Goal: Task Accomplishment & Management: Use online tool/utility

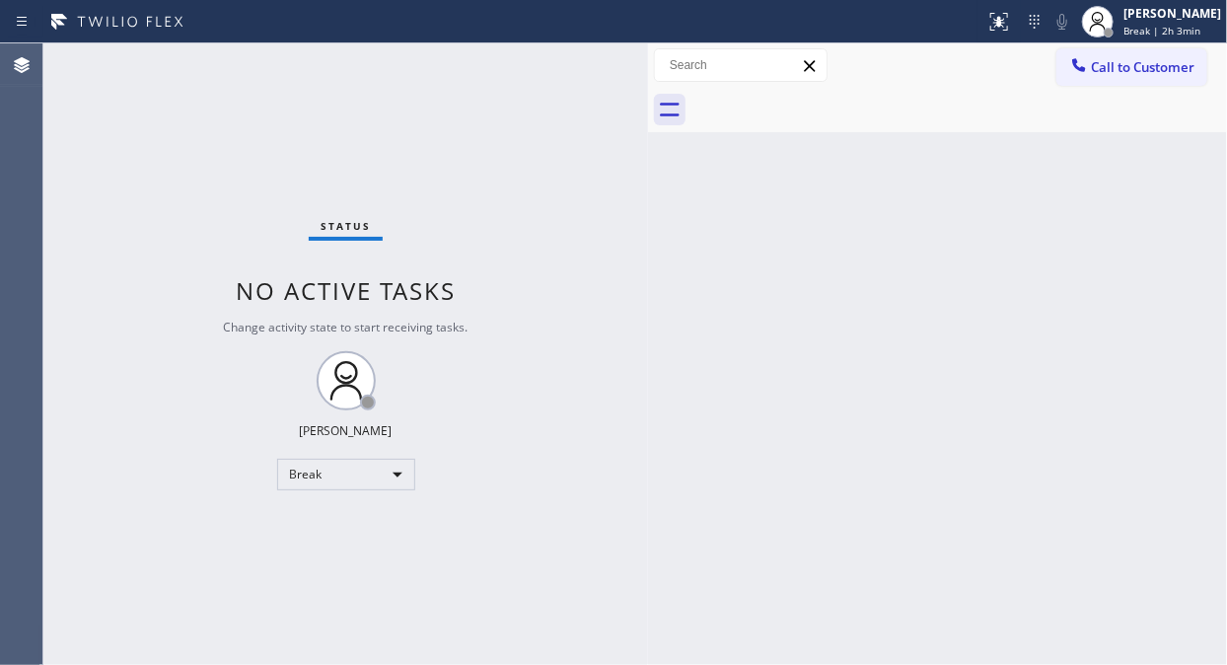
click at [373, 497] on div "Status No active tasks Change activity state to start receiving tasks. Fila Gar…" at bounding box center [345, 353] width 604 height 621
click at [353, 470] on div "Break" at bounding box center [346, 475] width 138 height 32
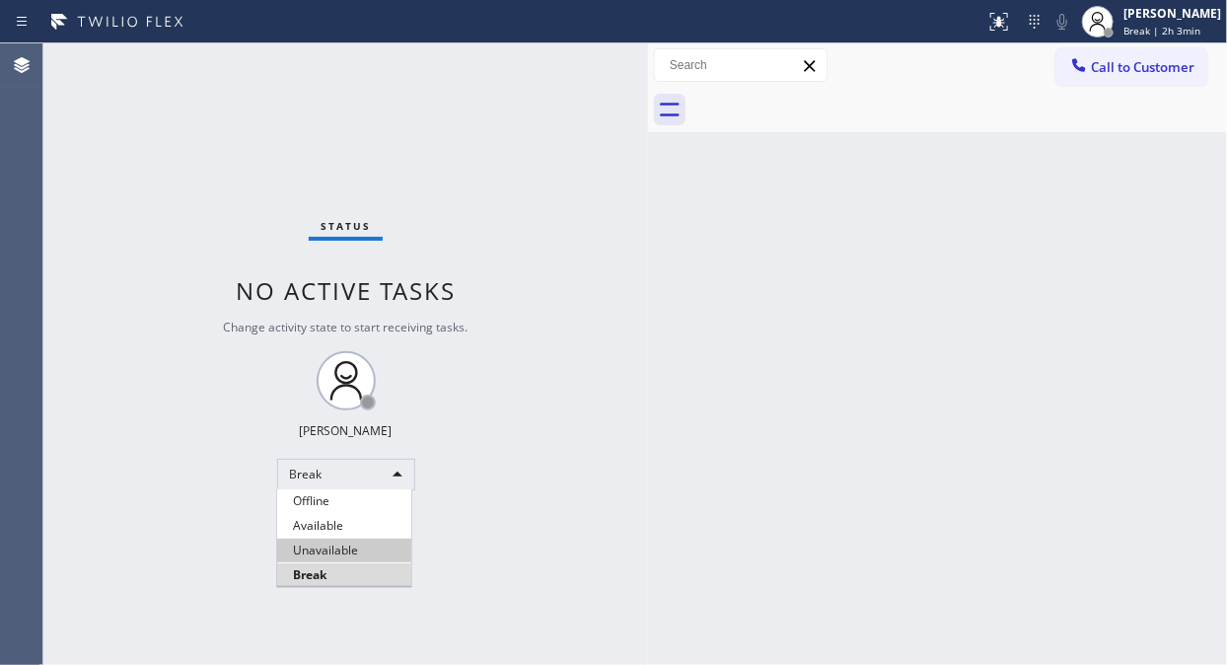
click at [391, 555] on li "Unavailable" at bounding box center [344, 550] width 134 height 24
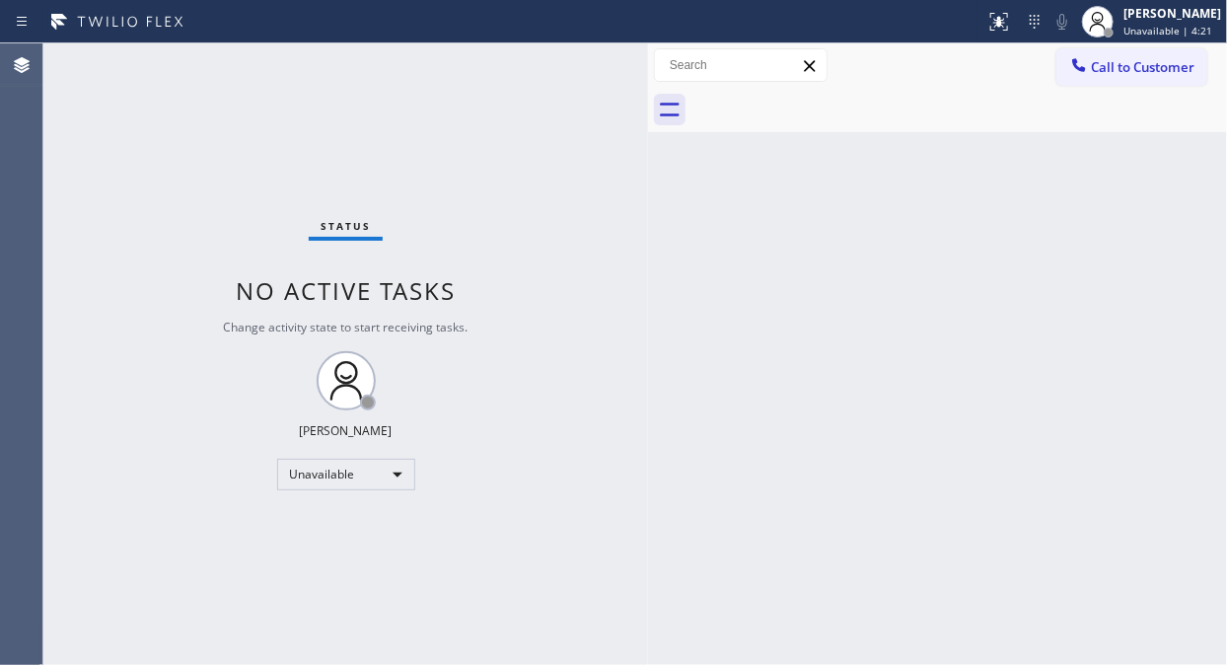
click at [1185, 199] on div "Back to Dashboard Change Sender ID Customers Technicians Select a contact Outbo…" at bounding box center [937, 353] width 579 height 621
click at [1154, 72] on span "Call to Customer" at bounding box center [1143, 67] width 104 height 18
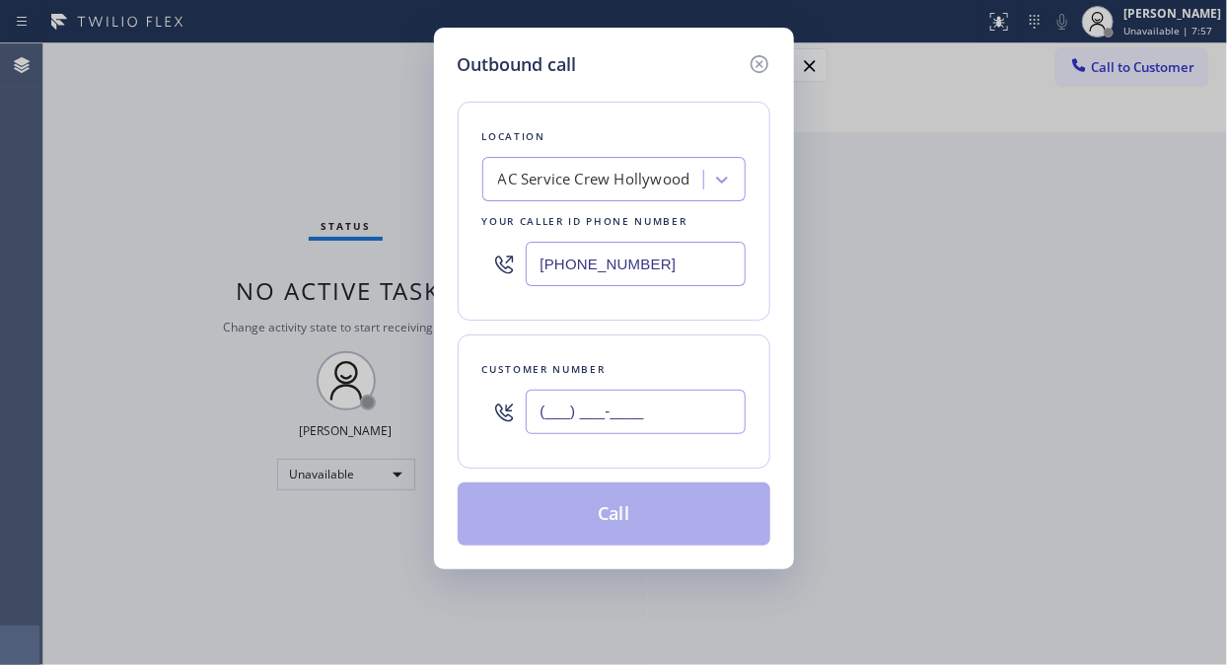
click at [626, 412] on input "(___) ___-____" at bounding box center [636, 411] width 220 height 44
paste input "310) 750-7337"
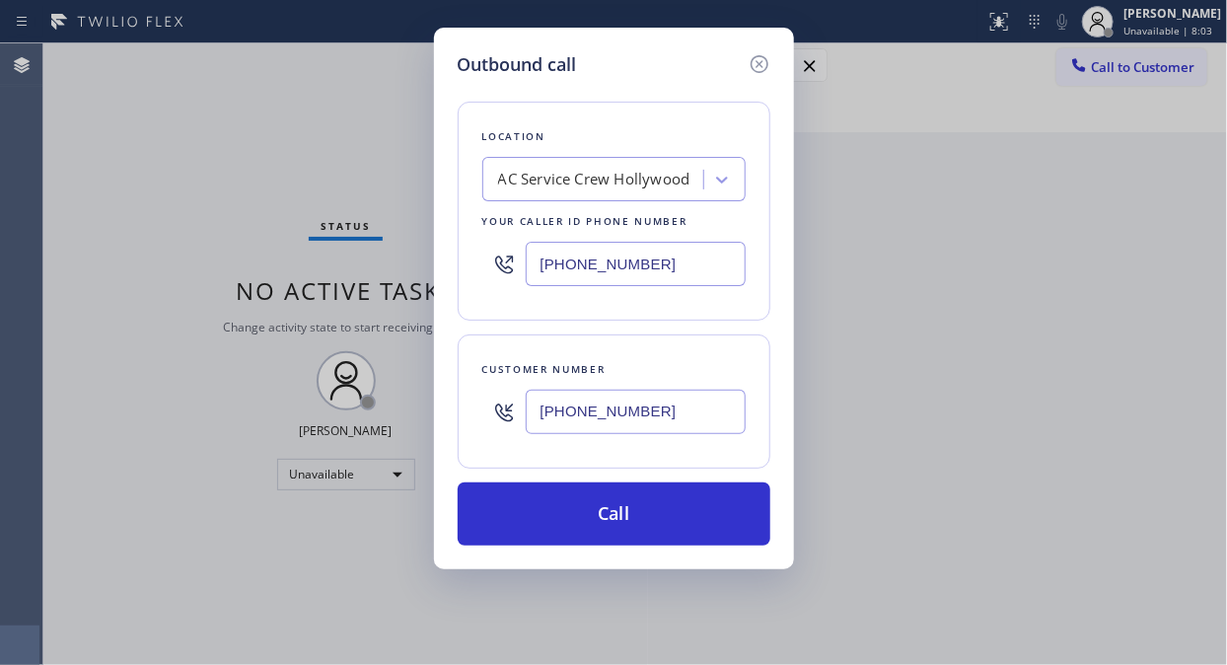
type input "(310) 750-7337"
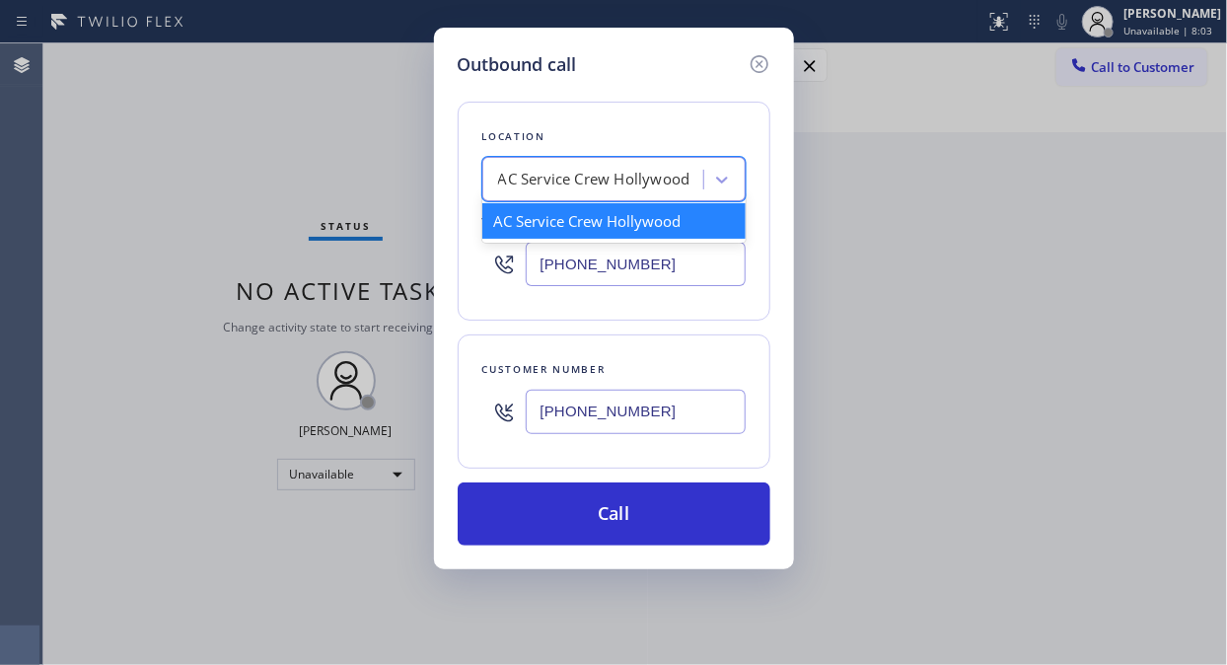
click at [553, 169] on div "AC Service Crew Hollywood" at bounding box center [594, 180] width 192 height 23
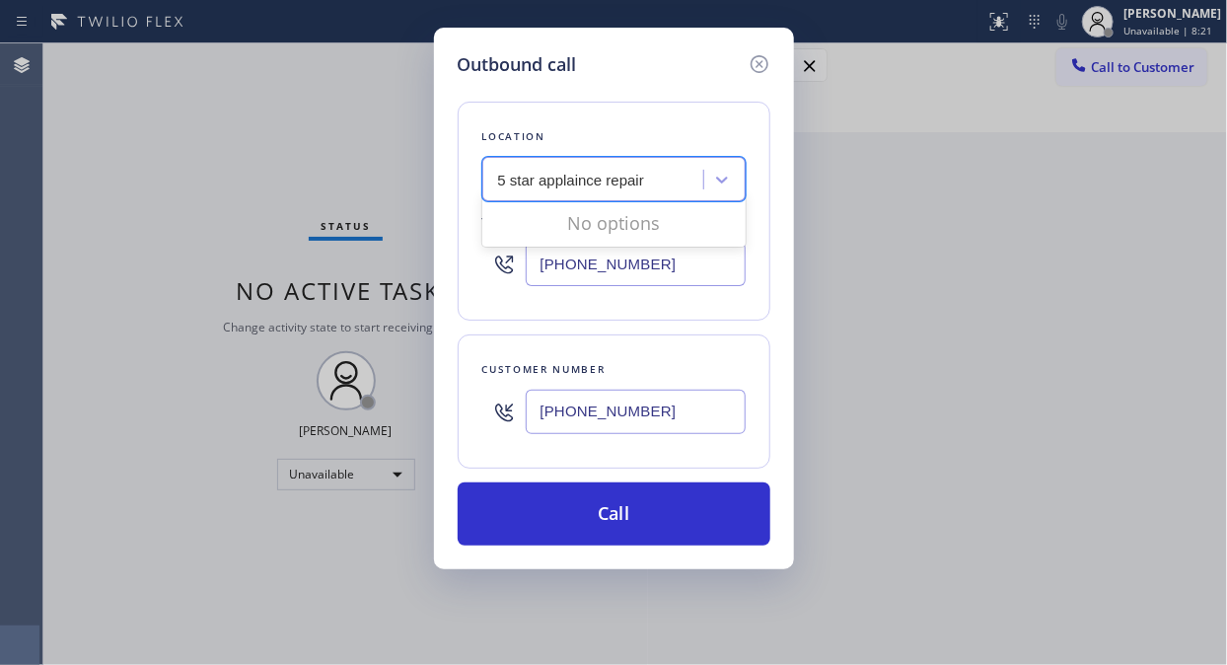
click at [579, 180] on input "5 star applaince repair" at bounding box center [572, 180] width 148 height 17
type input "5 star appliance repair"
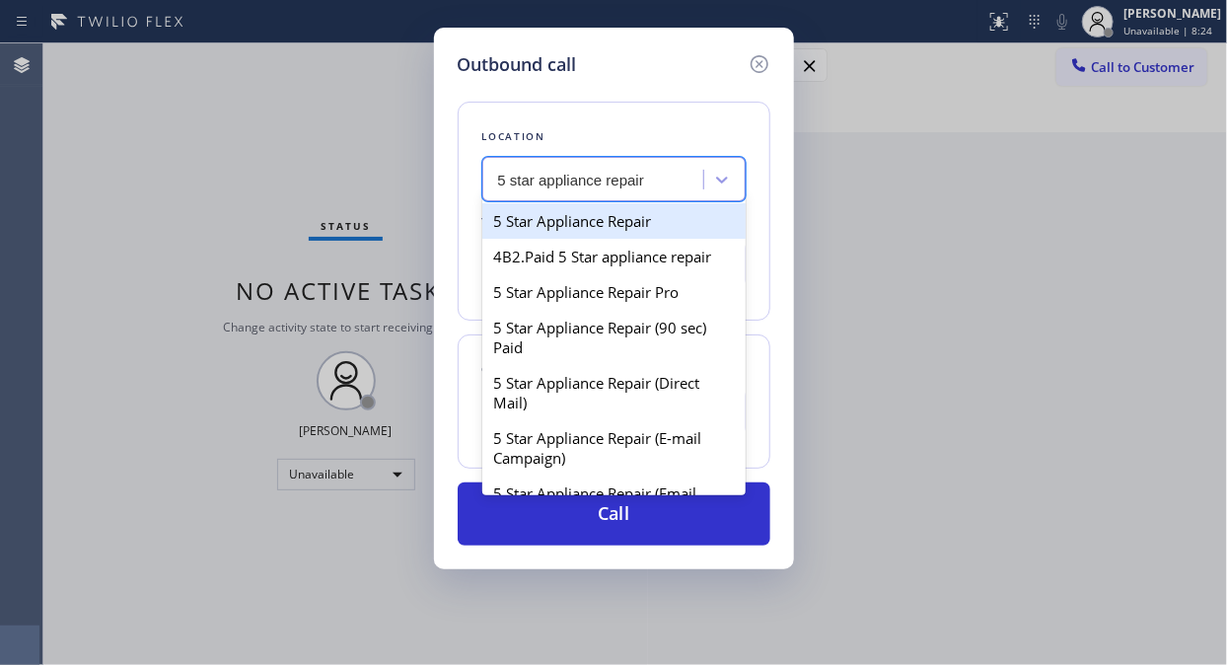
click at [596, 217] on div "5 Star Appliance Repair" at bounding box center [613, 220] width 263 height 35
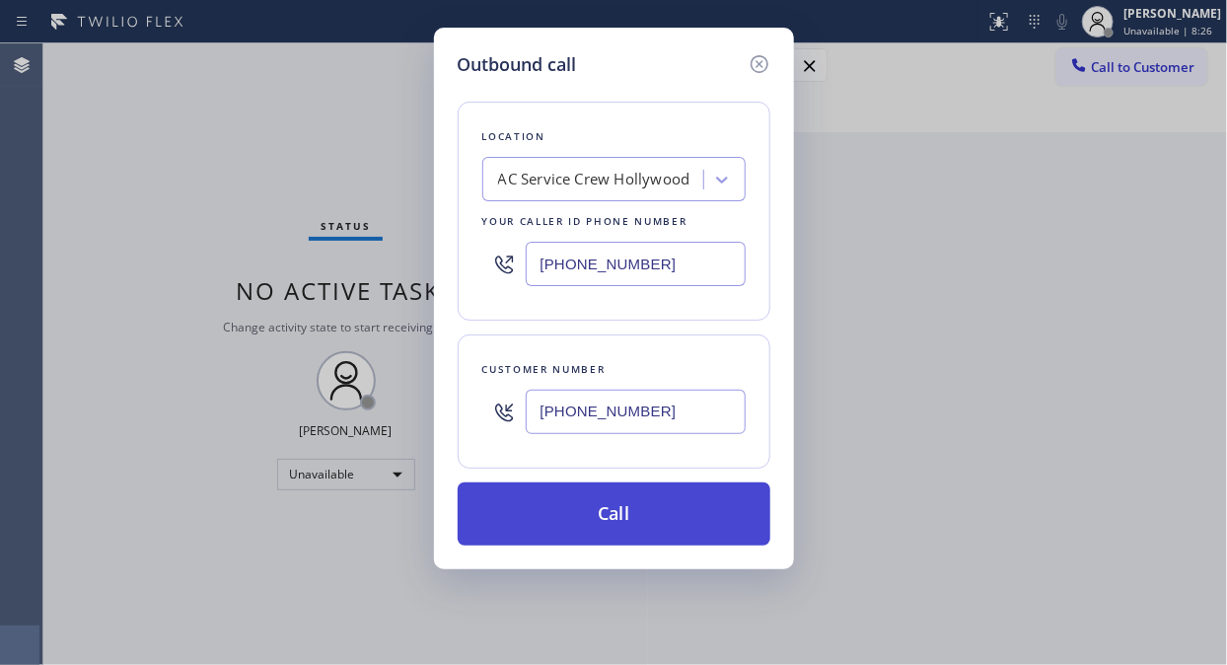
click at [639, 526] on button "Call" at bounding box center [614, 513] width 313 height 63
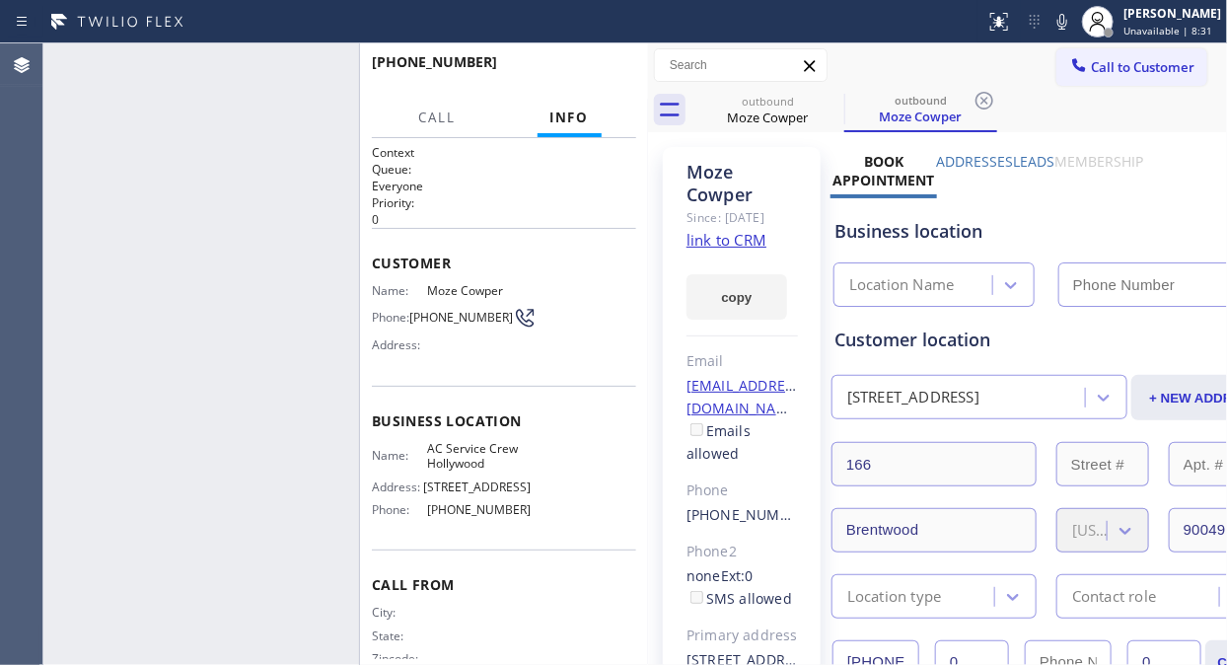
type input "(213) 699-2537"
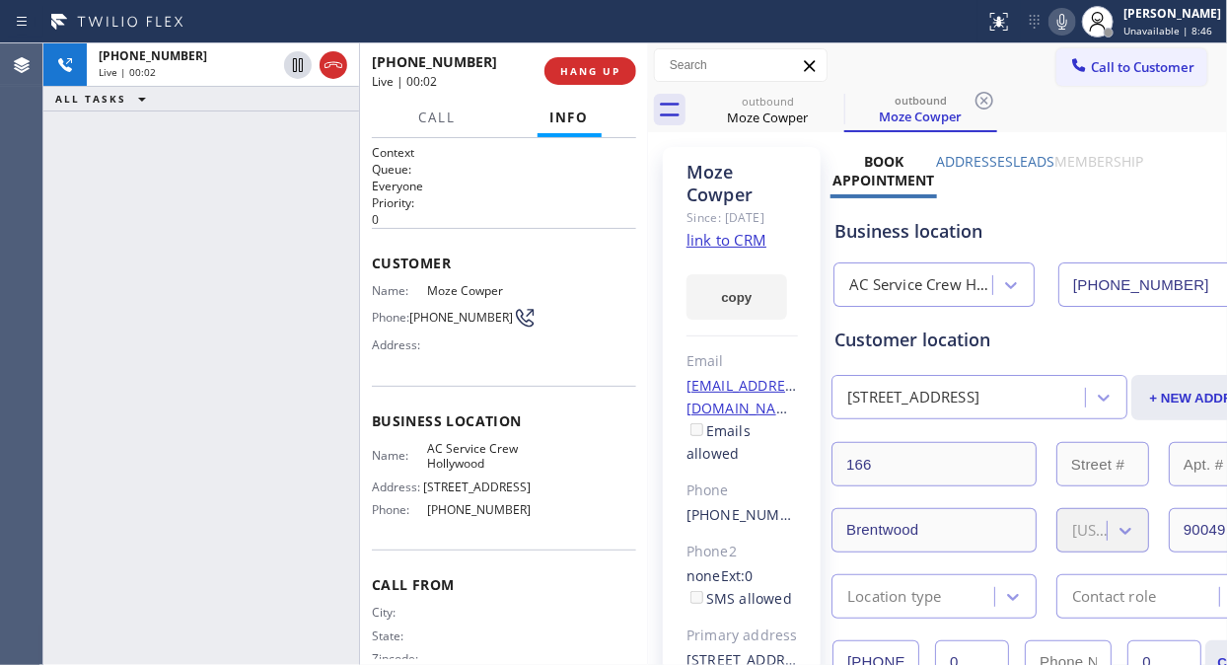
click at [1073, 33] on icon at bounding box center [1062, 22] width 24 height 24
click at [605, 72] on span "HANG UP" at bounding box center [590, 71] width 60 height 14
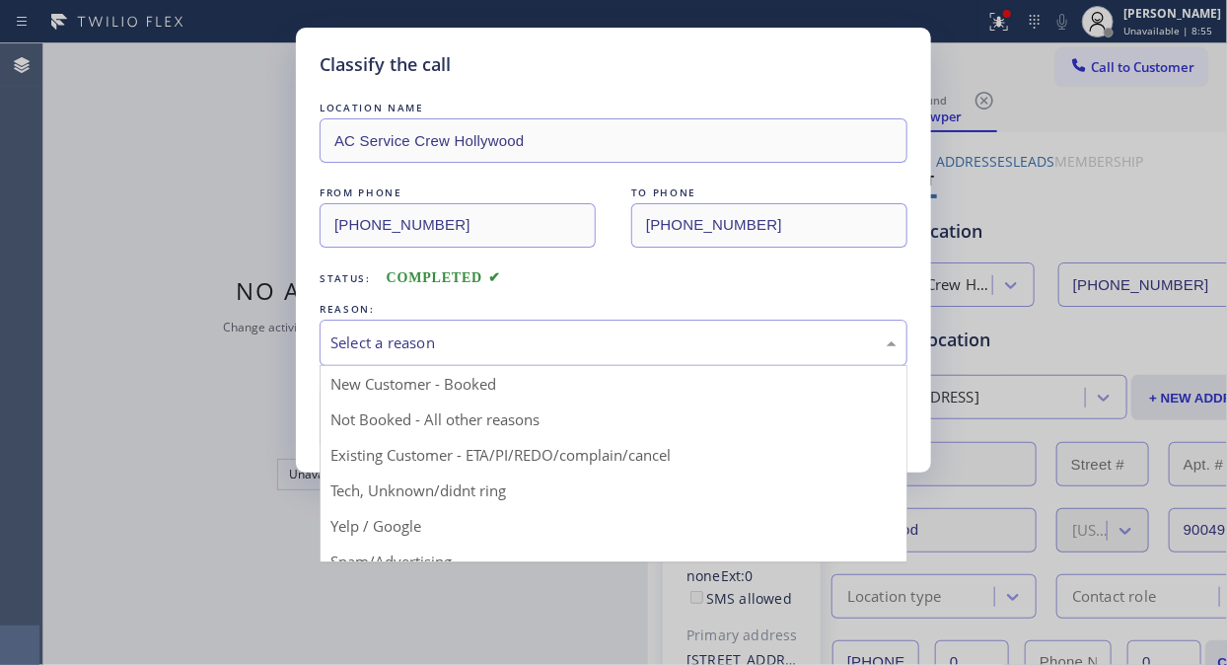
click at [608, 352] on div "Select a reason" at bounding box center [613, 342] width 566 height 23
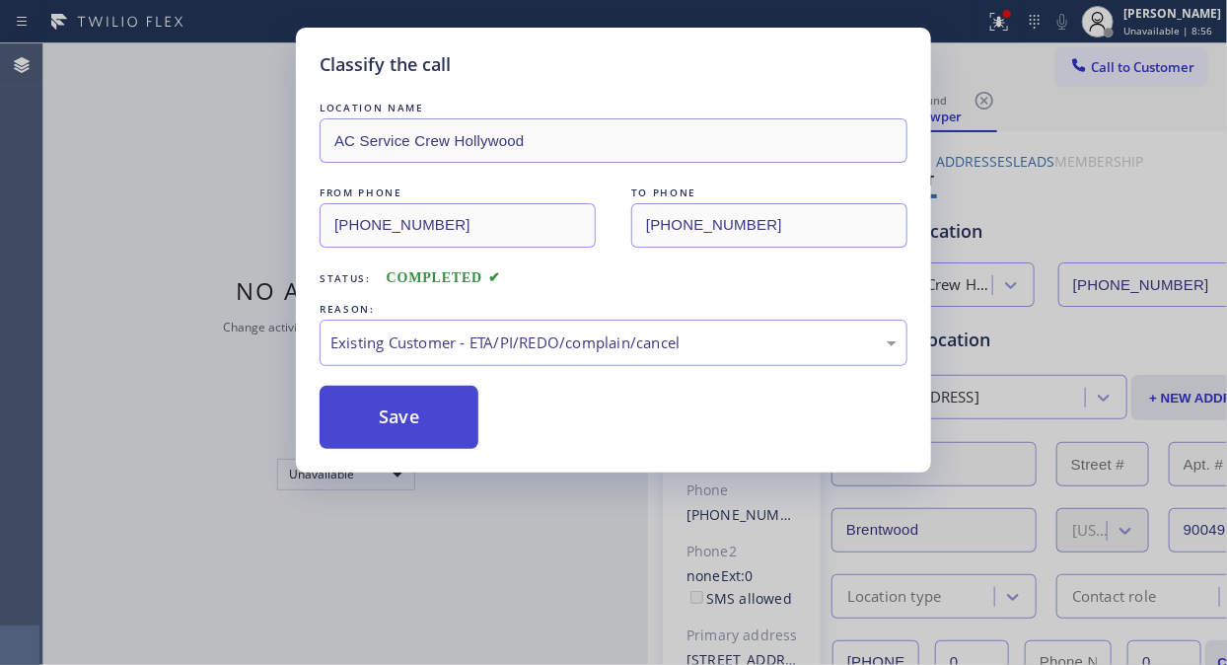
click at [430, 417] on button "Save" at bounding box center [398, 417] width 159 height 63
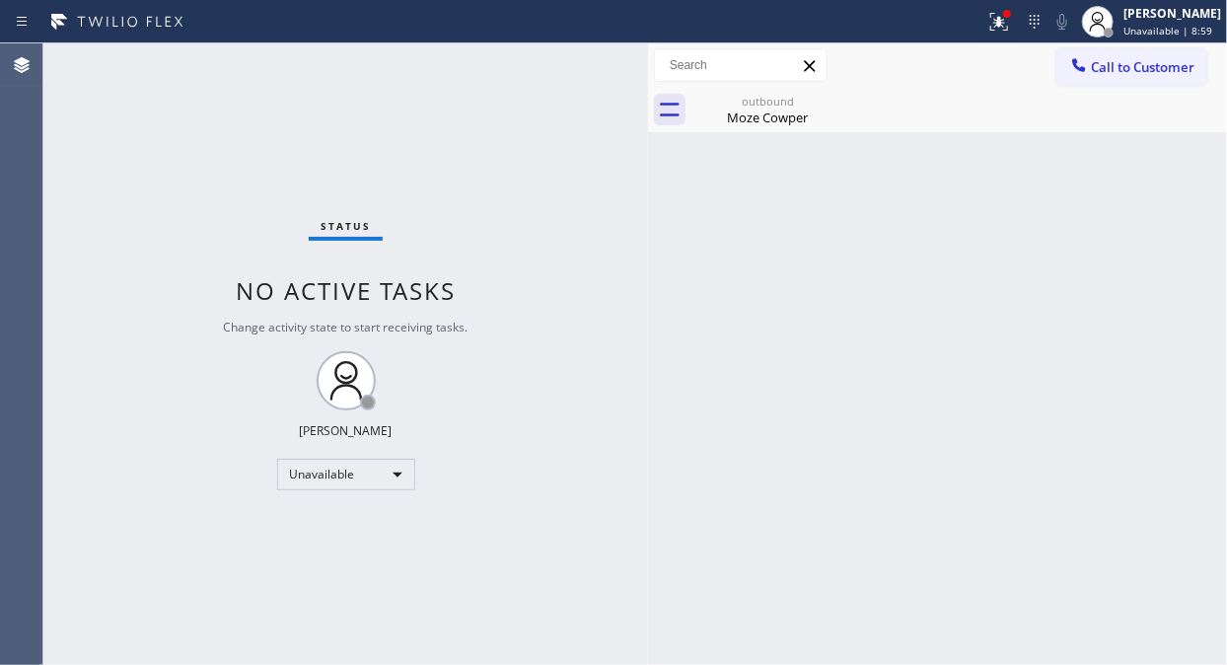
click at [1088, 65] on icon at bounding box center [1079, 65] width 20 height 20
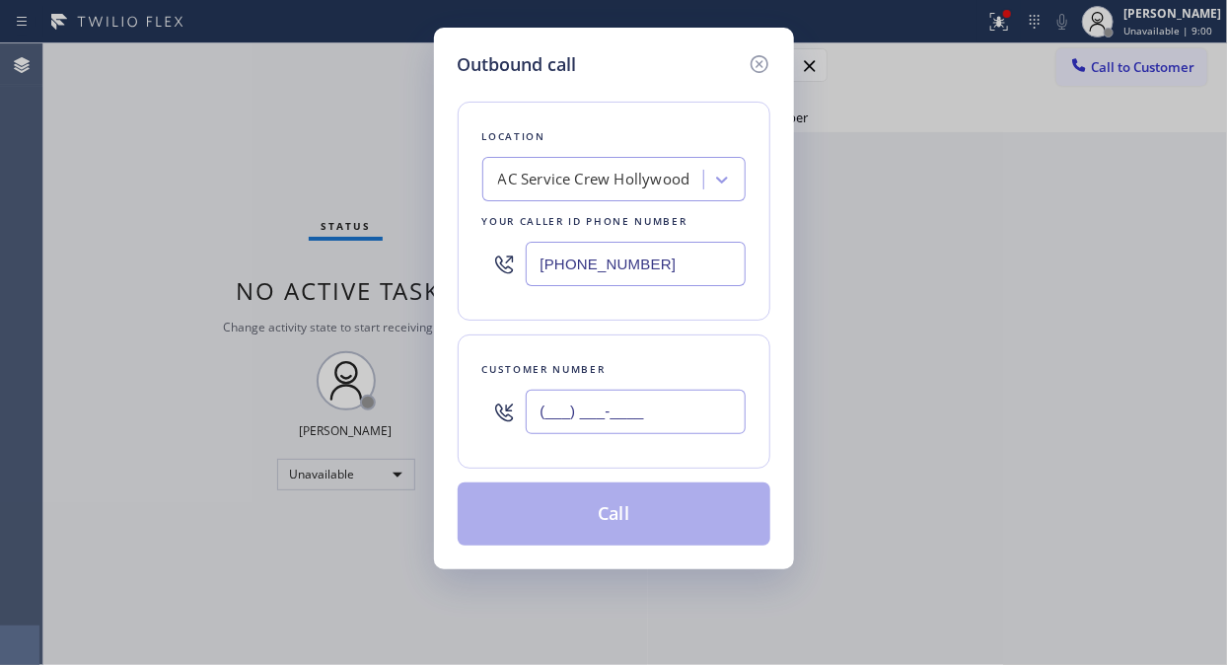
click at [594, 428] on input "(___) ___-____" at bounding box center [636, 411] width 220 height 44
paste input "310) 882-8674"
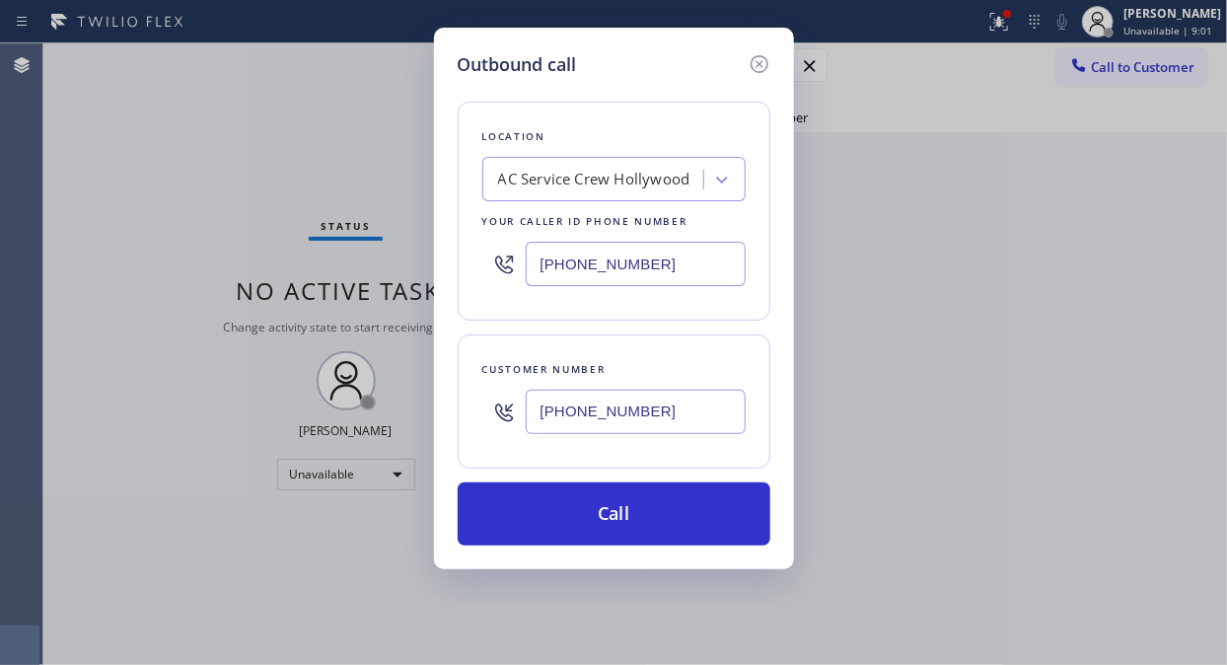
type input "(310) 882-8674"
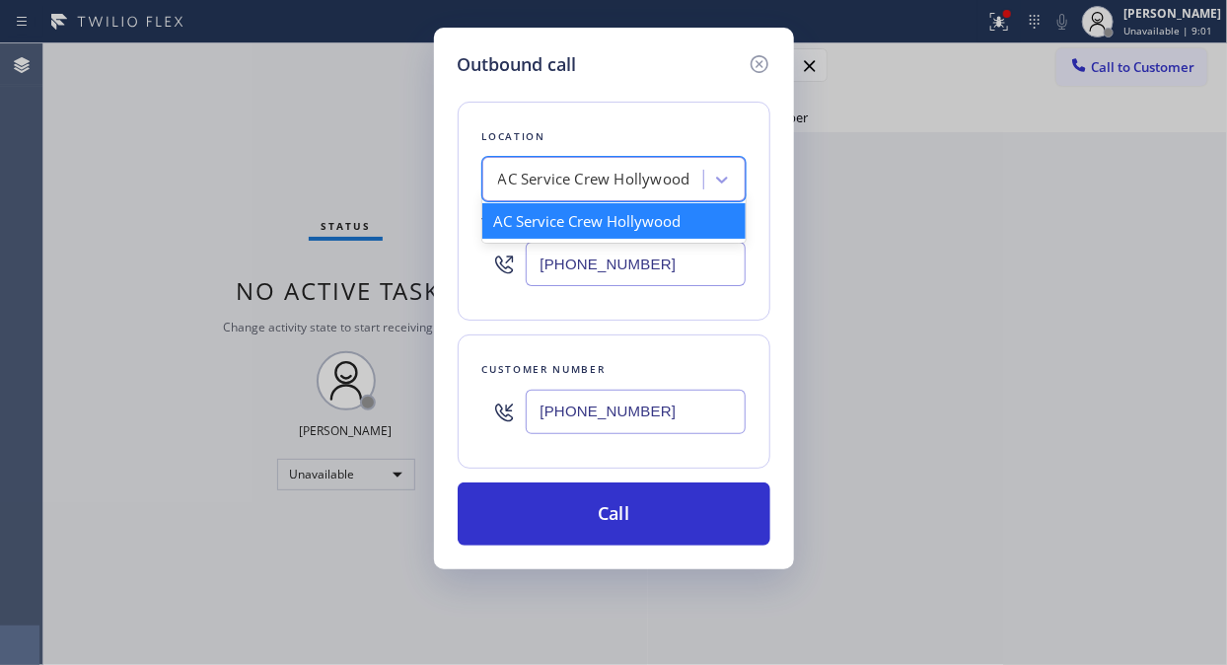
click at [634, 194] on div "AC Service Crew Hollywood" at bounding box center [595, 180] width 215 height 35
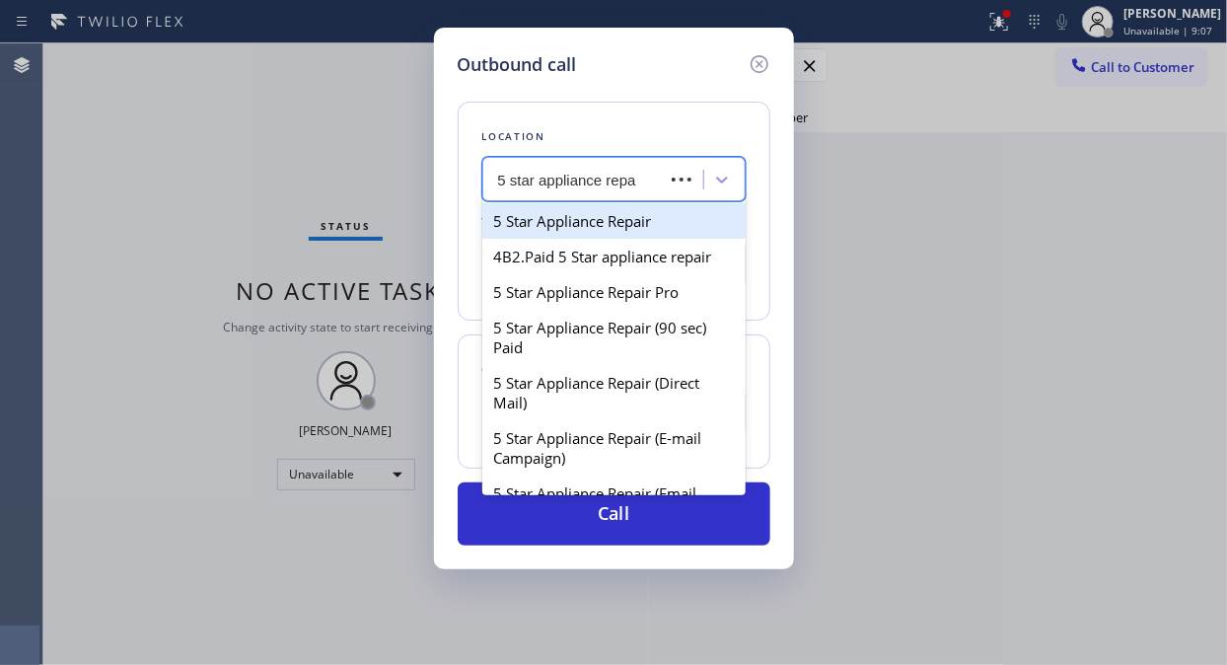
type input "5 star appliance repai"
click at [638, 223] on div "5 Star Appliance Repair" at bounding box center [613, 220] width 263 height 35
type input "[PHONE_NUMBER]"
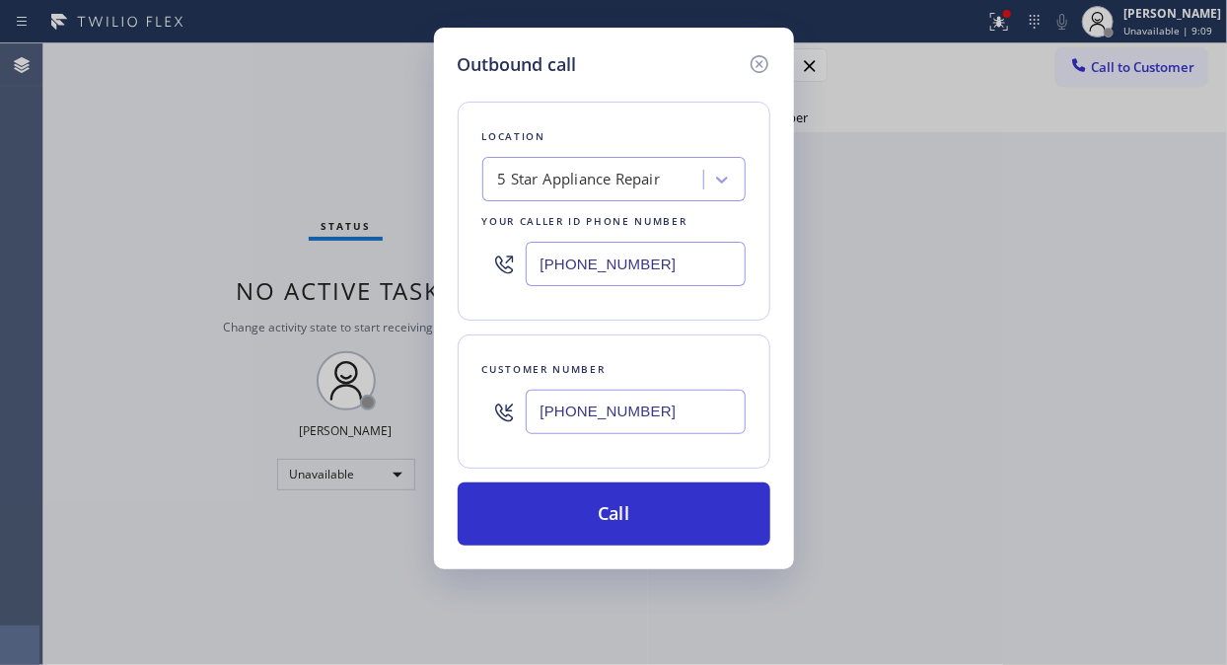
click at [575, 410] on input "(310) 882-8674" at bounding box center [636, 411] width 220 height 44
paste input "310-8828"
click at [538, 415] on input "(310) 310-8828" at bounding box center [636, 411] width 220 height 44
paste input "882-8674"
type input "(310) 882-8674"
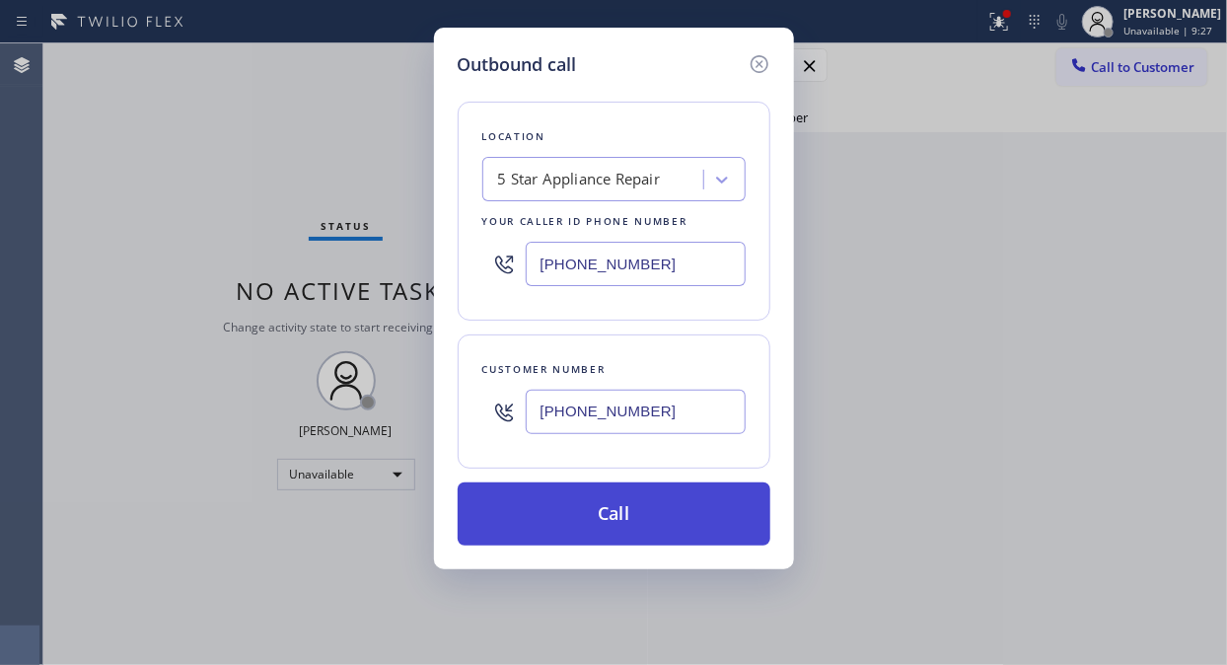
click at [694, 508] on button "Call" at bounding box center [614, 513] width 313 height 63
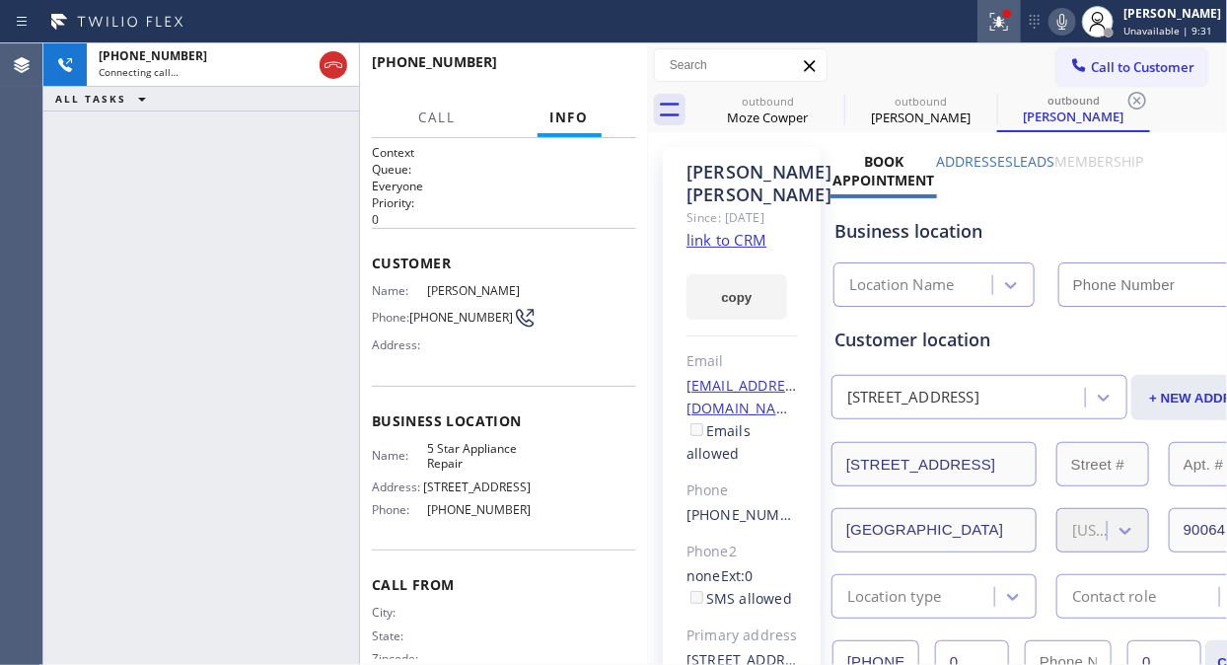
type input "[PHONE_NUMBER]"
click at [1021, 33] on div at bounding box center [998, 22] width 43 height 24
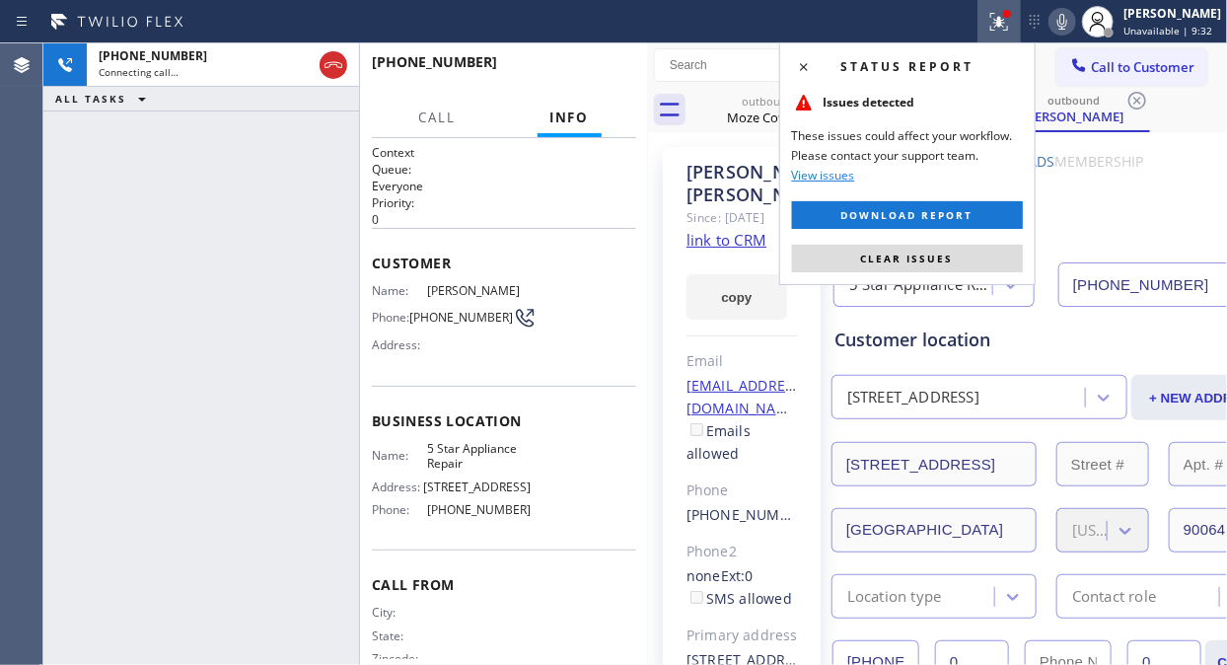
click at [958, 245] on button "Clear issues" at bounding box center [907, 259] width 231 height 28
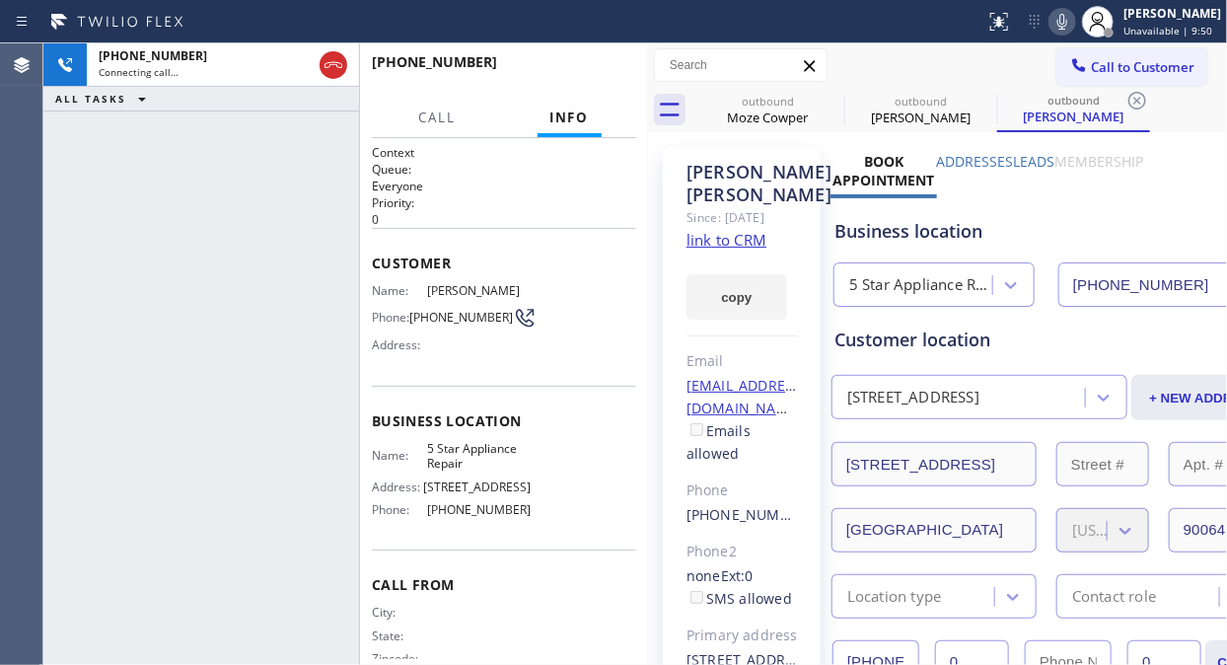
click at [91, 241] on div "+13108828674 Connecting call… ALL TASKS ALL TASKS ACTIVE TASKS TASKS IN WRAP UP" at bounding box center [201, 353] width 316 height 621
click at [828, 100] on icon at bounding box center [831, 101] width 24 height 24
click at [0, 0] on icon at bounding box center [0, 0] width 0 height 0
click at [1125, 100] on icon at bounding box center [1137, 101] width 24 height 24
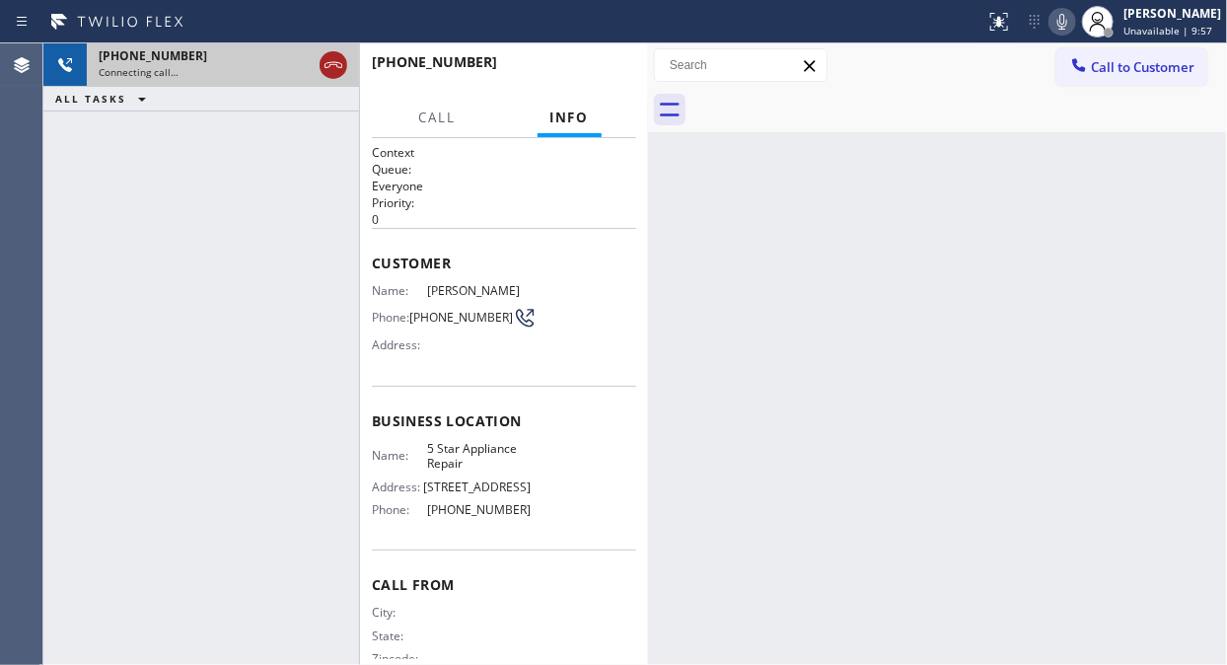
click at [336, 66] on icon at bounding box center [333, 65] width 24 height 24
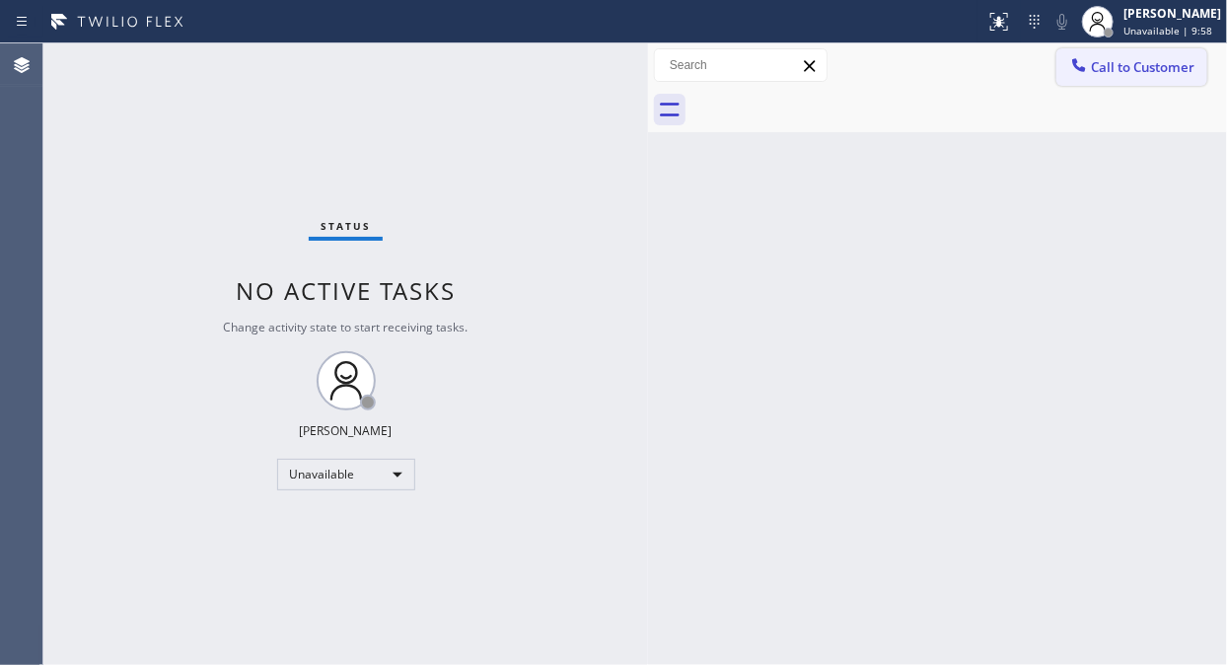
click at [1101, 72] on span "Call to Customer" at bounding box center [1143, 67] width 104 height 18
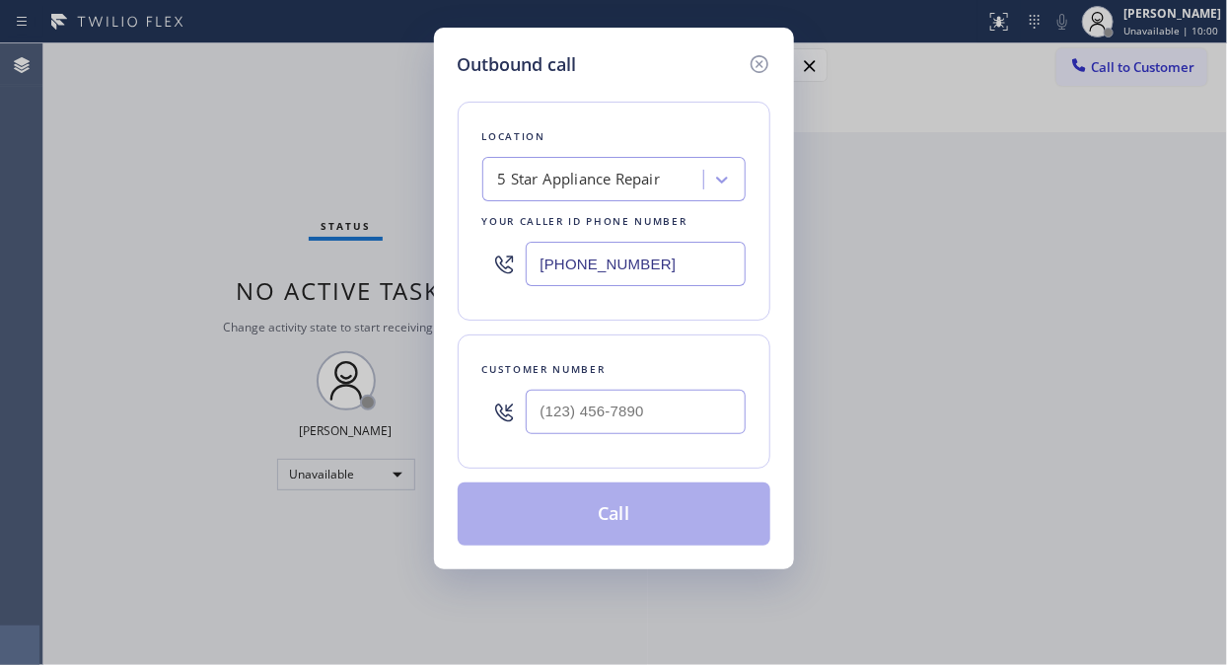
click at [577, 399] on input "text" at bounding box center [636, 411] width 220 height 44
click at [537, 404] on input "(___) ___-____" at bounding box center [636, 411] width 220 height 44
paste input "347) 217-8896"
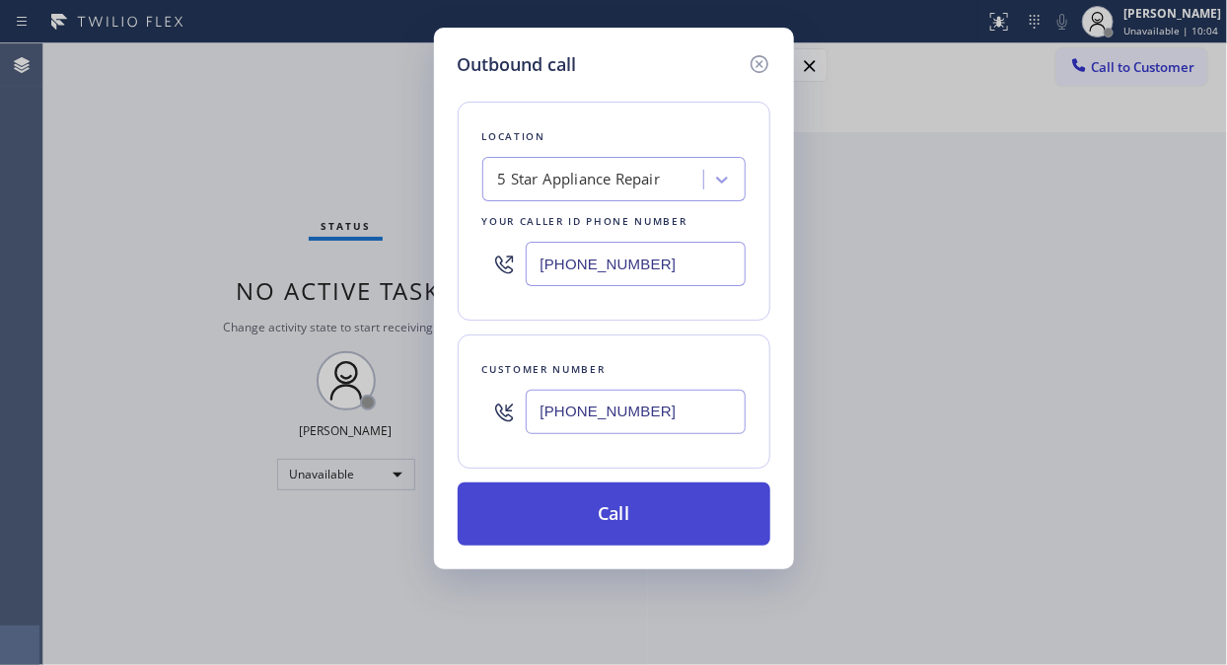
type input "(347) 217-8896"
drag, startPoint x: 671, startPoint y: 533, endPoint x: 683, endPoint y: 521, distance: 18.1
click at [671, 533] on button "Call" at bounding box center [614, 513] width 313 height 63
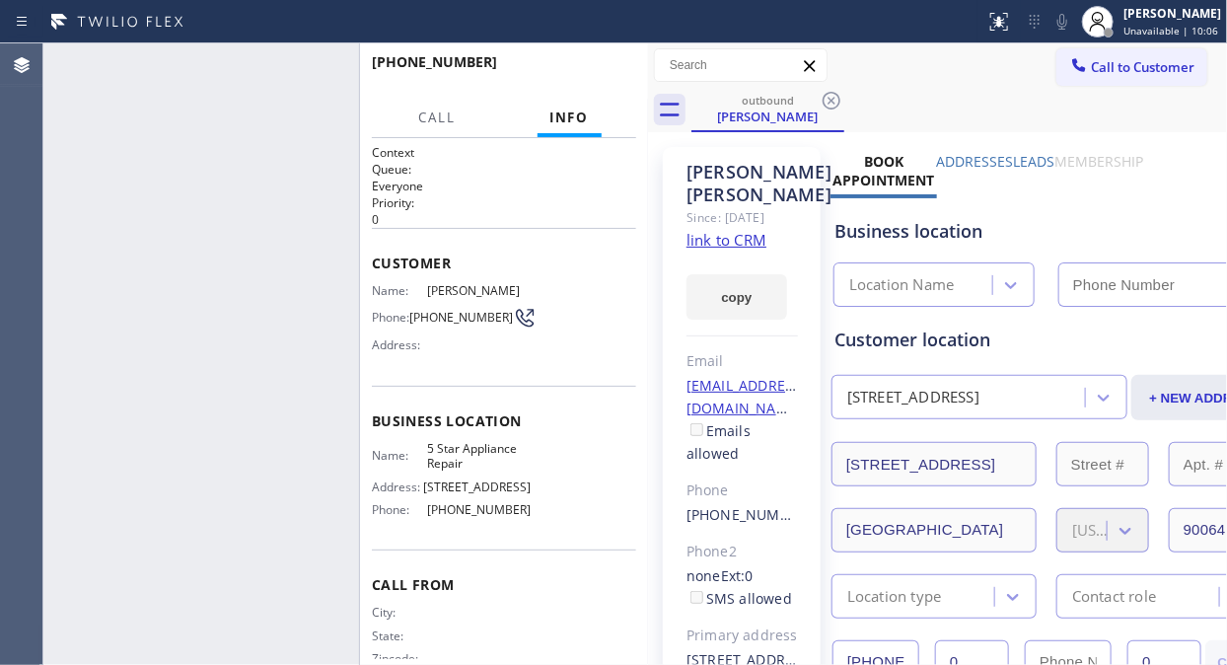
type input "[PHONE_NUMBER]"
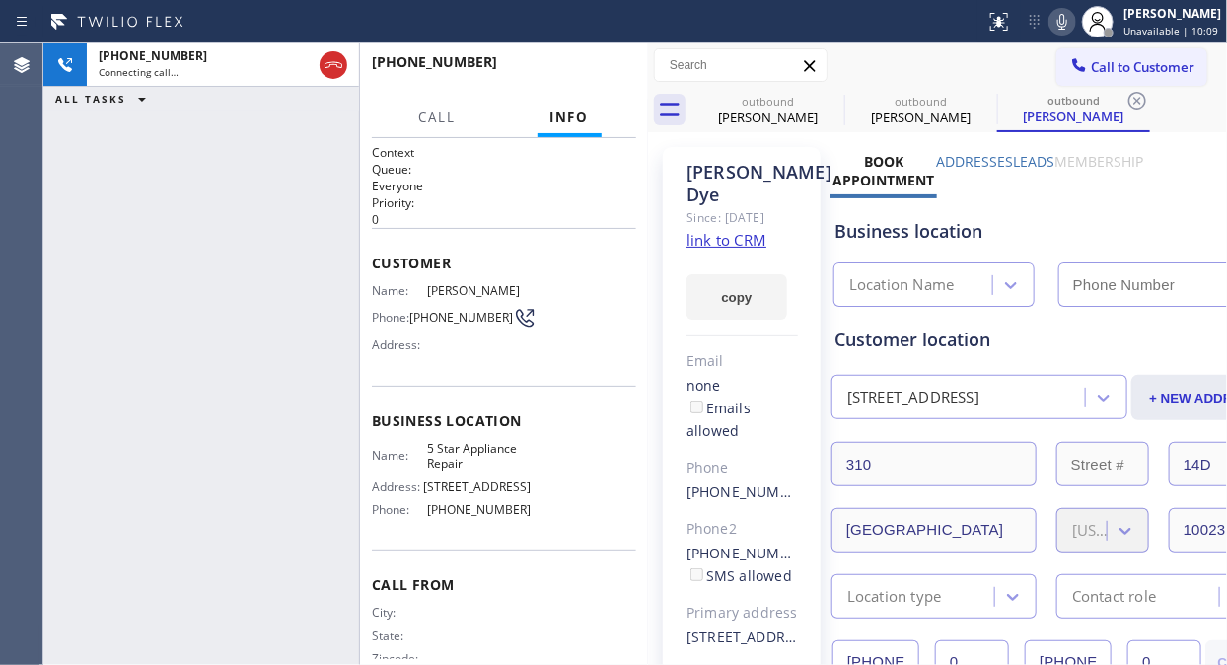
type input "[PHONE_NUMBER]"
click at [616, 75] on span "HANG UP" at bounding box center [590, 71] width 60 height 14
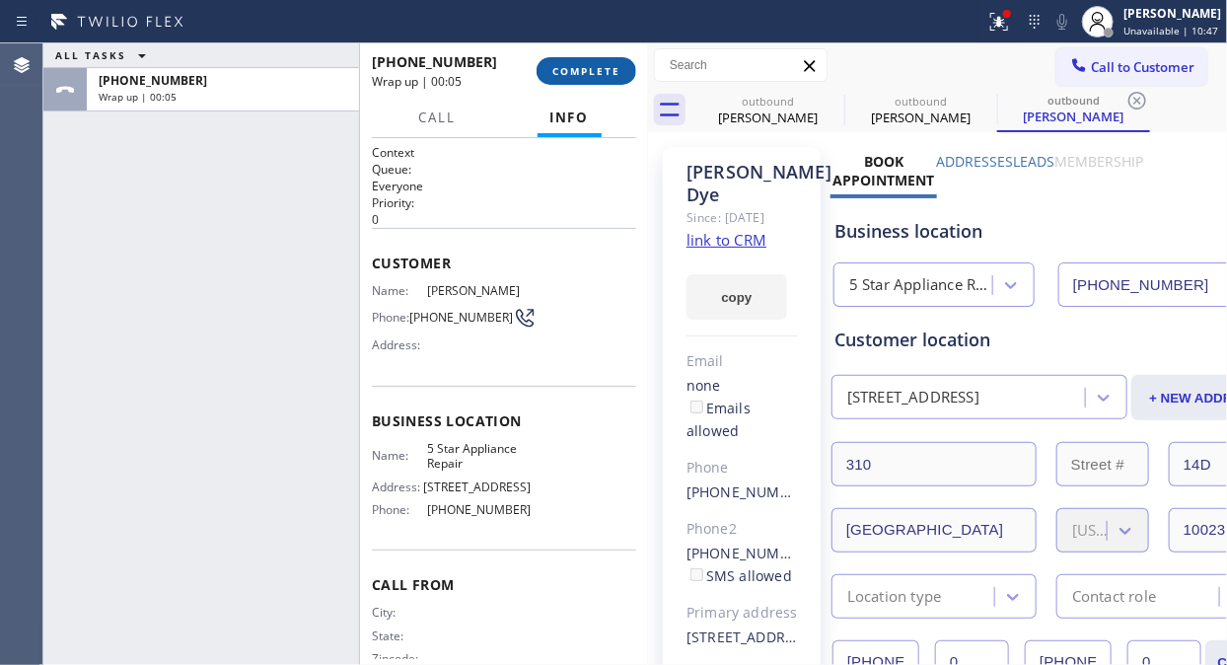
click at [583, 64] on span "COMPLETE" at bounding box center [586, 71] width 68 height 14
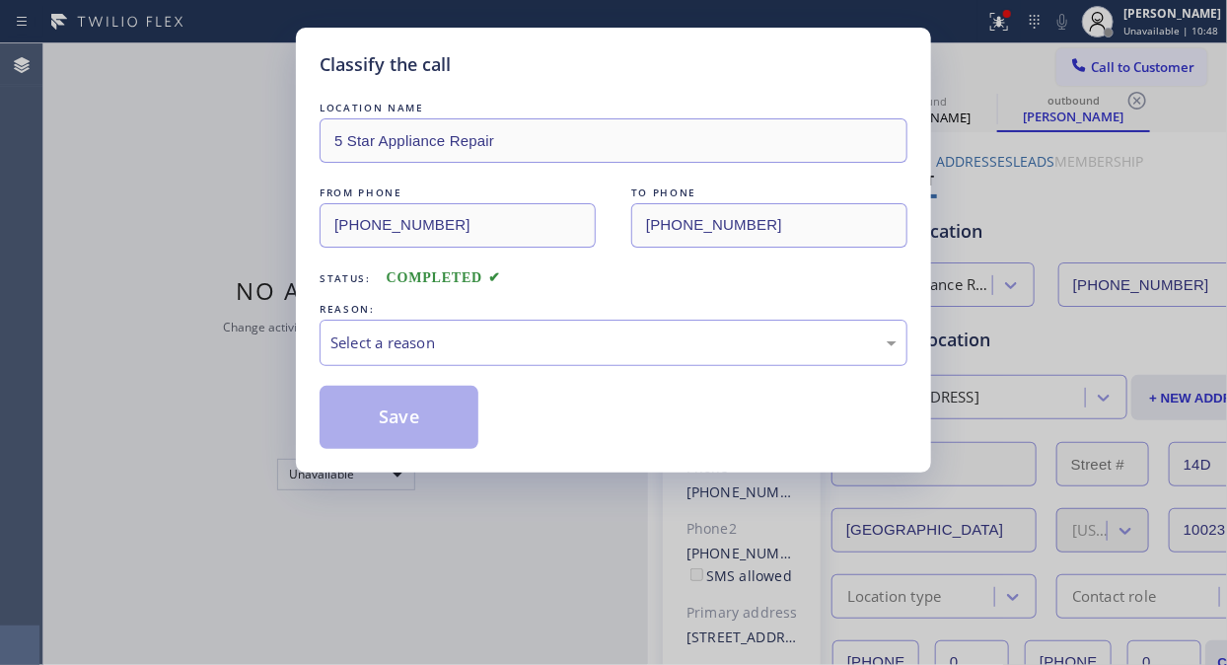
click at [613, 310] on div "REASON:" at bounding box center [613, 309] width 588 height 21
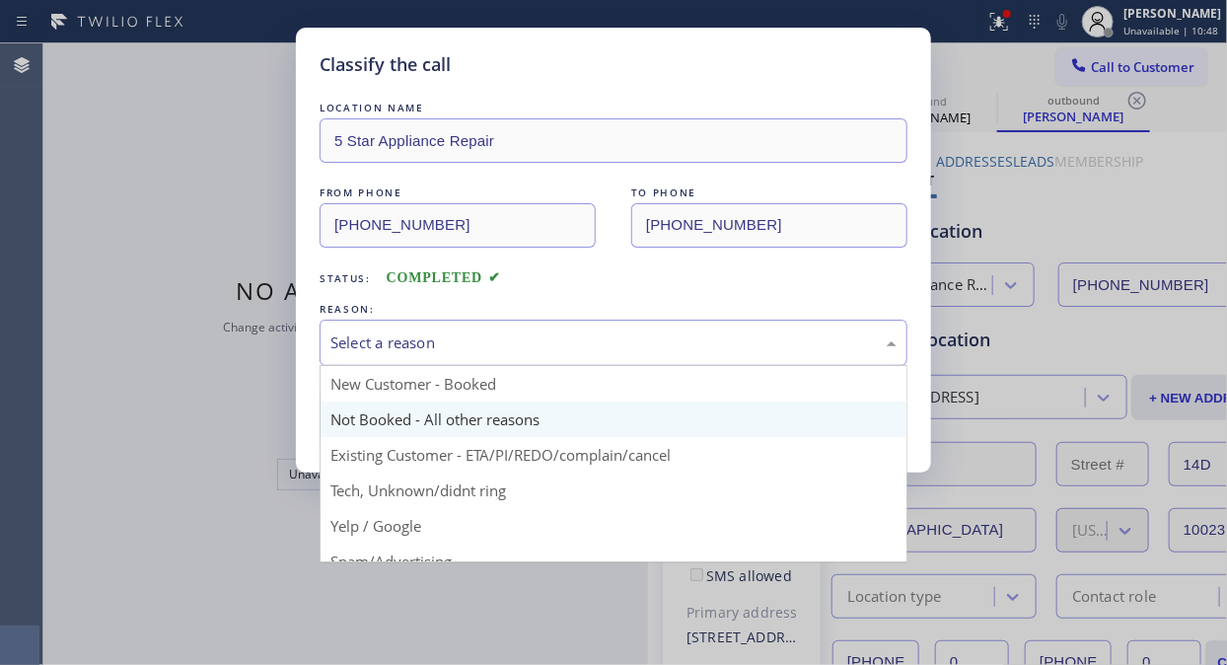
drag, startPoint x: 617, startPoint y: 333, endPoint x: 614, endPoint y: 409, distance: 76.0
click at [618, 343] on div "Select a reason" at bounding box center [613, 342] width 566 height 23
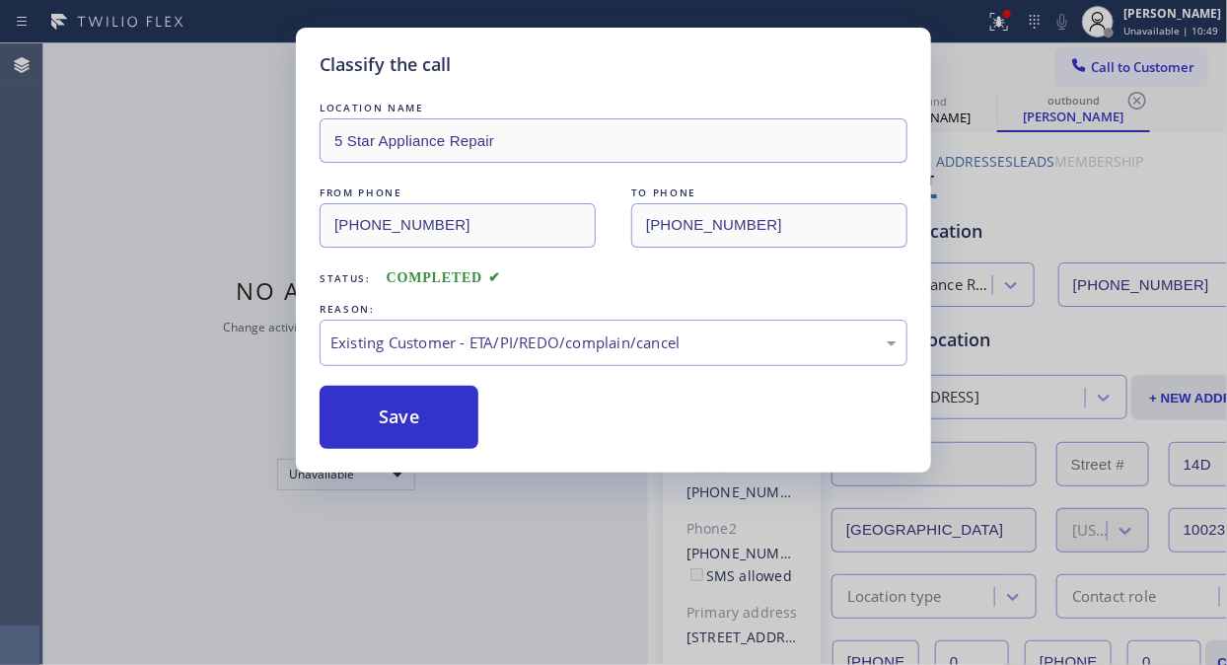
click at [463, 436] on button "Save" at bounding box center [398, 417] width 159 height 63
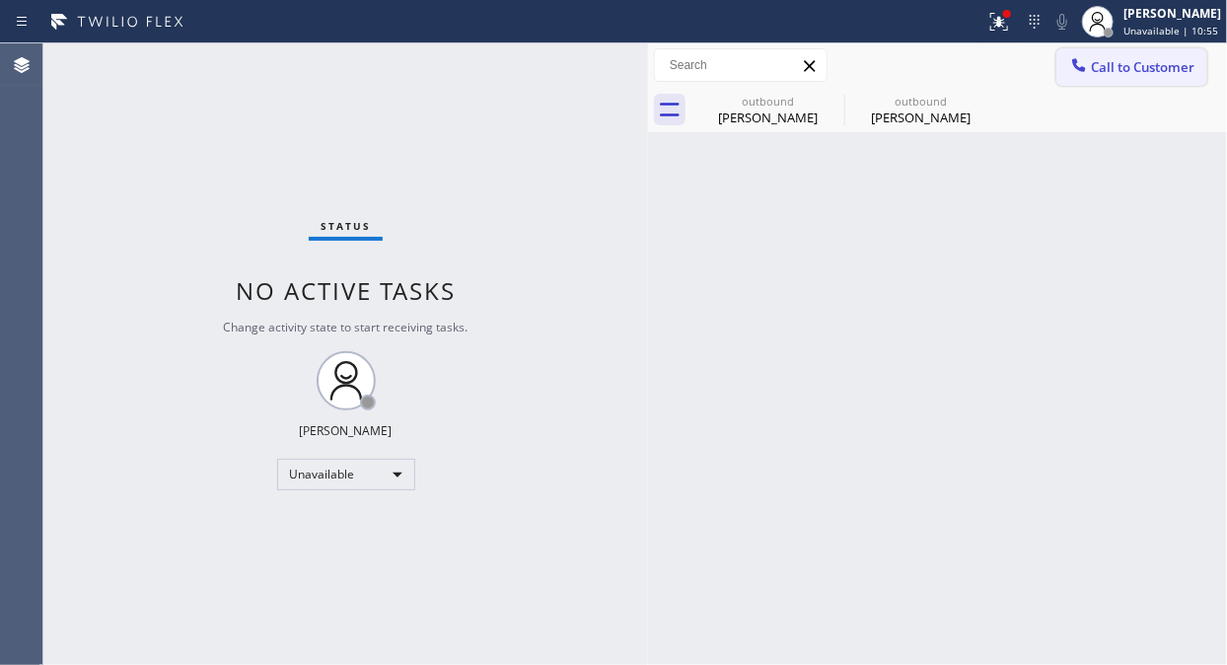
click at [1115, 80] on button "Call to Customer" at bounding box center [1131, 66] width 151 height 37
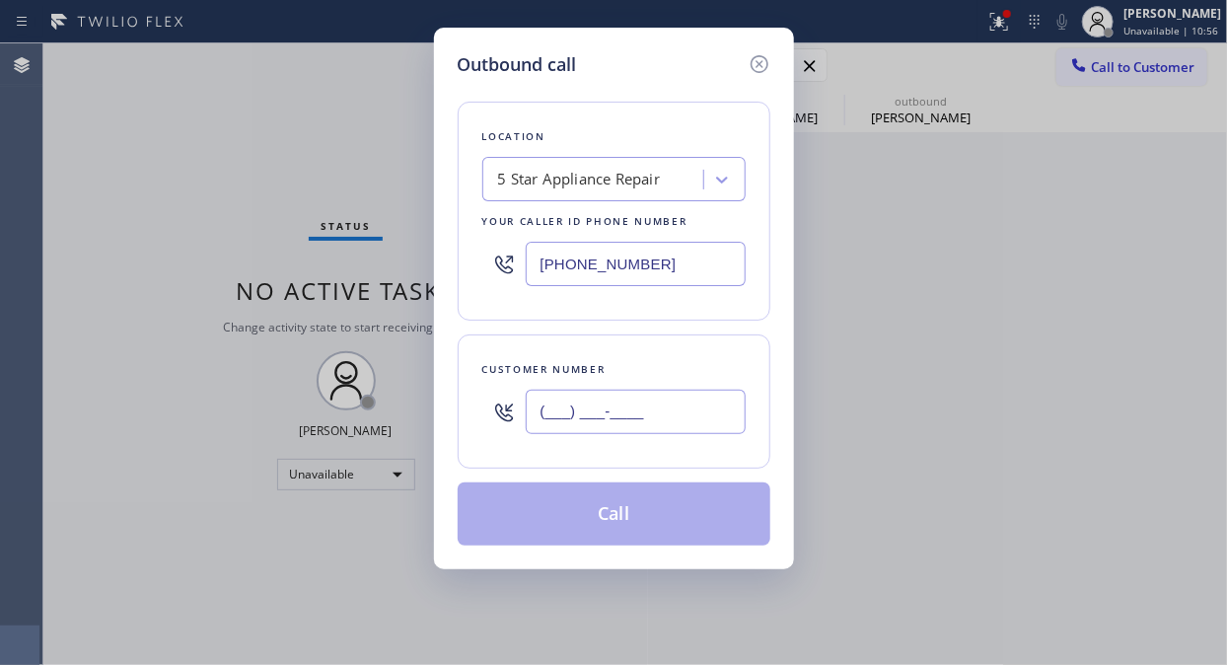
click at [712, 406] on input "(___) ___-____" at bounding box center [636, 411] width 220 height 44
paste input "714) 720-9275"
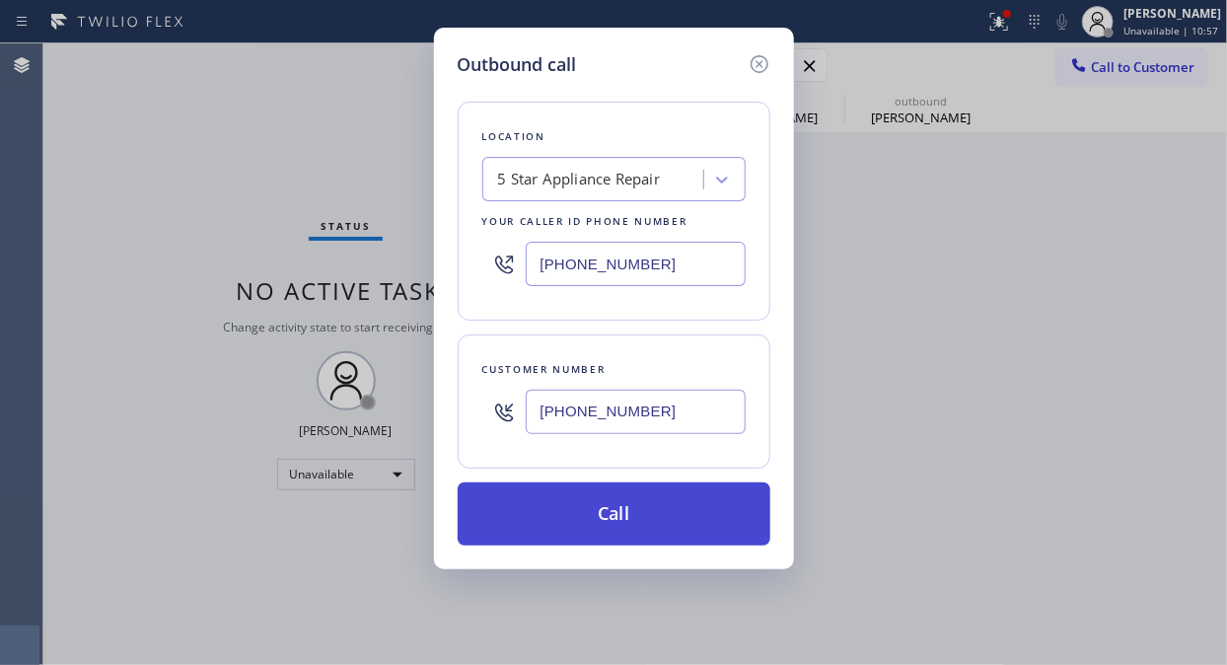
type input "(714) 720-9275"
click at [725, 501] on button "Call" at bounding box center [614, 513] width 313 height 63
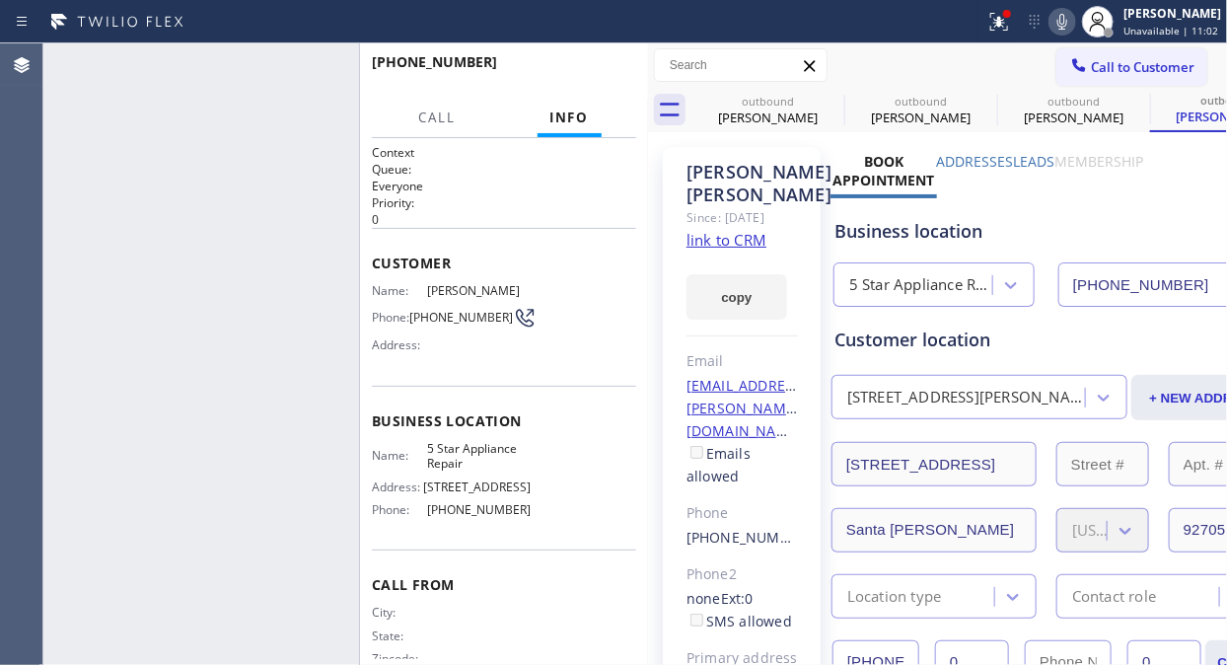
type input "[PHONE_NUMBER]"
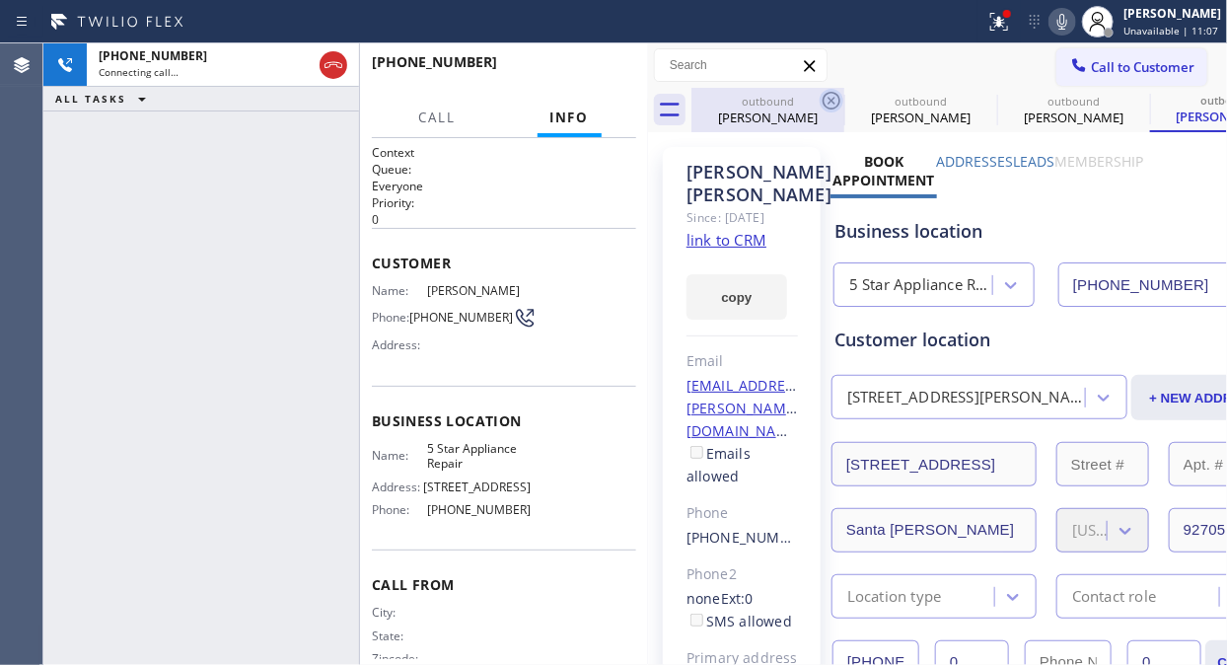
click at [830, 94] on icon at bounding box center [831, 101] width 24 height 24
click at [0, 0] on icon at bounding box center [0, 0] width 0 height 0
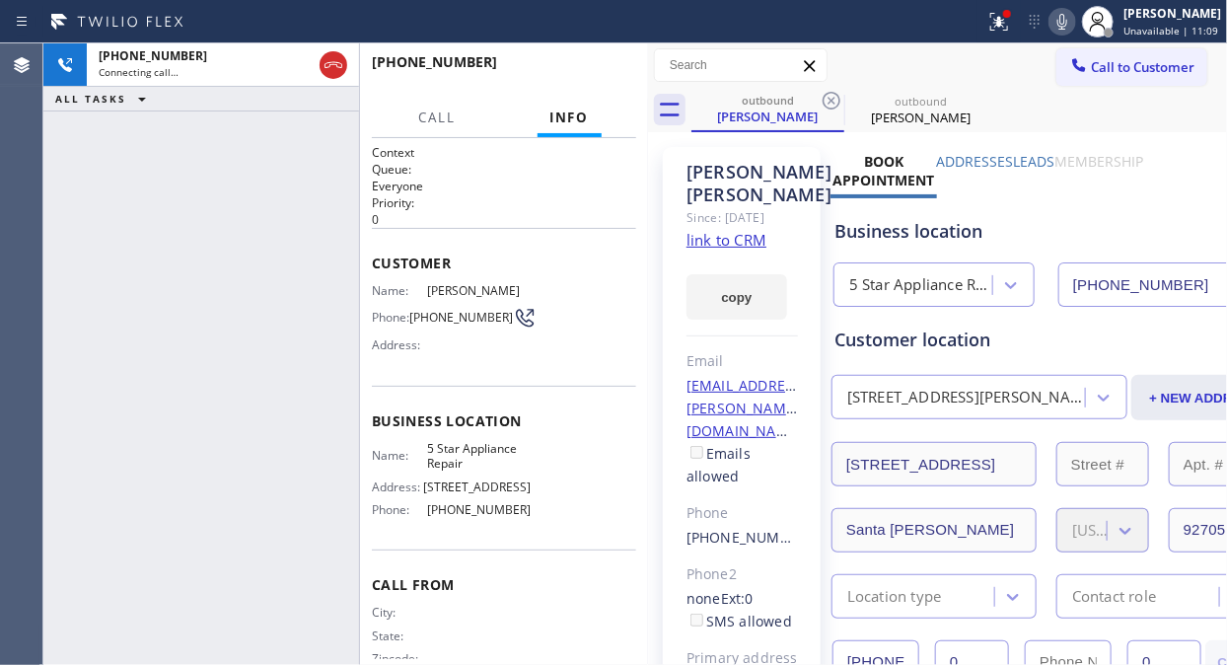
click at [830, 94] on icon at bounding box center [831, 101] width 24 height 24
click at [578, 70] on span "HANG UP" at bounding box center [590, 71] width 60 height 14
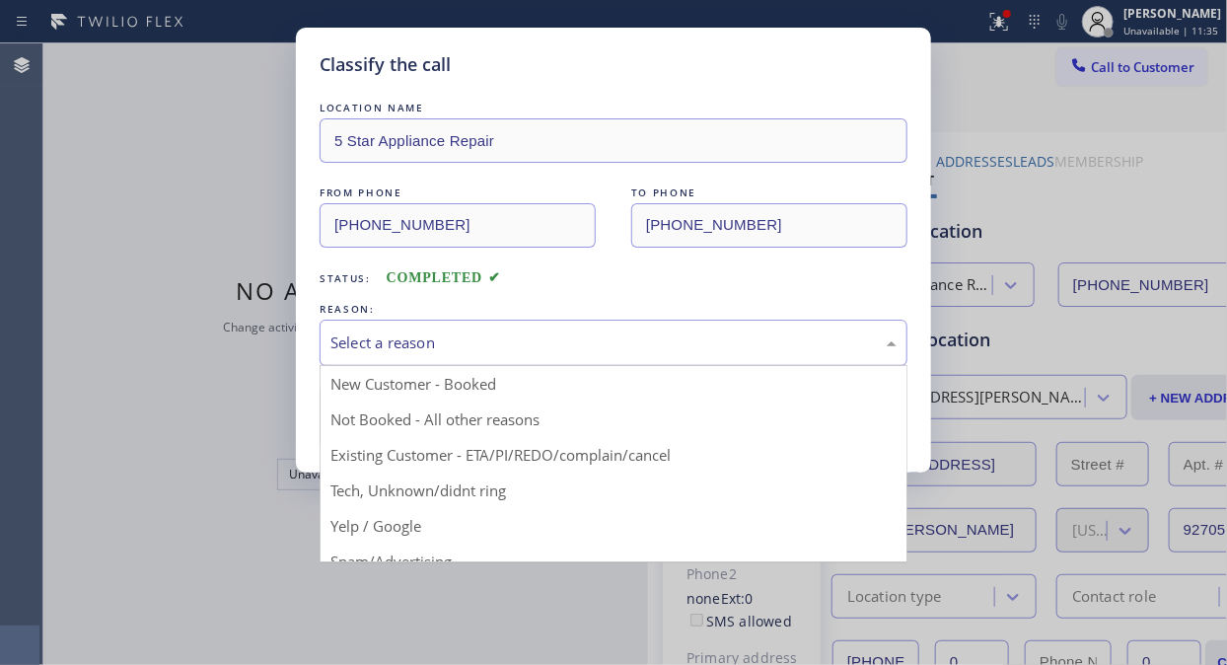
click at [585, 337] on div "Select a reason" at bounding box center [613, 342] width 566 height 23
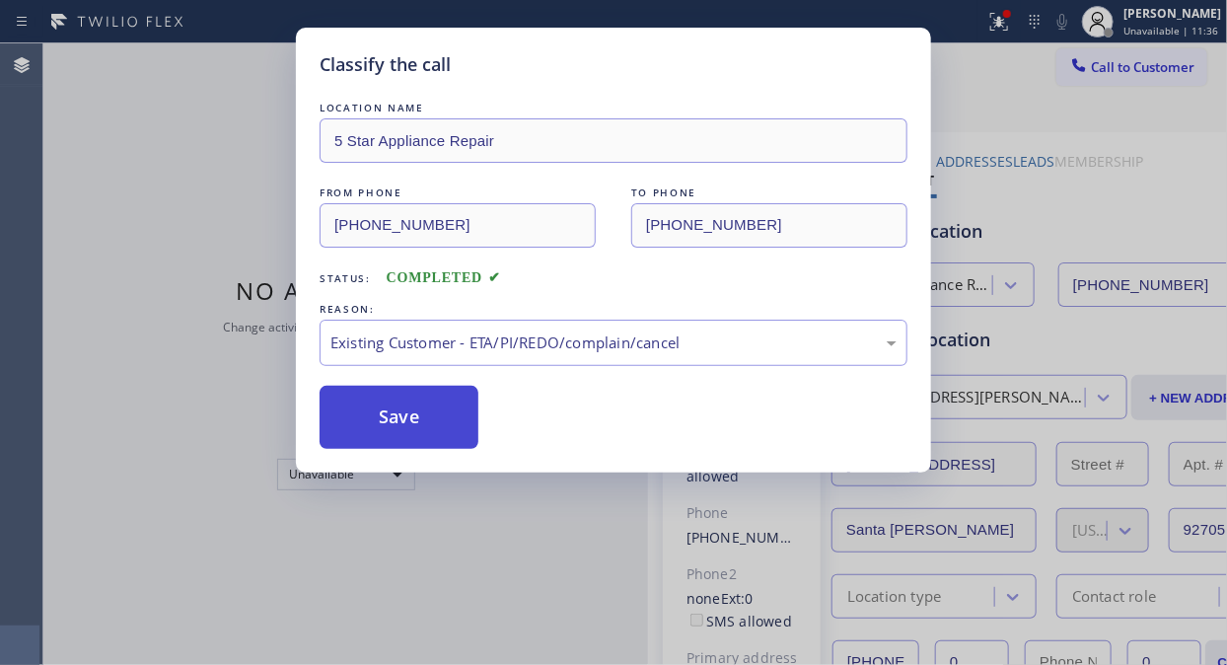
click at [411, 418] on button "Save" at bounding box center [398, 417] width 159 height 63
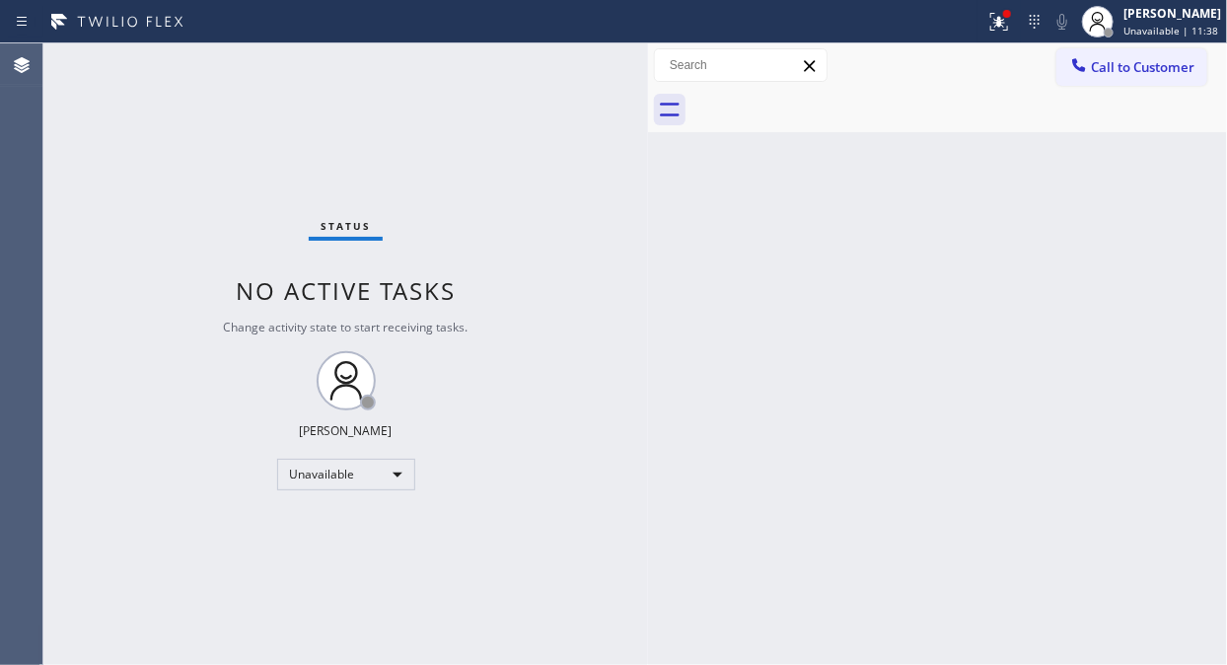
click at [1115, 60] on span "Call to Customer" at bounding box center [1143, 67] width 104 height 18
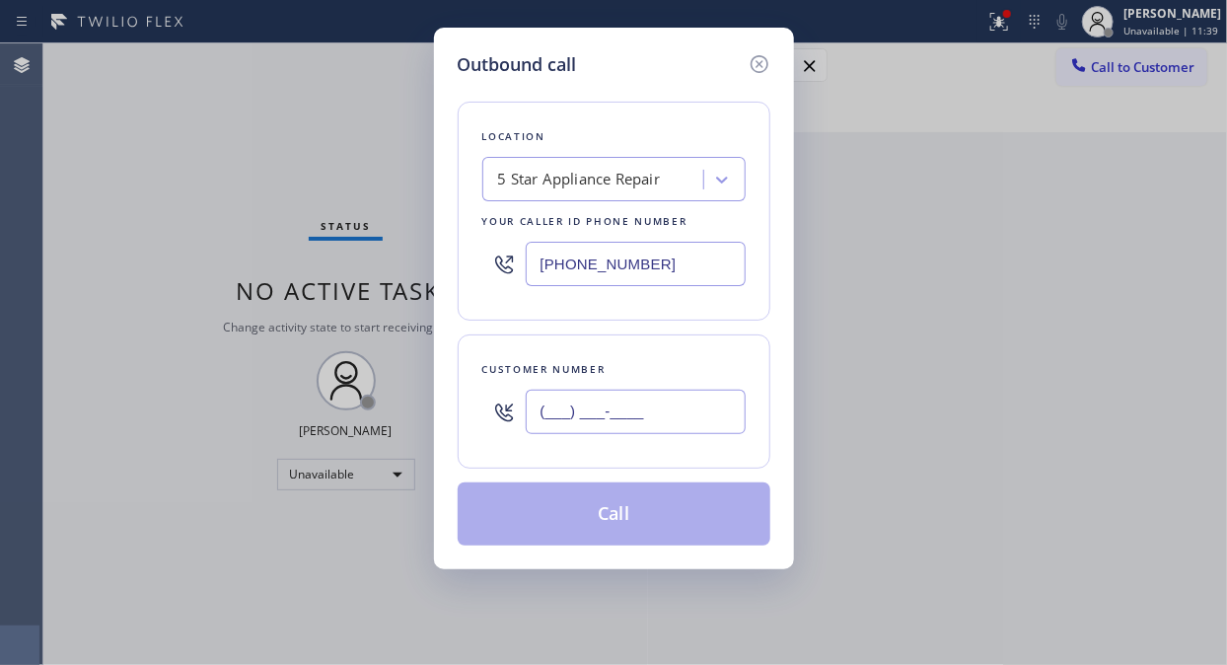
click at [649, 412] on input "(___) ___-____" at bounding box center [636, 411] width 220 height 44
paste input "770) 826-1106"
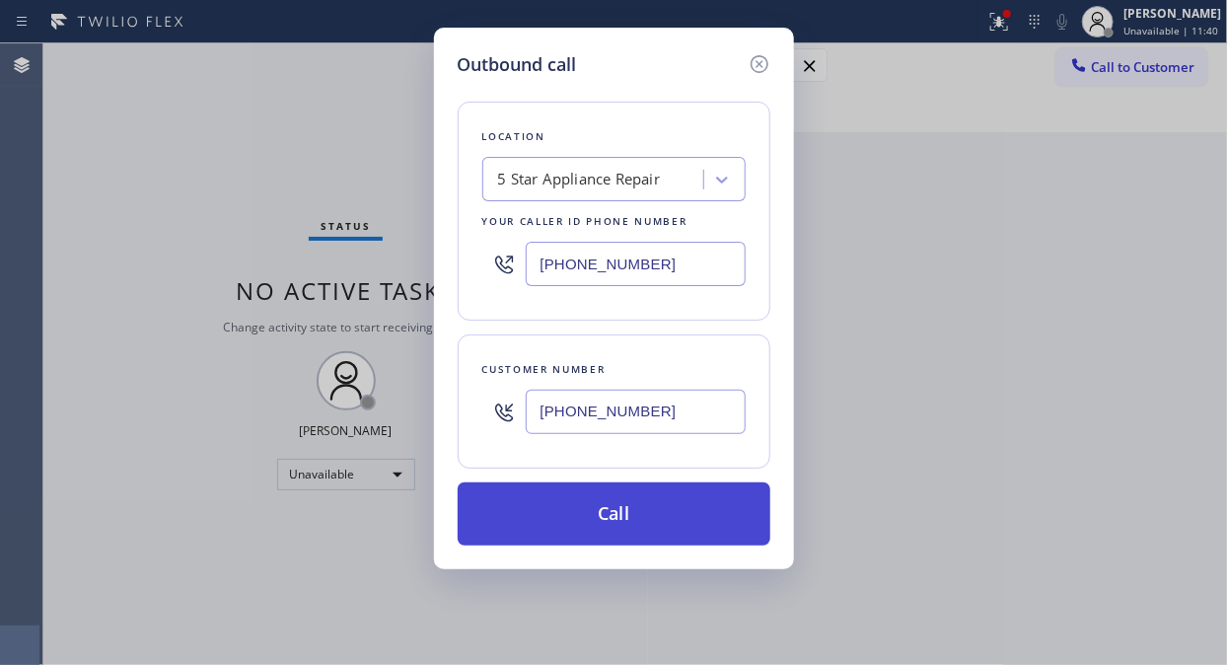
type input "(770) 826-1106"
click at [704, 506] on button "Call" at bounding box center [614, 513] width 313 height 63
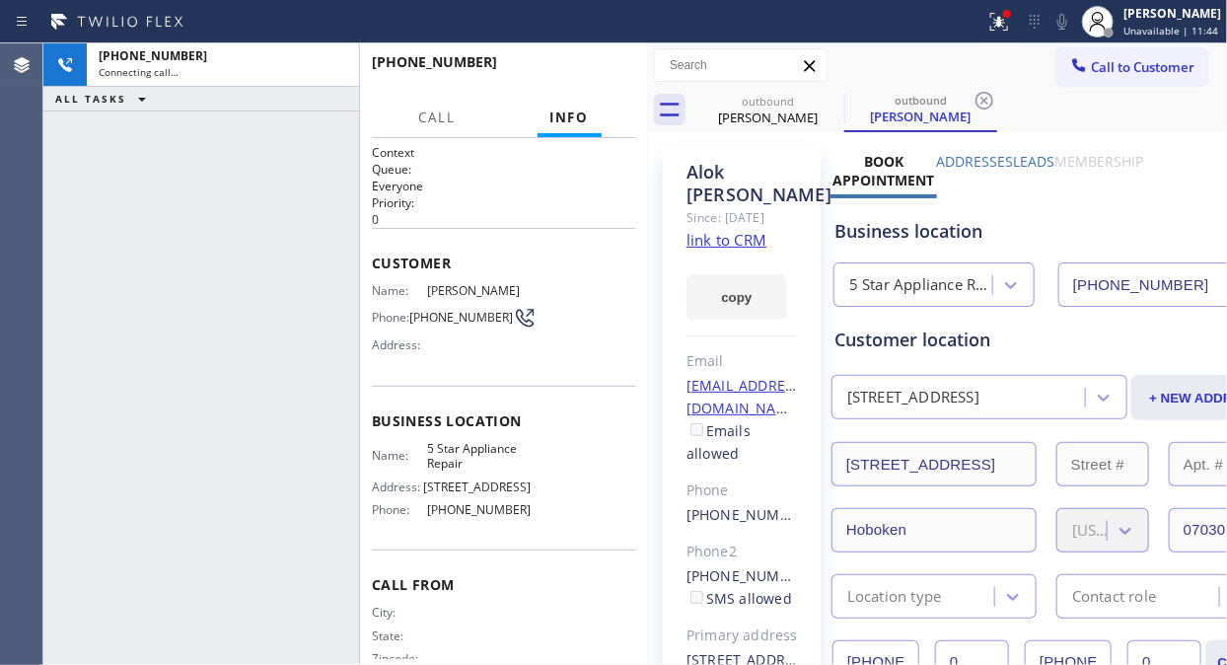
type input "[PHONE_NUMBER]"
click at [583, 67] on span "HANG UP" at bounding box center [590, 71] width 60 height 14
click at [584, 67] on span "HANG UP" at bounding box center [590, 71] width 60 height 14
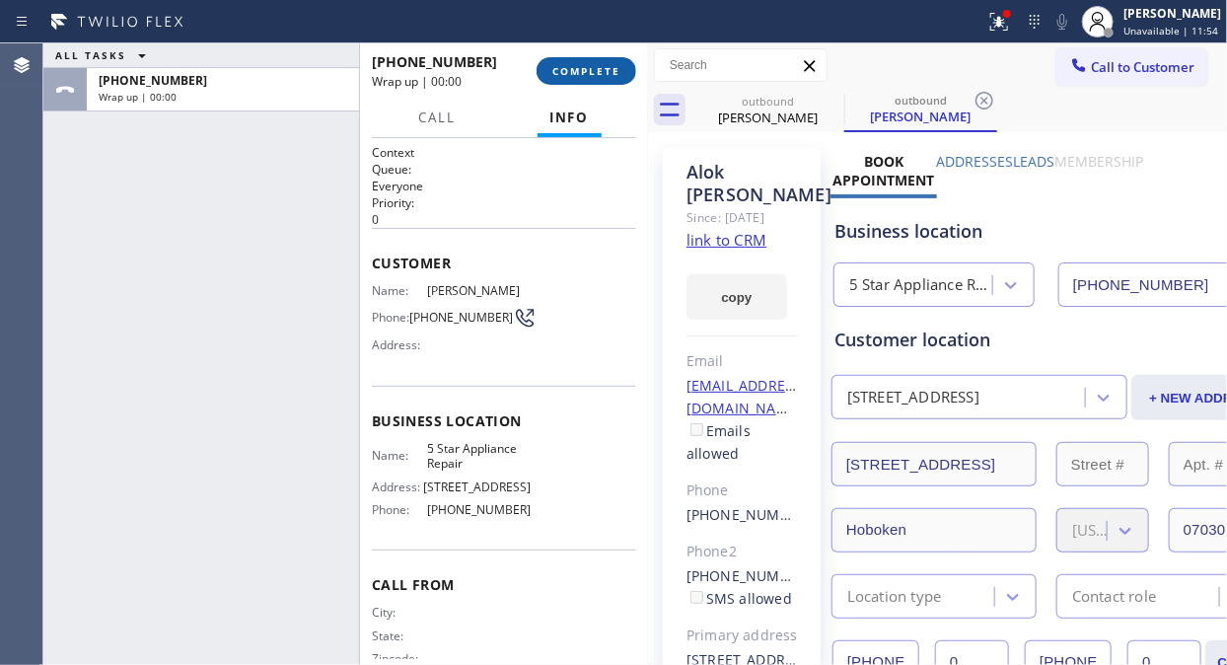
click at [584, 67] on span "COMPLETE" at bounding box center [586, 71] width 68 height 14
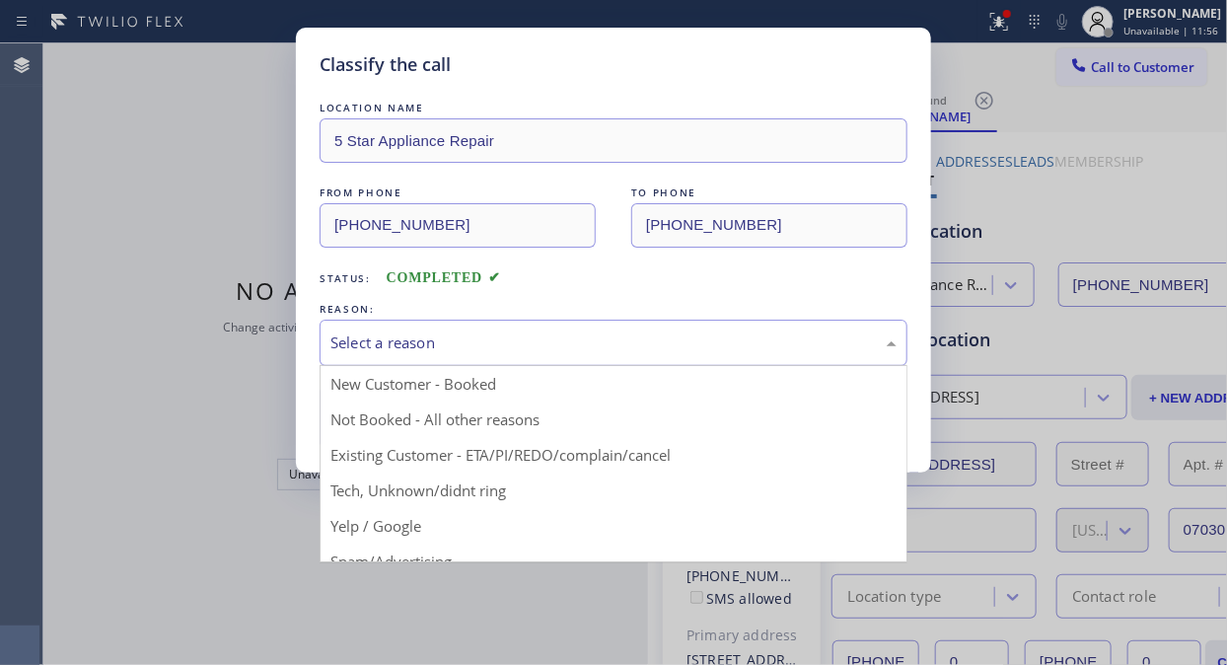
click at [594, 353] on div "Select a reason" at bounding box center [613, 342] width 566 height 23
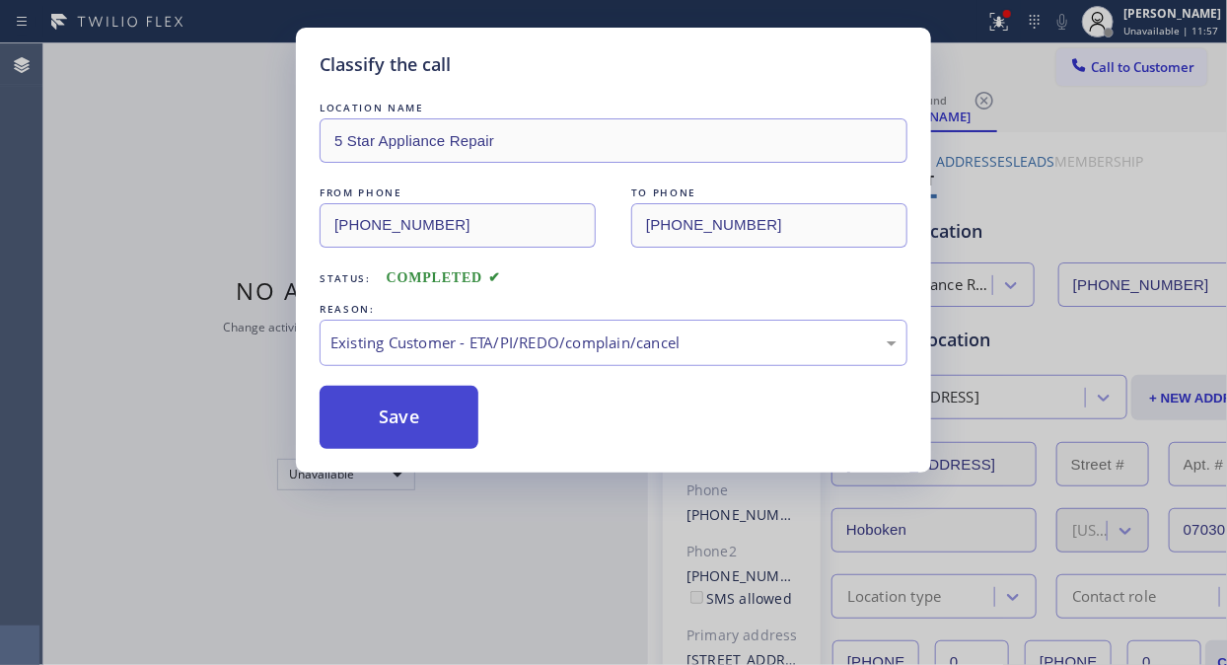
click at [457, 432] on button "Save" at bounding box center [398, 417] width 159 height 63
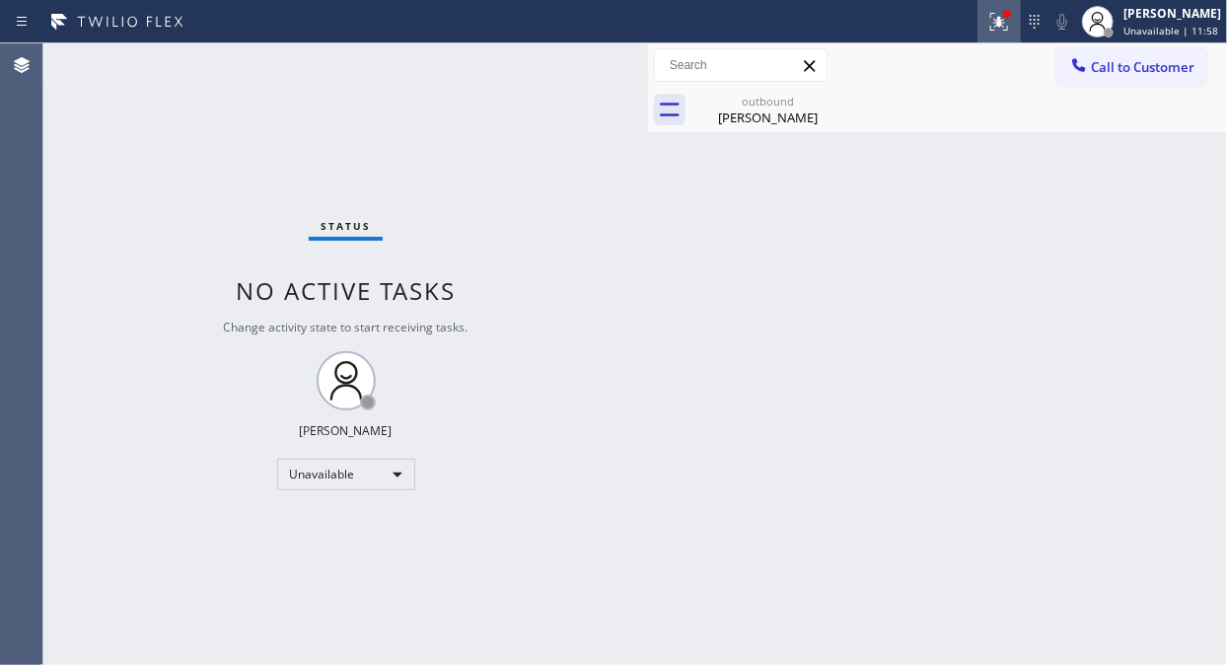
click at [1008, 30] on icon at bounding box center [999, 22] width 18 height 18
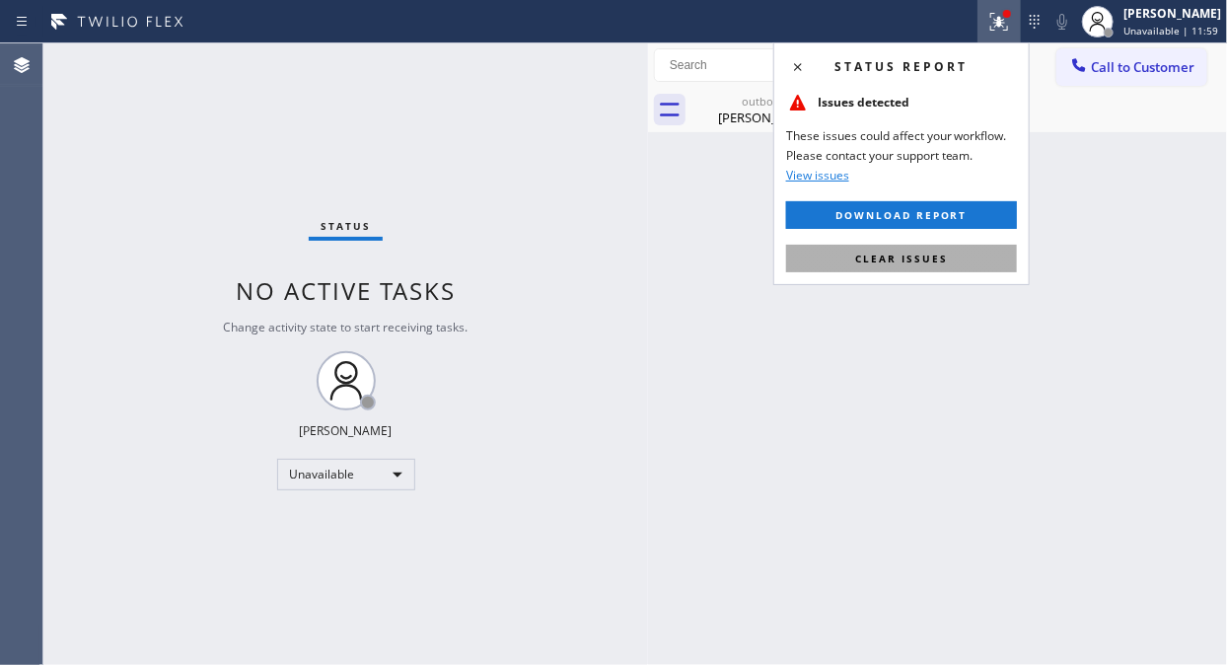
click at [921, 261] on span "Clear issues" at bounding box center [901, 258] width 93 height 14
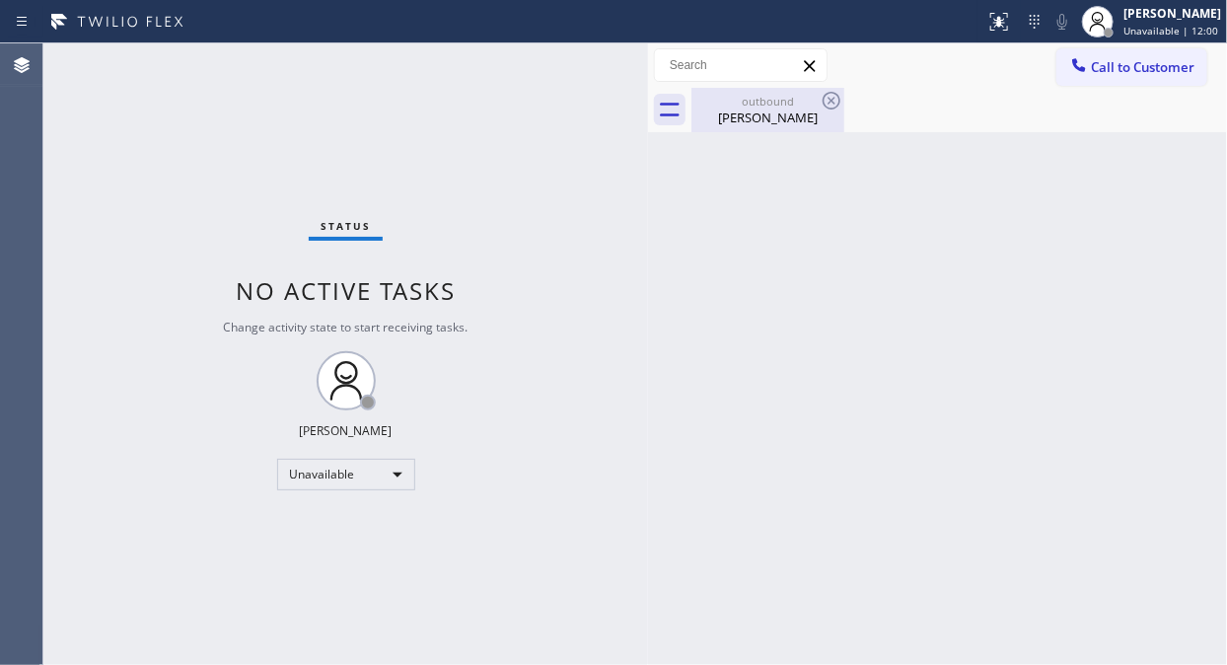
click at [780, 110] on div "Alok Sanghvi" at bounding box center [767, 117] width 149 height 18
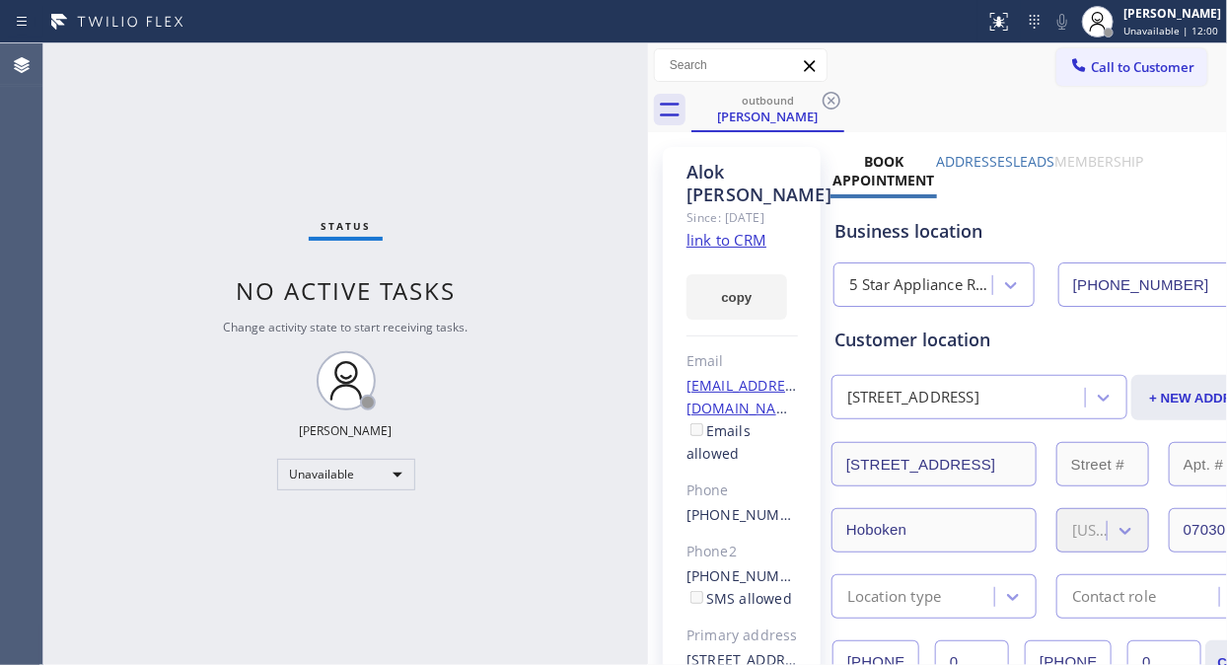
drag, startPoint x: 828, startPoint y: 96, endPoint x: 1056, endPoint y: 47, distance: 232.8
click at [830, 96] on icon at bounding box center [831, 101] width 24 height 24
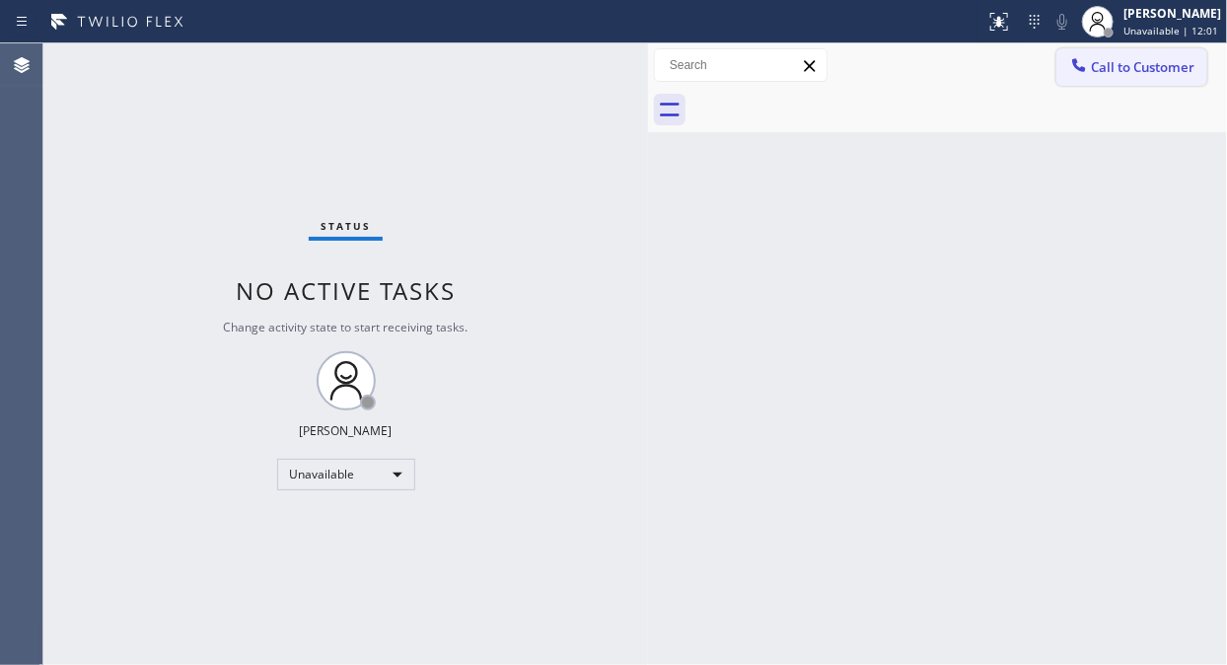
click at [1079, 51] on button "Call to Customer" at bounding box center [1131, 66] width 151 height 37
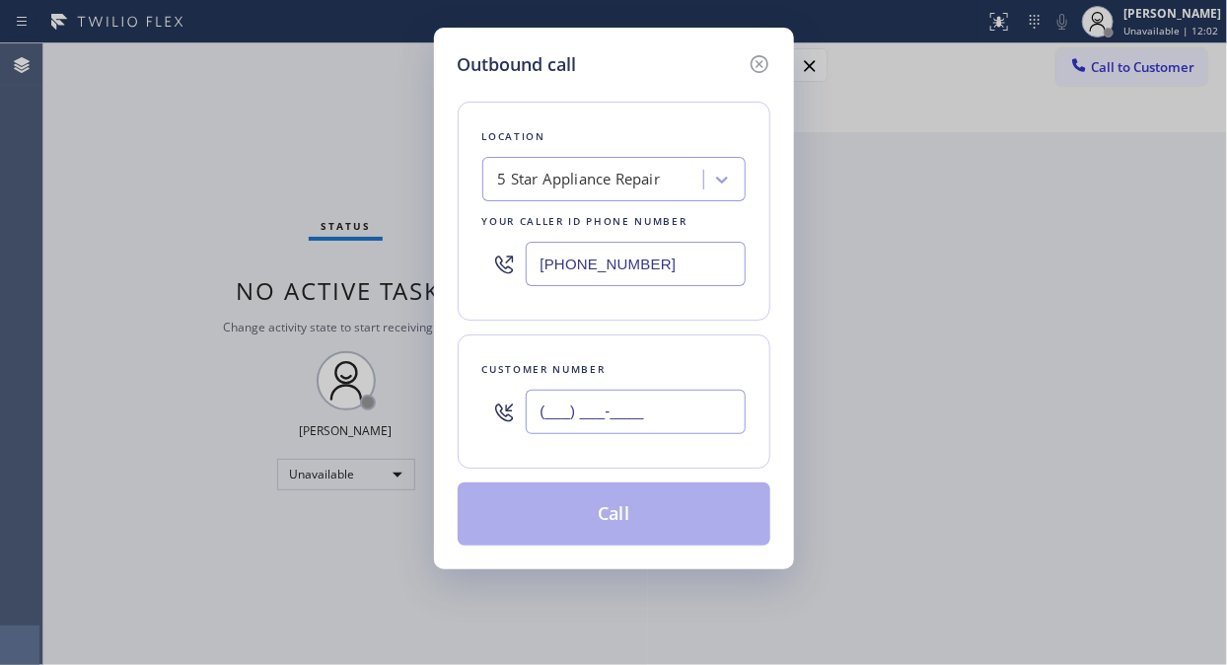
click at [682, 394] on input "(___) ___-____" at bounding box center [636, 411] width 220 height 44
paste input "415) 999-6127"
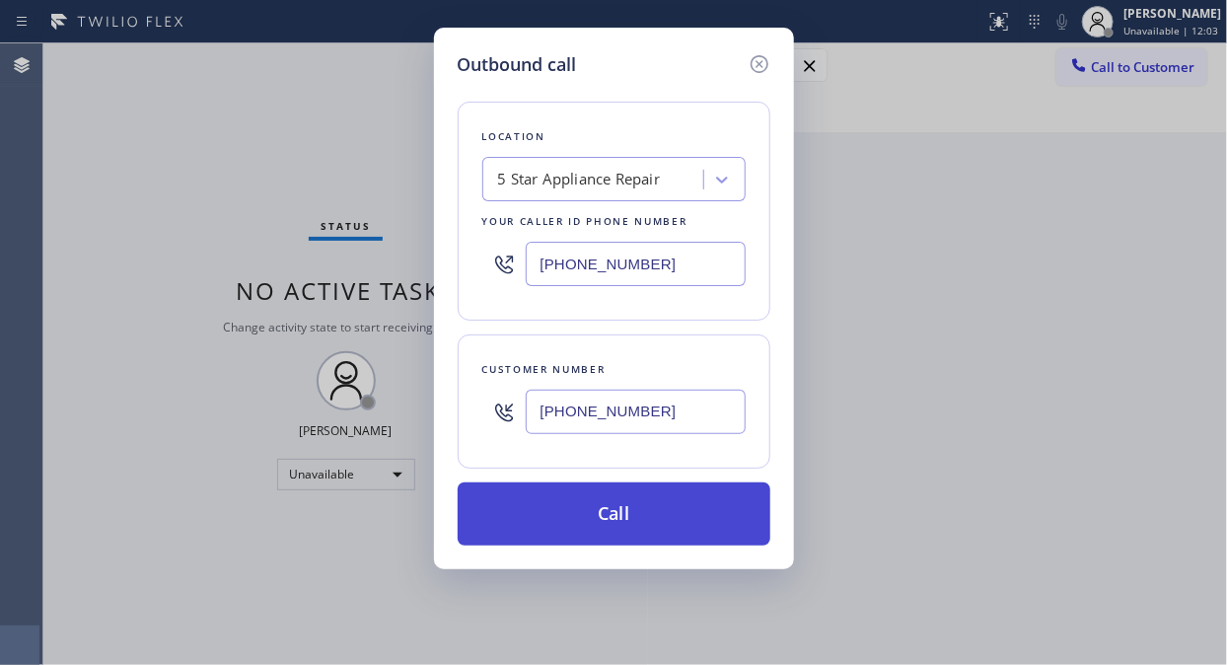
type input "(415) 999-6127"
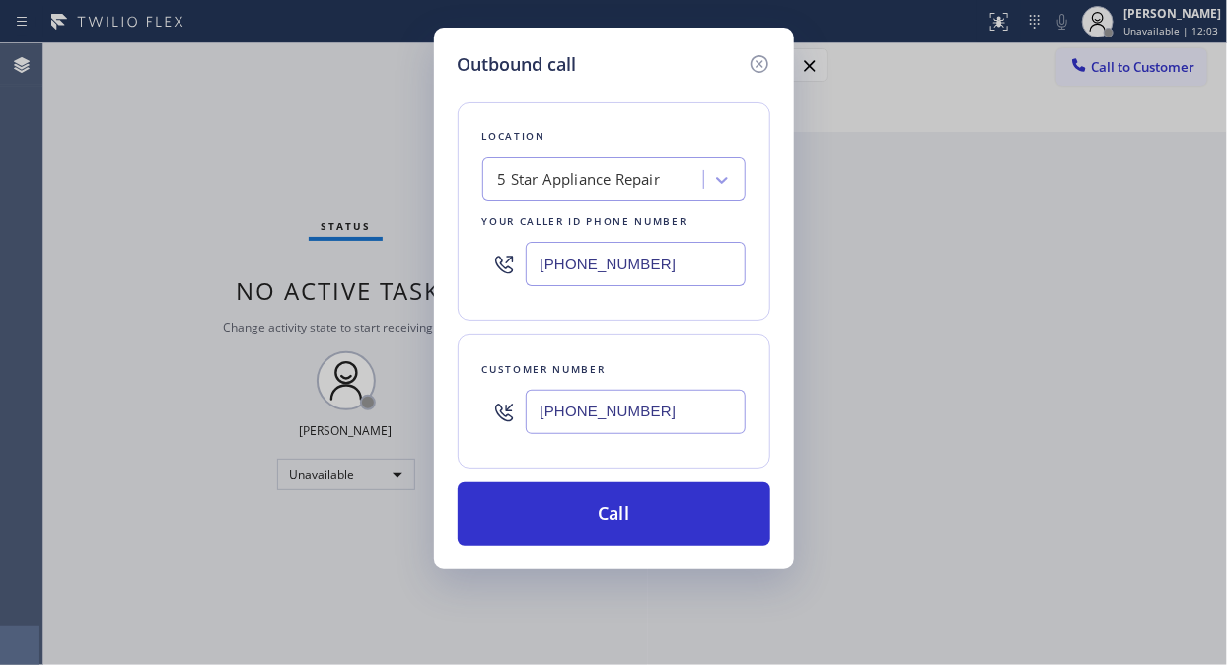
drag, startPoint x: 740, startPoint y: 530, endPoint x: 801, endPoint y: 398, distance: 145.6
click at [738, 530] on button "Call" at bounding box center [614, 513] width 313 height 63
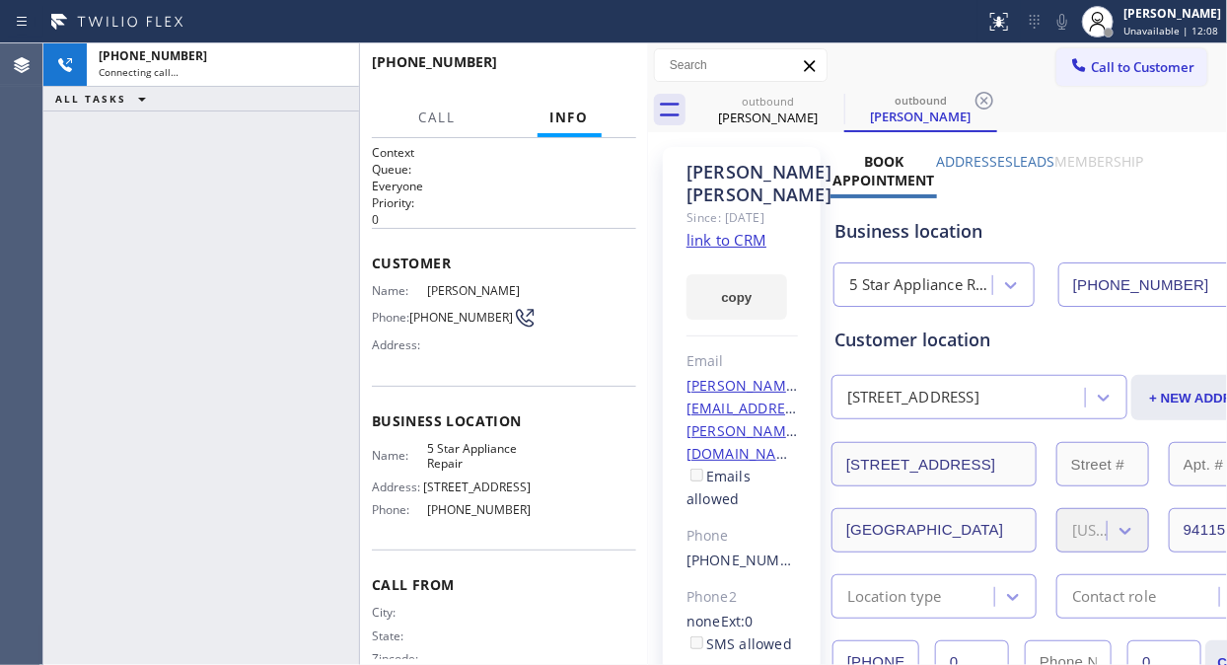
type input "[PHONE_NUMBER]"
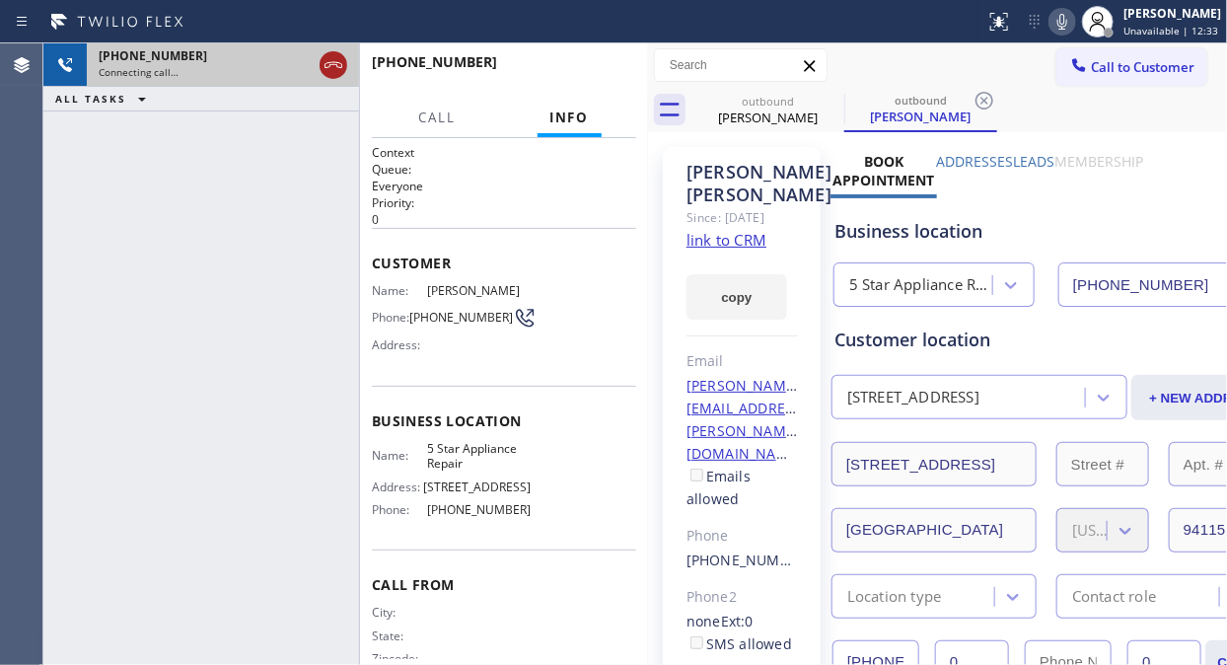
click at [331, 64] on icon at bounding box center [333, 65] width 18 height 6
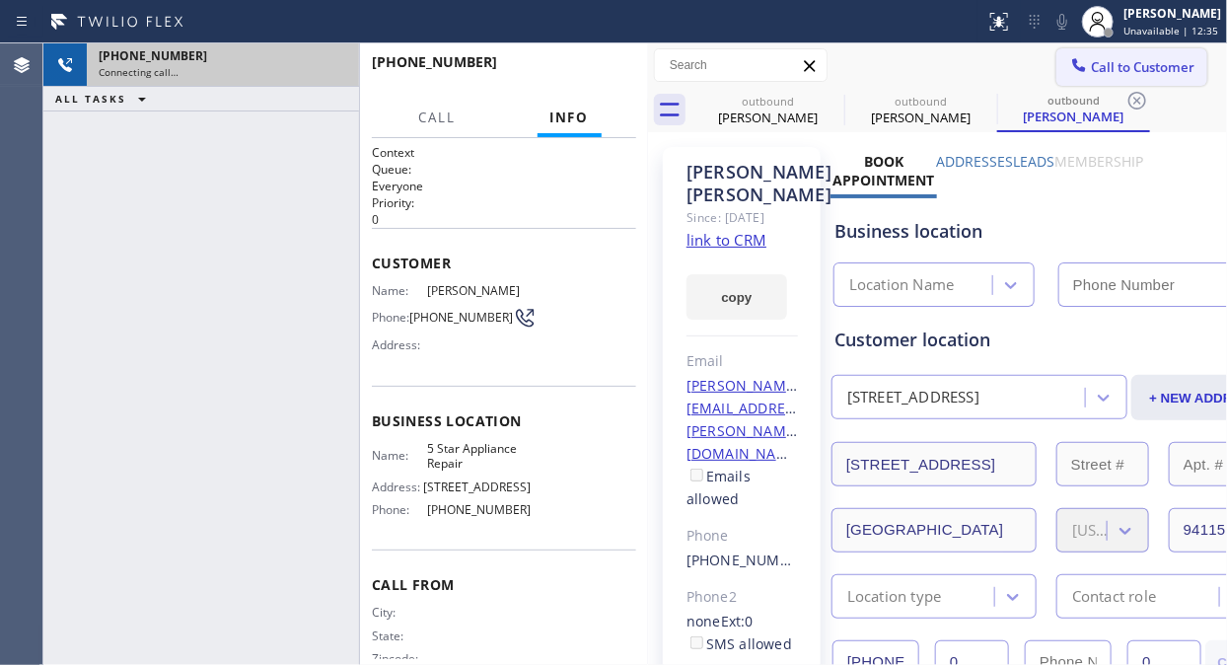
click at [1101, 72] on span "Call to Customer" at bounding box center [1143, 67] width 104 height 18
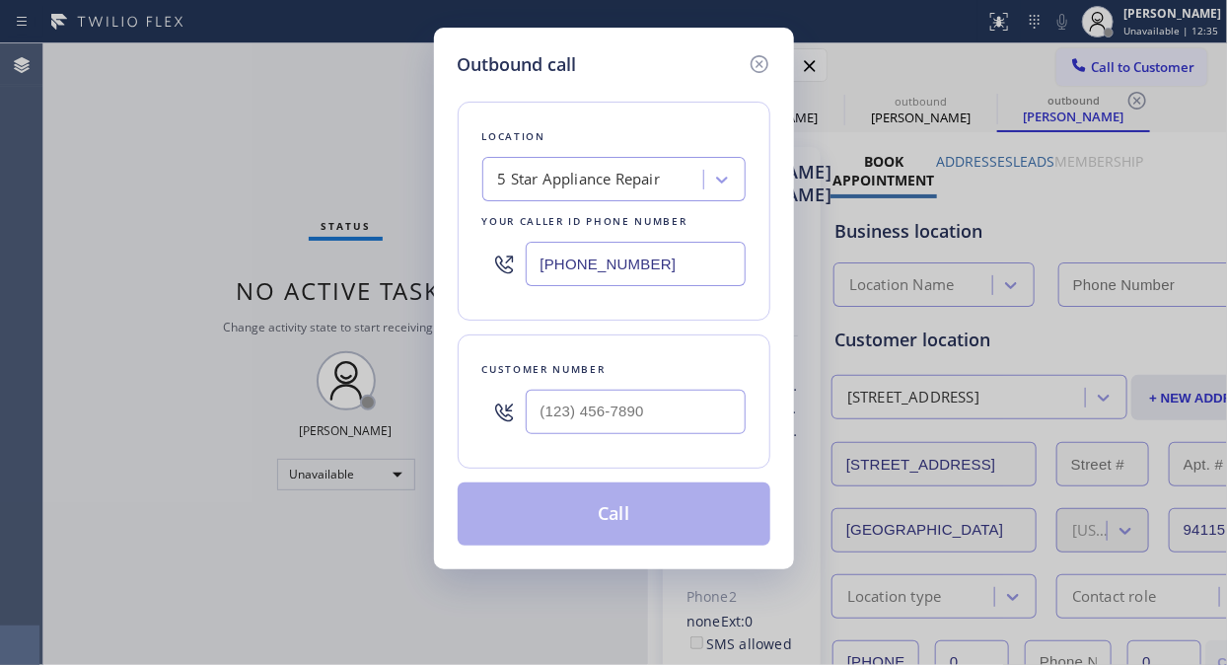
type input "[PHONE_NUMBER]"
click at [566, 419] on input "(___) ___-____" at bounding box center [636, 411] width 220 height 44
paste input "310) 344-1377"
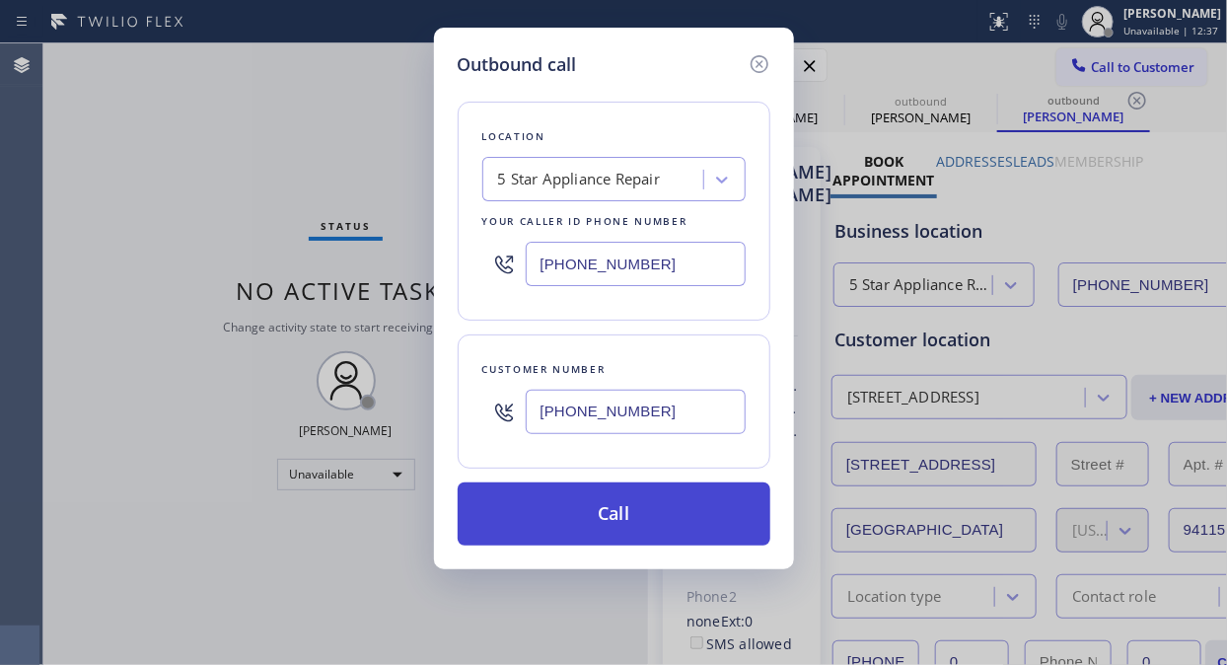
type input "(310) 344-1377"
click at [625, 499] on button "Call" at bounding box center [614, 513] width 313 height 63
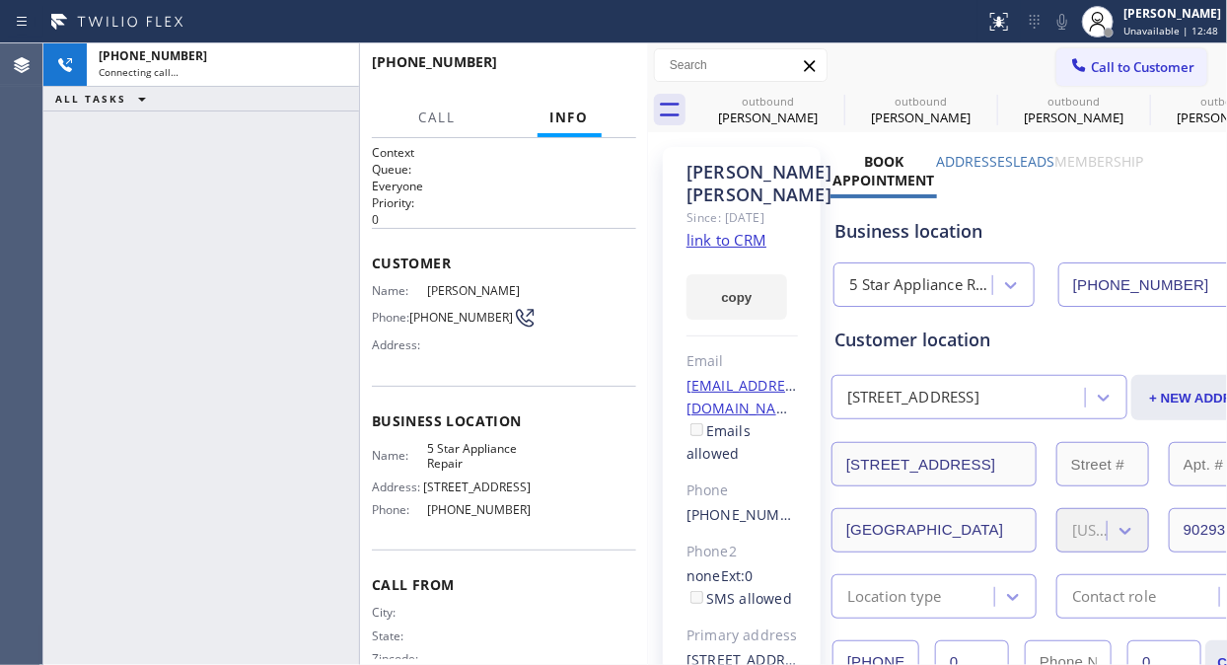
type input "[PHONE_NUMBER]"
click at [1067, 24] on icon at bounding box center [1062, 22] width 10 height 16
drag, startPoint x: 600, startPoint y: 83, endPoint x: 574, endPoint y: 74, distance: 27.1
click at [600, 83] on button "HANG UP" at bounding box center [590, 71] width 92 height 28
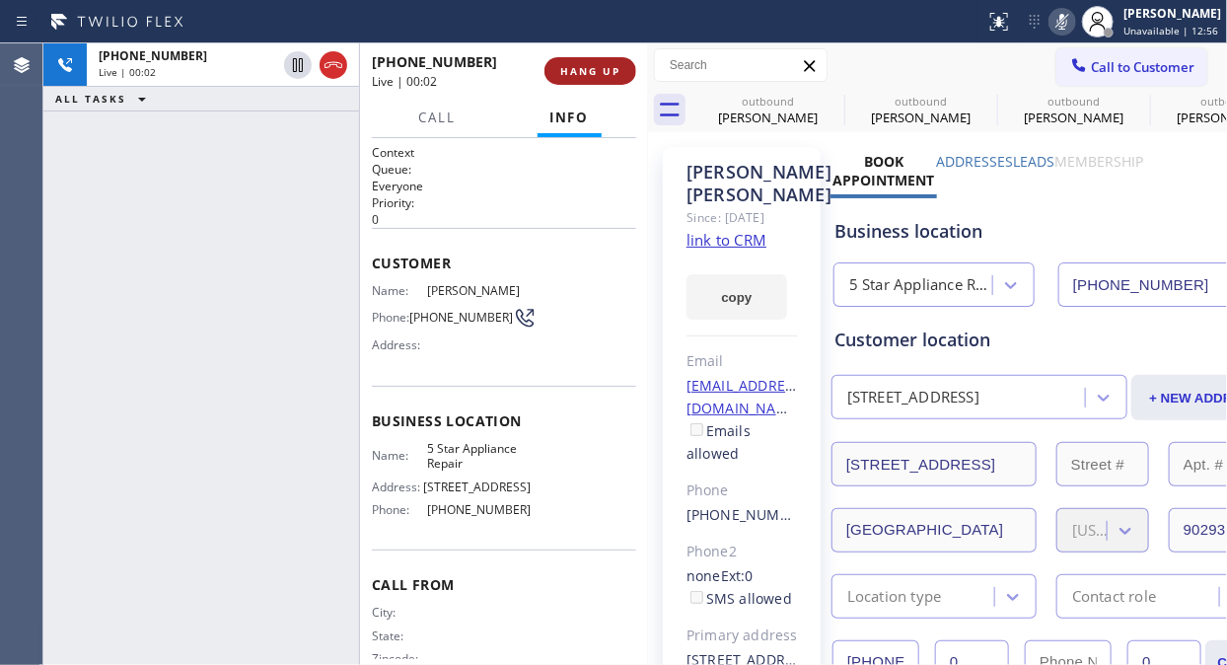
click at [598, 76] on span "HANG UP" at bounding box center [590, 71] width 60 height 14
click at [597, 76] on span "HANG UP" at bounding box center [590, 71] width 60 height 14
click at [574, 74] on span "HANG UP" at bounding box center [590, 71] width 60 height 14
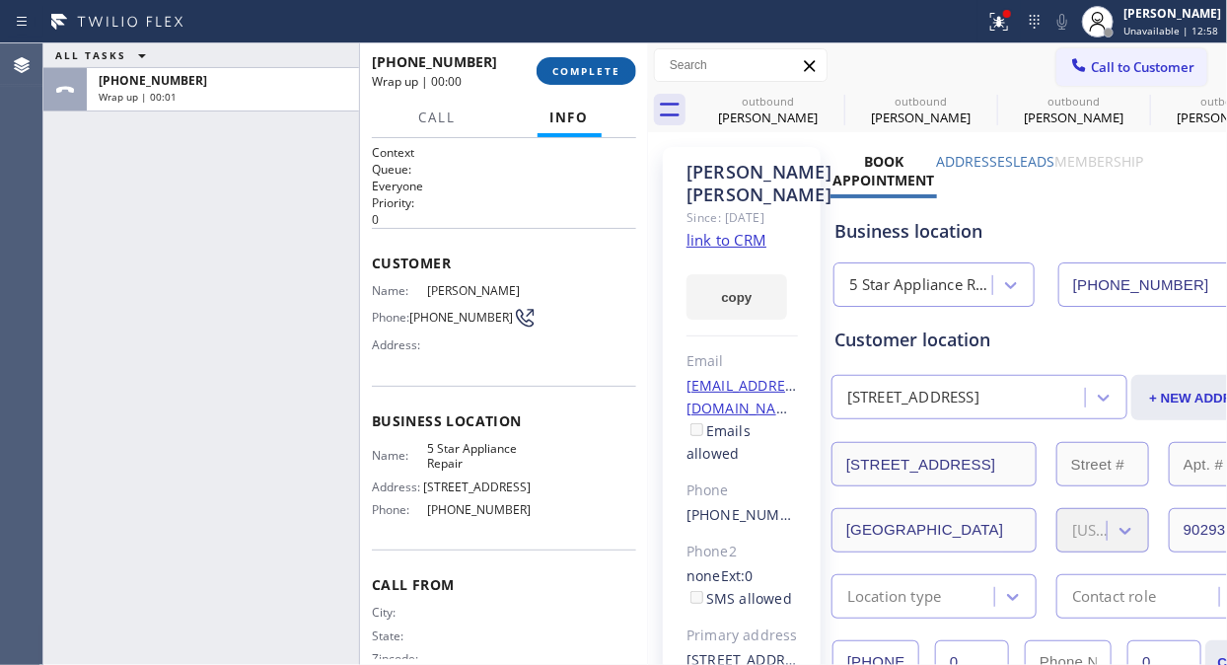
click at [574, 71] on span "COMPLETE" at bounding box center [586, 71] width 68 height 14
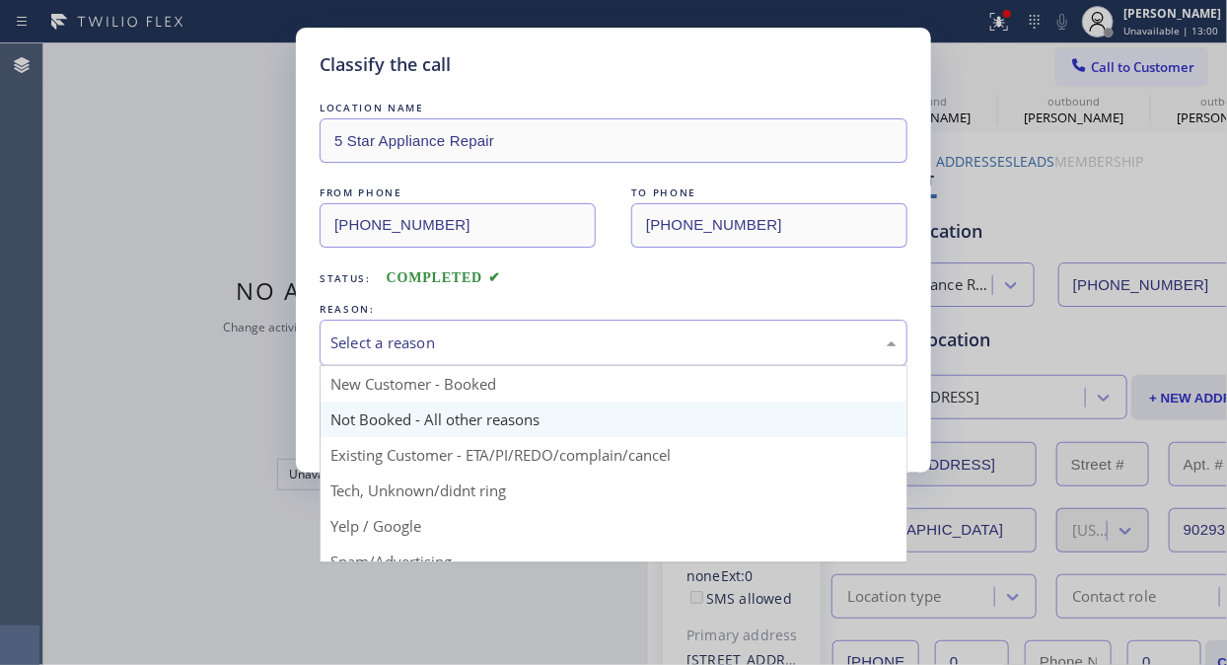
drag, startPoint x: 600, startPoint y: 350, endPoint x: 596, endPoint y: 425, distance: 75.0
click at [601, 350] on div "Select a reason" at bounding box center [613, 342] width 566 height 23
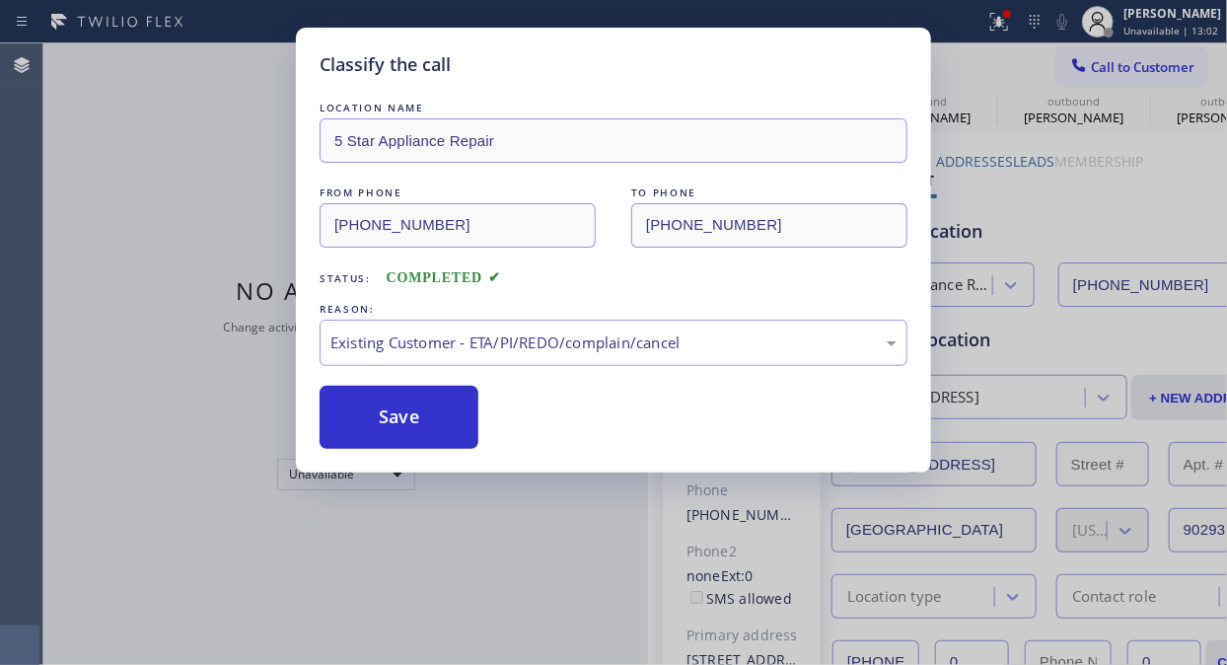
drag, startPoint x: 438, startPoint y: 435, endPoint x: 1016, endPoint y: 100, distance: 668.0
click at [438, 437] on button "Save" at bounding box center [398, 417] width 159 height 63
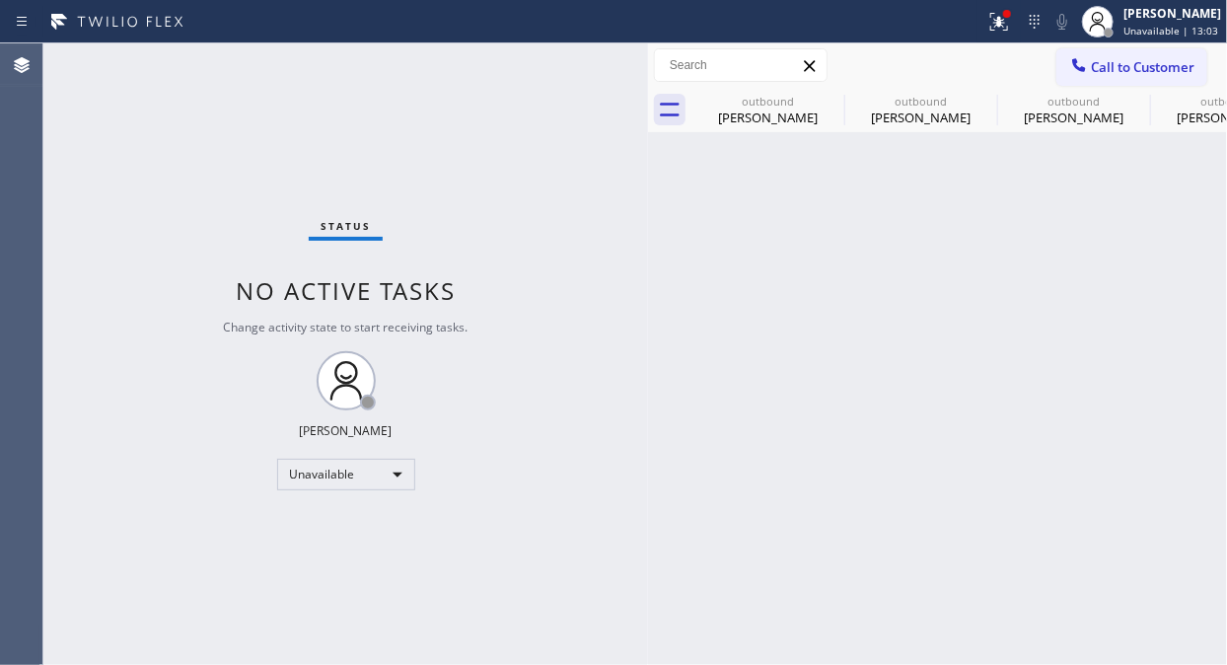
click at [1125, 71] on span "Call to Customer" at bounding box center [1143, 67] width 104 height 18
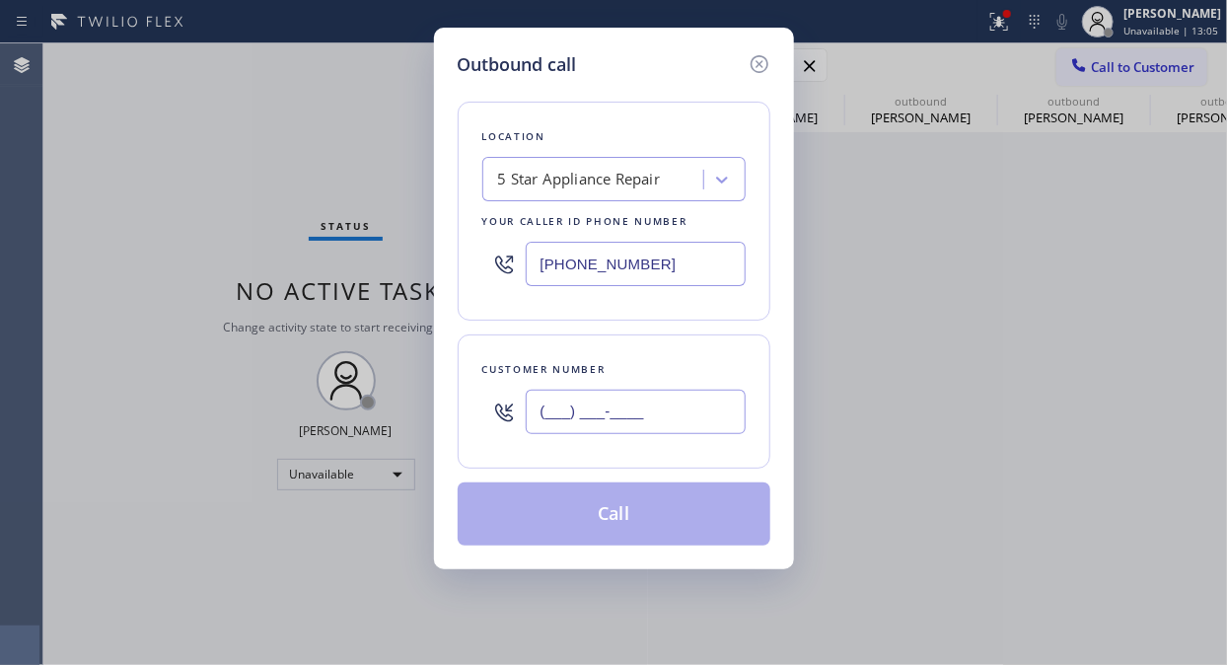
click at [538, 420] on input "(___) ___-____" at bounding box center [636, 411] width 220 height 44
paste input "917) 853-3191"
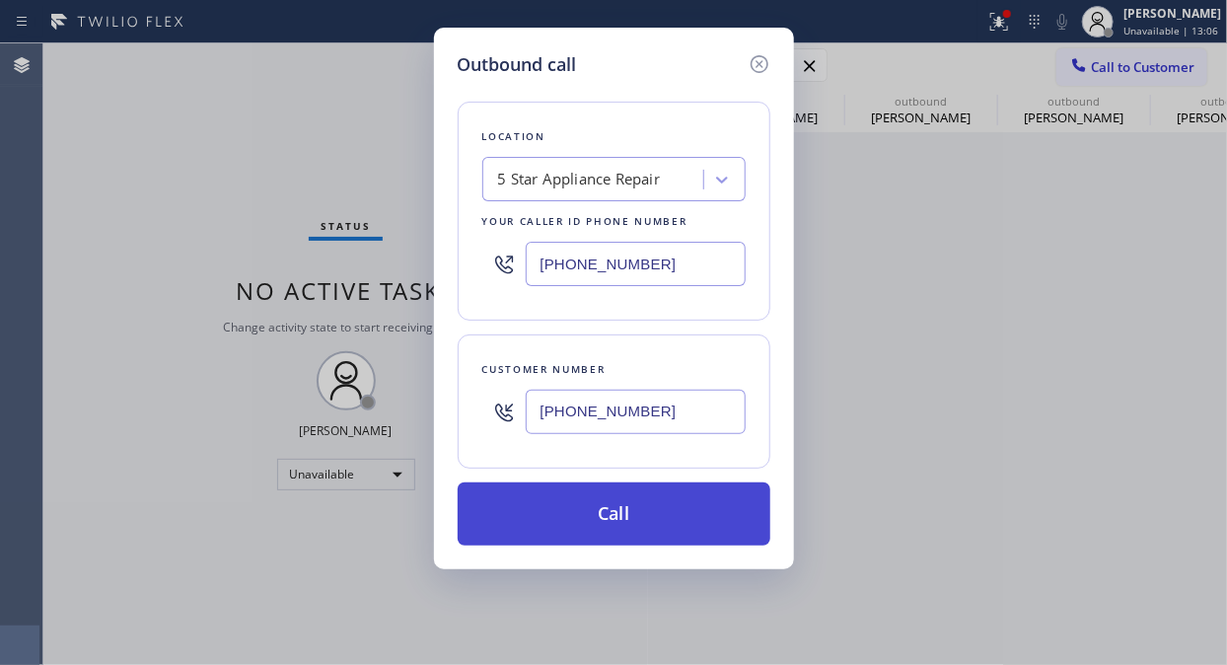
type input "(917) 853-3191"
click at [594, 525] on button "Call" at bounding box center [614, 513] width 313 height 63
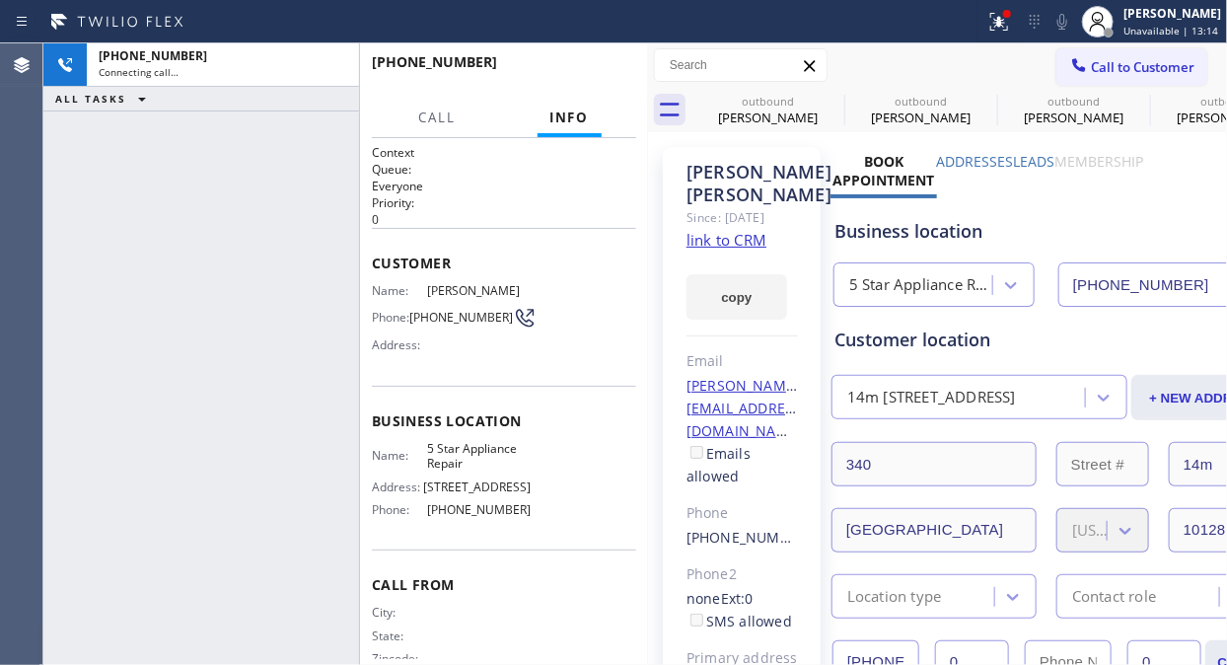
type input "[PHONE_NUMBER]"
drag, startPoint x: 333, startPoint y: 65, endPoint x: 616, endPoint y: 70, distance: 283.0
click at [333, 66] on icon at bounding box center [333, 65] width 24 height 24
click at [616, 70] on span "HANG UP" at bounding box center [590, 71] width 60 height 14
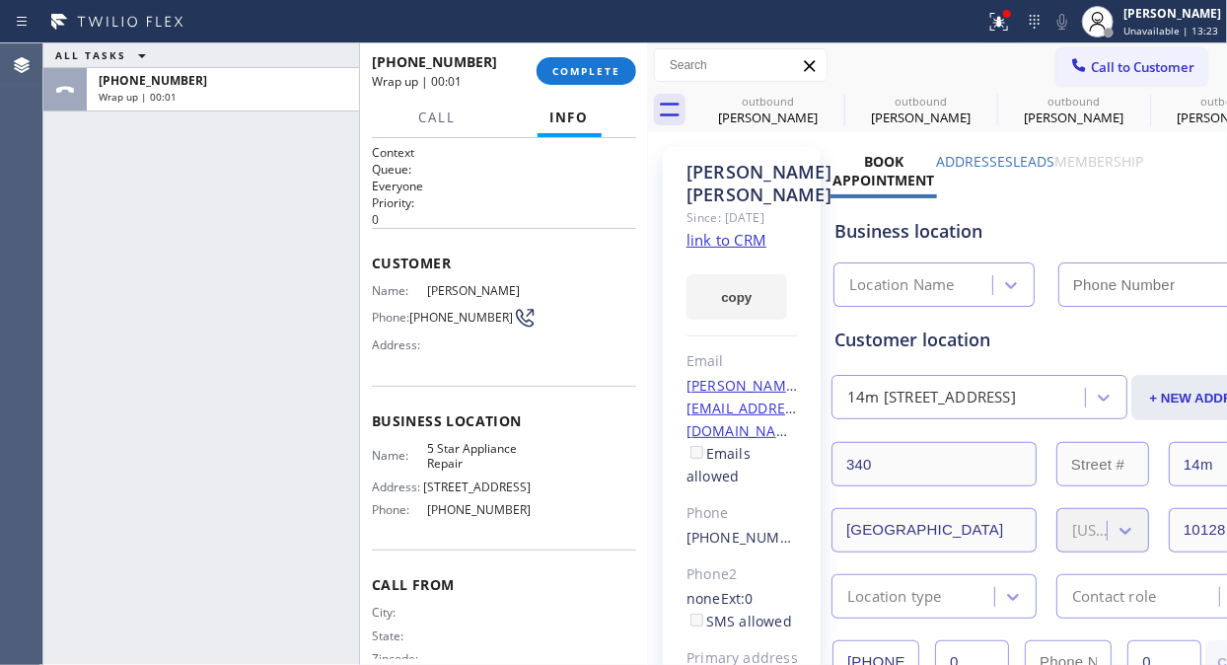
type input "[PHONE_NUMBER]"
click at [574, 69] on span "COMPLETE" at bounding box center [586, 71] width 68 height 14
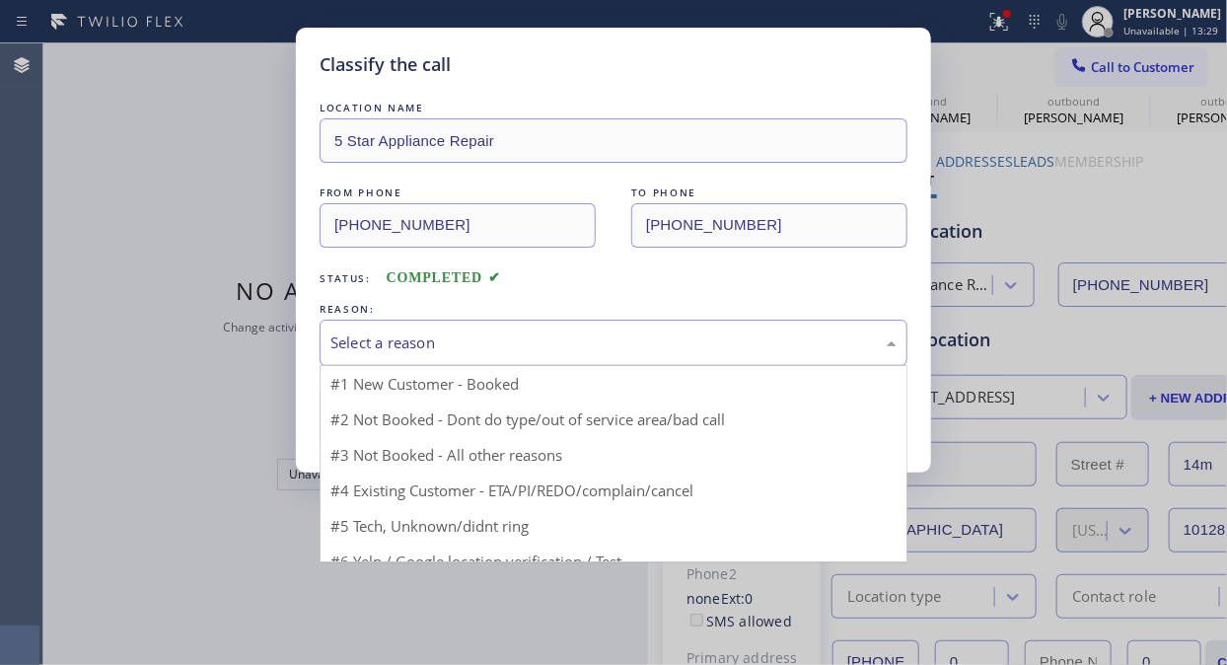
click at [675, 355] on div "Select a reason" at bounding box center [613, 342] width 588 height 46
click at [557, 336] on div "Select a reason" at bounding box center [613, 342] width 566 height 23
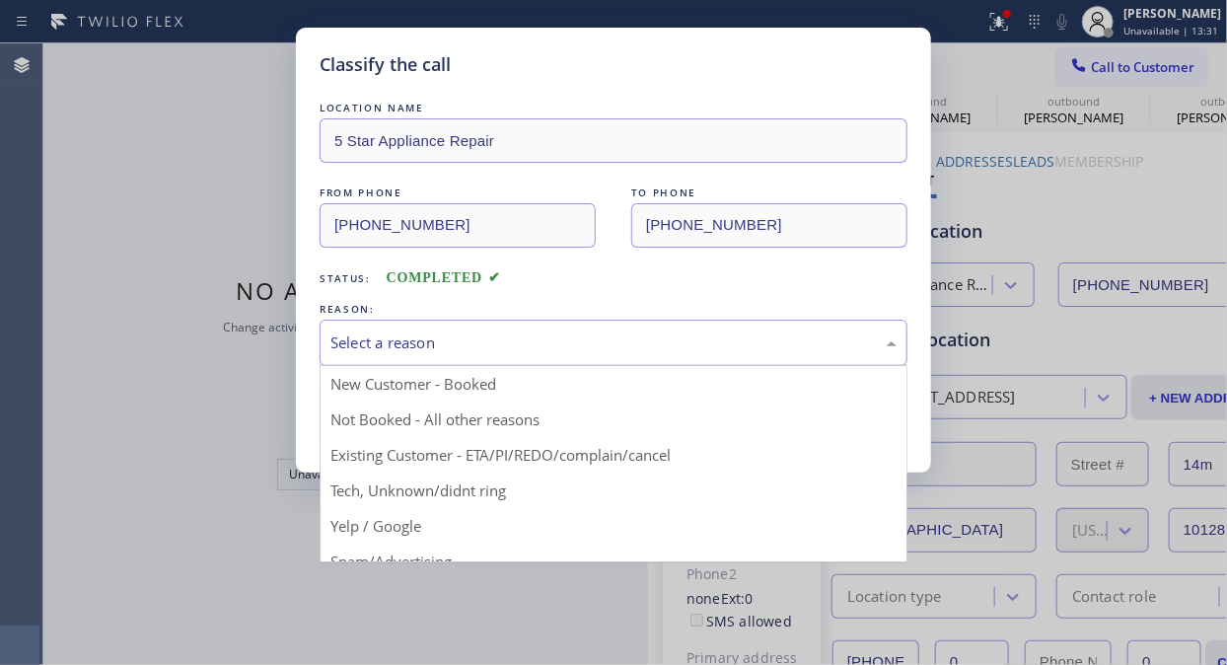
click at [555, 340] on div "Select a reason" at bounding box center [613, 342] width 566 height 23
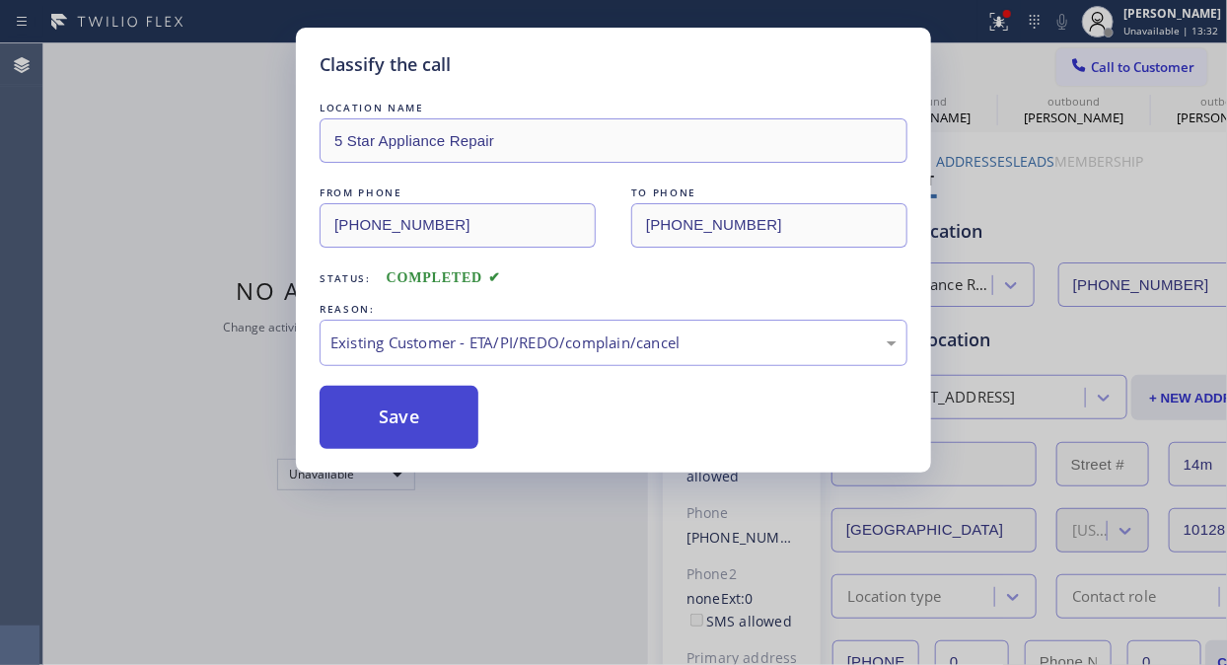
click at [418, 410] on button "Save" at bounding box center [398, 417] width 159 height 63
click at [406, 434] on button "Save" at bounding box center [398, 417] width 159 height 63
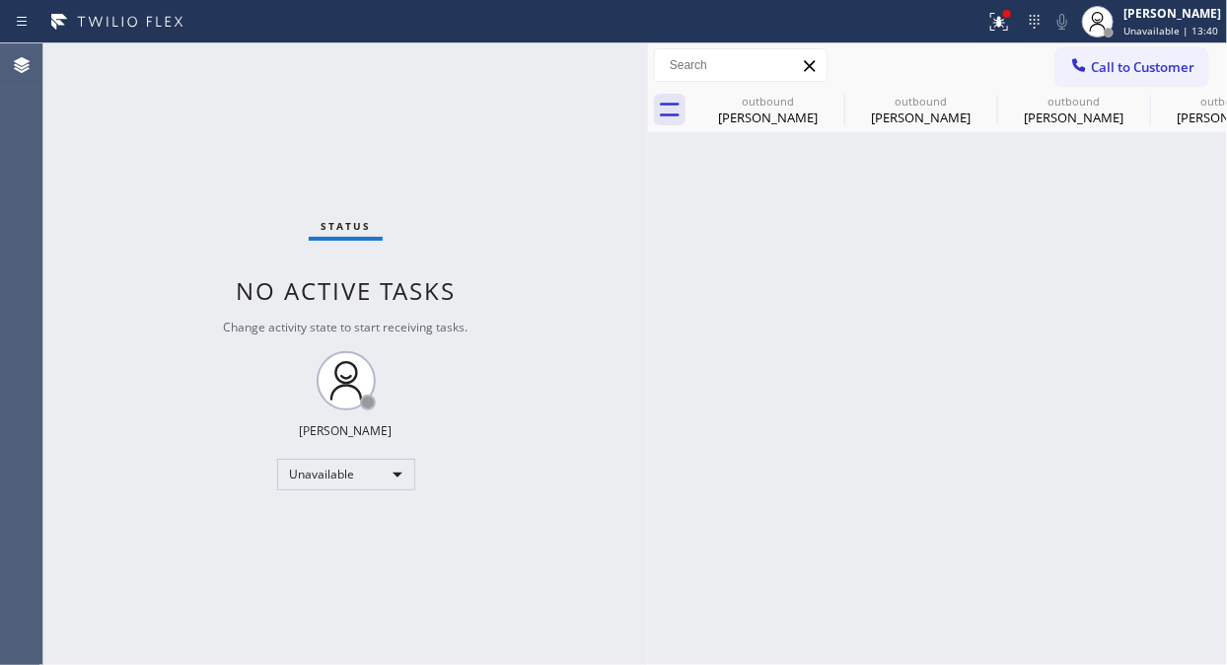
click at [451, 421] on div "Status No active tasks Change activity state to start receiving tasks. [PERSON_…" at bounding box center [345, 353] width 604 height 621
click at [1121, 70] on span "Call to Customer" at bounding box center [1143, 67] width 104 height 18
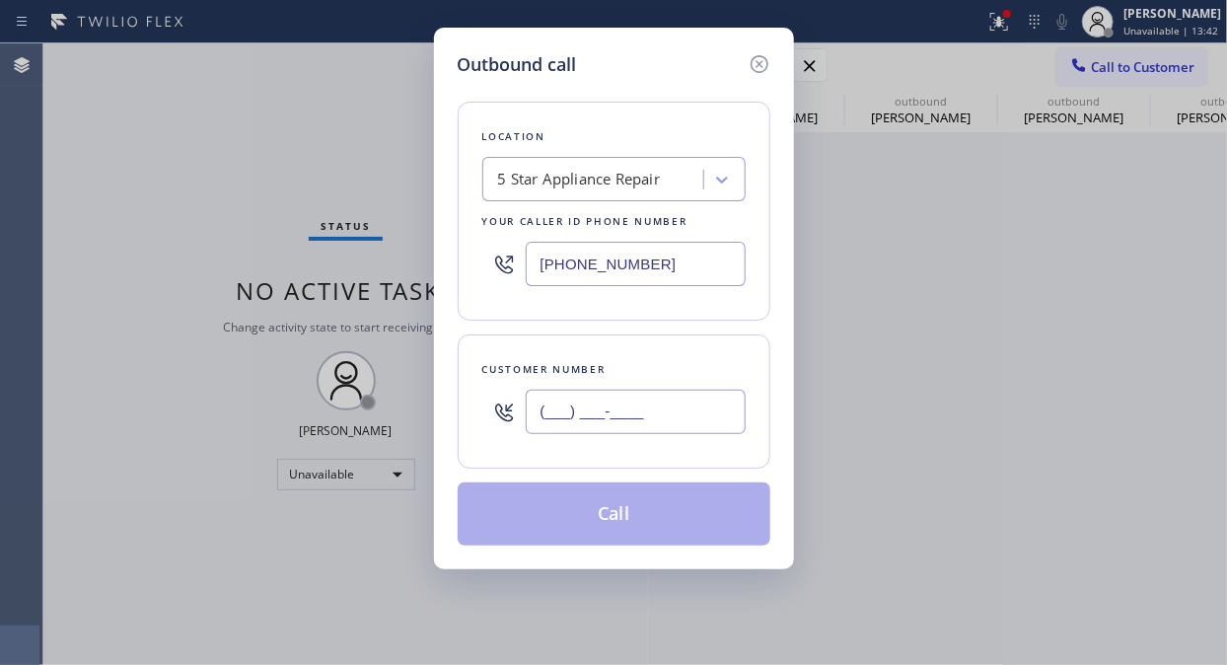
click at [628, 406] on input "(___) ___-____" at bounding box center [636, 411] width 220 height 44
paste input "415) 640-2144"
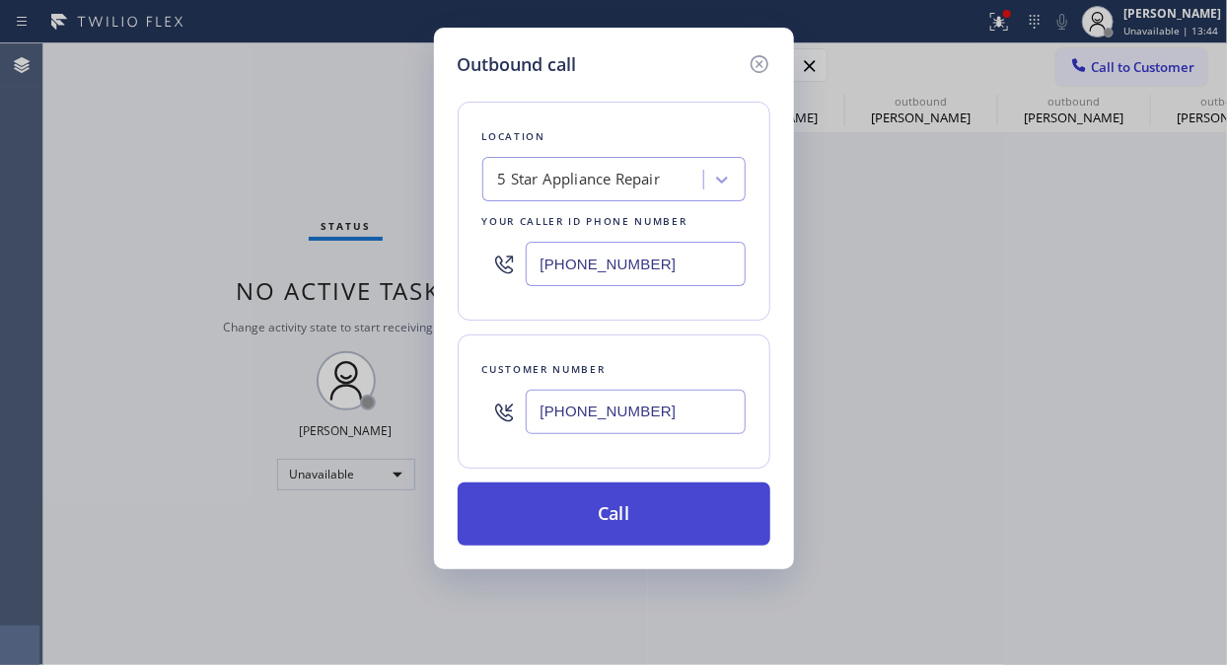
type input "(415) 640-2144"
drag, startPoint x: 693, startPoint y: 534, endPoint x: 717, endPoint y: 530, distance: 24.0
click at [694, 535] on button "Call" at bounding box center [614, 513] width 313 height 63
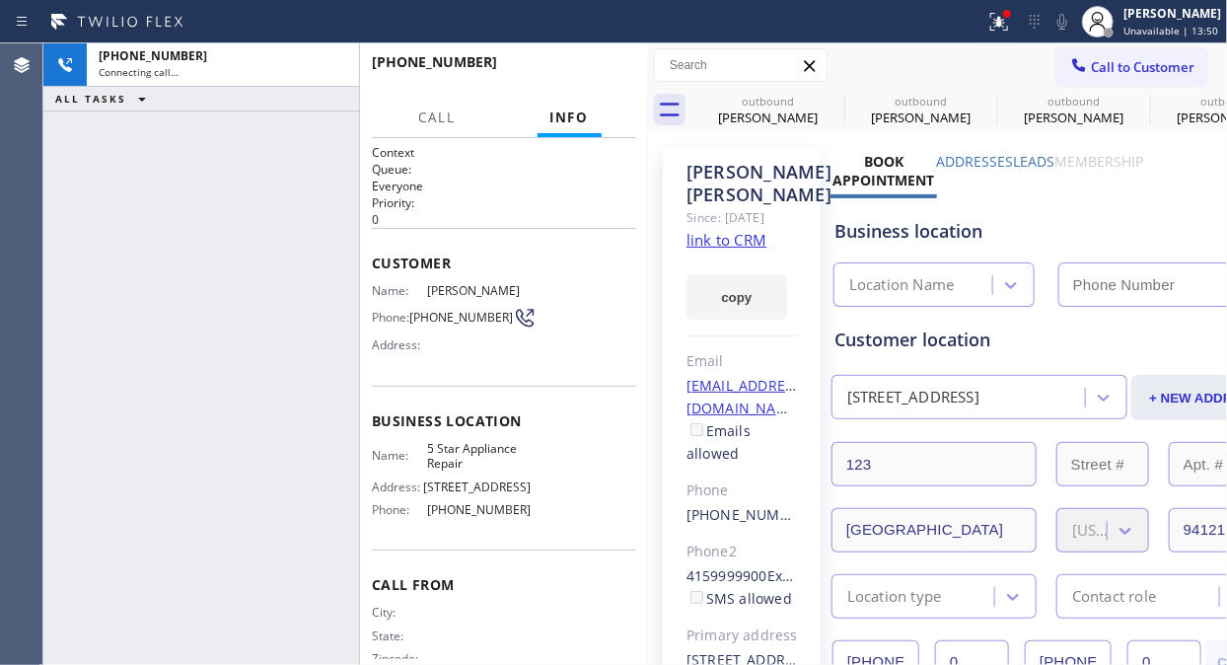
type input "[PHONE_NUMBER]"
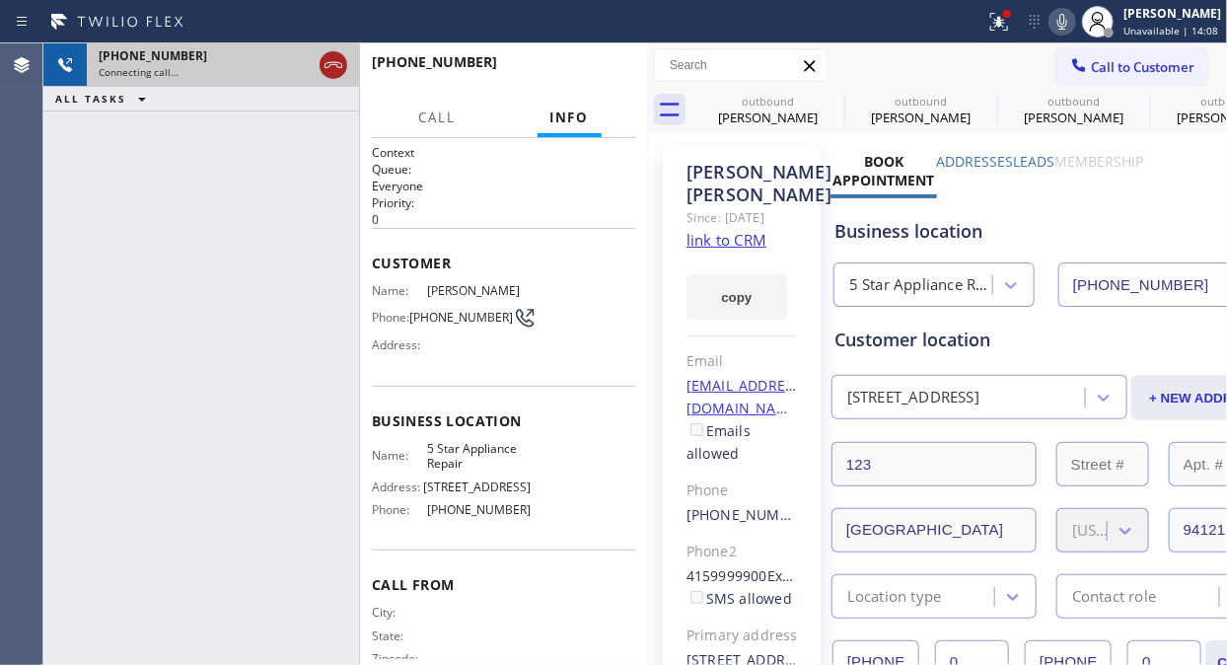
click at [329, 72] on icon at bounding box center [333, 65] width 24 height 24
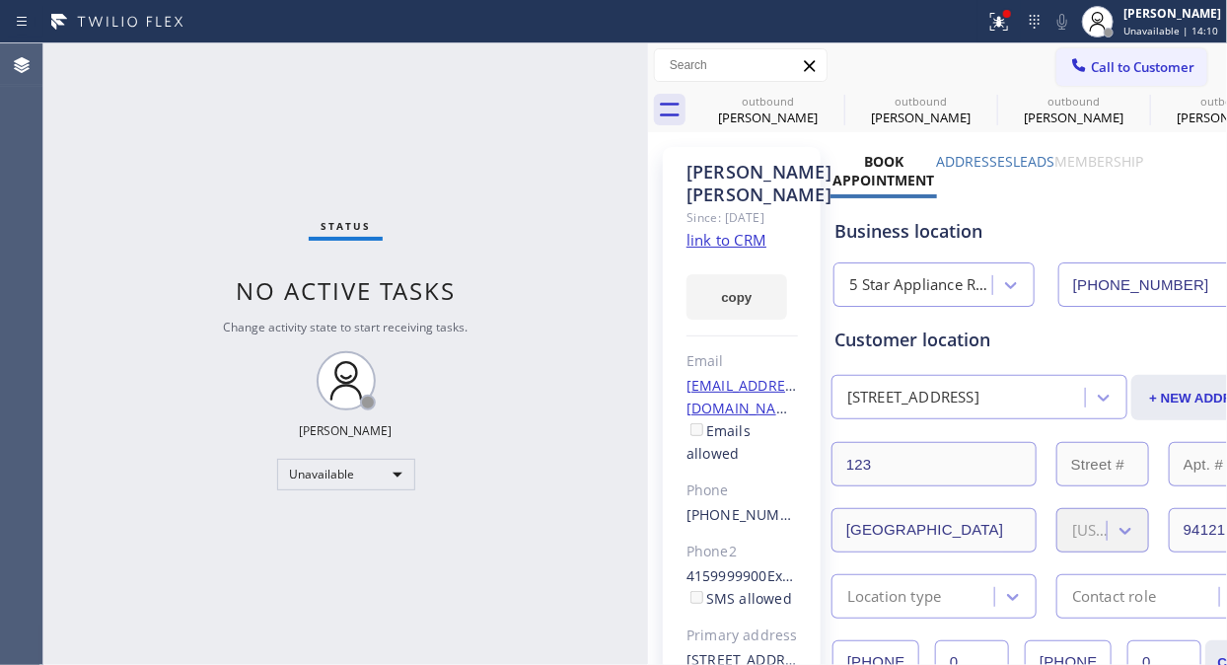
click at [1070, 57] on icon at bounding box center [1079, 65] width 20 height 20
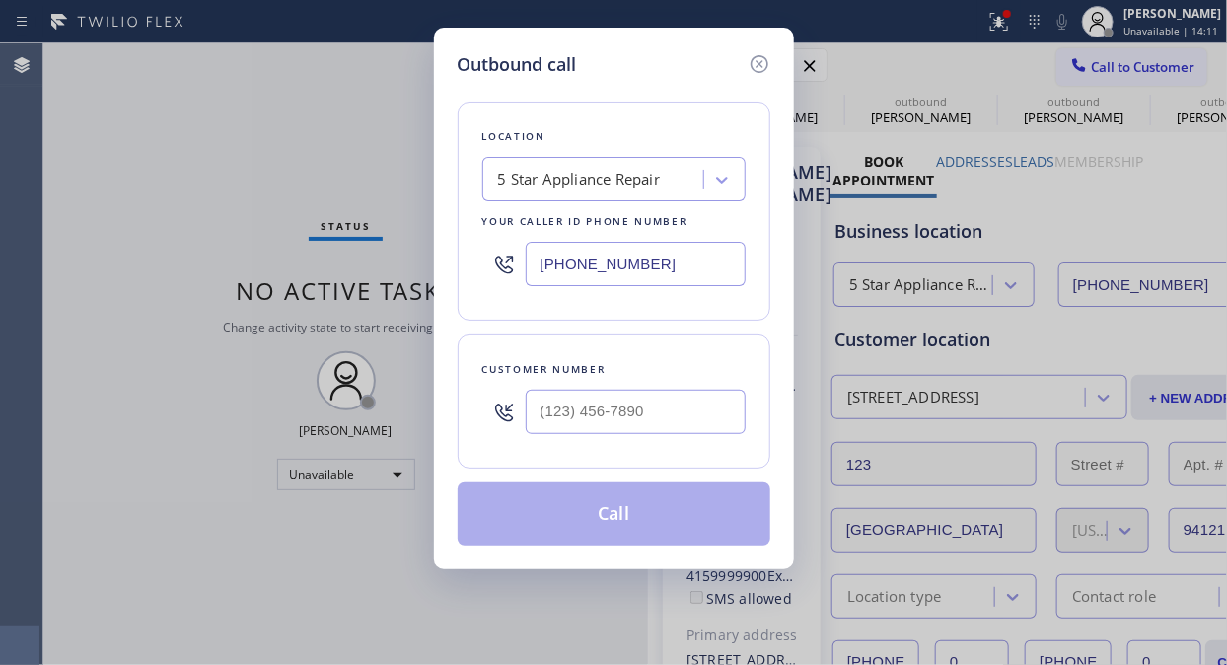
click at [570, 418] on input "text" at bounding box center [636, 411] width 220 height 44
click at [553, 418] on input "(___) ___-____" at bounding box center [636, 411] width 220 height 44
paste input "602) 639-1322"
type input "(602) 639-1322"
type input "[PHONE_NUMBER]"
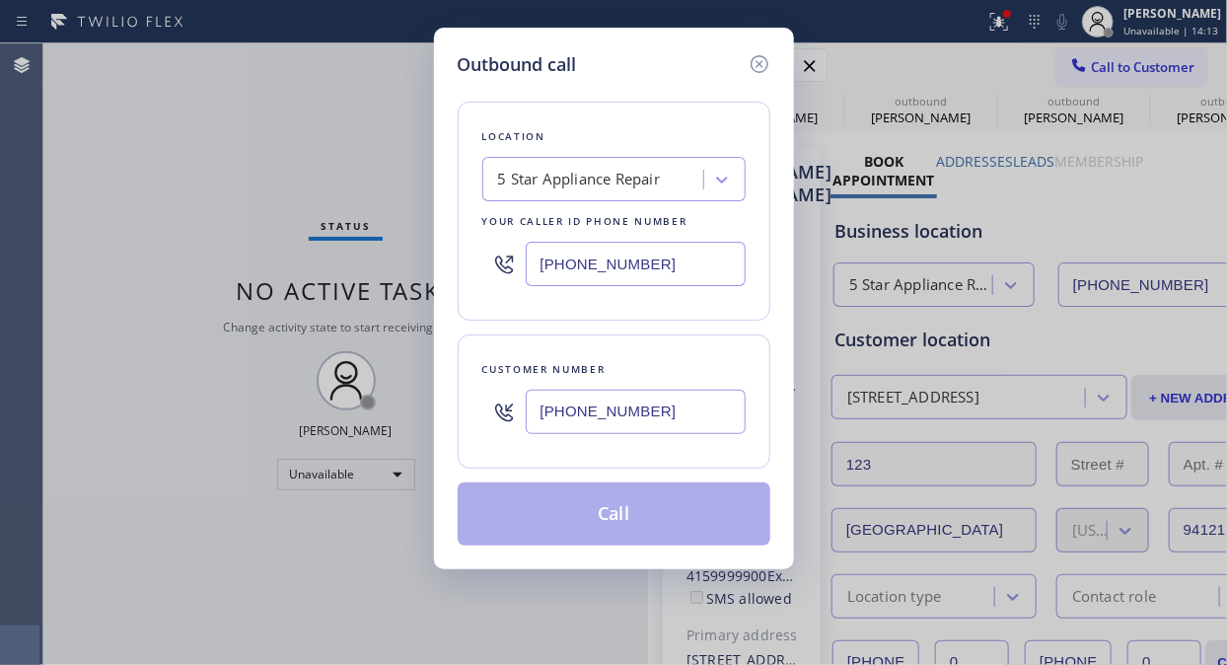
type input "(602) 639-1322"
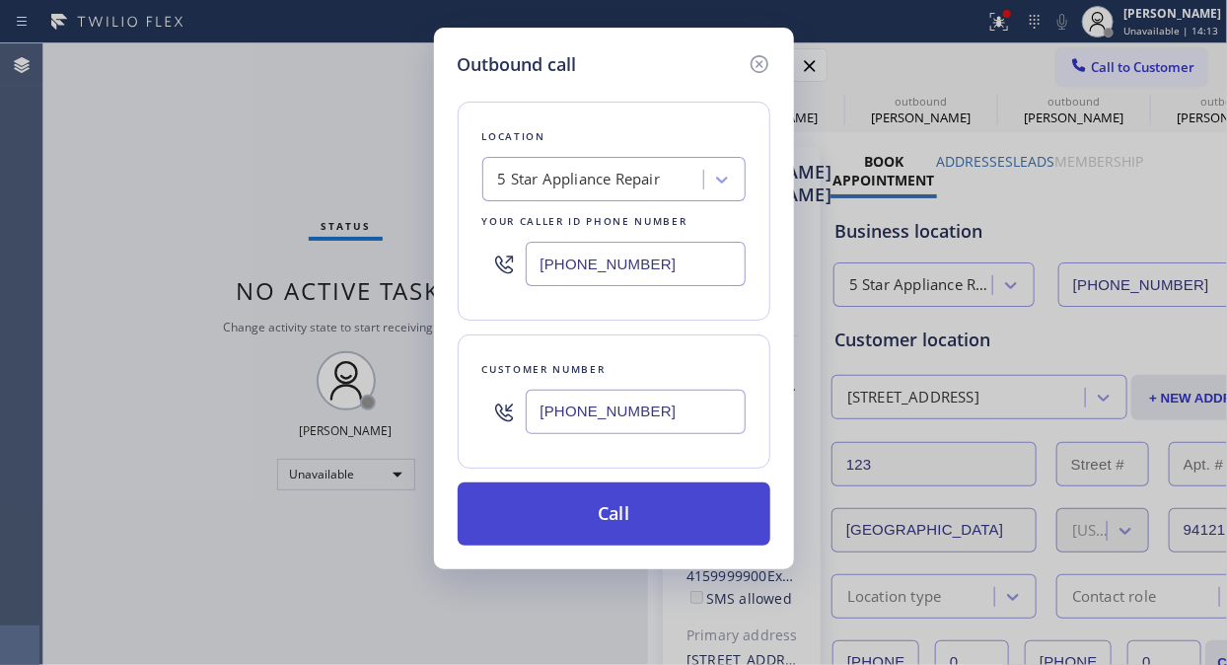
click at [627, 523] on button "Call" at bounding box center [614, 513] width 313 height 63
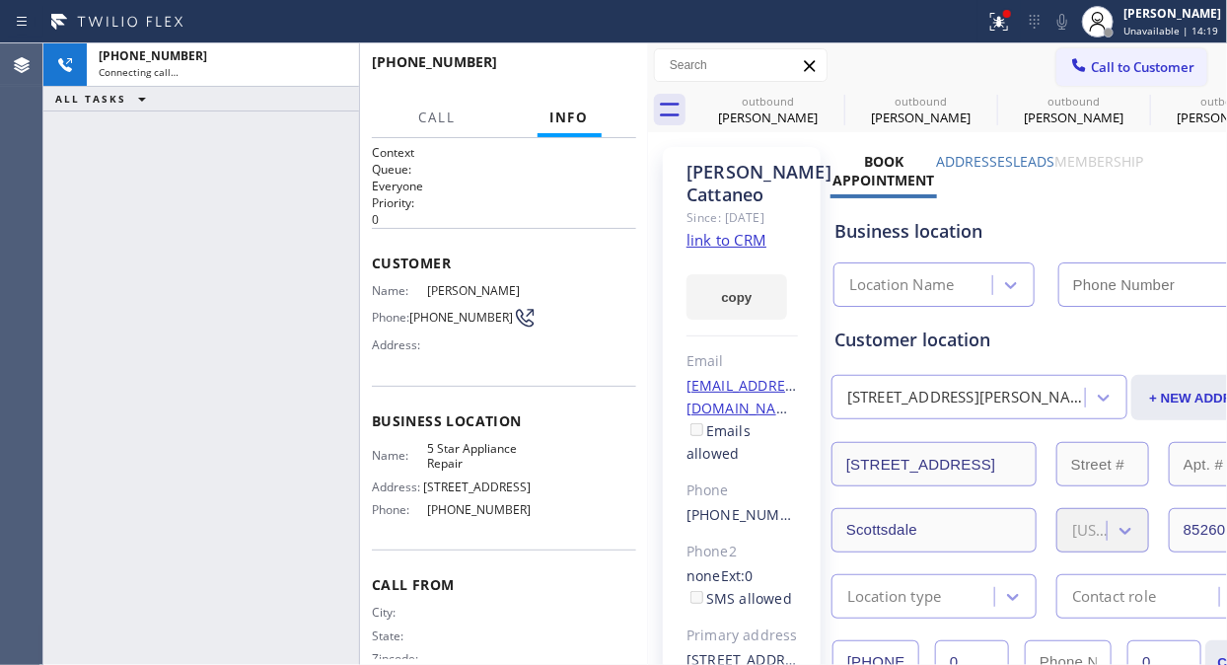
type input "[PHONE_NUMBER]"
click at [572, 70] on span "HANG UP" at bounding box center [590, 71] width 60 height 14
click at [575, 69] on span "HANG UP" at bounding box center [590, 71] width 60 height 14
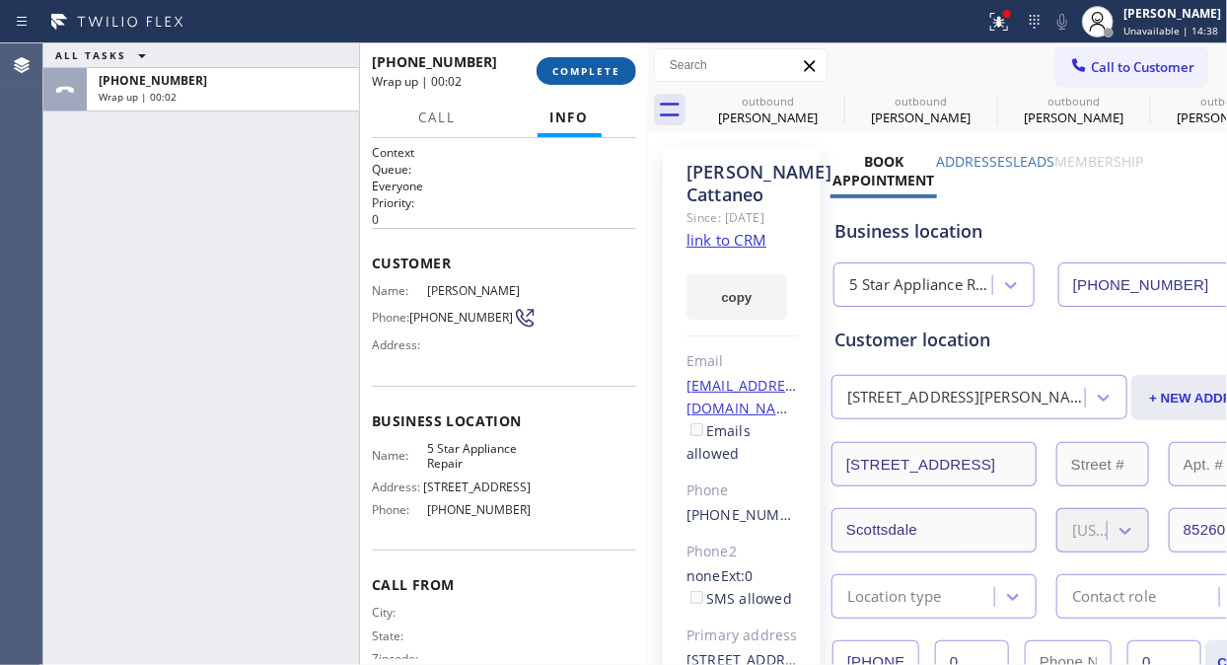
click at [590, 60] on button "COMPLETE" at bounding box center [586, 71] width 100 height 28
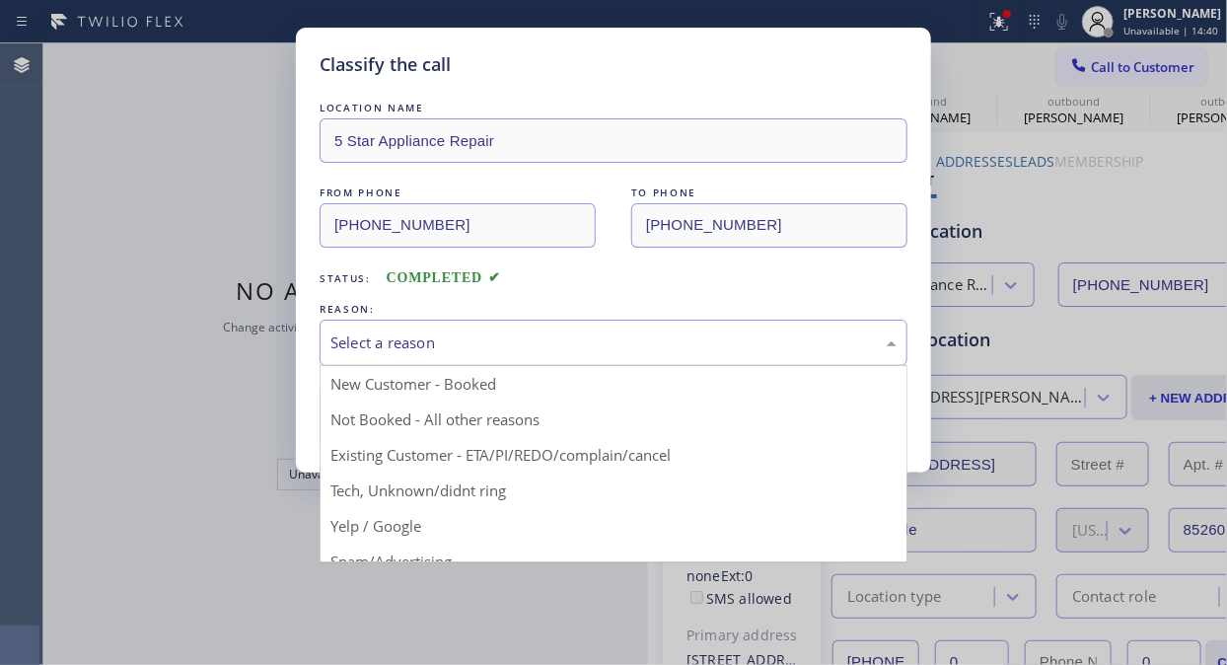
click at [580, 339] on div "Select a reason" at bounding box center [613, 342] width 566 height 23
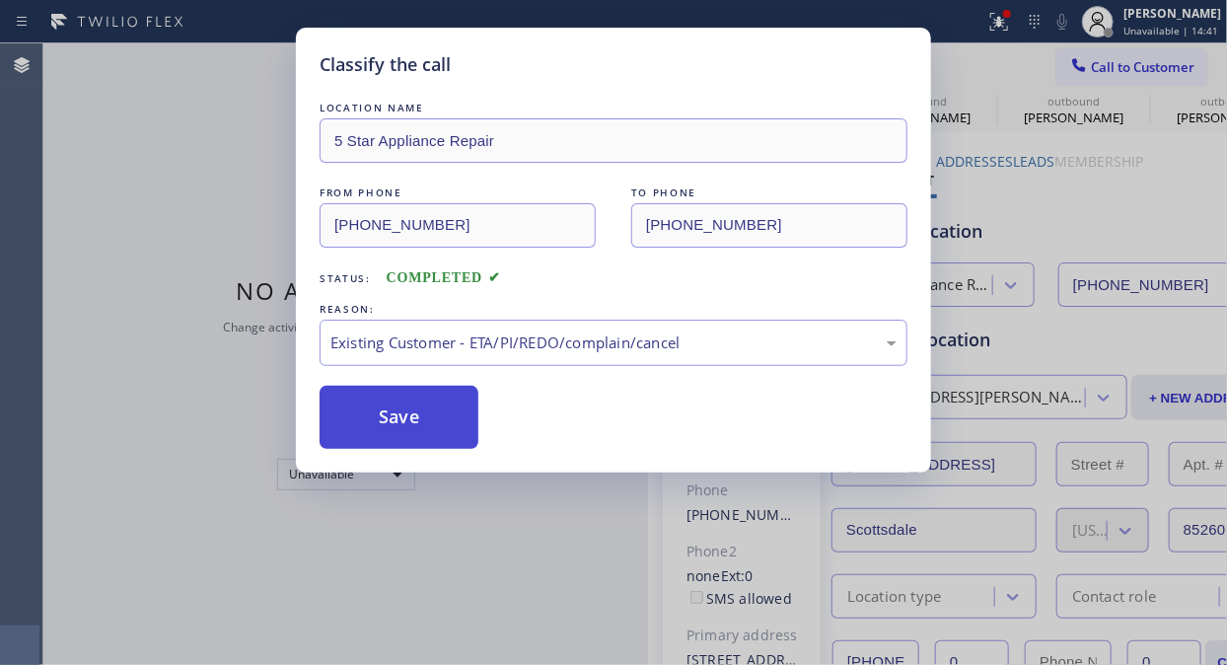
click at [420, 428] on button "Save" at bounding box center [398, 417] width 159 height 63
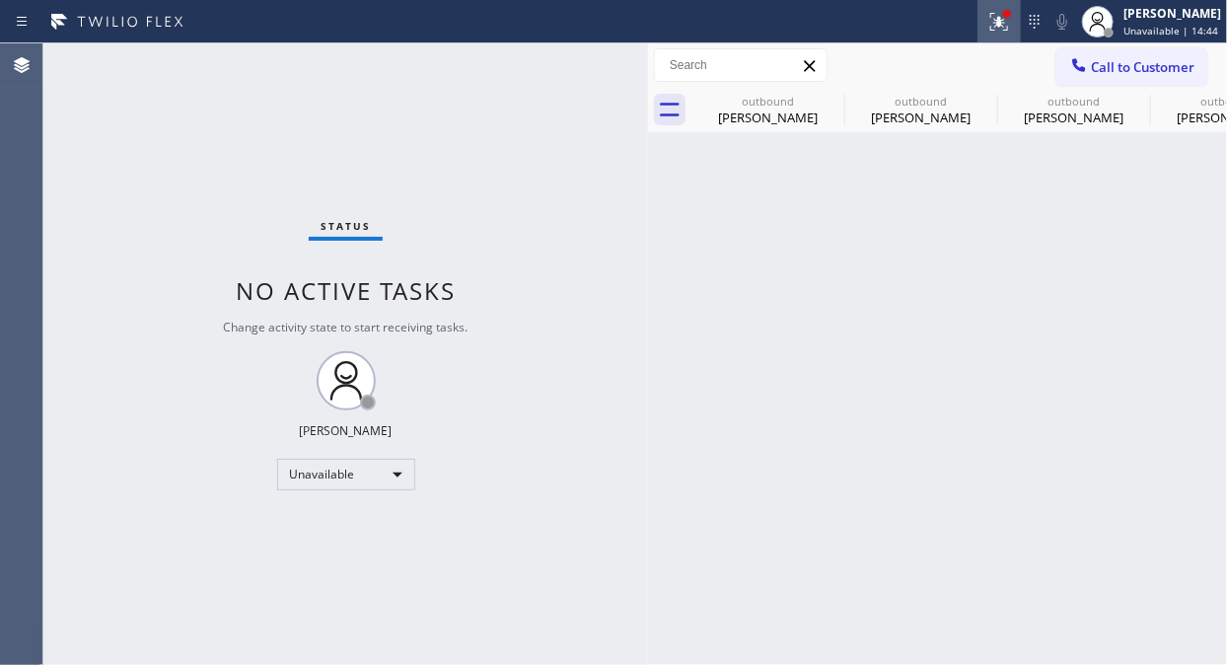
click at [999, 27] on icon at bounding box center [999, 22] width 18 height 18
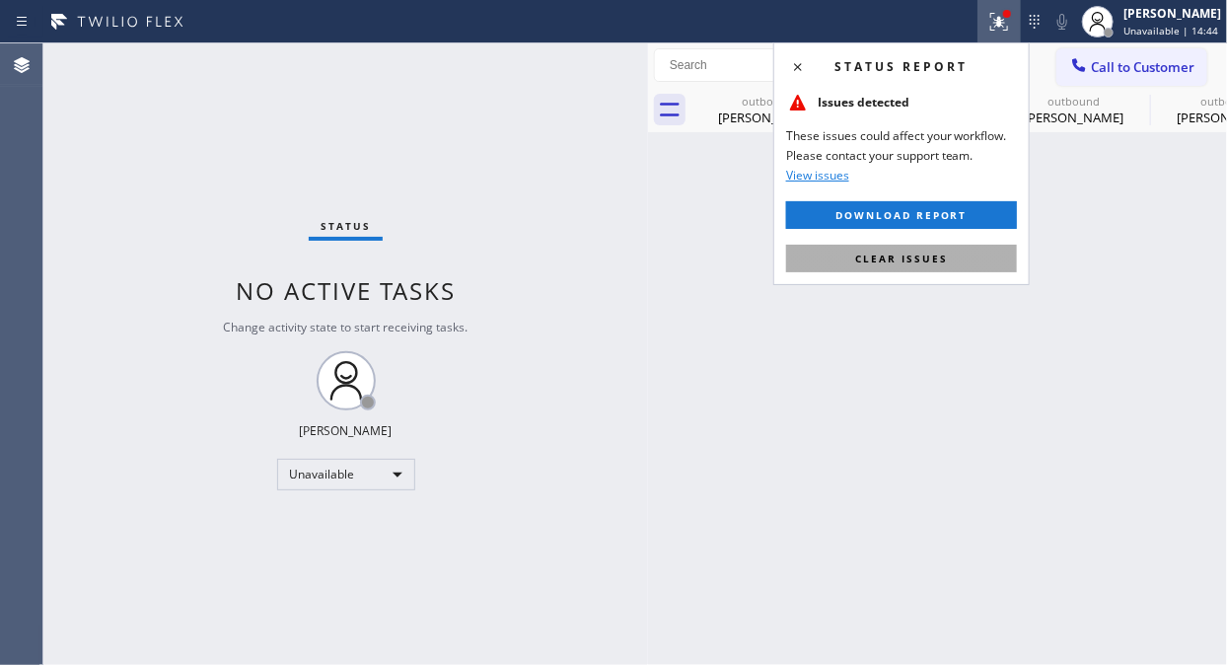
click at [889, 252] on span "Clear issues" at bounding box center [901, 258] width 93 height 14
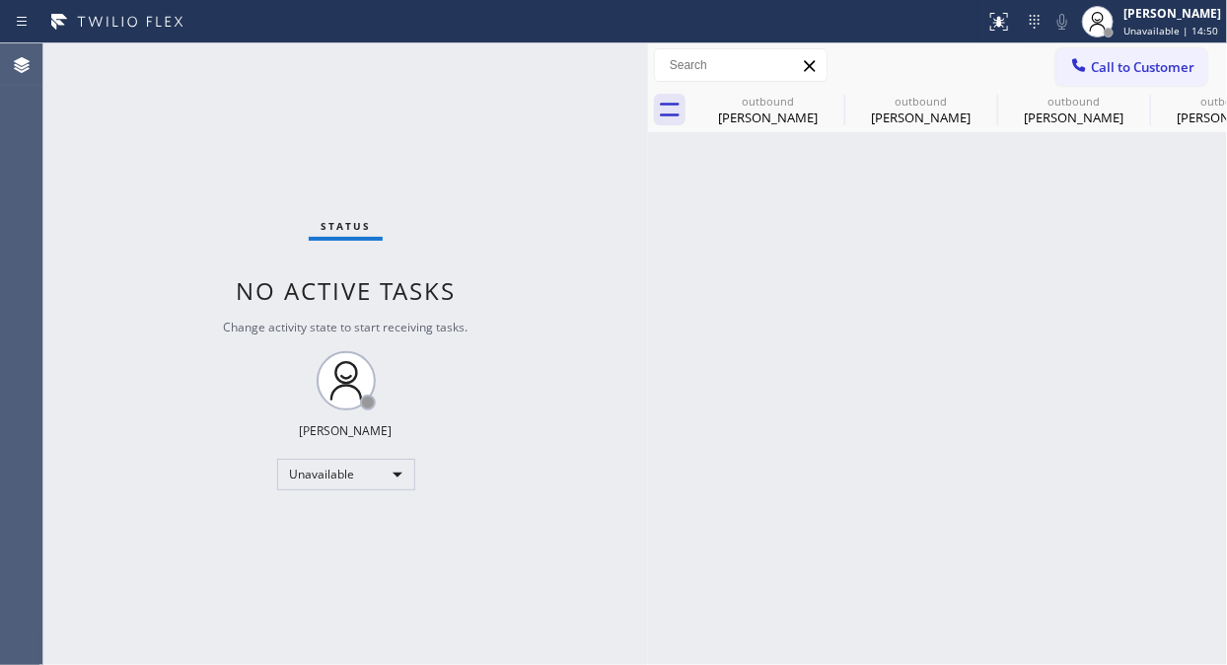
click at [828, 259] on div "Back to Dashboard Change Sender ID Customers Technicians Select a contact Outbo…" at bounding box center [937, 353] width 579 height 621
click at [824, 96] on icon at bounding box center [831, 101] width 18 height 18
click at [0, 0] on icon at bounding box center [0, 0] width 0 height 0
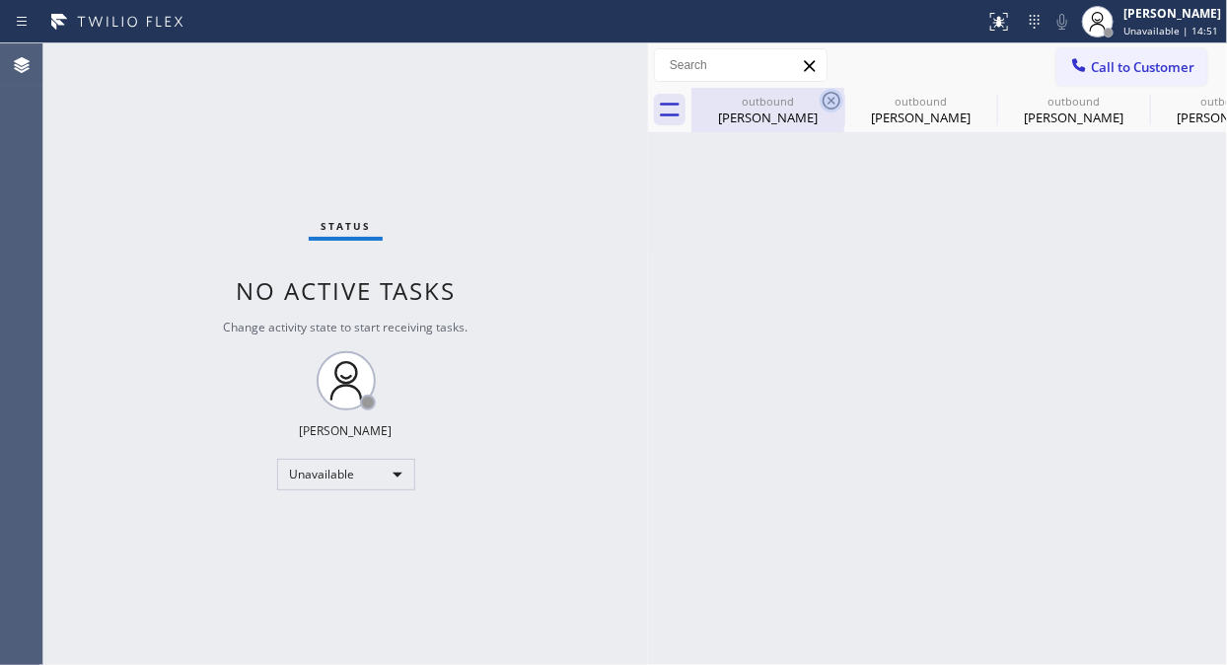
click at [0, 0] on icon at bounding box center [0, 0] width 0 height 0
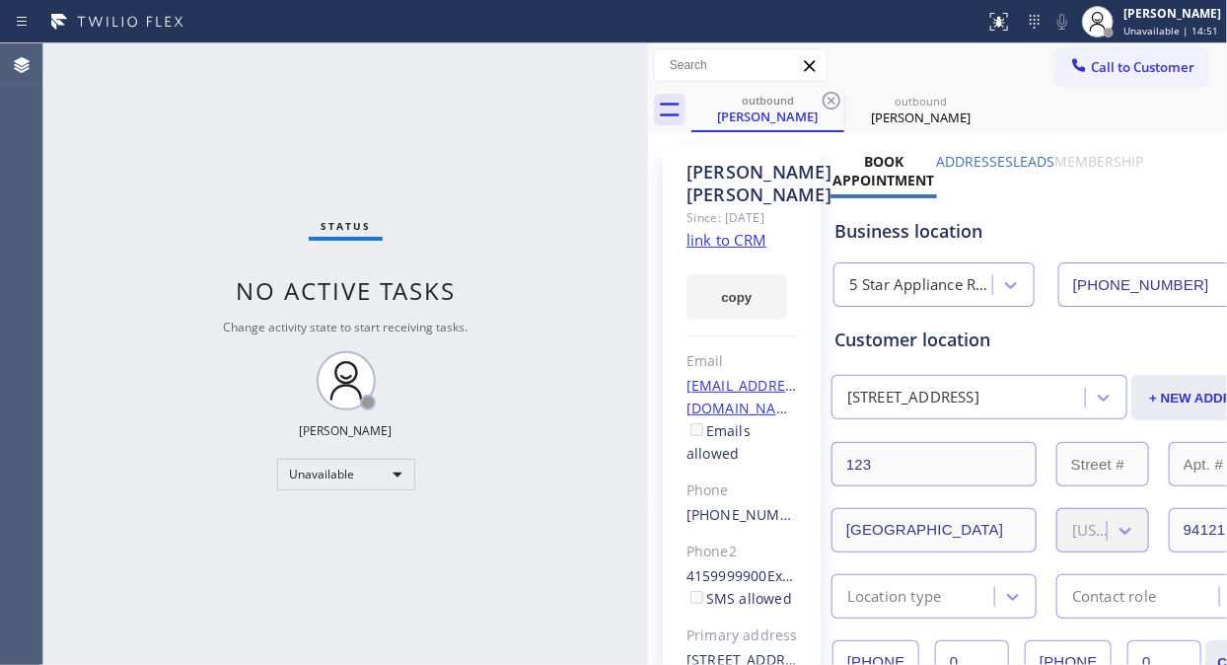
click at [830, 99] on icon at bounding box center [831, 101] width 24 height 24
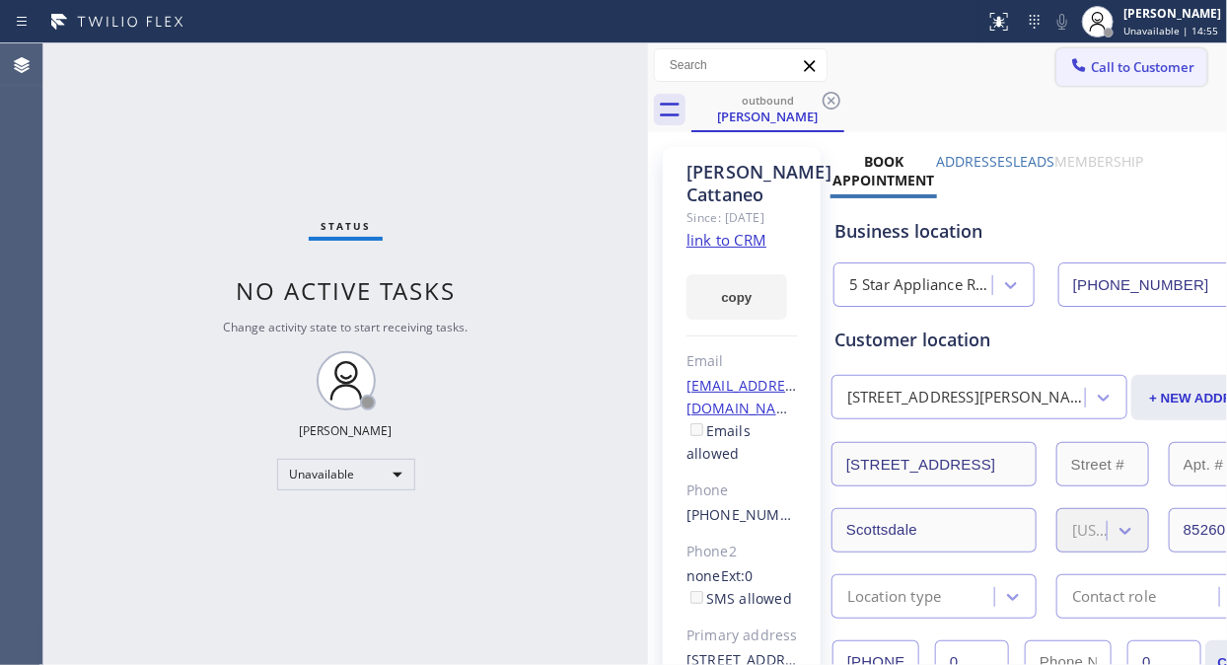
drag, startPoint x: 836, startPoint y: 101, endPoint x: 1070, endPoint y: 75, distance: 235.1
click at [838, 101] on icon at bounding box center [831, 101] width 24 height 24
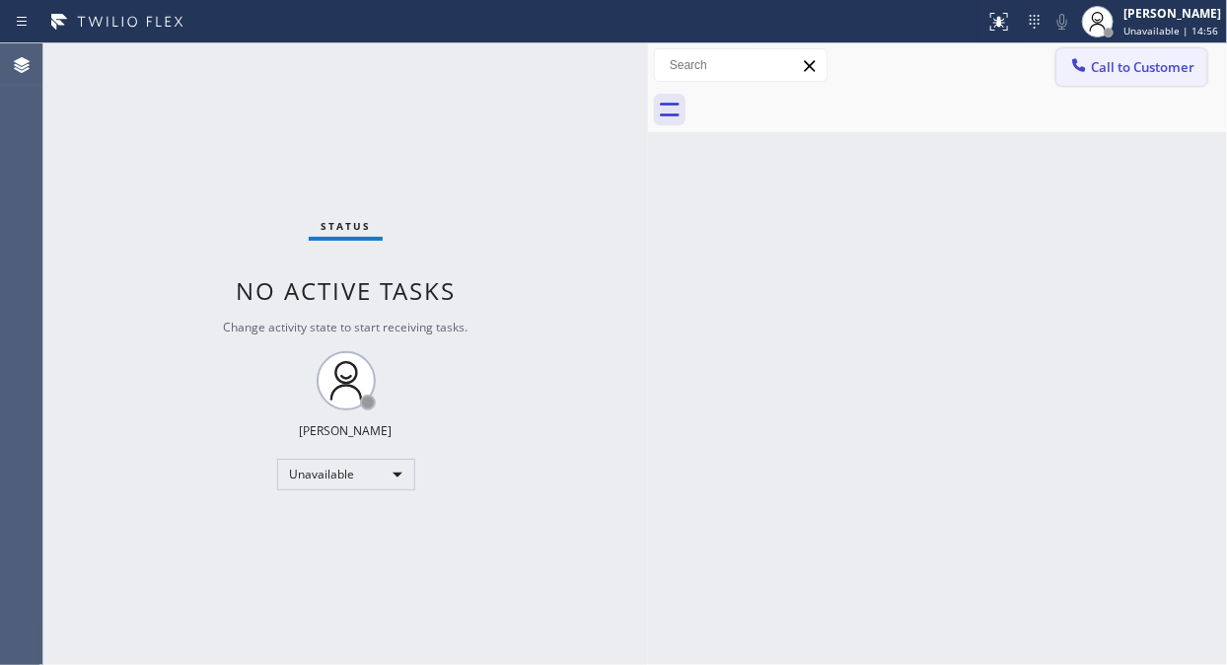
click at [1131, 67] on span "Call to Customer" at bounding box center [1143, 67] width 104 height 18
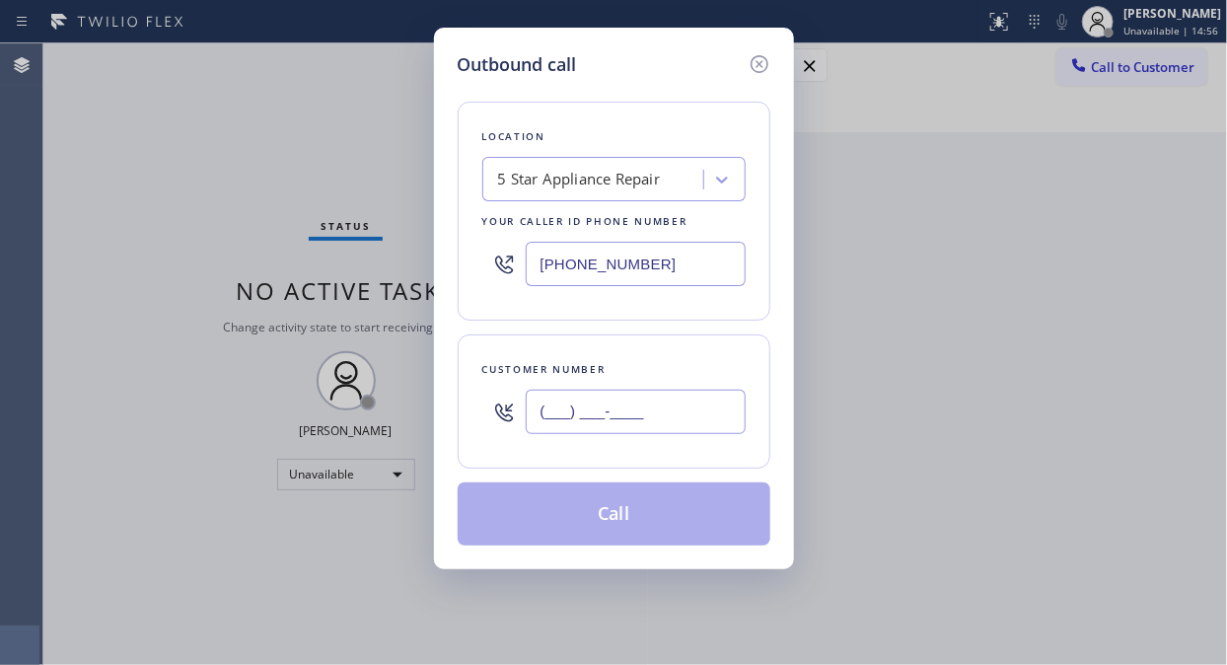
click at [680, 412] on input "(___) ___-____" at bounding box center [636, 411] width 220 height 44
paste input "650) 324-1415"
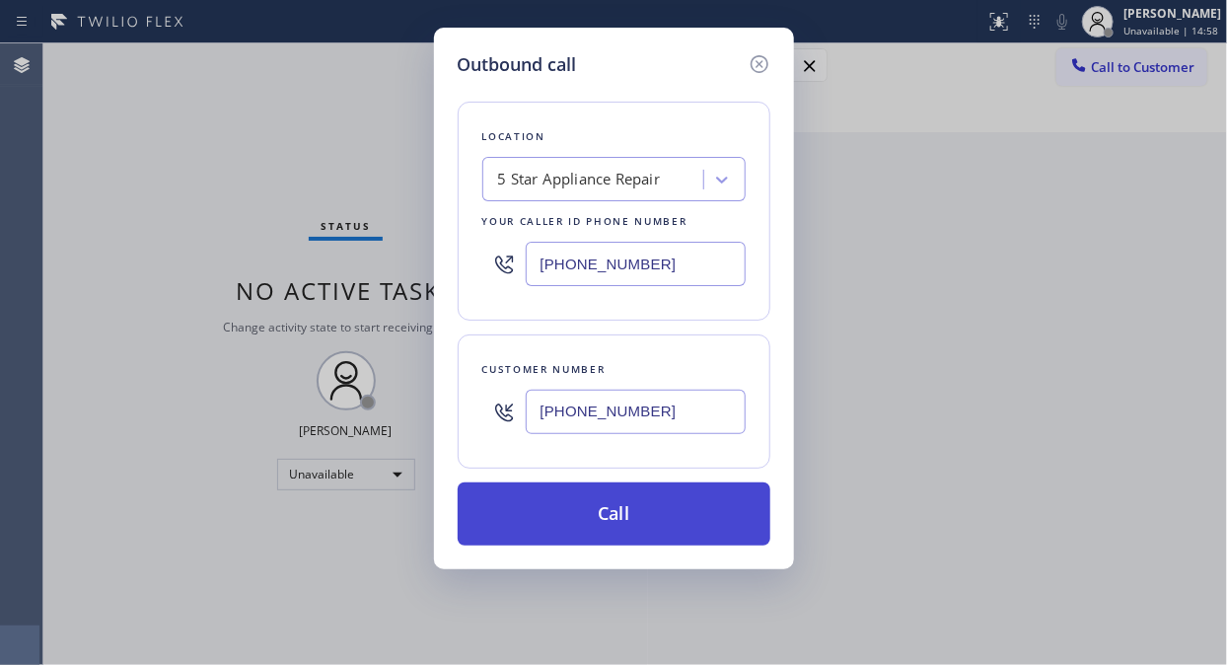
type input "(650) 324-1415"
click at [668, 529] on button "Call" at bounding box center [614, 513] width 313 height 63
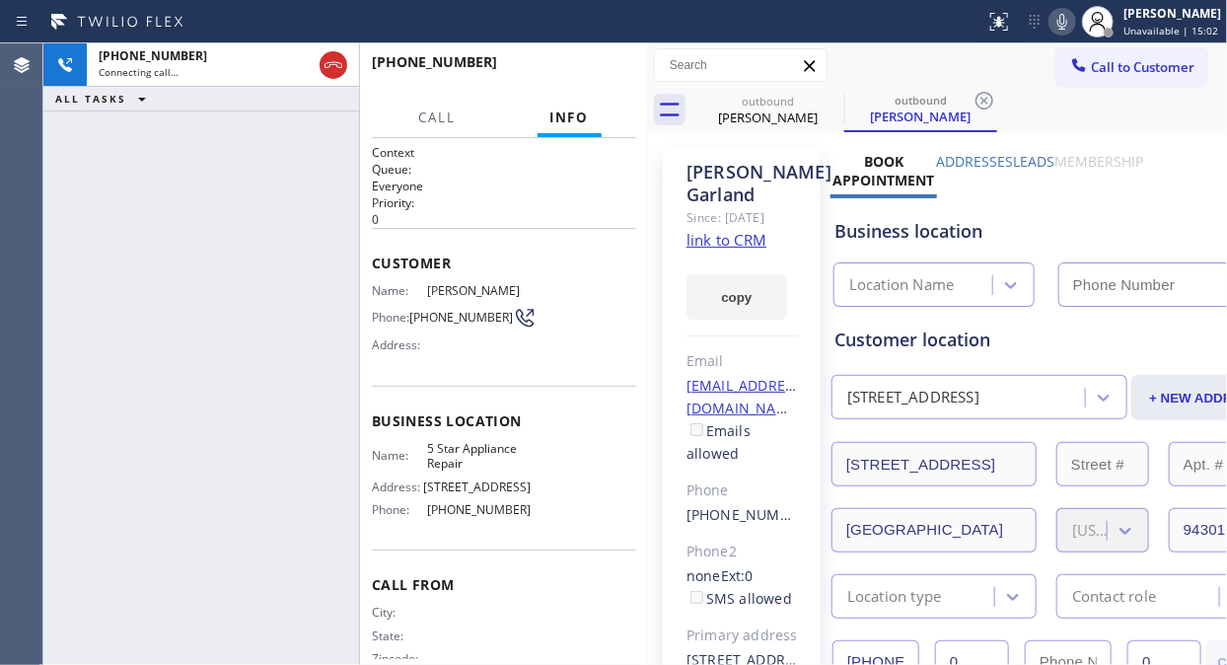
type input "[PHONE_NUMBER]"
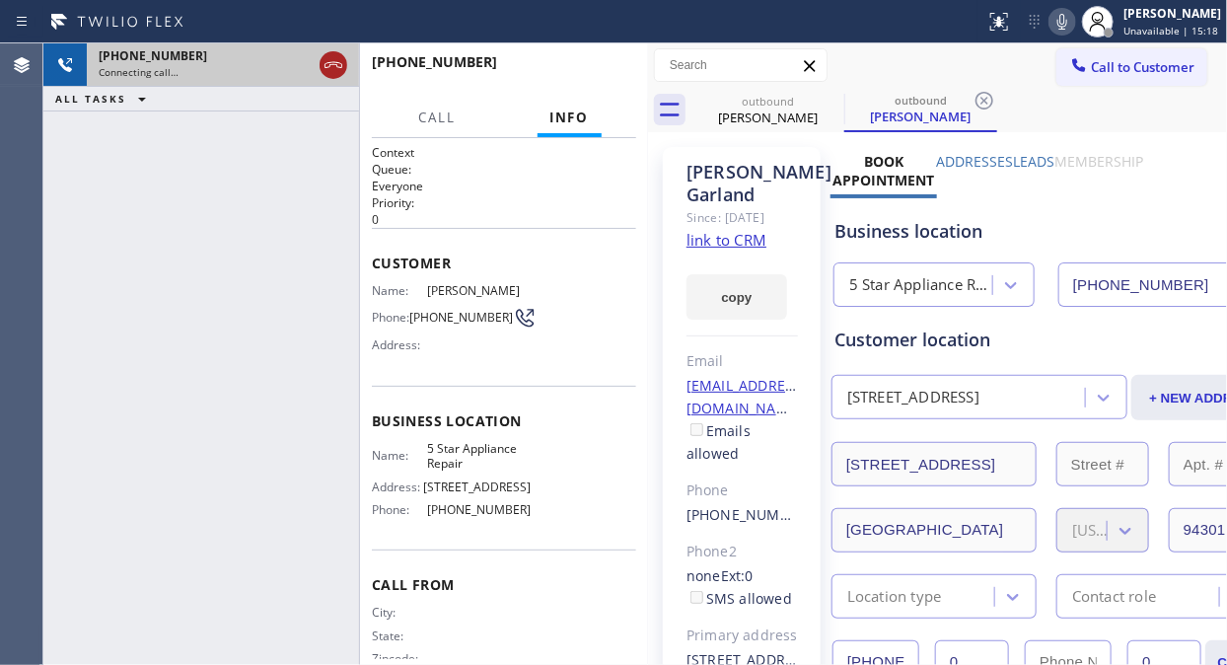
click at [331, 63] on icon at bounding box center [333, 65] width 24 height 24
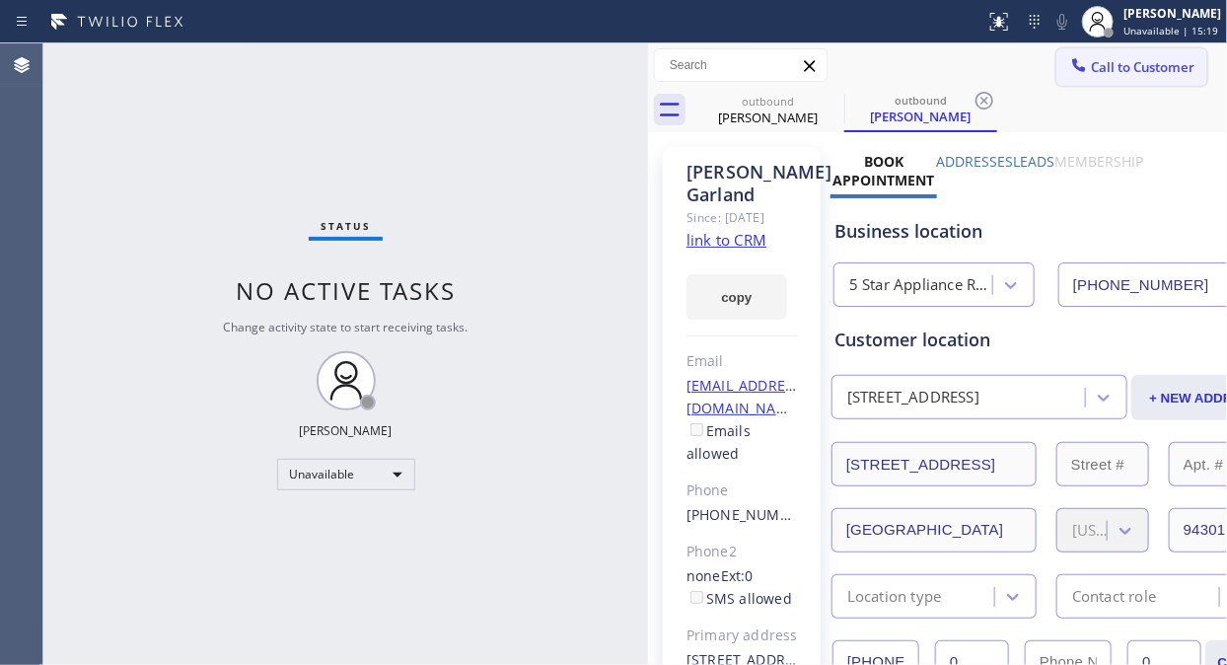
click at [0, 0] on icon at bounding box center [0, 0] width 0 height 0
click at [975, 101] on icon at bounding box center [984, 101] width 18 height 18
click at [831, 101] on div "outbound Lois Garland outbound Lois Garland" at bounding box center [958, 110] width 535 height 44
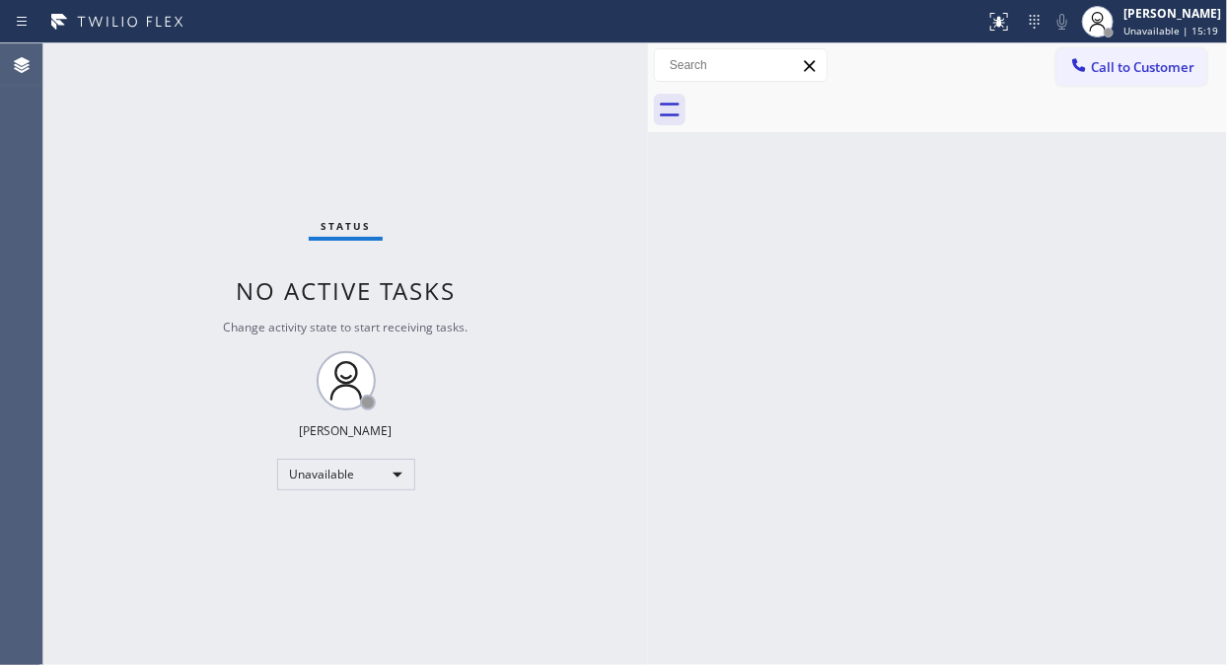
click at [1146, 66] on span "Call to Customer" at bounding box center [1143, 67] width 104 height 18
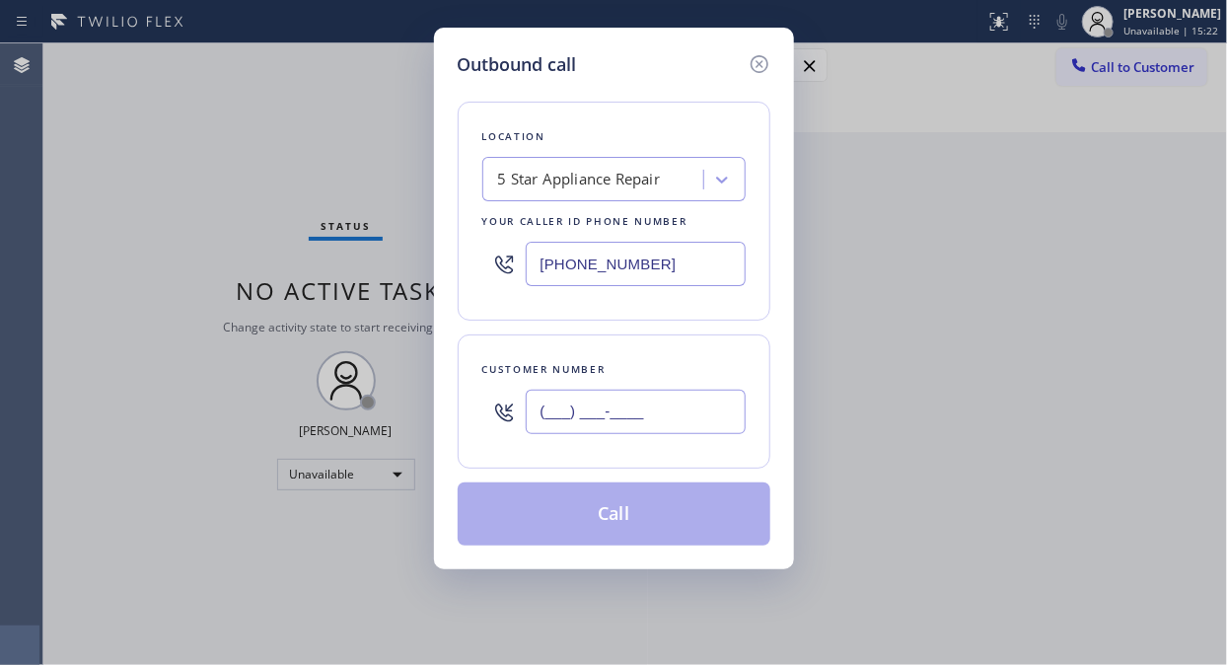
click at [580, 415] on input "(___) ___-____" at bounding box center [636, 411] width 220 height 44
paste input "415) 652-7123"
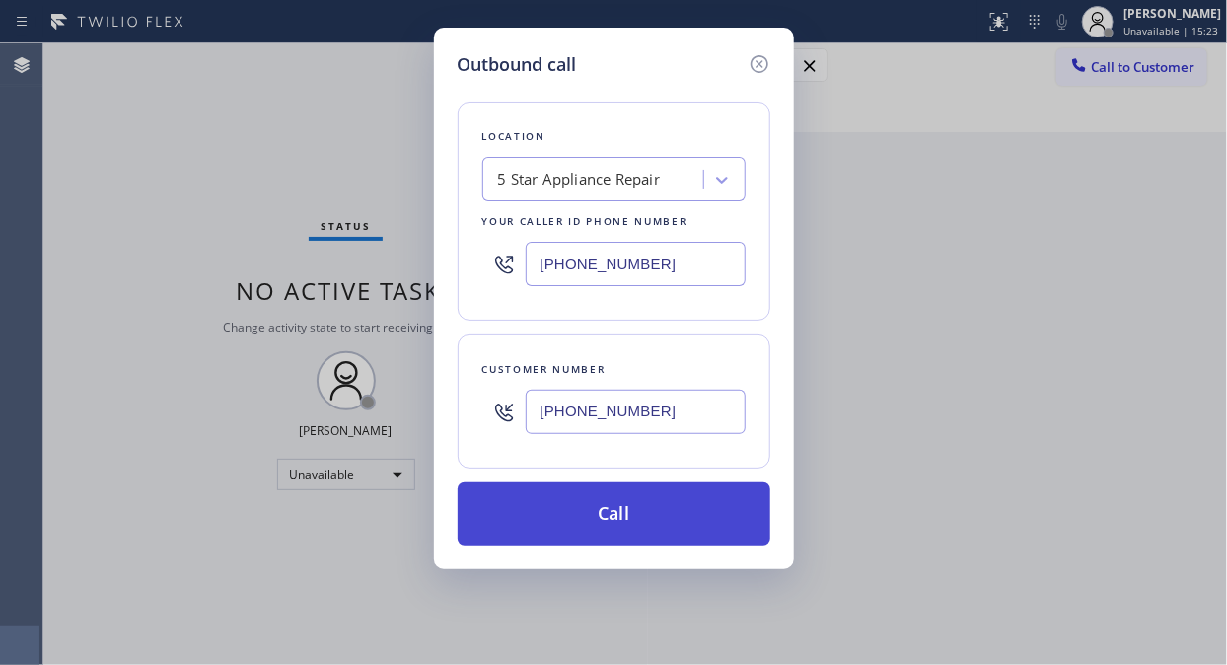
type input "(415) 652-7123"
click at [662, 526] on button "Call" at bounding box center [614, 513] width 313 height 63
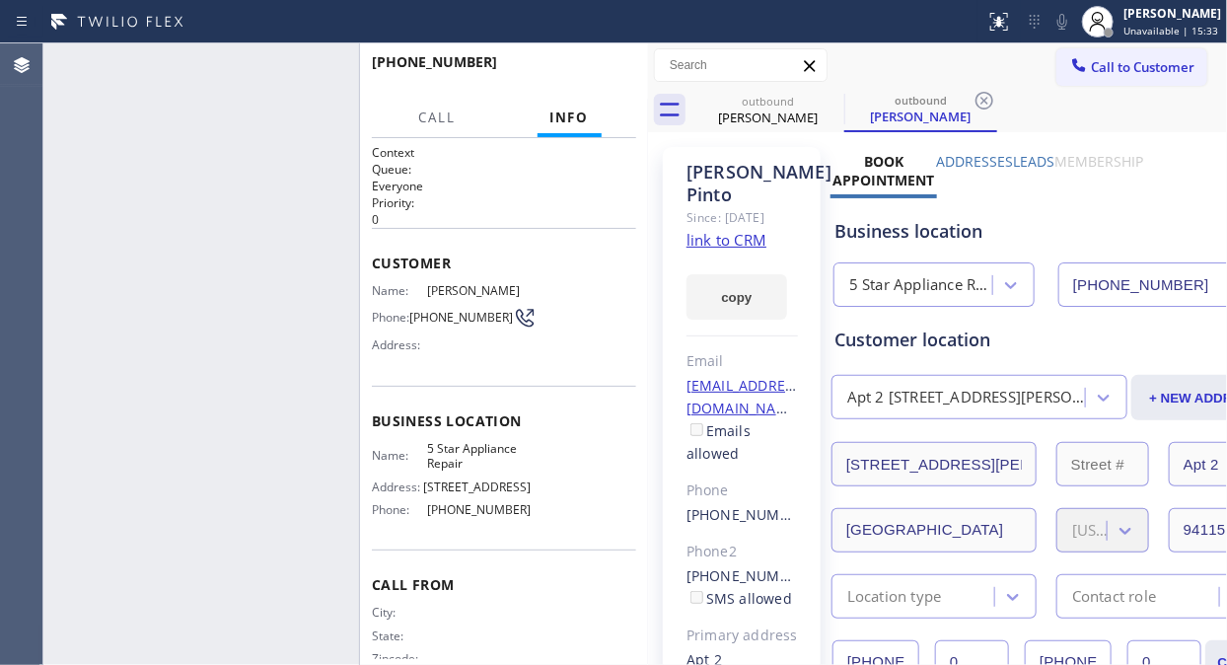
type input "[PHONE_NUMBER]"
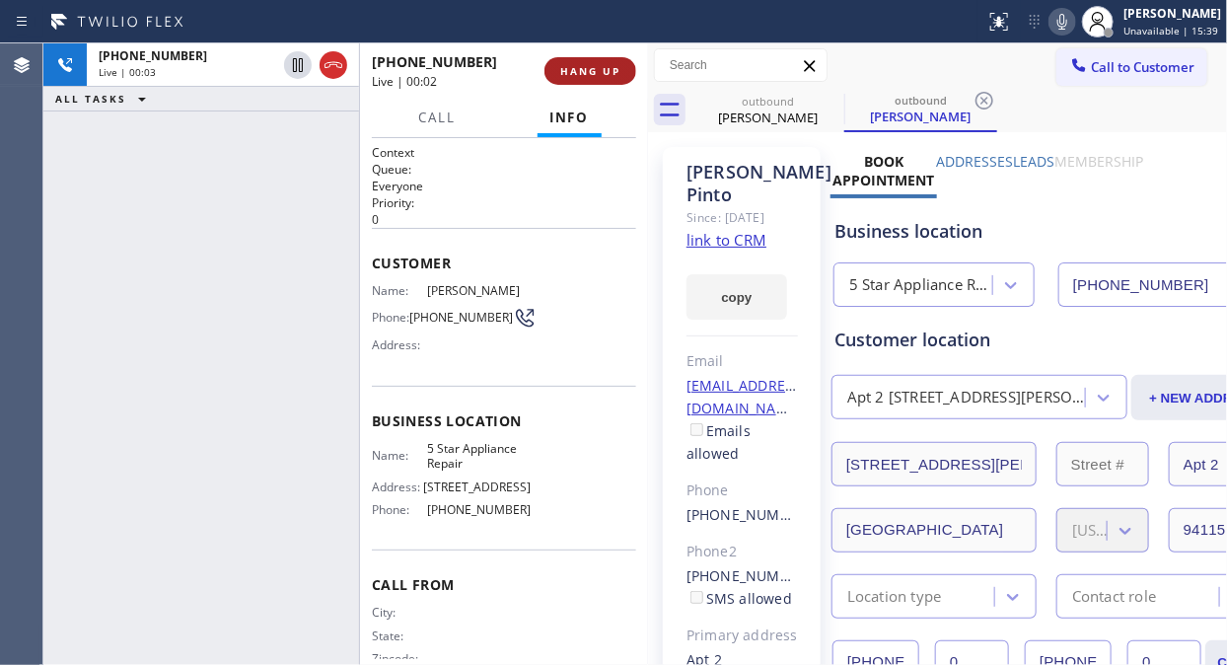
click at [590, 66] on span "HANG UP" at bounding box center [590, 71] width 60 height 14
click at [590, 70] on span "HANG UP" at bounding box center [590, 71] width 60 height 14
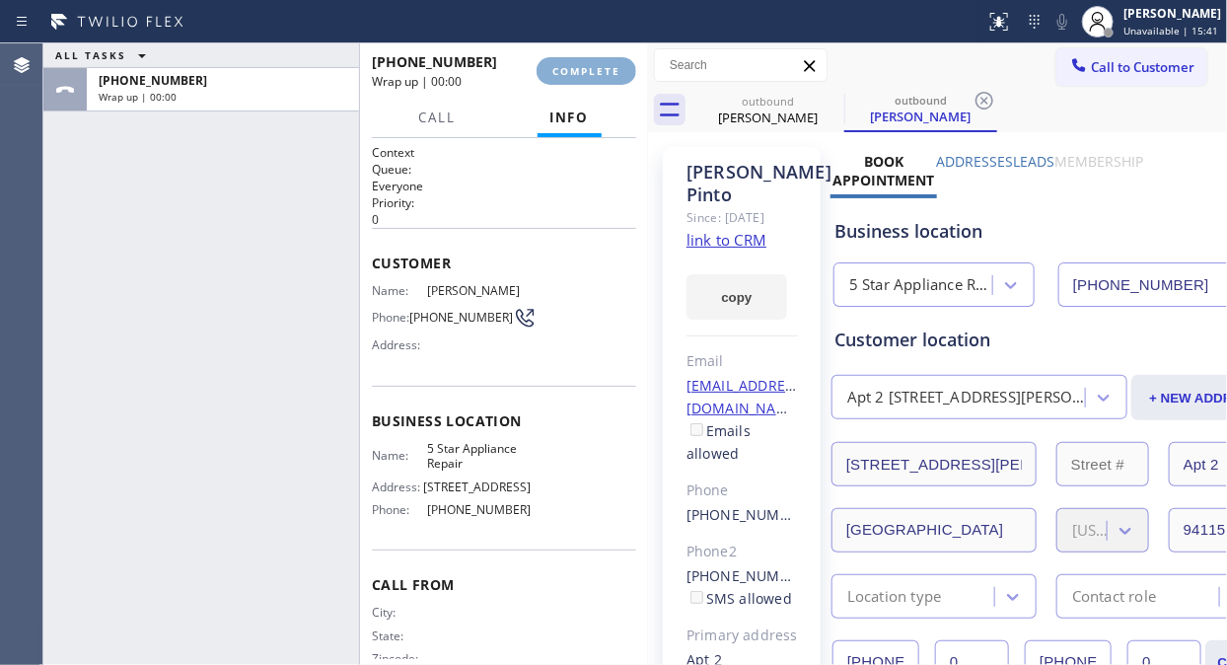
click at [592, 74] on span "COMPLETE" at bounding box center [586, 71] width 68 height 14
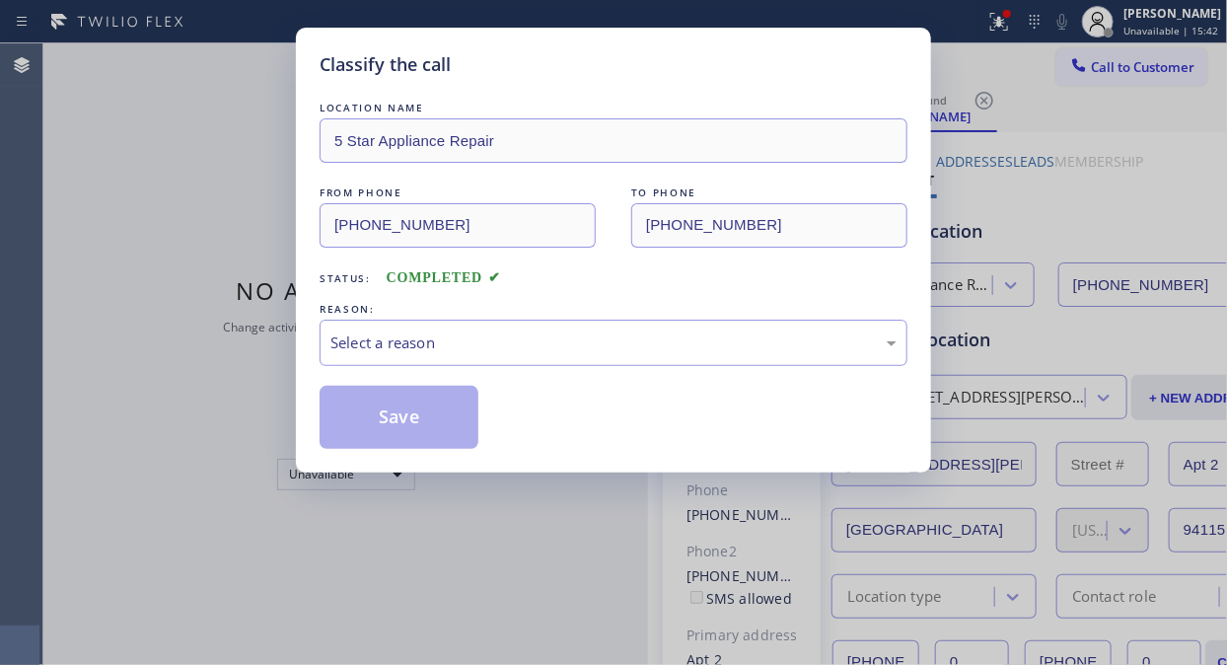
click at [586, 61] on div "Classify the call" at bounding box center [613, 64] width 588 height 27
drag, startPoint x: 582, startPoint y: 329, endPoint x: 583, endPoint y: 356, distance: 26.6
click at [583, 356] on div "Select a reason" at bounding box center [613, 342] width 588 height 46
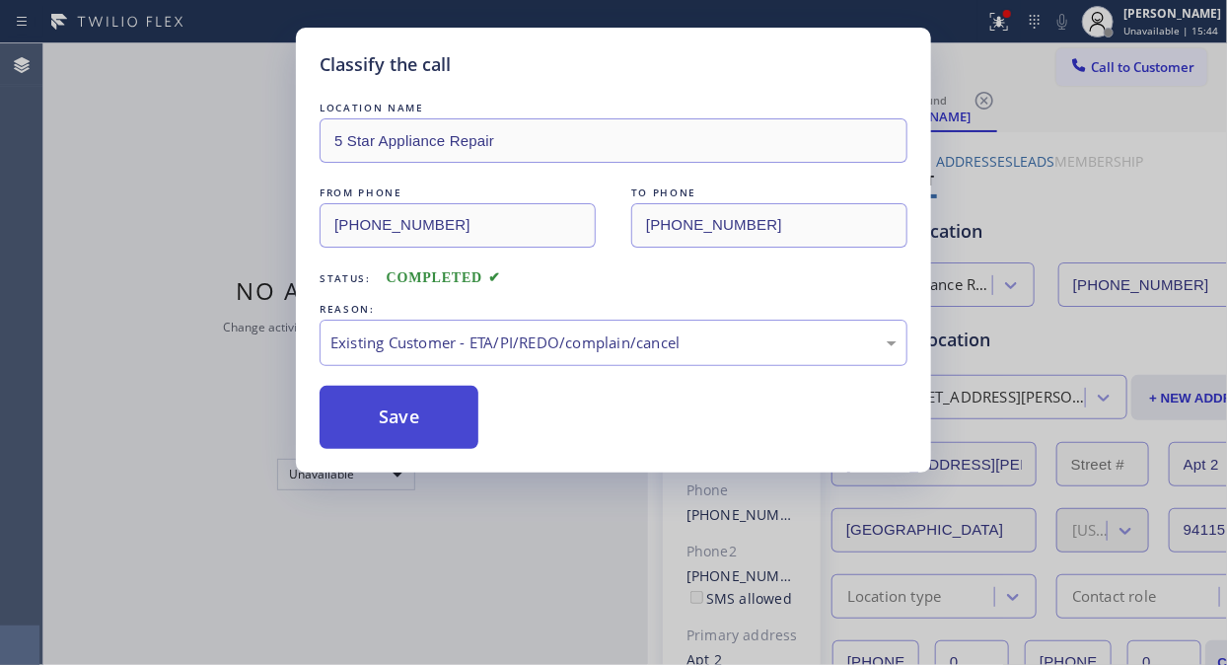
drag, startPoint x: 379, startPoint y: 420, endPoint x: 406, endPoint y: 418, distance: 27.7
click at [385, 418] on button "Save" at bounding box center [398, 417] width 159 height 63
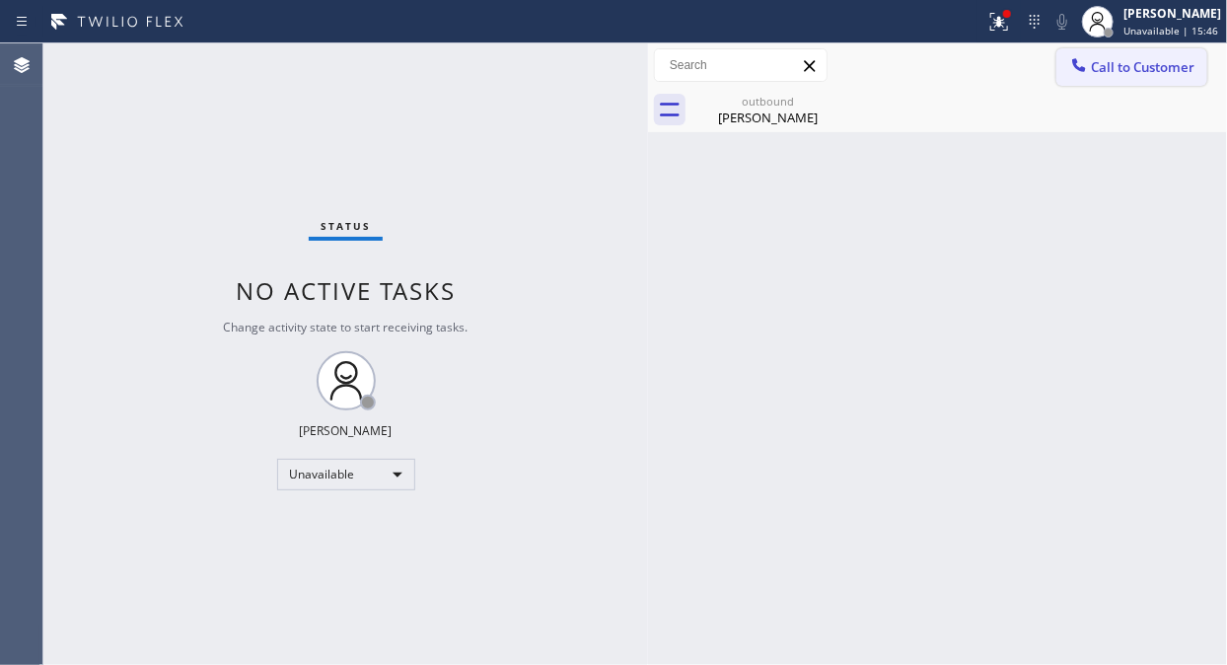
click at [1107, 66] on span "Call to Customer" at bounding box center [1143, 67] width 104 height 18
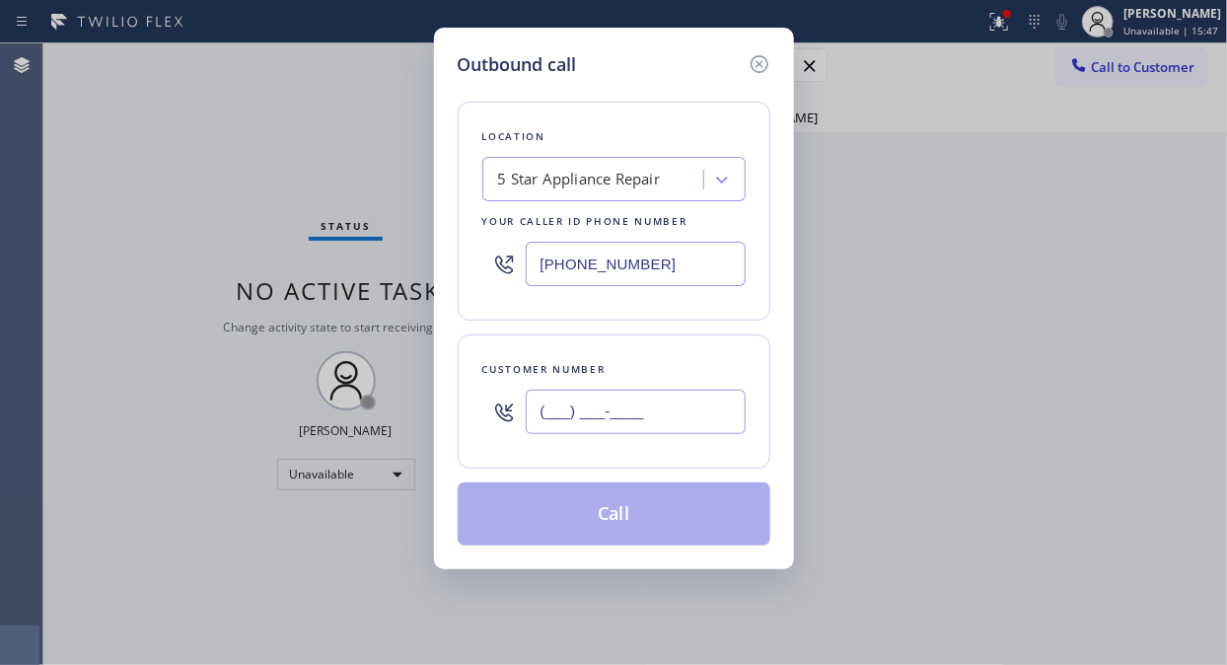
click at [592, 411] on input "(___) ___-____" at bounding box center [636, 411] width 220 height 44
paste input "626) 644-6798"
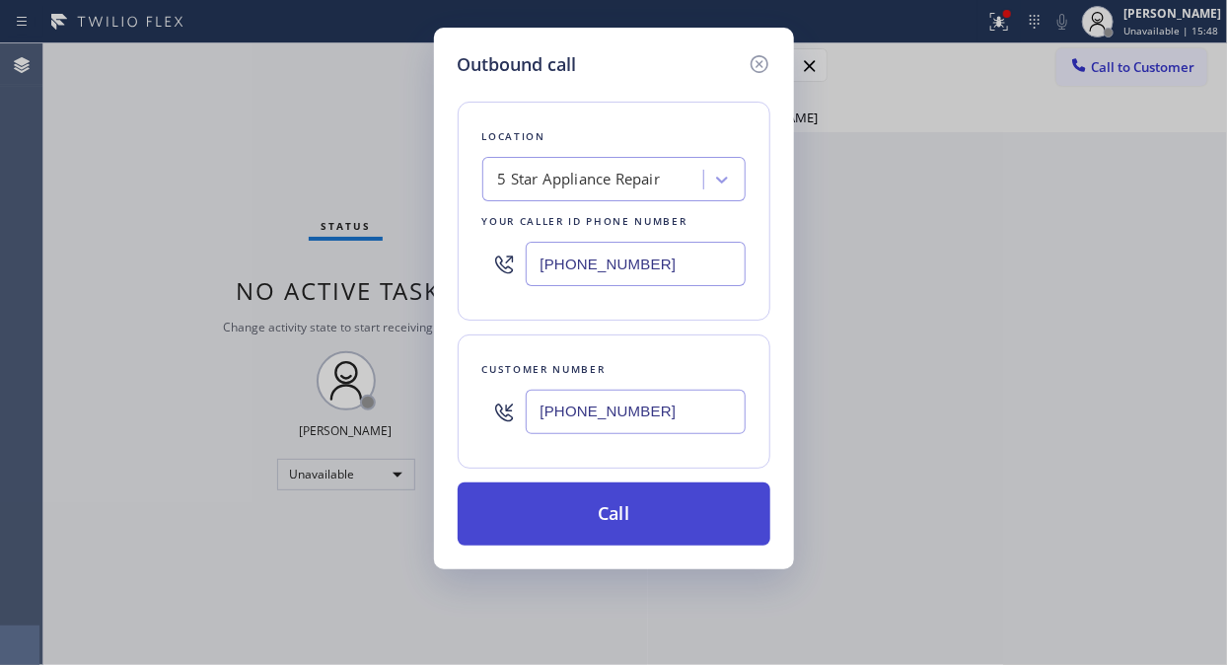
type input "(626) 644-6798"
click at [634, 526] on button "Call" at bounding box center [614, 513] width 313 height 63
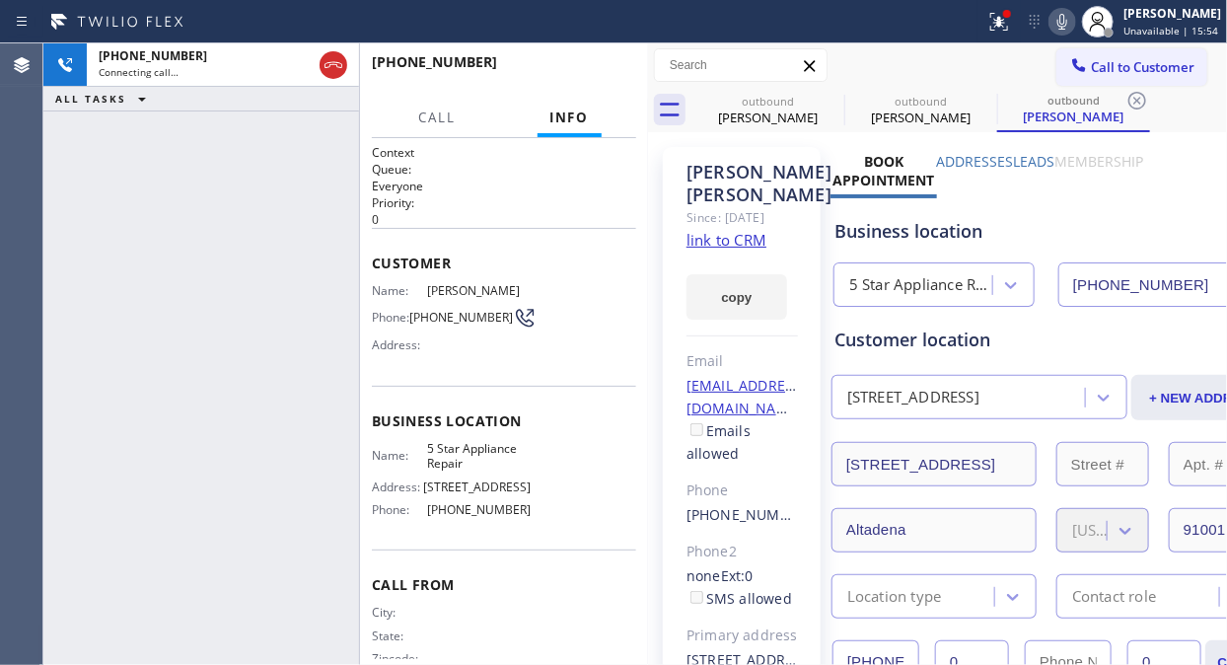
type input "[PHONE_NUMBER]"
click at [554, 71] on button "HANG UP" at bounding box center [590, 71] width 92 height 28
click at [555, 71] on button "HANG UP" at bounding box center [590, 71] width 92 height 28
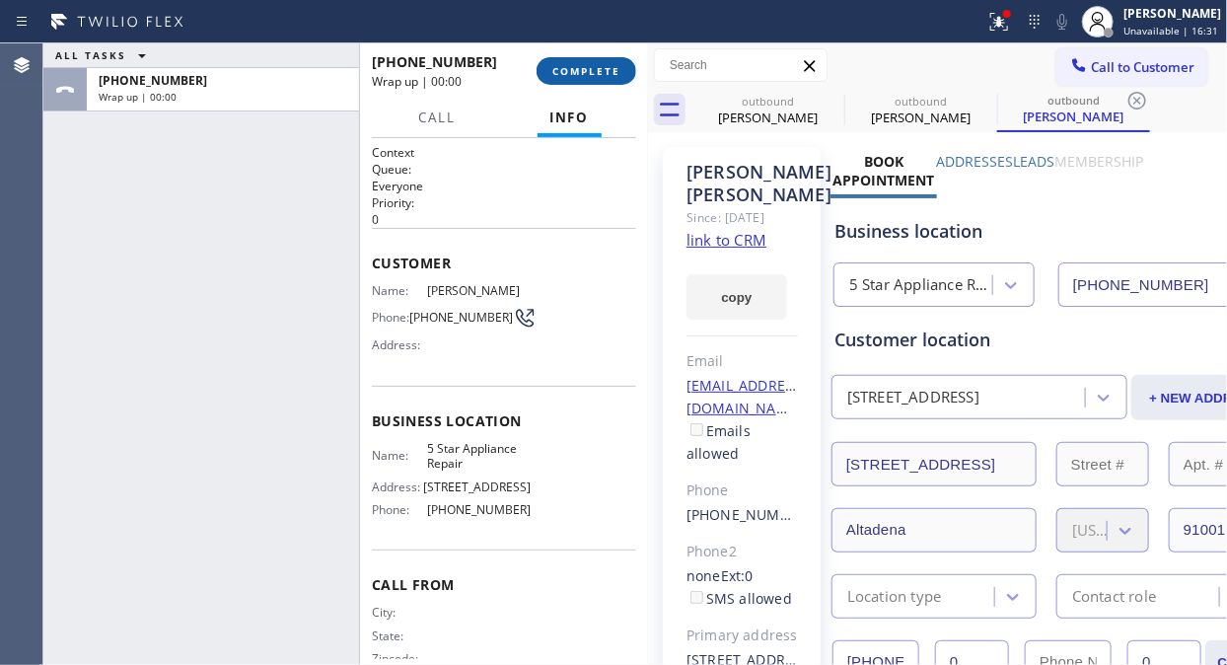
click at [579, 74] on span "COMPLETE" at bounding box center [586, 71] width 68 height 14
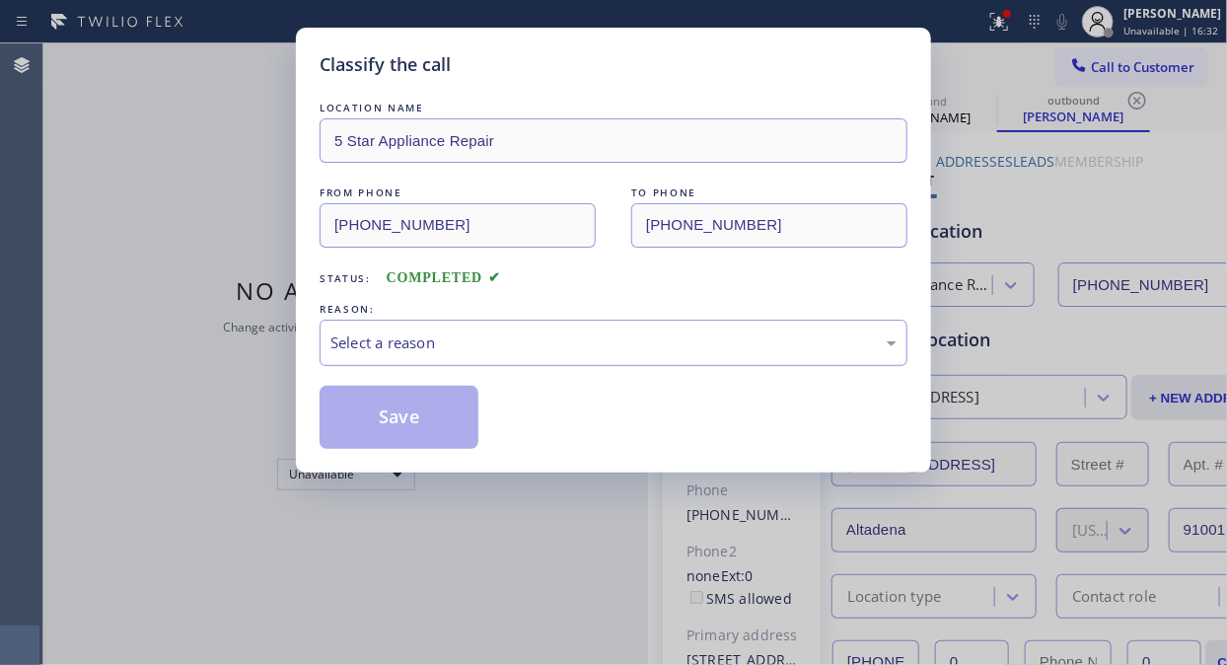
click at [584, 361] on div "Select a reason" at bounding box center [613, 342] width 588 height 46
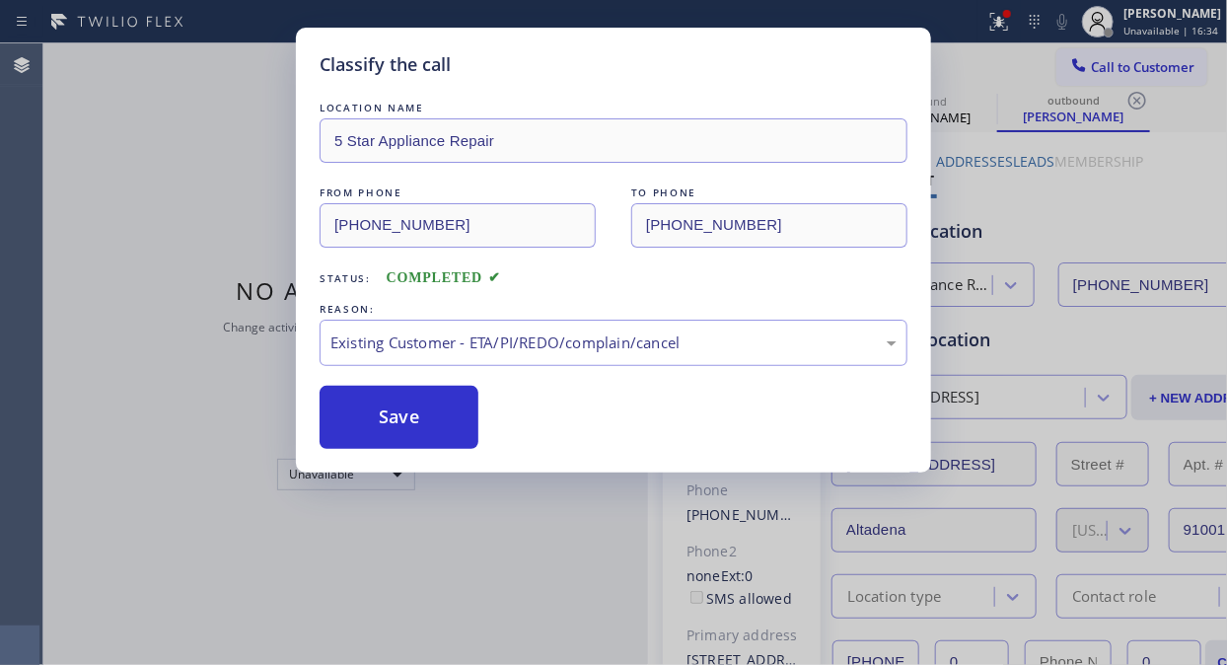
drag, startPoint x: 418, startPoint y: 410, endPoint x: 765, endPoint y: 124, distance: 449.7
click at [417, 410] on button "Save" at bounding box center [398, 417] width 159 height 63
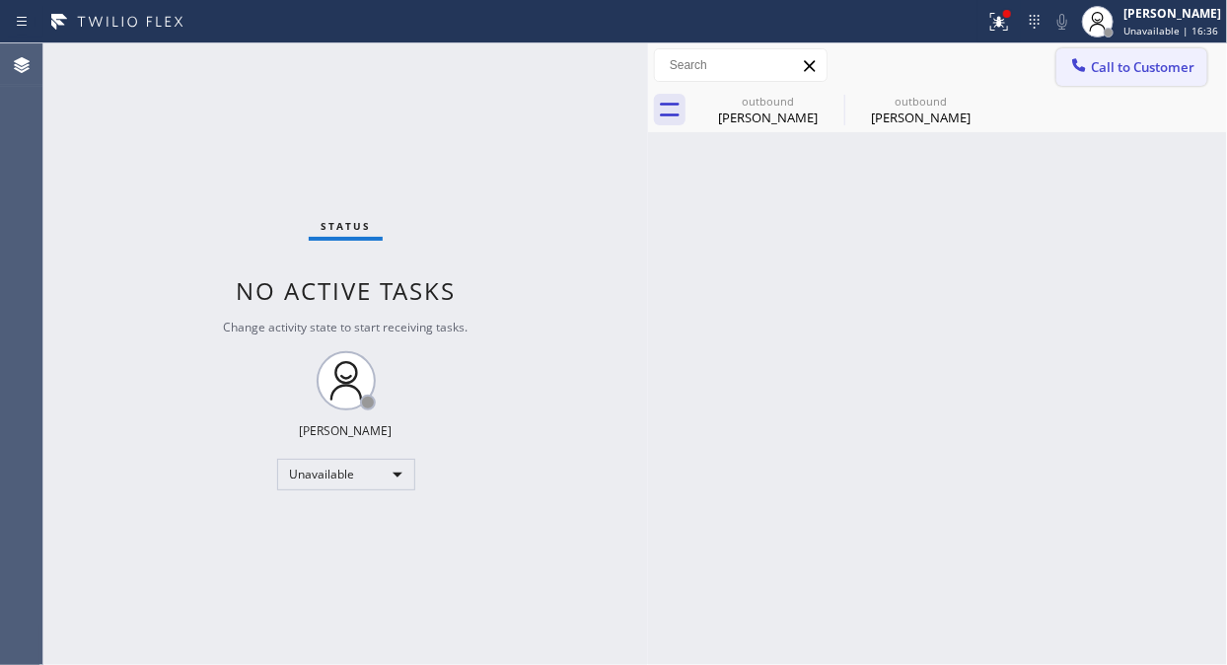
click at [1077, 72] on icon at bounding box center [1079, 65] width 20 height 20
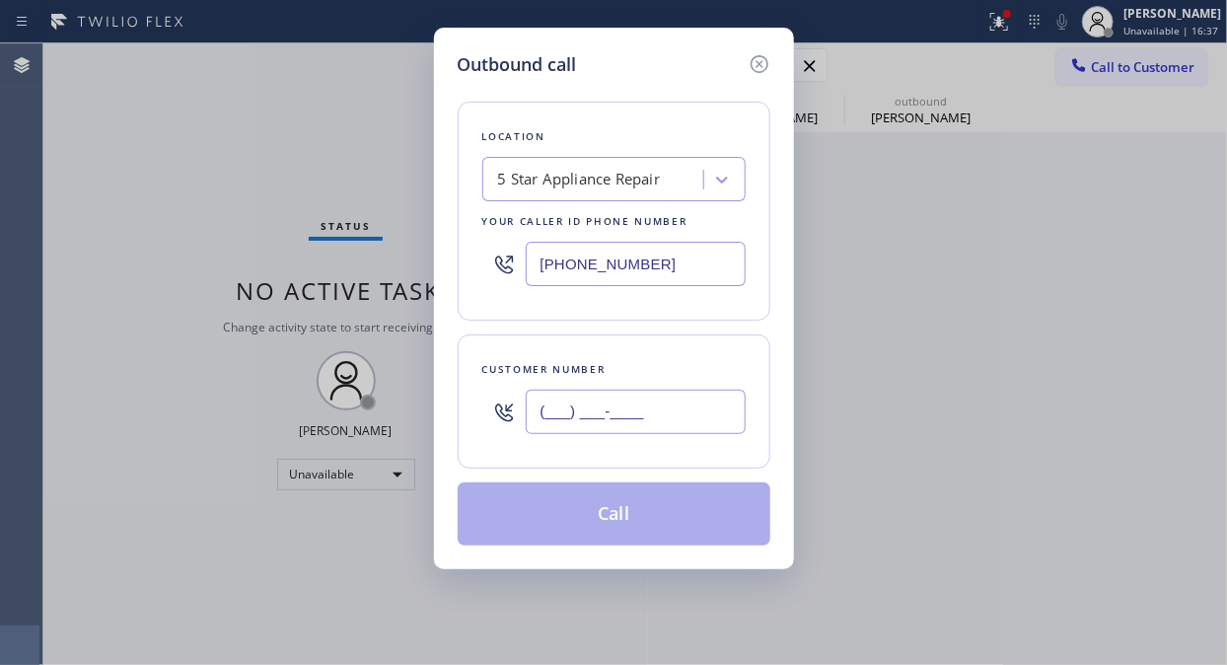
drag, startPoint x: 547, startPoint y: 416, endPoint x: 535, endPoint y: 419, distance: 12.2
click at [547, 417] on input "(___) ___-____" at bounding box center [636, 411] width 220 height 44
paste input "917) 923-5307"
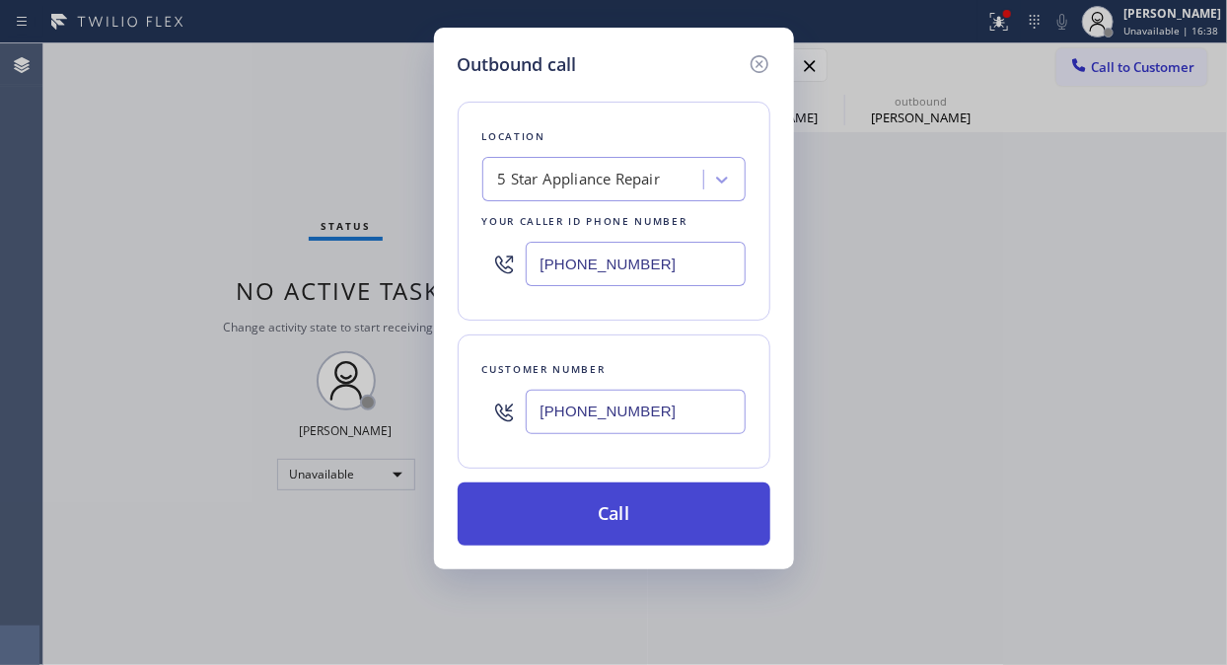
type input "(917) 923-5307"
click at [618, 516] on button "Call" at bounding box center [614, 513] width 313 height 63
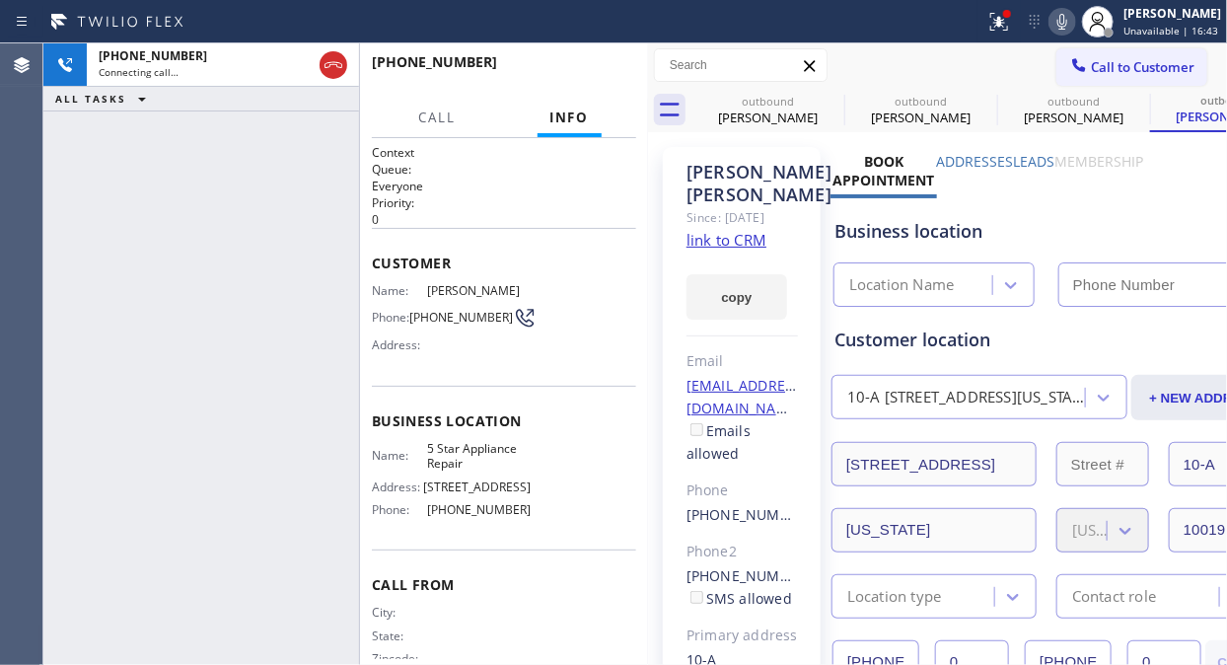
type input "[PHONE_NUMBER]"
click at [1098, 4] on div at bounding box center [1097, 21] width 43 height 43
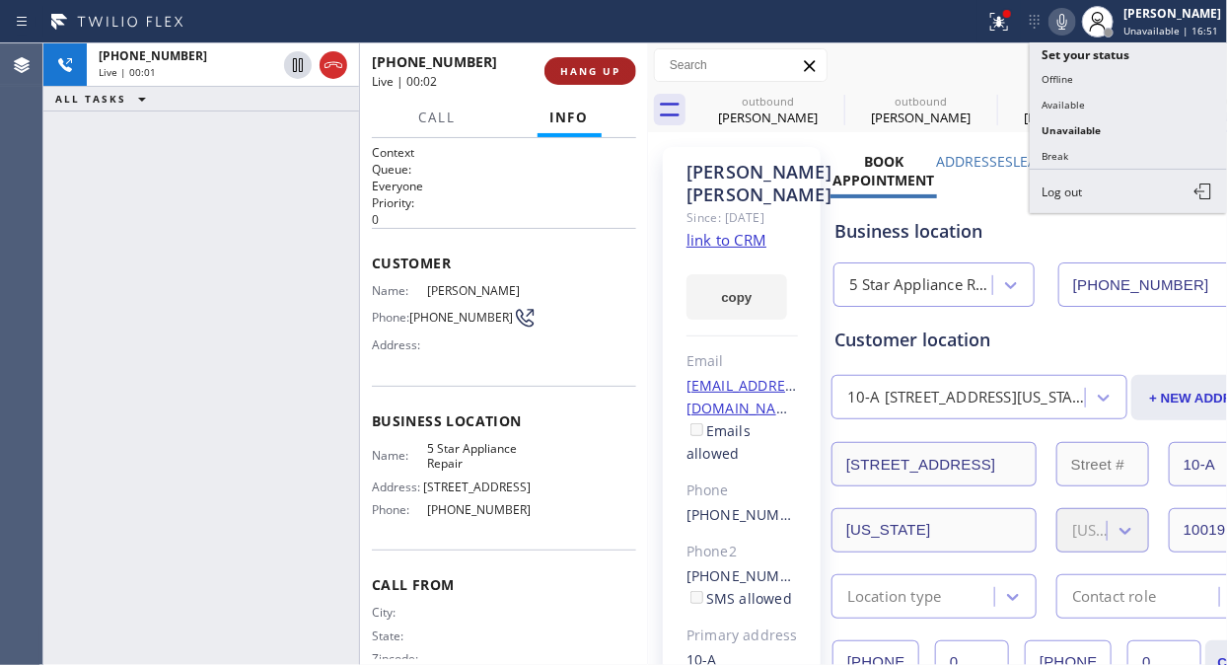
click at [606, 60] on button "HANG UP" at bounding box center [590, 71] width 92 height 28
click at [606, 61] on button "HANG UP" at bounding box center [590, 71] width 92 height 28
click at [605, 62] on button "HANG UP" at bounding box center [590, 71] width 92 height 28
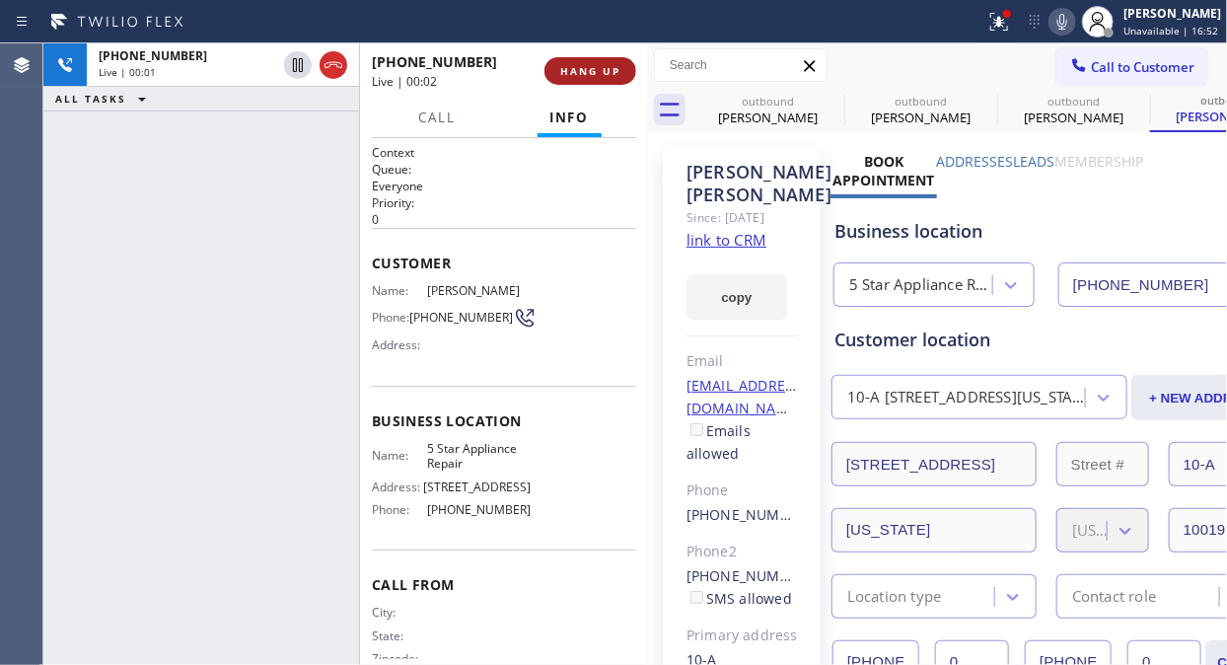
drag, startPoint x: 605, startPoint y: 62, endPoint x: 618, endPoint y: 67, distance: 13.7
click at [605, 63] on button "HANG UP" at bounding box center [590, 71] width 92 height 28
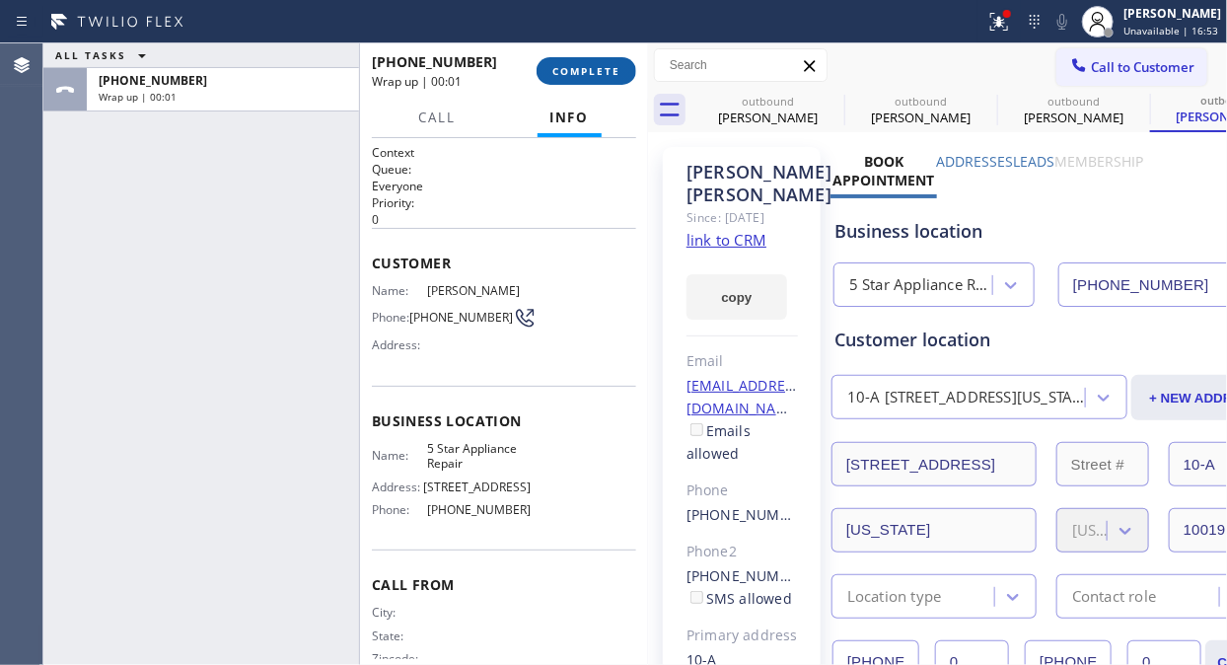
click at [611, 70] on span "COMPLETE" at bounding box center [586, 71] width 68 height 14
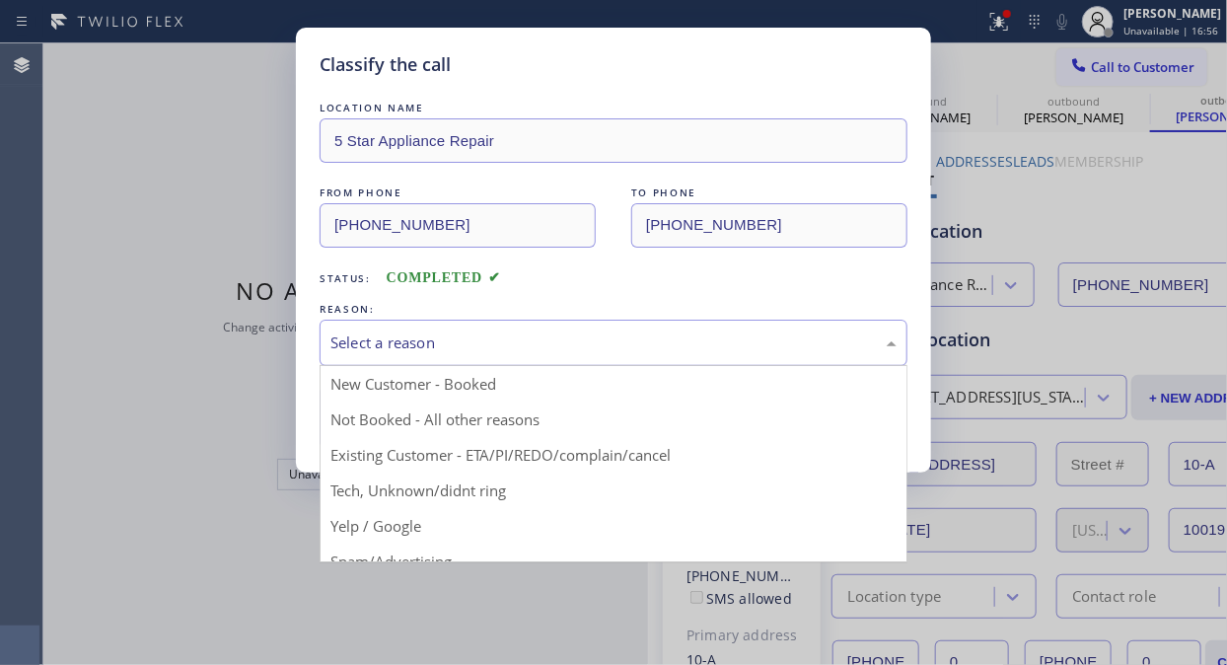
click at [587, 333] on div "Select a reason" at bounding box center [613, 342] width 588 height 46
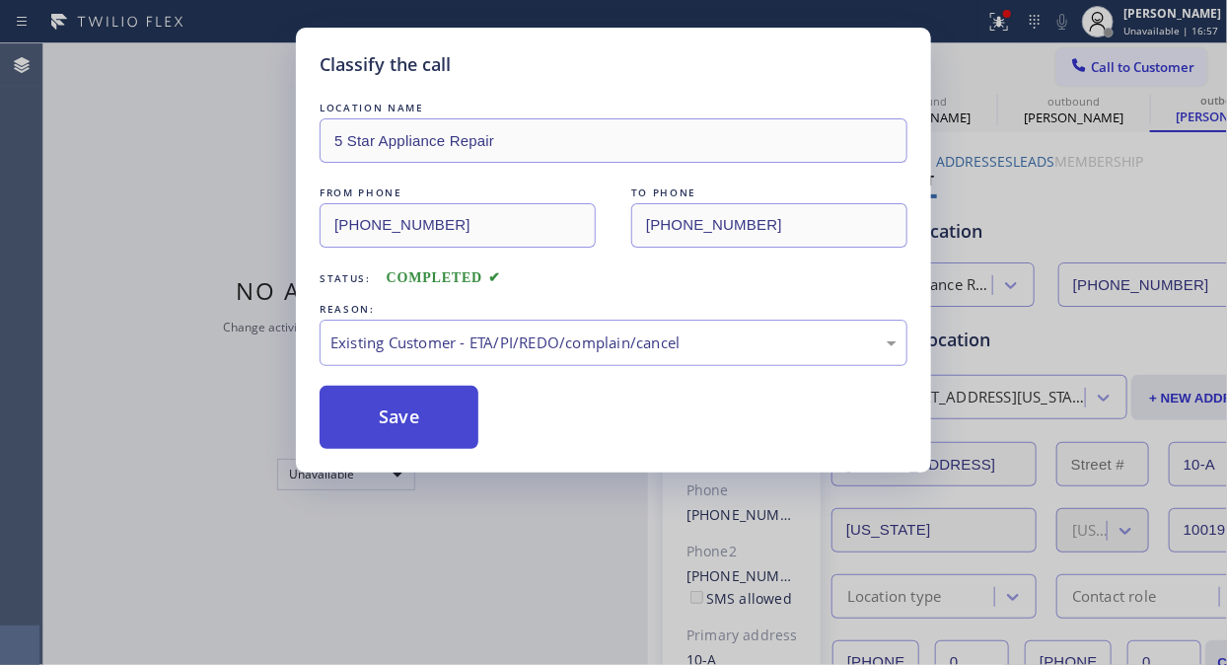
click at [395, 400] on button "Save" at bounding box center [398, 417] width 159 height 63
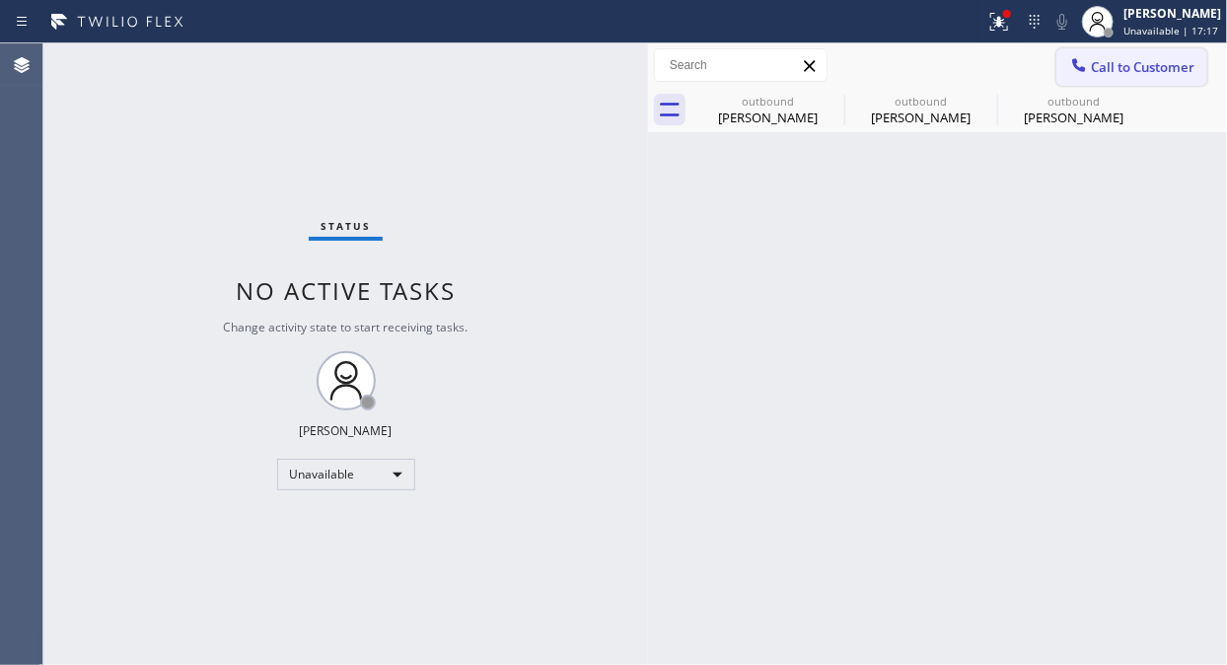
click at [1183, 69] on span "Call to Customer" at bounding box center [1143, 67] width 104 height 18
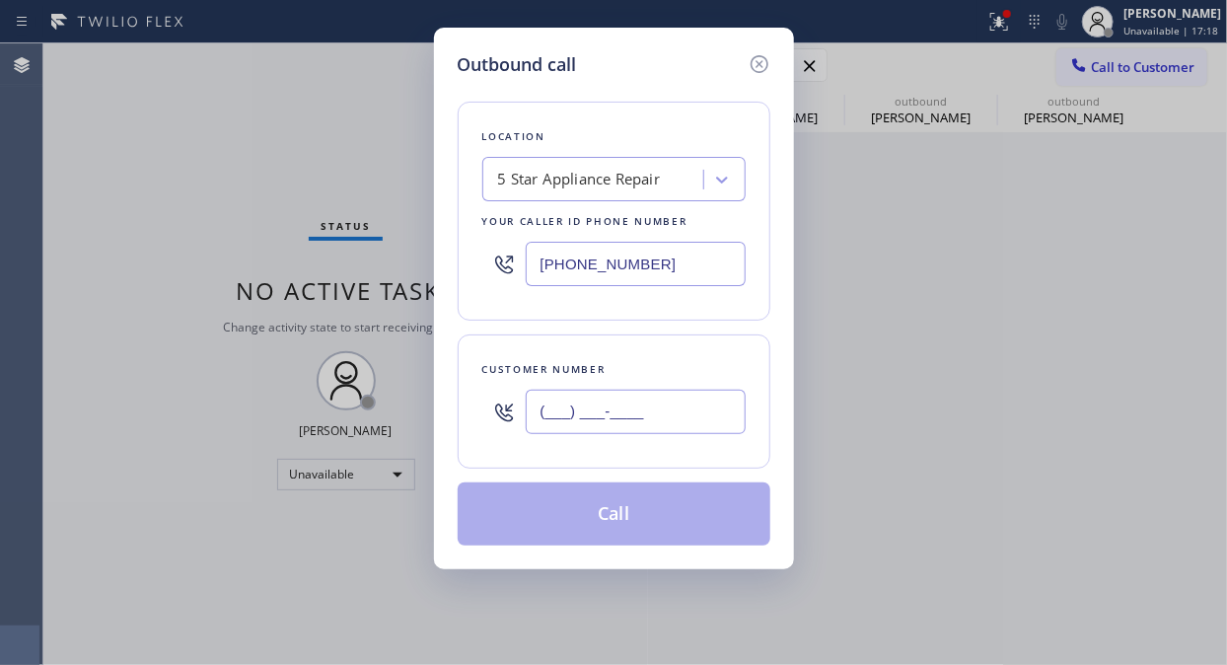
click at [711, 405] on input "(___) ___-____" at bounding box center [636, 411] width 220 height 44
paste input "917) 414-7089"
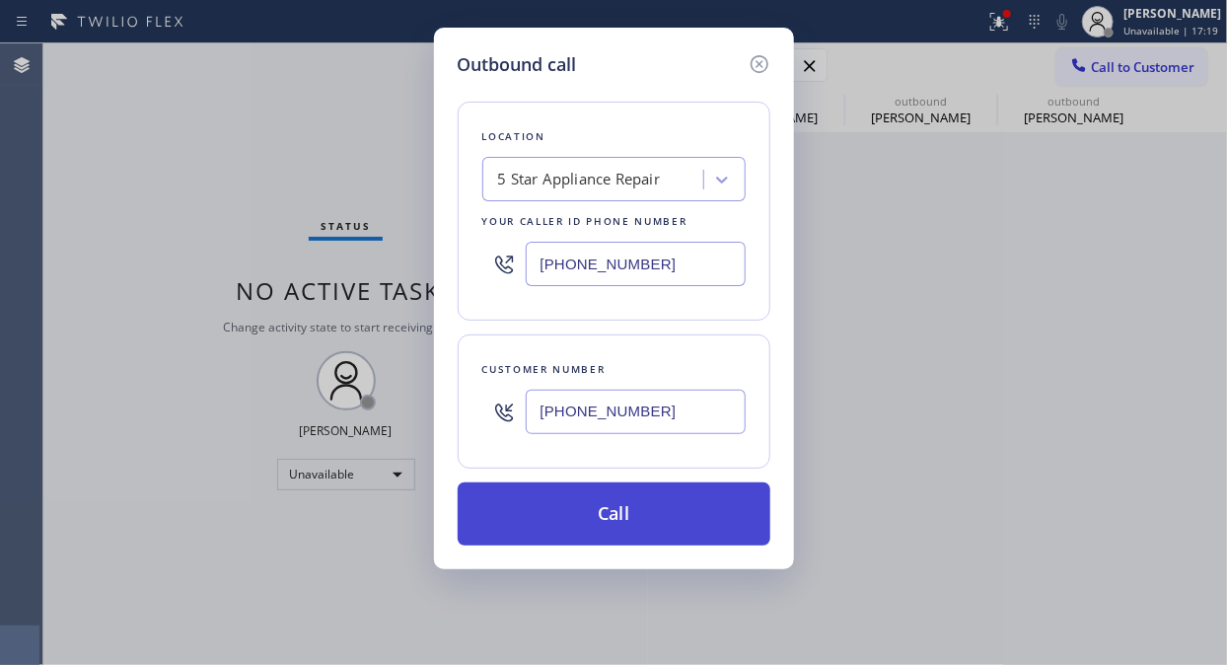
type input "(917) 414-7089"
click at [666, 514] on button "Call" at bounding box center [614, 513] width 313 height 63
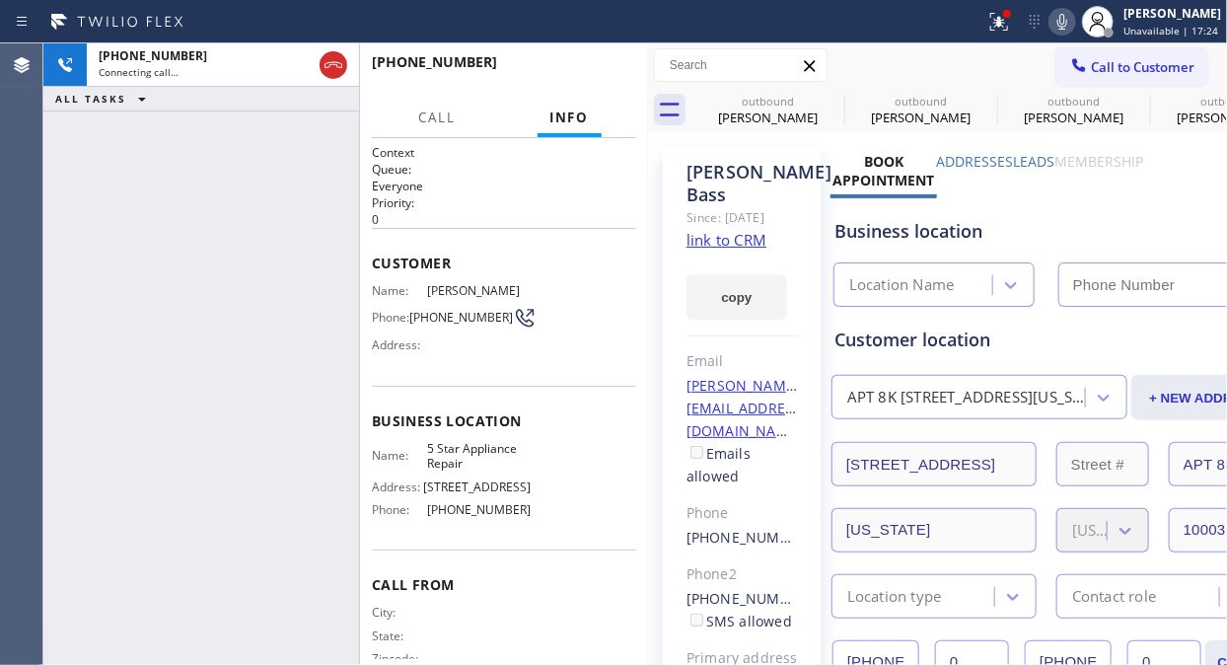
type input "[PHONE_NUMBER]"
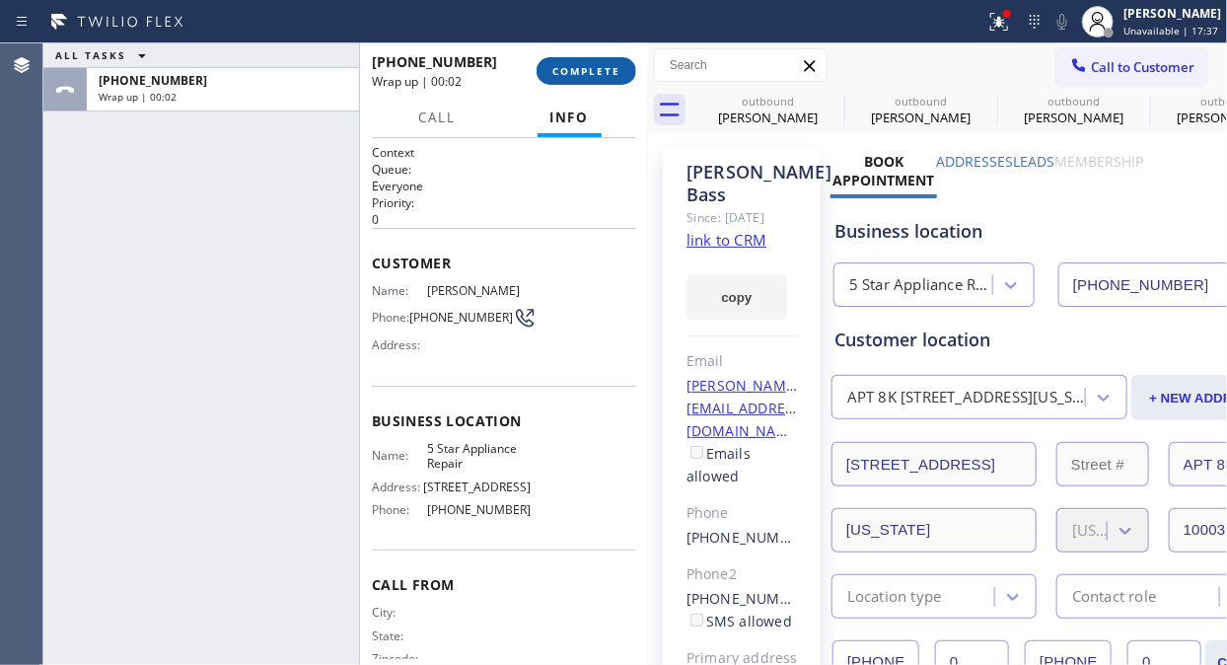
click at [585, 66] on span "COMPLETE" at bounding box center [586, 71] width 68 height 14
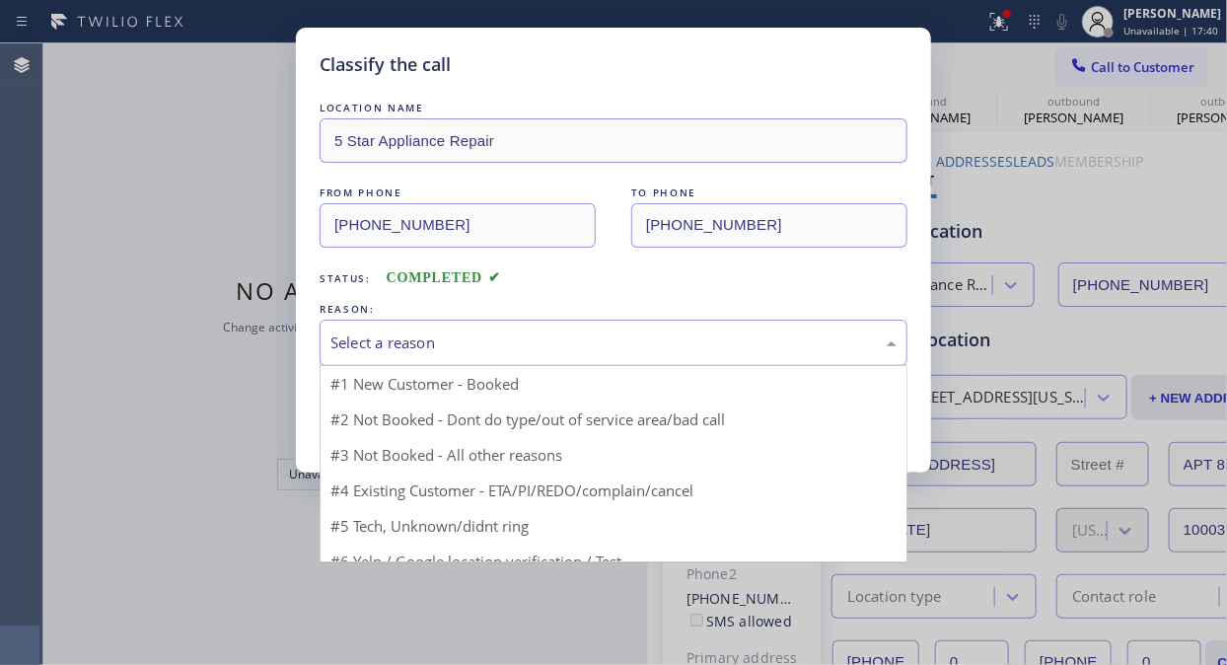
click at [612, 339] on div "Select a reason" at bounding box center [613, 342] width 566 height 23
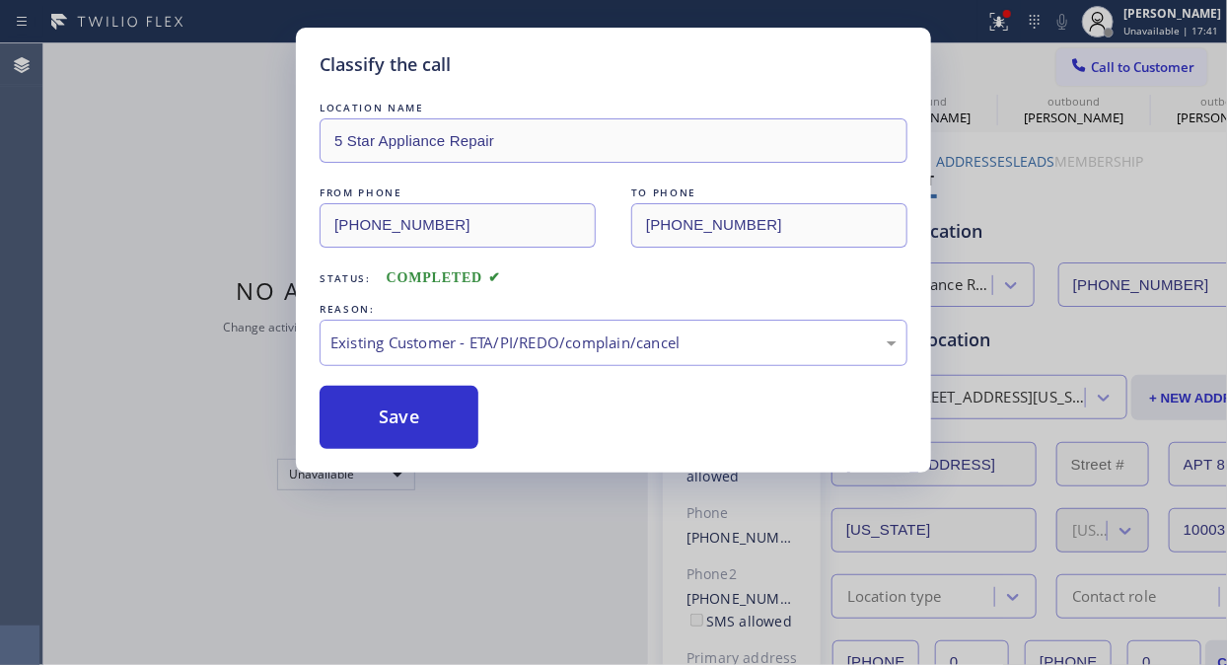
drag, startPoint x: 476, startPoint y: 422, endPoint x: 1033, endPoint y: 456, distance: 558.1
click at [475, 422] on button "Save" at bounding box center [398, 417] width 159 height 63
click at [438, 418] on button "Save" at bounding box center [398, 417] width 159 height 63
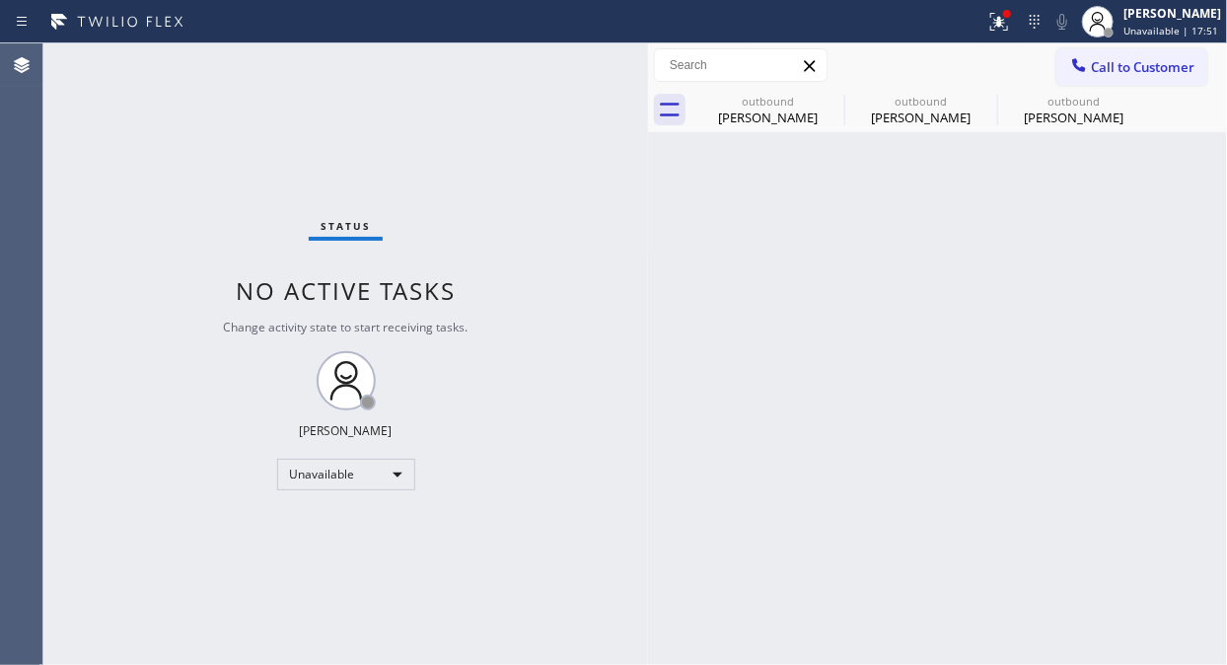
drag, startPoint x: 1116, startPoint y: 64, endPoint x: 1125, endPoint y: 72, distance: 11.9
click at [1119, 65] on span "Call to Customer" at bounding box center [1143, 67] width 104 height 18
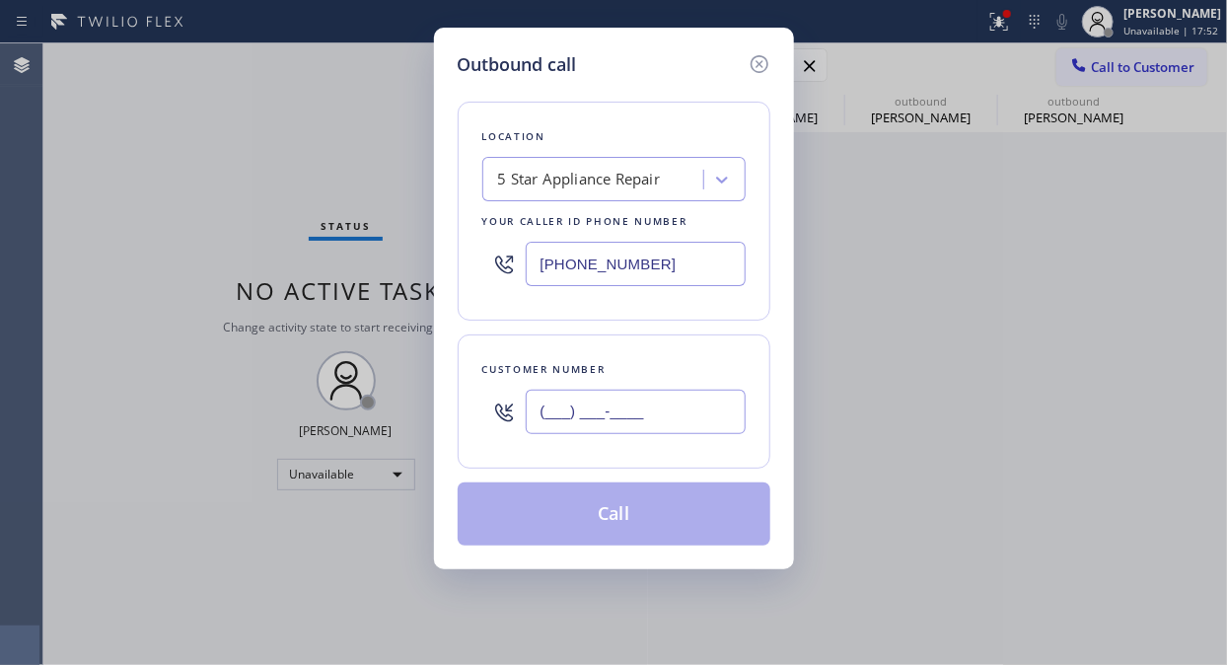
click at [683, 408] on input "(___) ___-____" at bounding box center [636, 411] width 220 height 44
paste input "480) 202-0997"
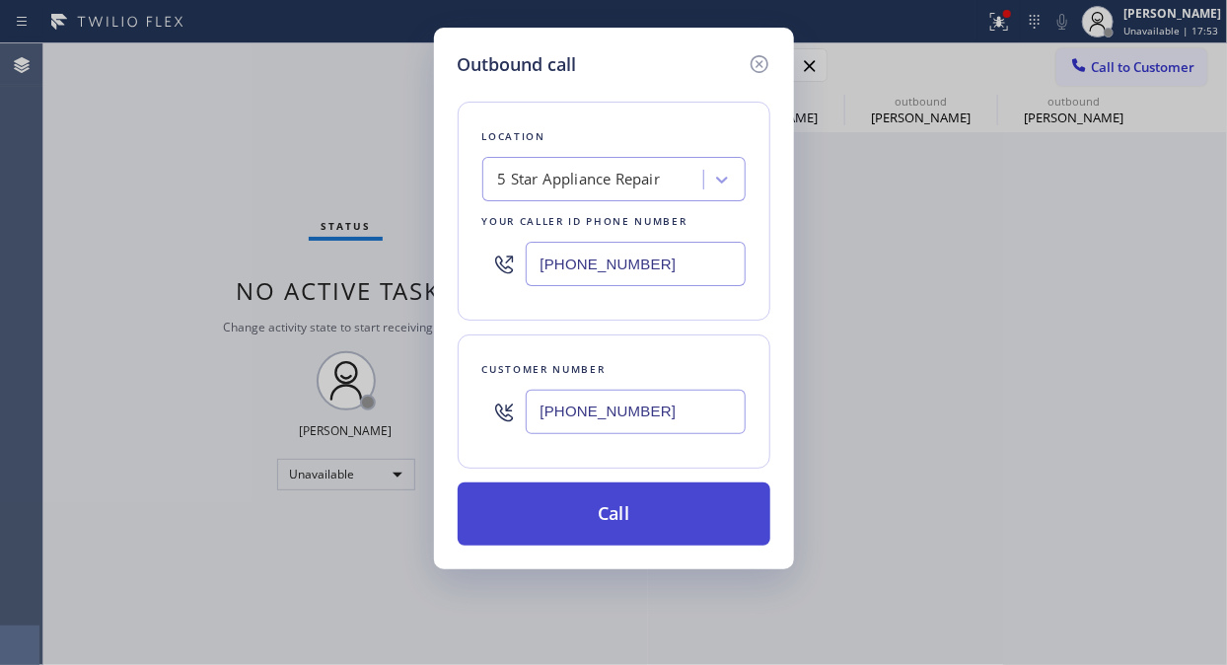
type input "(480) 202-0997"
click at [716, 527] on button "Call" at bounding box center [614, 513] width 313 height 63
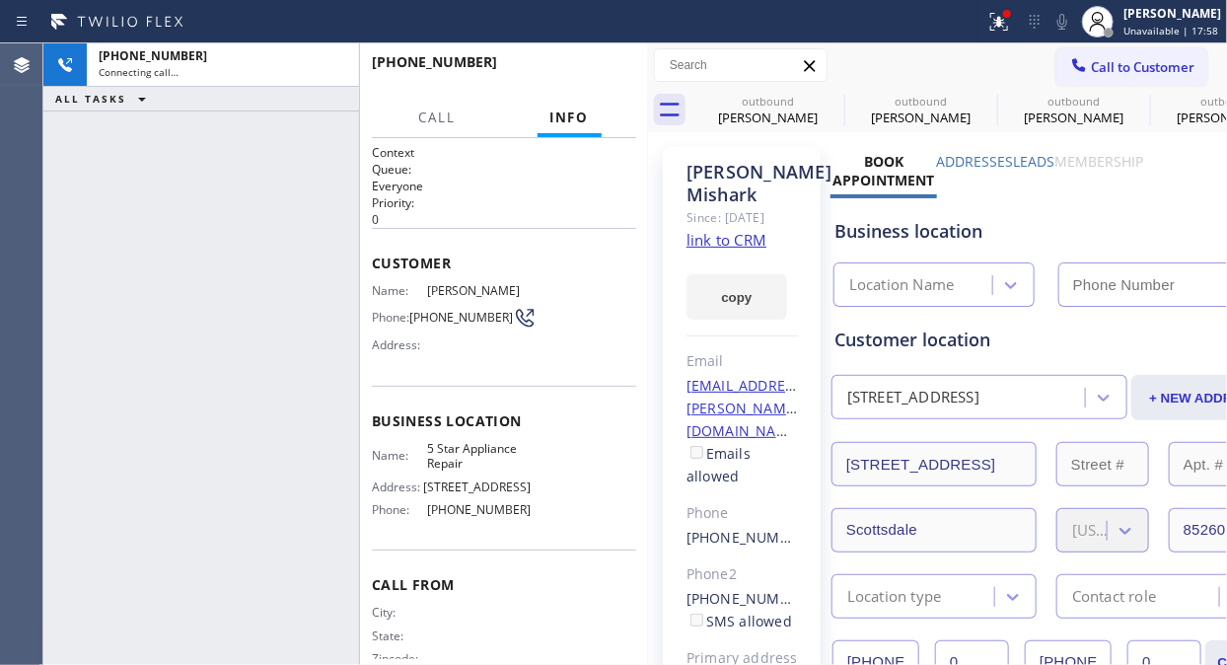
type input "[PHONE_NUMBER]"
click at [562, 69] on span "HANG UP" at bounding box center [590, 71] width 60 height 14
click at [569, 69] on span "HANG UP" at bounding box center [590, 71] width 60 height 14
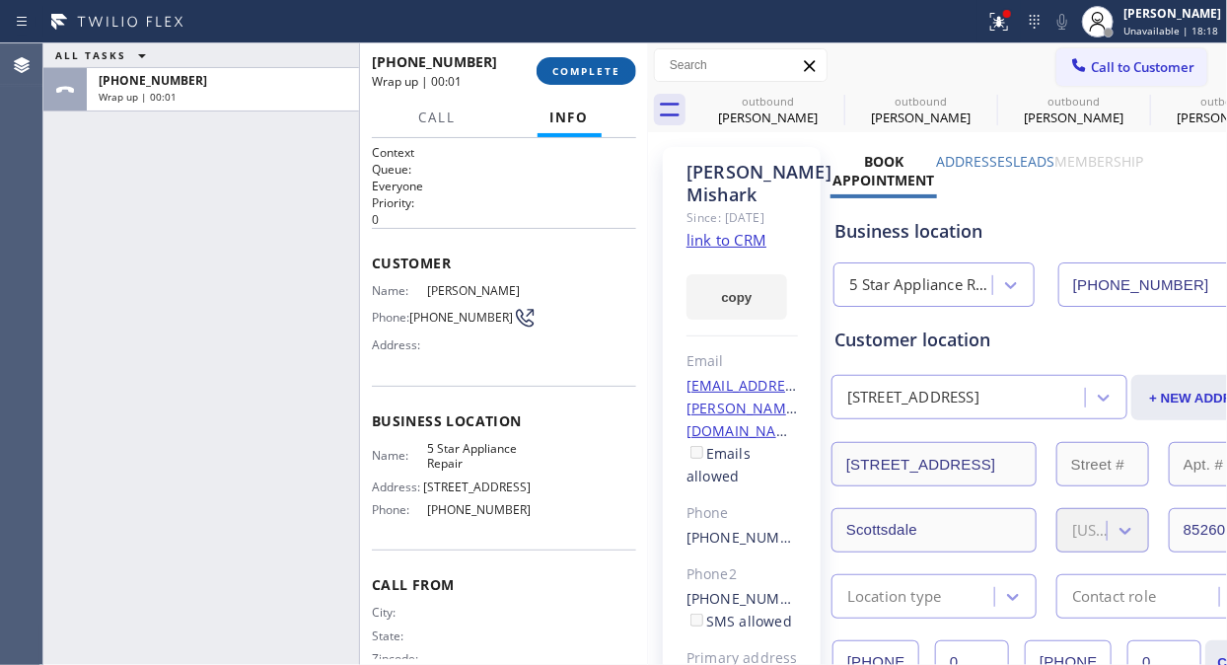
click at [575, 69] on span "COMPLETE" at bounding box center [586, 71] width 68 height 14
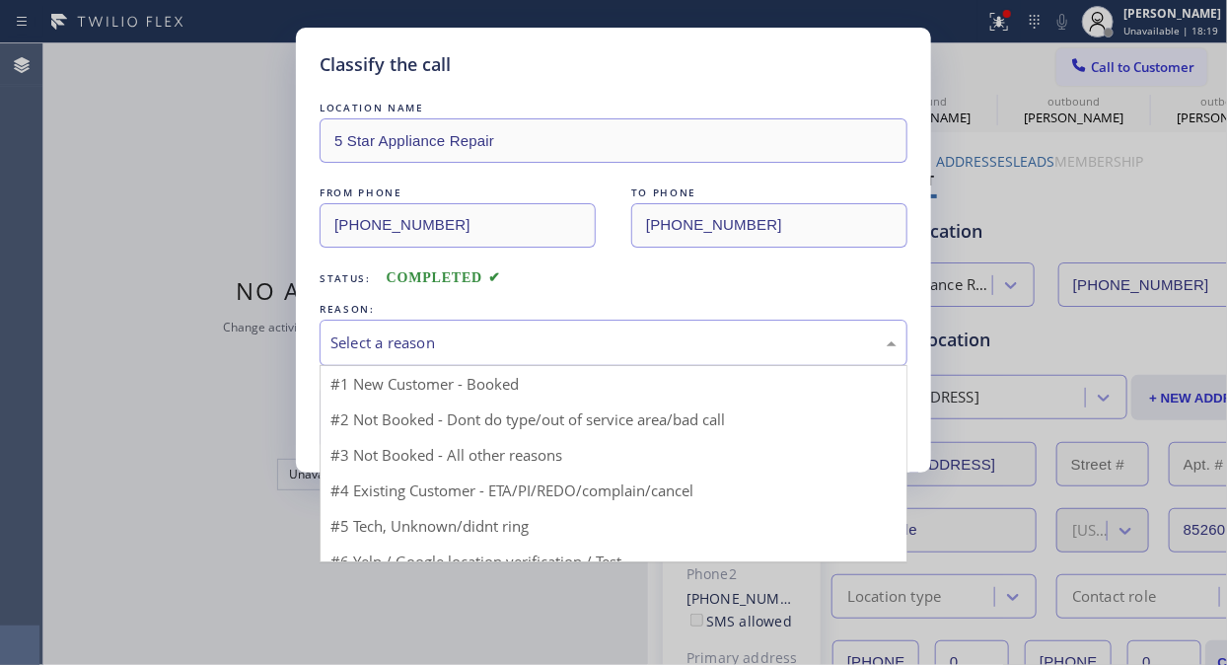
click at [612, 341] on div "Select a reason" at bounding box center [613, 342] width 566 height 23
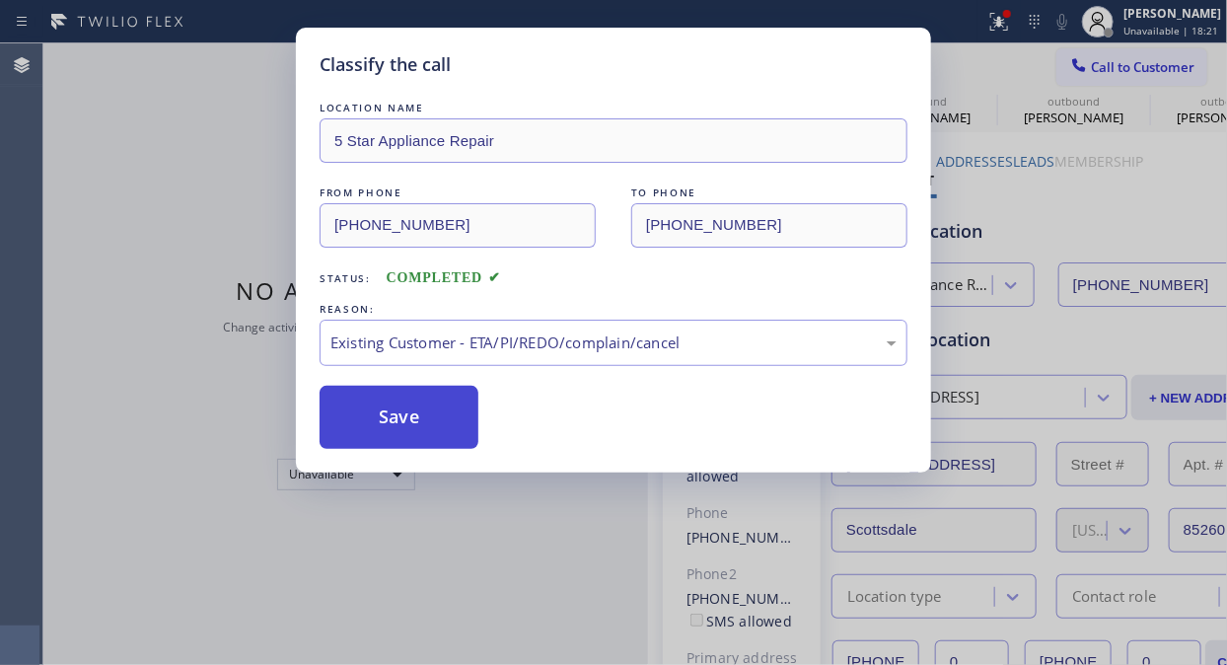
drag, startPoint x: 411, startPoint y: 424, endPoint x: 431, endPoint y: 410, distance: 24.1
click at [410, 428] on button "Save" at bounding box center [398, 417] width 159 height 63
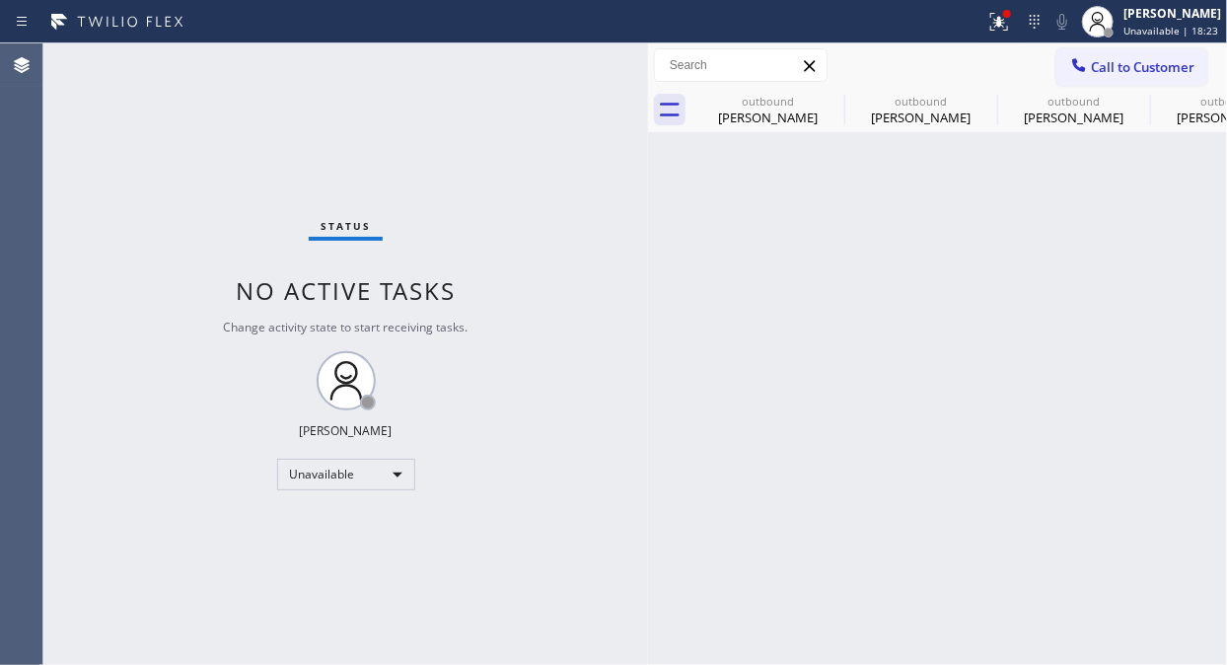
click at [1092, 67] on span "Call to Customer" at bounding box center [1143, 67] width 104 height 18
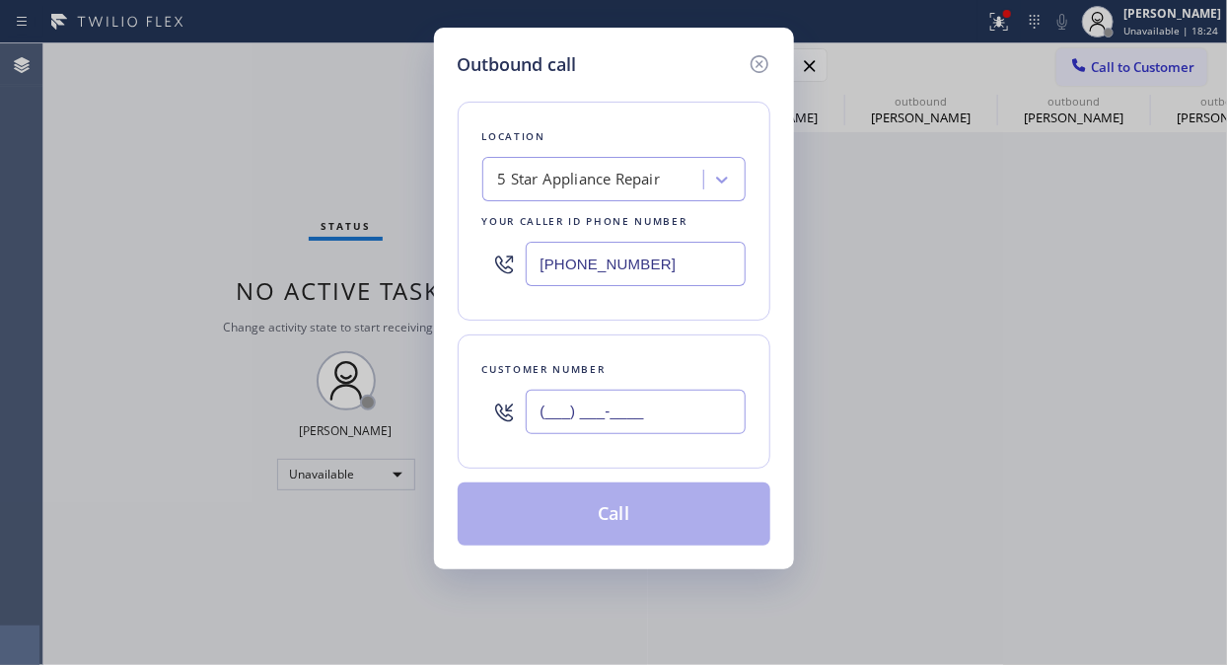
click at [653, 422] on input "(___) ___-____" at bounding box center [636, 411] width 220 height 44
paste input "714) 960-6566"
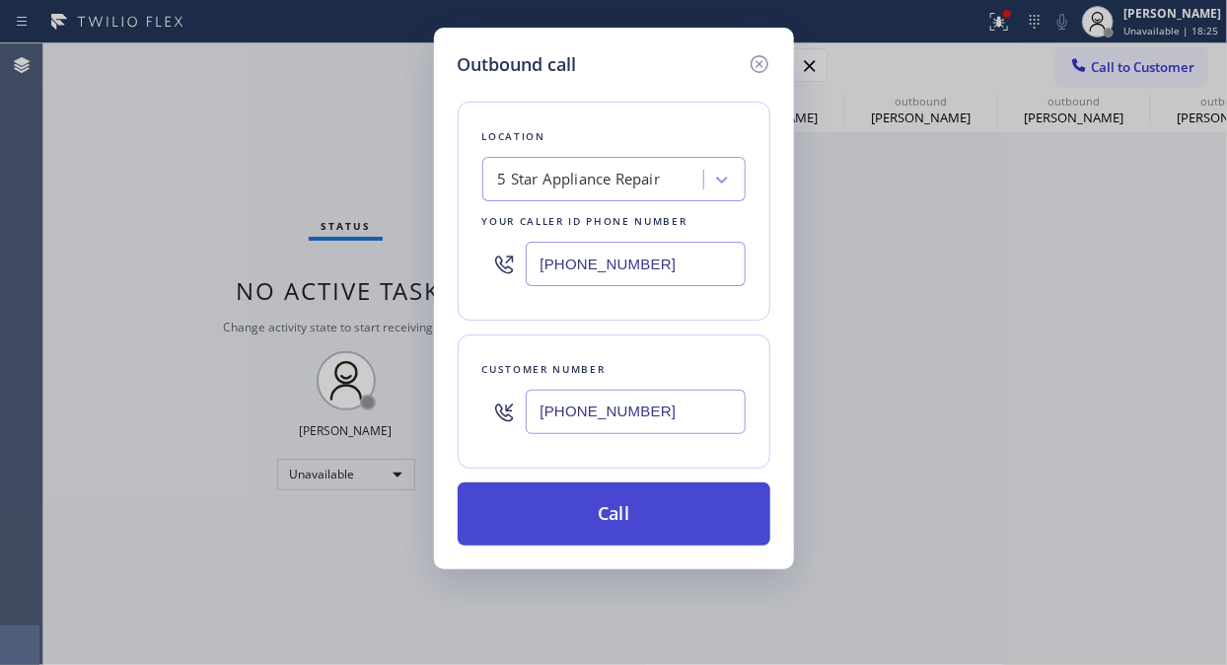
type input "(714) 960-6566"
click at [685, 505] on button "Call" at bounding box center [614, 513] width 313 height 63
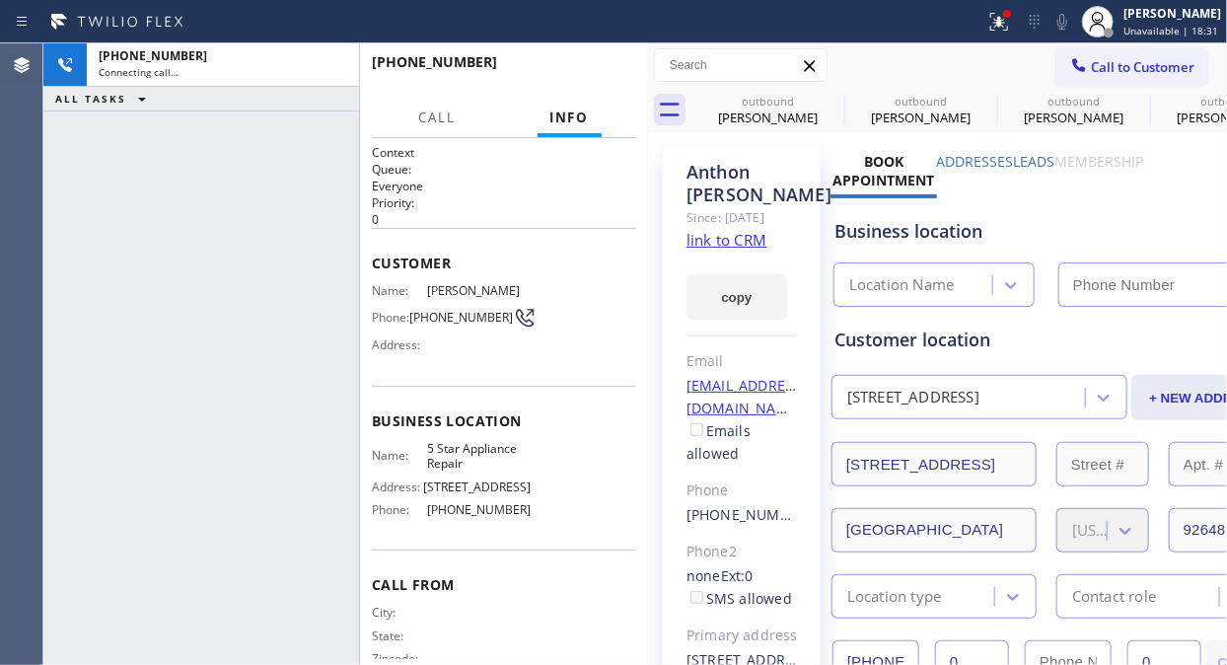
type input "[PHONE_NUMBER]"
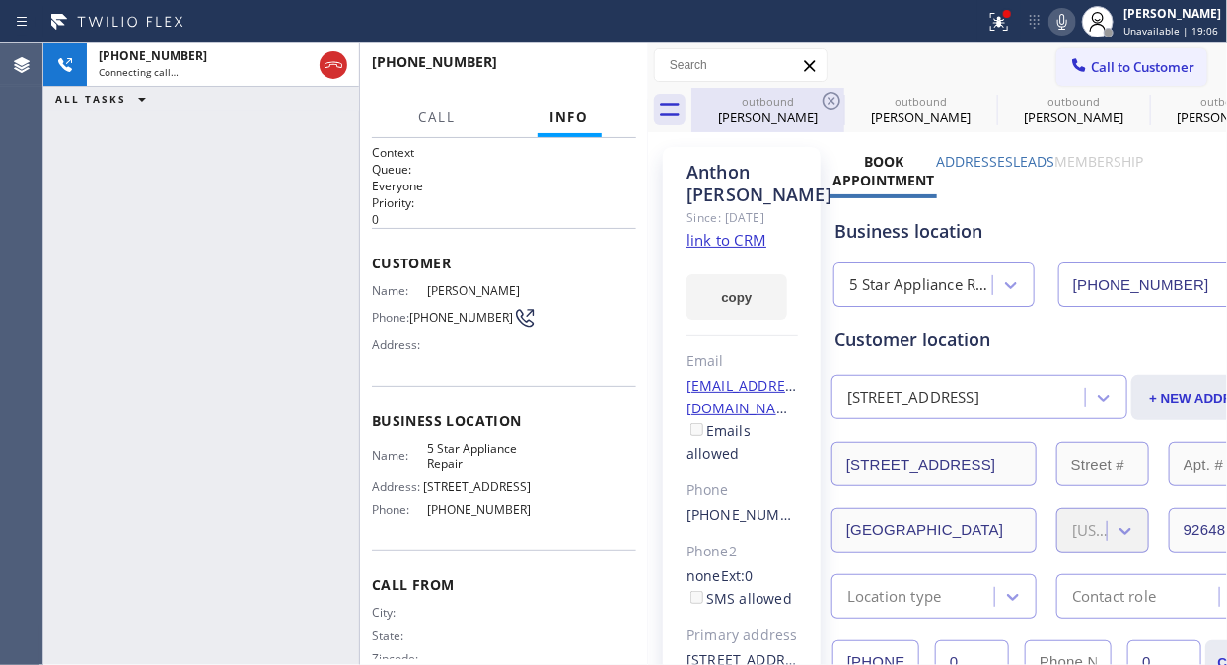
drag, startPoint x: 332, startPoint y: 61, endPoint x: 803, endPoint y: 108, distance: 472.7
click at [332, 62] on icon at bounding box center [333, 65] width 24 height 24
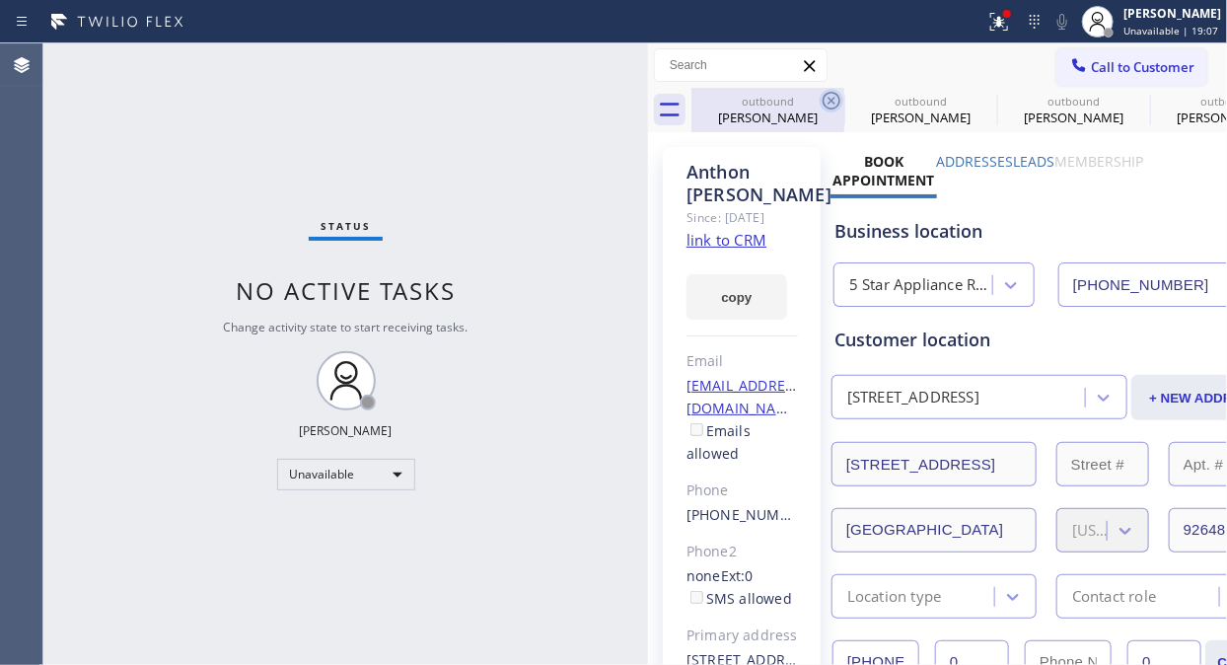
click at [833, 104] on icon at bounding box center [831, 101] width 18 height 18
click at [0, 0] on icon at bounding box center [0, 0] width 0 height 0
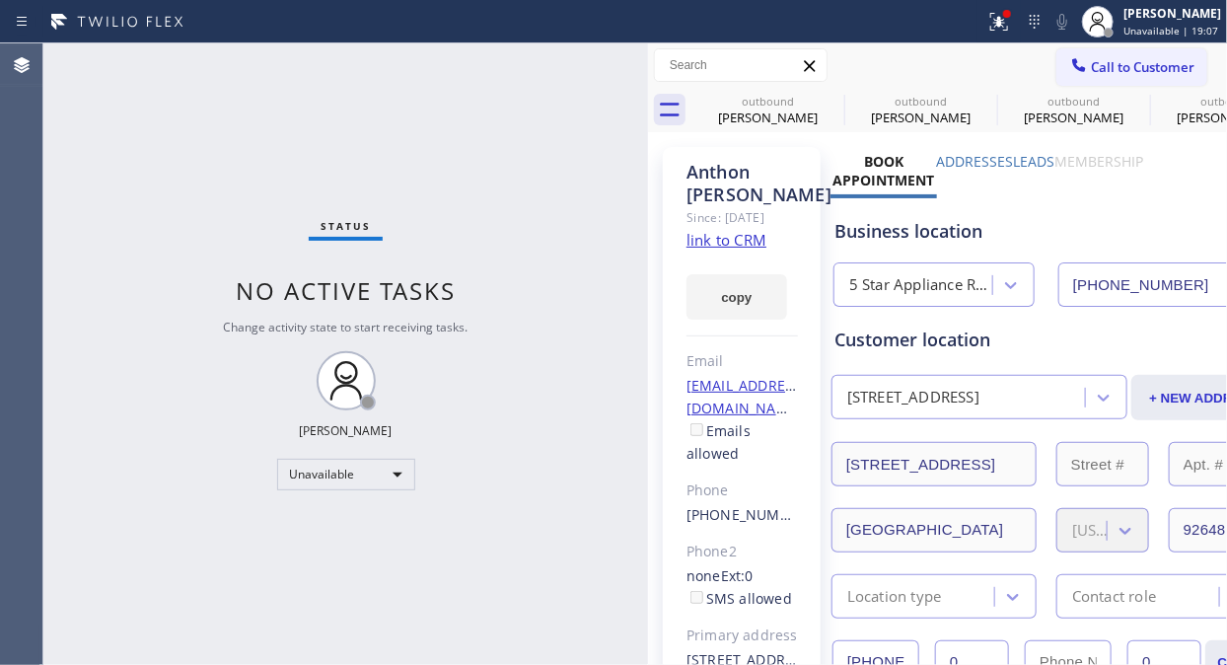
click at [1097, 58] on span "Call to Customer" at bounding box center [1143, 67] width 104 height 18
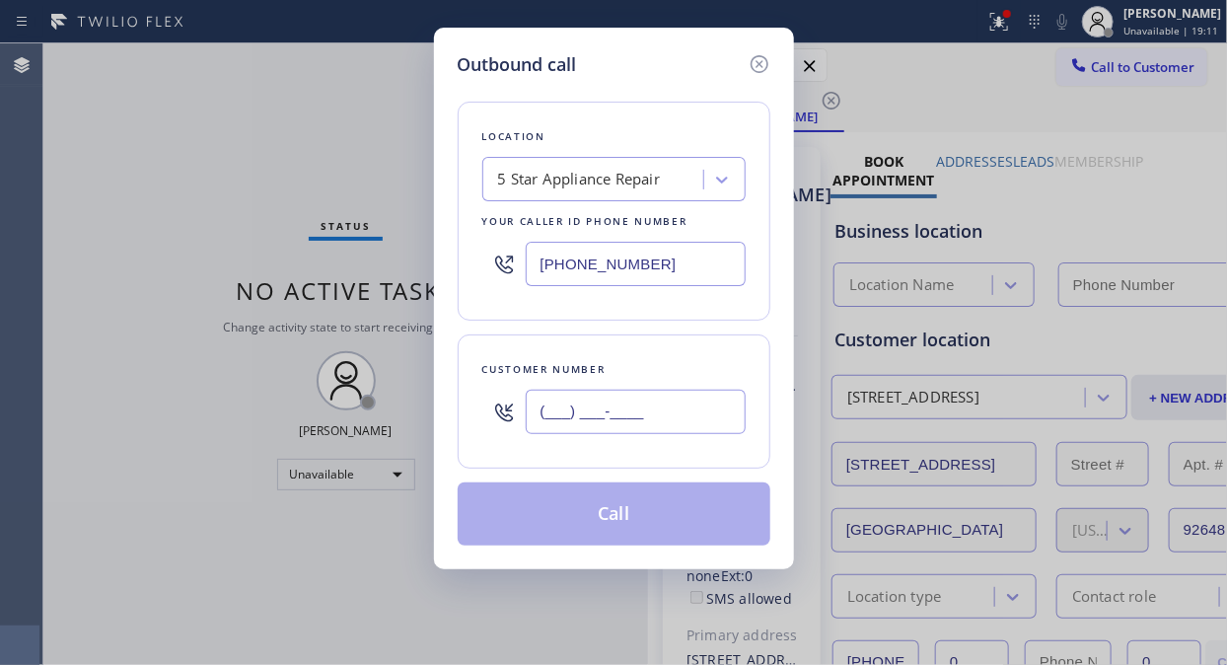
click at [548, 417] on input "(___) ___-____" at bounding box center [636, 411] width 220 height 44
paste input "661) 714-4690"
type input "(661) 714-4690"
type input "[PHONE_NUMBER]"
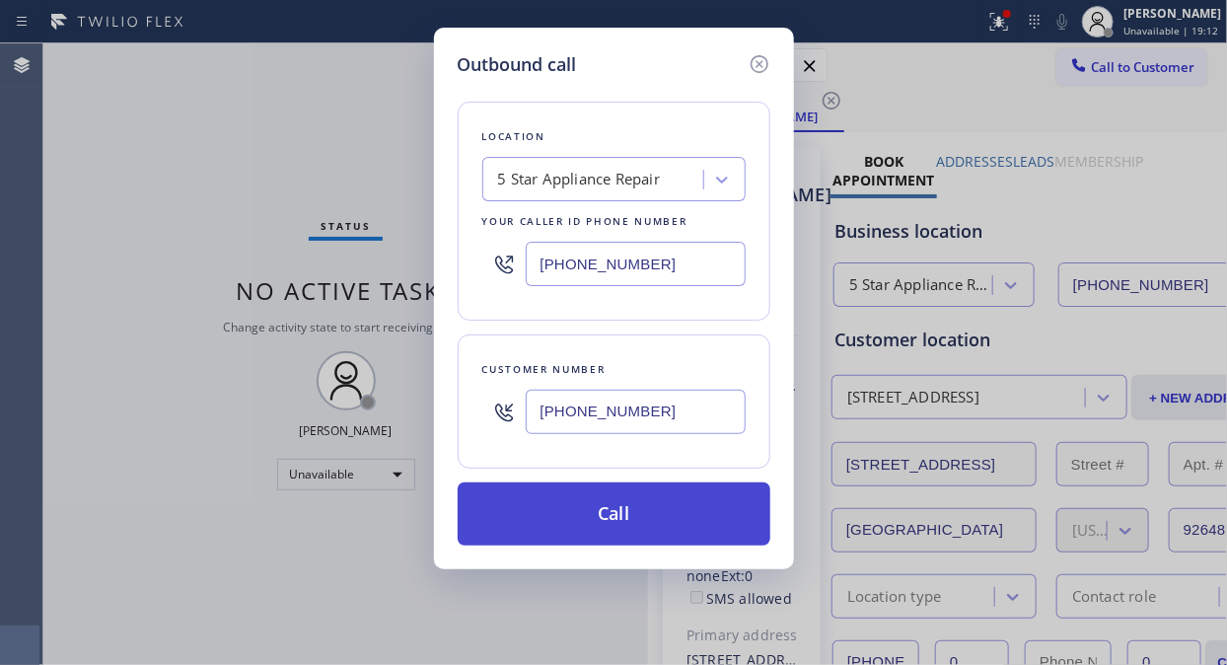
type input "(661) 714-4690"
drag, startPoint x: 636, startPoint y: 515, endPoint x: 639, endPoint y: 486, distance: 28.7
click at [638, 514] on button "Call" at bounding box center [614, 513] width 313 height 63
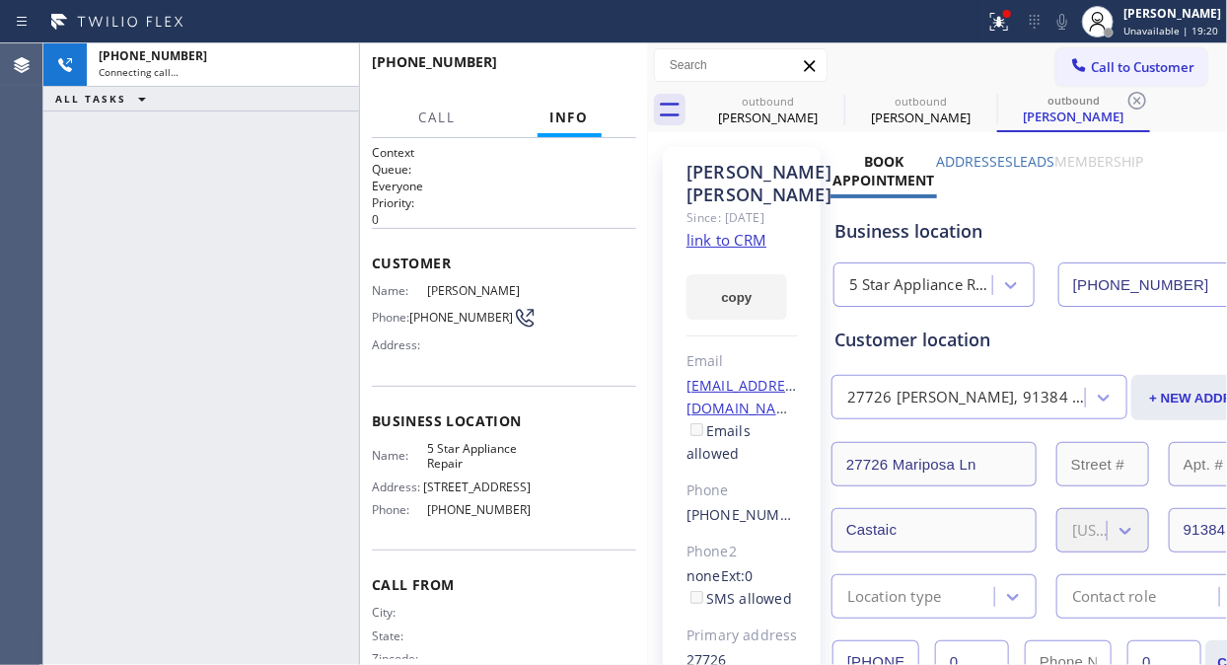
type input "[PHONE_NUMBER]"
click at [115, 273] on div "+16617144690 Connecting call… ALL TASKS ALL TASKS ACTIVE TASKS TASKS IN WRAP UP" at bounding box center [201, 353] width 316 height 621
drag, startPoint x: 326, startPoint y: 64, endPoint x: 408, endPoint y: 51, distance: 82.8
click at [327, 64] on icon at bounding box center [333, 65] width 24 height 24
click at [1004, 14] on icon at bounding box center [999, 22] width 24 height 24
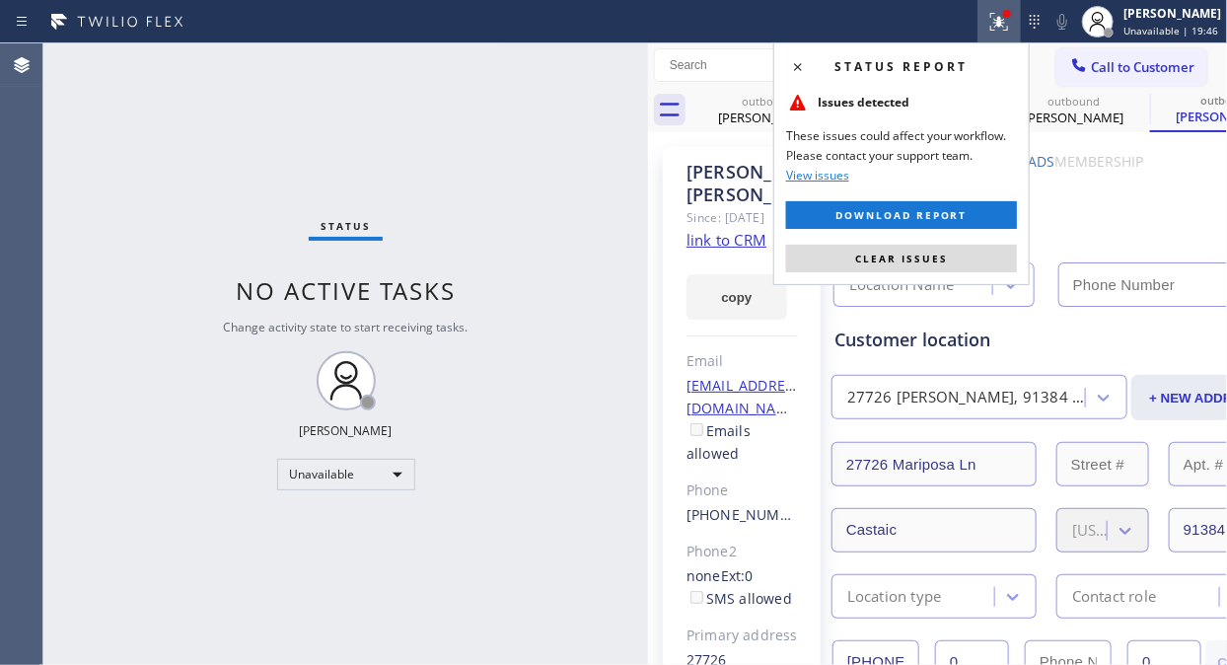
type input "[PHONE_NUMBER]"
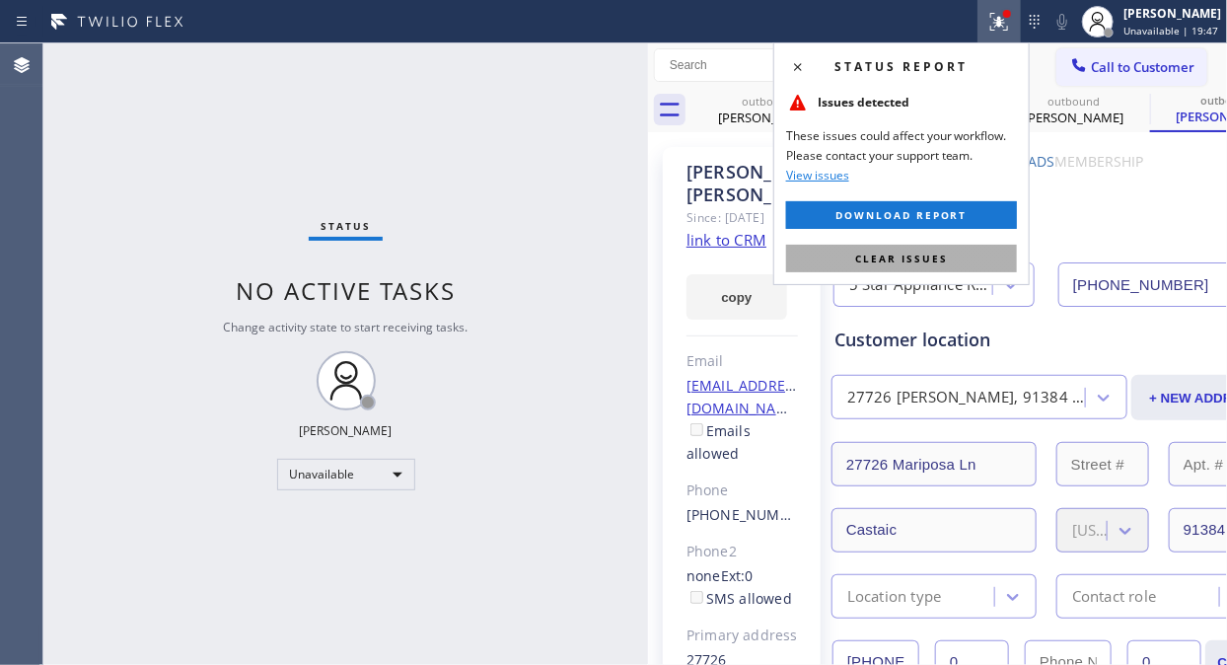
click at [894, 257] on span "Clear issues" at bounding box center [901, 258] width 93 height 14
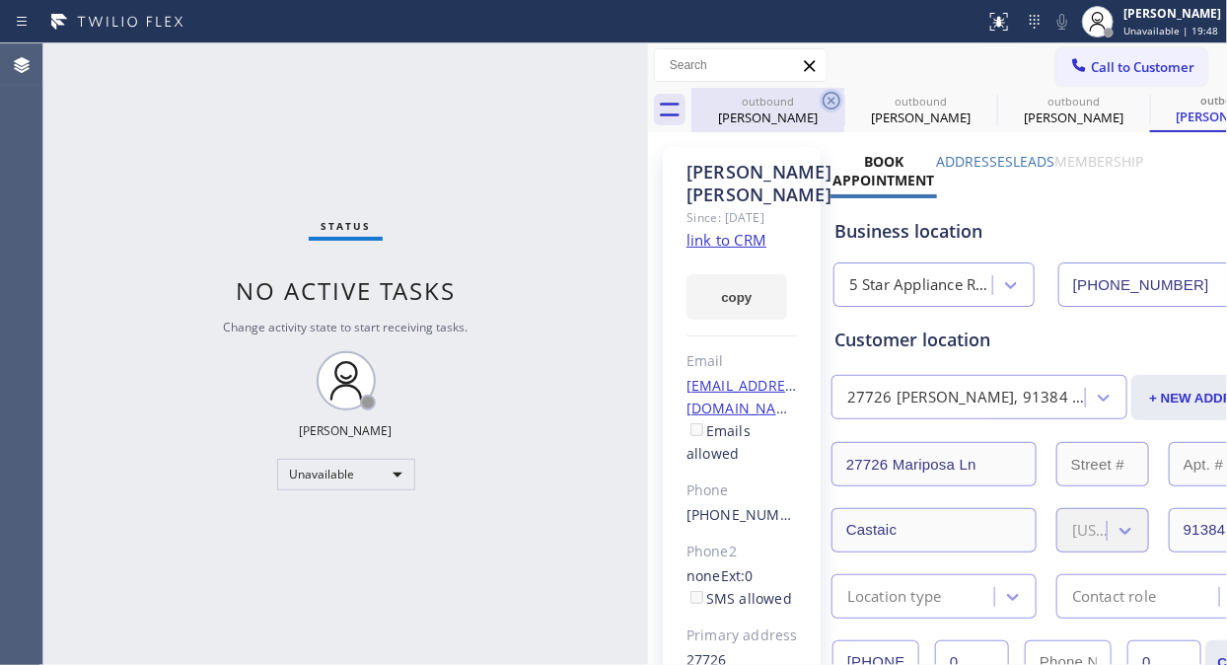
click at [832, 95] on icon at bounding box center [831, 101] width 24 height 24
click at [0, 0] on icon at bounding box center [0, 0] width 0 height 0
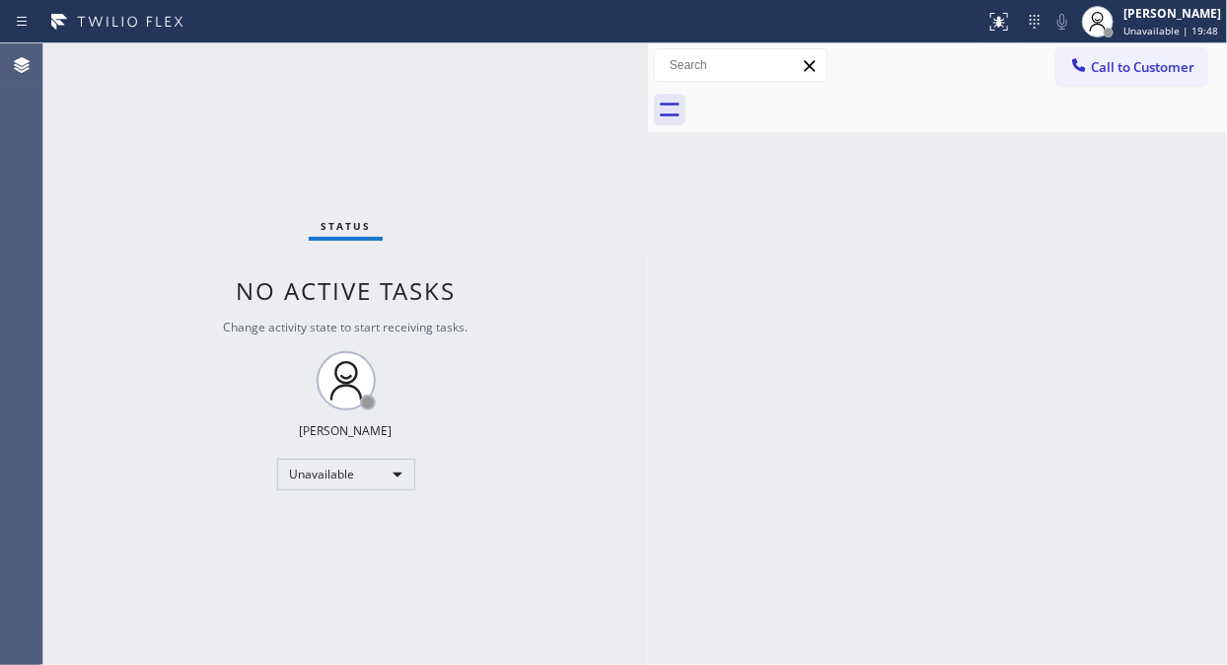
click at [832, 95] on div at bounding box center [958, 110] width 535 height 44
click at [1098, 72] on span "Call to Customer" at bounding box center [1143, 67] width 104 height 18
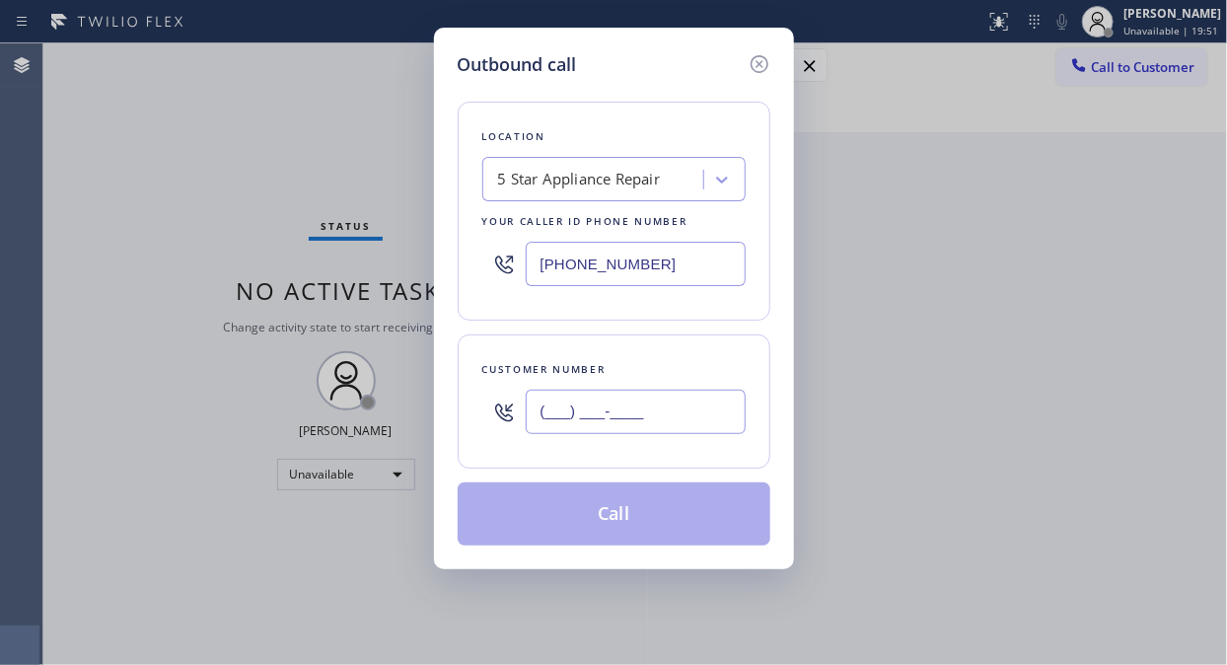
click at [634, 415] on input "(___) ___-____" at bounding box center [636, 411] width 220 height 44
paste input "323) 614-5462"
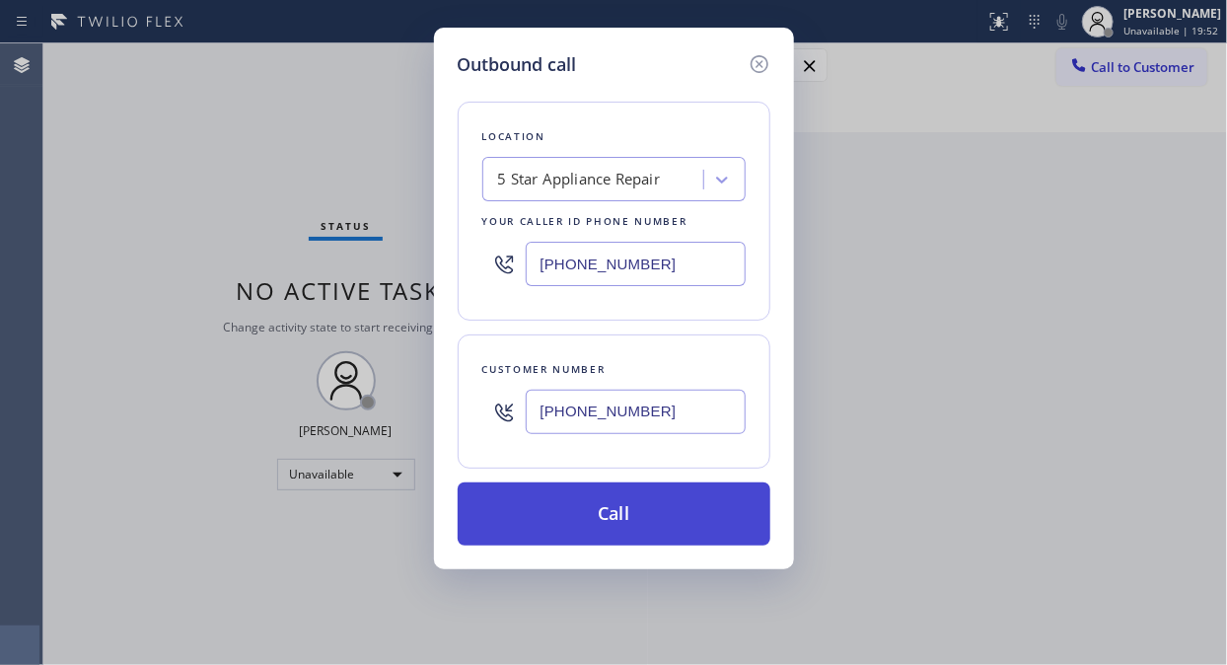
type input "(323) 614-5462"
click at [616, 504] on button "Call" at bounding box center [614, 513] width 313 height 63
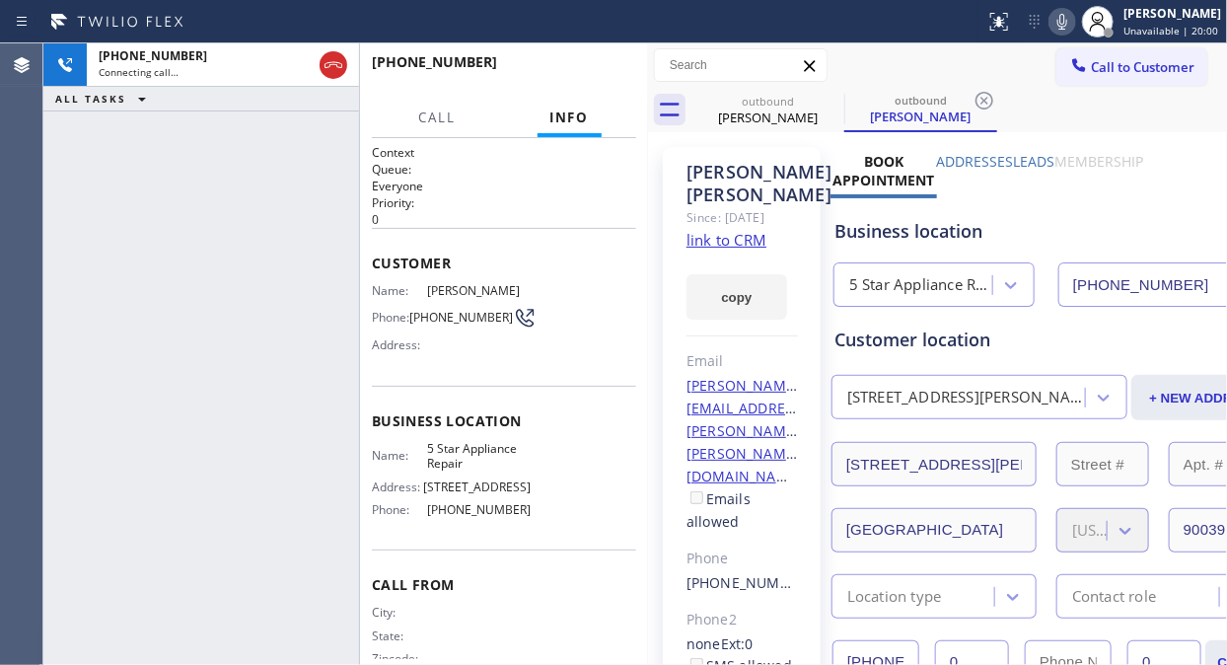
type input "[PHONE_NUMBER]"
click at [0, 0] on icon at bounding box center [0, 0] width 0 height 0
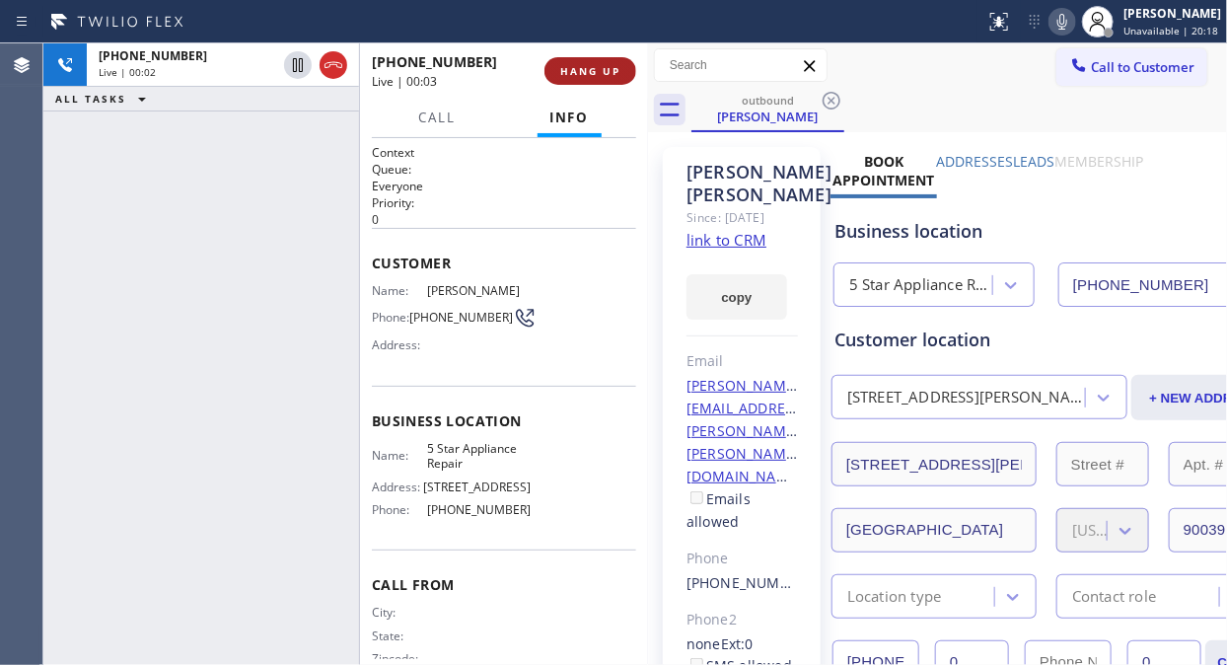
click at [615, 74] on span "HANG UP" at bounding box center [590, 71] width 60 height 14
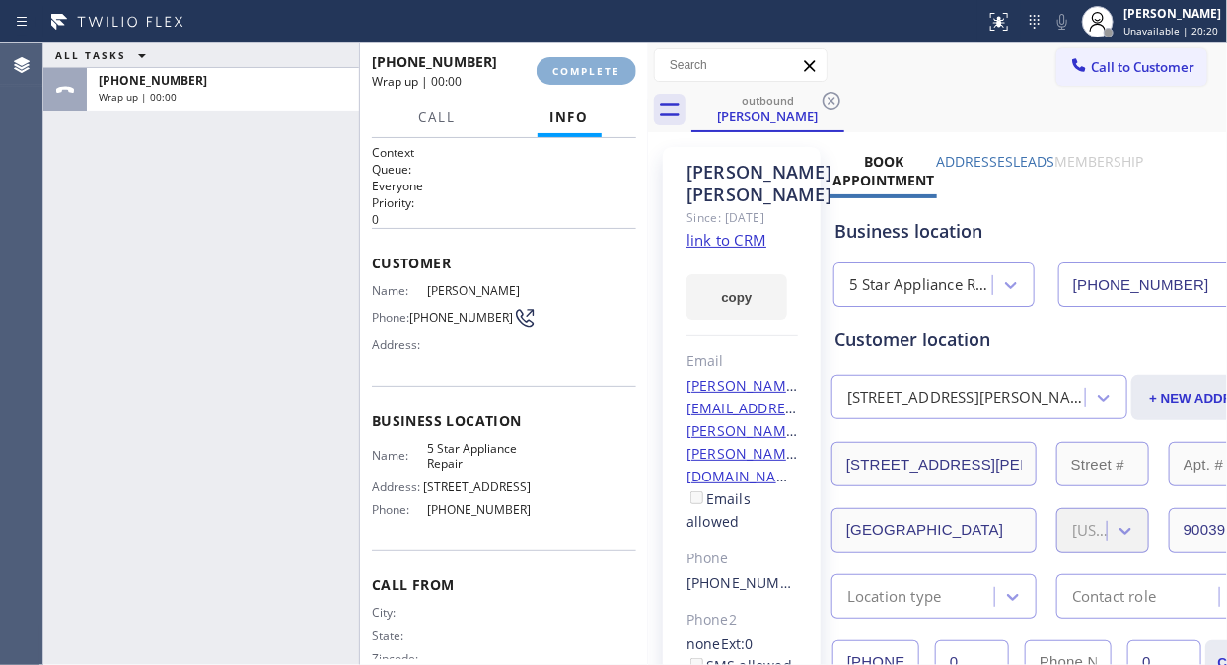
click at [615, 74] on span "COMPLETE" at bounding box center [586, 71] width 68 height 14
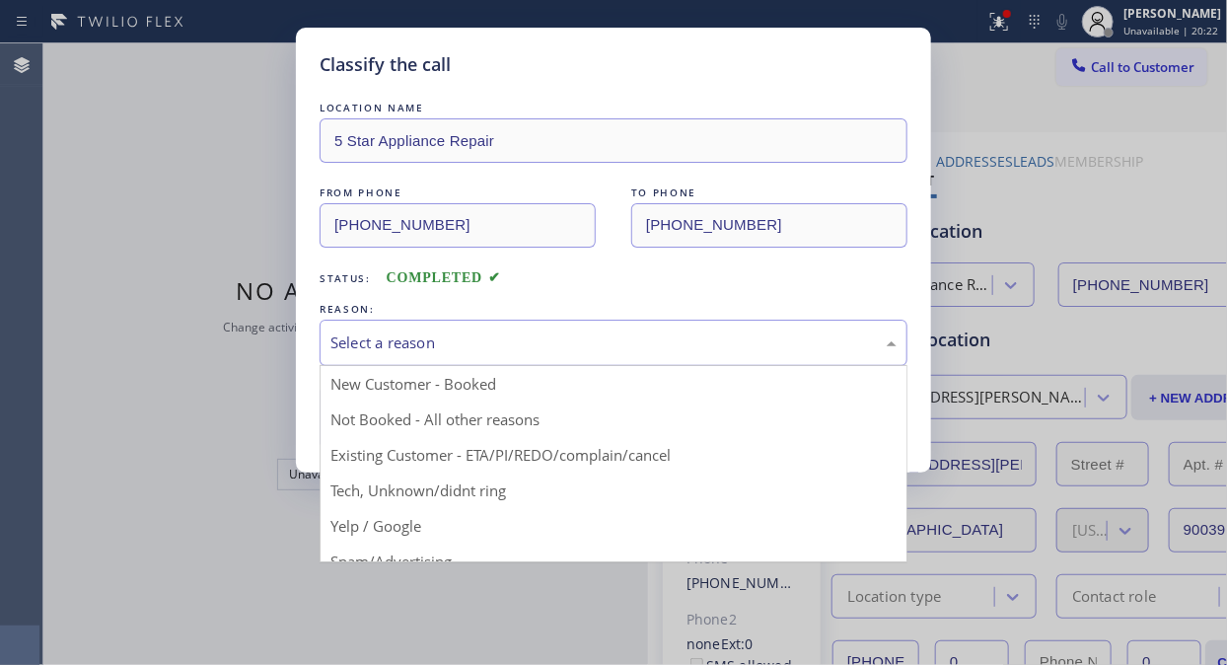
click at [605, 332] on div "Select a reason" at bounding box center [613, 342] width 566 height 23
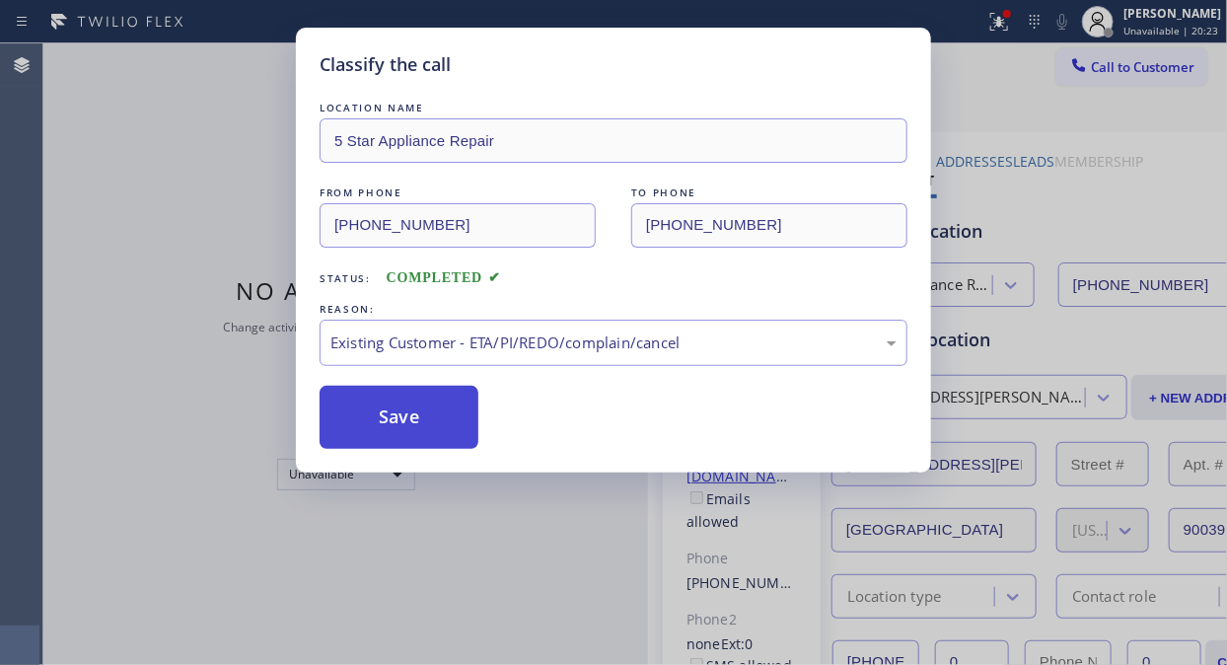
click at [417, 421] on button "Save" at bounding box center [398, 417] width 159 height 63
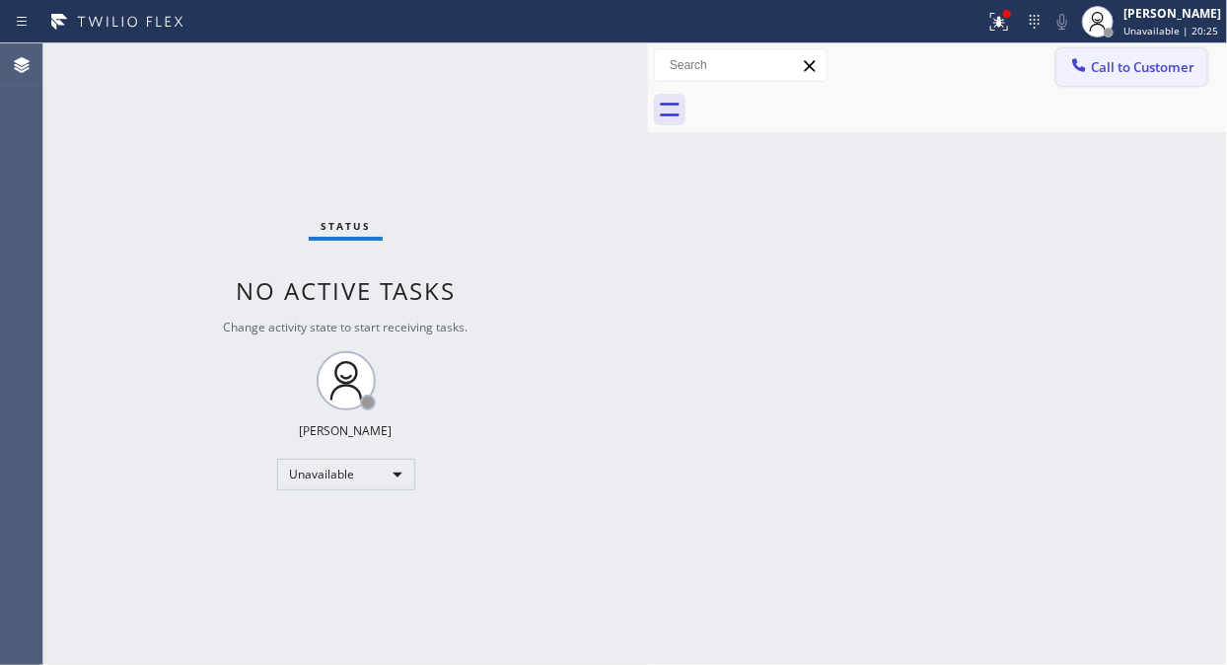
click at [1079, 59] on icon at bounding box center [1079, 65] width 20 height 20
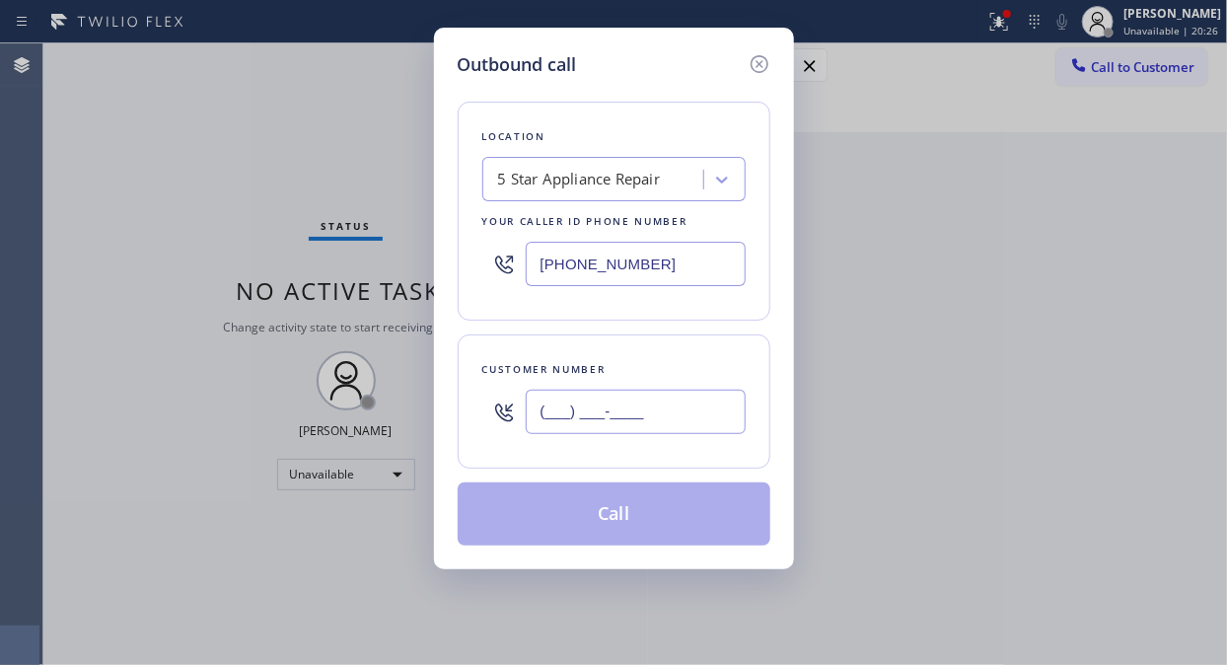
click at [629, 404] on input "(___) ___-____" at bounding box center [636, 411] width 220 height 44
paste input "415) 812-1840"
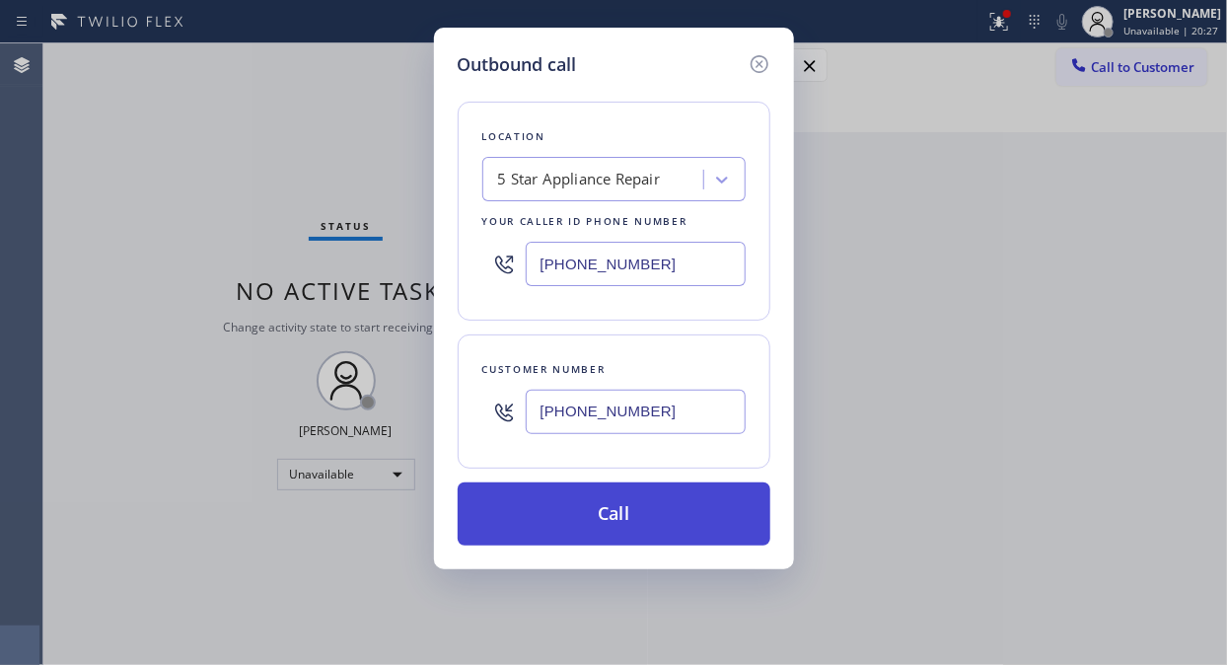
type input "(415) 812-1840"
click at [685, 507] on button "Call" at bounding box center [614, 513] width 313 height 63
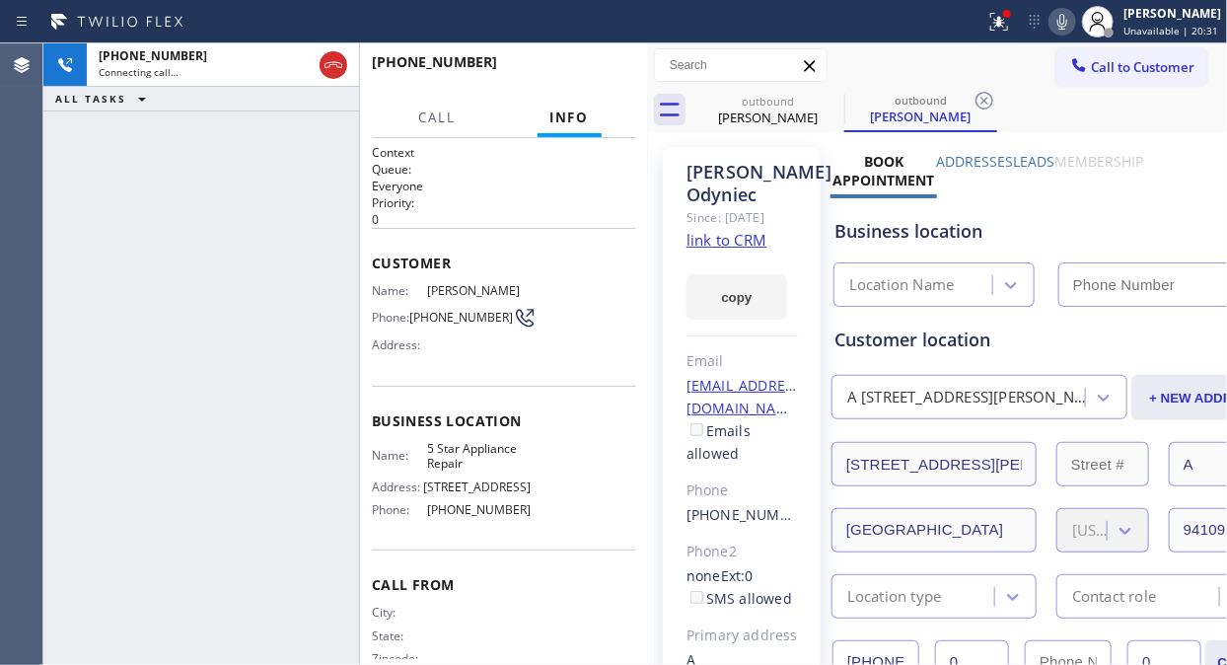
type input "[PHONE_NUMBER]"
click at [1005, 16] on icon at bounding box center [999, 19] width 12 height 7
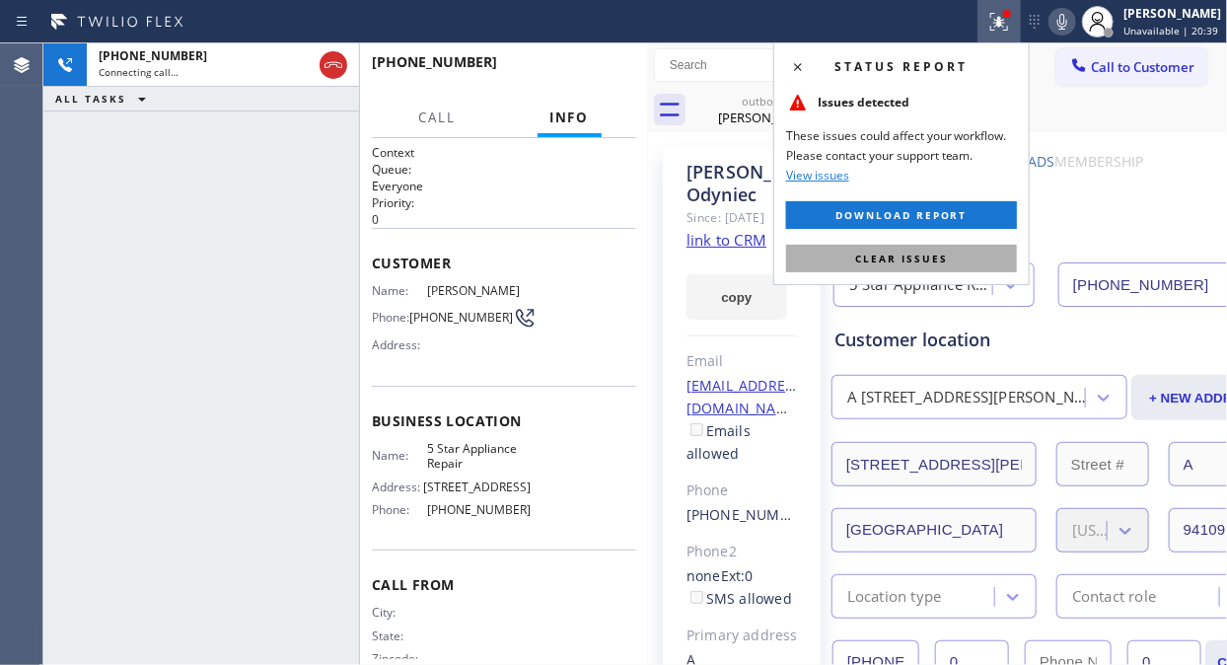
click at [935, 262] on span "Clear issues" at bounding box center [901, 258] width 93 height 14
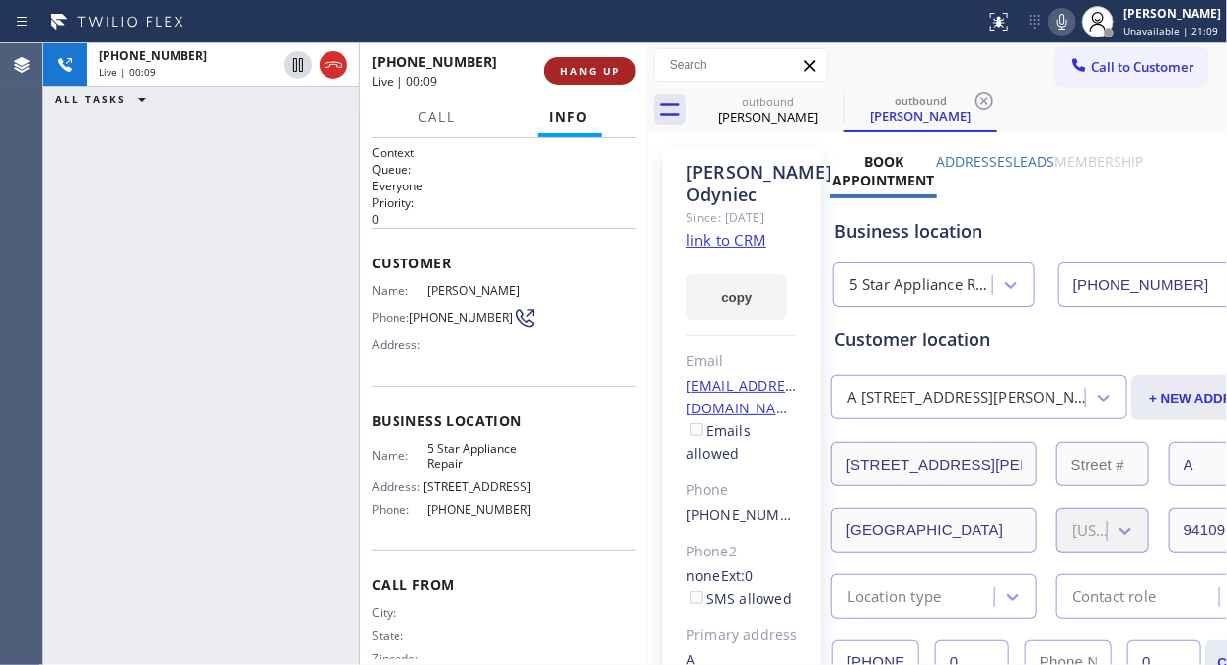
click at [597, 67] on span "HANG UP" at bounding box center [590, 71] width 60 height 14
click at [597, 65] on span "HANG UP" at bounding box center [590, 71] width 60 height 14
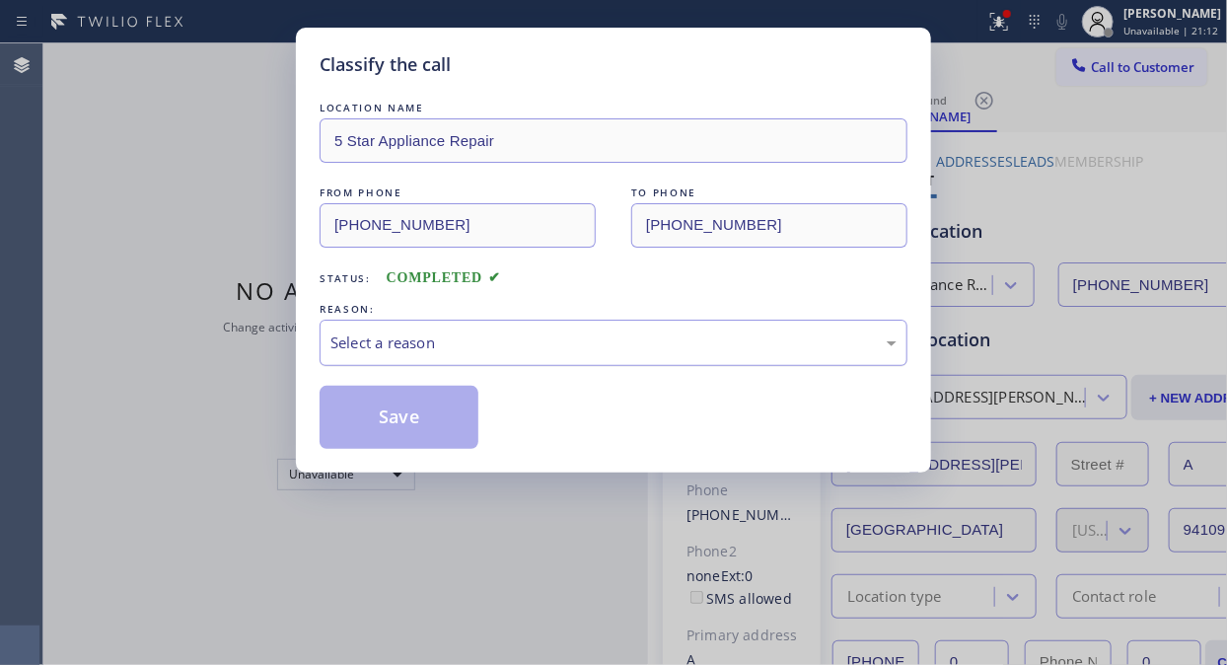
click at [589, 339] on div "Select a reason" at bounding box center [613, 342] width 566 height 23
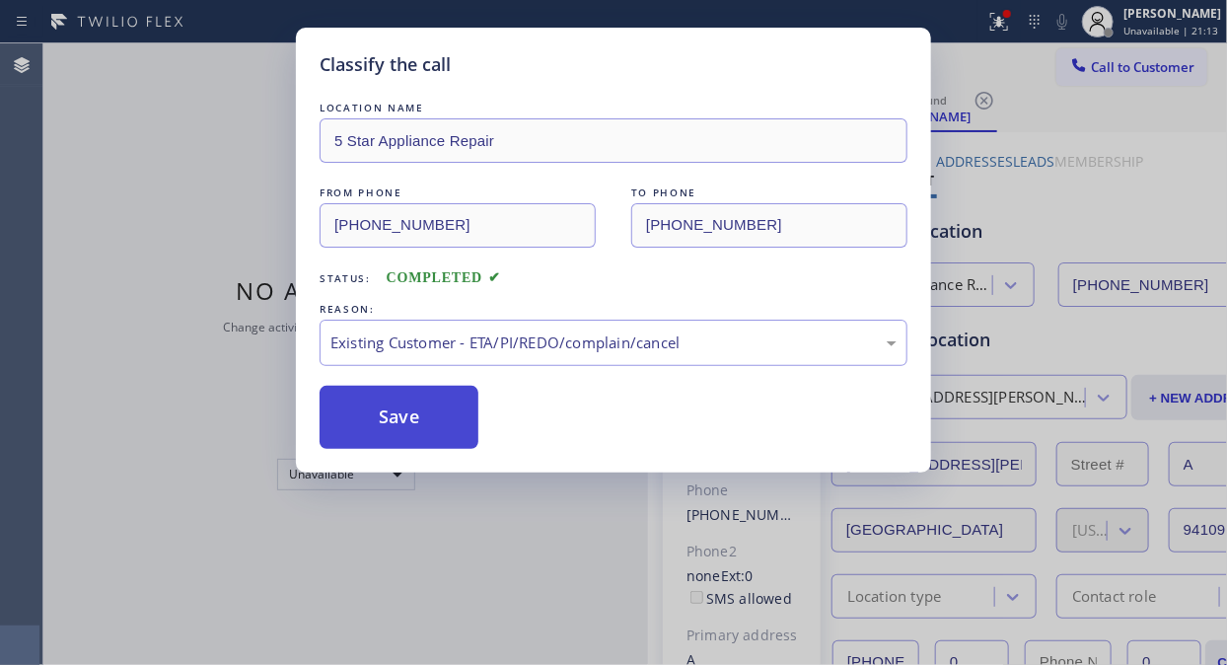
drag, startPoint x: 582, startPoint y: 444, endPoint x: 451, endPoint y: 418, distance: 133.6
click at [451, 418] on button "Save" at bounding box center [398, 417] width 159 height 63
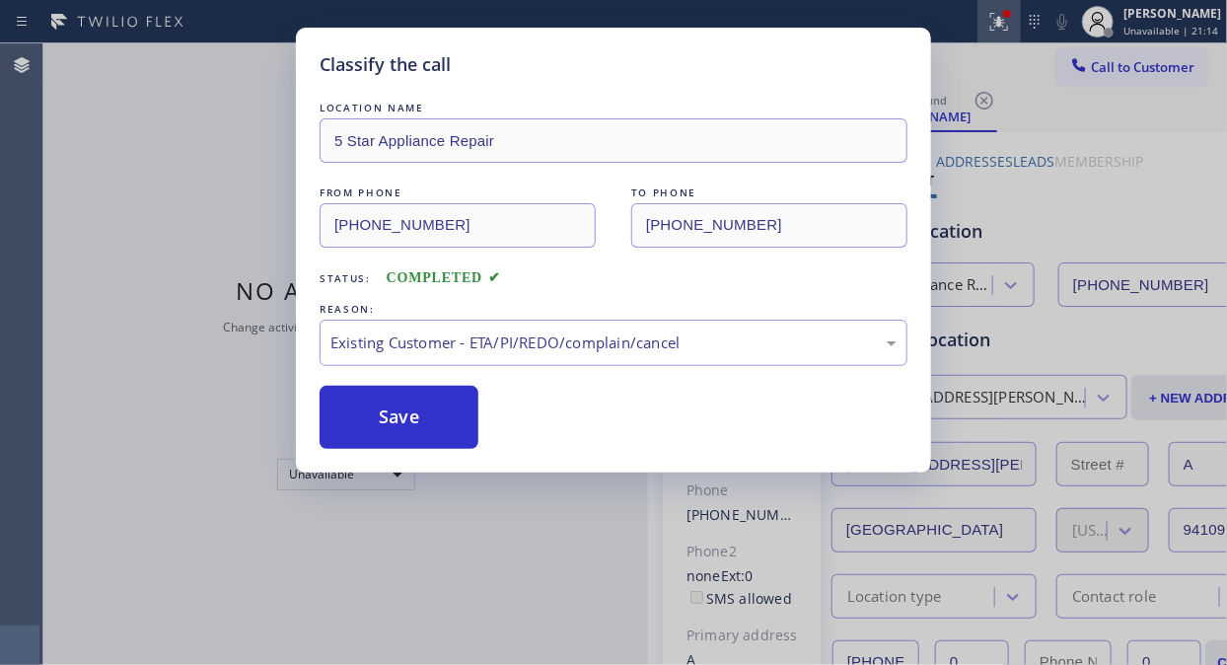
click at [1011, 31] on icon at bounding box center [999, 22] width 24 height 24
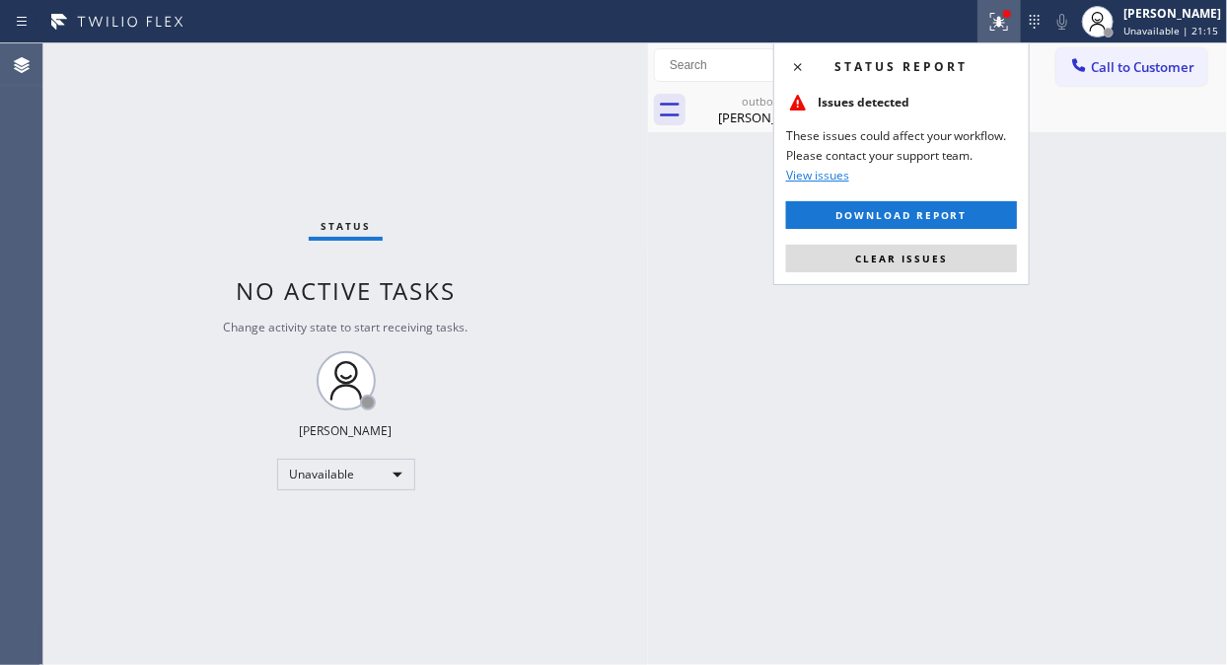
click at [1011, 31] on icon at bounding box center [999, 22] width 24 height 24
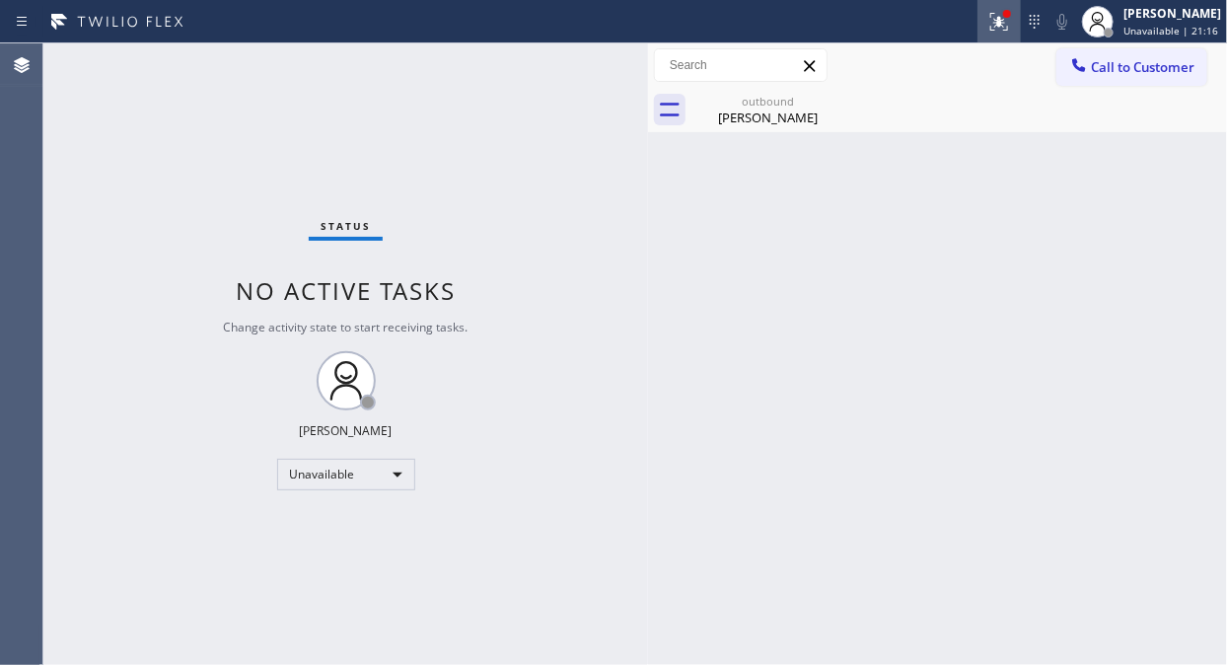
click at [1011, 31] on icon at bounding box center [999, 22] width 24 height 24
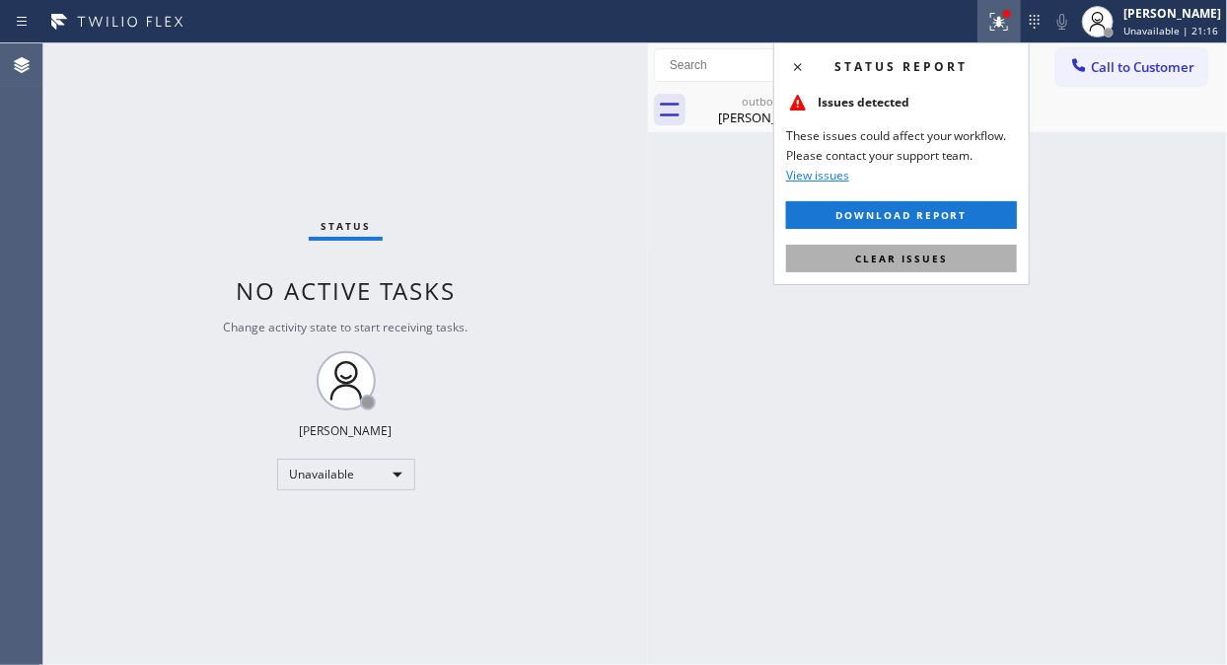
click at [949, 258] on button "Clear issues" at bounding box center [901, 259] width 231 height 28
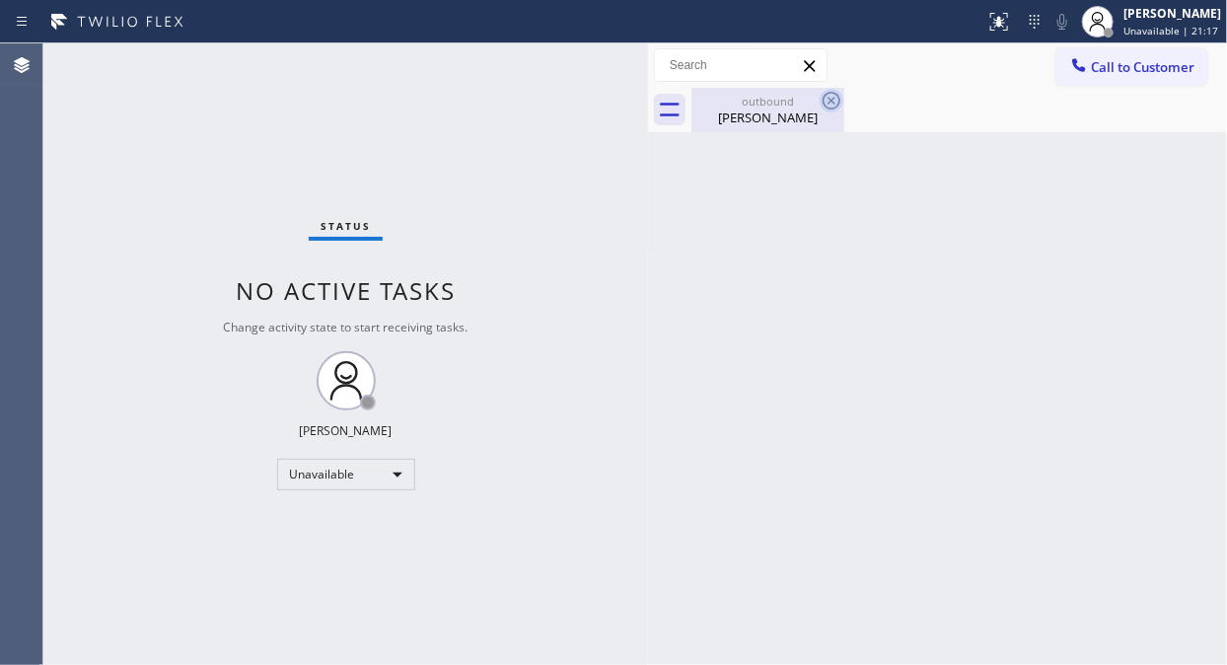
drag, startPoint x: 793, startPoint y: 119, endPoint x: 820, endPoint y: 94, distance: 37.7
click at [793, 115] on div "Lisa Odyniec" at bounding box center [767, 117] width 149 height 18
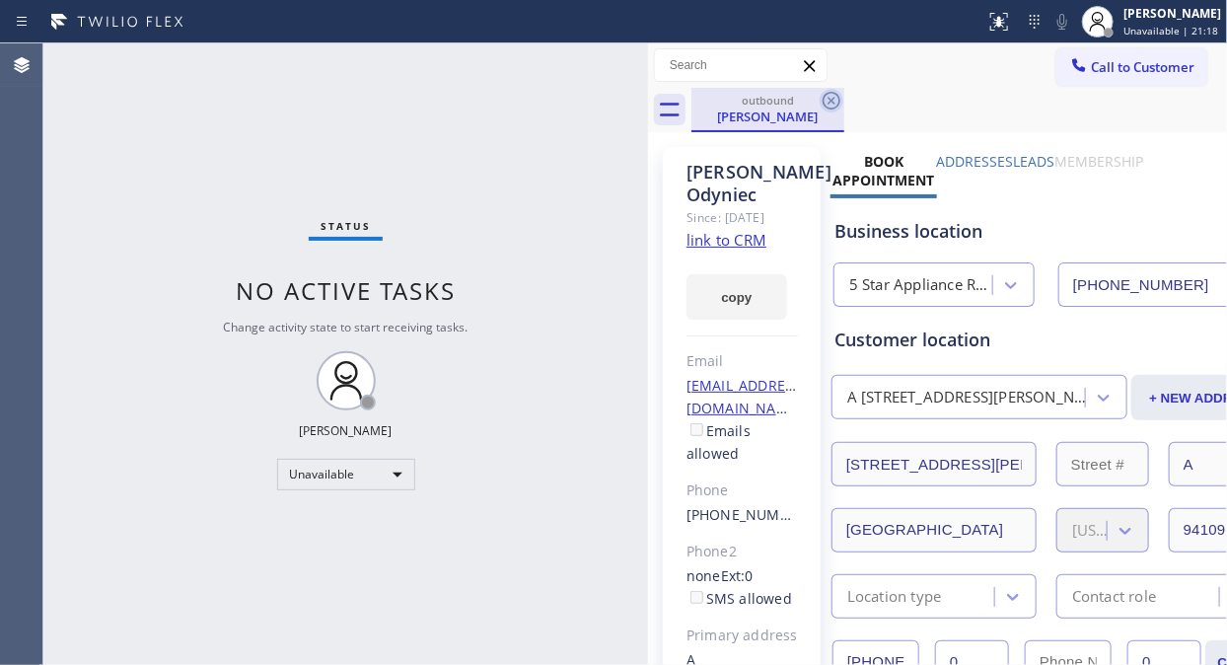
click at [834, 94] on icon at bounding box center [831, 101] width 24 height 24
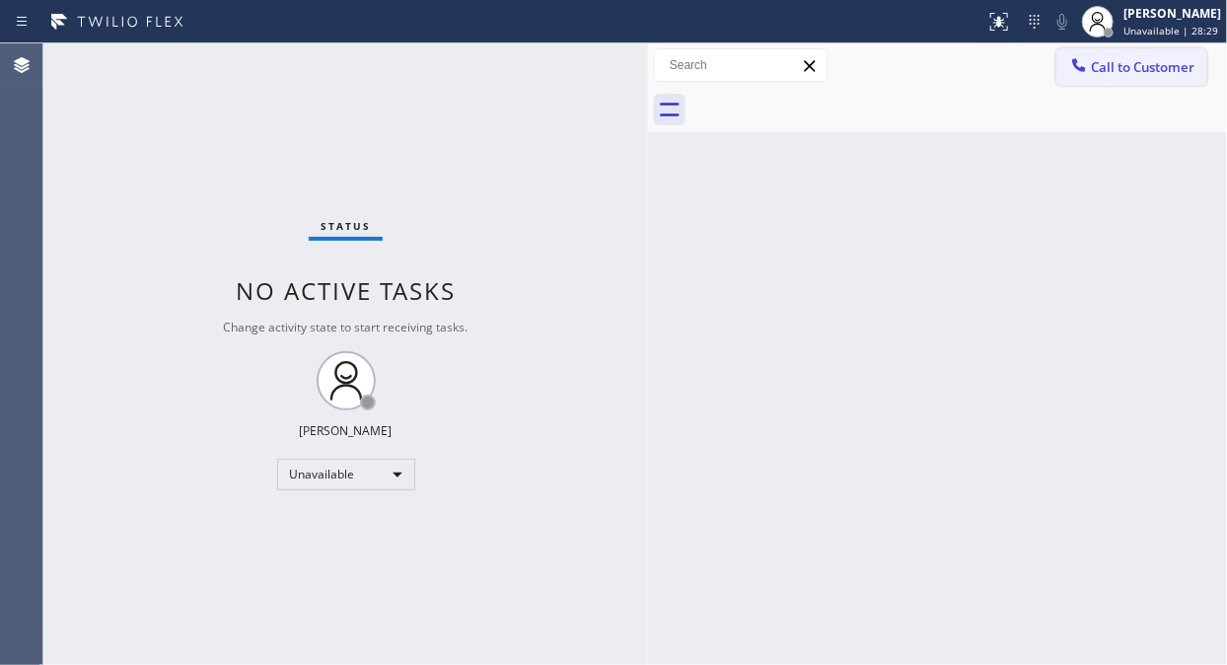
click at [1075, 59] on icon at bounding box center [1079, 64] width 13 height 13
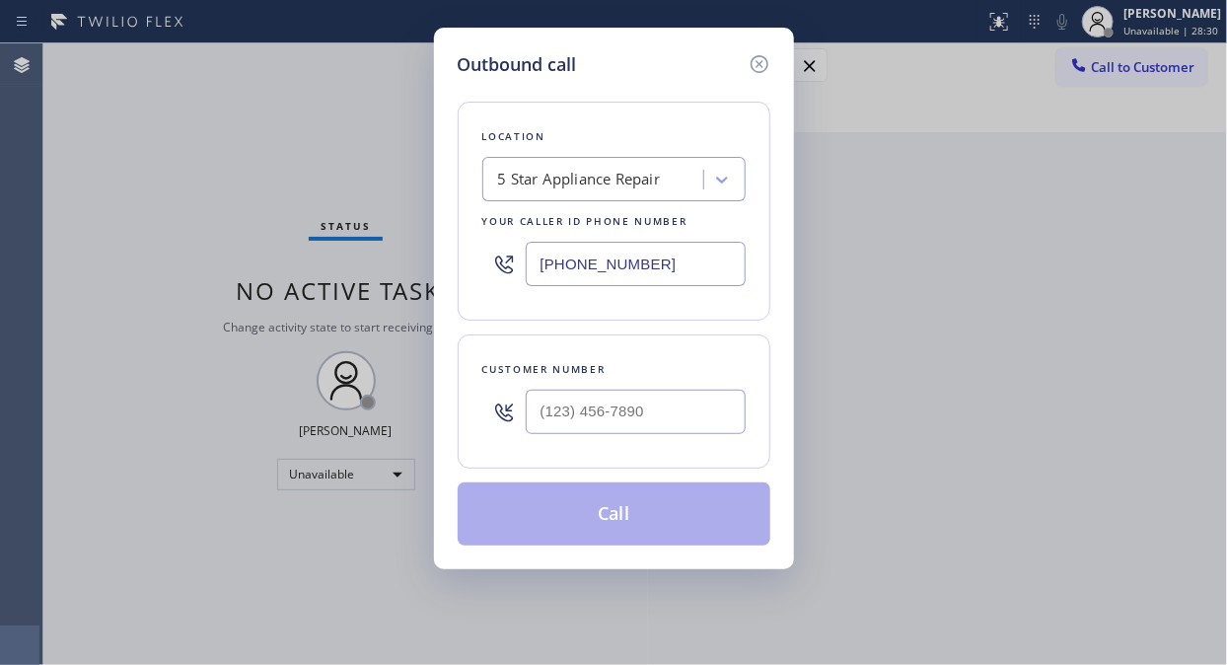
click at [534, 261] on input "[PHONE_NUMBER]" at bounding box center [636, 264] width 220 height 44
paste input "662-533"
type input "(855) 662-5332"
click at [108, 181] on div "Outbound call Location 4B2.Paid Sub Zero Repair Professionals Your caller id ph…" at bounding box center [613, 332] width 1227 height 665
click at [552, 409] on input "(___) ___-____" at bounding box center [636, 411] width 220 height 44
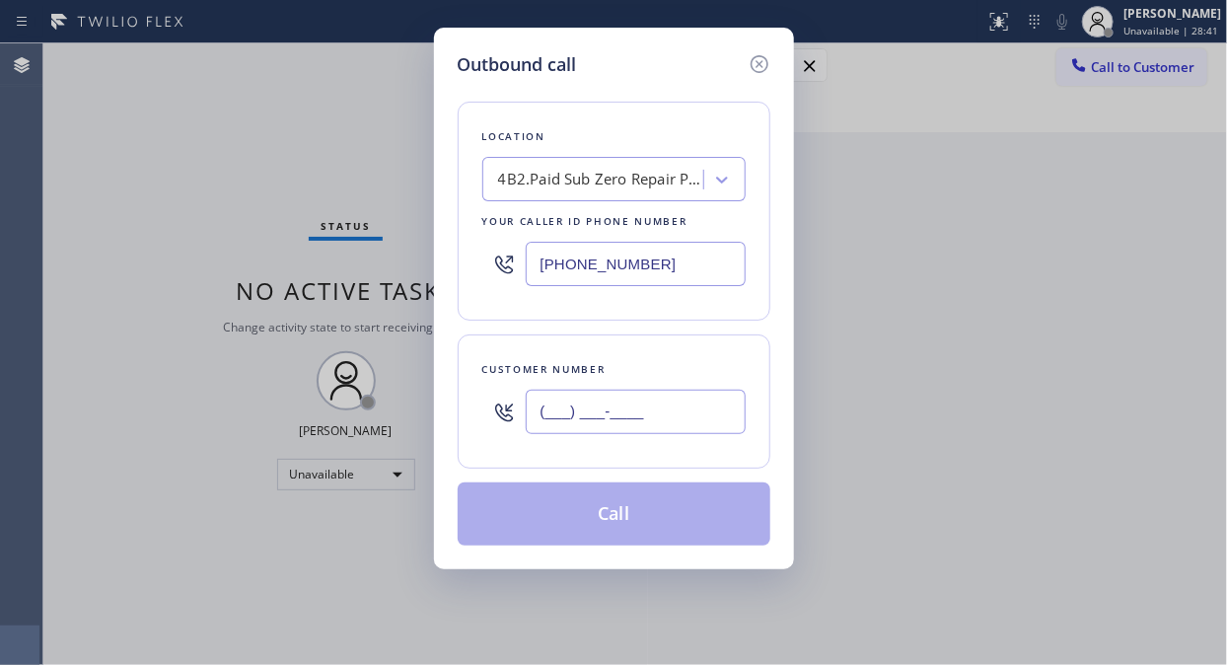
paste input "949) 533-5204"
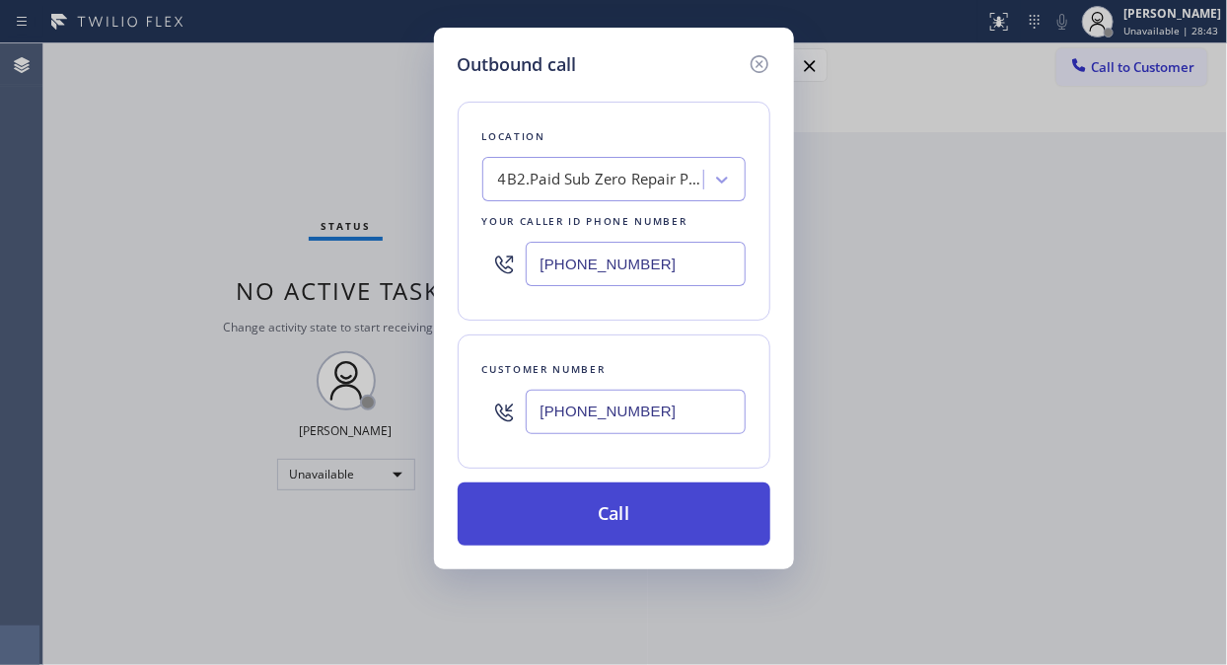
type input "(949) 533-5204"
click at [634, 526] on button "Call" at bounding box center [614, 513] width 313 height 63
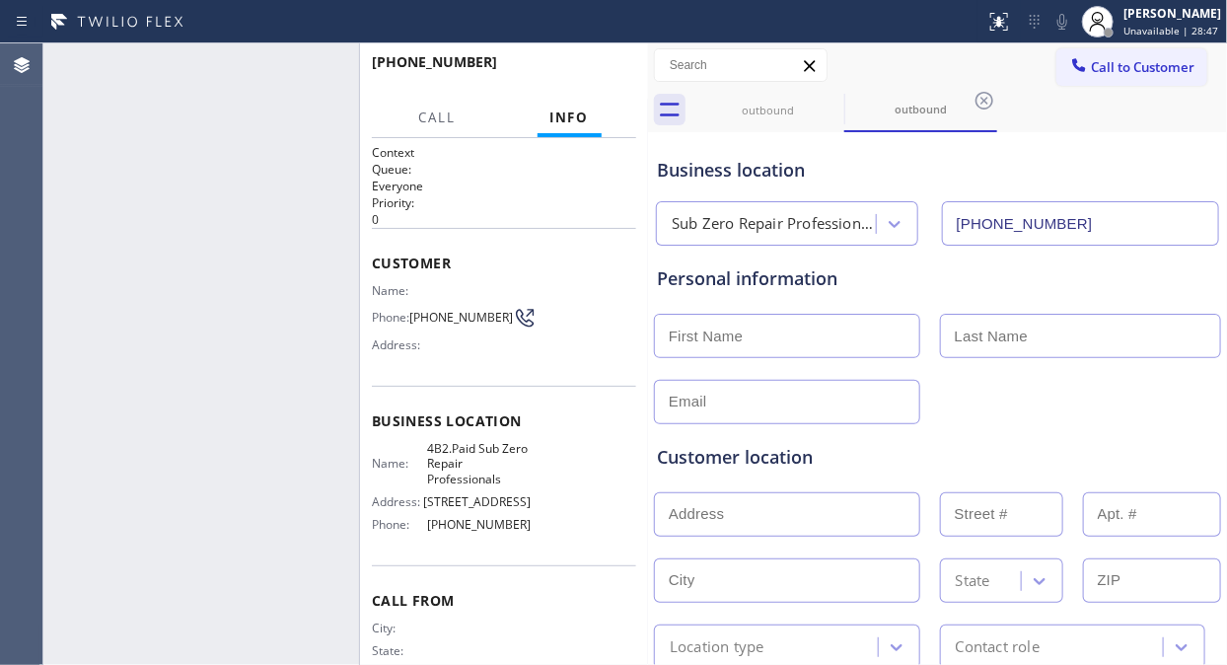
type input "(855) 662-5332"
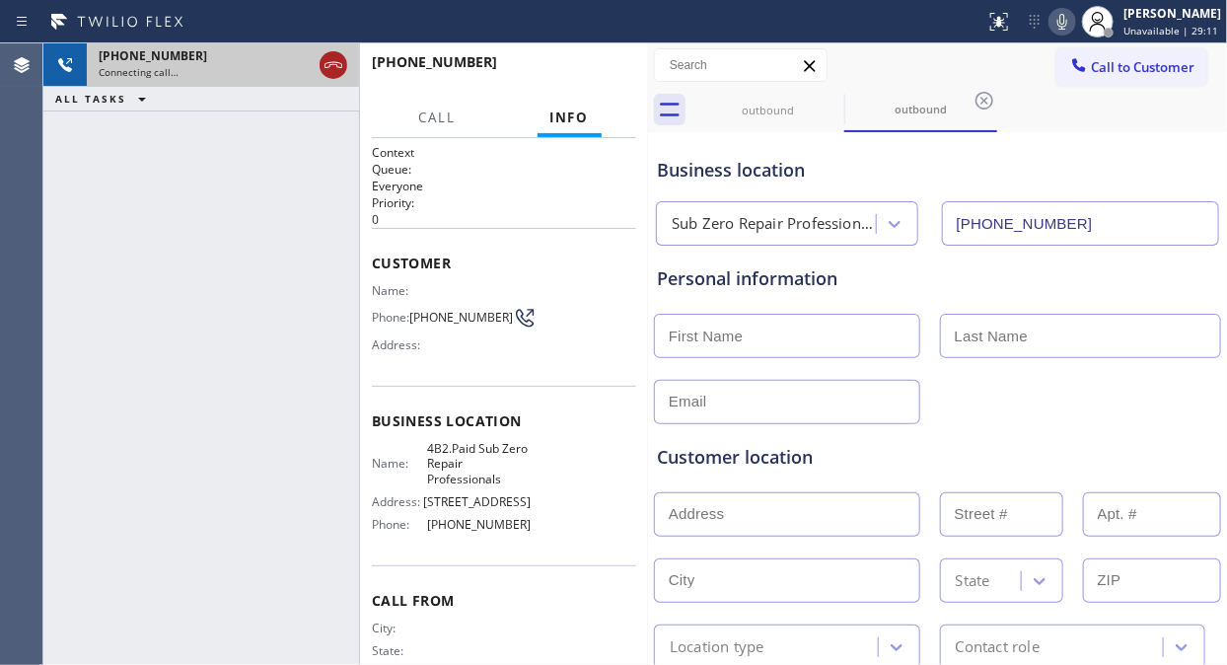
click at [325, 70] on icon at bounding box center [333, 65] width 24 height 24
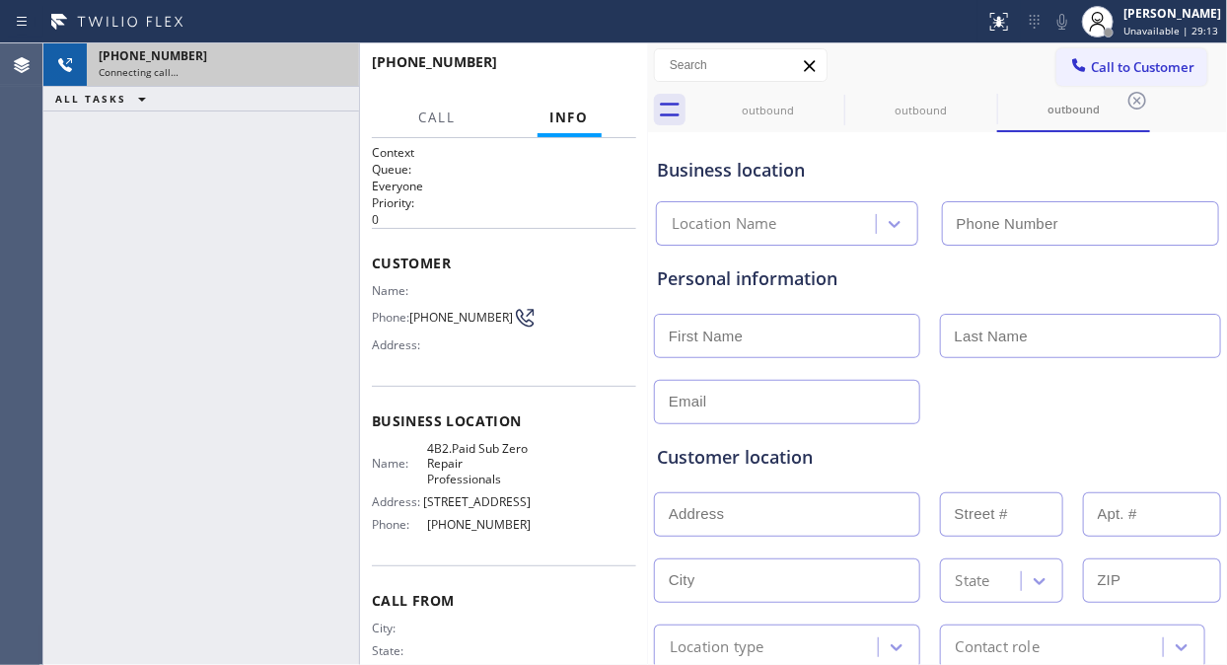
type input "(855) 662-5332"
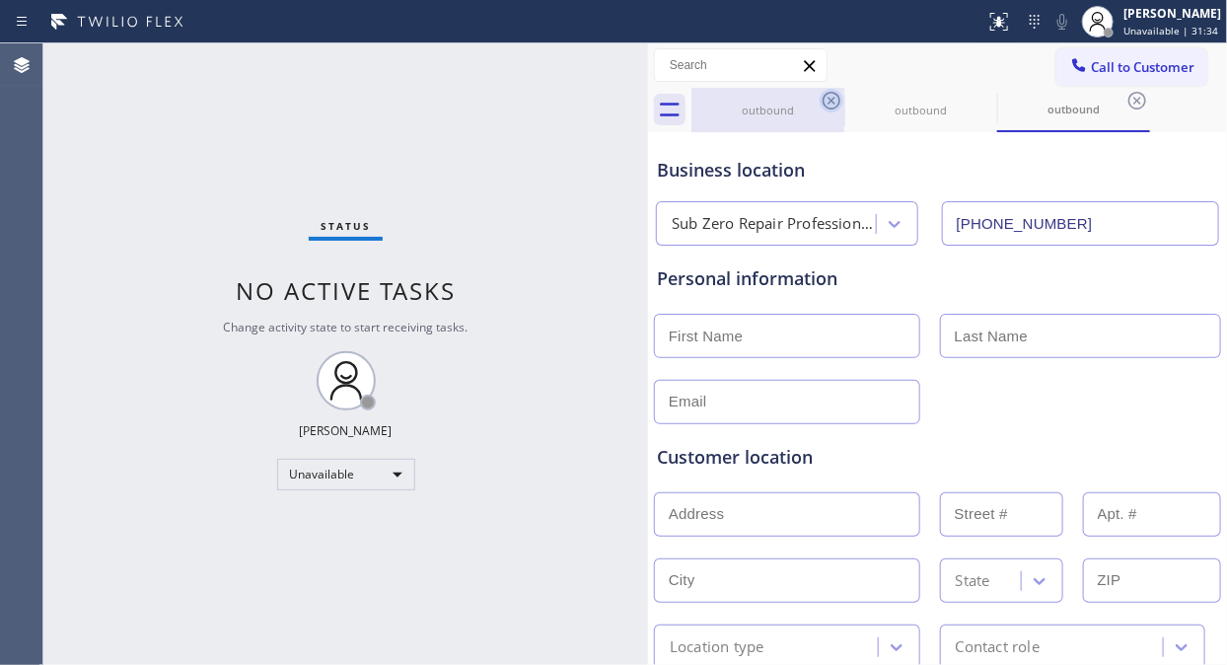
click at [832, 100] on icon at bounding box center [831, 101] width 18 height 18
click at [0, 0] on icon at bounding box center [0, 0] width 0 height 0
click at [1128, 100] on icon at bounding box center [1137, 101] width 18 height 18
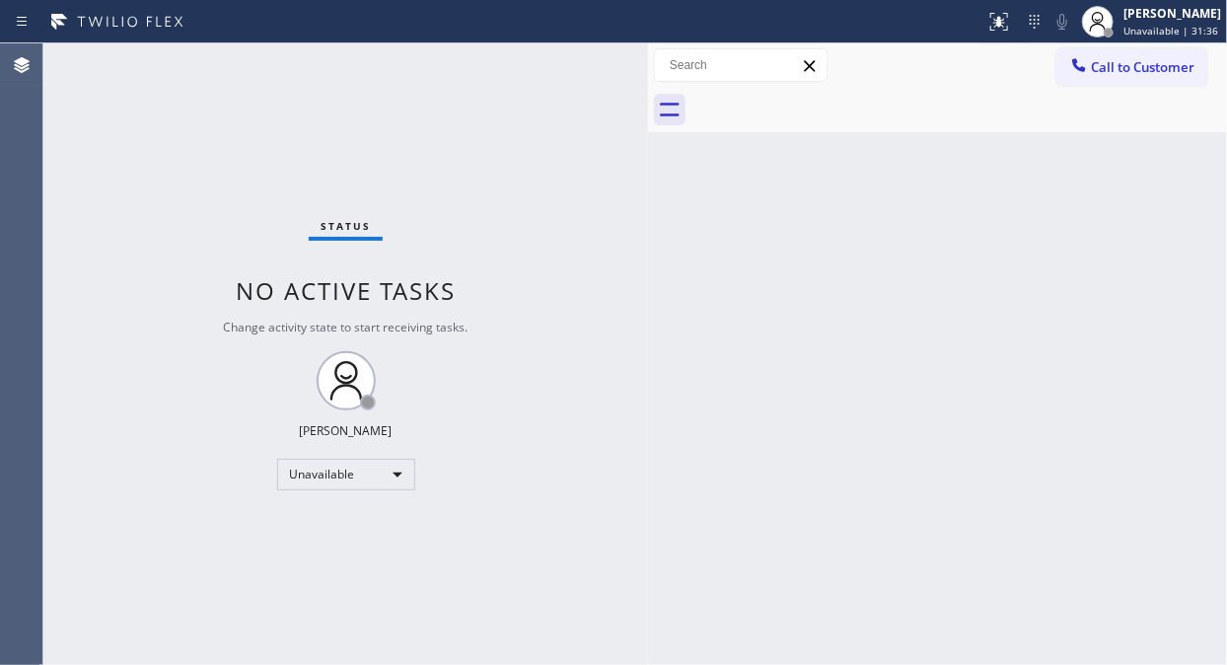
click at [832, 100] on div at bounding box center [958, 110] width 535 height 44
click at [1078, 79] on button "Call to Customer" at bounding box center [1131, 66] width 151 height 37
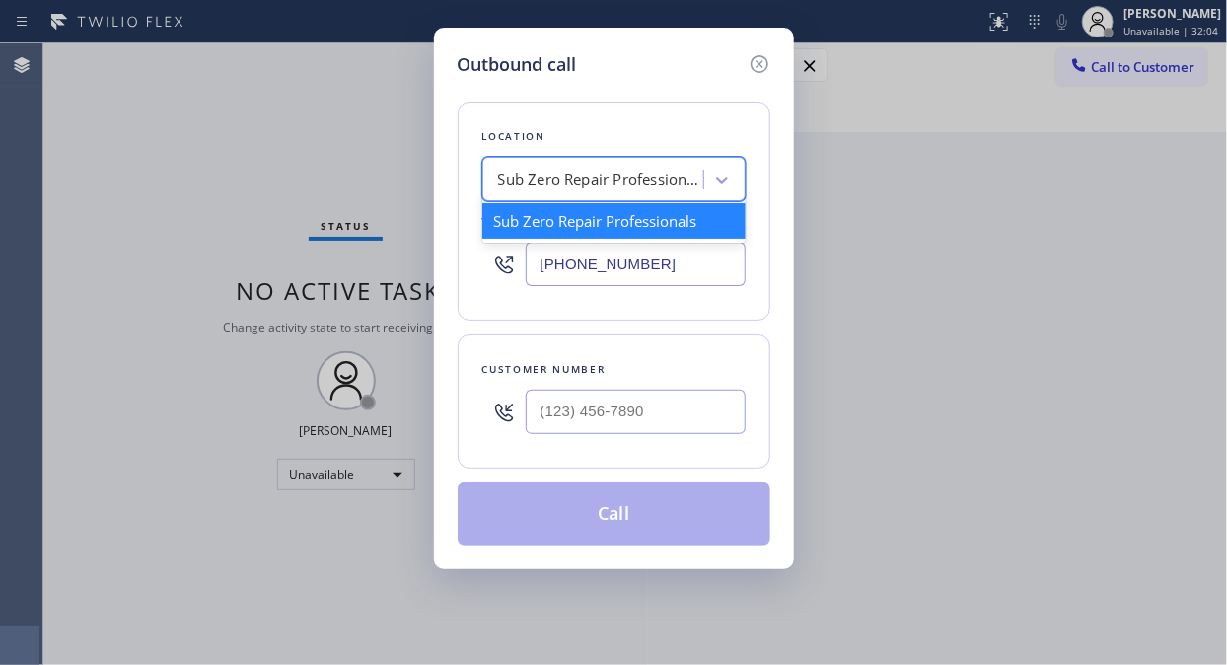
click at [556, 195] on div "Sub Zero Repair Professionals" at bounding box center [595, 180] width 215 height 35
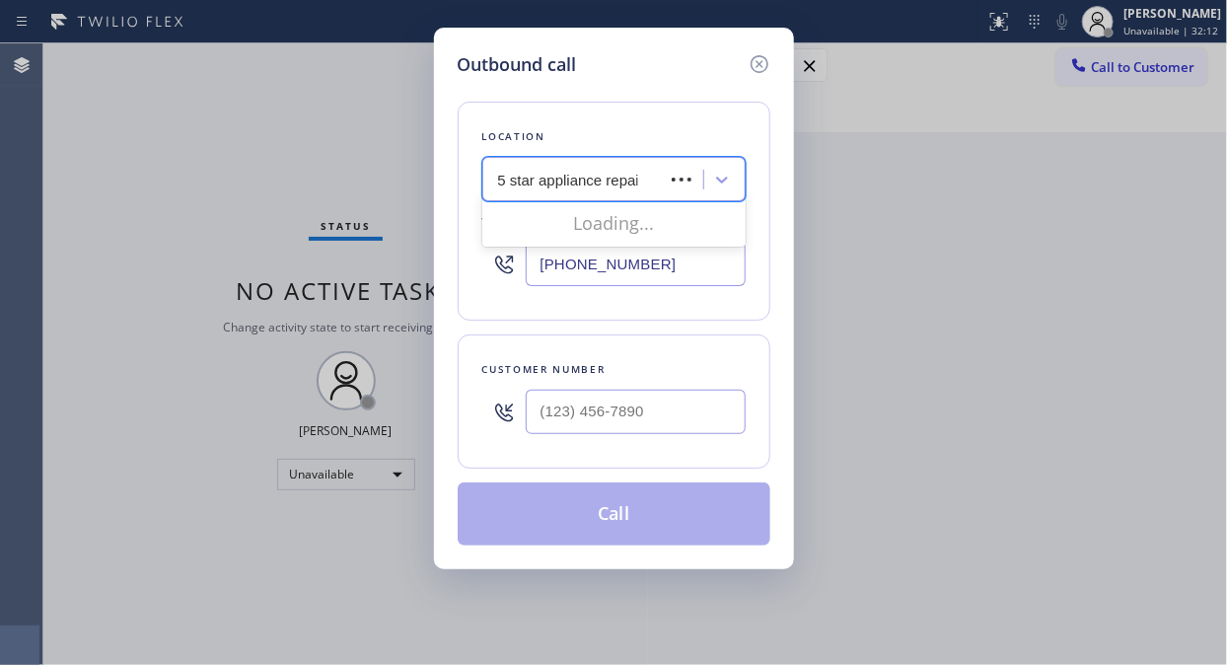
type input "5 star appliance repair"
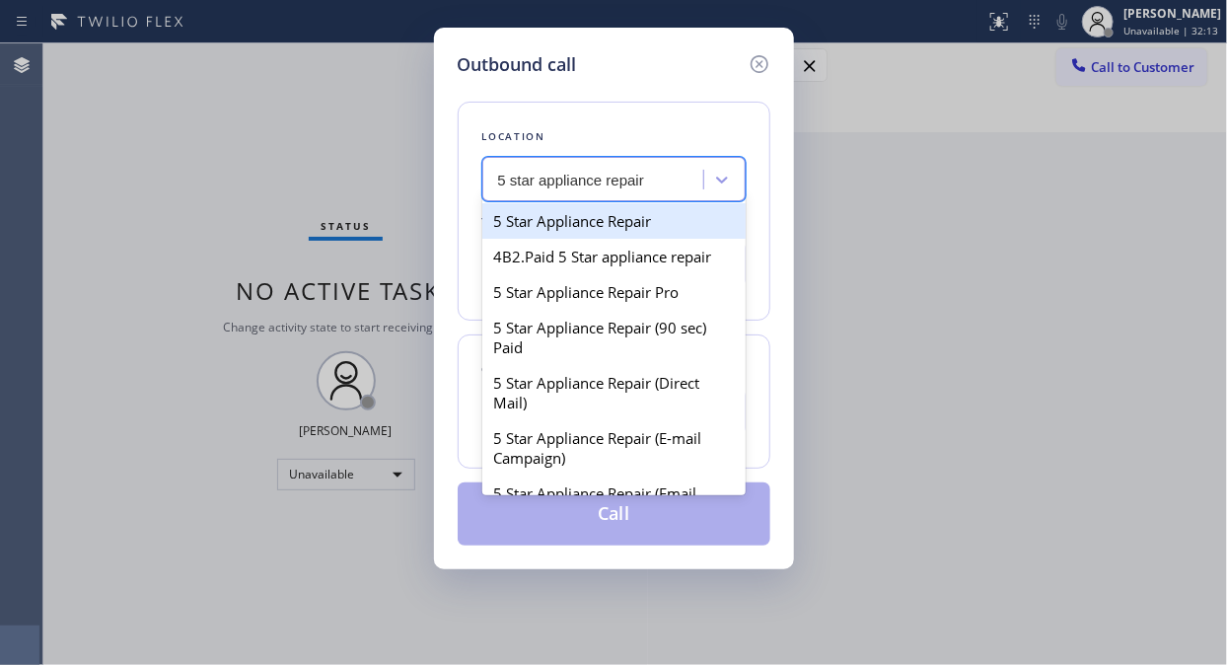
click at [574, 232] on div "5 Star Appliance Repair" at bounding box center [613, 220] width 263 height 35
type input "[PHONE_NUMBER]"
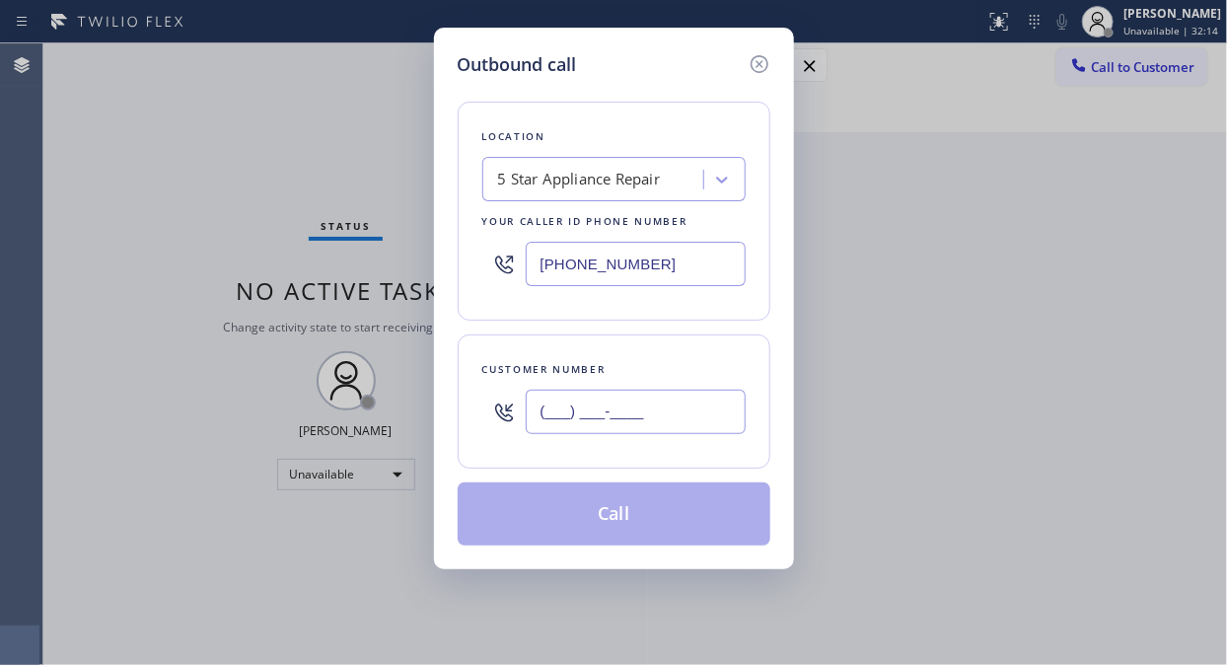
click at [590, 409] on input "(___) ___-____" at bounding box center [636, 411] width 220 height 44
paste input "415) 812-1840"
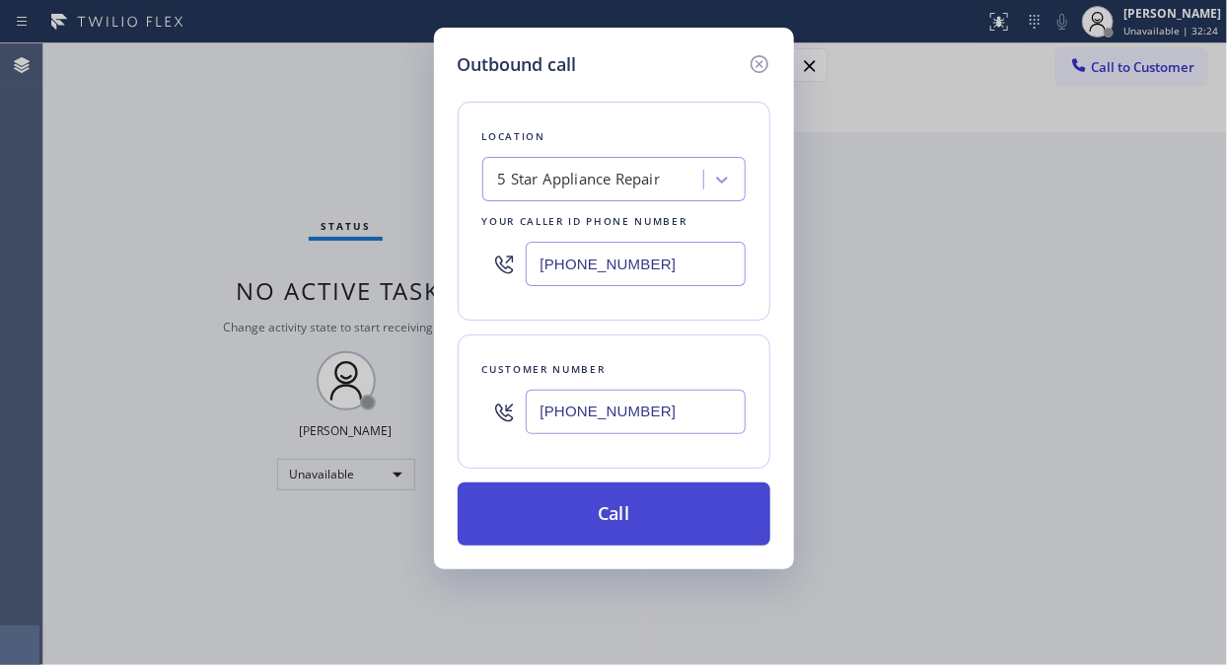
type input "(415) 812-1840"
click at [639, 526] on button "Call" at bounding box center [614, 513] width 313 height 63
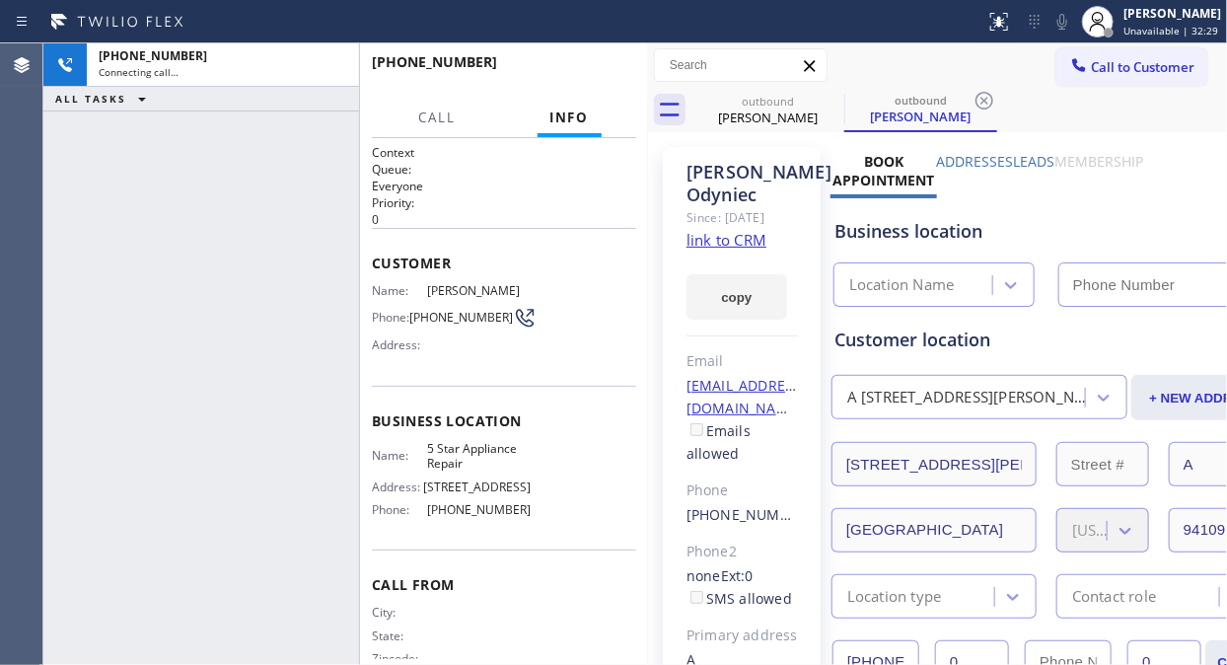
type input "[PHONE_NUMBER]"
click at [1067, 22] on icon at bounding box center [1062, 22] width 10 height 16
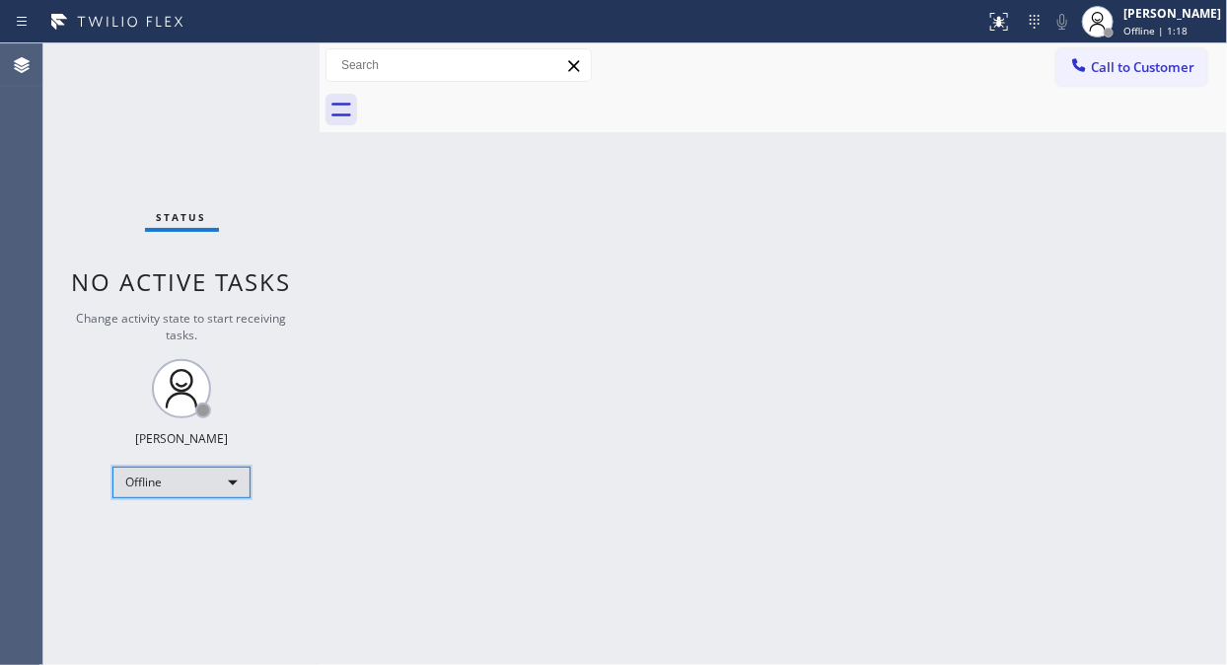
click at [175, 488] on div "Offline" at bounding box center [181, 482] width 138 height 32
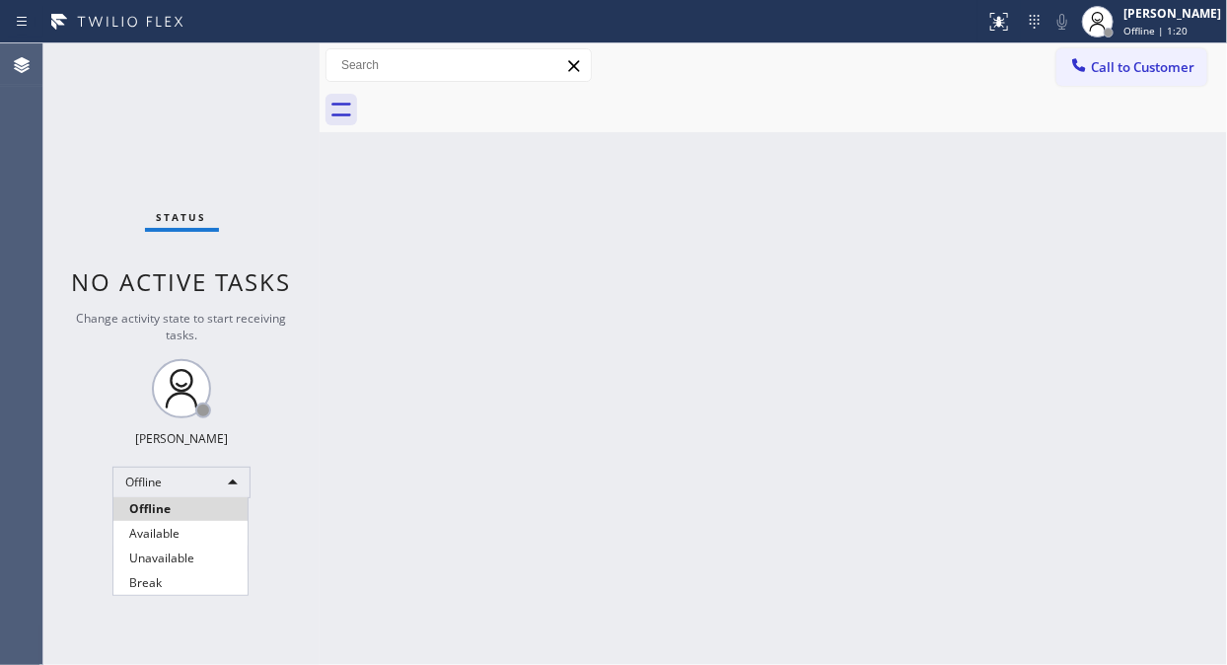
click at [160, 557] on li "Unavailable" at bounding box center [180, 558] width 134 height 24
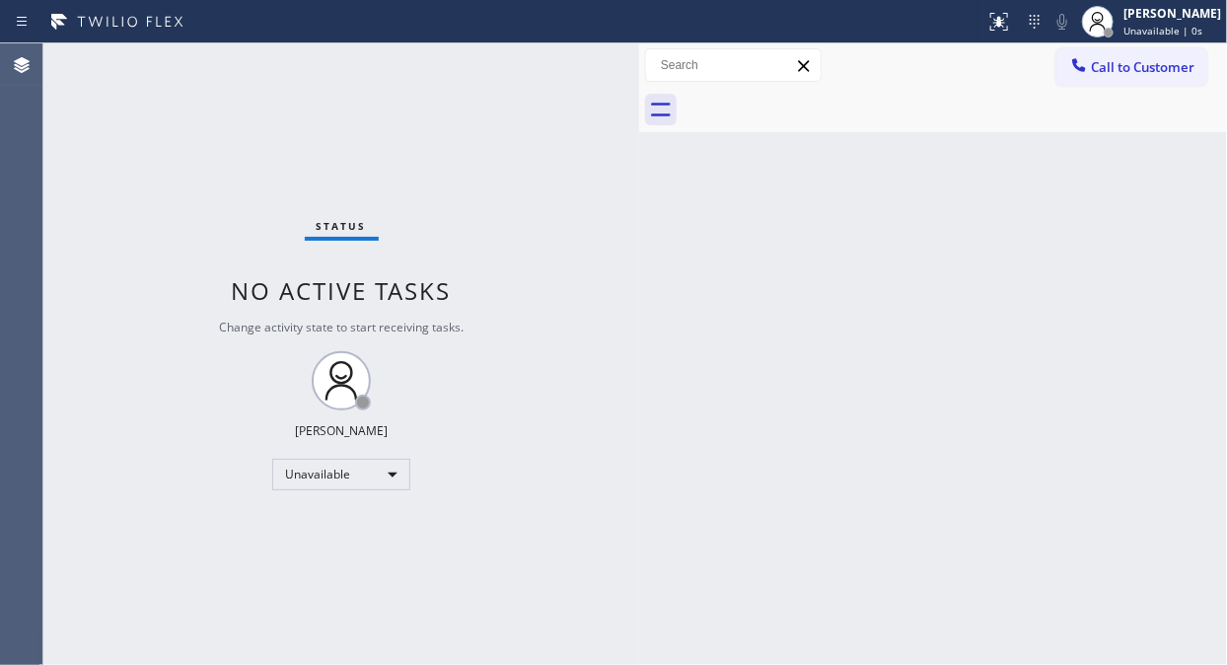
drag, startPoint x: 323, startPoint y: 138, endPoint x: 643, endPoint y: 283, distance: 350.8
click at [639, 283] on div at bounding box center [639, 353] width 0 height 621
click at [163, 213] on div "Status No active tasks Change activity state to start receiving tasks. [PERSON_…" at bounding box center [341, 353] width 596 height 621
click at [187, 231] on div "Status No active tasks Change activity state to start receiving tasks. [PERSON_…" at bounding box center [341, 353] width 596 height 621
click at [165, 260] on div "Status No active tasks Change activity state to start receiving tasks. [PERSON_…" at bounding box center [341, 353] width 596 height 621
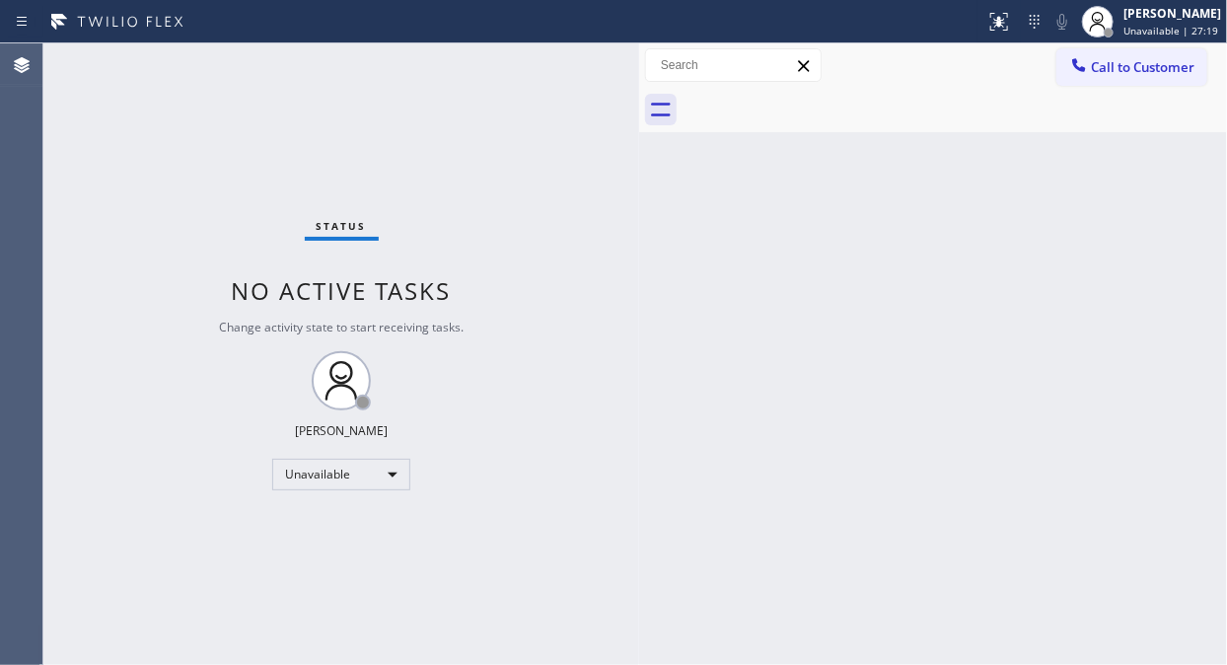
click at [745, 273] on div "Back to Dashboard Change Sender ID Customers Technicians Select a contact Outbo…" at bounding box center [933, 353] width 588 height 621
click at [1136, 71] on span "Call to Customer" at bounding box center [1143, 67] width 104 height 18
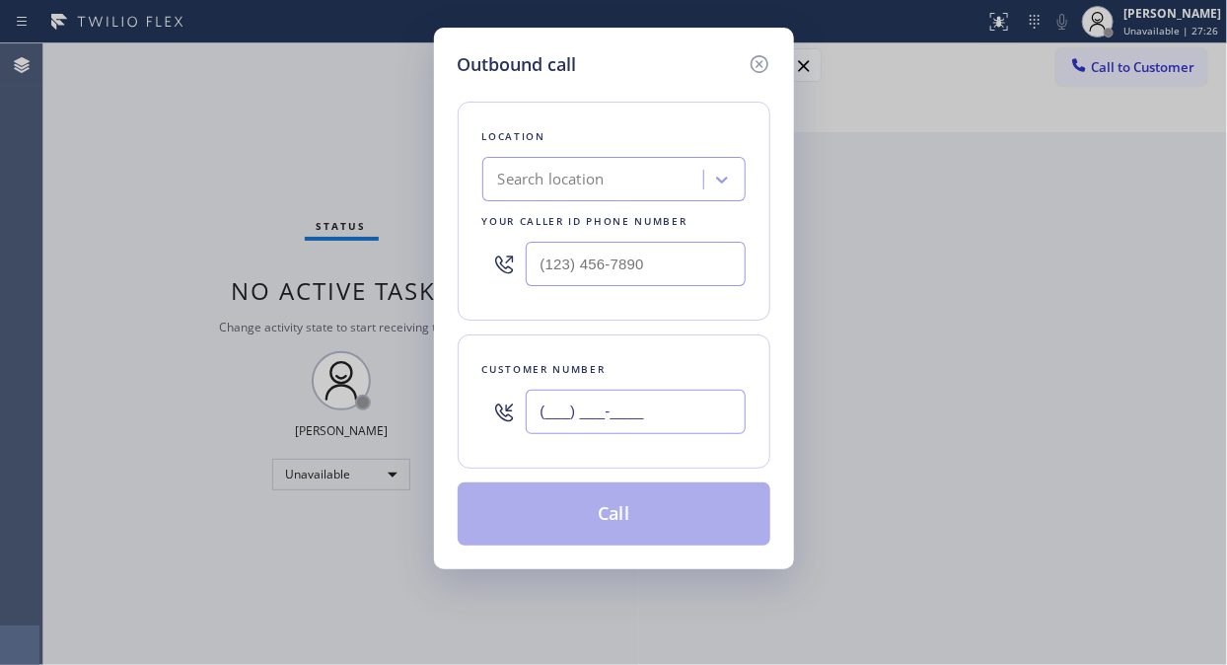
click at [564, 414] on input "(___) ___-____" at bounding box center [636, 411] width 220 height 44
paste input "310) 498-4788"
type input "[PHONE_NUMBER]"
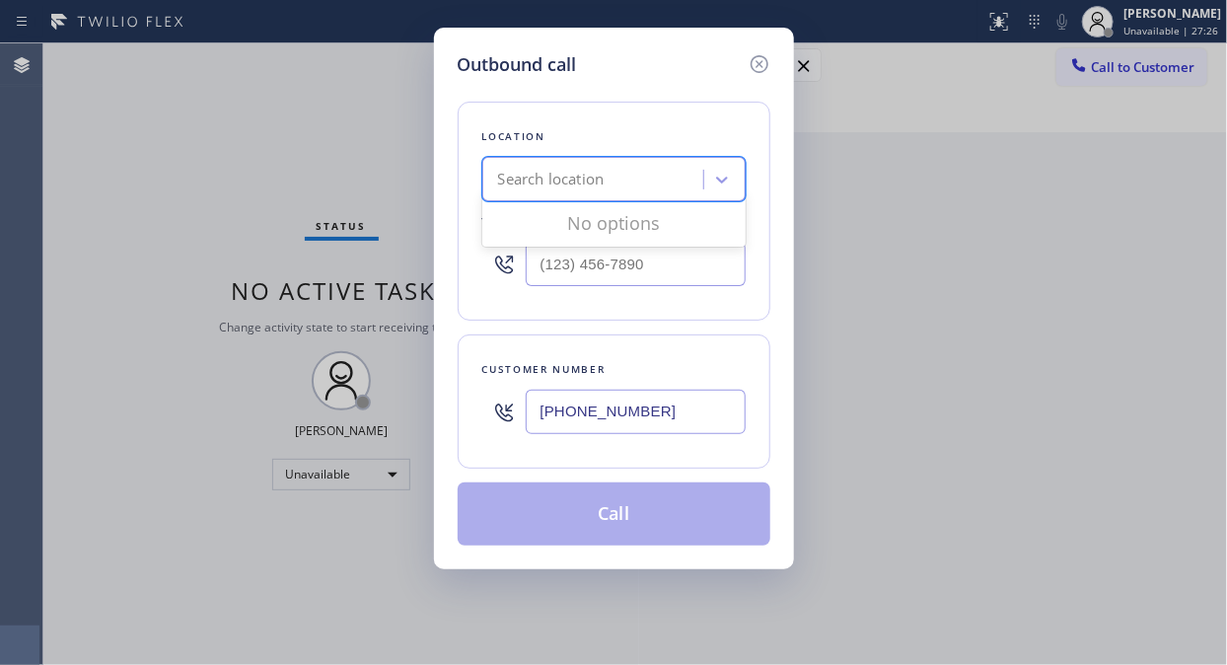
click at [544, 193] on div "Search location" at bounding box center [595, 180] width 215 height 35
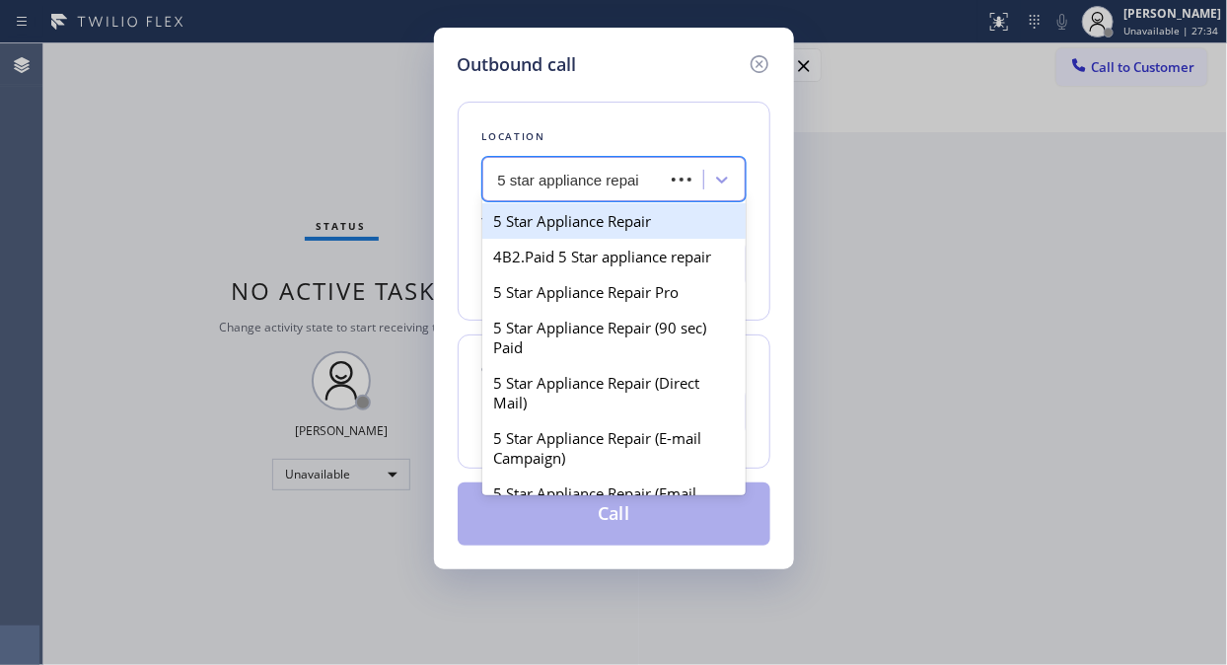
type input "5 star appliance repair"
click at [570, 227] on div "5 Star Appliance Repair" at bounding box center [613, 220] width 263 height 35
type input "[PHONE_NUMBER]"
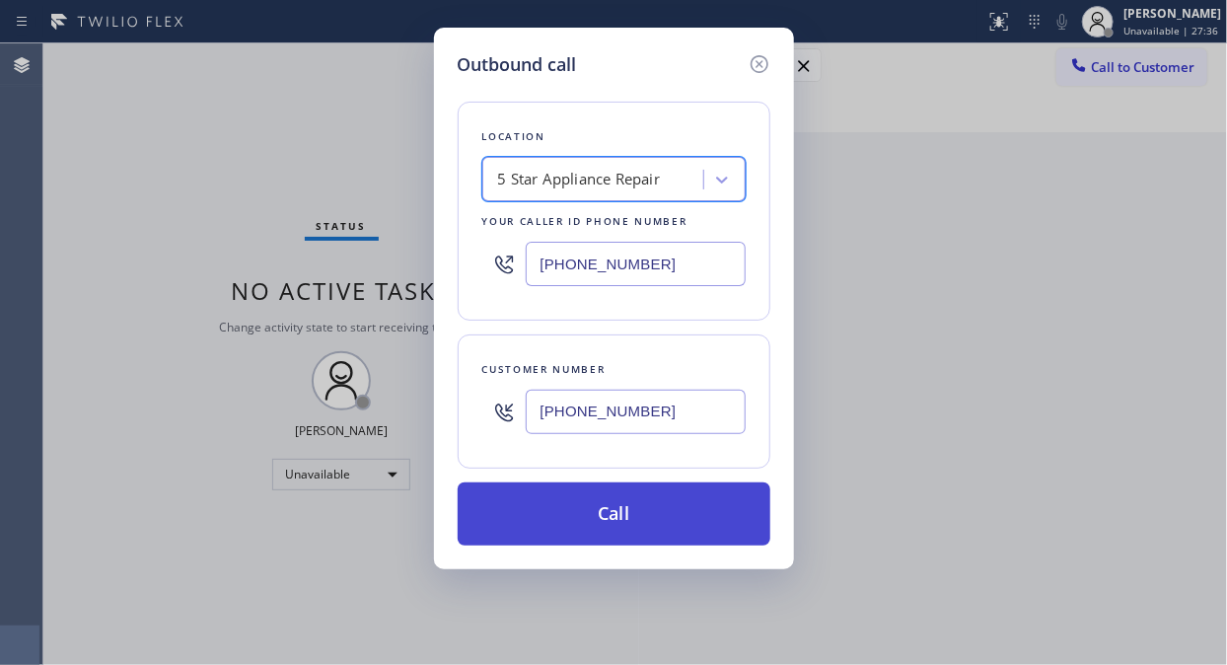
click at [609, 525] on button "Call" at bounding box center [614, 513] width 313 height 63
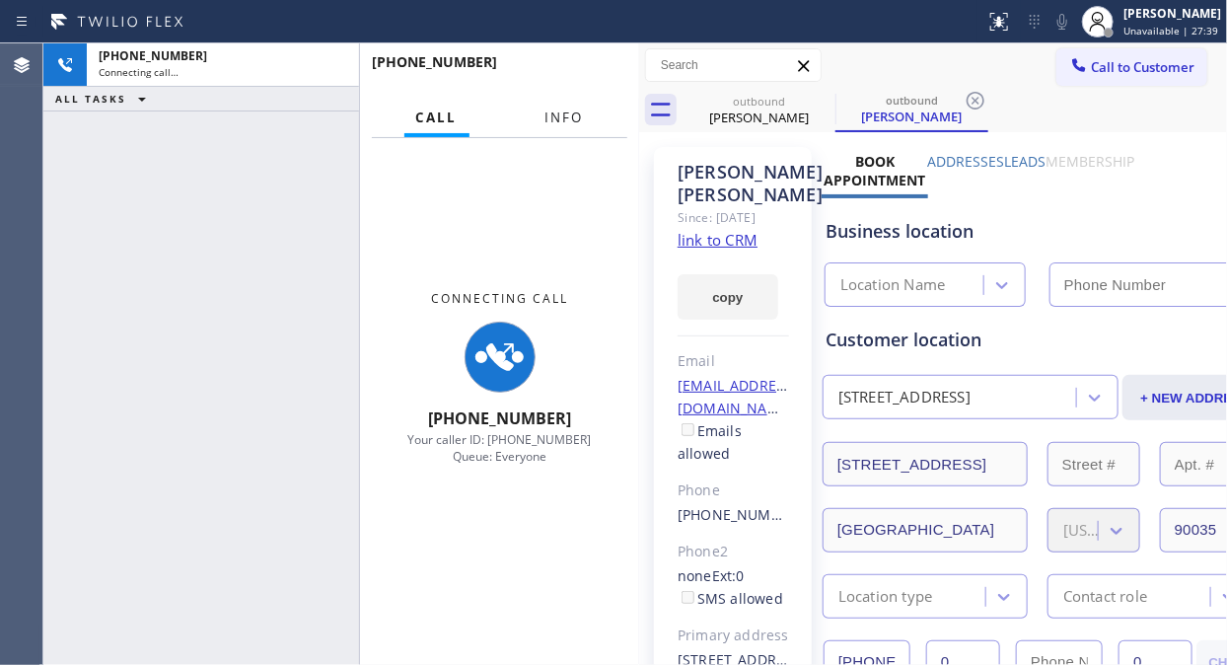
click at [569, 120] on span "Info" at bounding box center [564, 117] width 38 height 18
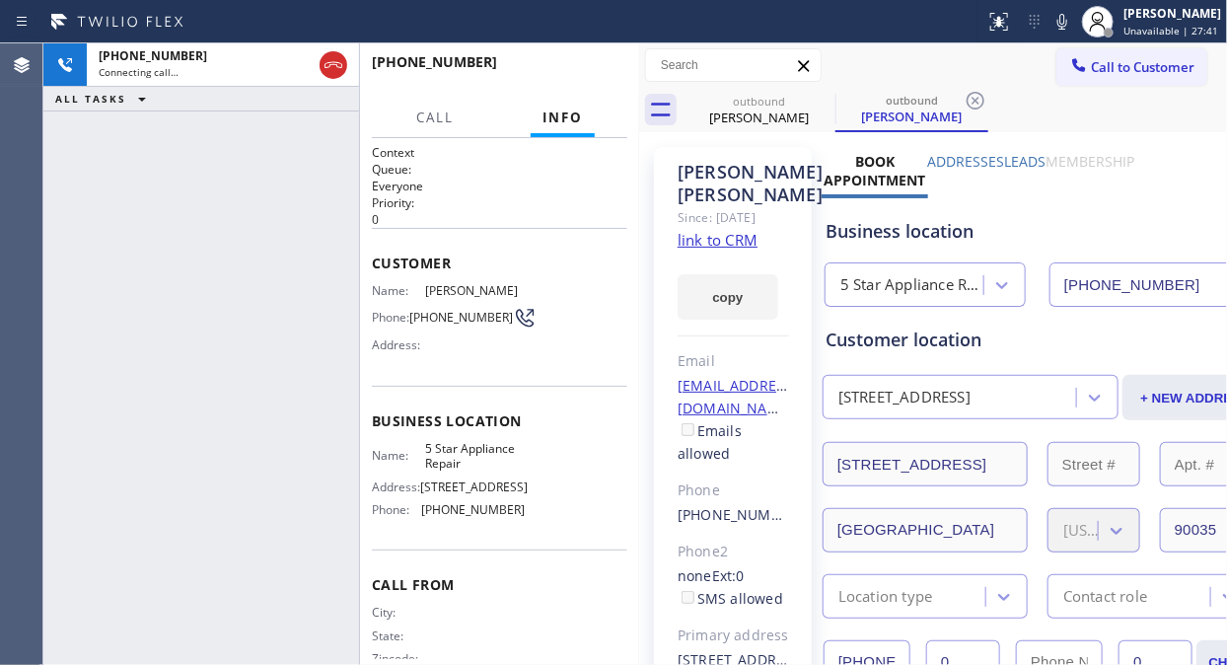
type input "[PHONE_NUMBER]"
click at [594, 70] on span "HANG UP" at bounding box center [581, 71] width 60 height 14
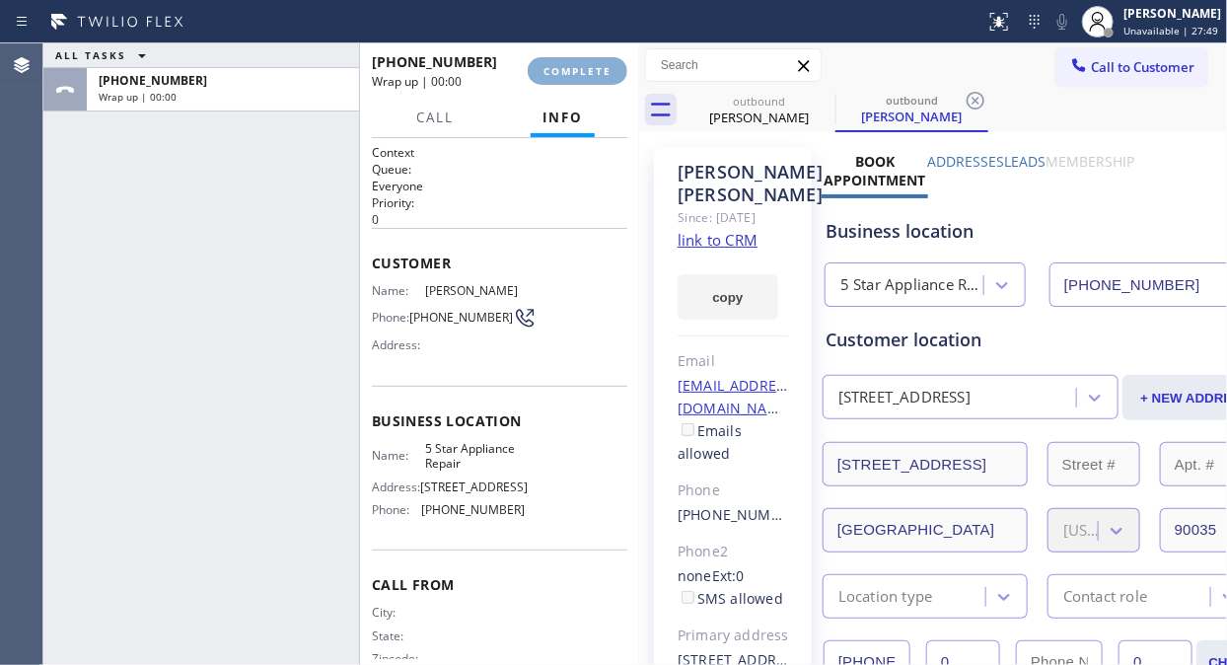
click at [594, 70] on span "COMPLETE" at bounding box center [577, 71] width 68 height 14
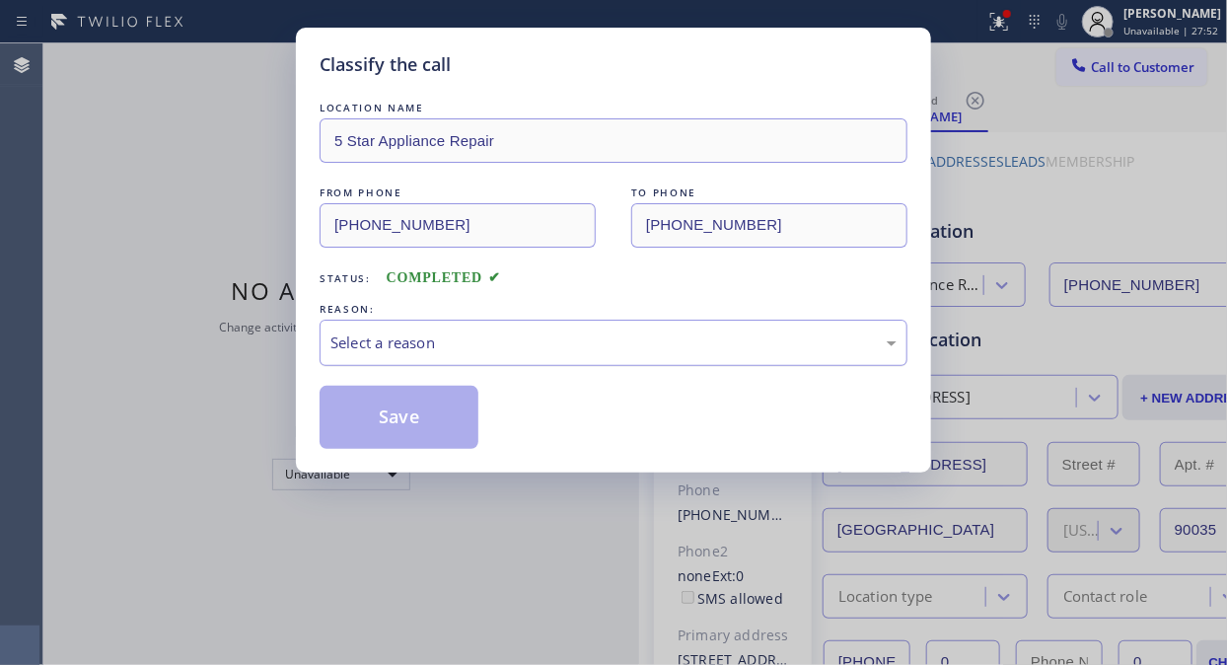
click at [622, 343] on div "Select a reason" at bounding box center [613, 342] width 566 height 23
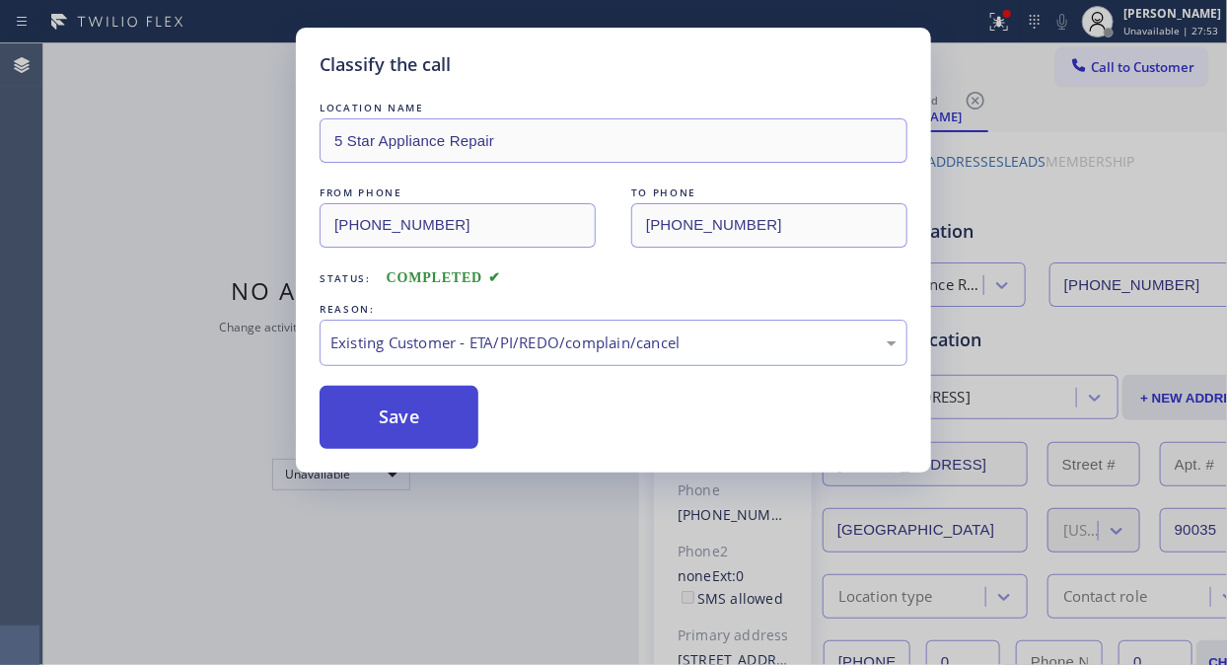
click at [440, 407] on button "Save" at bounding box center [398, 417] width 159 height 63
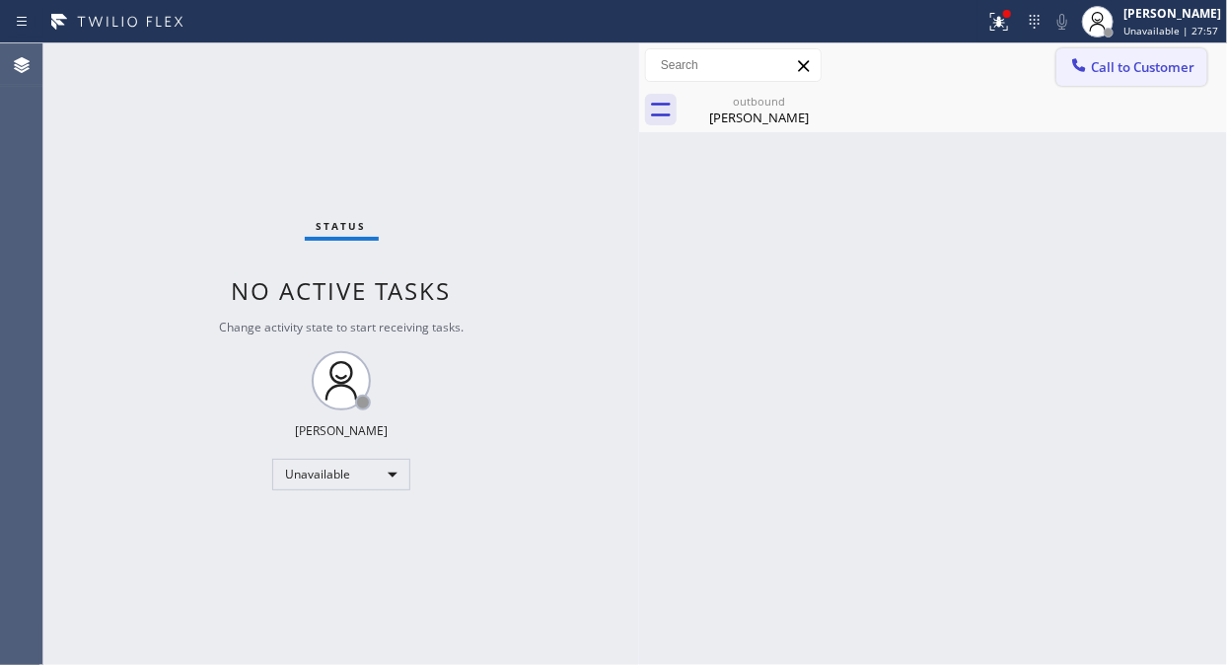
click at [1111, 71] on span "Call to Customer" at bounding box center [1143, 67] width 104 height 18
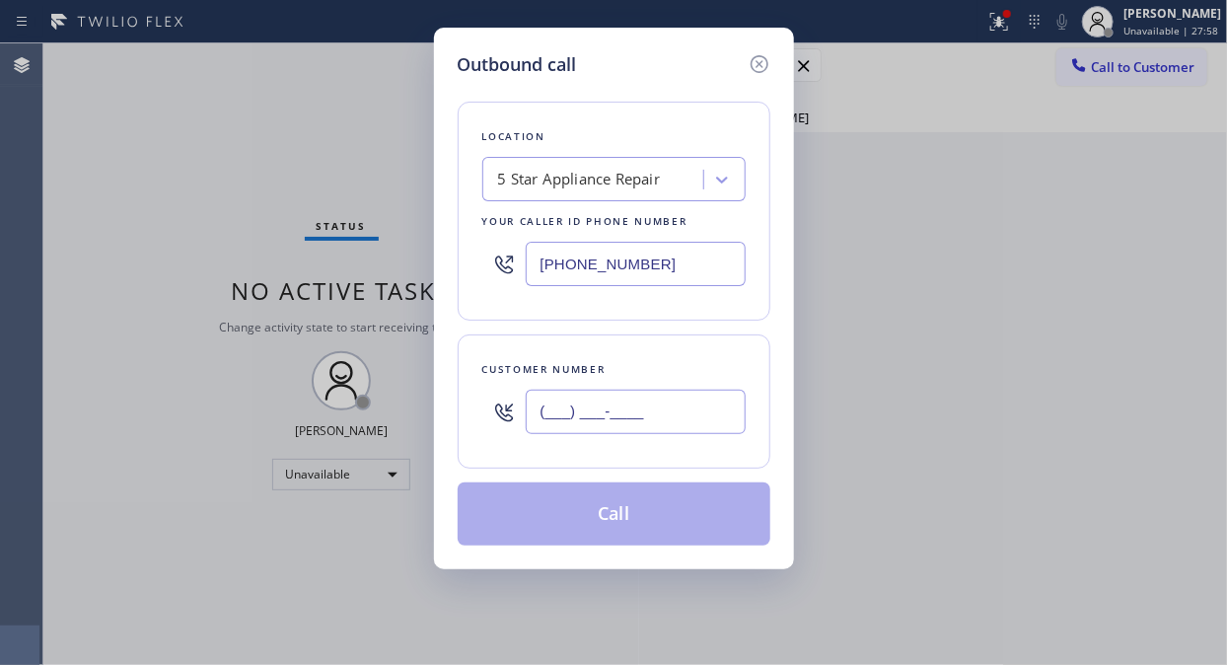
click at [548, 420] on input "(___) ___-____" at bounding box center [636, 411] width 220 height 44
paste input "310) 472-0366"
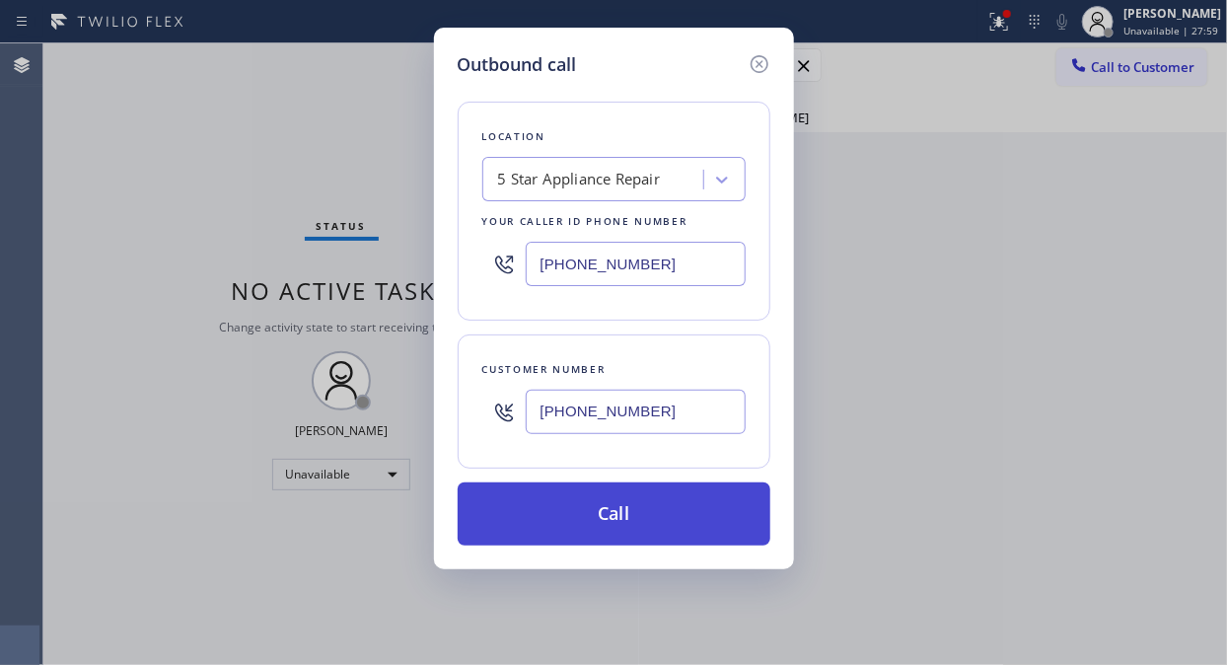
type input "[PHONE_NUMBER]"
click at [614, 510] on button "Call" at bounding box center [614, 513] width 313 height 63
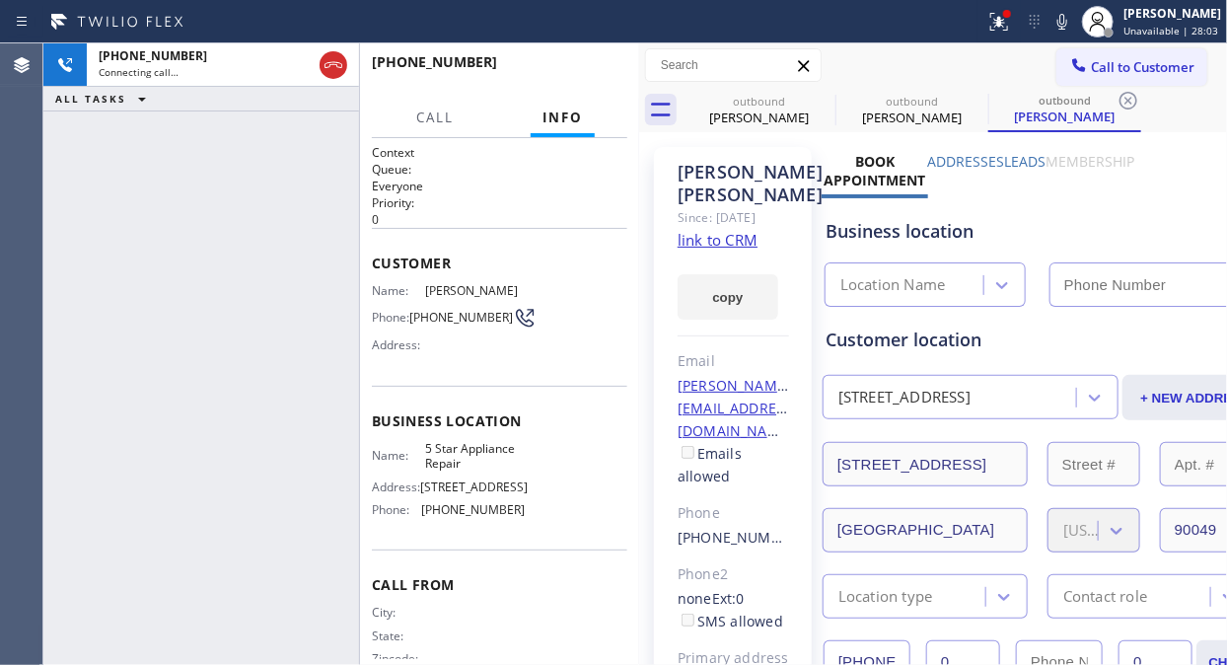
type input "[PHONE_NUMBER]"
click at [1066, 20] on icon at bounding box center [1062, 22] width 10 height 16
click at [998, 22] on icon at bounding box center [999, 22] width 24 height 24
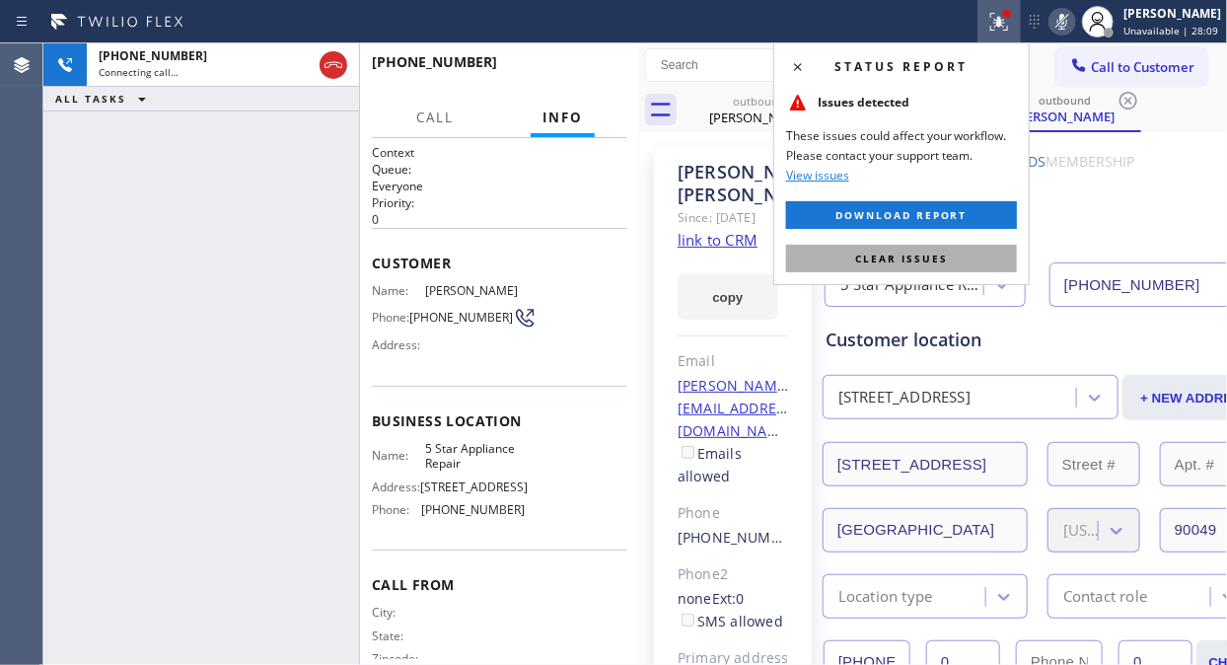
click at [914, 263] on span "Clear issues" at bounding box center [901, 258] width 93 height 14
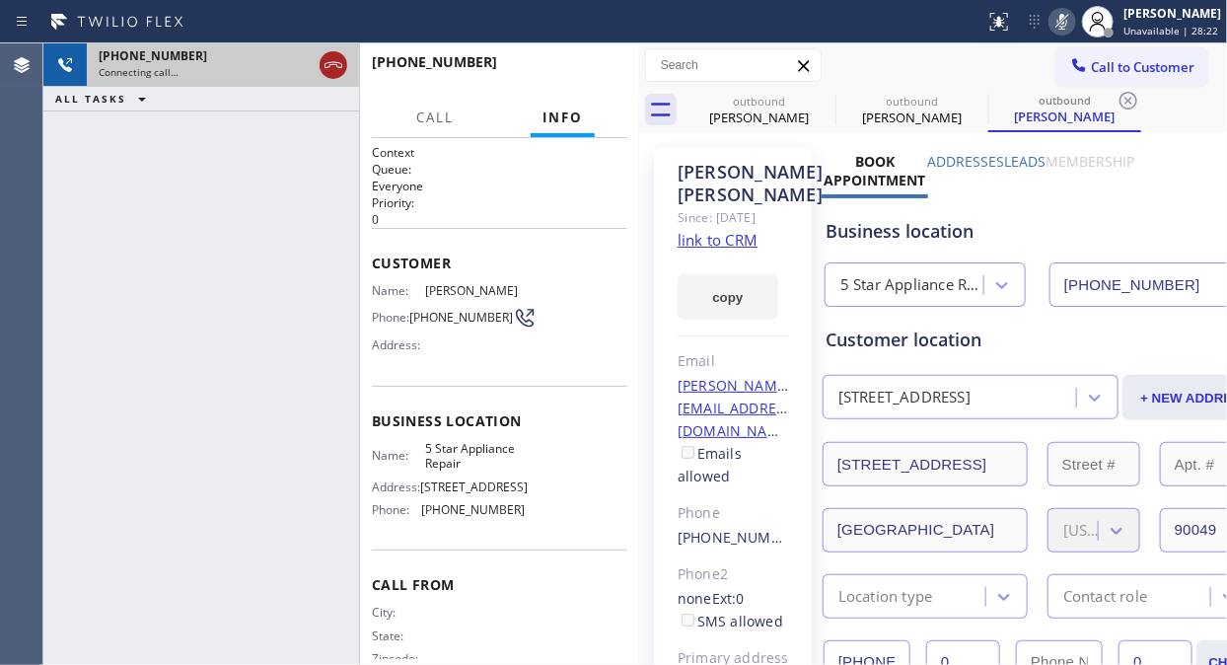
click at [337, 61] on icon at bounding box center [333, 65] width 24 height 24
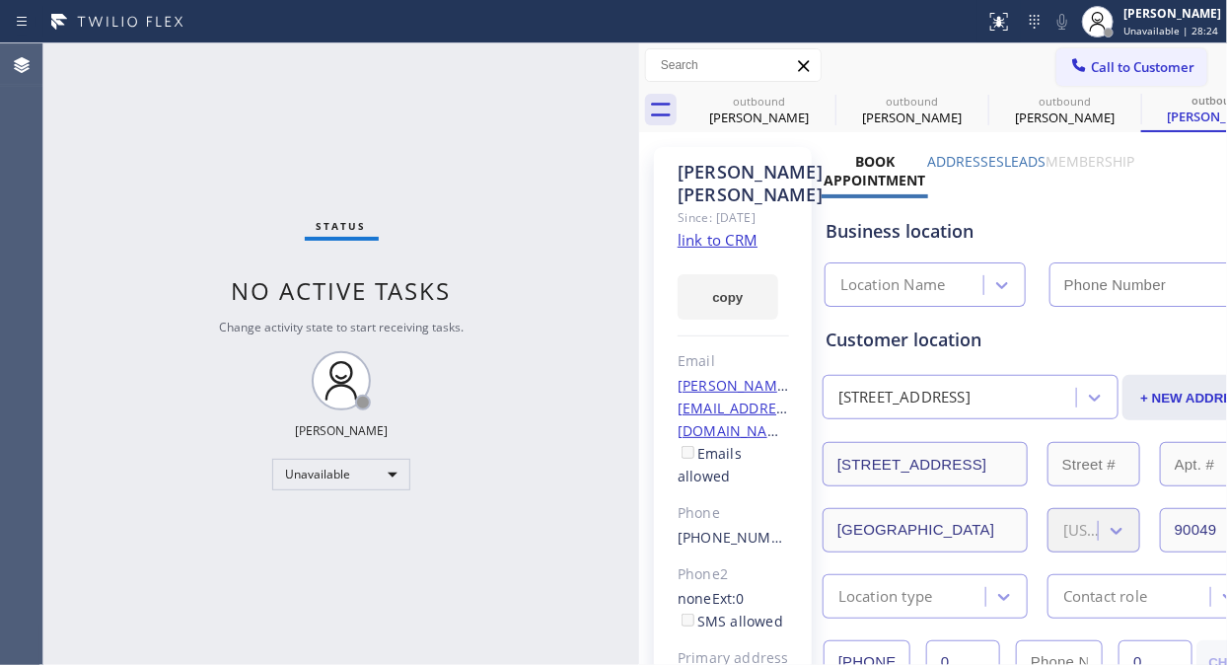
type input "[PHONE_NUMBER]"
click at [821, 99] on icon at bounding box center [823, 101] width 24 height 24
click at [0, 0] on icon at bounding box center [0, 0] width 0 height 0
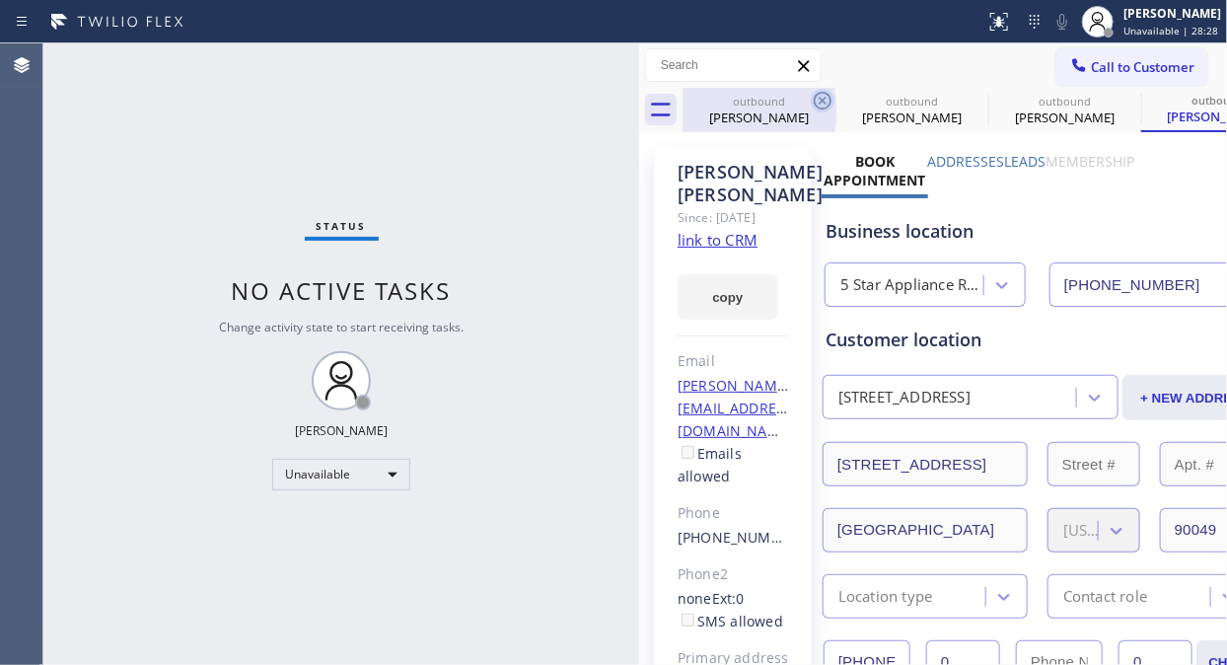
click at [821, 99] on div "outbound [PERSON_NAME] outbound [PERSON_NAME] outbound [PERSON_NAME] outbound […" at bounding box center [954, 110] width 544 height 44
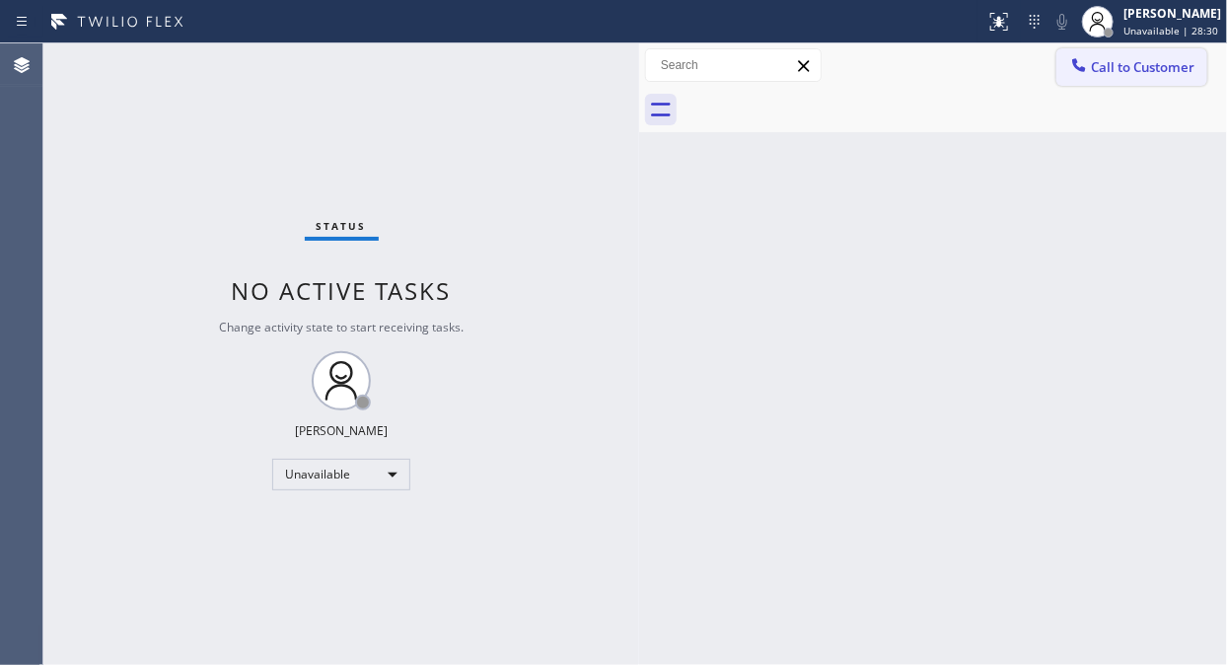
click at [1140, 66] on span "Call to Customer" at bounding box center [1143, 67] width 104 height 18
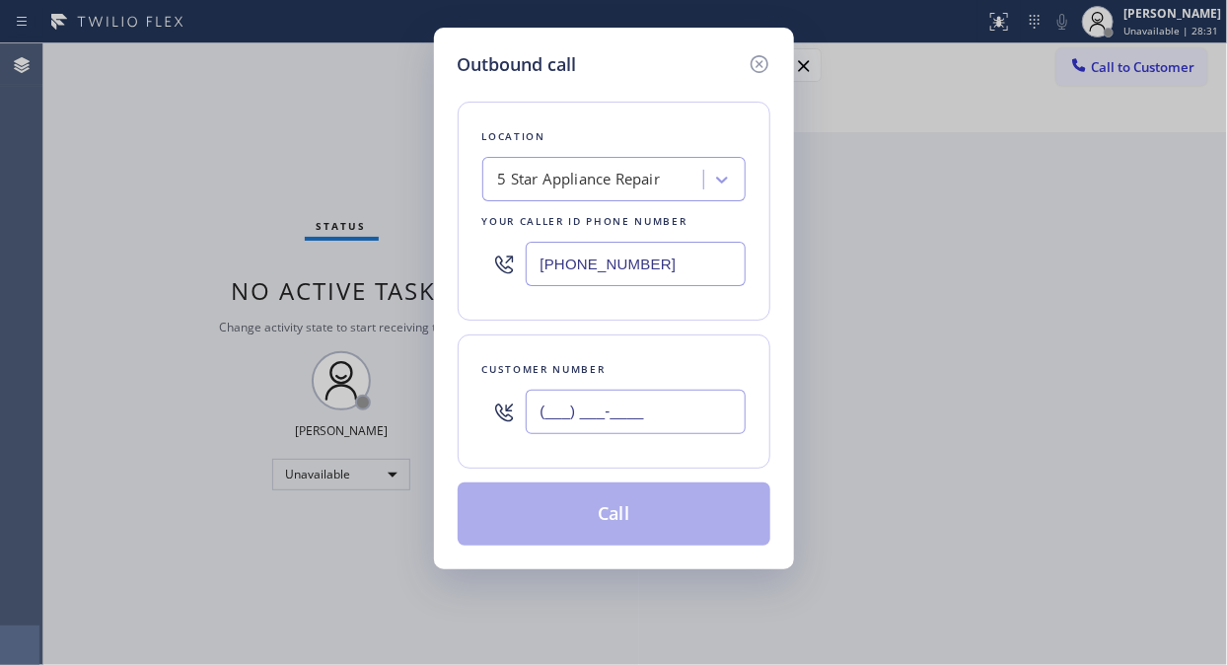
click at [599, 409] on input "(___) ___-____" at bounding box center [636, 411] width 220 height 44
paste input "858) 755-7145"
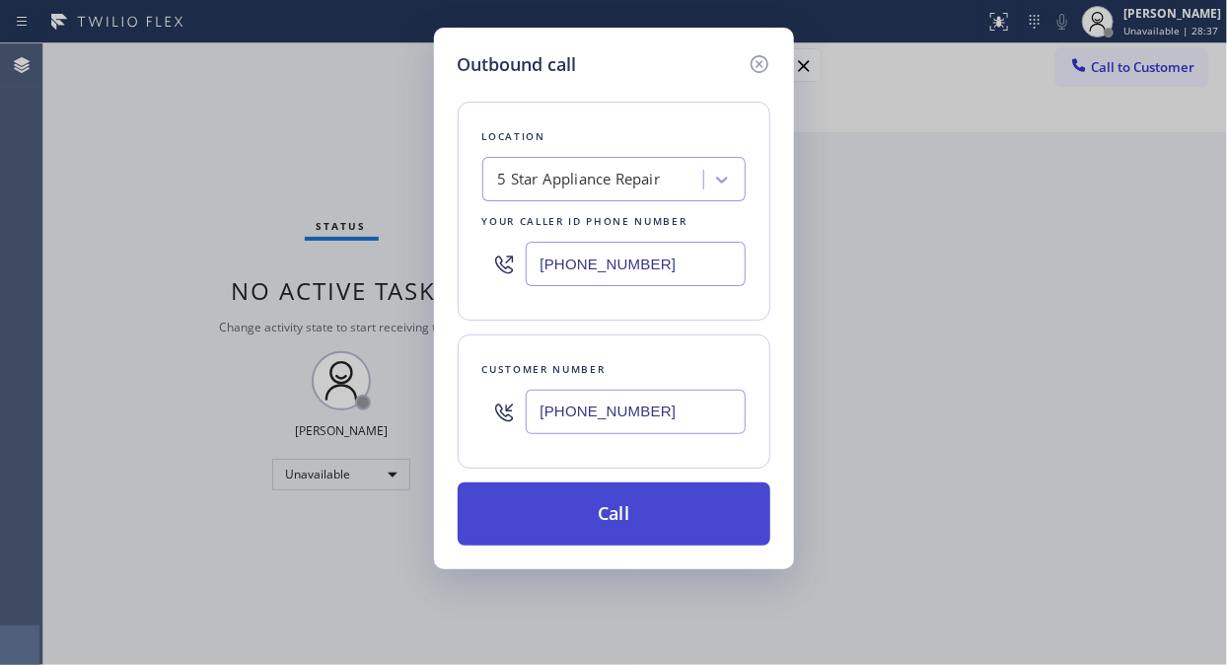
type input "[PHONE_NUMBER]"
click at [715, 517] on button "Call" at bounding box center [614, 513] width 313 height 63
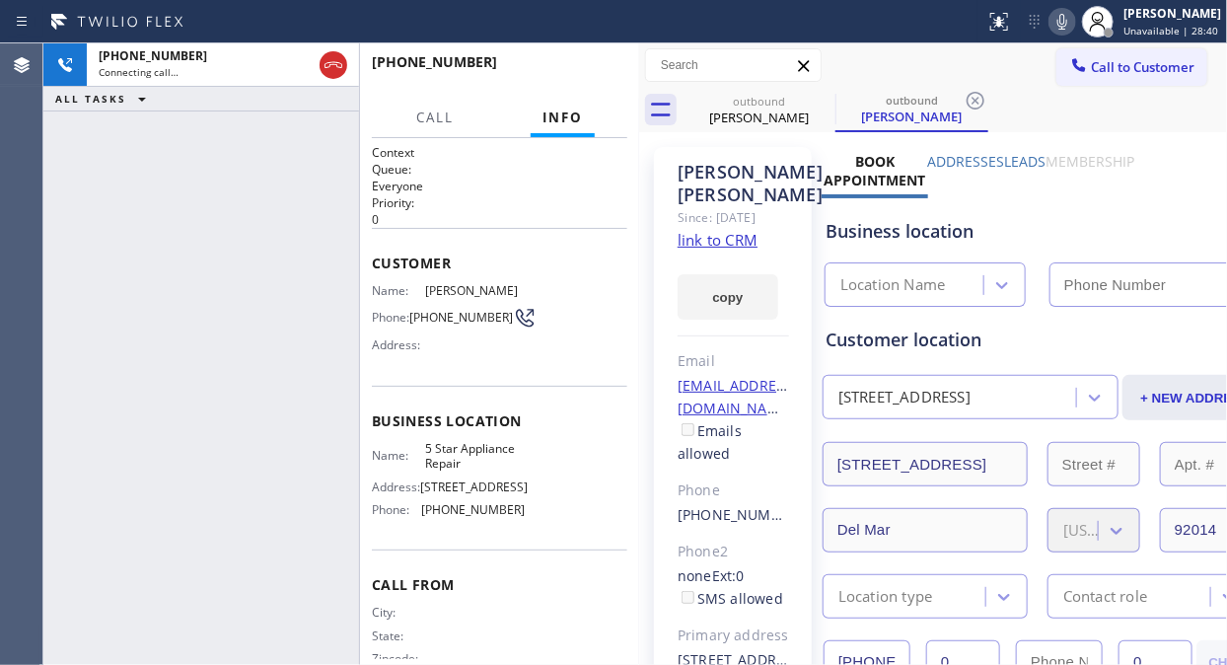
click at [1069, 24] on icon at bounding box center [1062, 22] width 24 height 24
type input "[PHONE_NUMBER]"
click at [177, 155] on div "[PHONE_NUMBER] Connecting call… ALL TASKS ALL TASKS ACTIVE TASKS TASKS IN WRAP …" at bounding box center [201, 353] width 316 height 621
click at [586, 71] on span "HANG UP" at bounding box center [581, 71] width 60 height 14
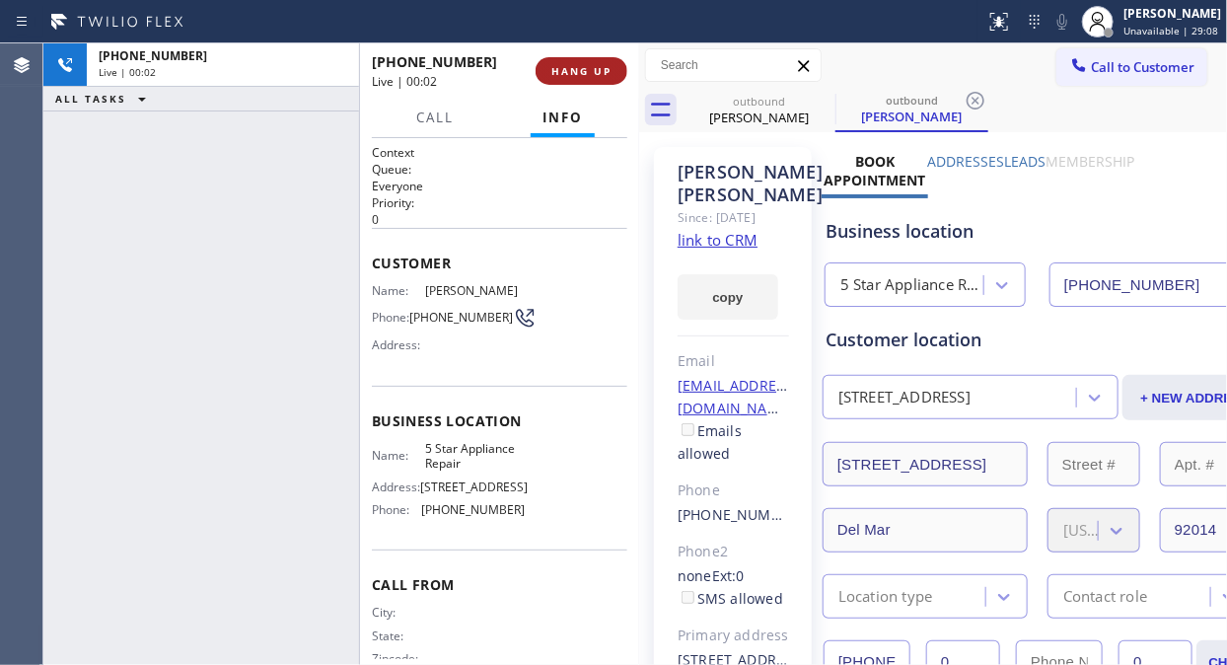
click at [586, 71] on span "HANG UP" at bounding box center [581, 71] width 60 height 14
click at [586, 71] on span "COMPLETE" at bounding box center [577, 71] width 68 height 14
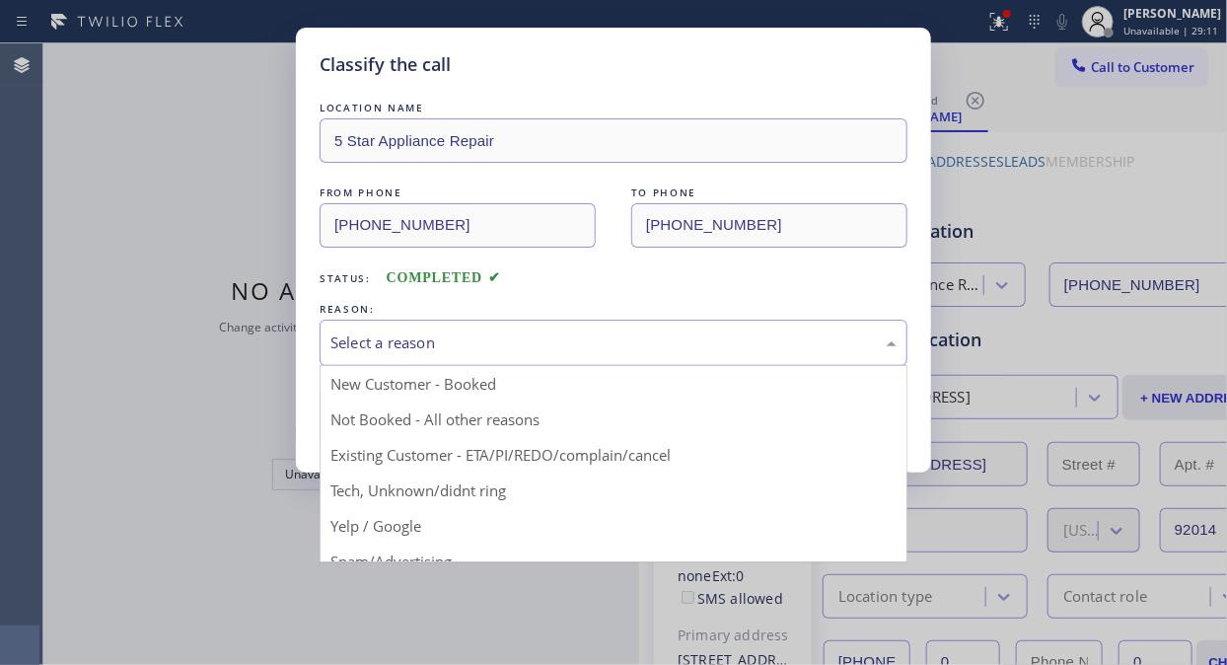
click at [552, 360] on div "Select a reason" at bounding box center [613, 342] width 588 height 46
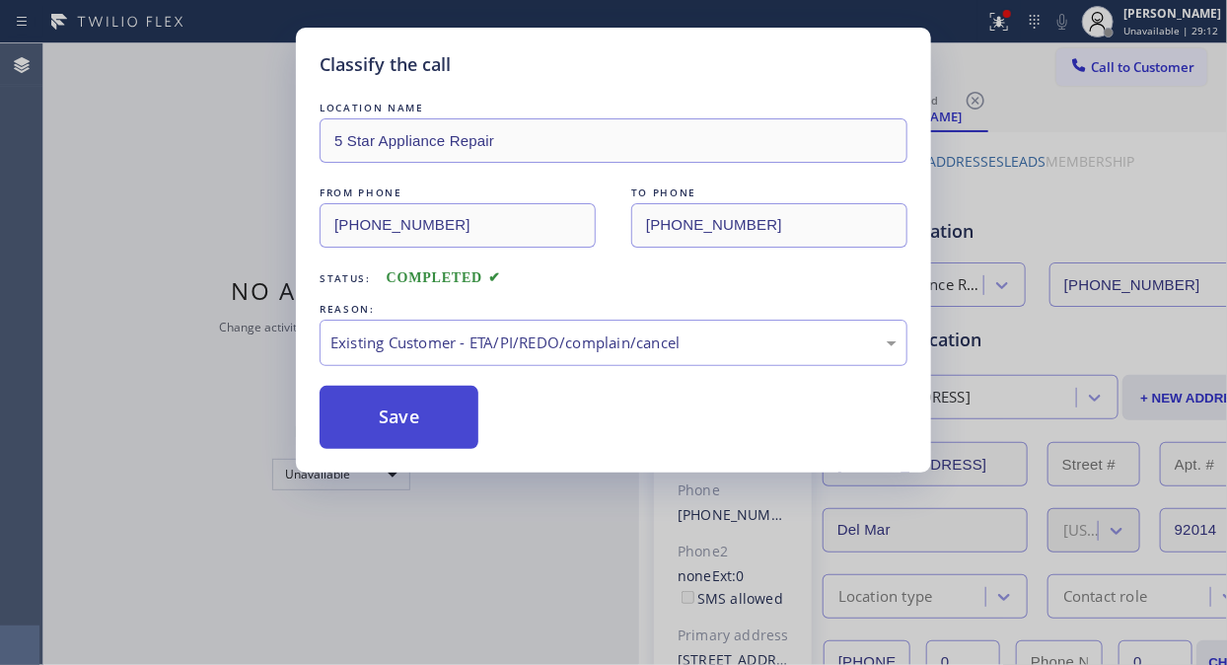
click at [408, 426] on button "Save" at bounding box center [398, 417] width 159 height 63
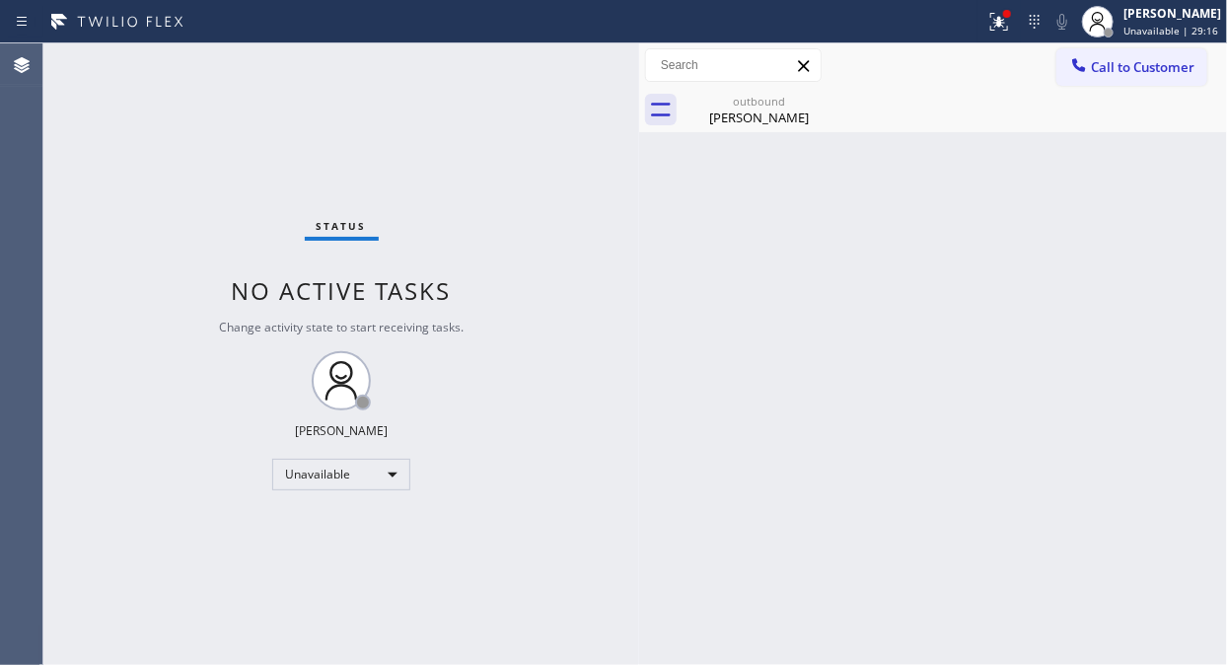
drag, startPoint x: 1126, startPoint y: 60, endPoint x: 813, endPoint y: 233, distance: 357.0
click at [1125, 62] on span "Call to Customer" at bounding box center [1143, 67] width 104 height 18
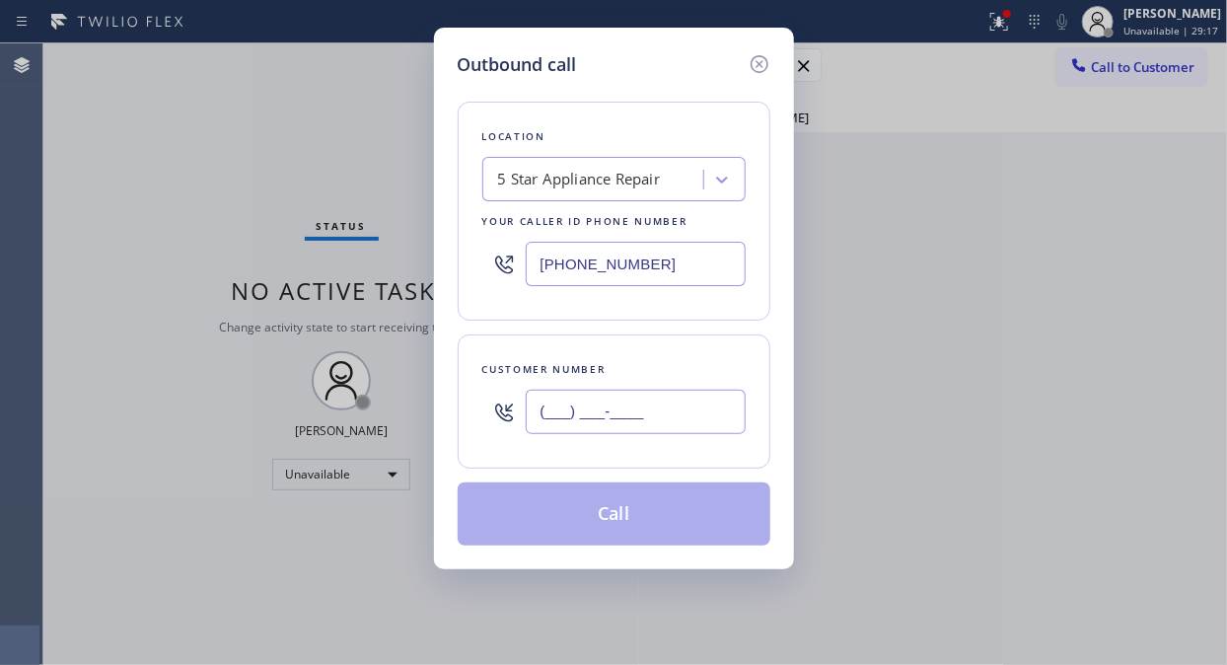
click at [602, 406] on input "(___) ___-____" at bounding box center [636, 411] width 220 height 44
paste input "714) 742-9667"
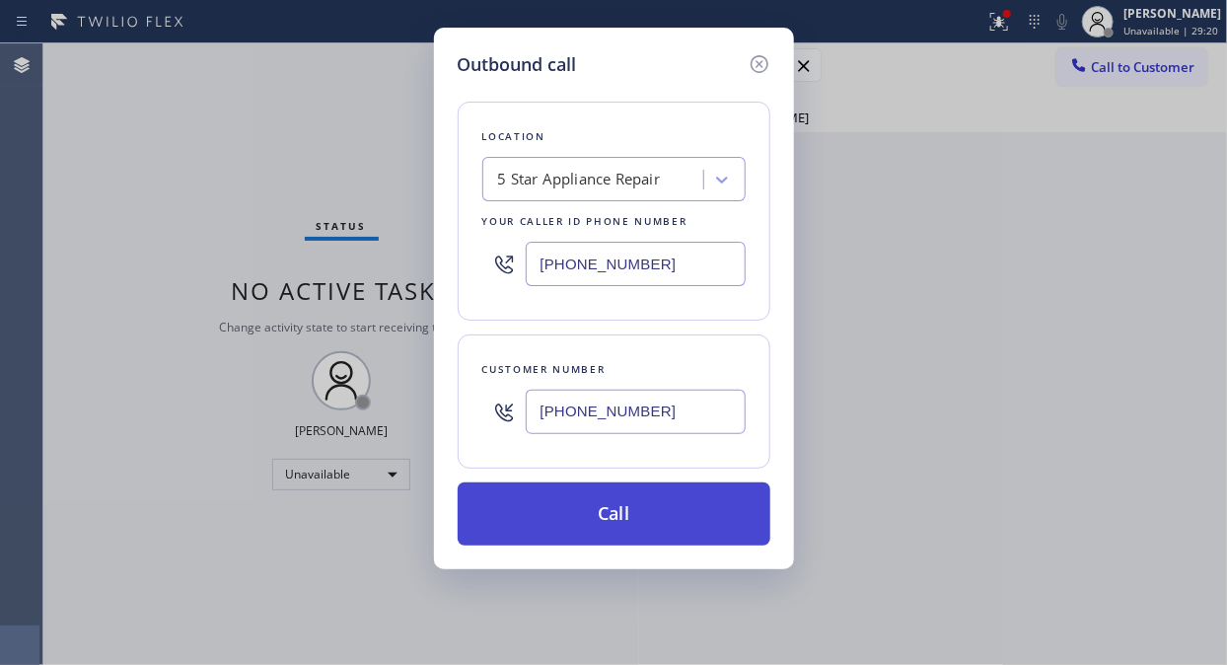
type input "[PHONE_NUMBER]"
click at [646, 513] on button "Call" at bounding box center [614, 513] width 313 height 63
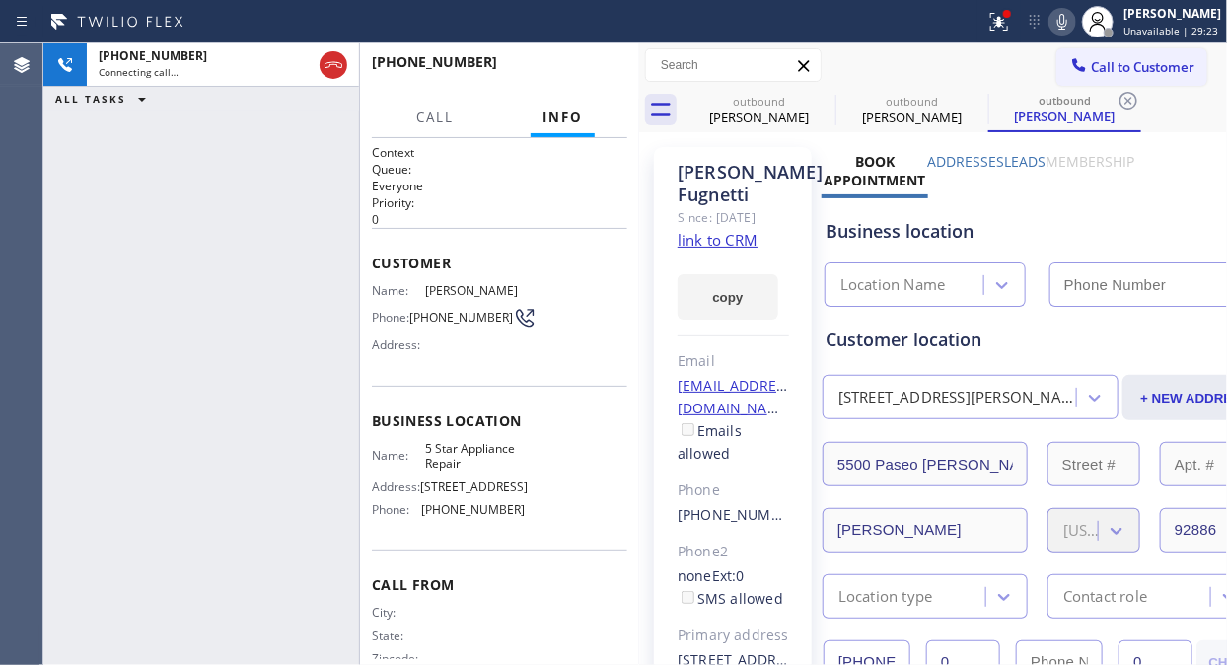
click at [1071, 24] on icon at bounding box center [1062, 22] width 24 height 24
type input "[PHONE_NUMBER]"
click at [989, 16] on div at bounding box center [998, 22] width 43 height 24
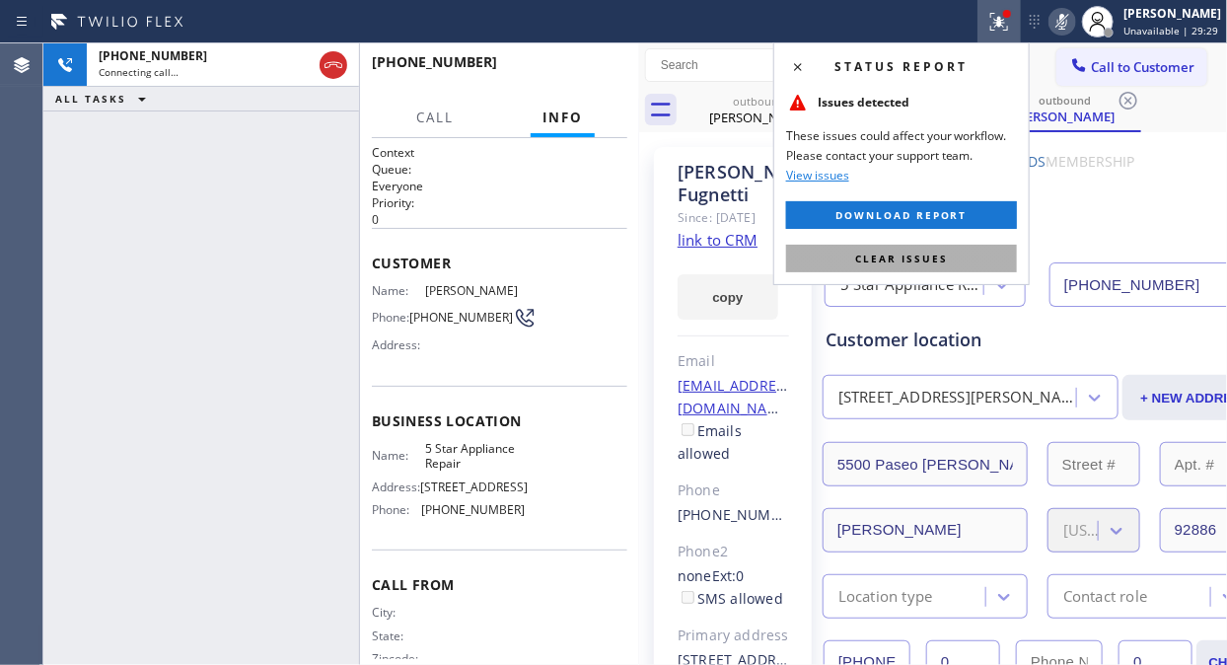
click at [910, 262] on span "Clear issues" at bounding box center [901, 258] width 93 height 14
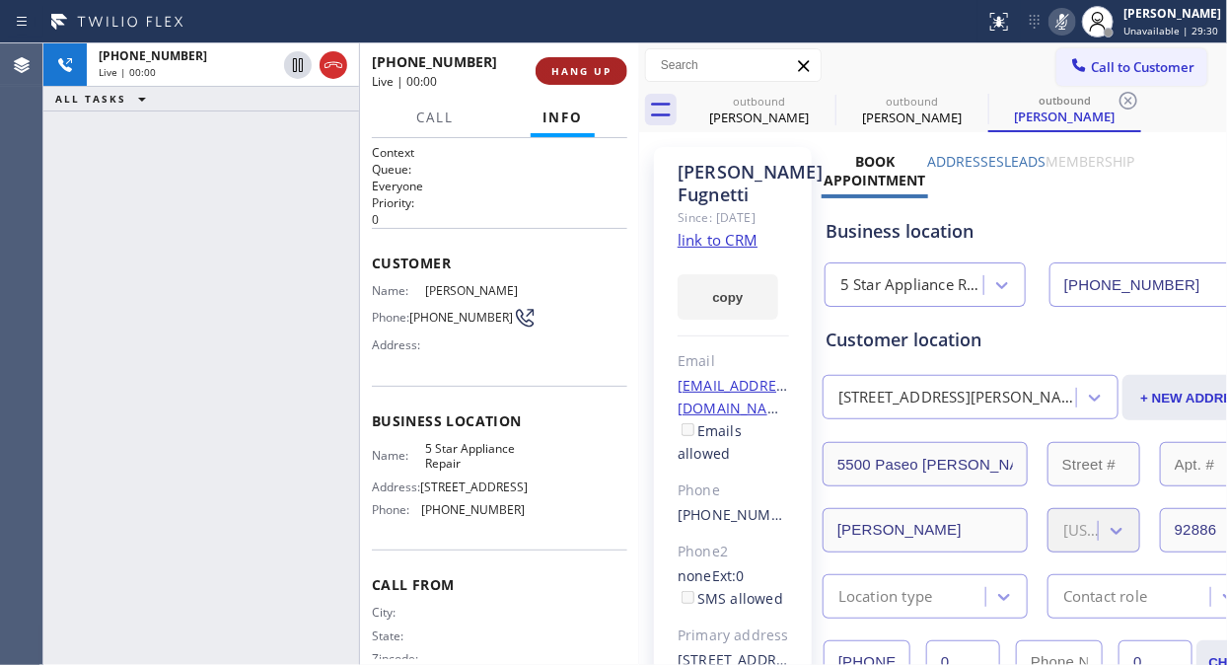
click at [553, 70] on span "HANG UP" at bounding box center [581, 71] width 60 height 14
click at [555, 70] on span "HANG UP" at bounding box center [581, 71] width 60 height 14
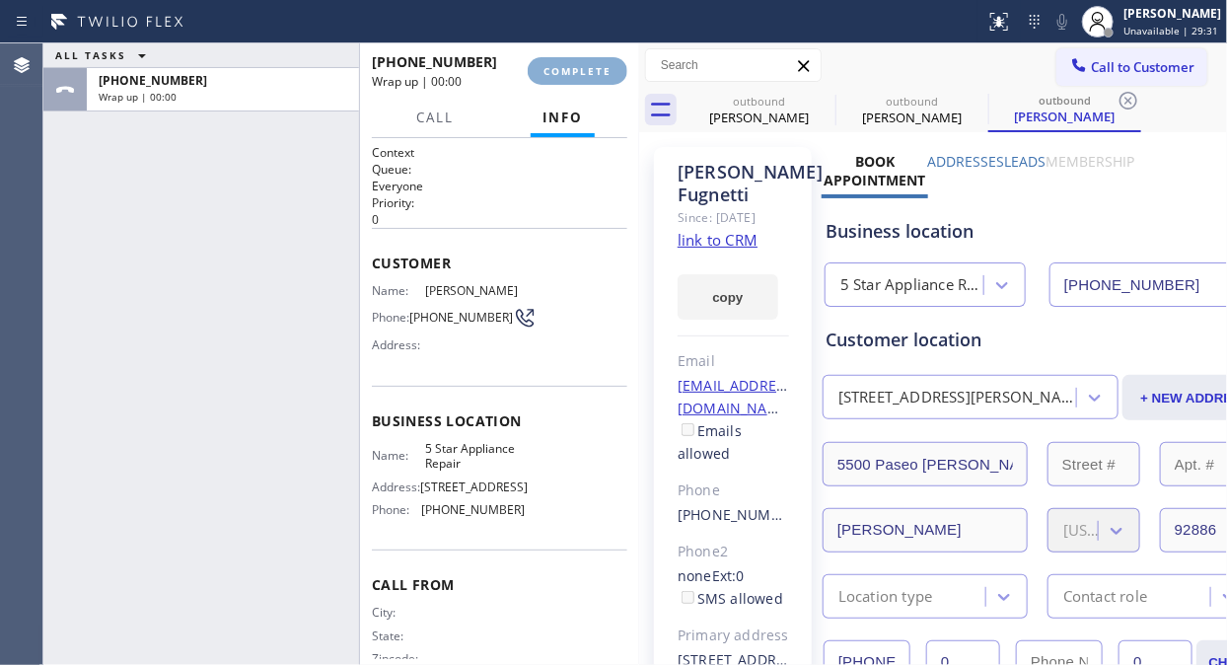
click at [557, 70] on span "COMPLETE" at bounding box center [577, 71] width 68 height 14
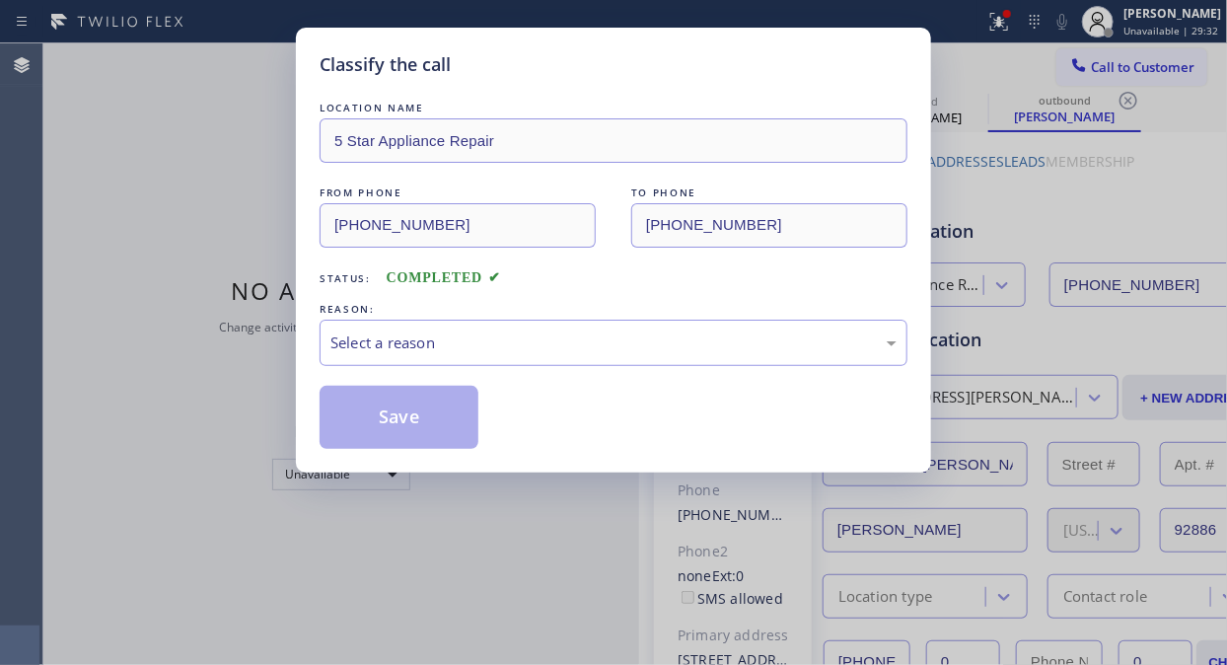
click at [557, 71] on div "Classify the call" at bounding box center [613, 64] width 588 height 27
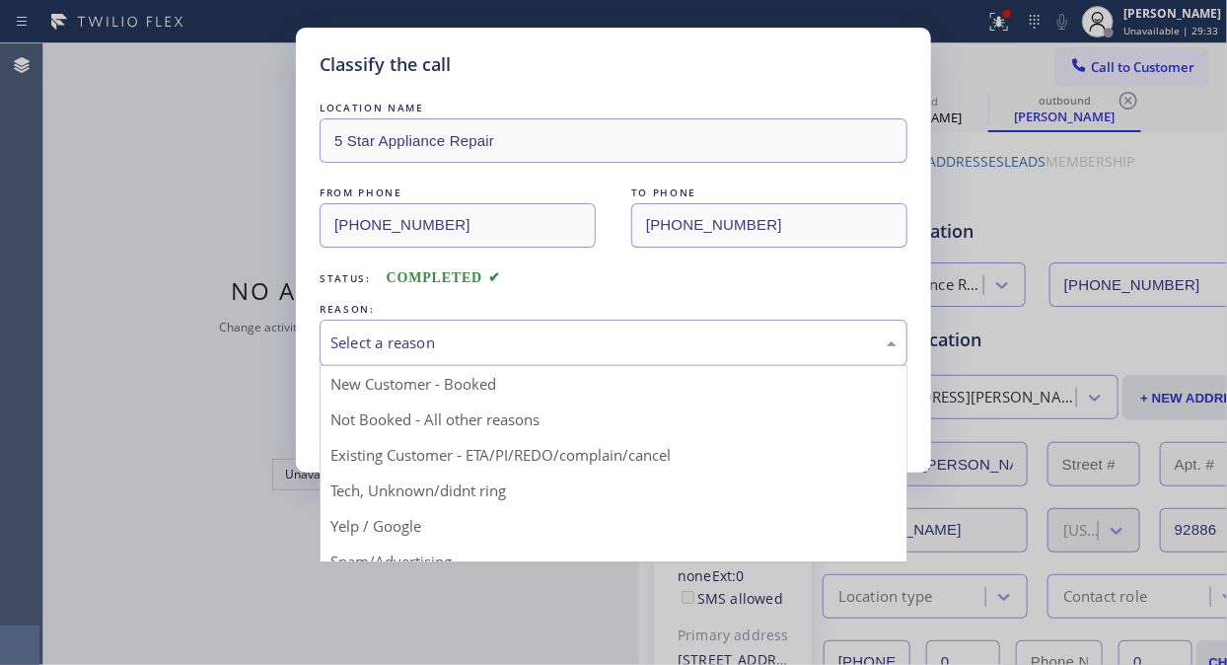
click at [600, 336] on div "Select a reason" at bounding box center [613, 342] width 566 height 23
drag, startPoint x: 567, startPoint y: 447, endPoint x: 490, endPoint y: 440, distance: 77.2
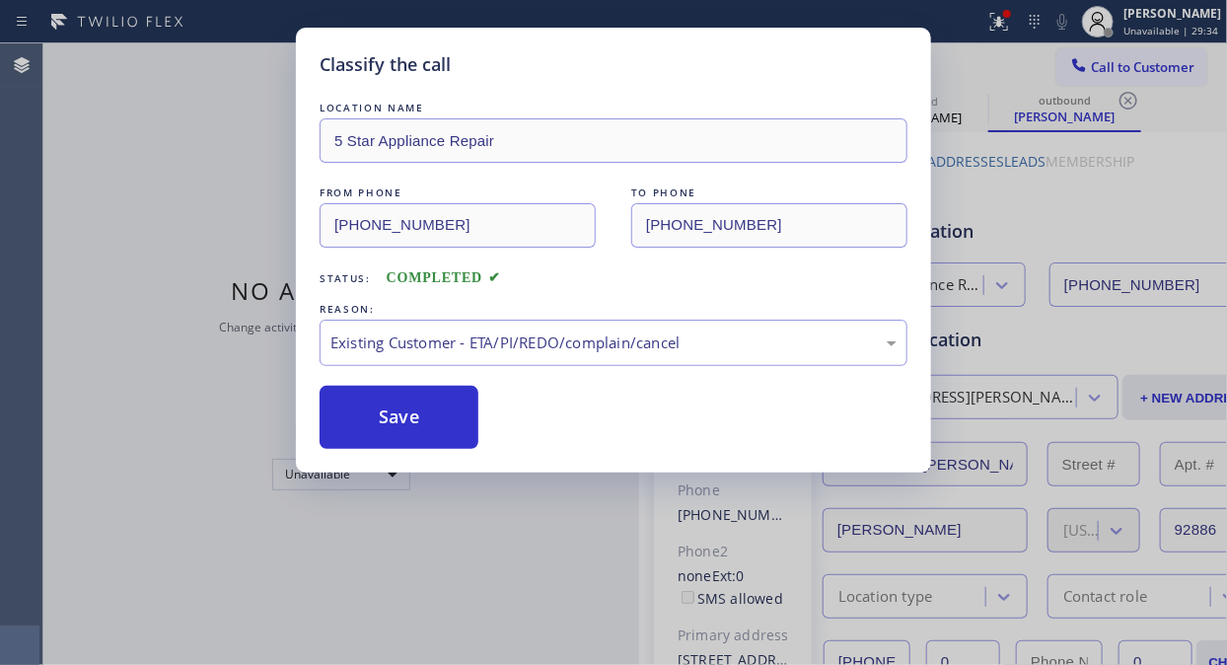
click at [407, 429] on button "Save" at bounding box center [398, 417] width 159 height 63
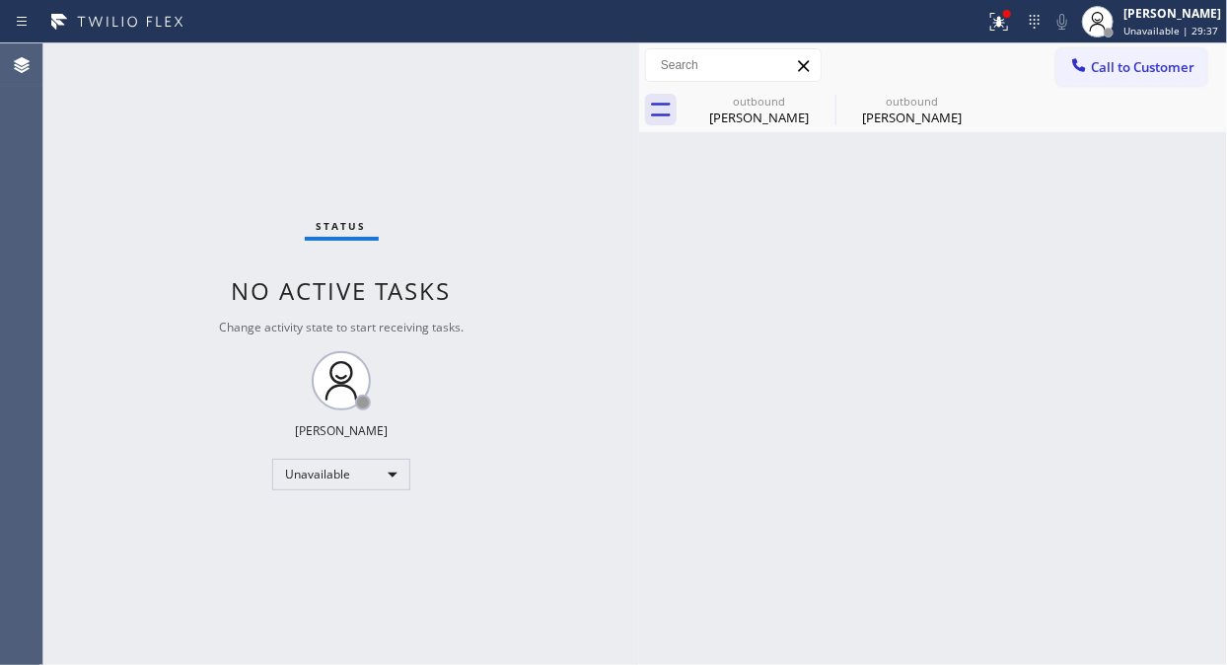
click at [0, 0] on icon at bounding box center [0, 0] width 0 height 0
click at [822, 101] on div "outbound [PERSON_NAME] outbound [PERSON_NAME]" at bounding box center [954, 110] width 544 height 44
click at [822, 103] on div at bounding box center [954, 110] width 544 height 44
click at [1009, 39] on button at bounding box center [998, 21] width 43 height 43
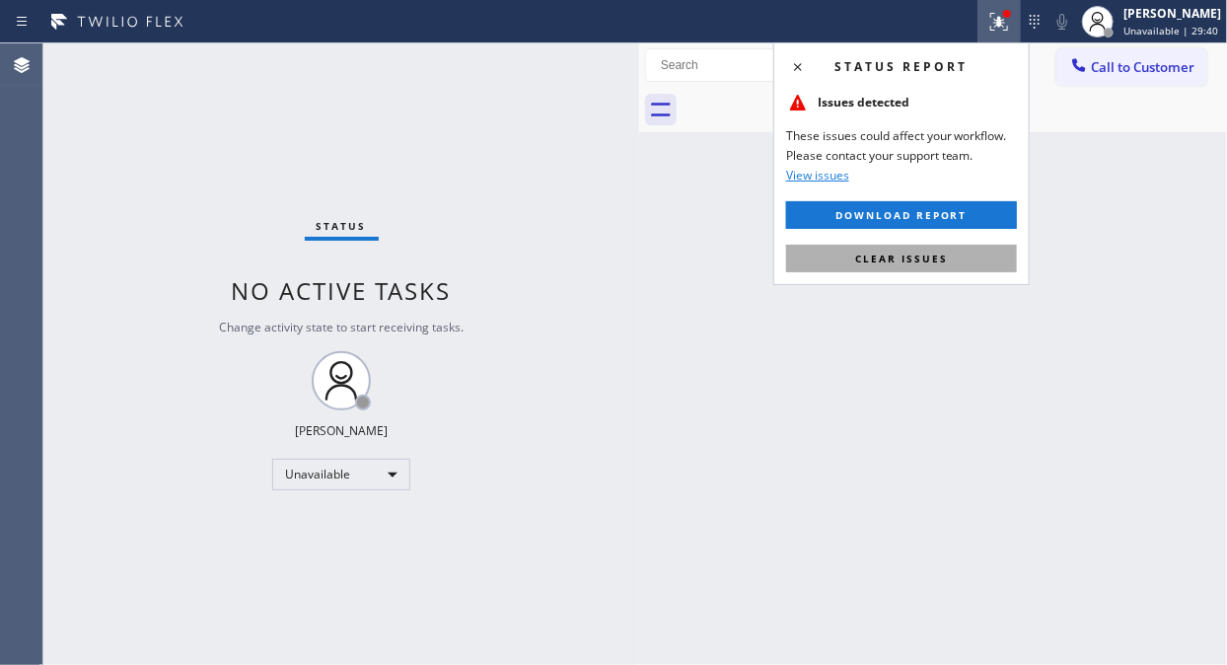
click at [961, 263] on button "Clear issues" at bounding box center [901, 259] width 231 height 28
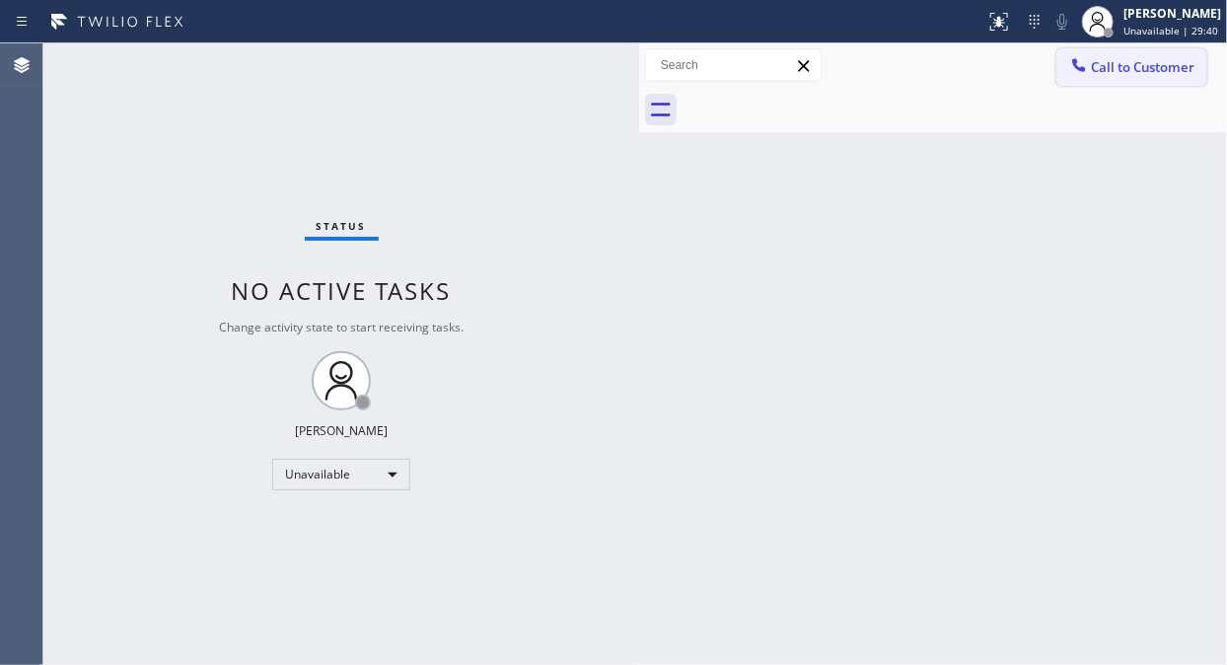
click at [1117, 74] on span "Call to Customer" at bounding box center [1143, 67] width 104 height 18
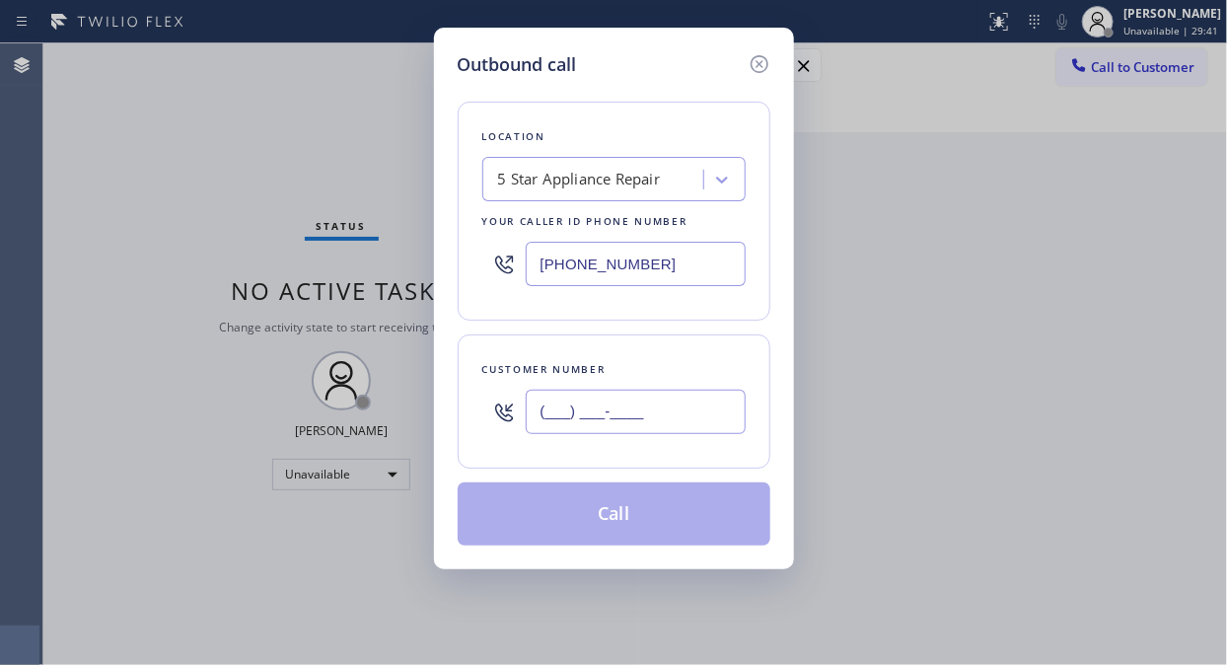
click at [675, 399] on input "(___) ___-____" at bounding box center [636, 411] width 220 height 44
paste input "949) 395-4953"
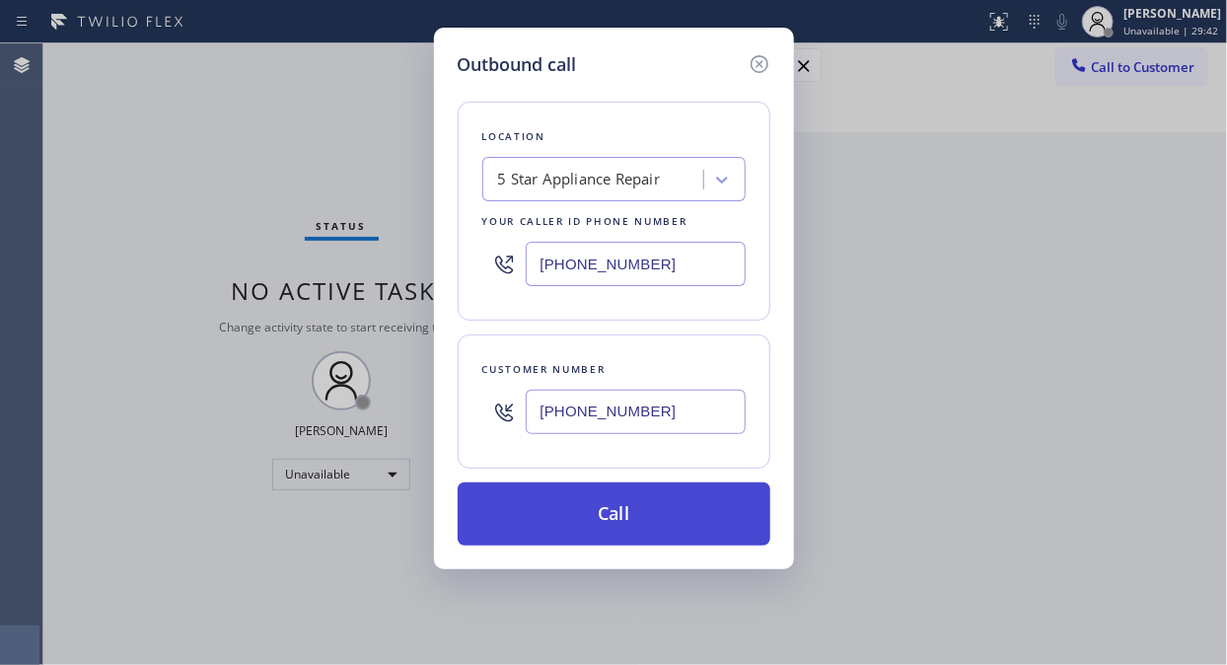
type input "[PHONE_NUMBER]"
click at [720, 517] on button "Call" at bounding box center [614, 513] width 313 height 63
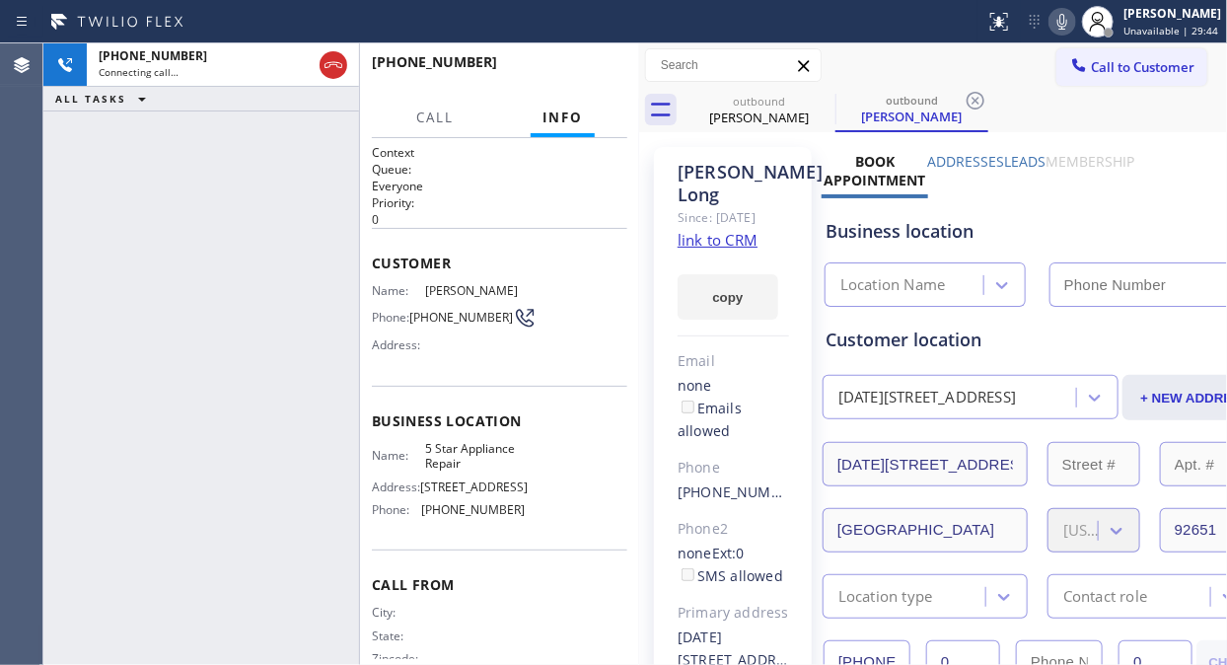
click at [1074, 28] on icon at bounding box center [1062, 22] width 24 height 24
type input "[PHONE_NUMBER]"
click at [209, 202] on div "[PHONE_NUMBER] Connecting call… ALL TASKS ALL TASKS ACTIVE TASKS TASKS IN WRAP …" at bounding box center [201, 353] width 316 height 621
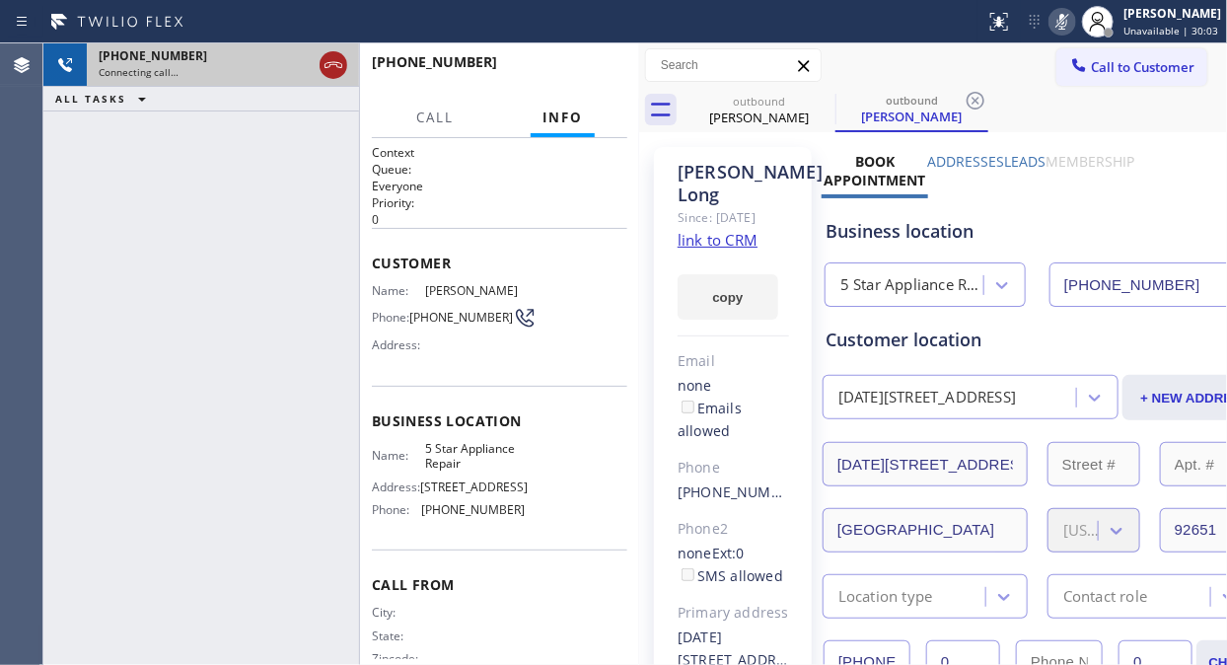
click at [331, 69] on icon at bounding box center [333, 65] width 24 height 24
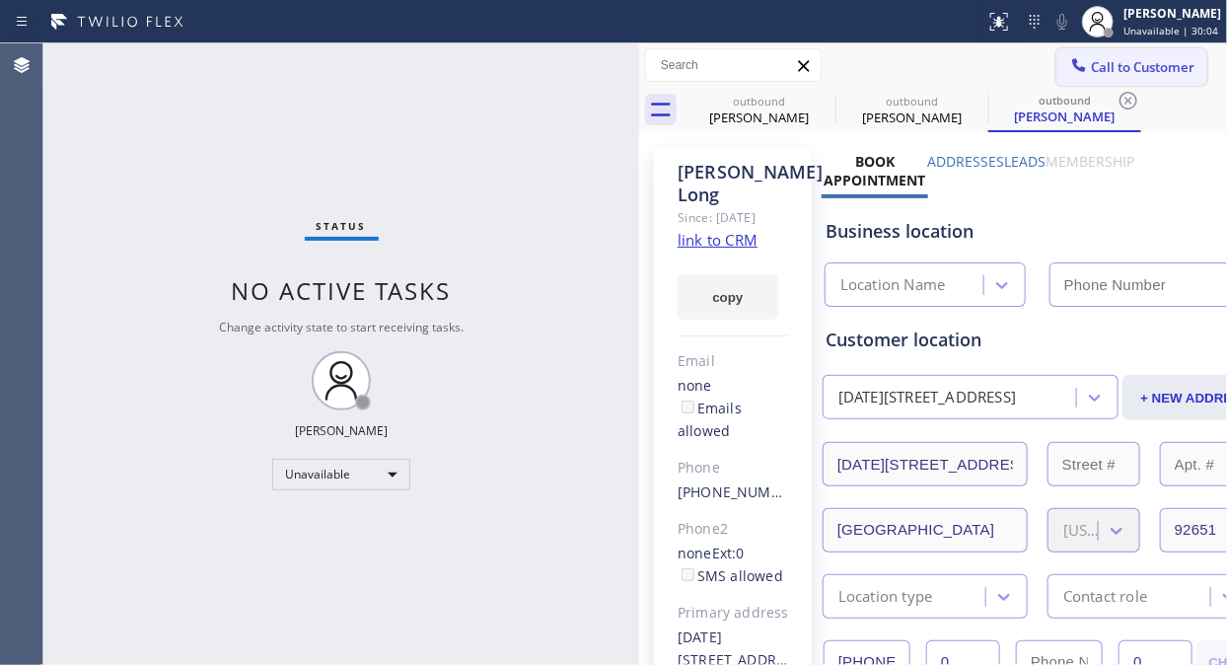
click at [1099, 72] on span "Call to Customer" at bounding box center [1143, 67] width 104 height 18
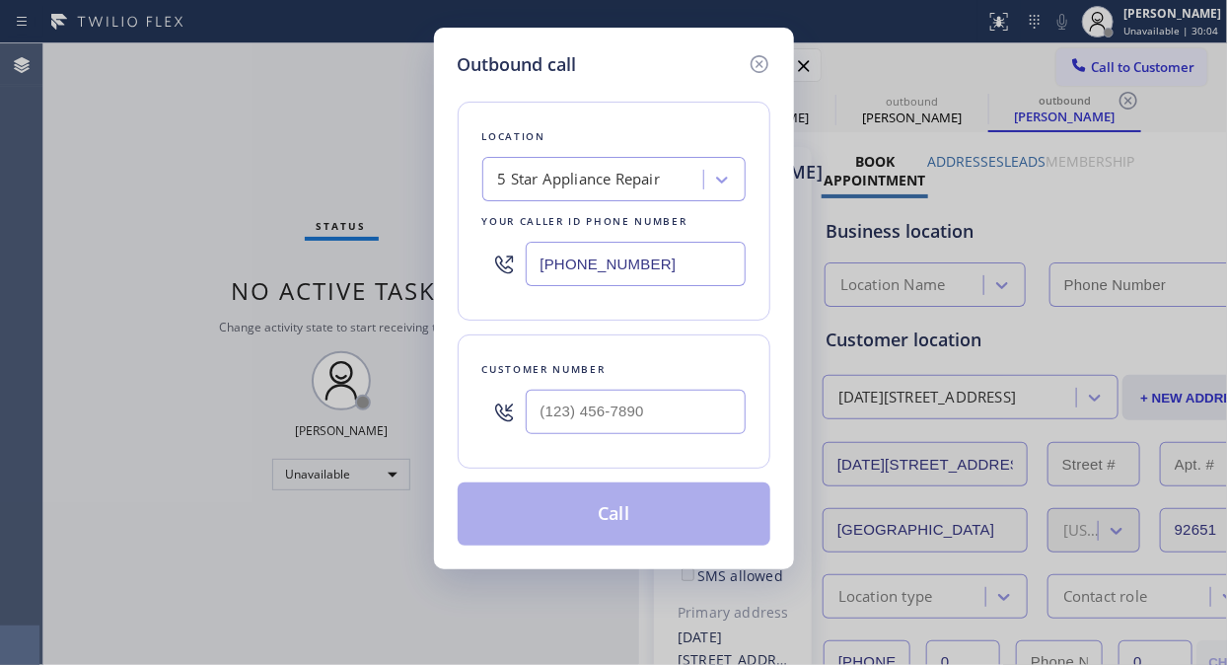
type input "[PHONE_NUMBER]"
click at [552, 388] on div at bounding box center [636, 412] width 220 height 64
click at [538, 414] on input "(___) ___-____" at bounding box center [636, 411] width 220 height 44
paste input "310) 463-4725"
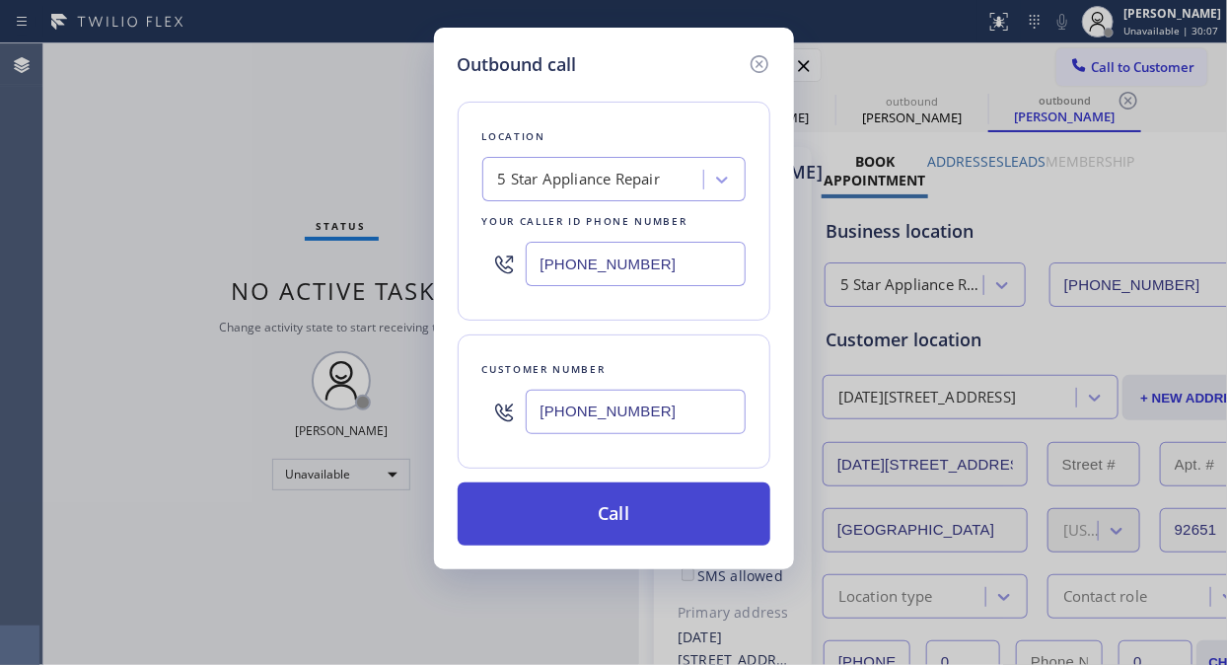
type input "[PHONE_NUMBER]"
click at [615, 520] on button "Call" at bounding box center [614, 513] width 313 height 63
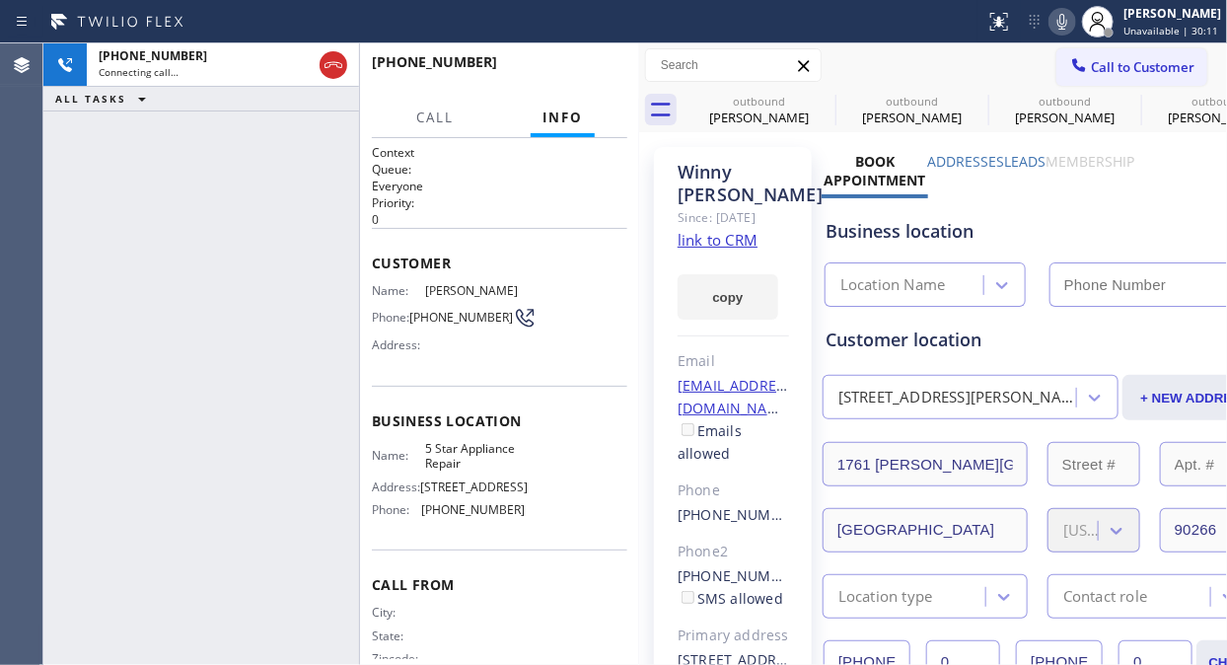
type input "[PHONE_NUMBER]"
click at [815, 102] on icon at bounding box center [823, 101] width 24 height 24
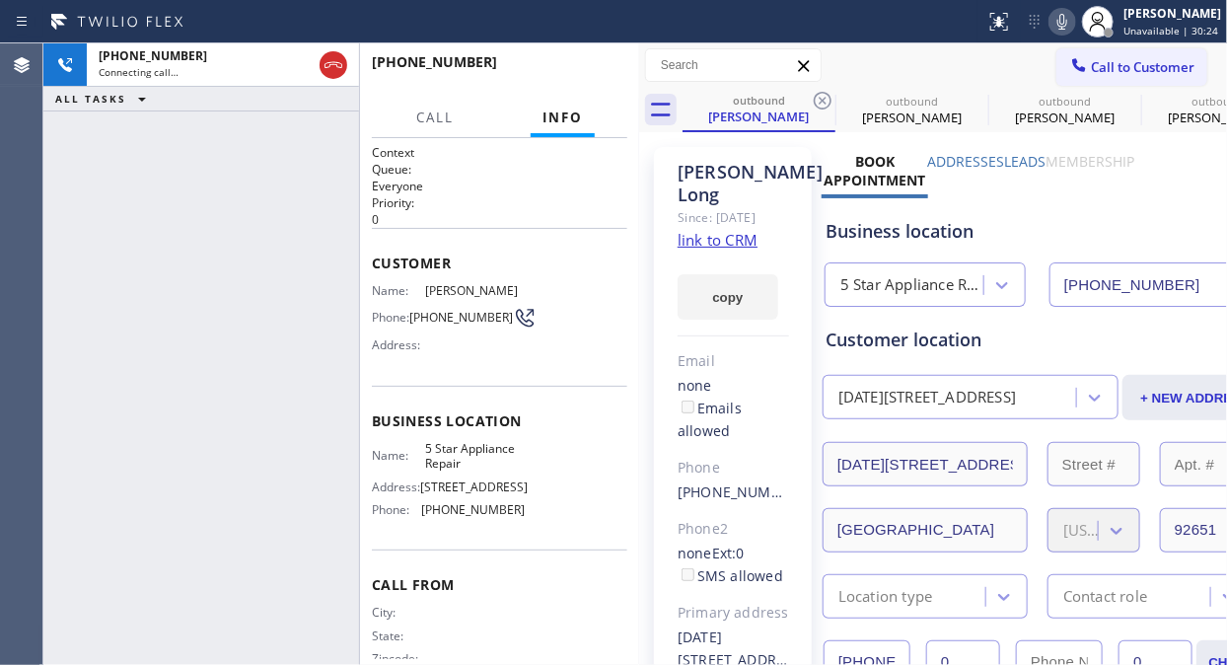
click at [815, 102] on icon at bounding box center [823, 101] width 24 height 24
click at [0, 0] on icon at bounding box center [0, 0] width 0 height 0
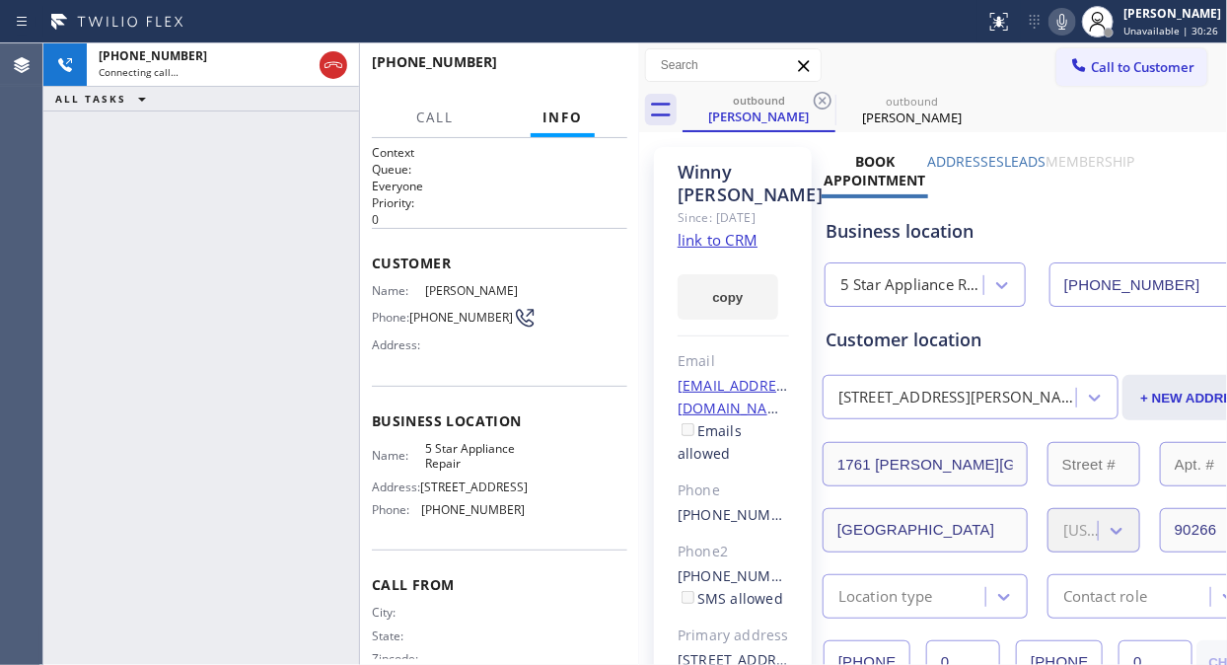
click at [815, 102] on icon at bounding box center [823, 101] width 24 height 24
click at [1066, 16] on icon at bounding box center [1062, 22] width 24 height 24
click at [143, 125] on div "[PHONE_NUMBER] Live | 00:00 ALL TASKS ALL TASKS ACTIVE TASKS TASKS IN WRAP UP" at bounding box center [201, 353] width 316 height 621
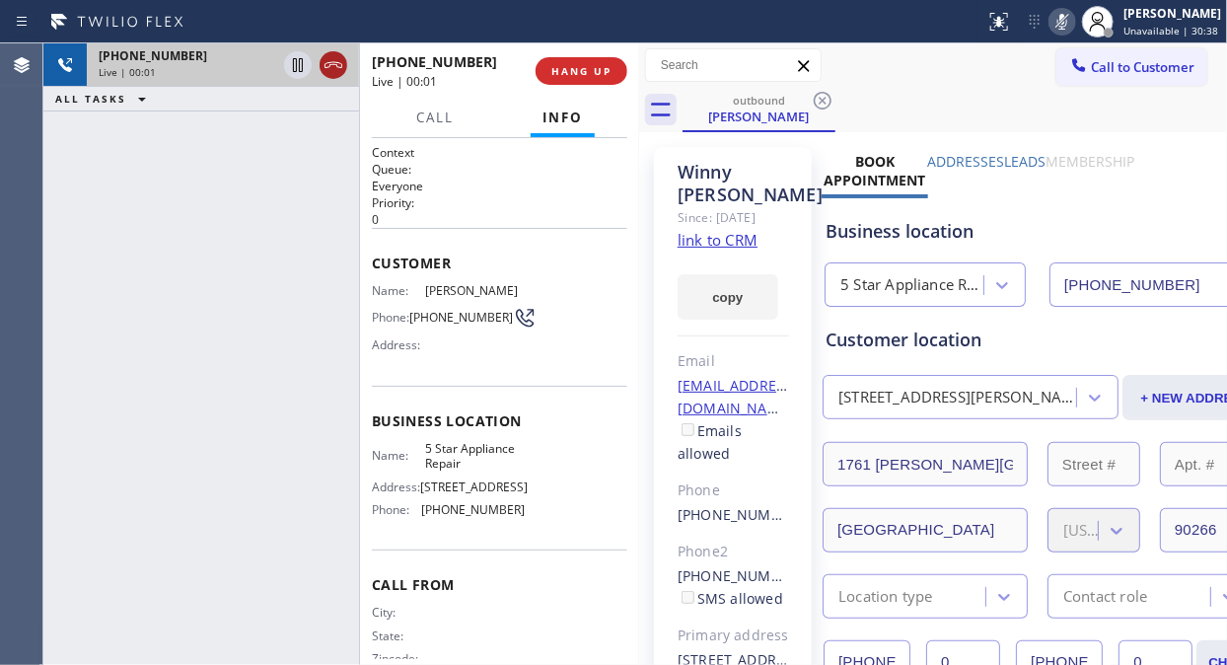
click at [322, 63] on icon at bounding box center [333, 65] width 24 height 24
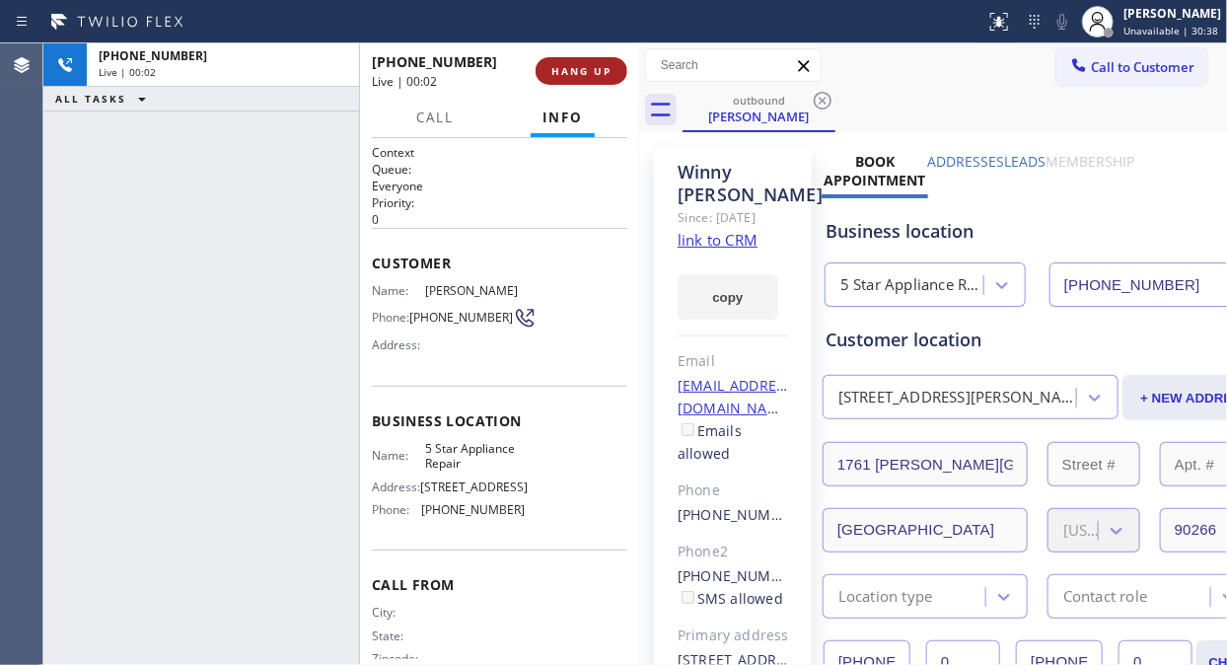
click at [578, 60] on button "HANG UP" at bounding box center [581, 71] width 92 height 28
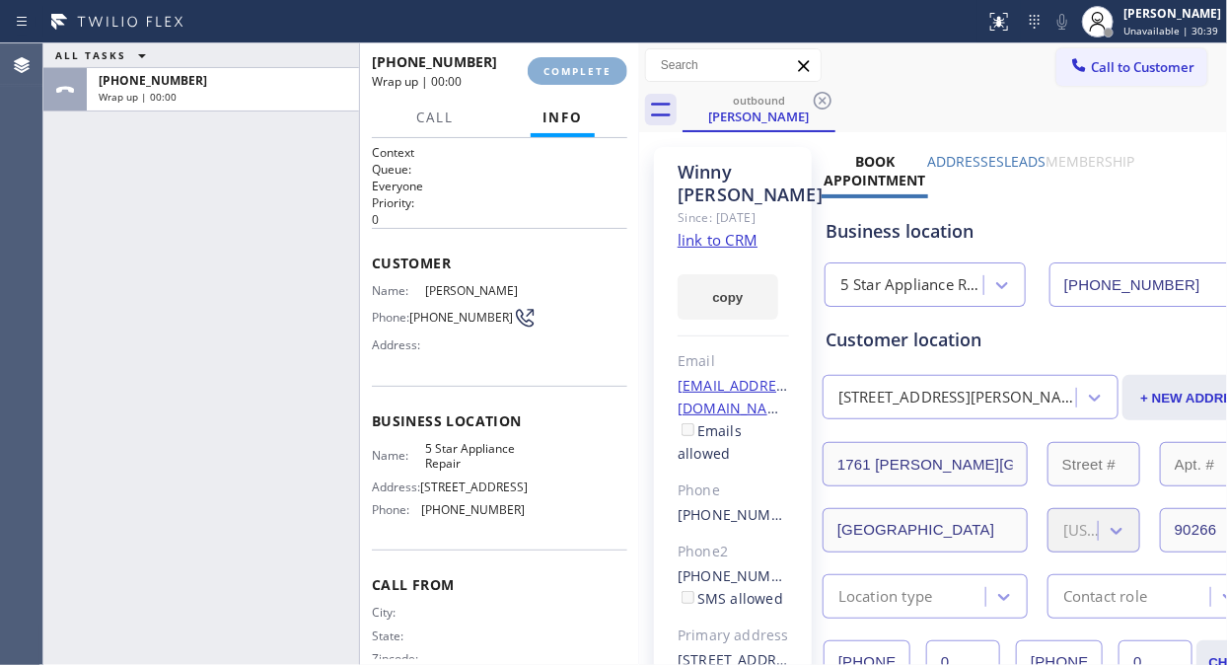
click at [575, 69] on span "COMPLETE" at bounding box center [577, 71] width 68 height 14
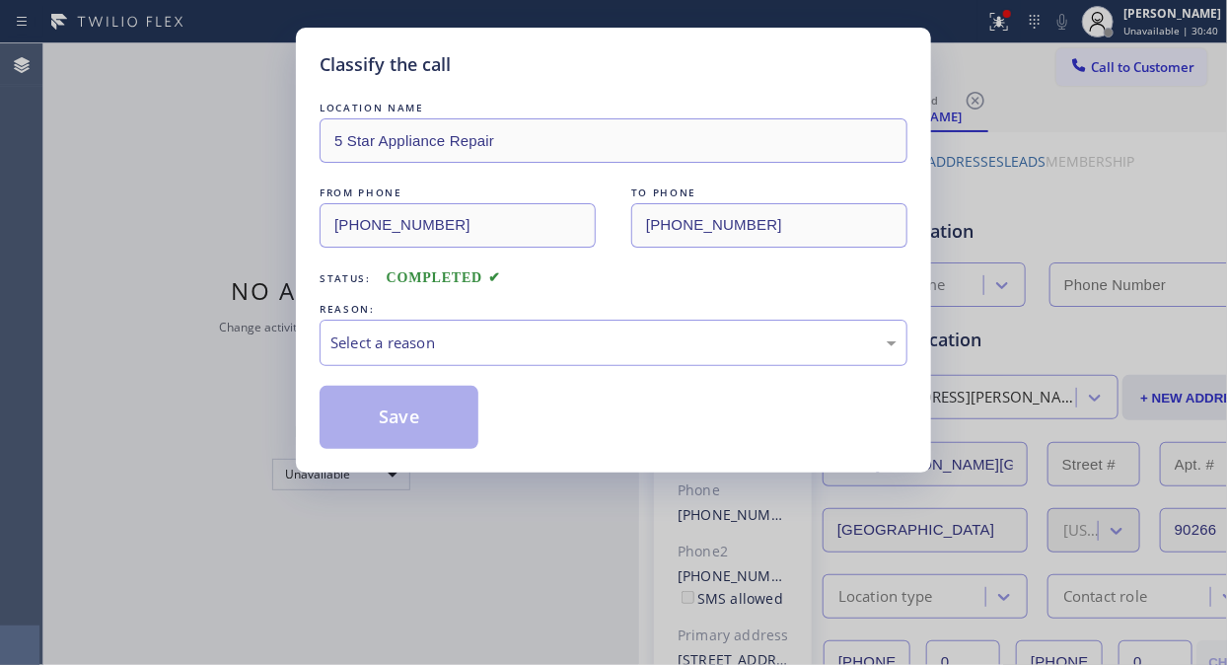
type input "[PHONE_NUMBER]"
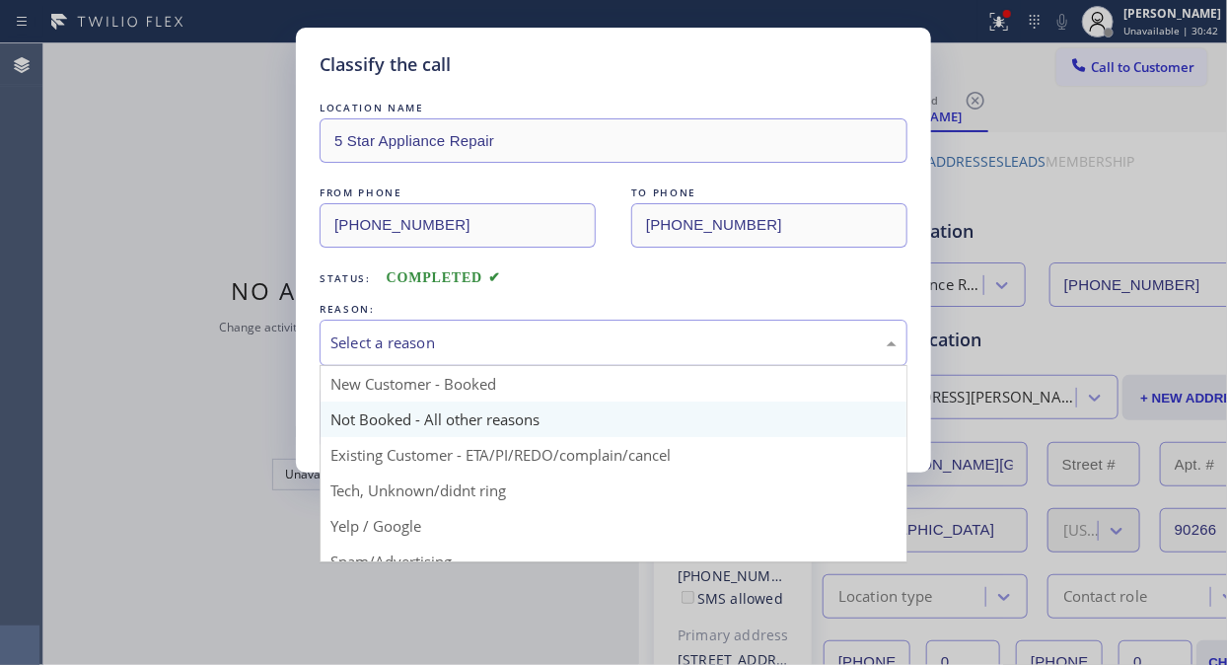
drag, startPoint x: 636, startPoint y: 356, endPoint x: 615, endPoint y: 435, distance: 81.6
click at [637, 356] on div "Select a reason" at bounding box center [613, 342] width 588 height 46
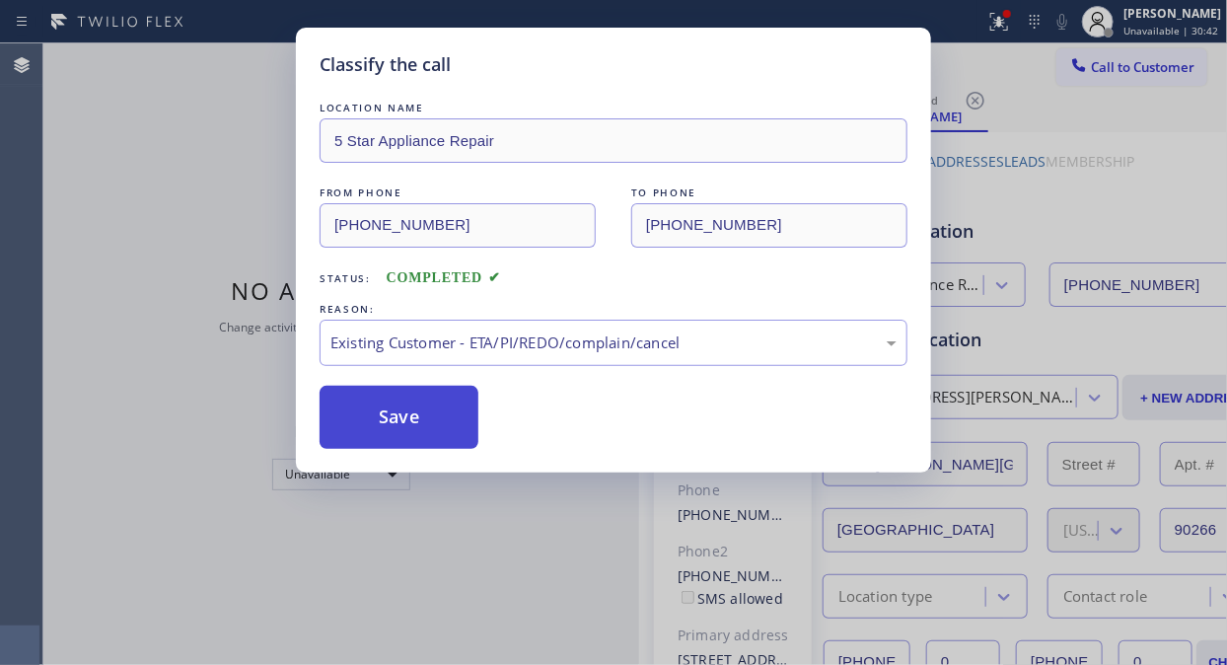
click at [463, 438] on button "Save" at bounding box center [398, 417] width 159 height 63
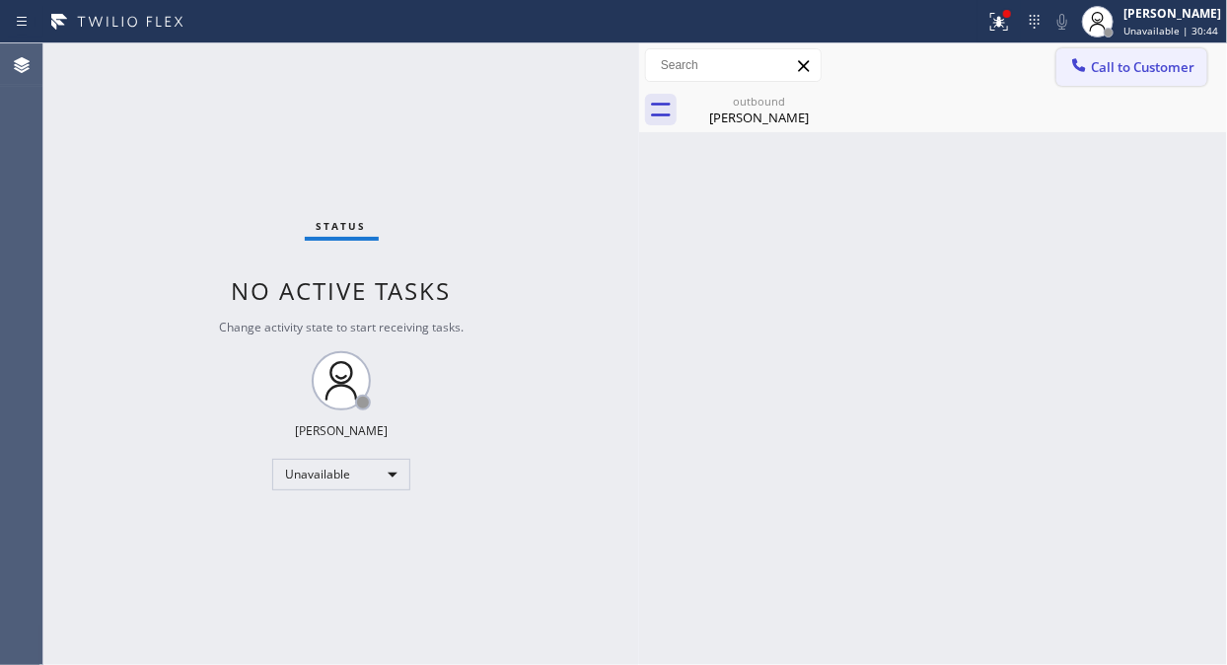
click at [1121, 73] on span "Call to Customer" at bounding box center [1143, 67] width 104 height 18
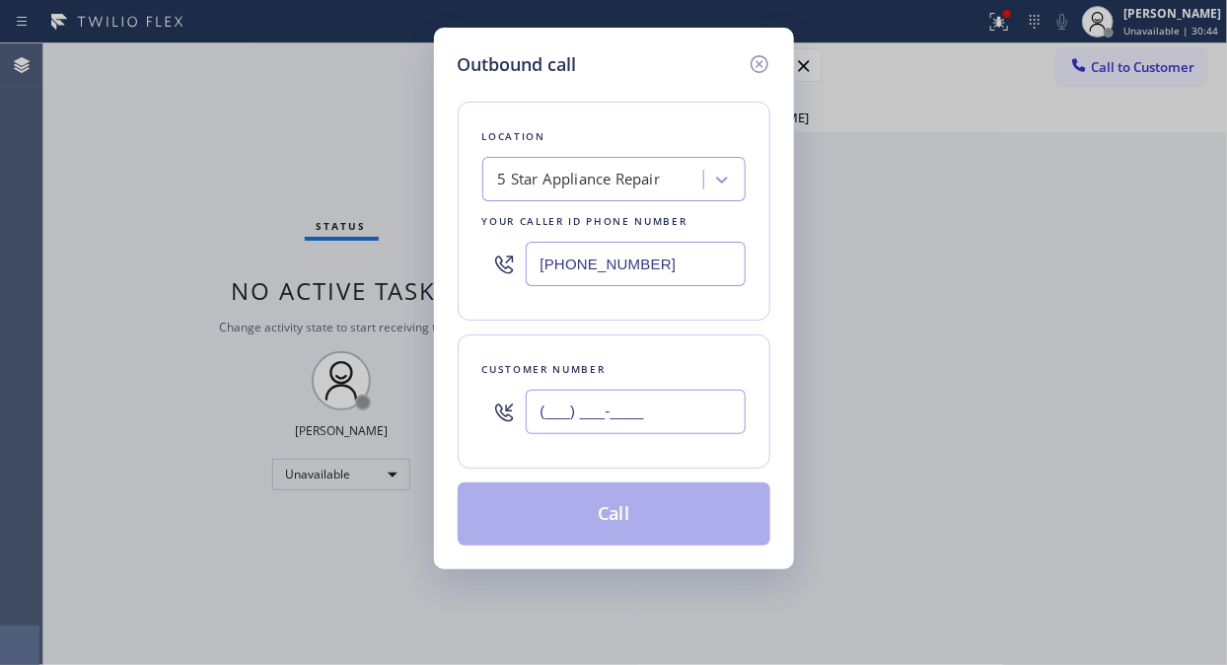
click at [722, 398] on input "(___) ___-____" at bounding box center [636, 411] width 220 height 44
paste input "661) 313-8416"
type input "[PHONE_NUMBER]"
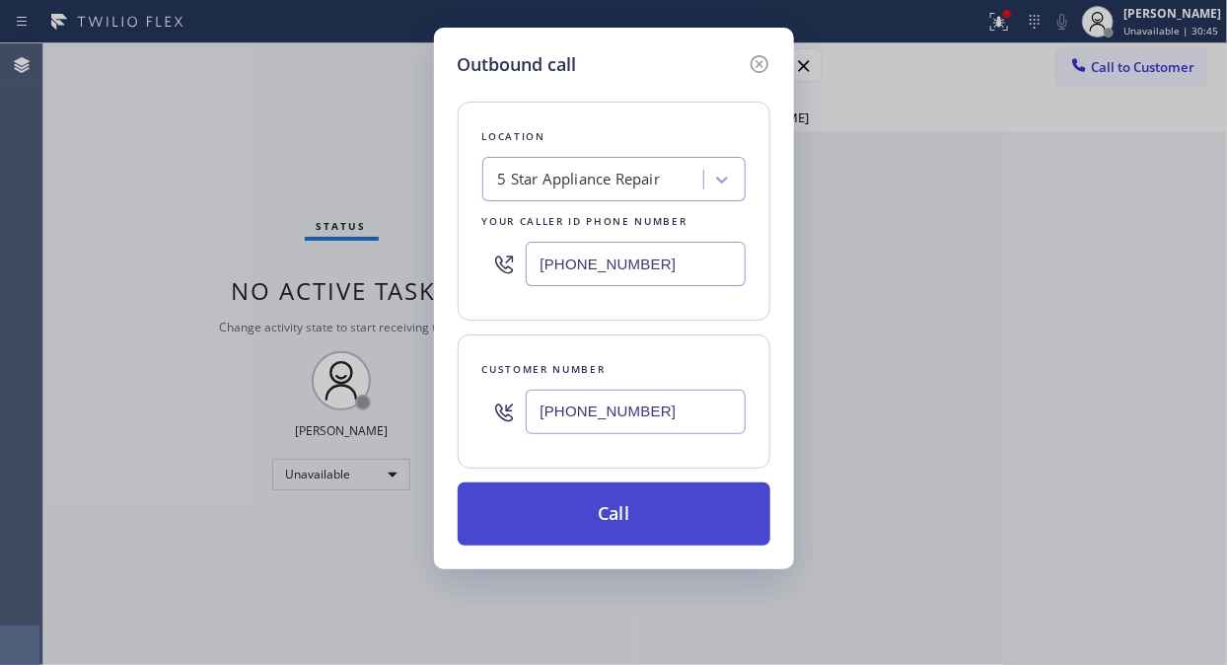
click at [732, 527] on button "Call" at bounding box center [614, 513] width 313 height 63
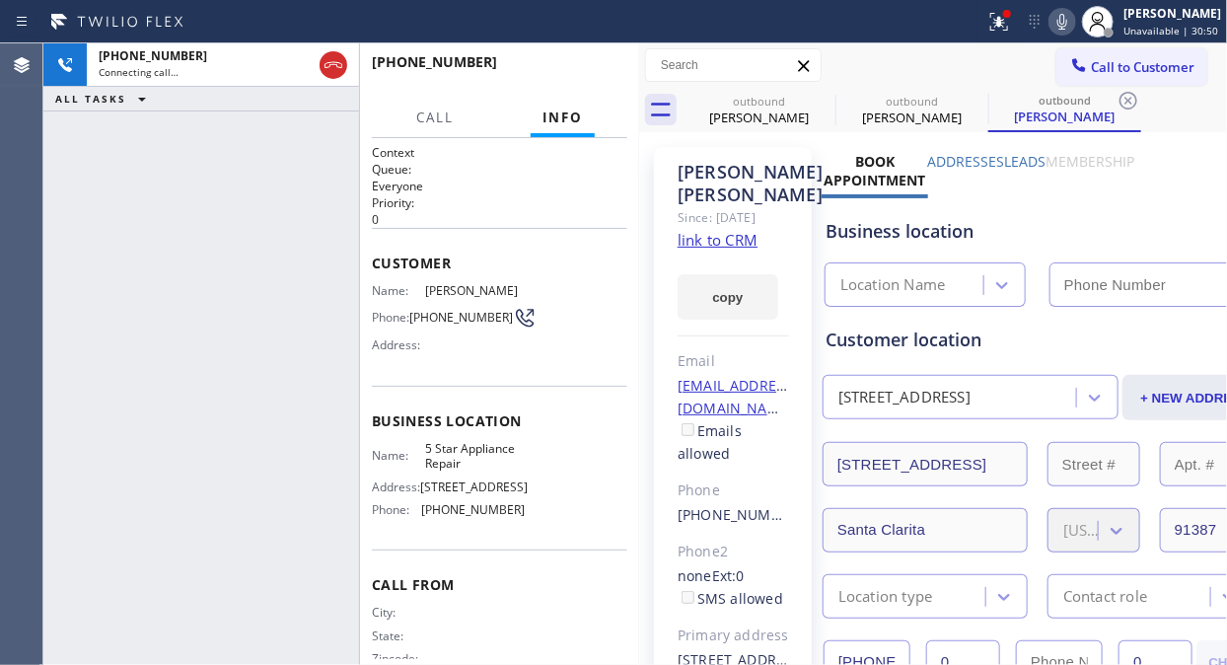
type input "[PHONE_NUMBER]"
drag, startPoint x: 199, startPoint y: 194, endPoint x: 227, endPoint y: 166, distance: 39.7
click at [199, 193] on div "[PHONE_NUMBER] Live | 00:00 ALL TASKS ALL TASKS ACTIVE TASKS TASKS IN WRAP UP" at bounding box center [201, 353] width 316 height 621
click at [565, 70] on span "HANG UP" at bounding box center [581, 71] width 60 height 14
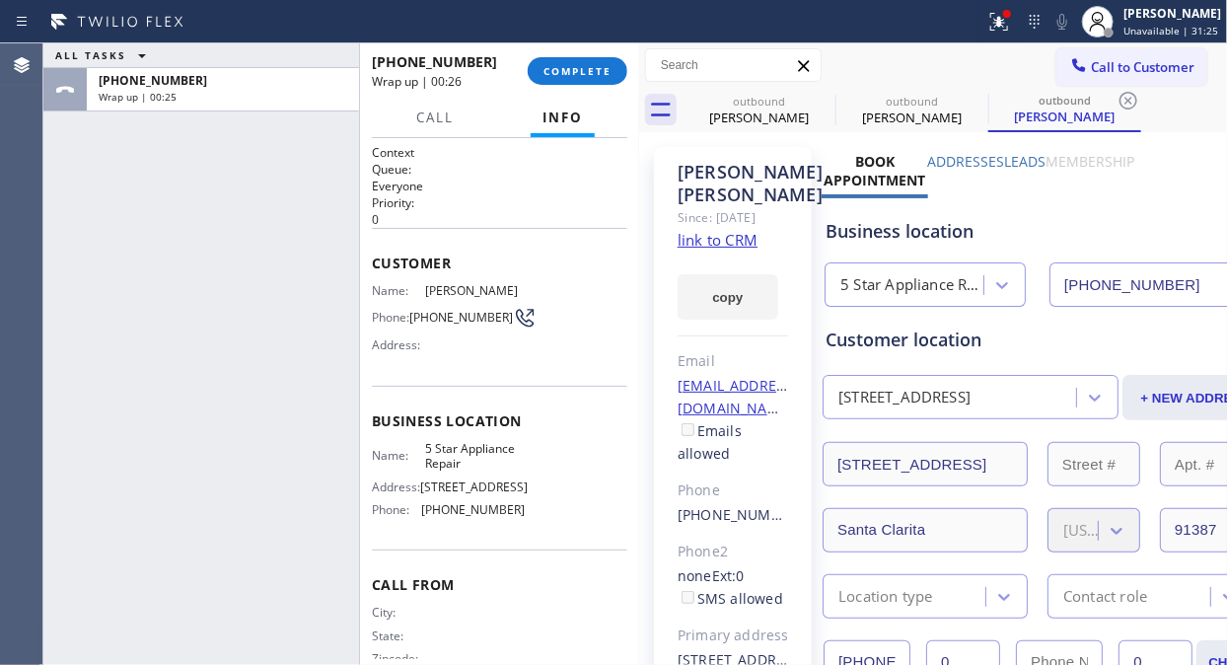
click at [169, 162] on div "ALL TASKS ALL TASKS ACTIVE TASKS TASKS IN WRAP UP [PHONE_NUMBER] Wrap up | 00:25" at bounding box center [201, 353] width 316 height 621
drag, startPoint x: 622, startPoint y: 62, endPoint x: 588, endPoint y: 73, distance: 36.2
click at [621, 67] on button "COMPLETE" at bounding box center [578, 71] width 100 height 28
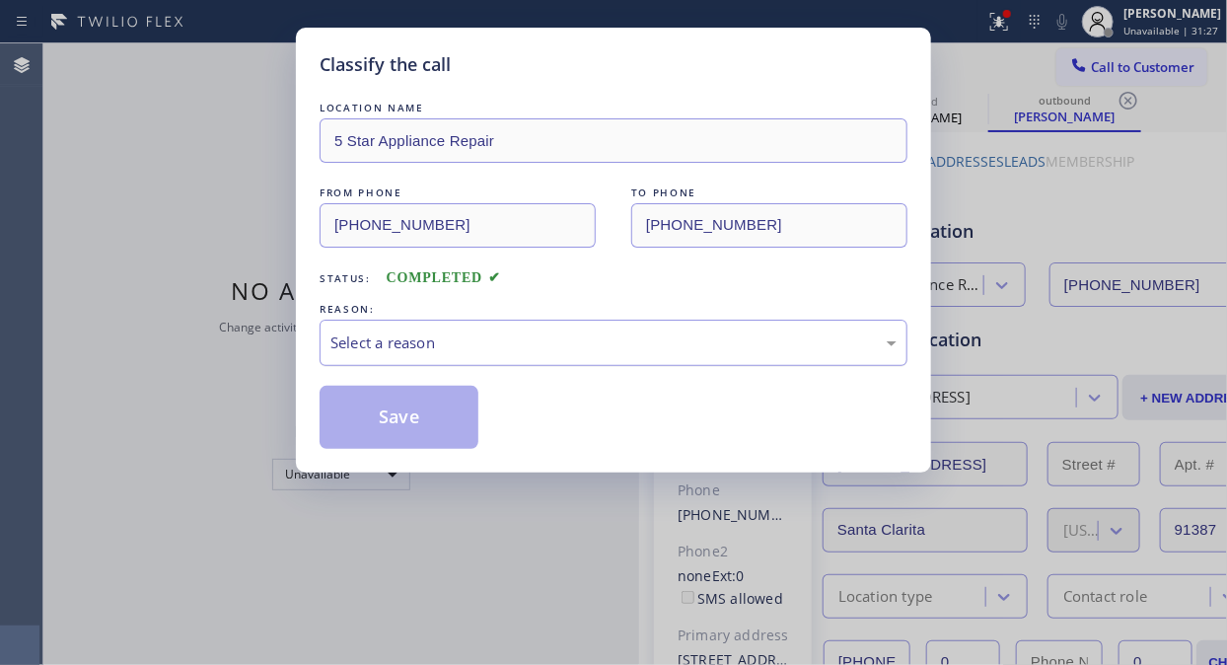
drag, startPoint x: 638, startPoint y: 328, endPoint x: 637, endPoint y: 350, distance: 21.7
click at [638, 329] on div "Select a reason" at bounding box center [613, 342] width 588 height 46
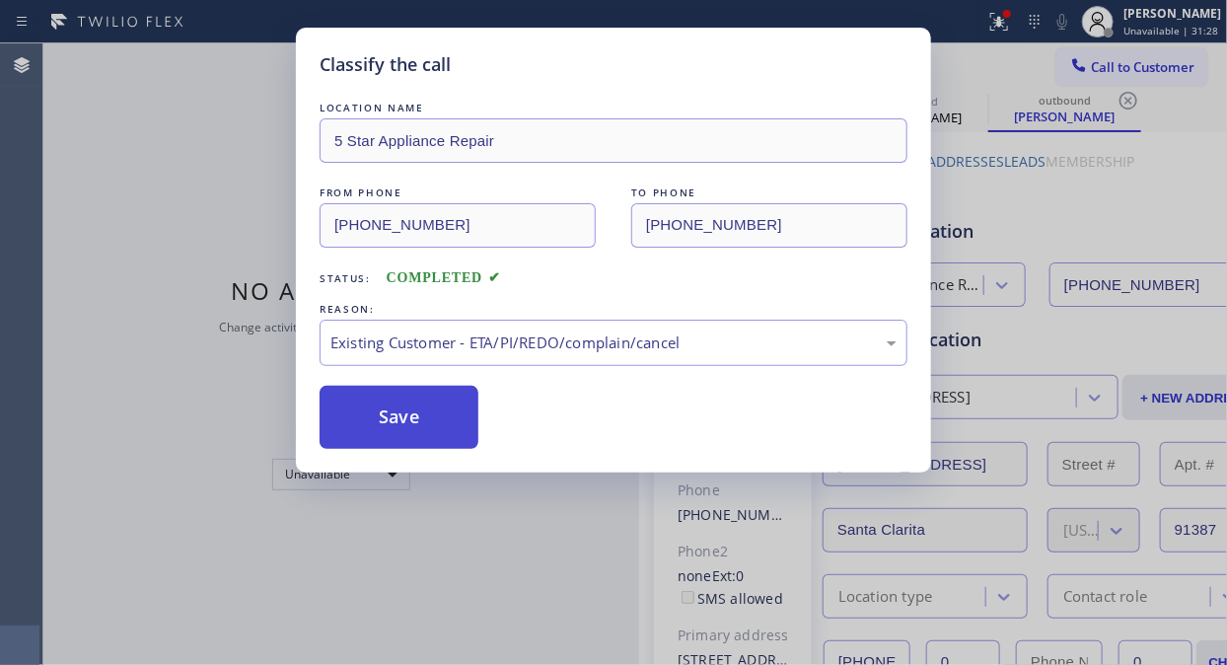
click at [381, 418] on button "Save" at bounding box center [398, 417] width 159 height 63
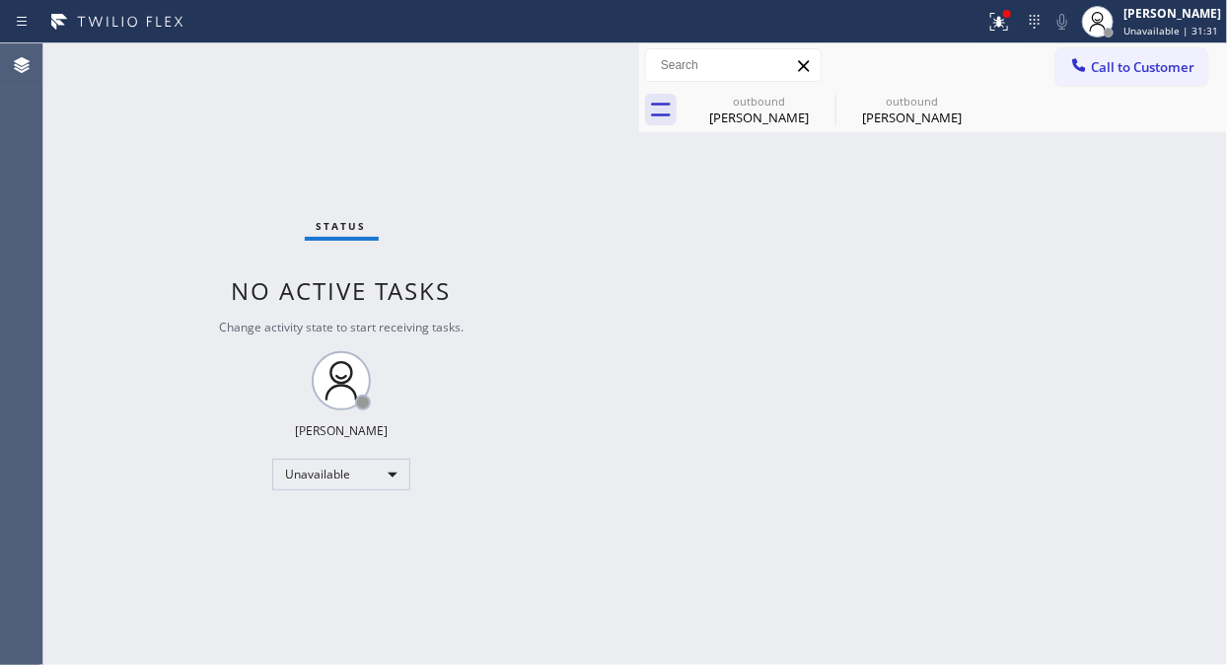
click at [203, 113] on div "Status No active tasks Change activity state to start receiving tasks. [PERSON_…" at bounding box center [341, 353] width 596 height 621
click at [1106, 65] on span "Call to Customer" at bounding box center [1143, 67] width 104 height 18
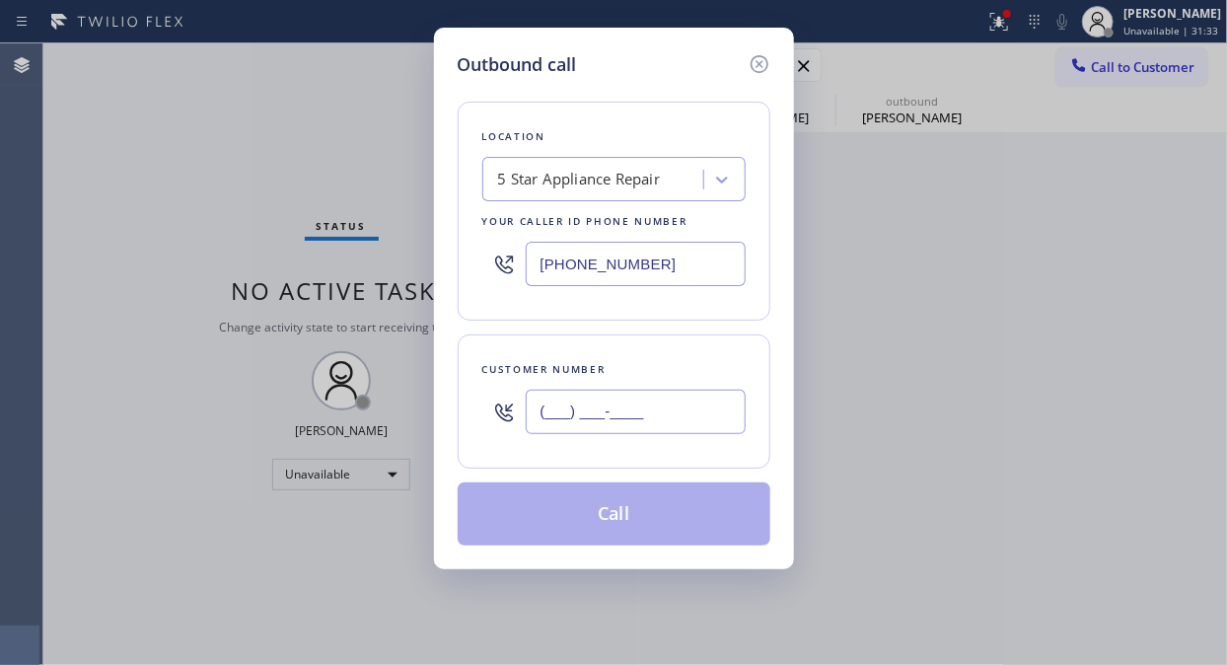
click at [564, 411] on input "(___) ___-____" at bounding box center [636, 411] width 220 height 44
paste input "661) 313-8416"
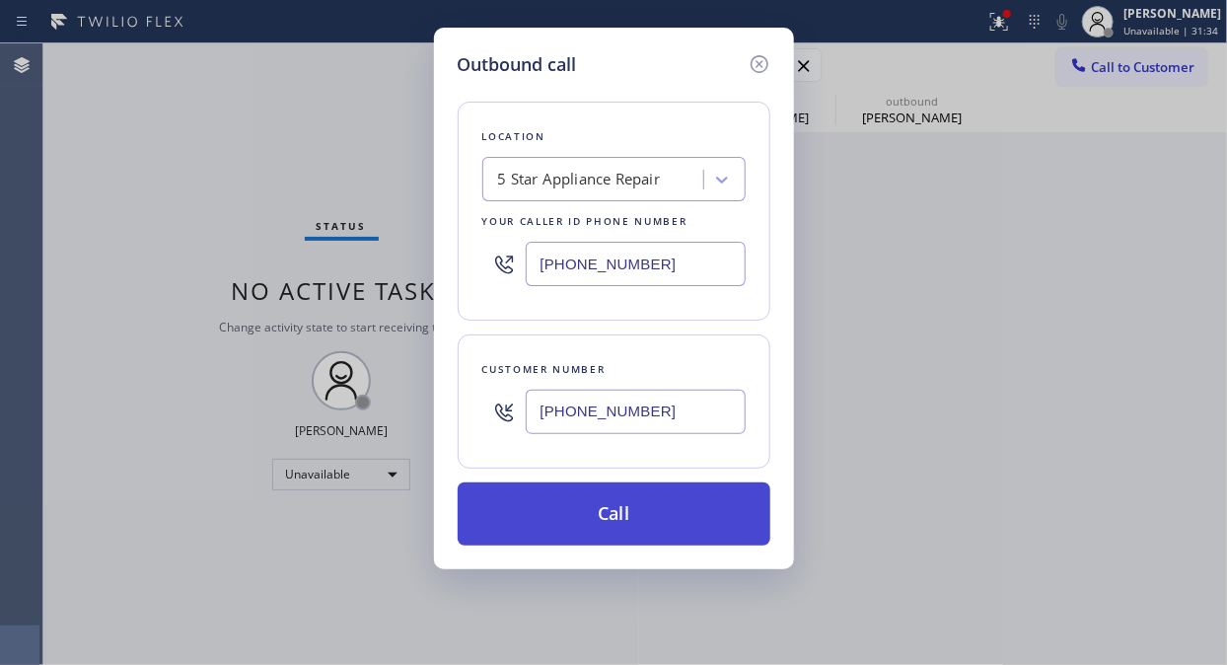
type input "[PHONE_NUMBER]"
click at [617, 513] on button "Call" at bounding box center [614, 513] width 313 height 63
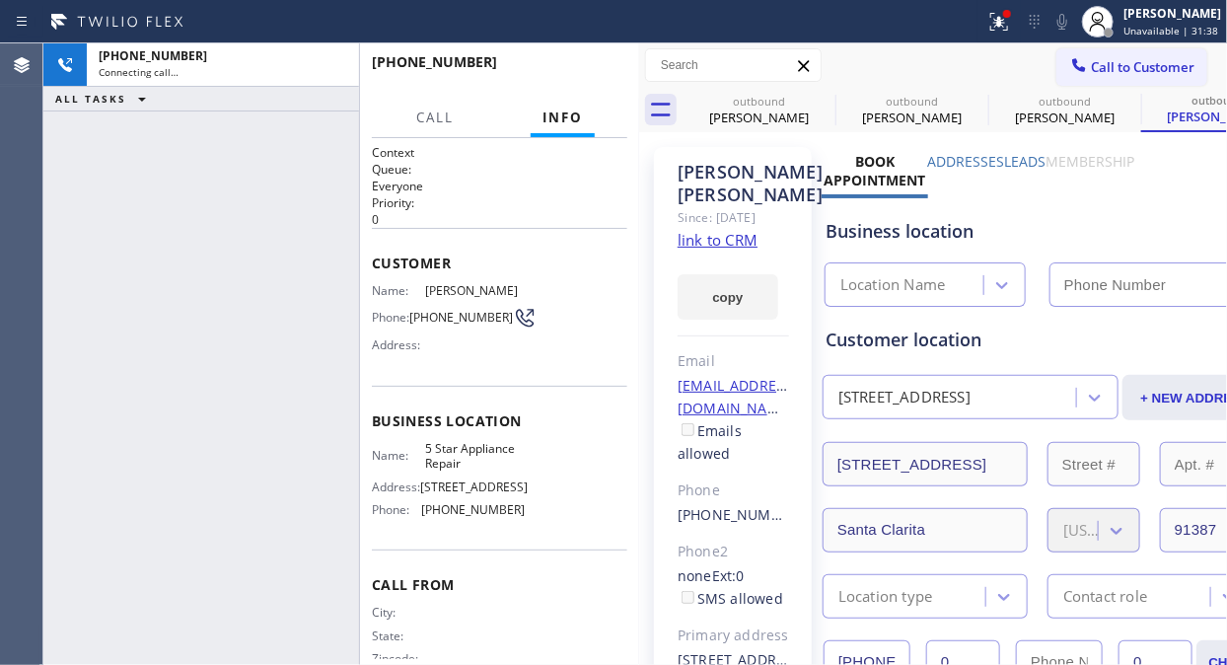
type input "[PHONE_NUMBER]"
drag, startPoint x: 336, startPoint y: 56, endPoint x: 592, endPoint y: 57, distance: 255.4
click at [336, 57] on icon at bounding box center [333, 65] width 24 height 24
click at [1073, 66] on icon at bounding box center [1079, 64] width 13 height 13
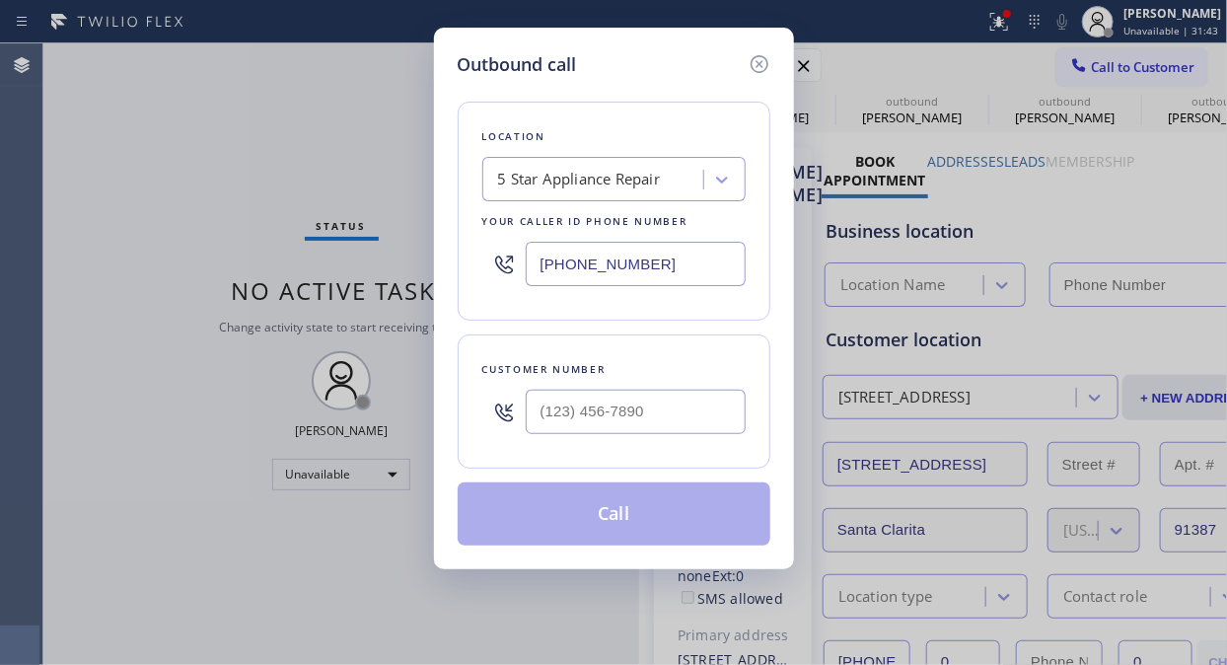
type input "[PHONE_NUMBER]"
click at [554, 410] on input "(___) ___-____" at bounding box center [636, 411] width 220 height 44
paste input "818) 731-9820"
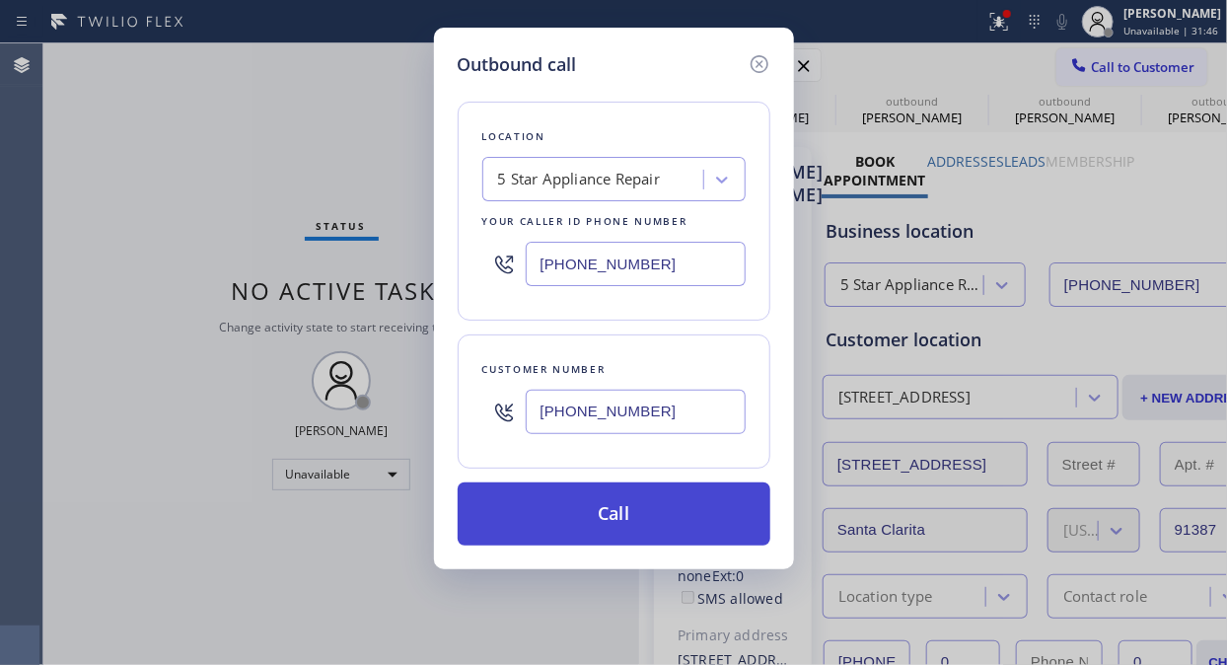
type input "[PHONE_NUMBER]"
click at [654, 519] on button "Call" at bounding box center [614, 513] width 313 height 63
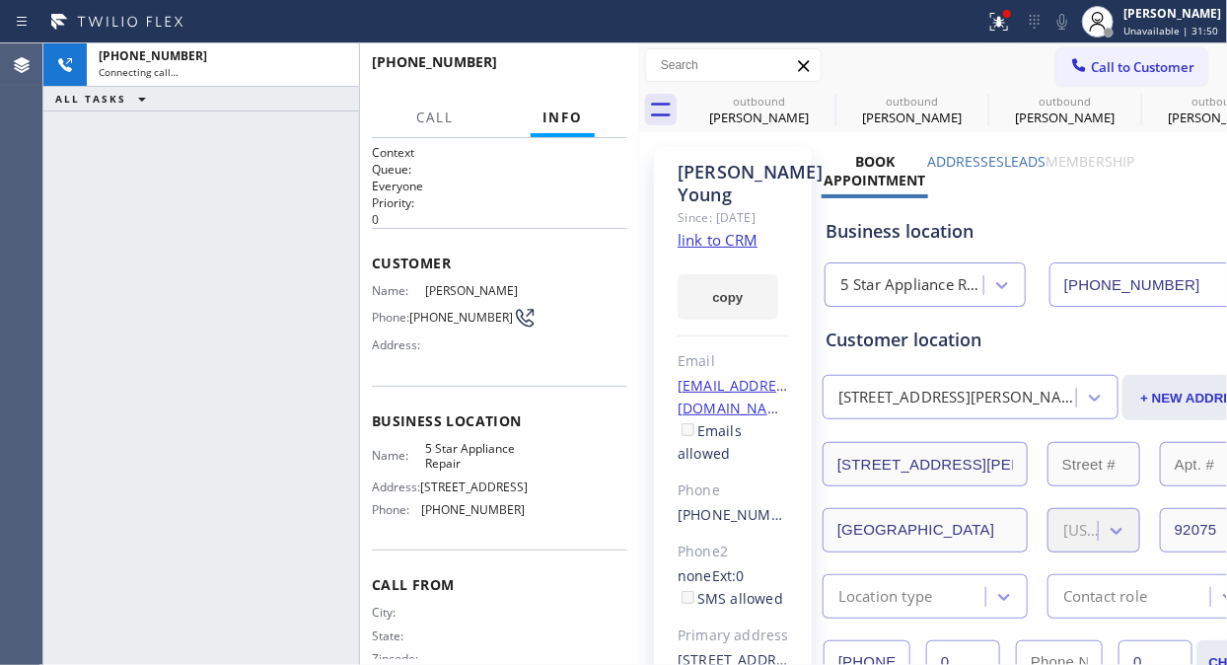
type input "[PHONE_NUMBER]"
click at [1067, 21] on icon at bounding box center [1062, 22] width 24 height 24
click at [1002, 15] on icon at bounding box center [999, 22] width 24 height 24
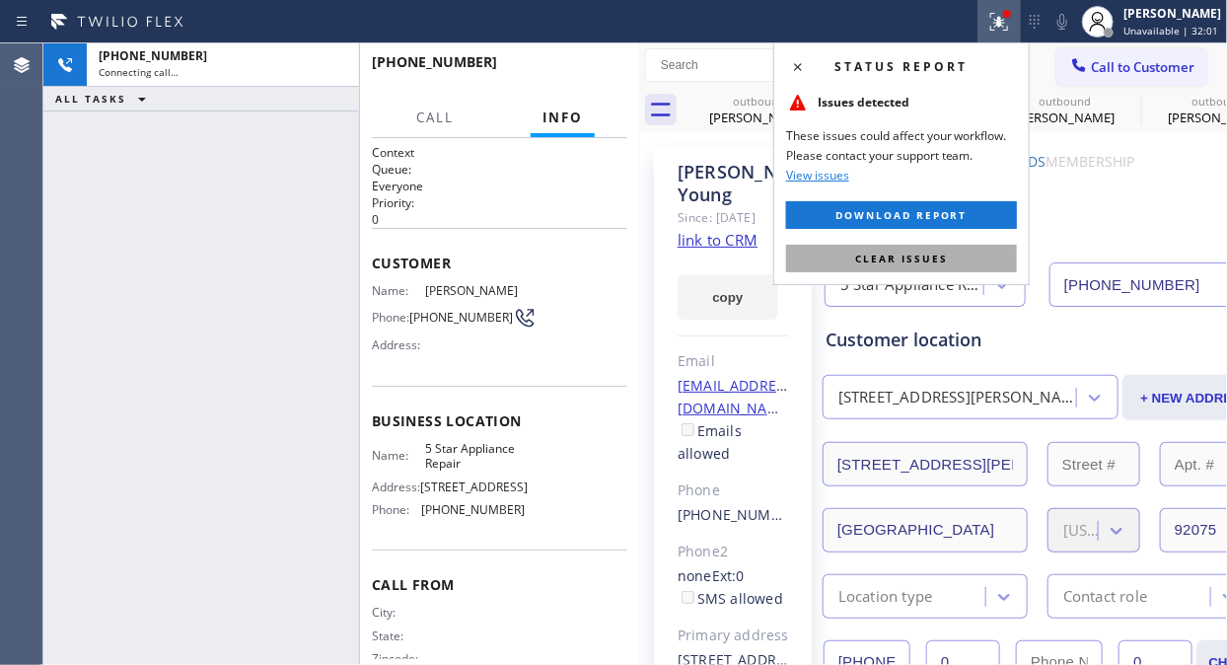
click at [944, 267] on button "Clear issues" at bounding box center [901, 259] width 231 height 28
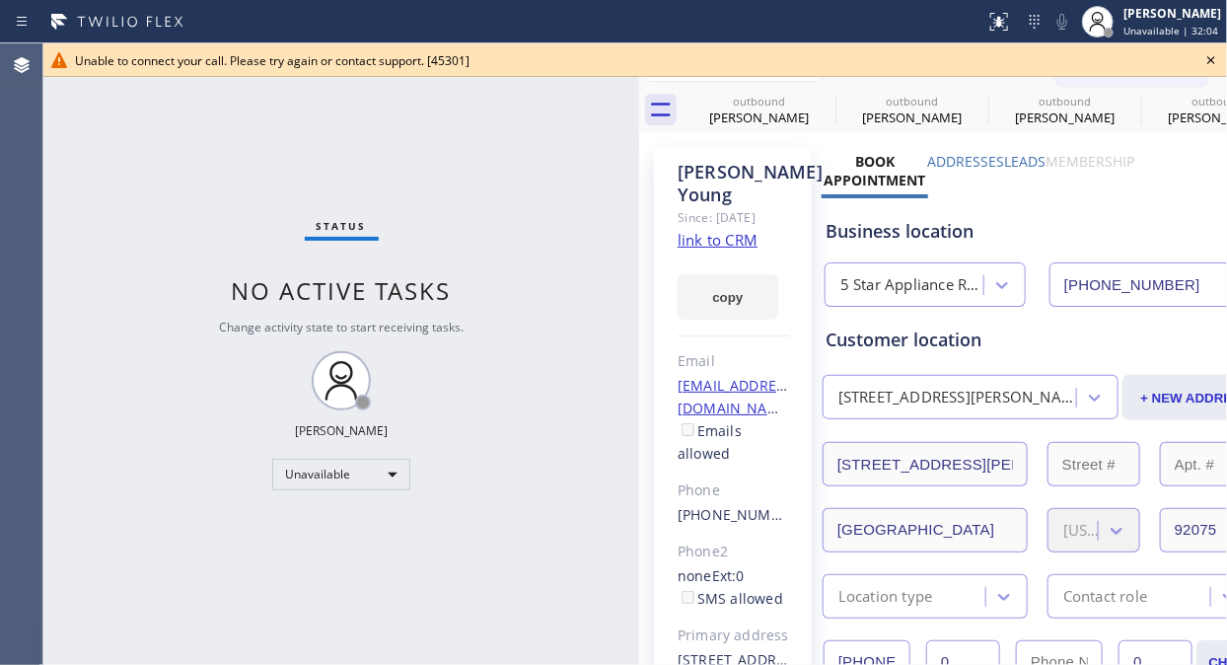
click at [1208, 59] on icon at bounding box center [1211, 60] width 24 height 24
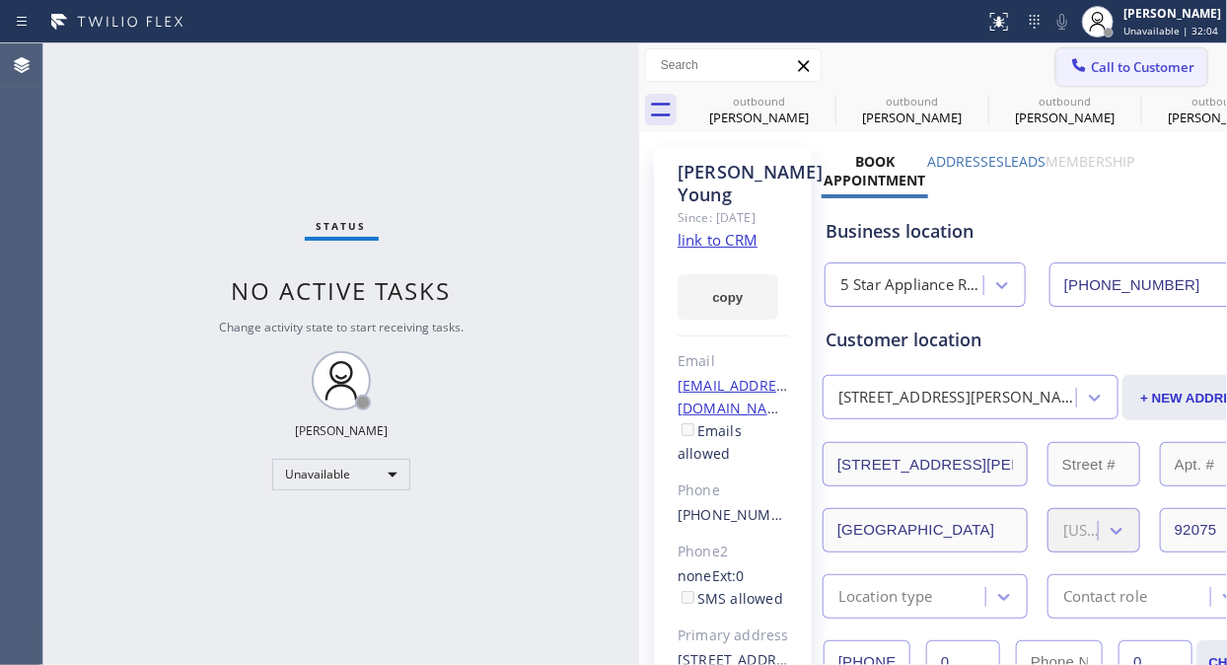
click at [1121, 66] on span "Call to Customer" at bounding box center [1143, 67] width 104 height 18
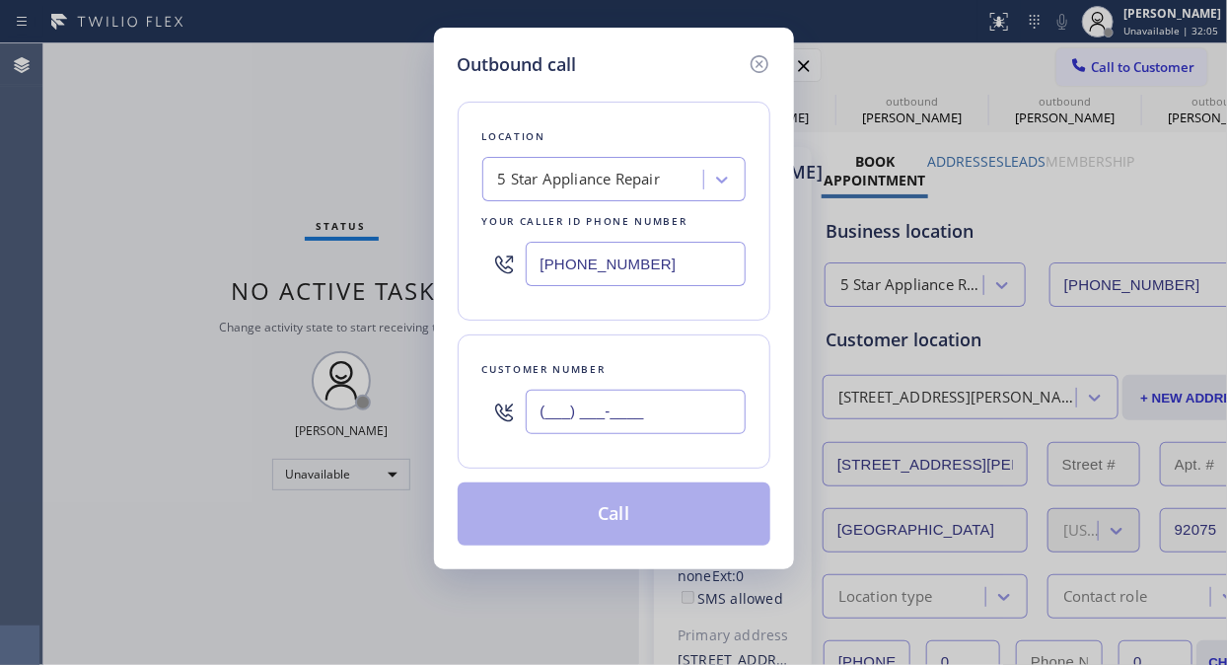
click at [705, 417] on input "(___) ___-____" at bounding box center [636, 411] width 220 height 44
paste input "626) 793-2994"
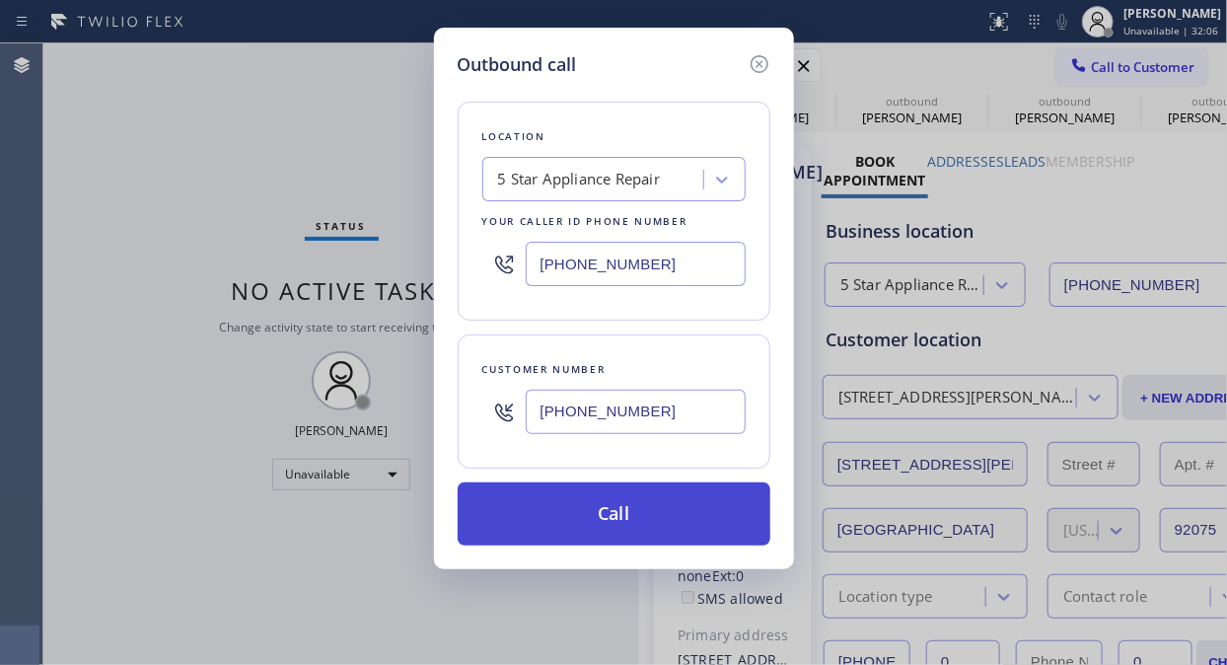
type input "[PHONE_NUMBER]"
click at [715, 508] on button "Call" at bounding box center [614, 513] width 313 height 63
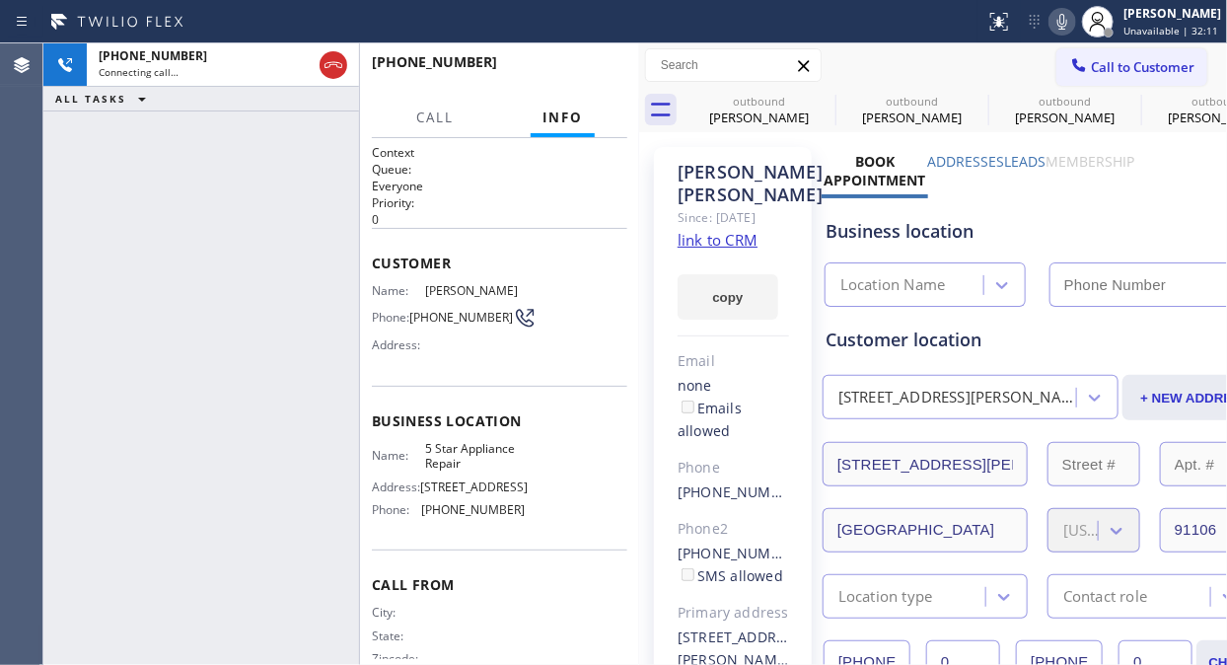
type input "[PHONE_NUMBER]"
click at [575, 62] on button "HANG UP" at bounding box center [581, 71] width 92 height 28
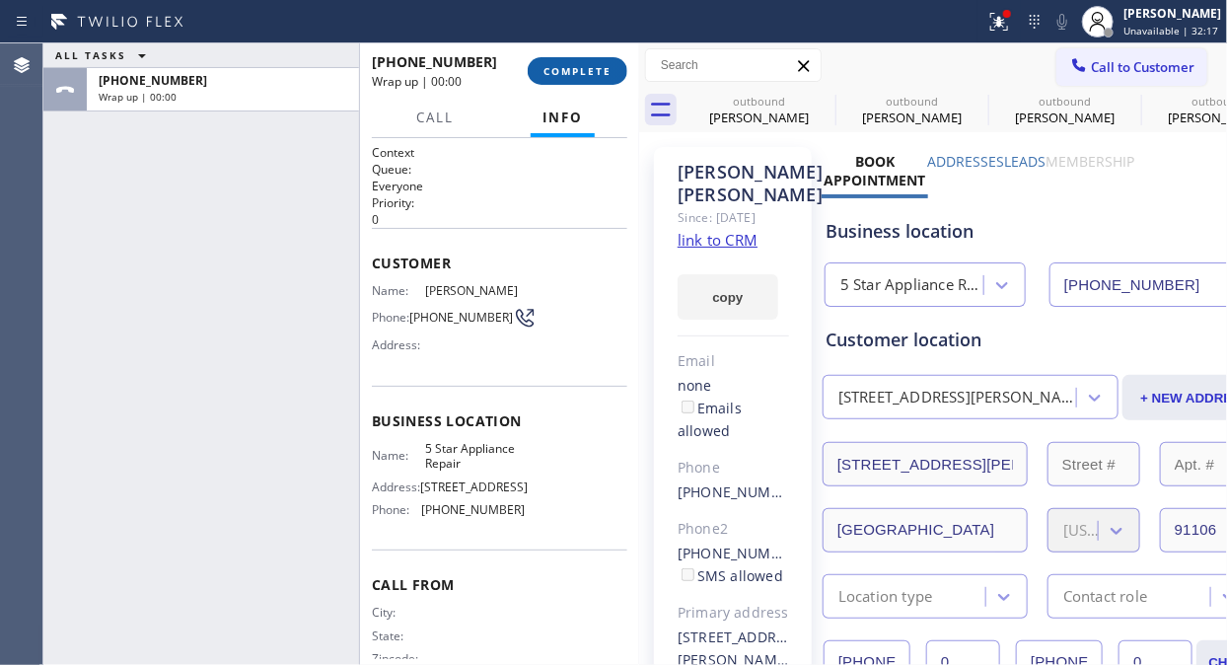
click at [575, 62] on button "COMPLETE" at bounding box center [578, 71] width 100 height 28
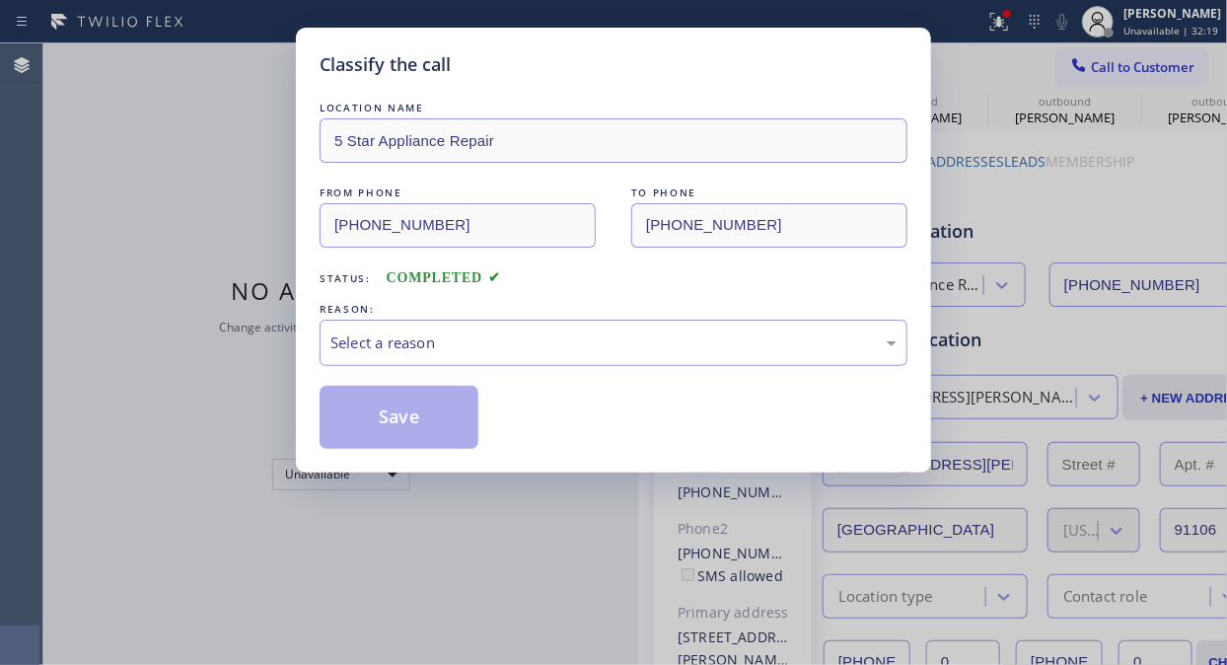
click at [547, 352] on div "Select a reason" at bounding box center [613, 342] width 566 height 23
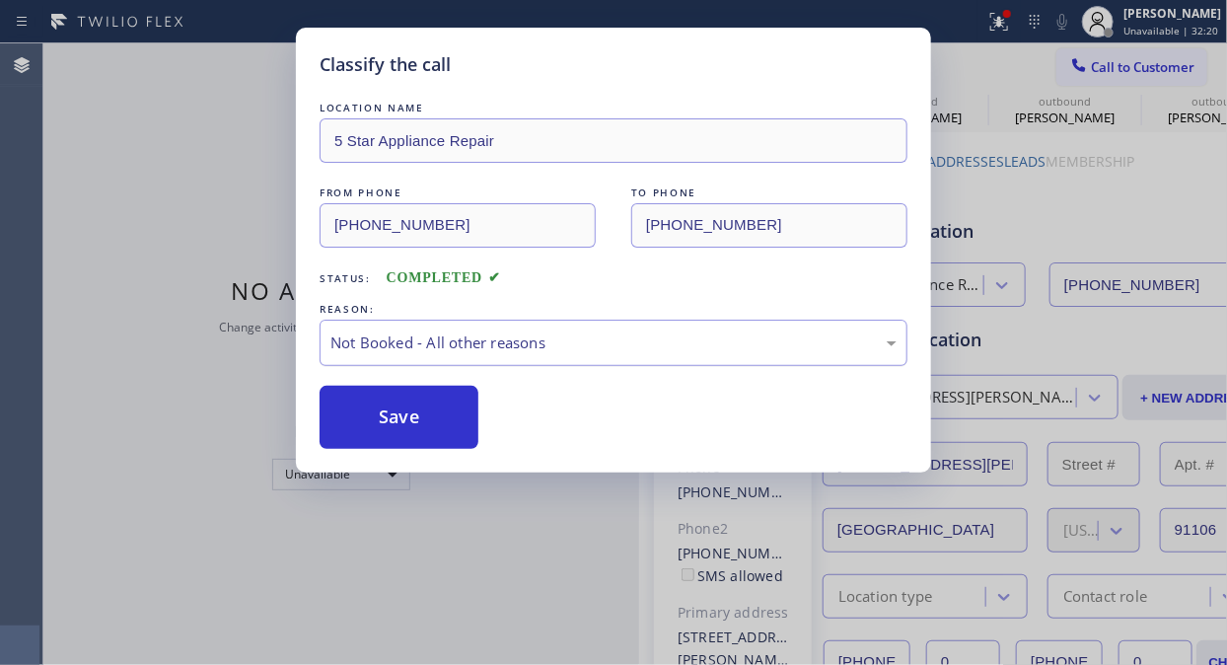
click at [563, 347] on div "Not Booked - All other reasons" at bounding box center [613, 342] width 566 height 23
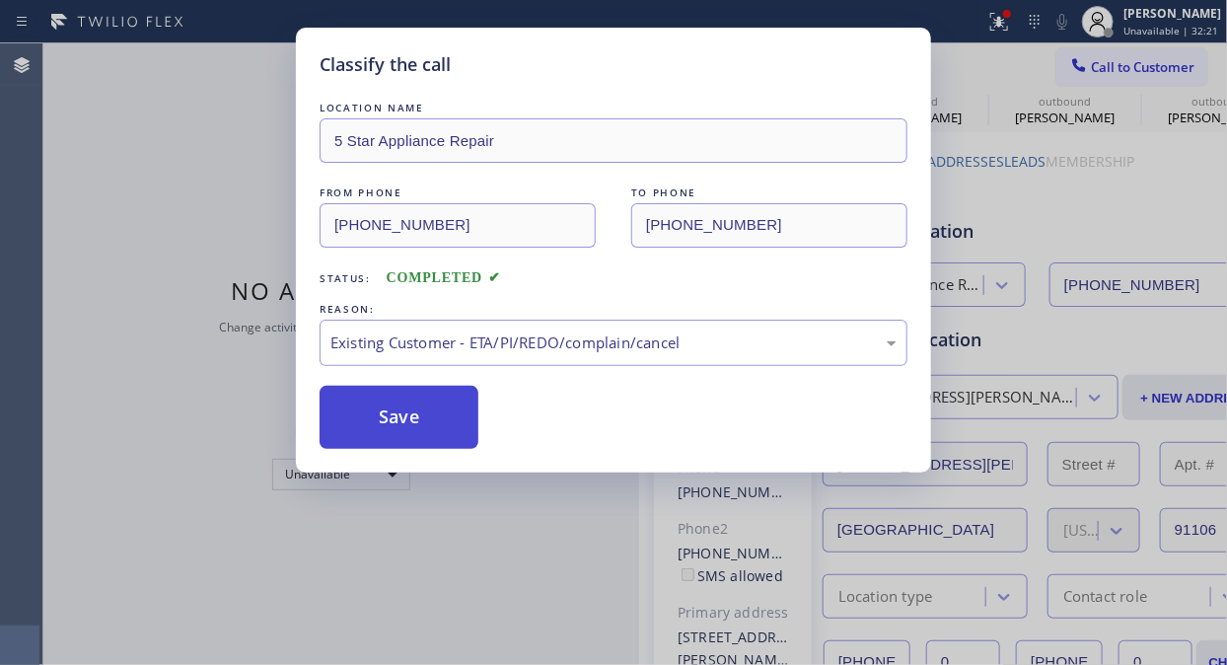
click at [378, 416] on button "Save" at bounding box center [398, 417] width 159 height 63
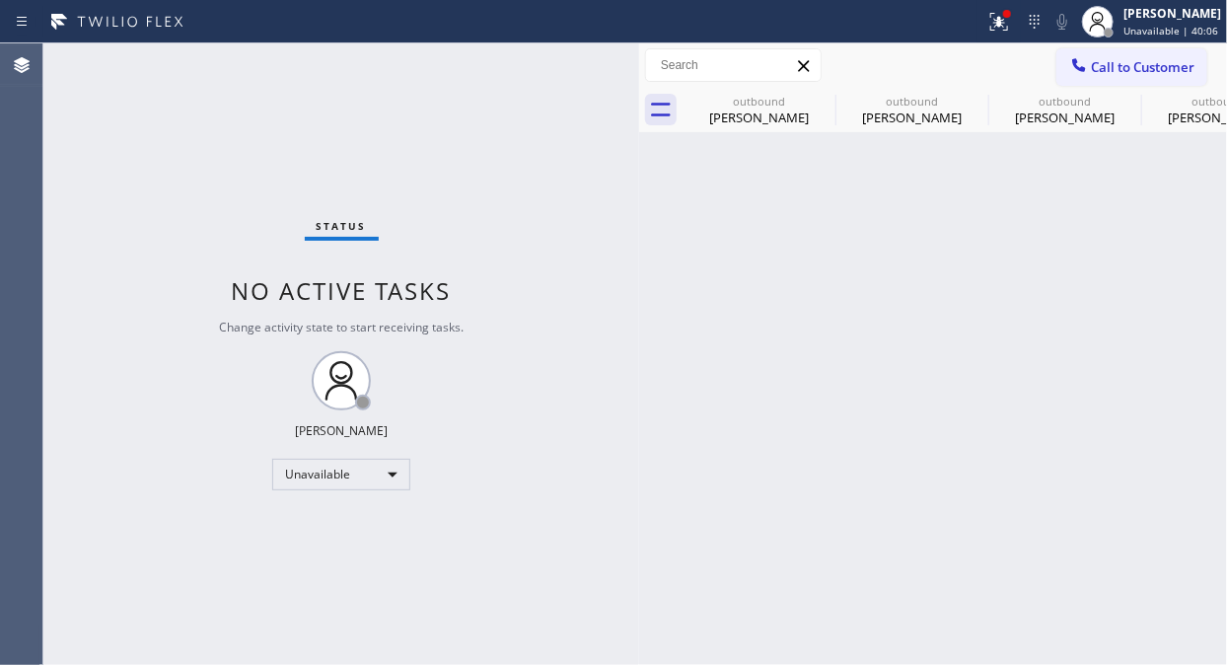
click at [84, 286] on div "Status No active tasks Change activity state to start receiving tasks. [PERSON_…" at bounding box center [341, 353] width 596 height 621
click at [829, 91] on icon at bounding box center [823, 101] width 24 height 24
click at [0, 0] on icon at bounding box center [0, 0] width 0 height 0
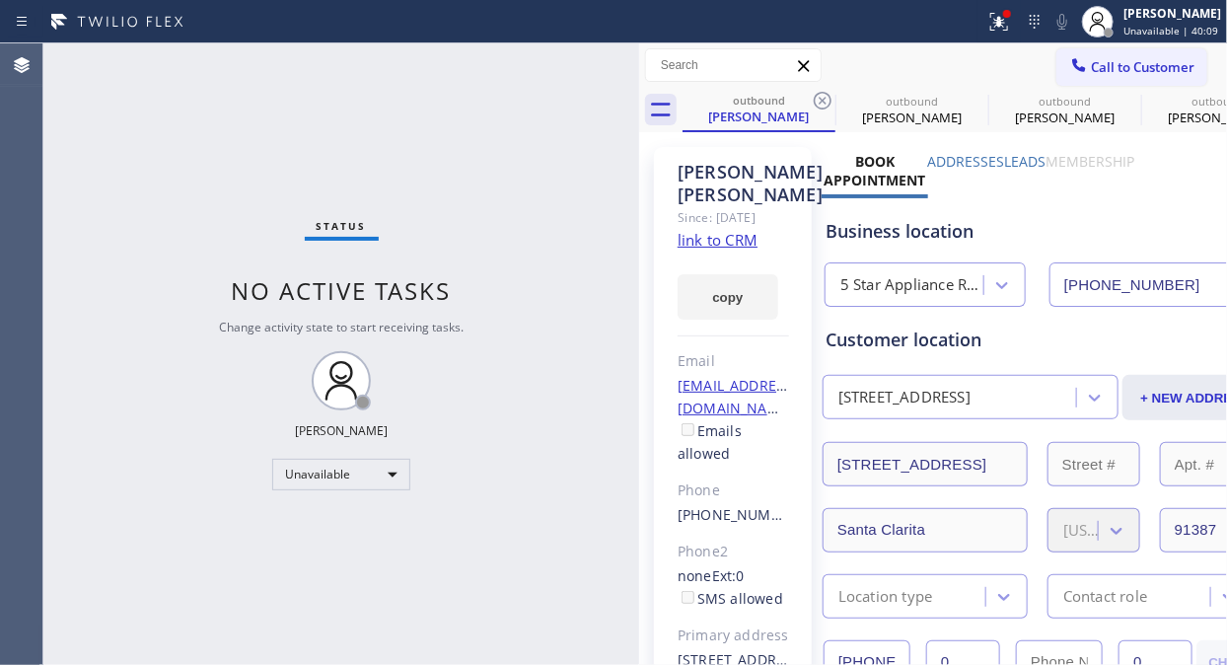
click at [829, 91] on icon at bounding box center [823, 101] width 24 height 24
click at [820, 95] on icon at bounding box center [823, 101] width 24 height 24
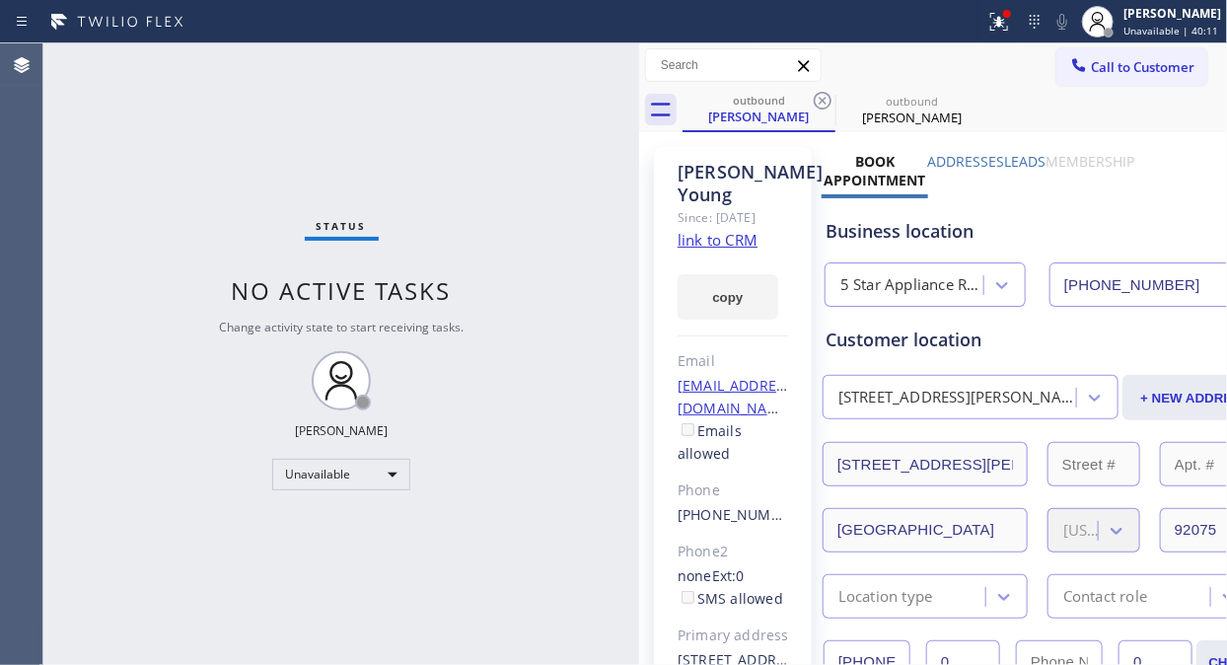
click at [820, 95] on icon at bounding box center [823, 101] width 24 height 24
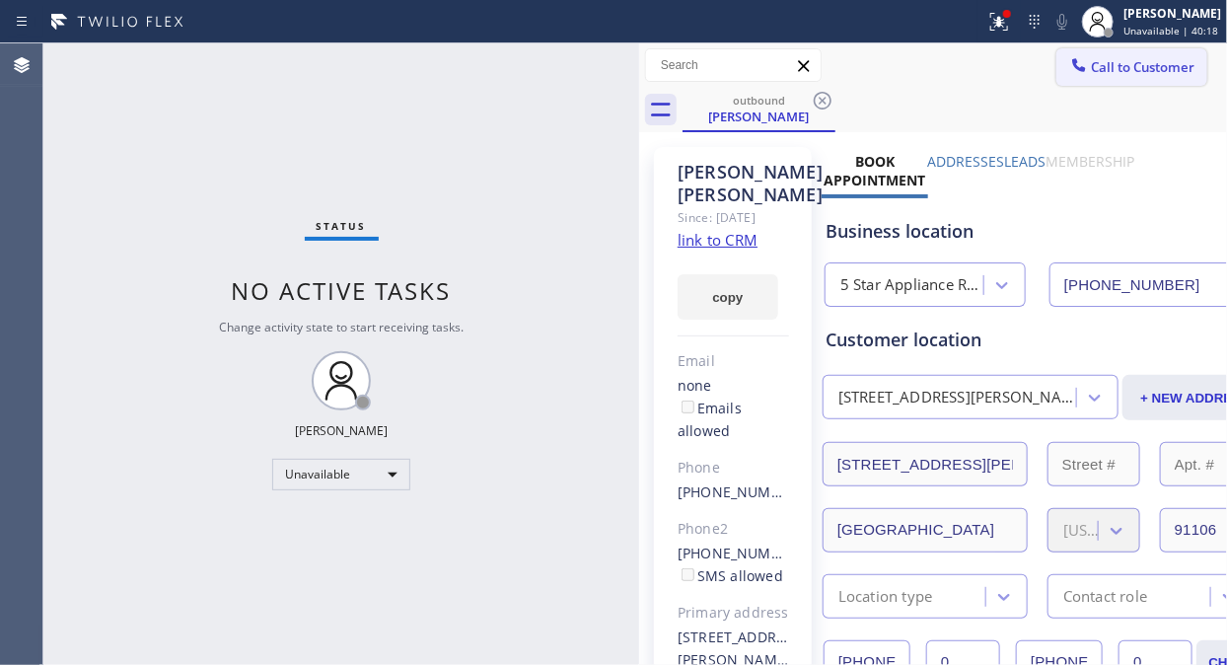
click at [1091, 70] on span "Call to Customer" at bounding box center [1143, 67] width 104 height 18
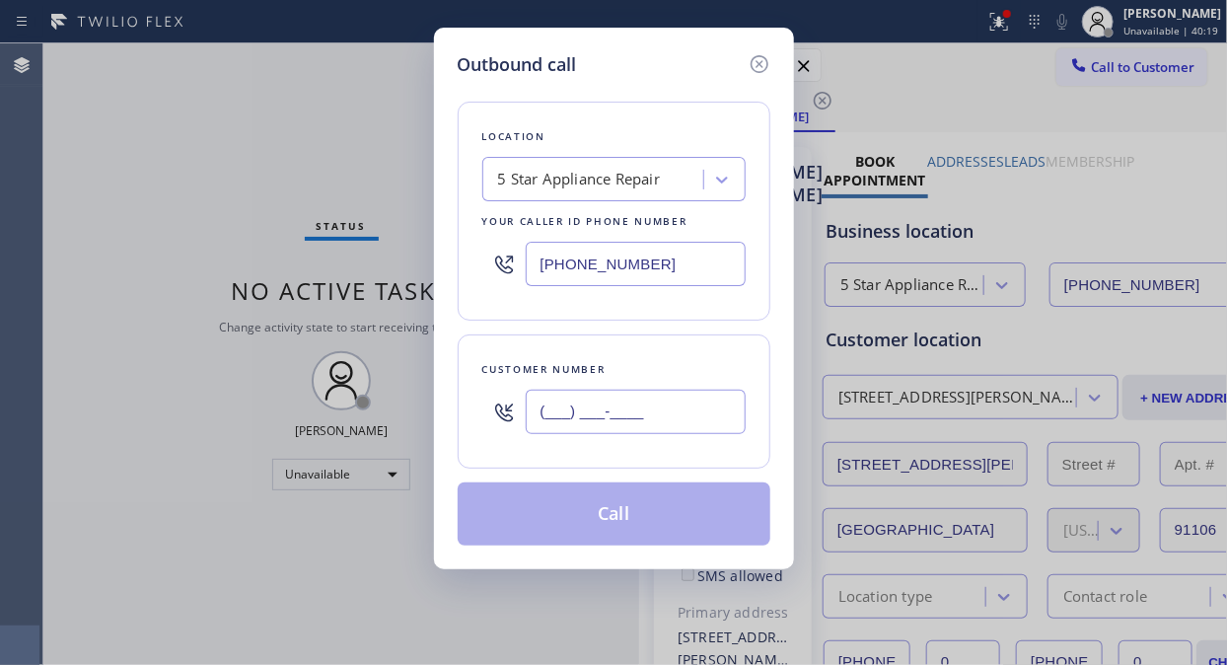
click at [559, 417] on input "(___) ___-____" at bounding box center [636, 411] width 220 height 44
paste input "323) 333-9451"
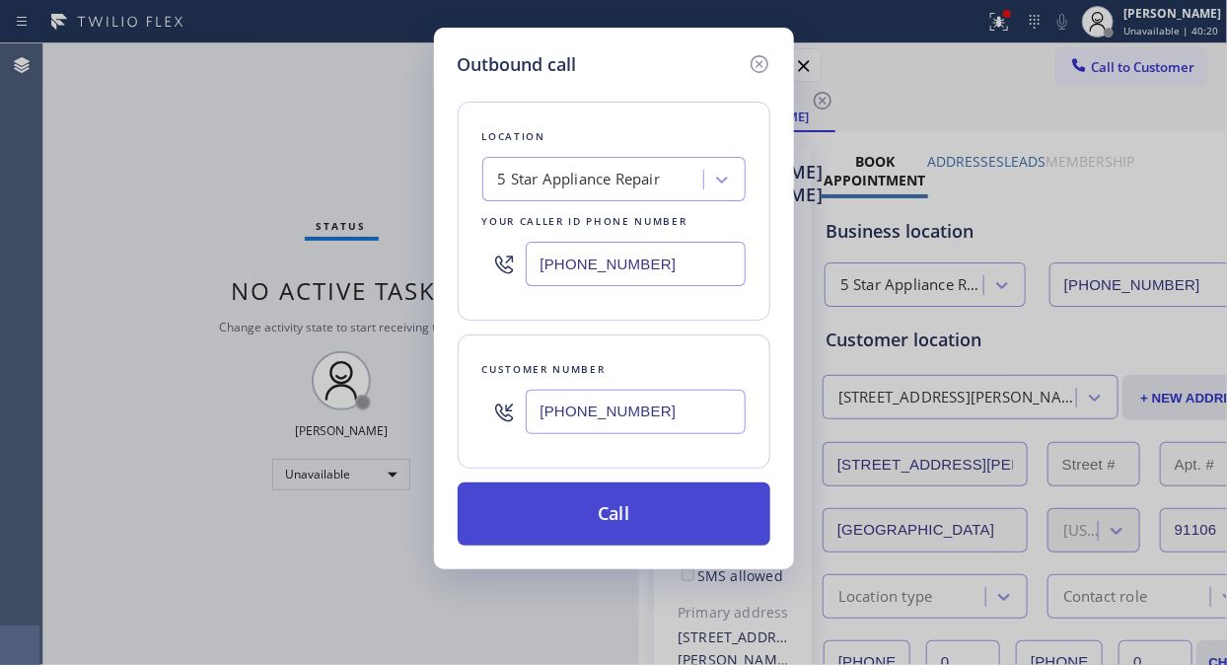
type input "[PHONE_NUMBER]"
click at [628, 523] on button "Call" at bounding box center [614, 513] width 313 height 63
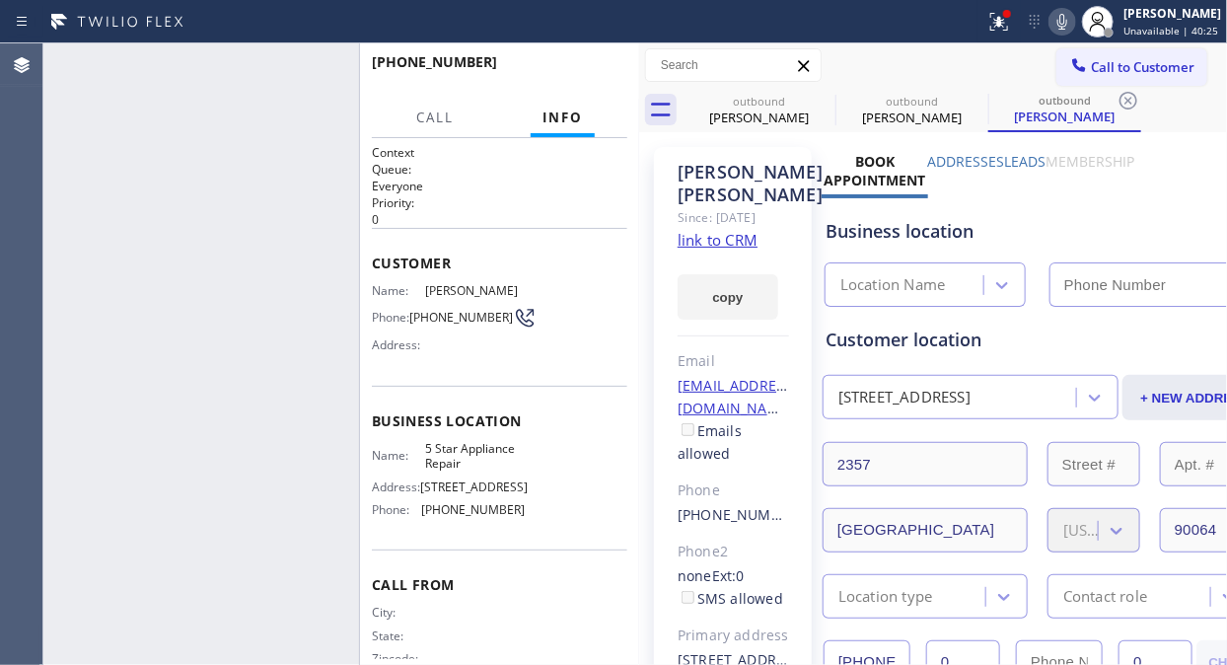
type input "[PHONE_NUMBER]"
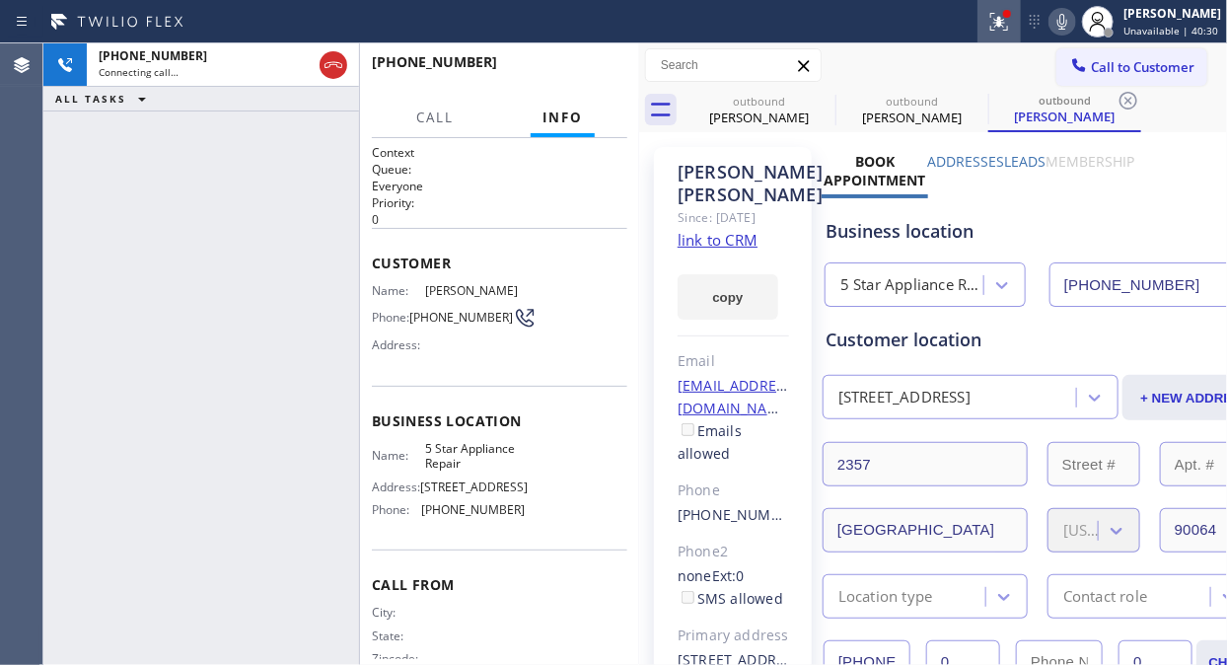
click at [993, 12] on div at bounding box center [998, 22] width 43 height 24
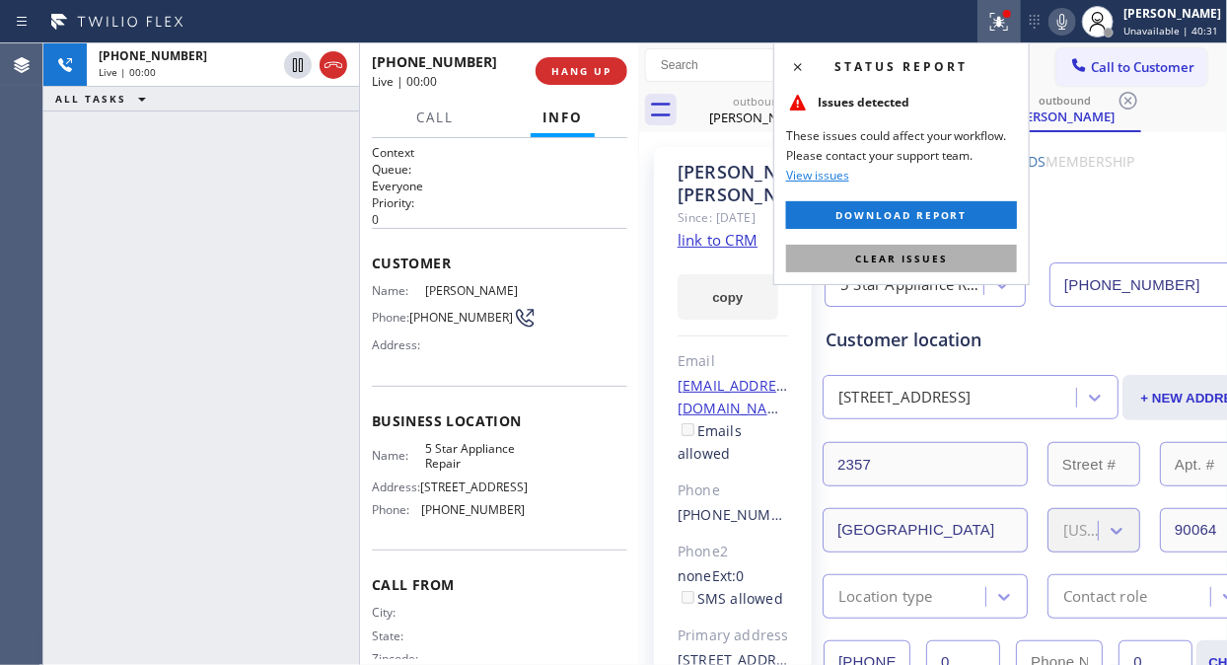
click at [878, 252] on span "Clear issues" at bounding box center [901, 258] width 93 height 14
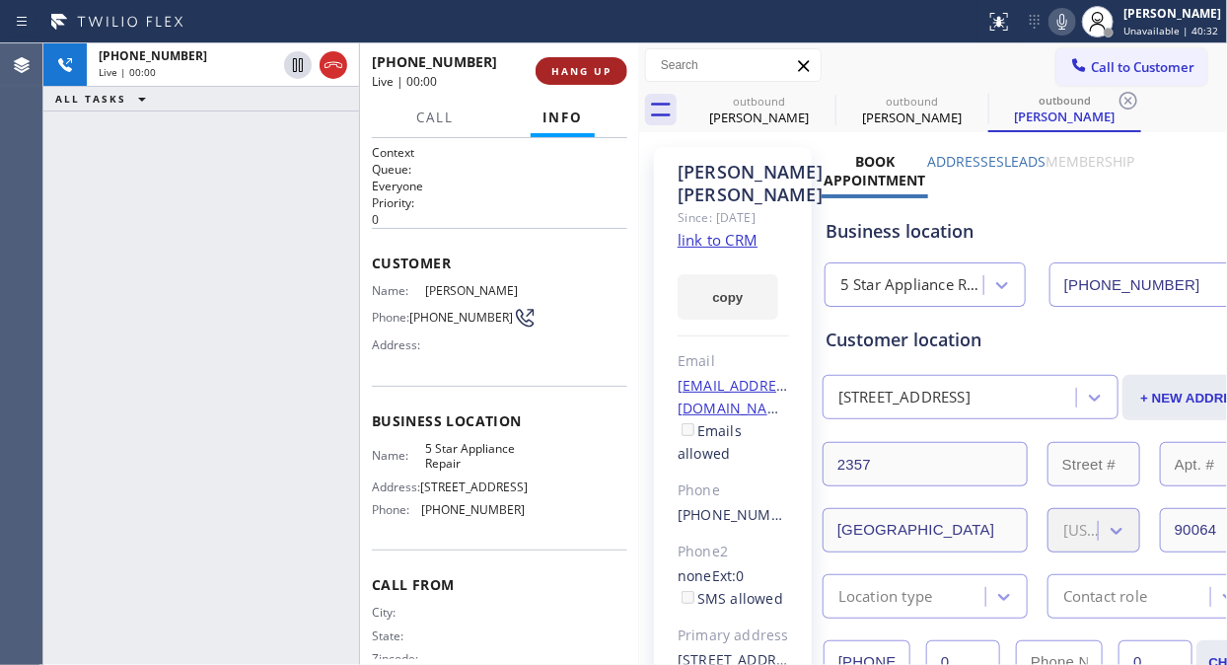
click at [570, 66] on span "HANG UP" at bounding box center [581, 71] width 60 height 14
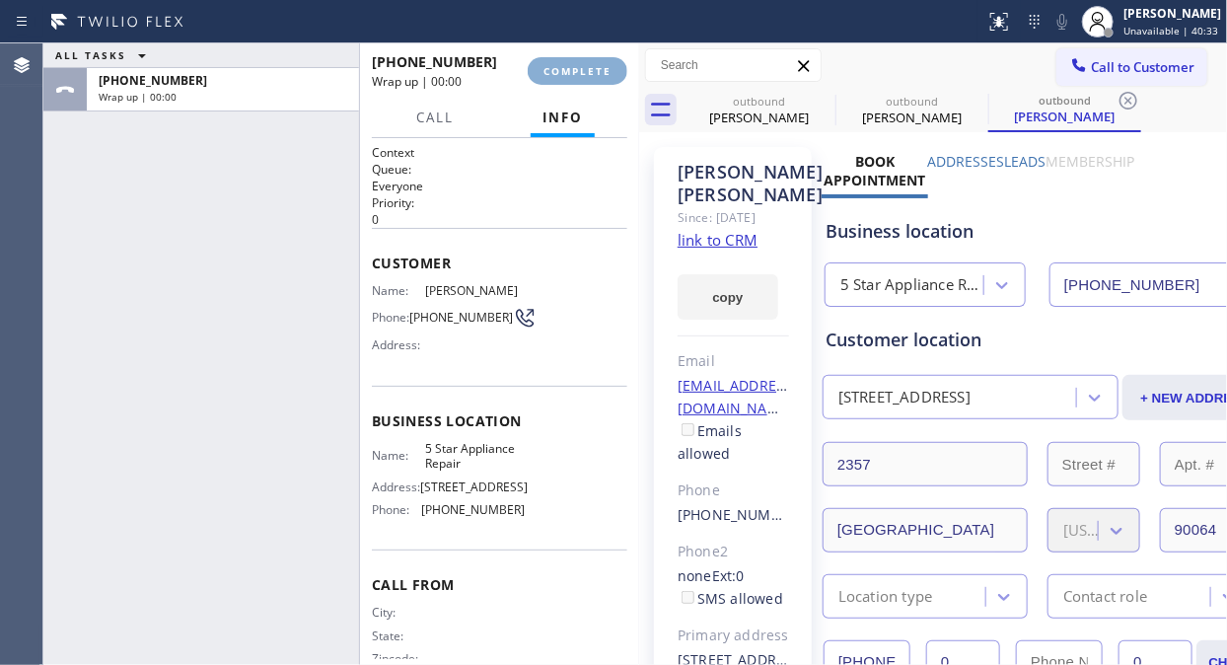
click at [570, 66] on span "COMPLETE" at bounding box center [577, 71] width 68 height 14
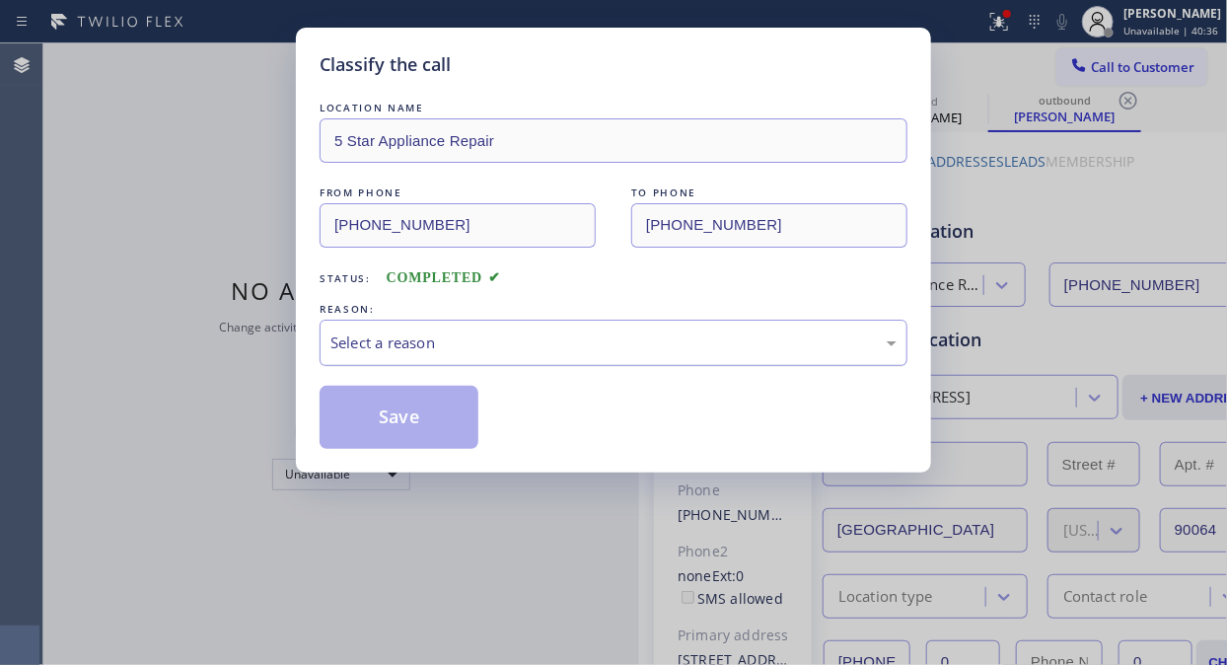
click at [595, 349] on div "Select a reason" at bounding box center [613, 342] width 566 height 23
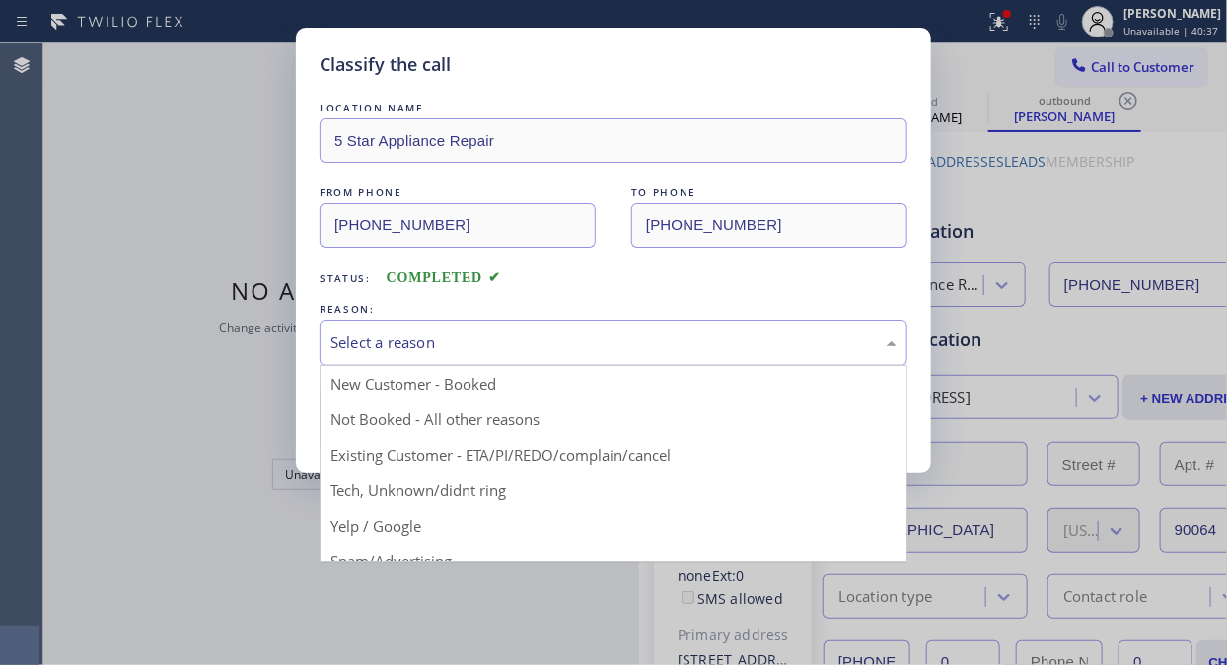
drag, startPoint x: 569, startPoint y: 452, endPoint x: 497, endPoint y: 434, distance: 74.1
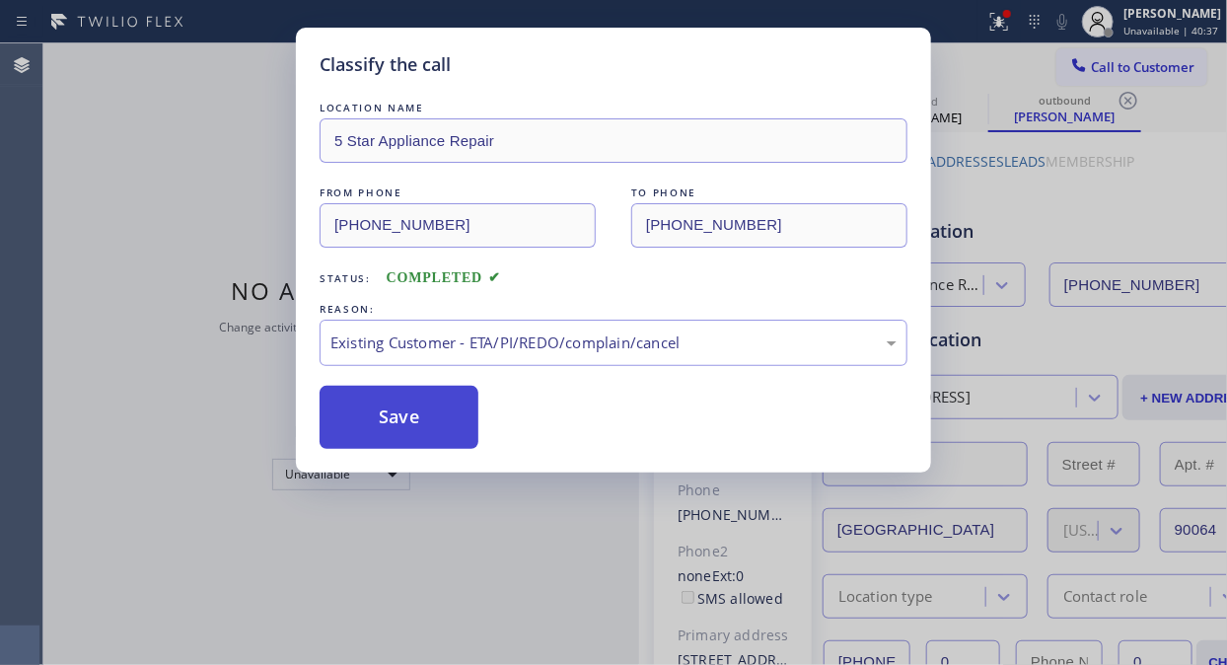
click at [409, 425] on button "Save" at bounding box center [398, 417] width 159 height 63
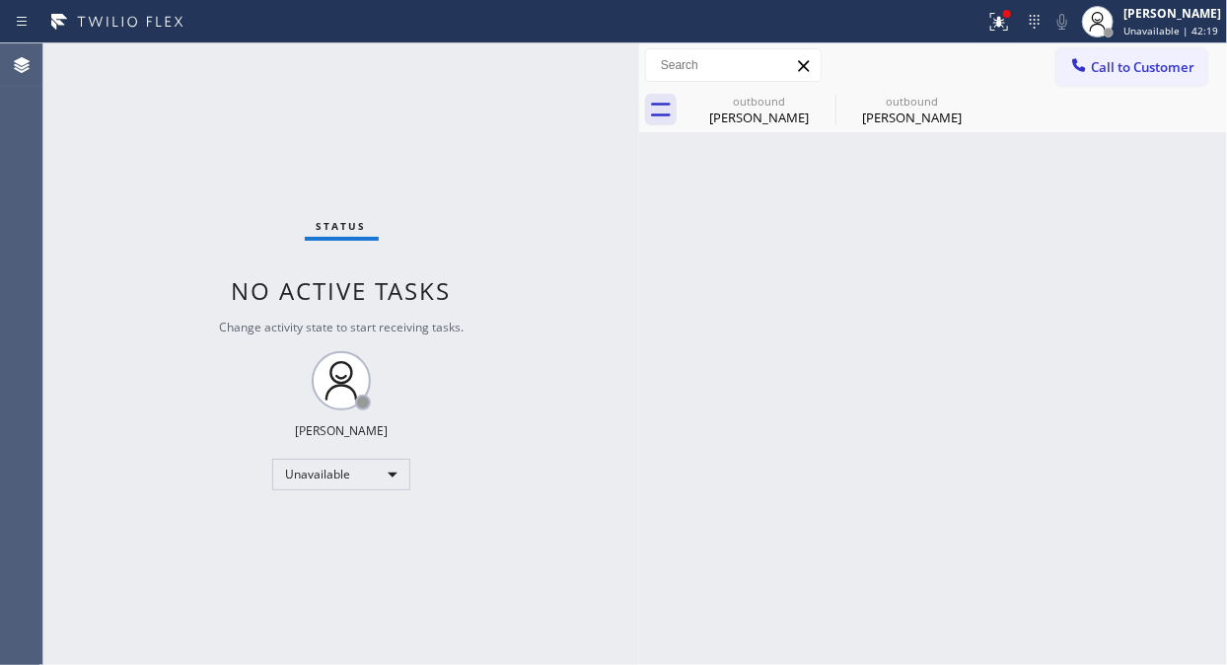
click at [193, 135] on div "Status No active tasks Change activity state to start receiving tasks. [PERSON_…" at bounding box center [341, 353] width 596 height 621
click at [830, 93] on icon at bounding box center [823, 101] width 24 height 24
click at [0, 0] on icon at bounding box center [0, 0] width 0 height 0
click at [1136, 75] on span "Call to Customer" at bounding box center [1143, 67] width 104 height 18
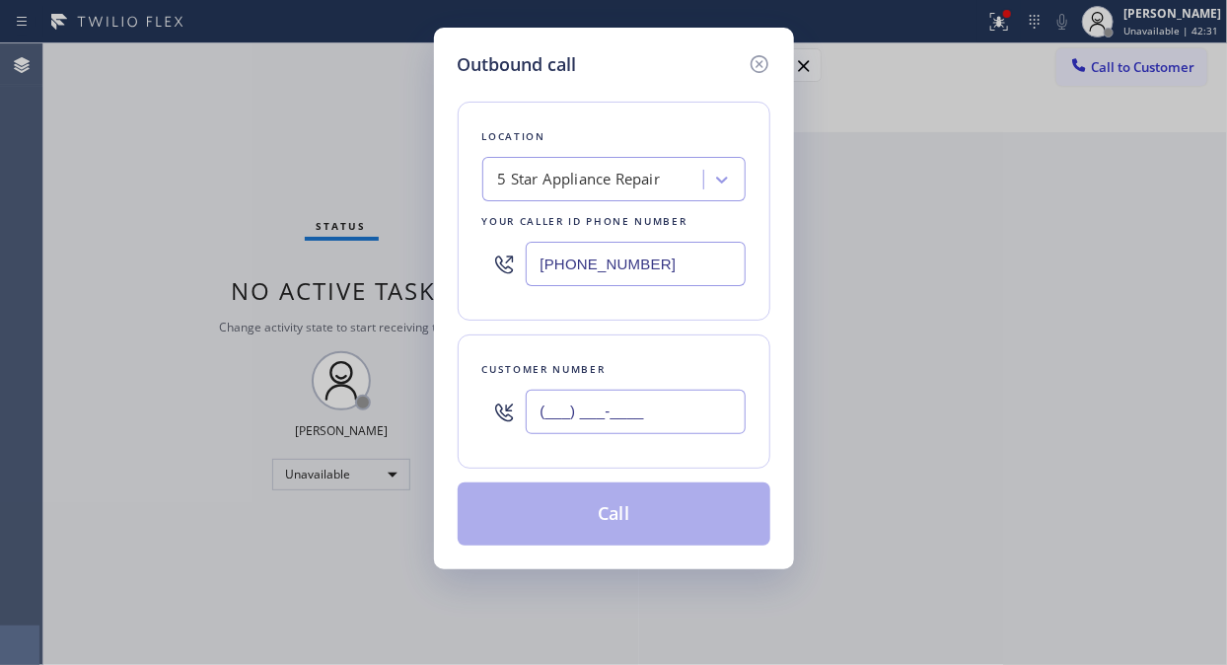
click at [636, 412] on input "(___) ___-____" at bounding box center [636, 411] width 220 height 44
paste input "915) 449-0196"
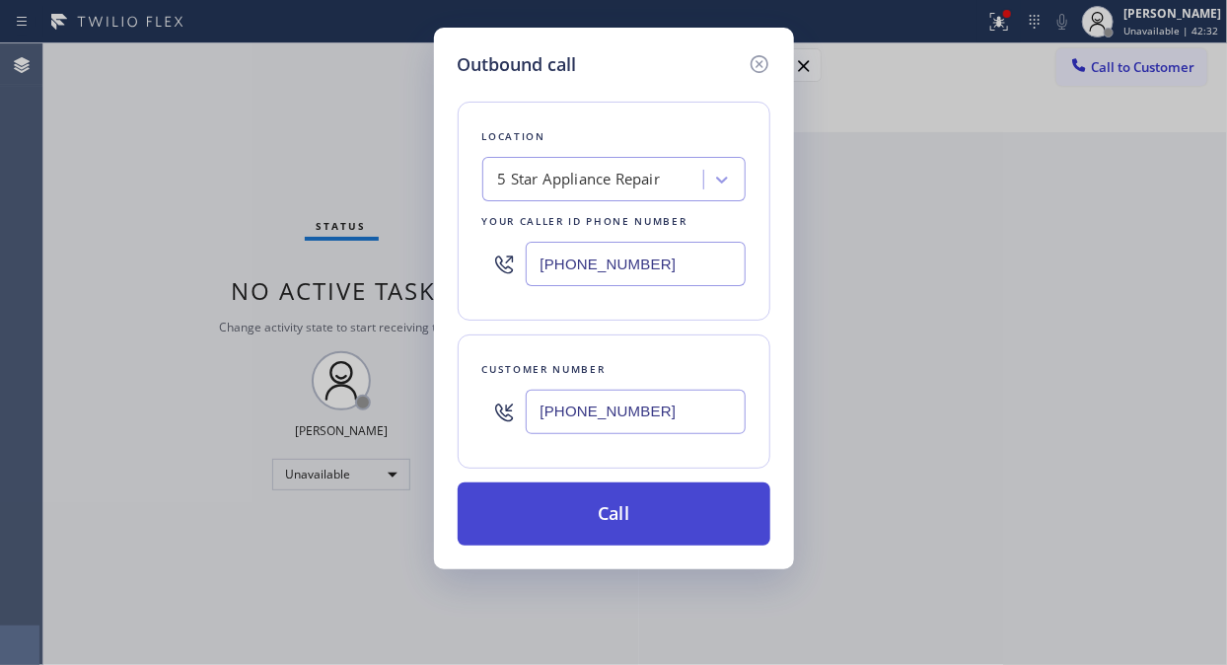
type input "[PHONE_NUMBER]"
click at [663, 518] on button "Call" at bounding box center [614, 513] width 313 height 63
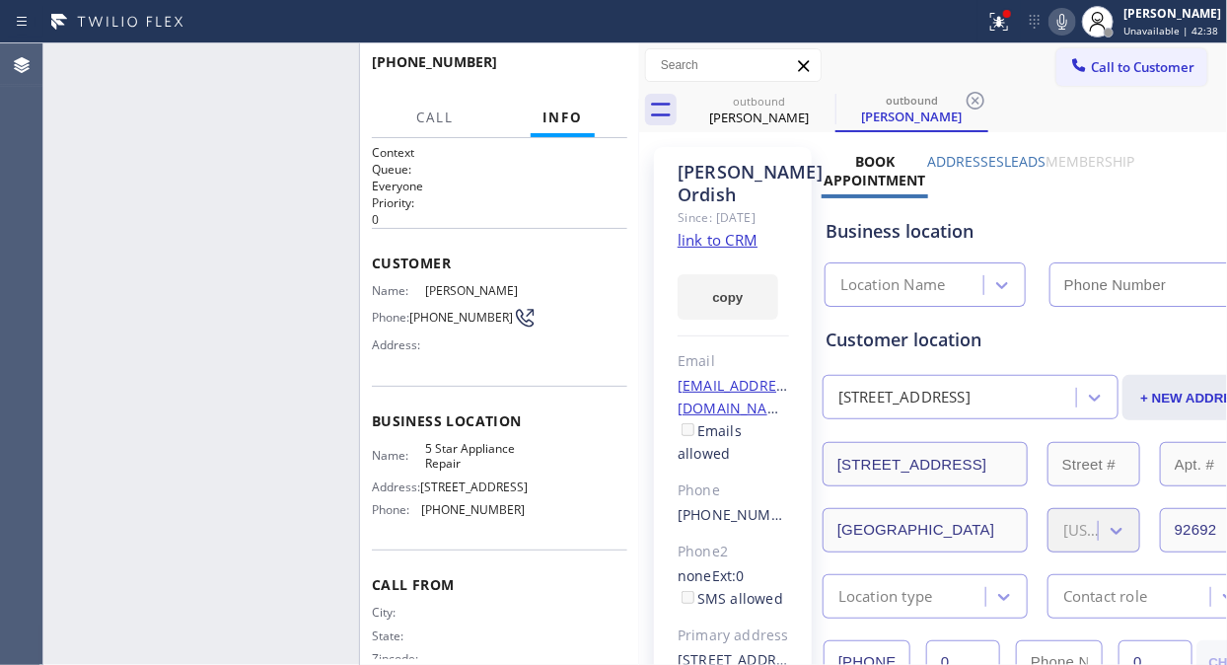
type input "[PHONE_NUMBER]"
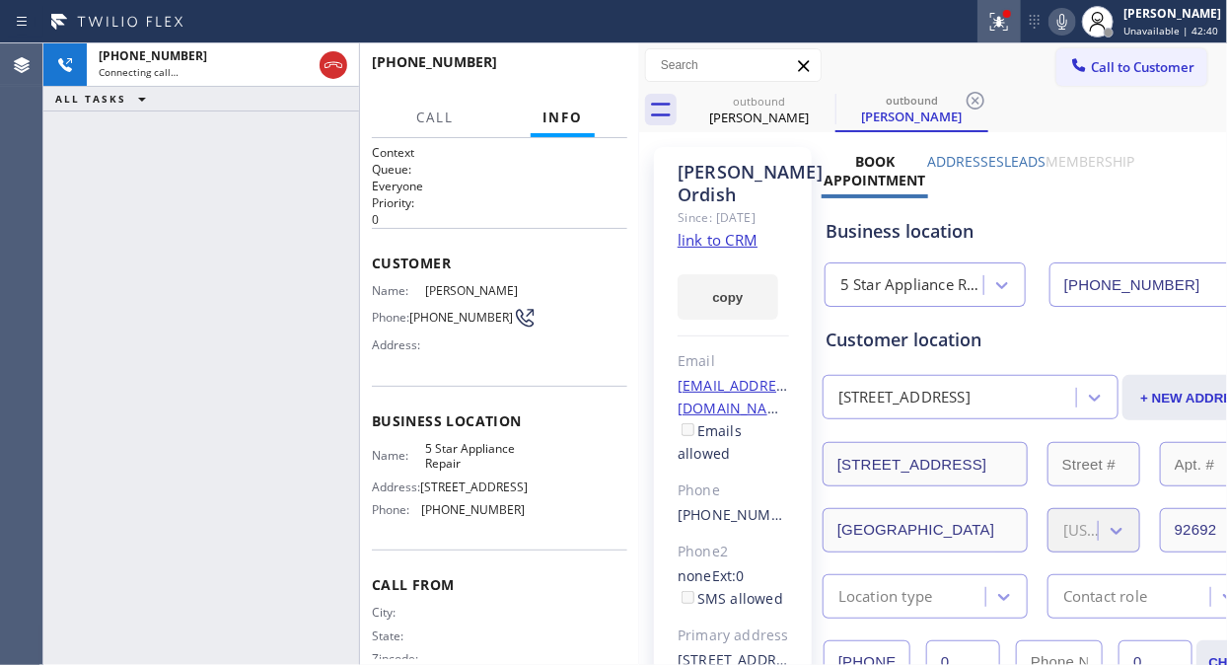
click at [1011, 22] on icon at bounding box center [999, 22] width 24 height 24
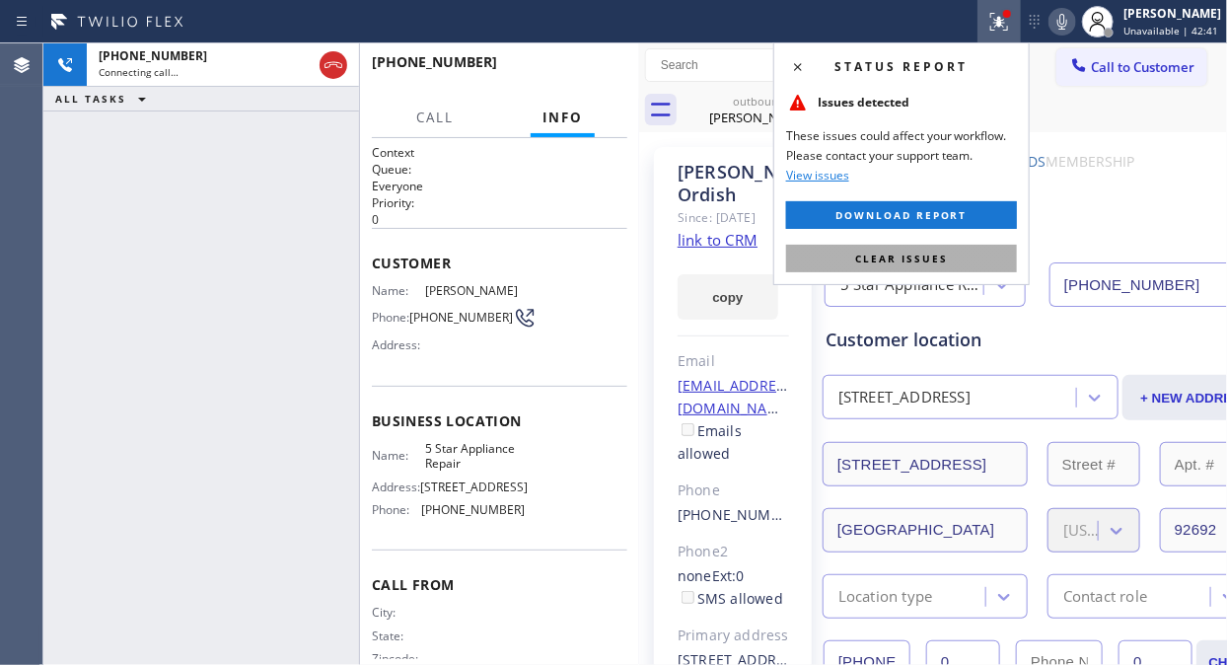
click at [889, 264] on span "Clear issues" at bounding box center [901, 258] width 93 height 14
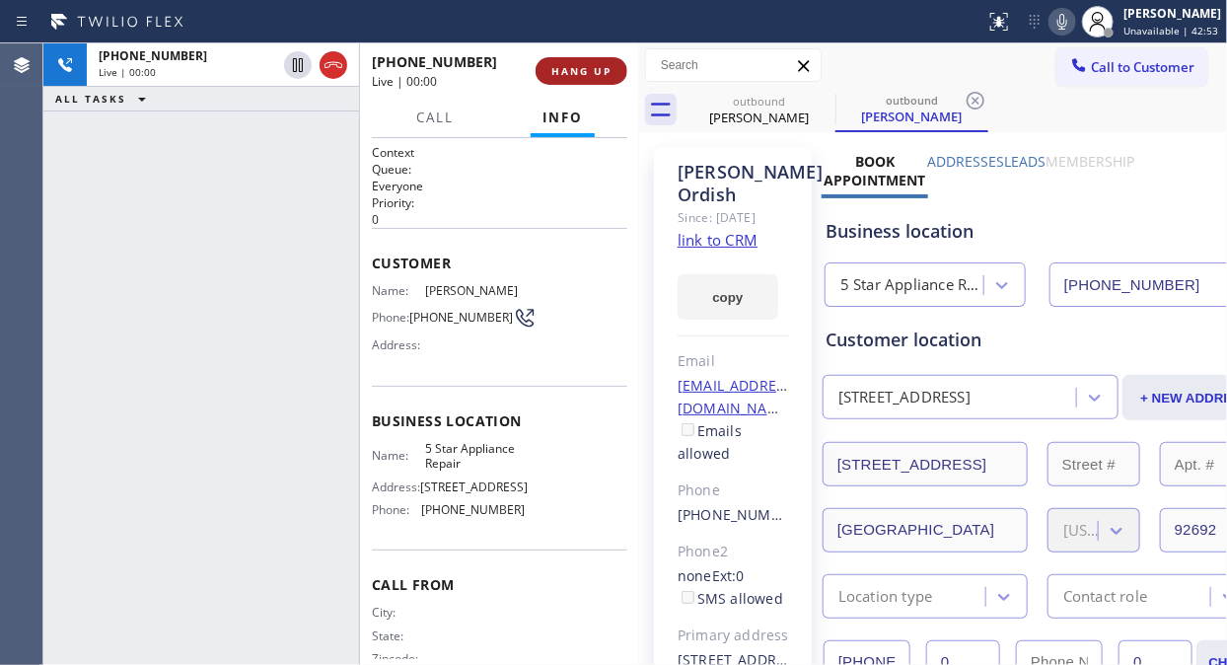
click at [578, 65] on span "HANG UP" at bounding box center [581, 71] width 60 height 14
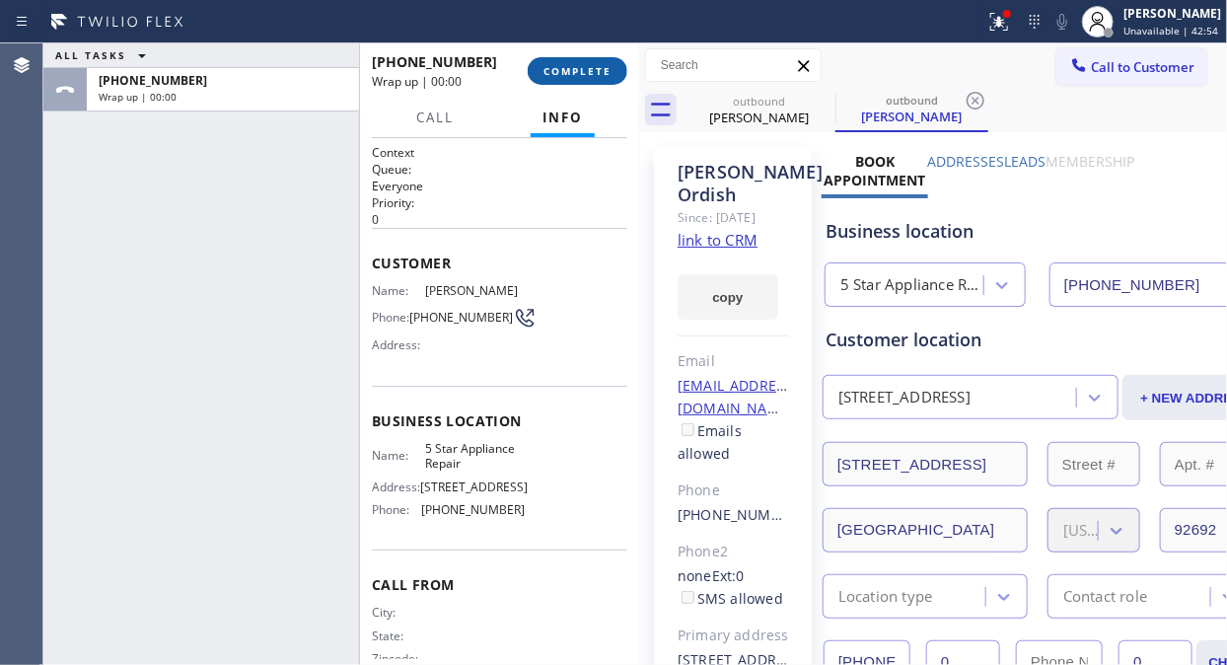
click at [577, 65] on span "COMPLETE" at bounding box center [577, 71] width 68 height 14
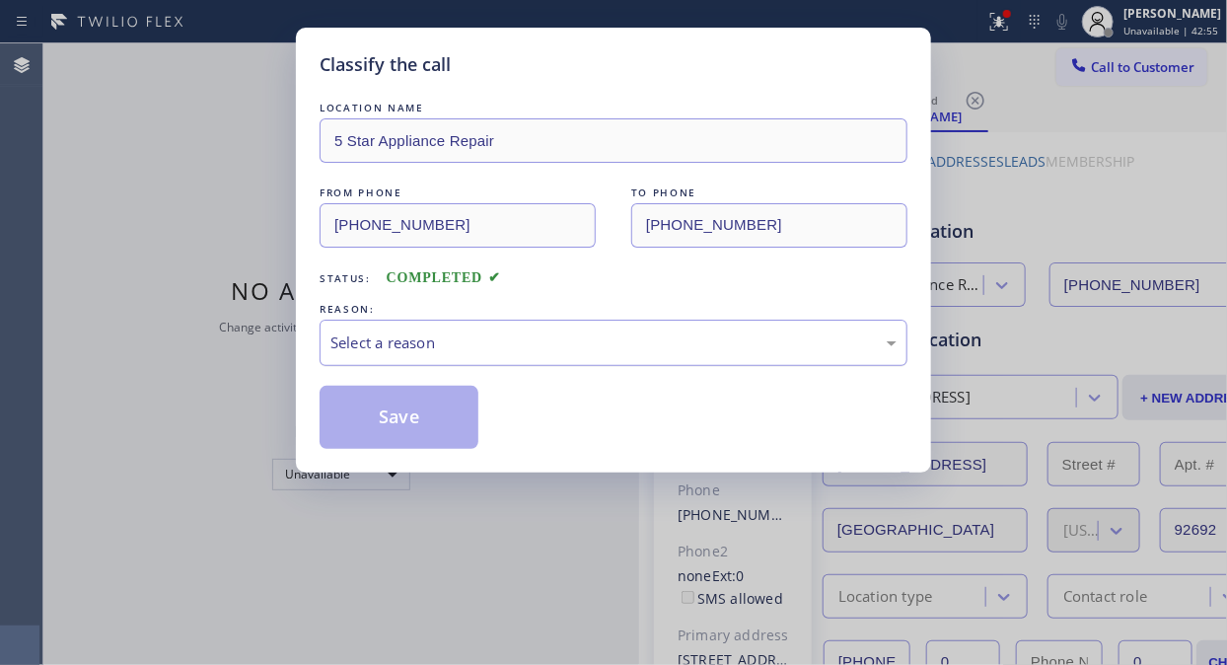
click at [587, 358] on div "Select a reason" at bounding box center [613, 342] width 588 height 46
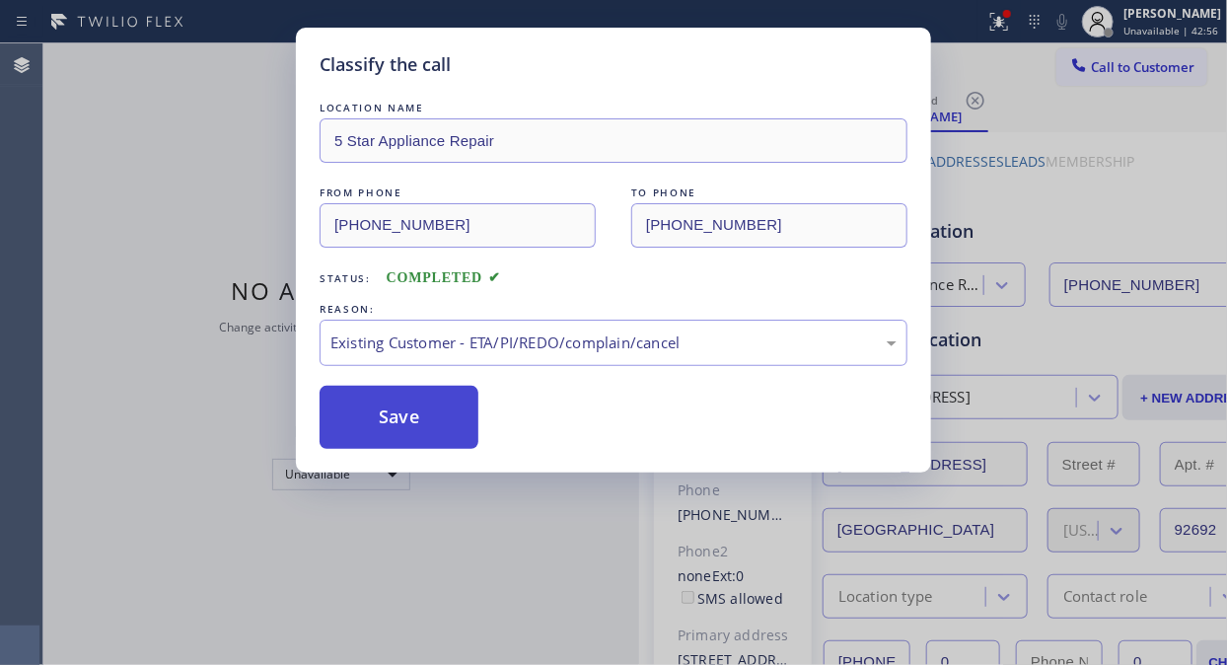
click at [456, 421] on button "Save" at bounding box center [398, 417] width 159 height 63
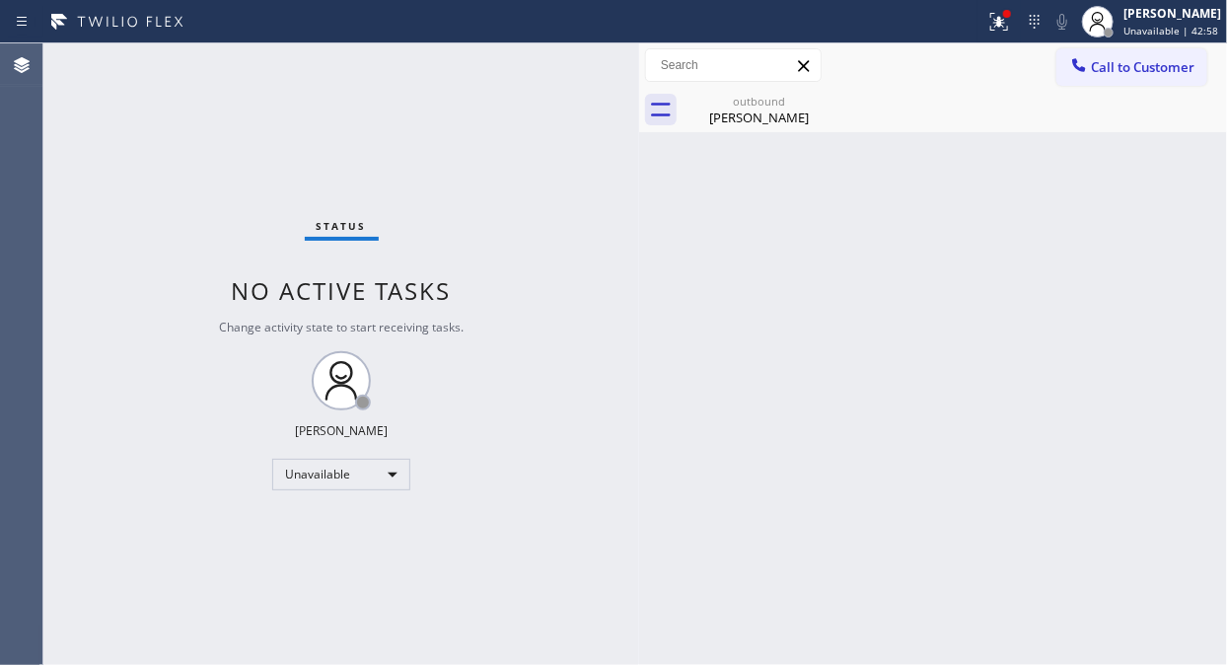
click at [442, 410] on div "Status No active tasks Change activity state to start receiving tasks. [PERSON_…" at bounding box center [341, 353] width 596 height 621
click at [1097, 58] on span "Call to Customer" at bounding box center [1143, 67] width 104 height 18
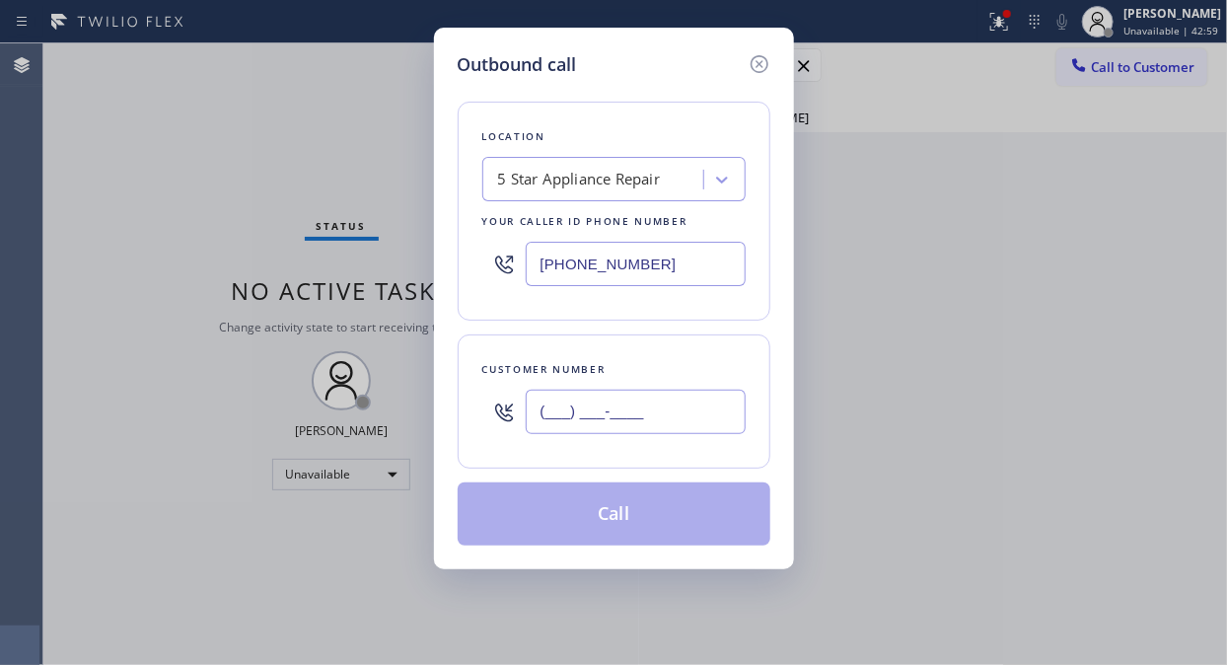
click at [675, 410] on input "(___) ___-____" at bounding box center [636, 411] width 220 height 44
paste input "949) 281-9823"
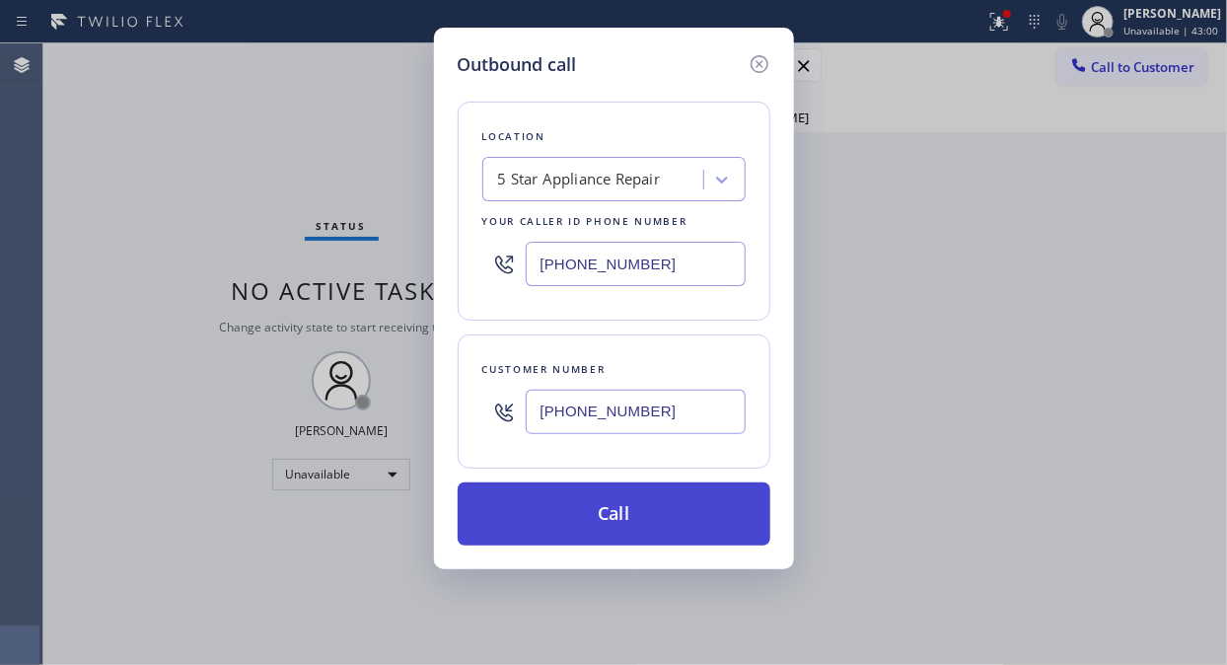
type input "[PHONE_NUMBER]"
click at [668, 510] on button "Call" at bounding box center [614, 513] width 313 height 63
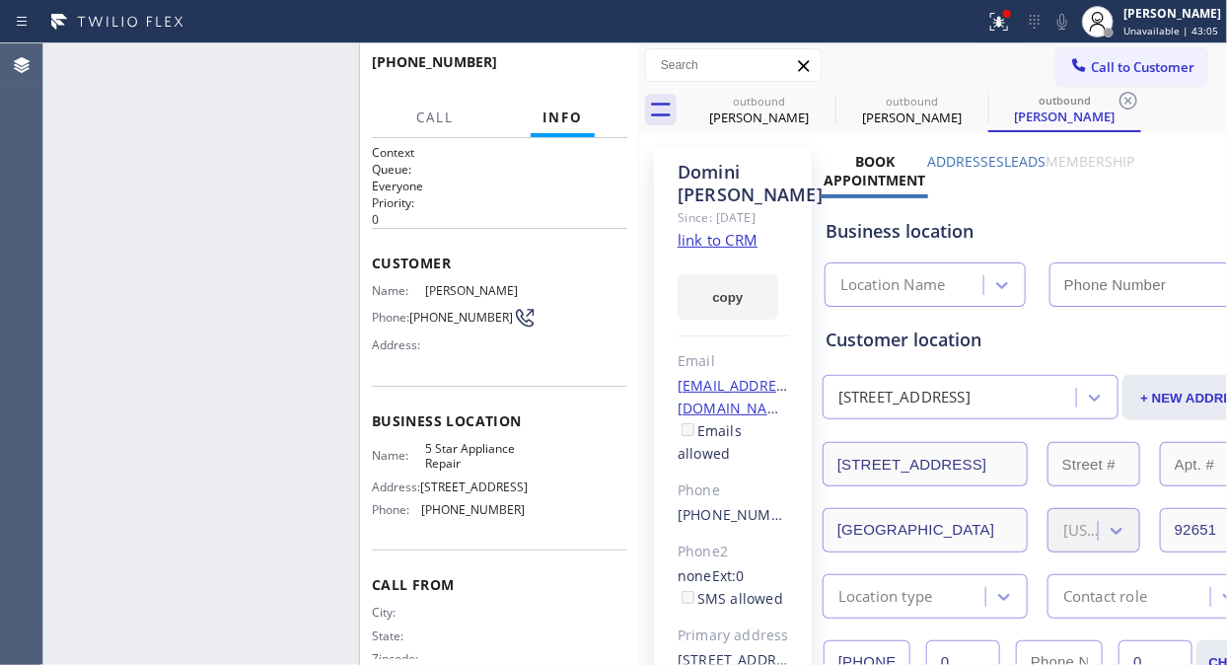
type input "[PHONE_NUMBER]"
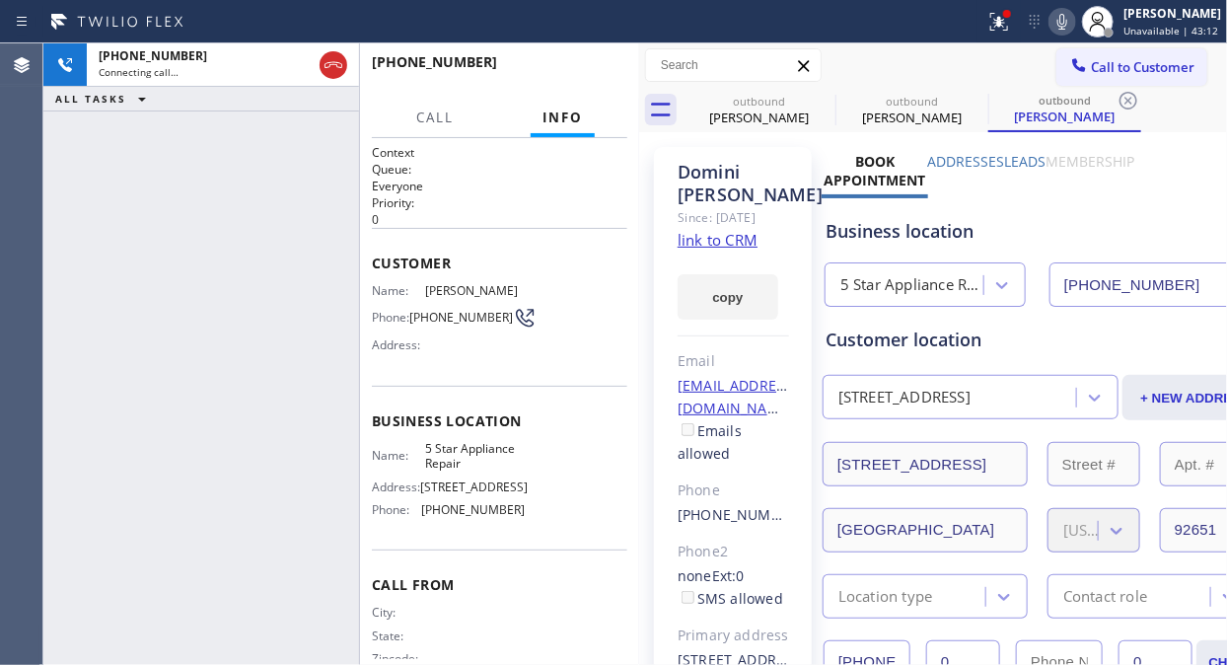
click at [143, 231] on div "[PHONE_NUMBER] Connecting call… ALL TASKS ALL TASKS ACTIVE TASKS TASKS IN WRAP …" at bounding box center [201, 353] width 316 height 621
click at [816, 99] on icon at bounding box center [823, 101] width 24 height 24
click at [0, 0] on icon at bounding box center [0, 0] width 0 height 0
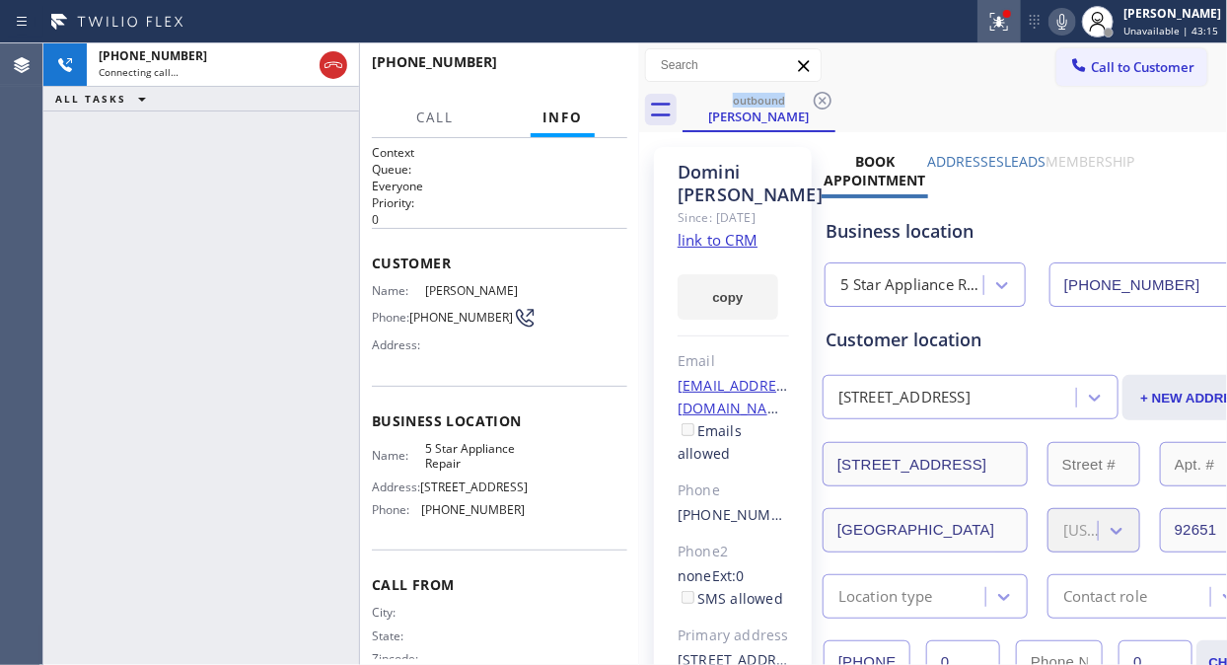
click at [1005, 18] on icon at bounding box center [999, 19] width 12 height 7
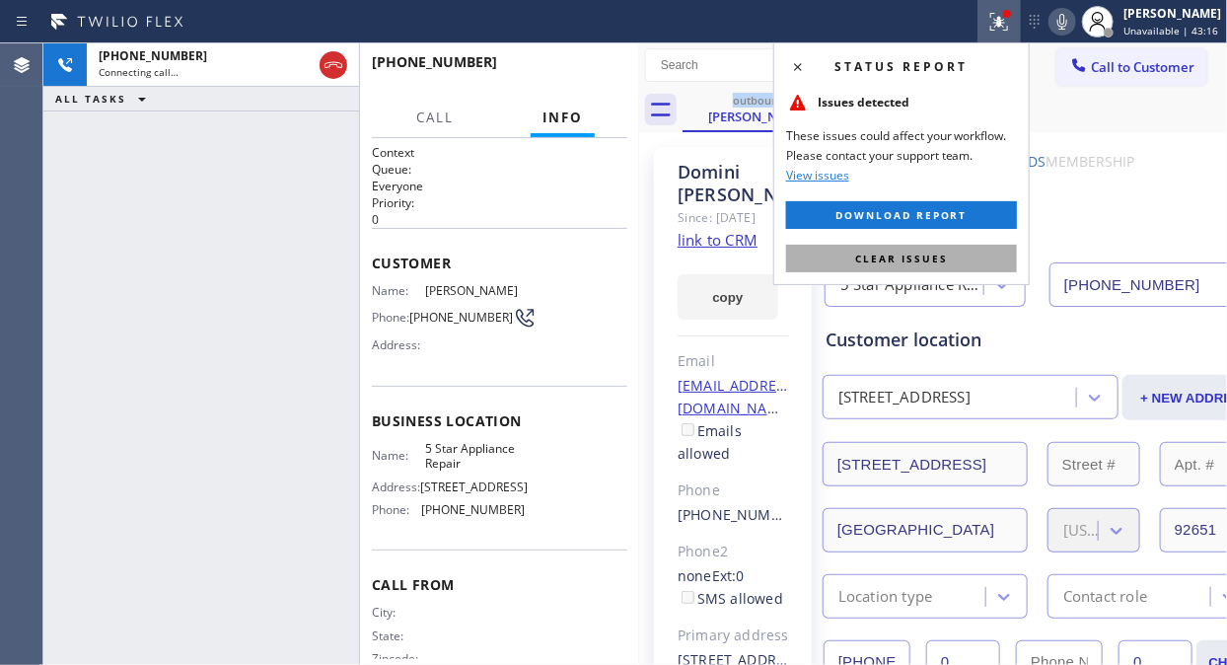
click at [902, 260] on span "Clear issues" at bounding box center [901, 258] width 93 height 14
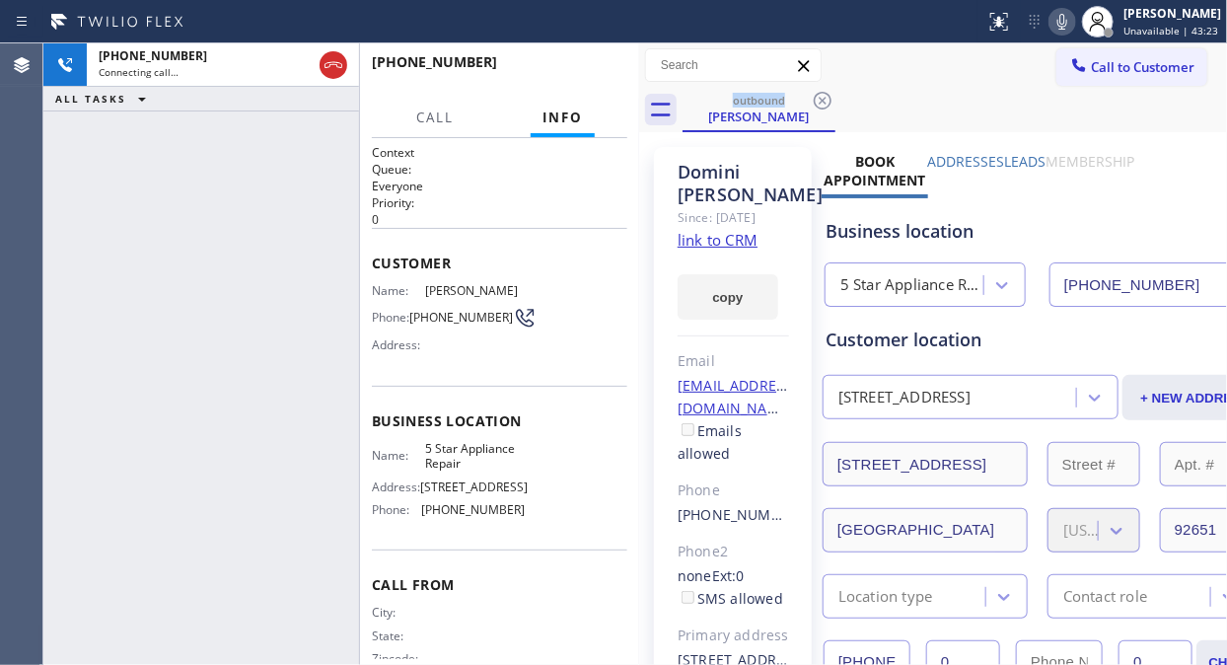
click at [1072, 24] on icon at bounding box center [1062, 22] width 24 height 24
click at [1070, 31] on icon at bounding box center [1062, 22] width 24 height 24
click at [168, 154] on div "[PHONE_NUMBER] Connecting call… ALL TASKS ALL TASKS ACTIVE TASKS TASKS IN WRAP …" at bounding box center [201, 353] width 316 height 621
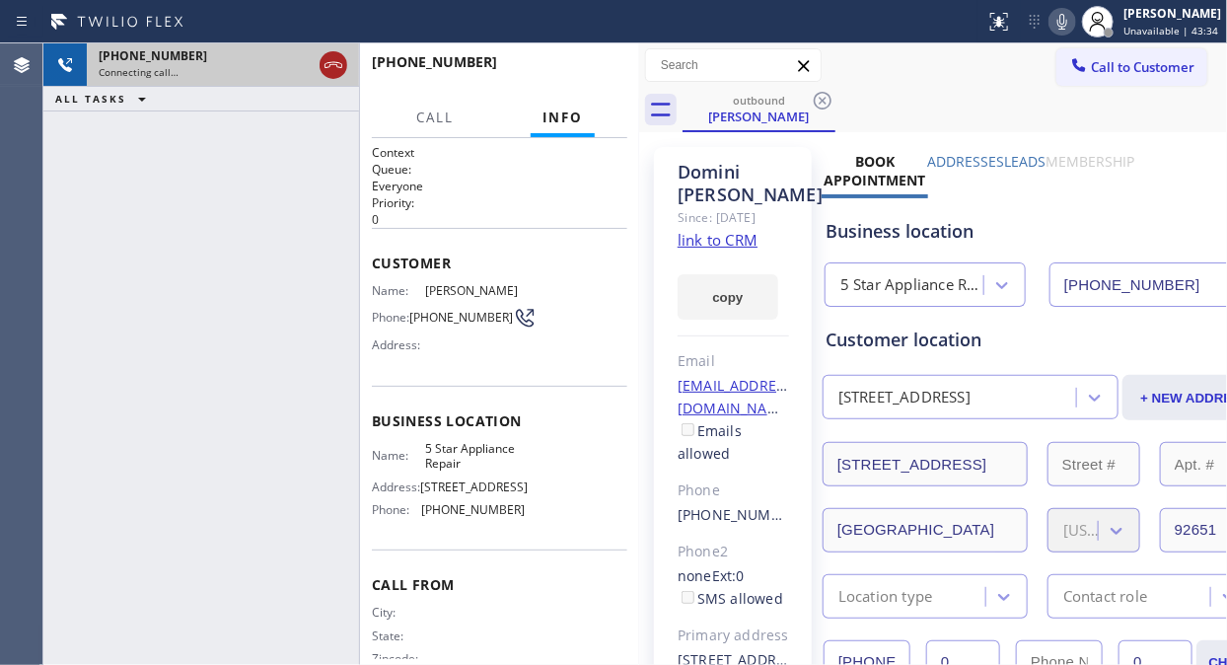
click at [331, 66] on icon at bounding box center [333, 65] width 24 height 24
click at [1115, 73] on span "Call to Customer" at bounding box center [1143, 67] width 104 height 18
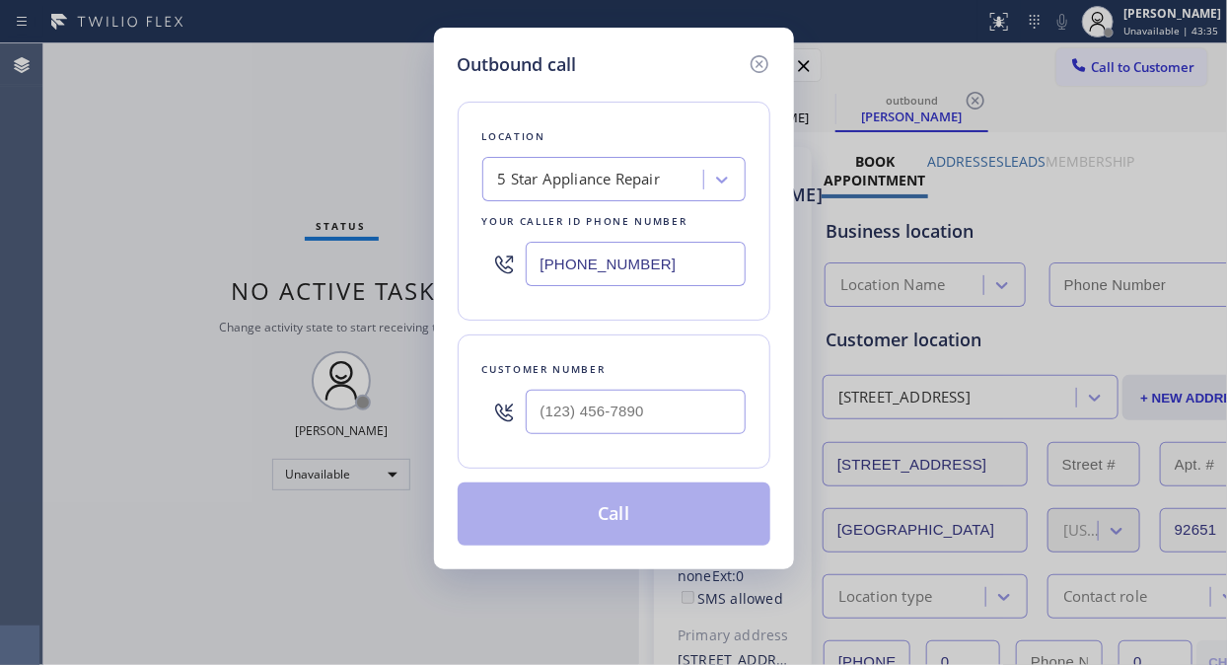
type input "[PHONE_NUMBER]"
click at [680, 426] on input "text" at bounding box center [636, 411] width 220 height 44
paste input "760) 807-6882"
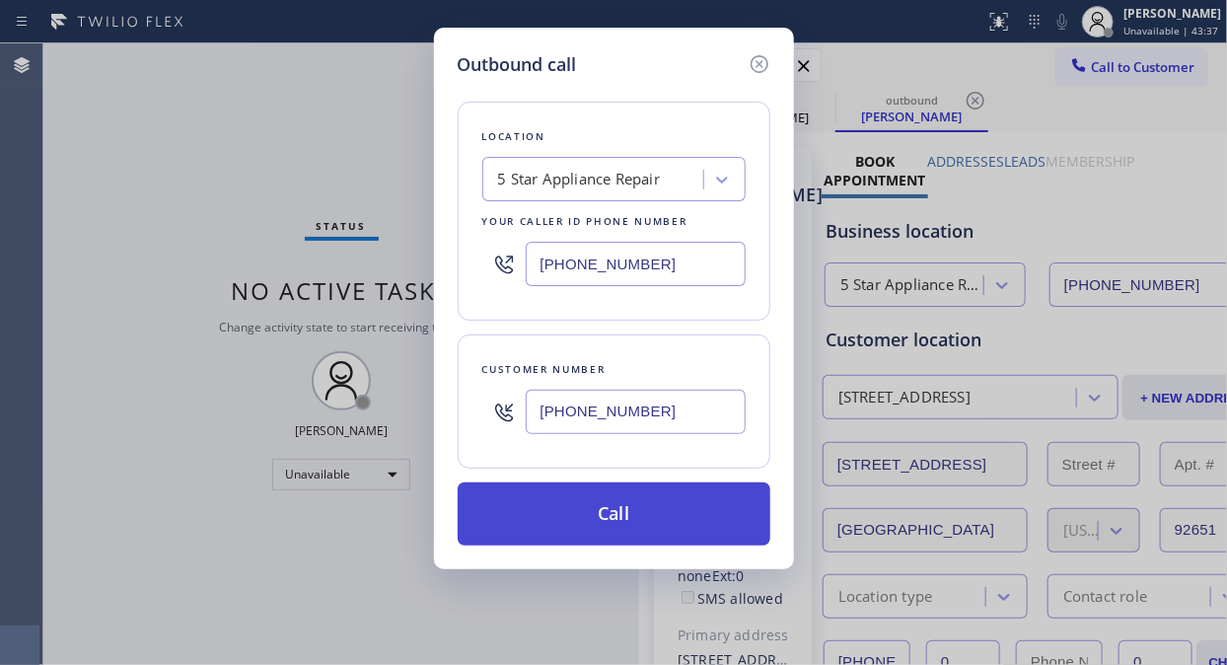
type input "[PHONE_NUMBER]"
click at [649, 516] on button "Call" at bounding box center [614, 513] width 313 height 63
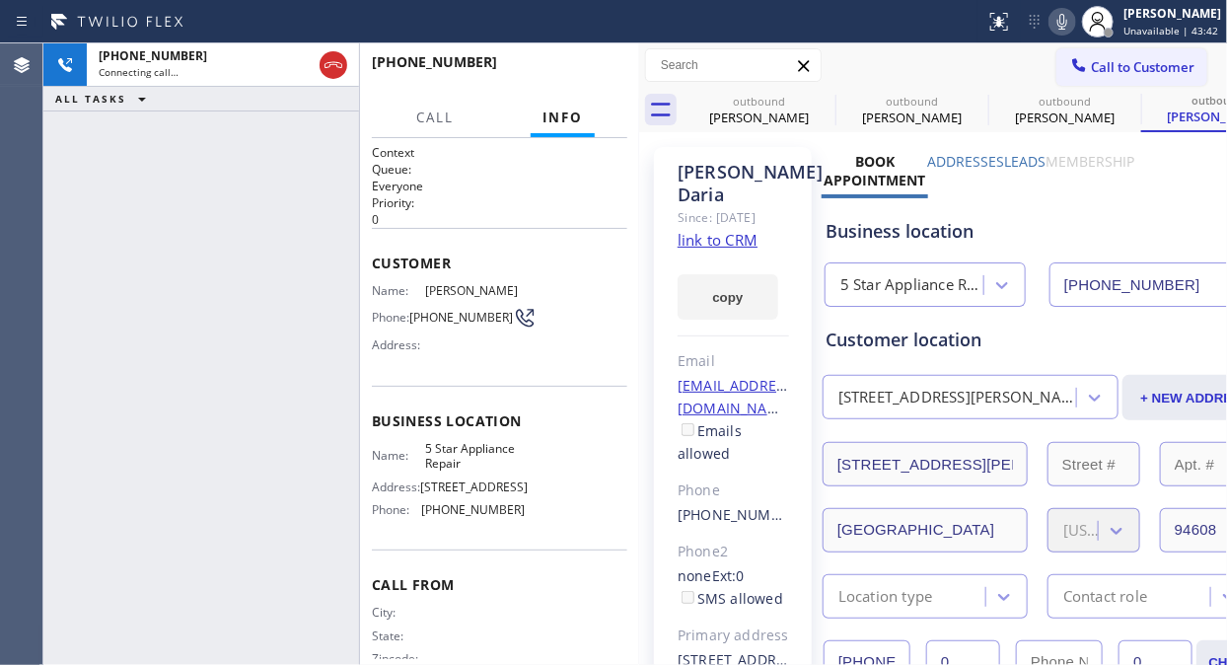
type input "[PHONE_NUMBER]"
click at [283, 220] on div "[PHONE_NUMBER] Connecting call… ALL TASKS ALL TASKS ACTIVE TASKS TASKS IN WRAP …" at bounding box center [201, 353] width 316 height 621
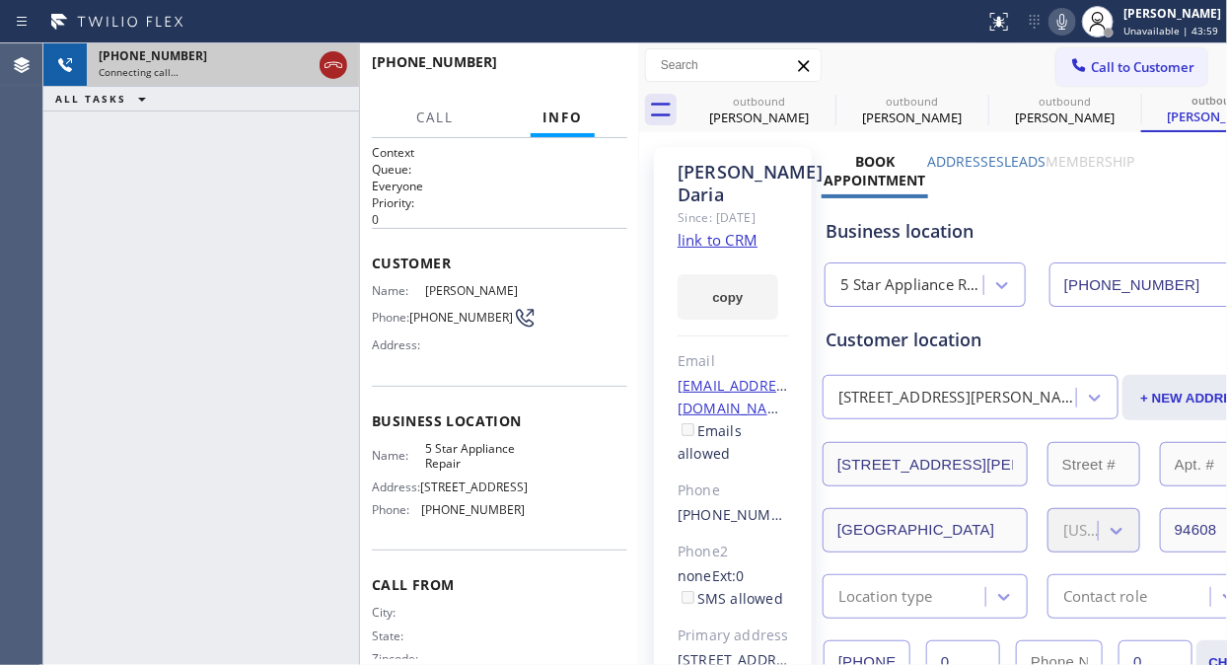
click at [330, 67] on icon at bounding box center [333, 65] width 24 height 24
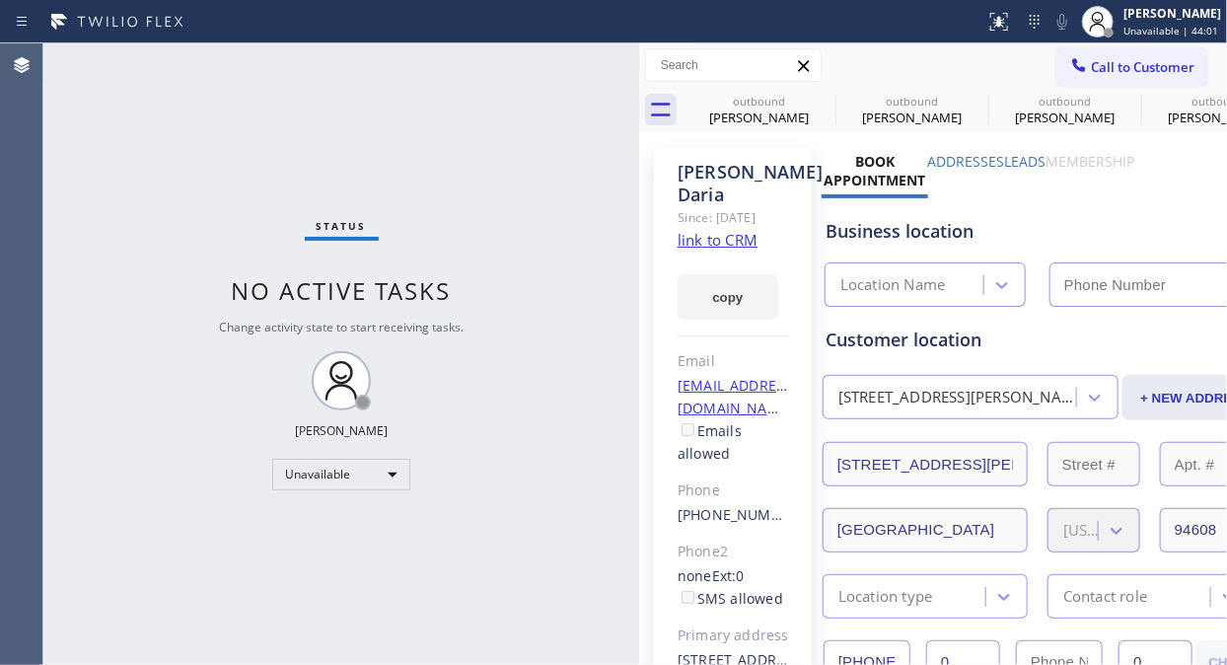
type input "[PHONE_NUMBER]"
drag, startPoint x: 1095, startPoint y: 65, endPoint x: 901, endPoint y: 235, distance: 257.1
click at [1095, 65] on span "Call to Customer" at bounding box center [1143, 67] width 104 height 18
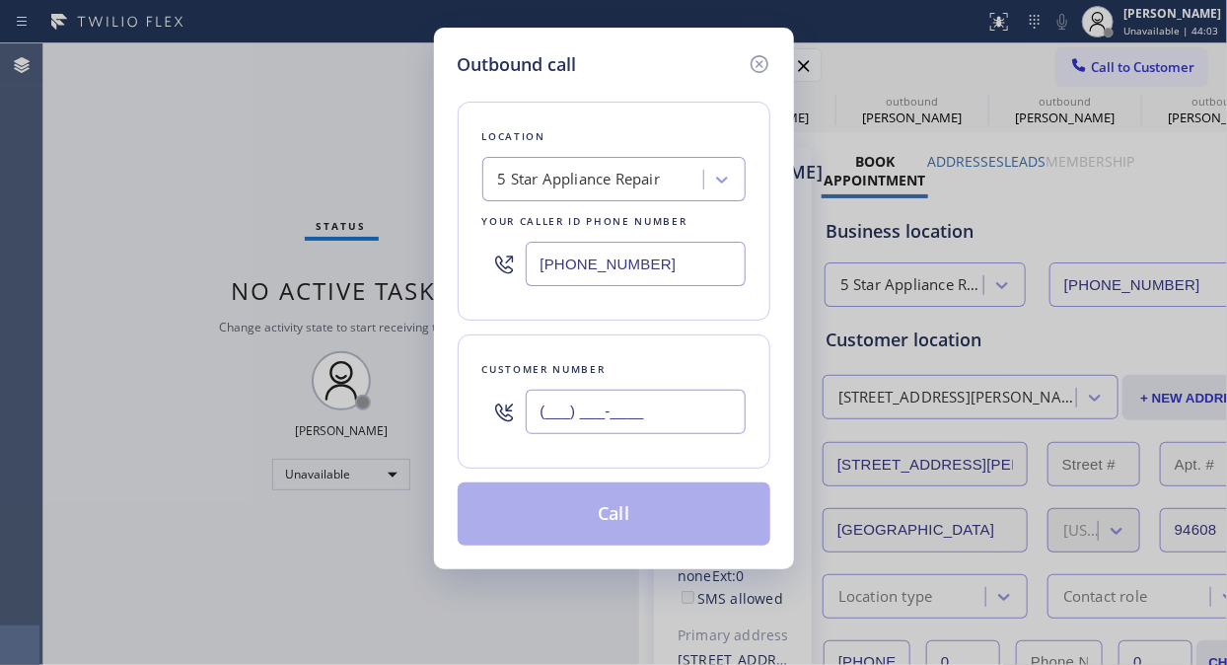
click at [656, 420] on input "(___) ___-____" at bounding box center [636, 411] width 220 height 44
paste input "760) 807-6882"
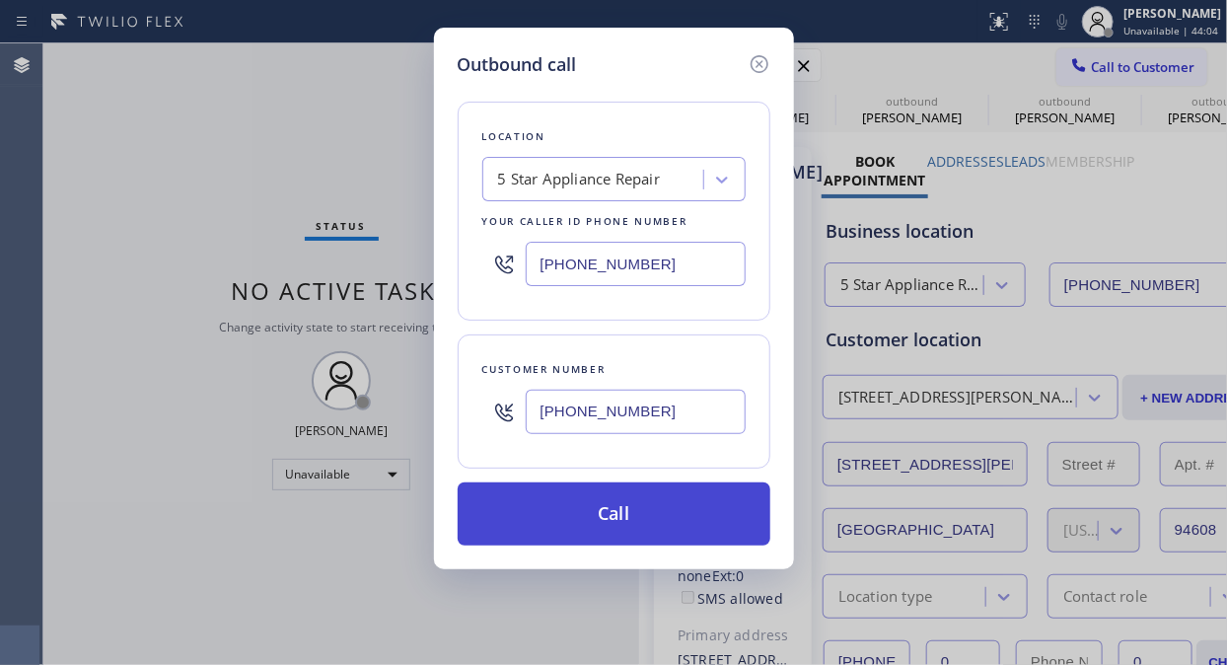
type input "[PHONE_NUMBER]"
click at [652, 504] on button "Call" at bounding box center [614, 513] width 313 height 63
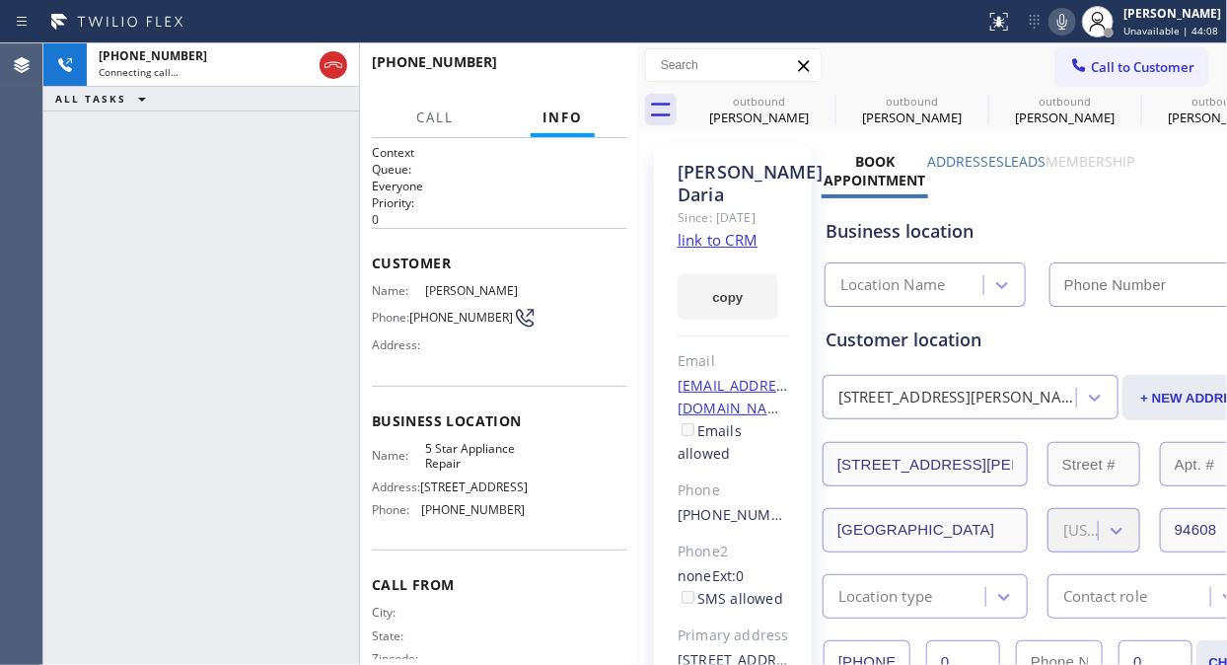
type input "[PHONE_NUMBER]"
click at [586, 73] on span "HANG UP" at bounding box center [581, 71] width 60 height 14
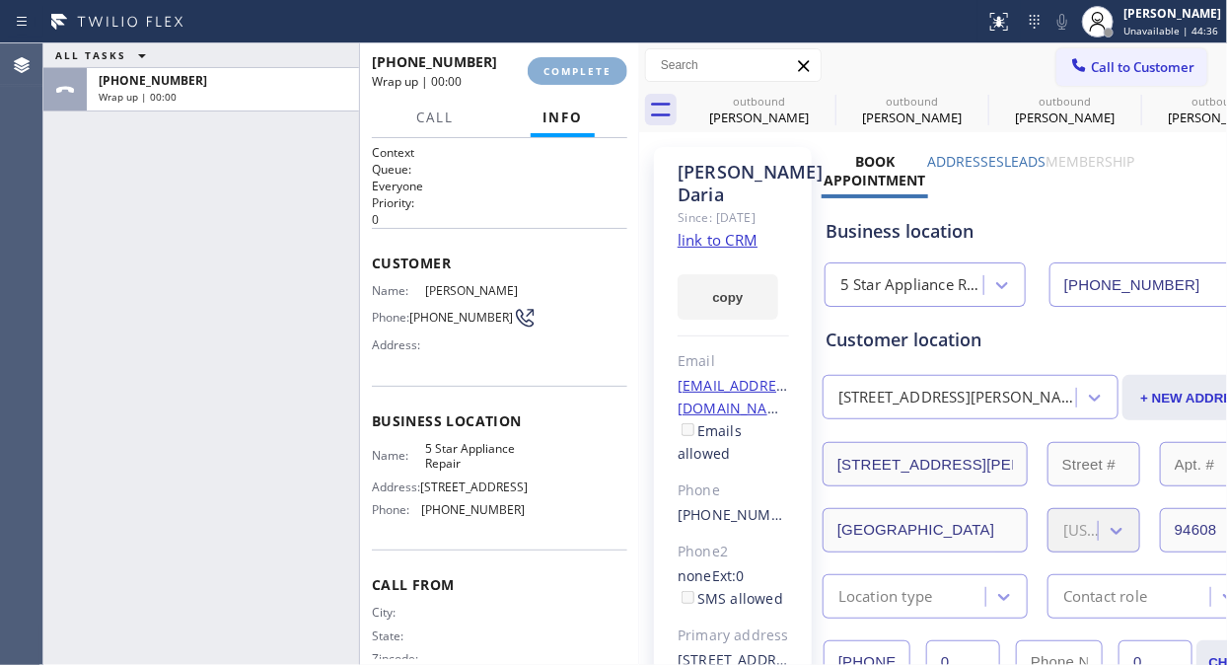
click at [586, 73] on span "COMPLETE" at bounding box center [577, 71] width 68 height 14
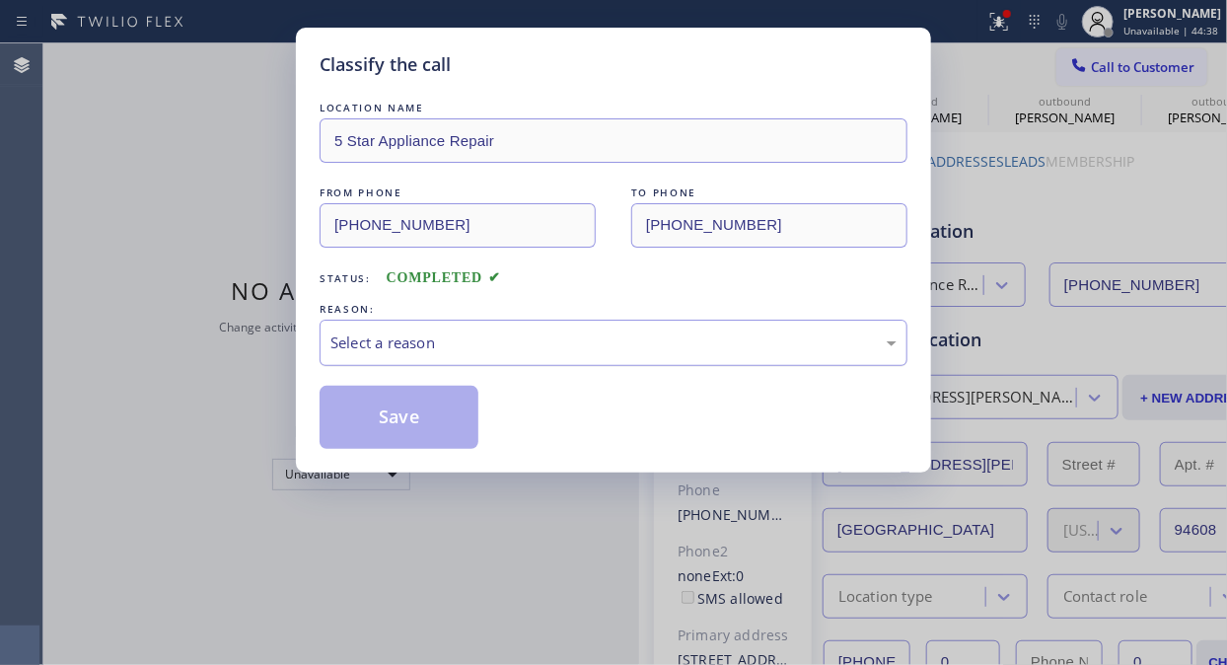
click at [685, 343] on div "Select a reason" at bounding box center [613, 342] width 566 height 23
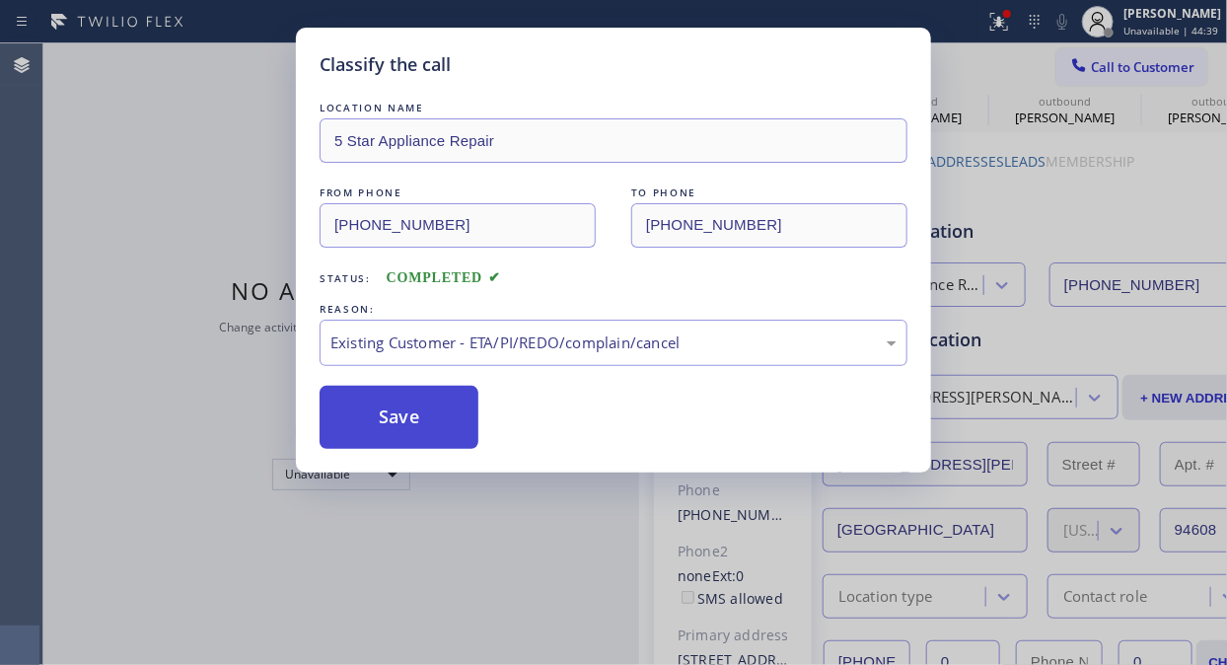
click at [457, 435] on button "Save" at bounding box center [398, 417] width 159 height 63
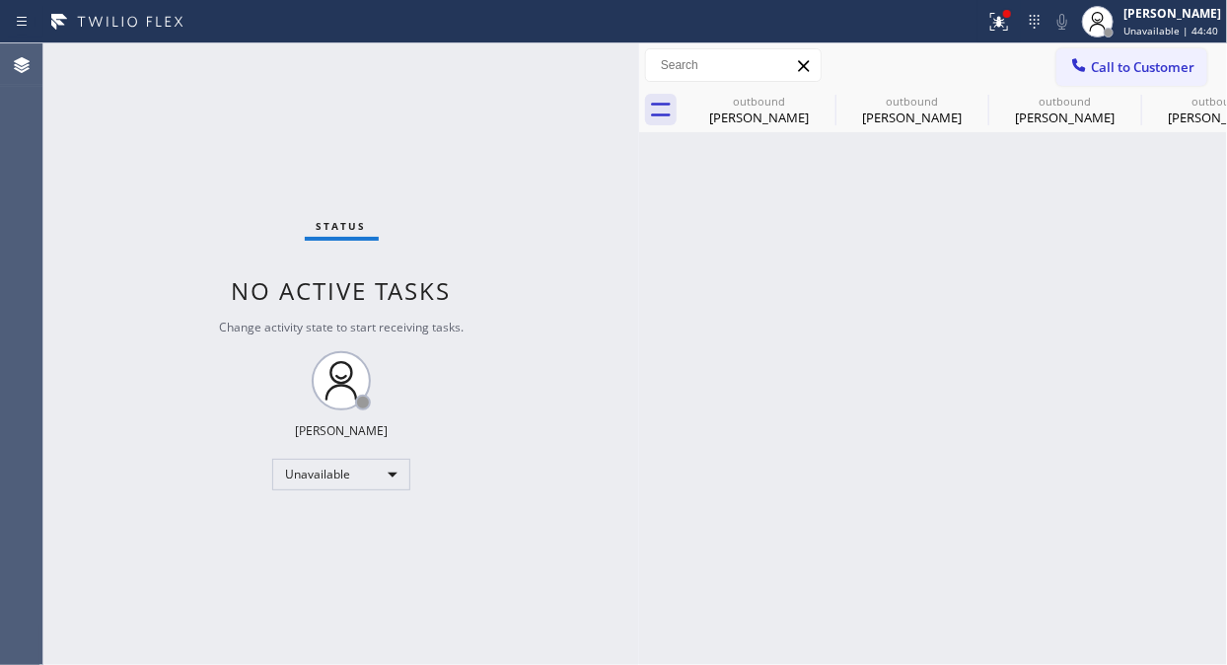
click at [1126, 69] on span "Call to Customer" at bounding box center [1143, 67] width 104 height 18
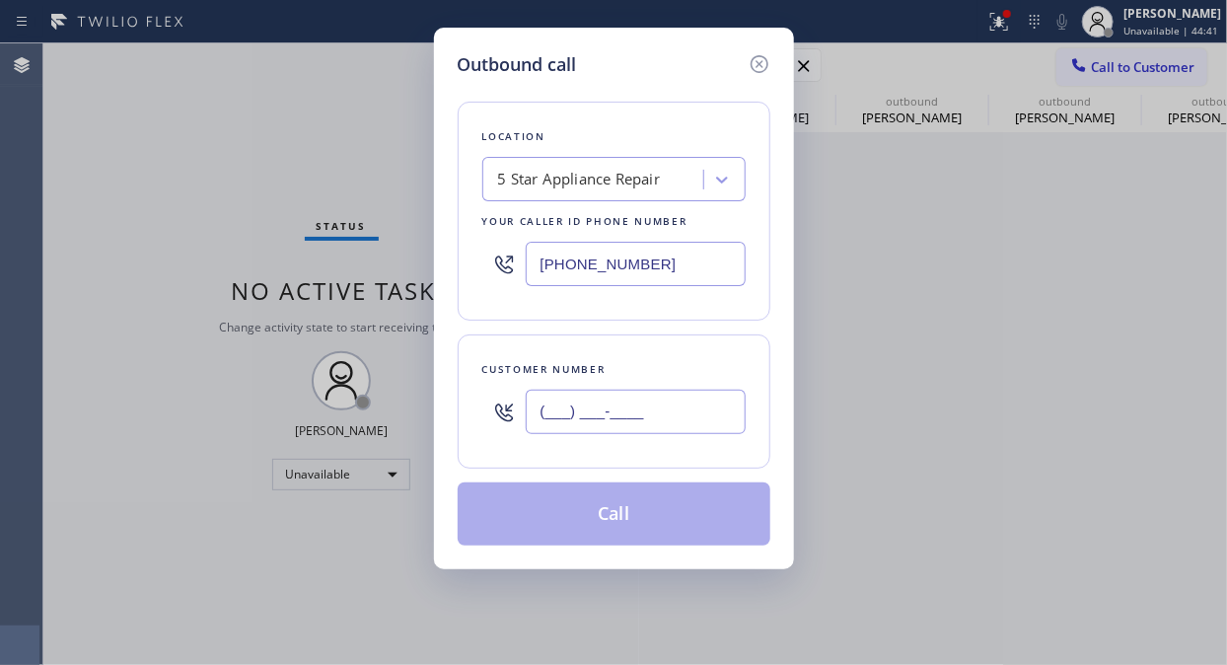
click at [539, 425] on input "(___) ___-____" at bounding box center [636, 411] width 220 height 44
paste input "714) 334-1782"
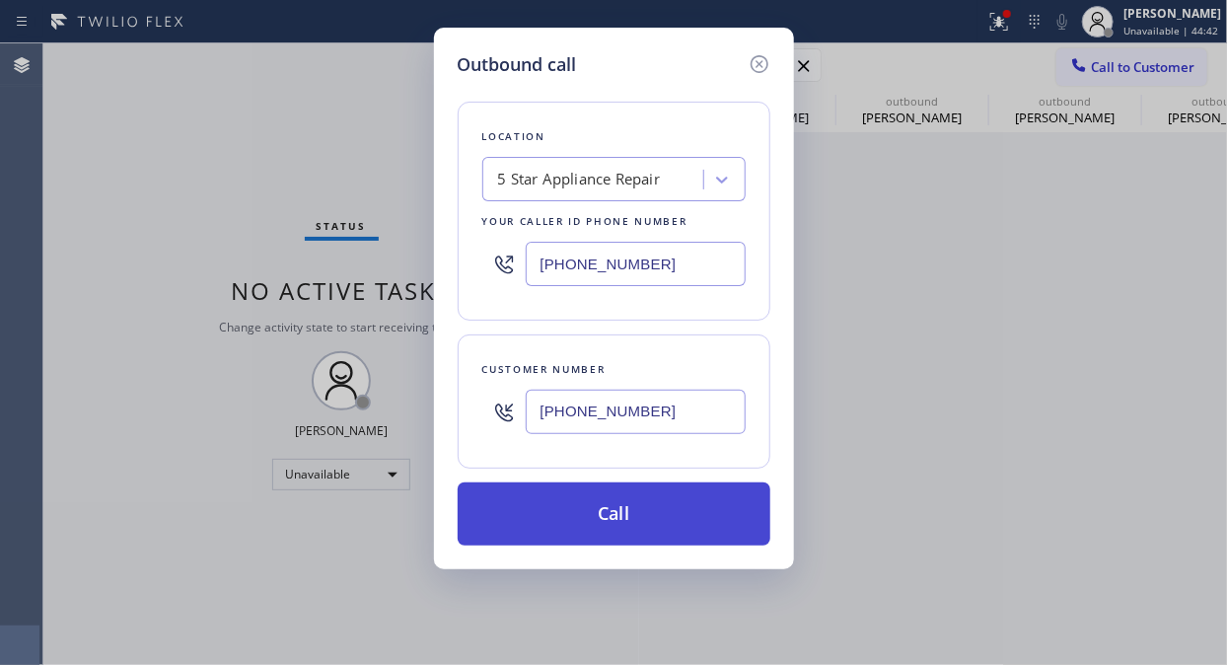
type input "[PHONE_NUMBER]"
click at [662, 533] on button "Call" at bounding box center [614, 513] width 313 height 63
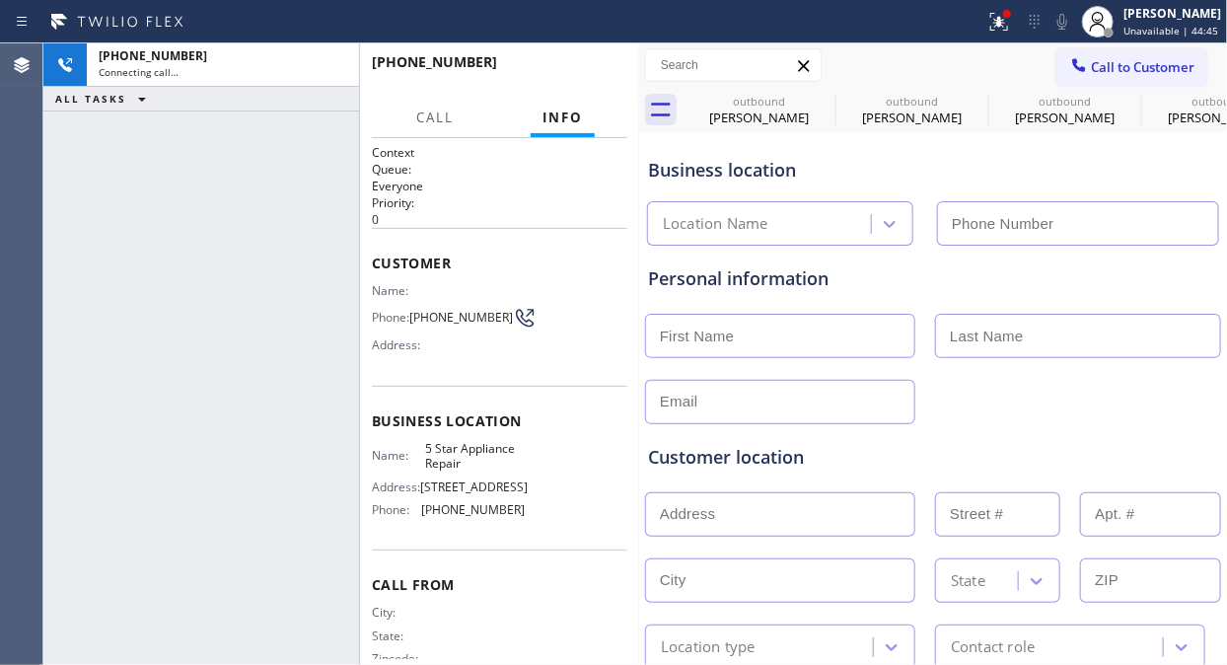
type input "[PHONE_NUMBER]"
click at [998, 18] on icon at bounding box center [999, 22] width 24 height 24
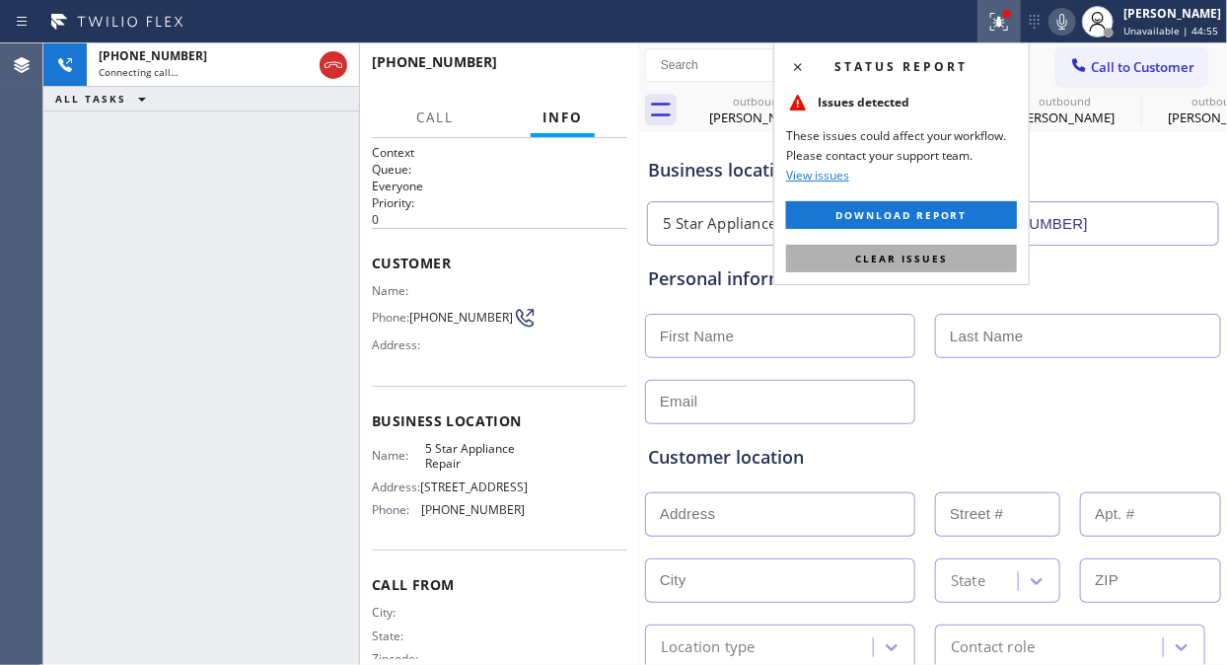
click at [980, 264] on button "Clear issues" at bounding box center [901, 259] width 231 height 28
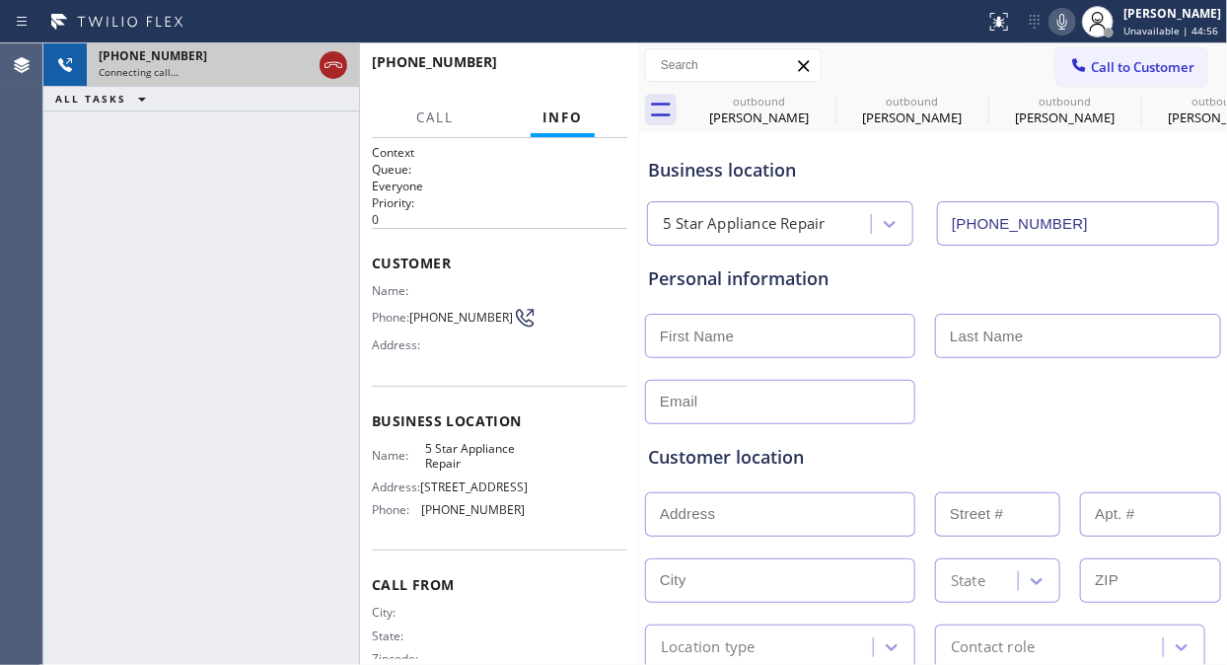
click at [328, 77] on button at bounding box center [333, 65] width 28 height 28
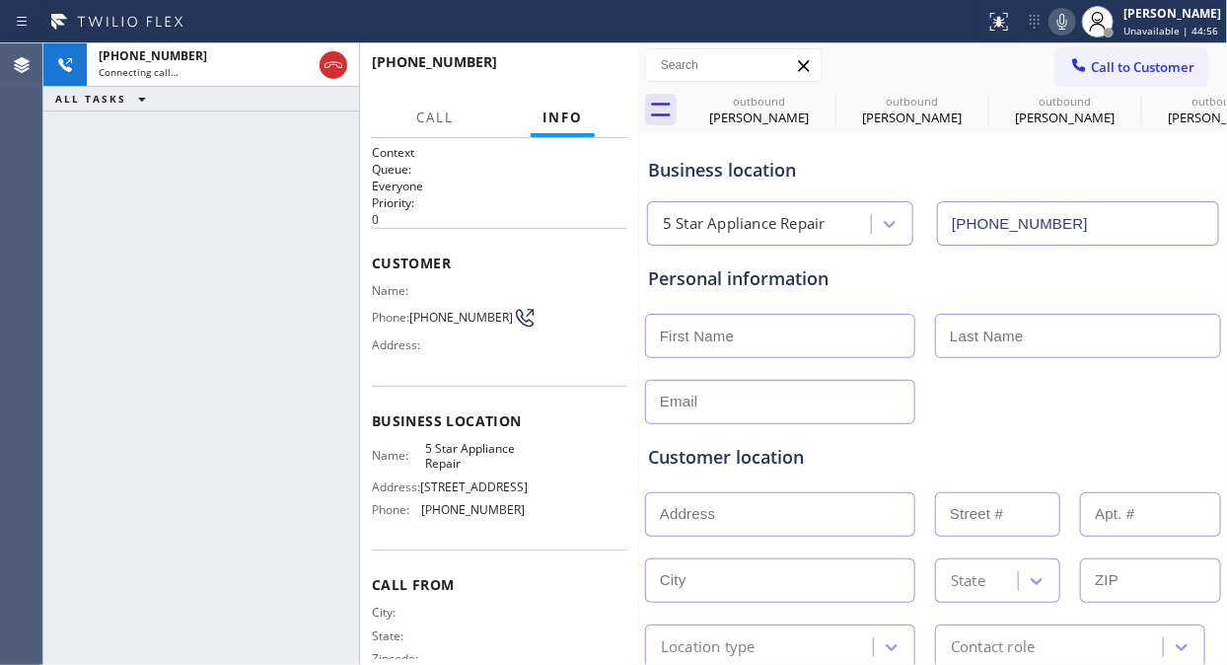
click at [327, 66] on icon at bounding box center [333, 65] width 18 height 6
click at [350, 66] on div at bounding box center [333, 64] width 35 height 43
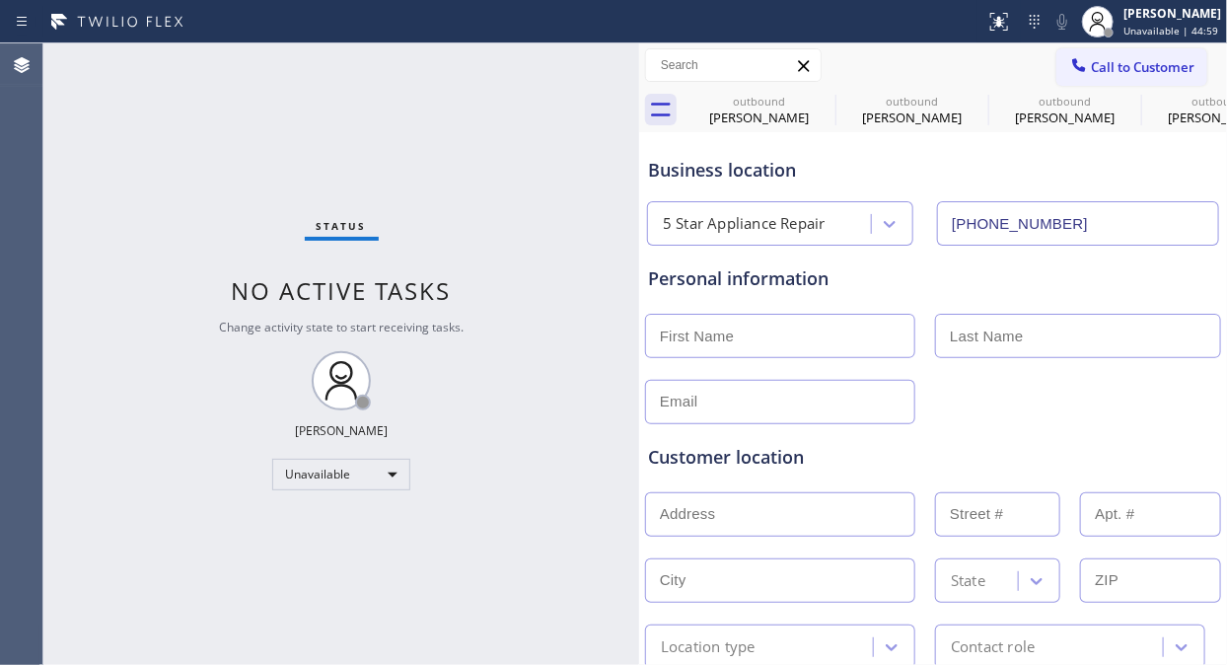
type input "[PHONE_NUMBER]"
click at [1109, 64] on span "Call to Customer" at bounding box center [1143, 67] width 104 height 18
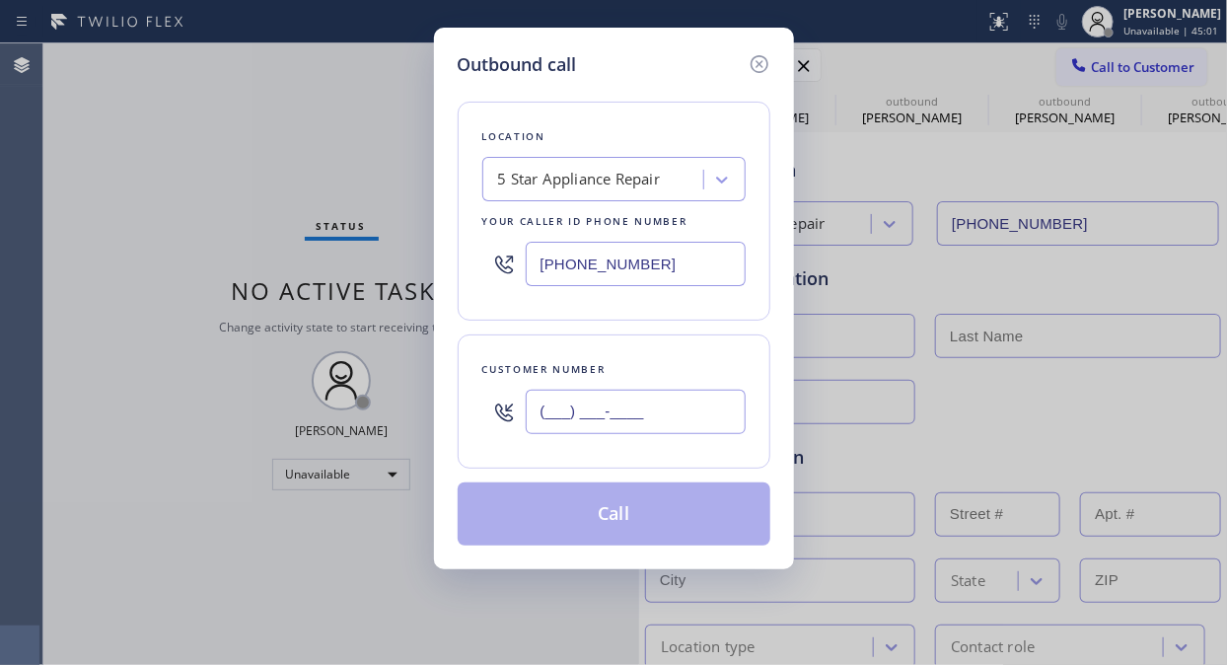
click at [691, 402] on input "(___) ___-____" at bounding box center [636, 411] width 220 height 44
paste input "714) 272-2626"
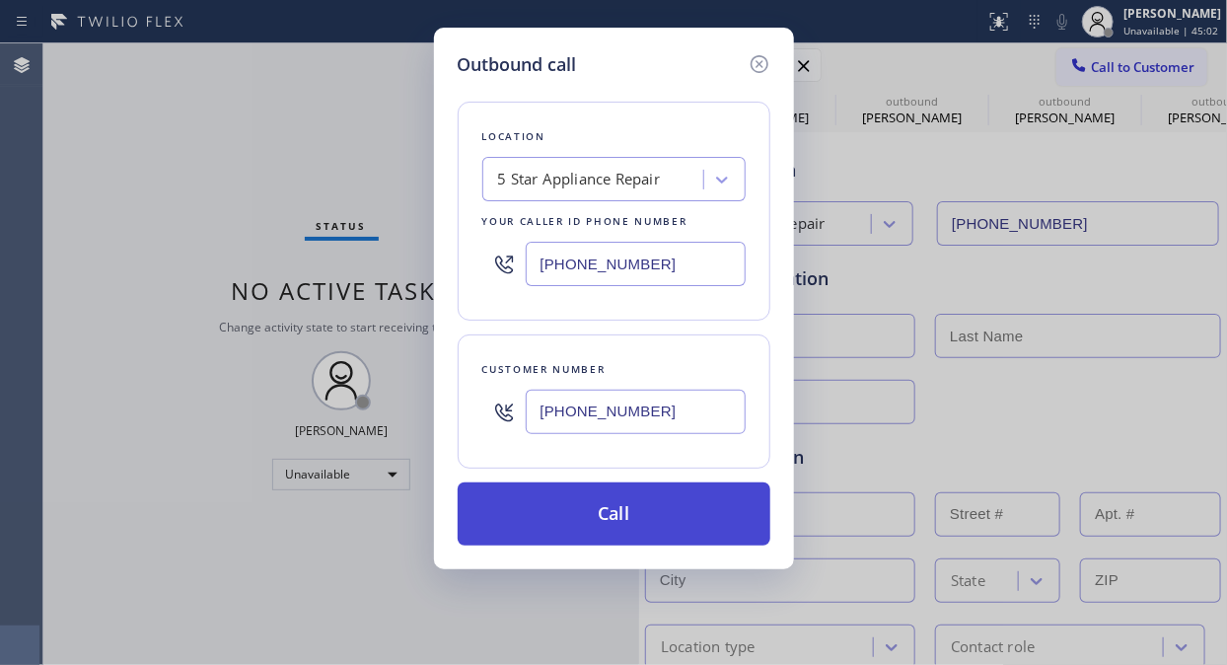
type input "[PHONE_NUMBER]"
click at [706, 510] on button "Call" at bounding box center [614, 513] width 313 height 63
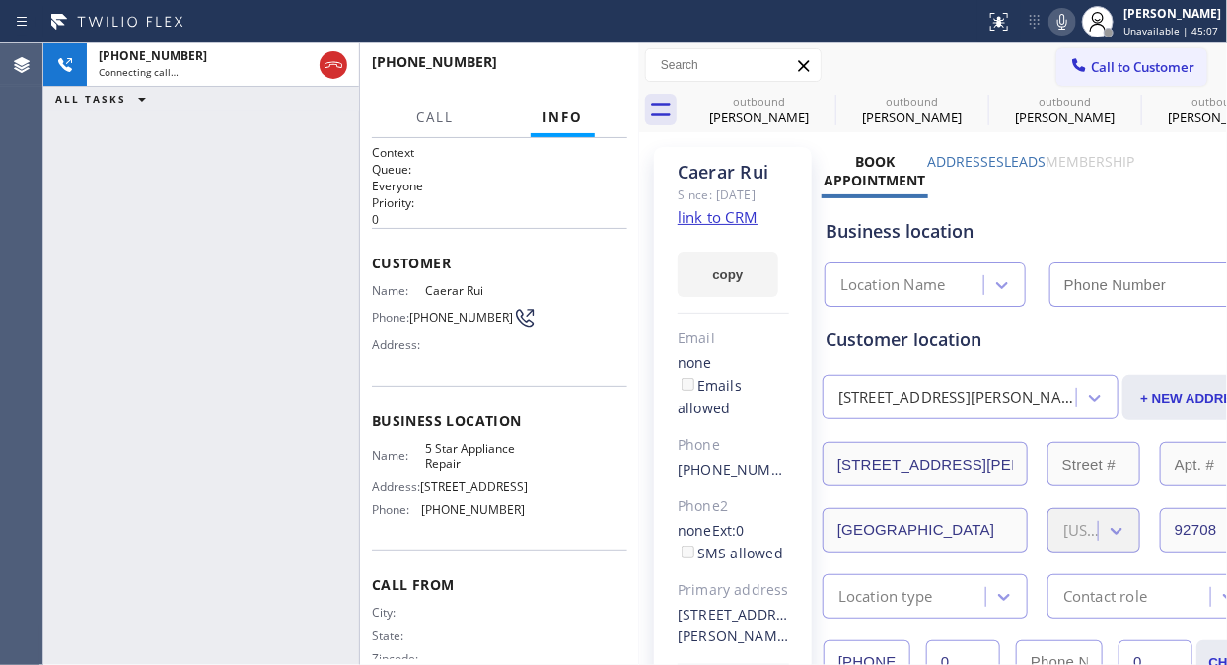
type input "[PHONE_NUMBER]"
click at [1070, 24] on icon at bounding box center [1062, 22] width 24 height 24
click at [1067, 23] on icon at bounding box center [1062, 22] width 10 height 16
drag, startPoint x: 164, startPoint y: 234, endPoint x: 279, endPoint y: 145, distance: 145.6
click at [171, 230] on div "[PHONE_NUMBER] Connecting call… ALL TASKS ALL TASKS ACTIVE TASKS TASKS IN WRAP …" at bounding box center [201, 353] width 316 height 621
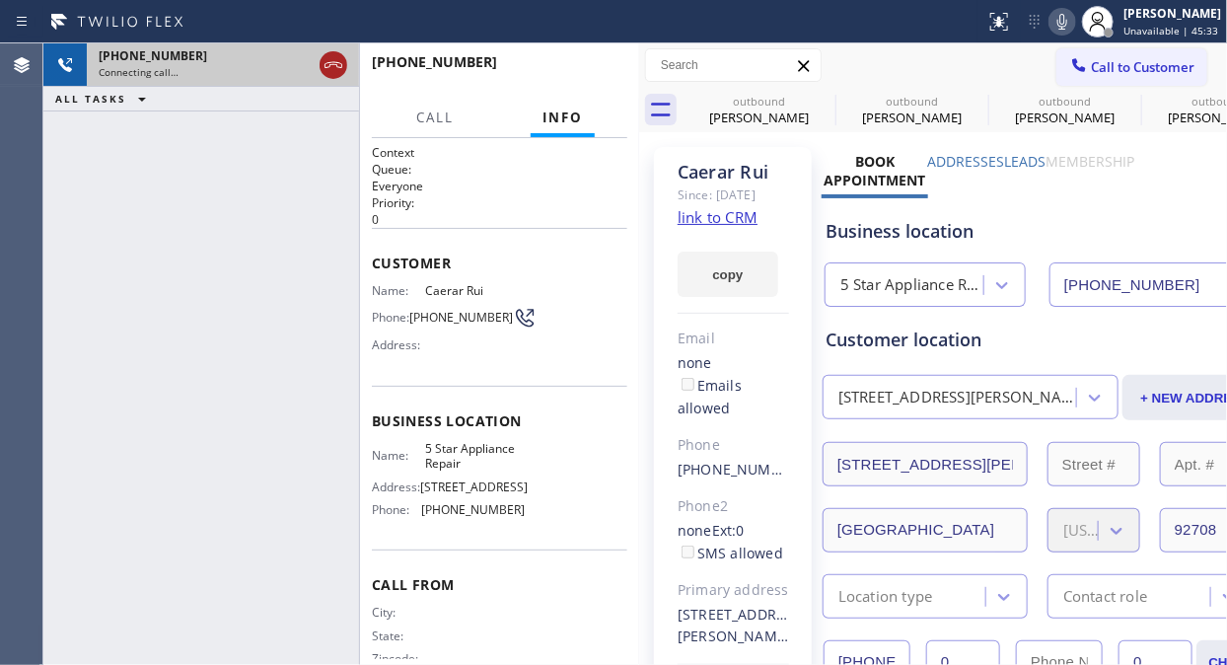
click at [337, 62] on icon at bounding box center [333, 65] width 18 height 6
click at [1124, 66] on span "Call to Customer" at bounding box center [1143, 67] width 104 height 18
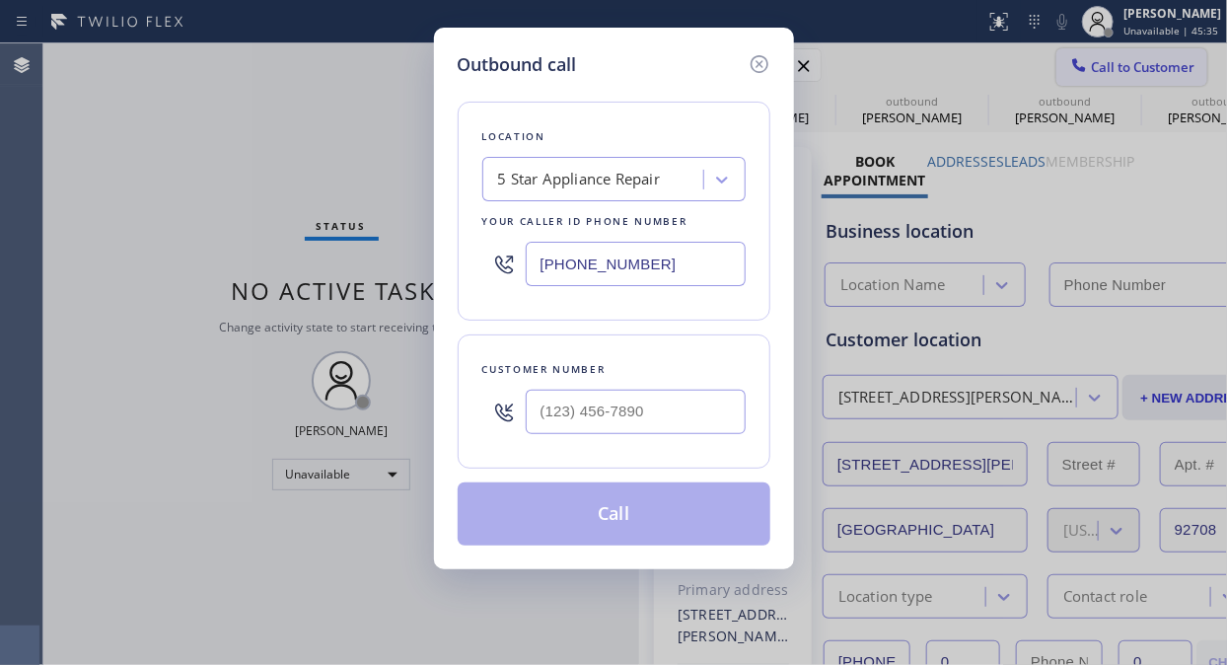
type input "[PHONE_NUMBER]"
click at [530, 418] on input "(___) ___-____" at bounding box center [636, 411] width 220 height 44
paste input "949) 230-6514"
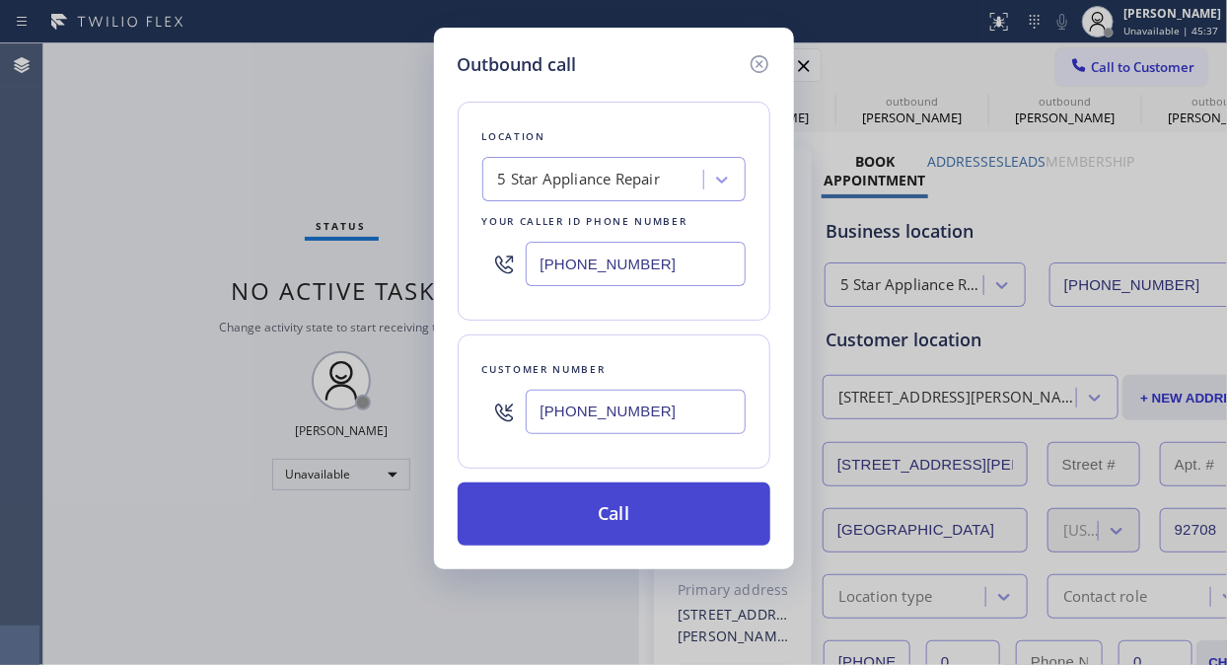
type input "[PHONE_NUMBER]"
click at [629, 514] on button "Call" at bounding box center [614, 513] width 313 height 63
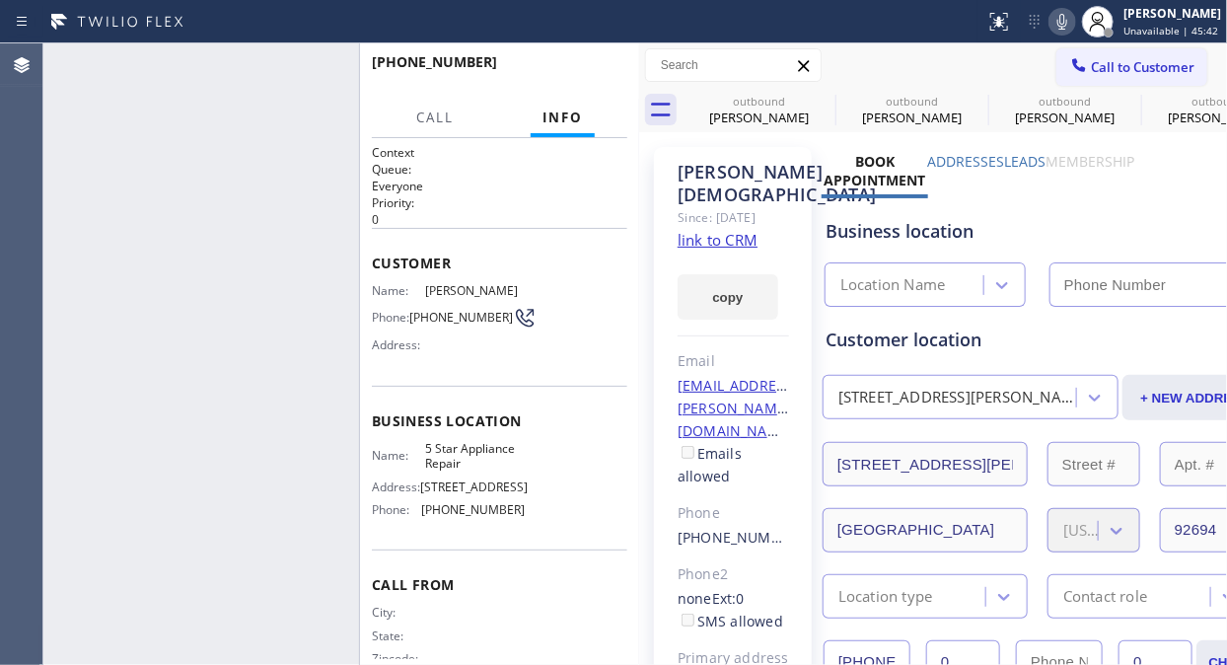
type input "[PHONE_NUMBER]"
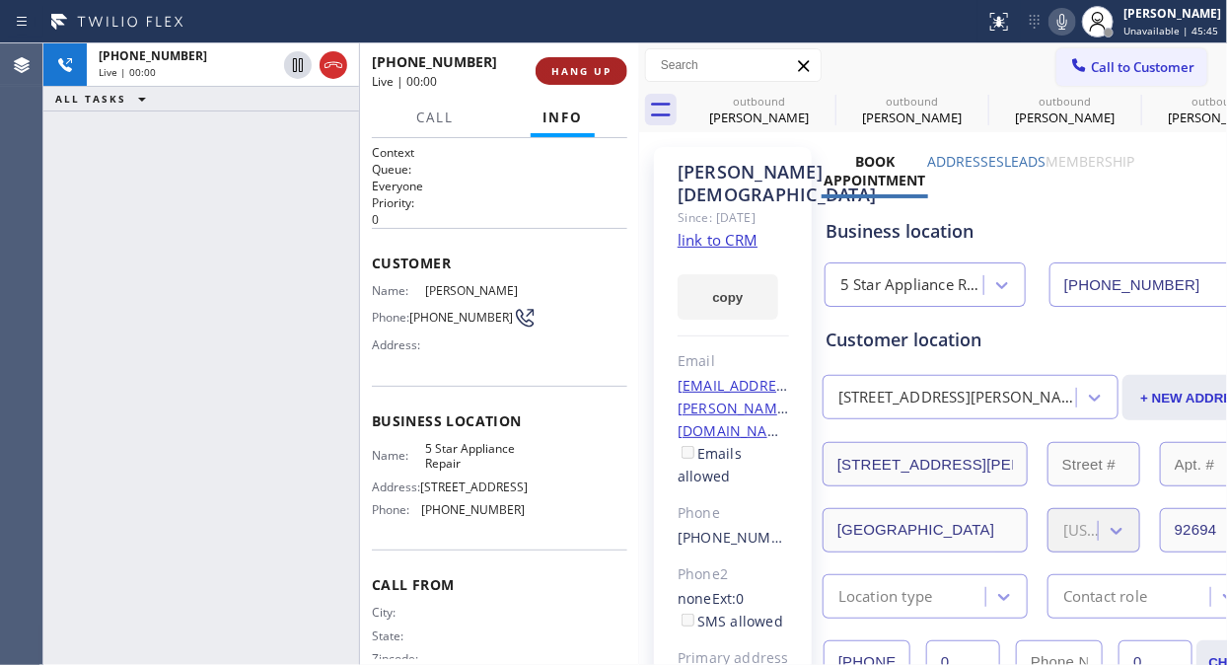
click at [580, 71] on span "HANG UP" at bounding box center [581, 71] width 60 height 14
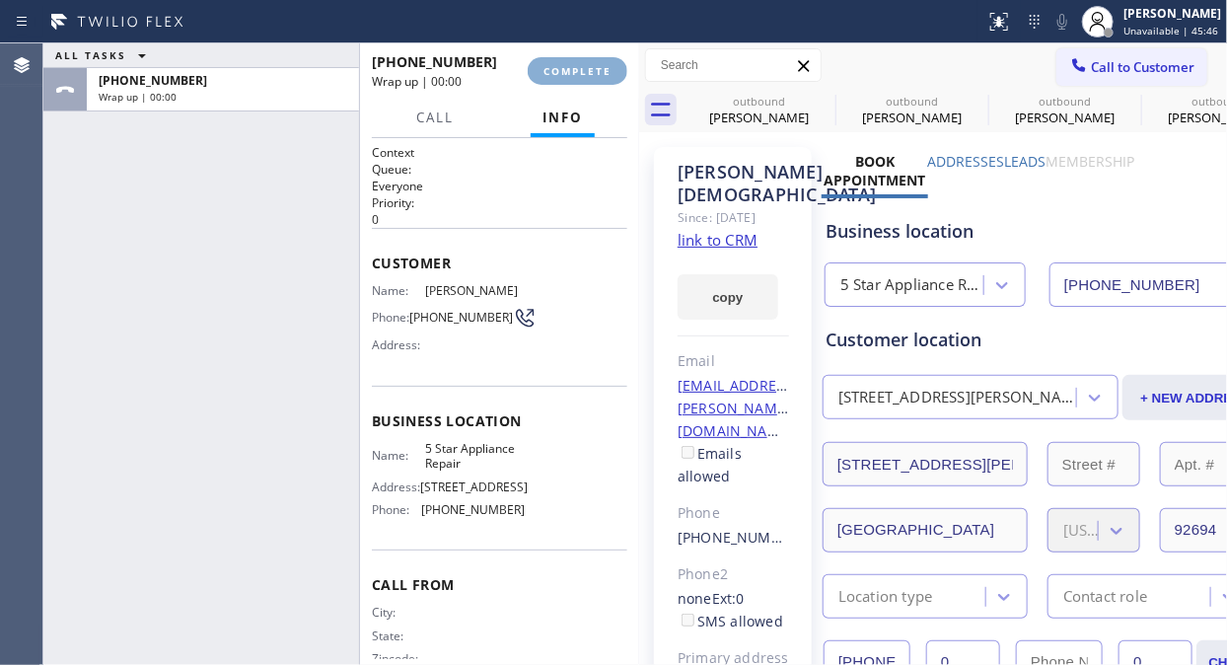
click at [580, 71] on span "COMPLETE" at bounding box center [577, 71] width 68 height 14
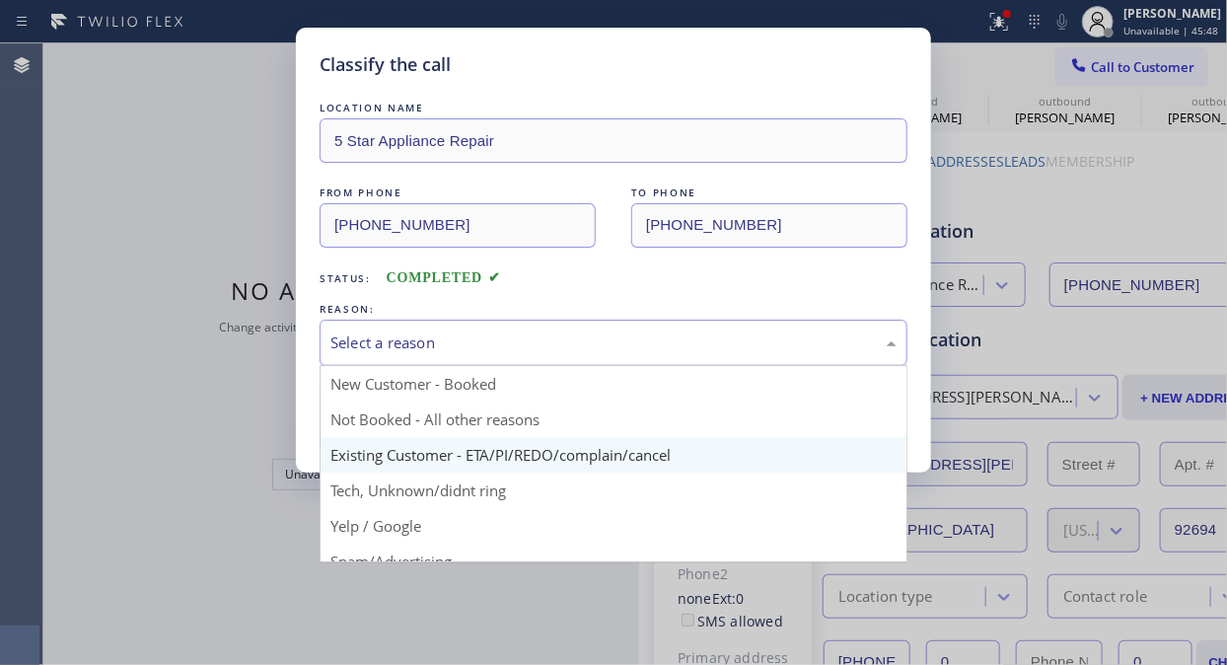
drag, startPoint x: 580, startPoint y: 341, endPoint x: 588, endPoint y: 447, distance: 105.8
click at [580, 345] on div "Select a reason" at bounding box center [613, 342] width 566 height 23
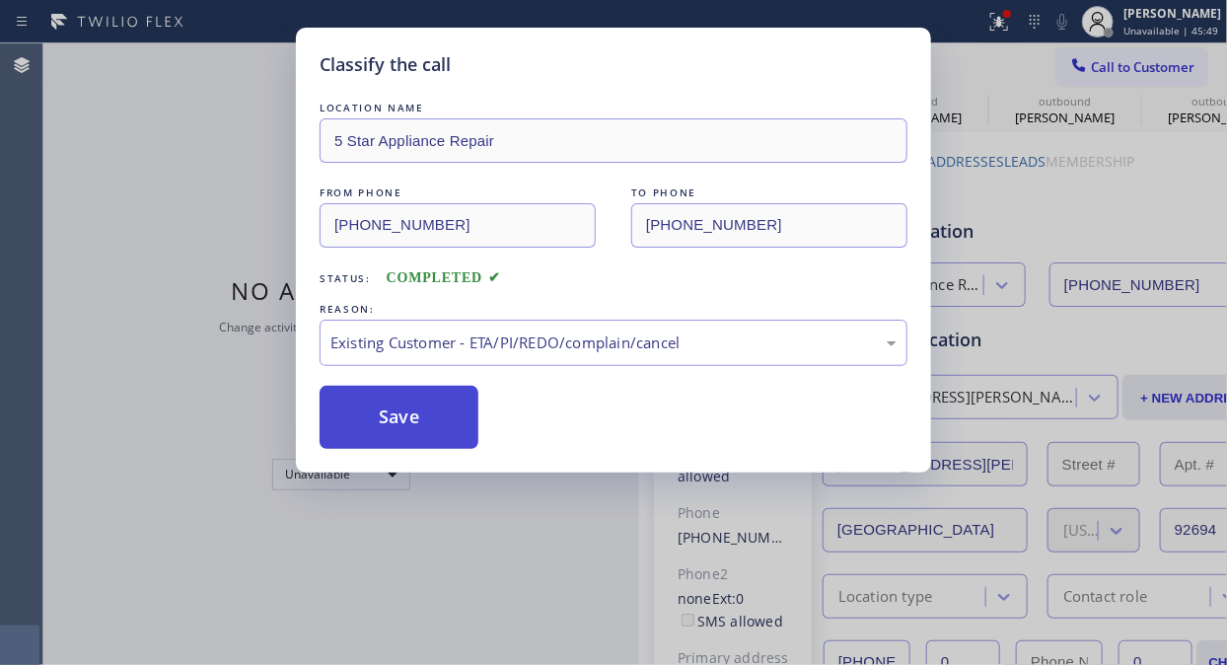
click at [397, 412] on button "Save" at bounding box center [398, 417] width 159 height 63
click at [1109, 65] on span "Call to Customer" at bounding box center [1143, 67] width 104 height 18
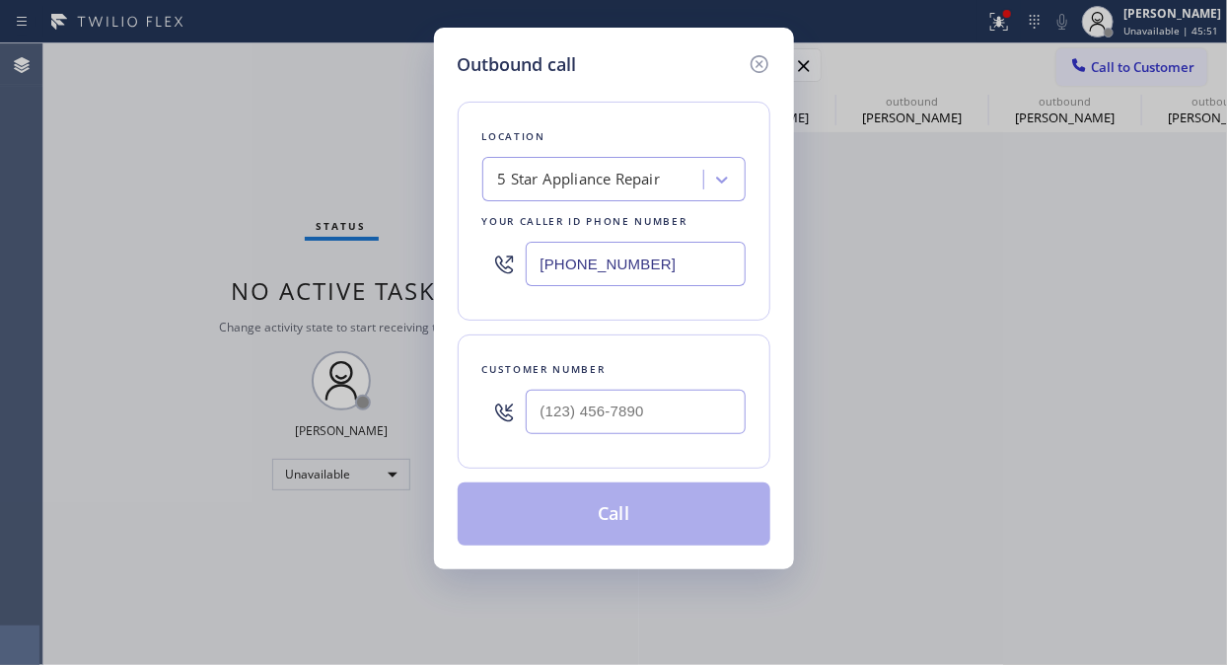
click at [1109, 65] on div "Outbound call Location 5 Star Appliance Repair Your caller id phone number [PHO…" at bounding box center [613, 332] width 1227 height 665
click at [627, 424] on input "(___) ___-____" at bounding box center [636, 411] width 220 height 44
paste input "408) 375-8957"
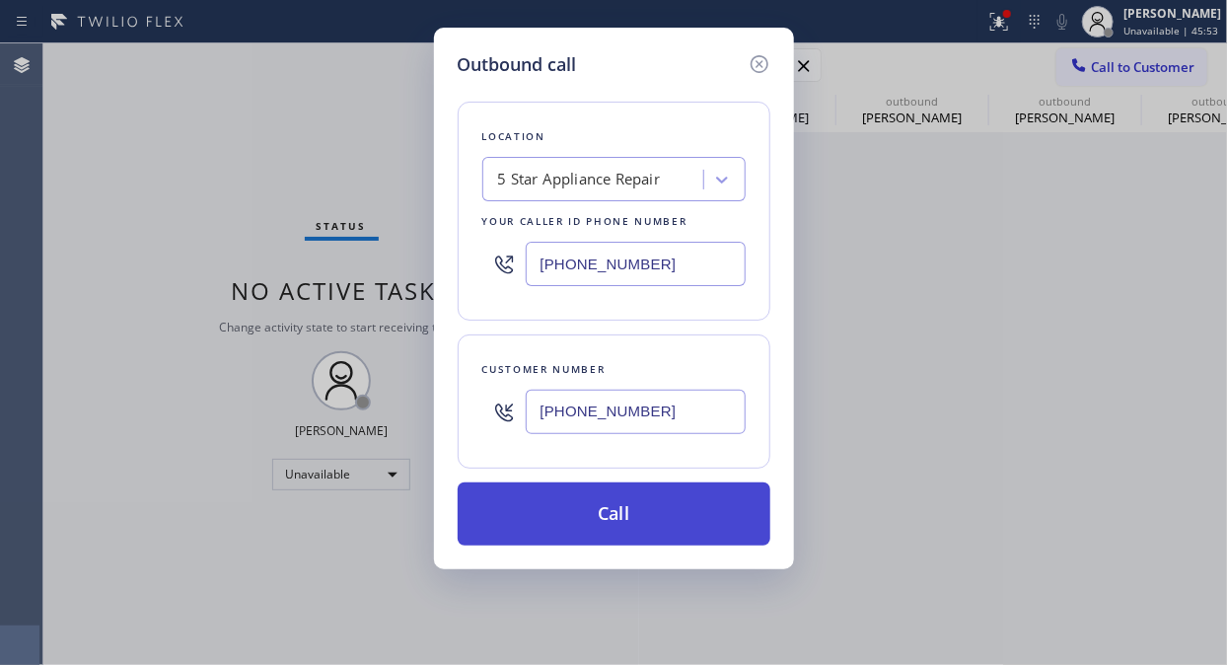
type input "[PHONE_NUMBER]"
click at [639, 510] on button "Call" at bounding box center [614, 513] width 313 height 63
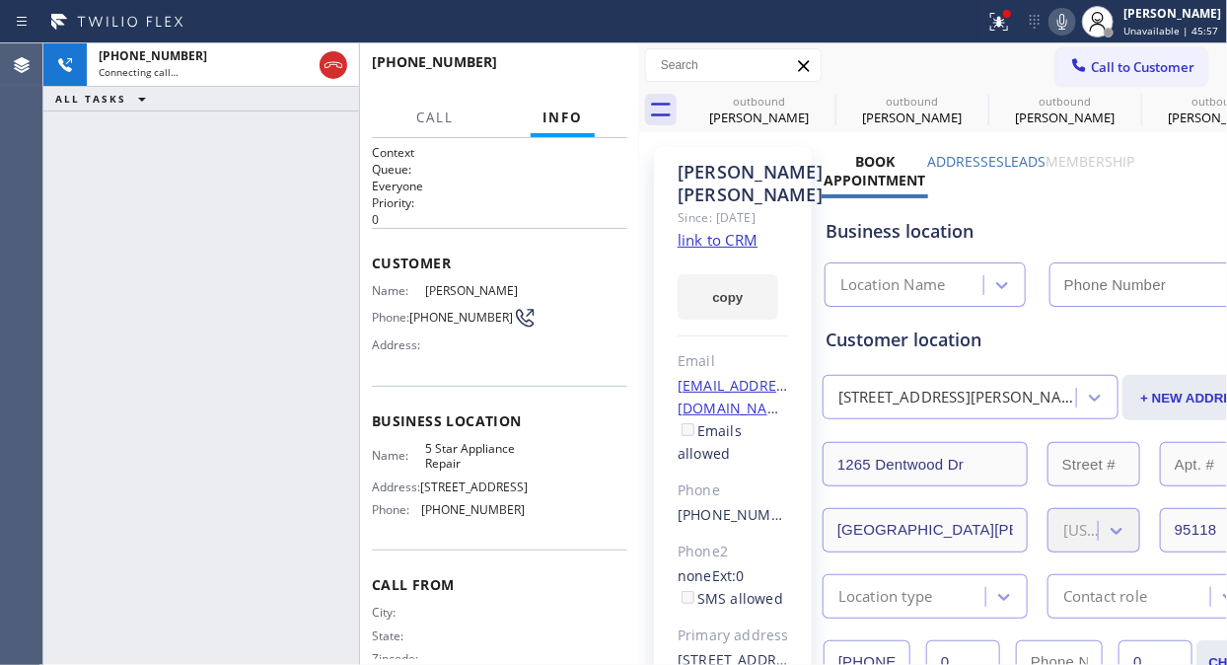
type input "[PHONE_NUMBER]"
click at [1002, 21] on icon at bounding box center [996, 20] width 12 height 14
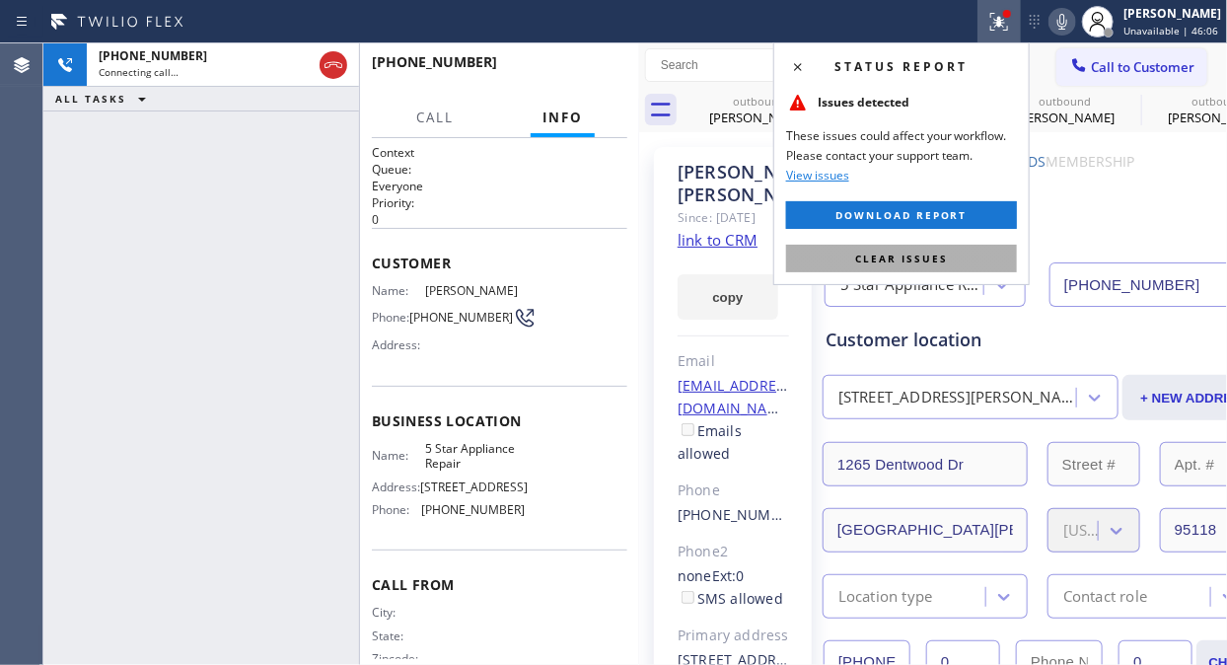
click at [892, 263] on span "Clear issues" at bounding box center [901, 258] width 93 height 14
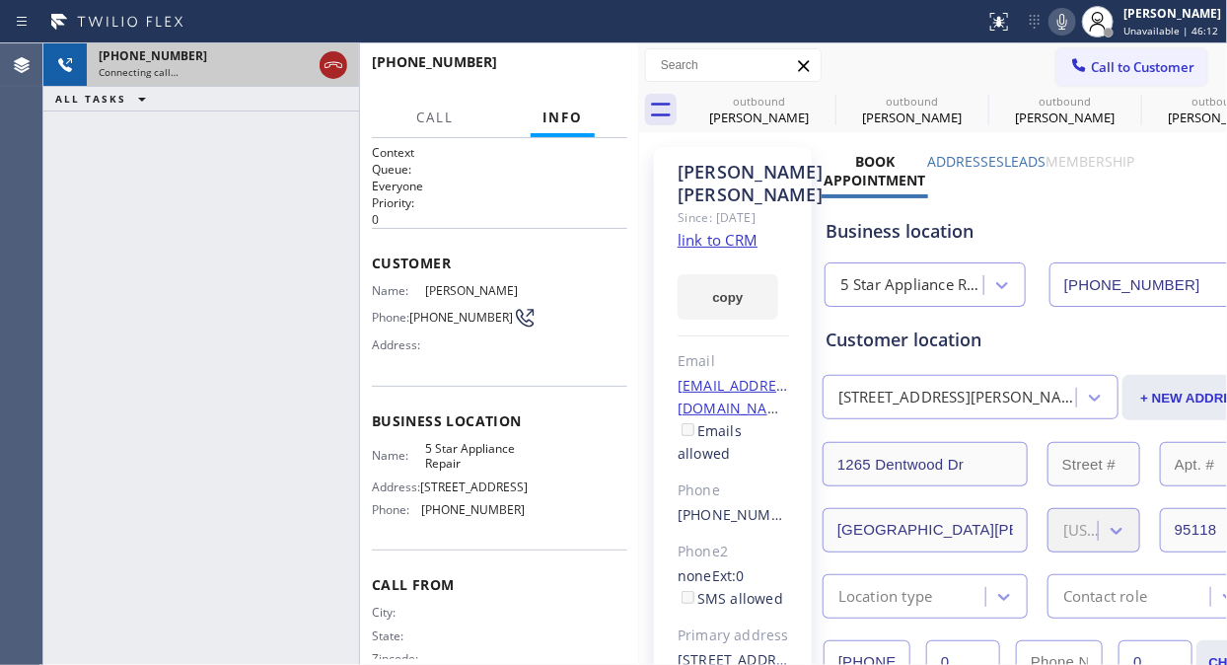
click at [336, 67] on icon at bounding box center [333, 65] width 24 height 24
click at [1108, 60] on span "Call to Customer" at bounding box center [1143, 67] width 104 height 18
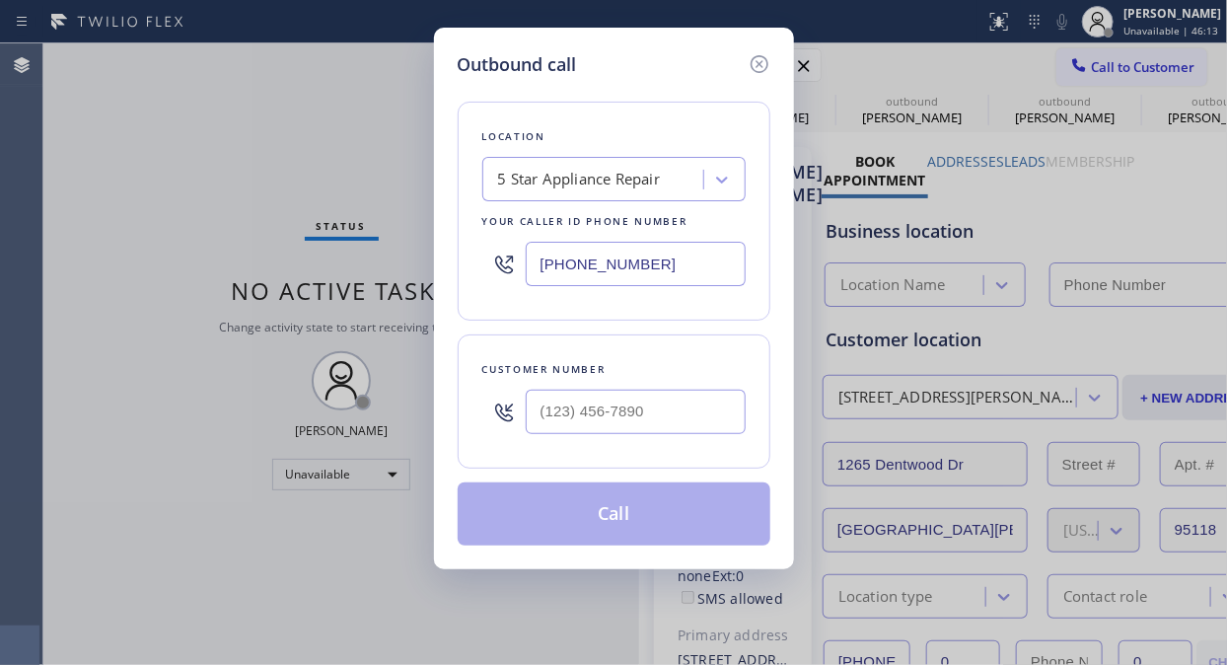
type input "[PHONE_NUMBER]"
click at [544, 416] on input "(___) ___-____" at bounding box center [636, 411] width 220 height 44
paste input "510) 599-5173"
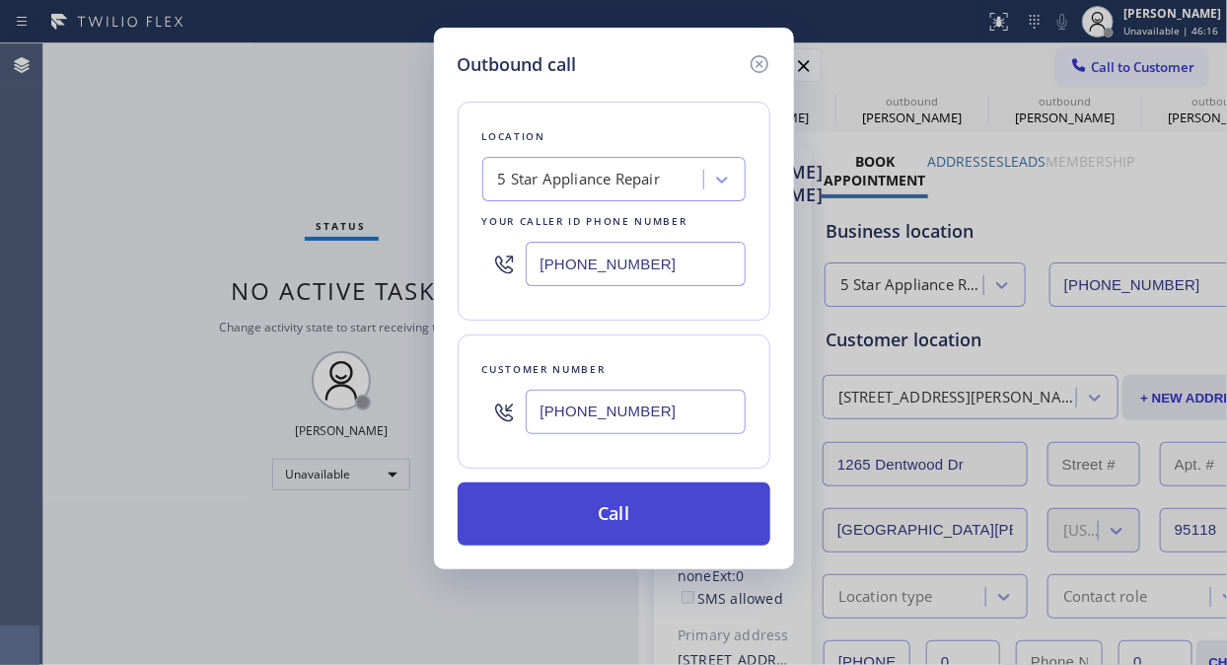
type input "[PHONE_NUMBER]"
click at [601, 507] on button "Call" at bounding box center [614, 513] width 313 height 63
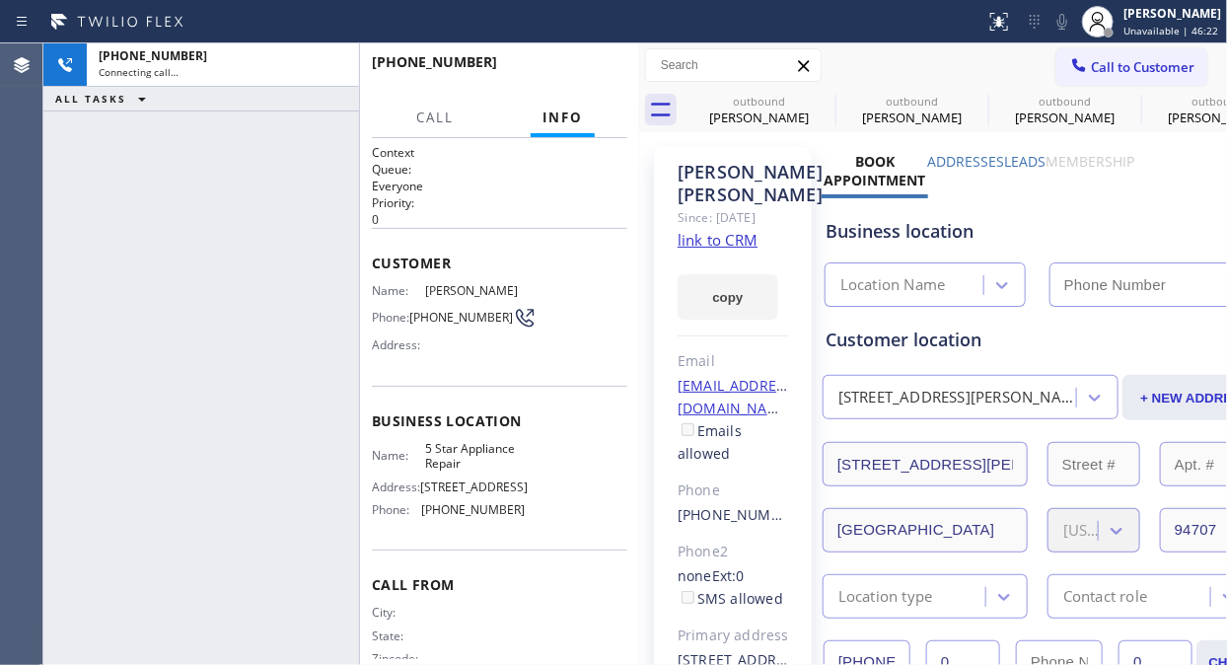
type input "[PHONE_NUMBER]"
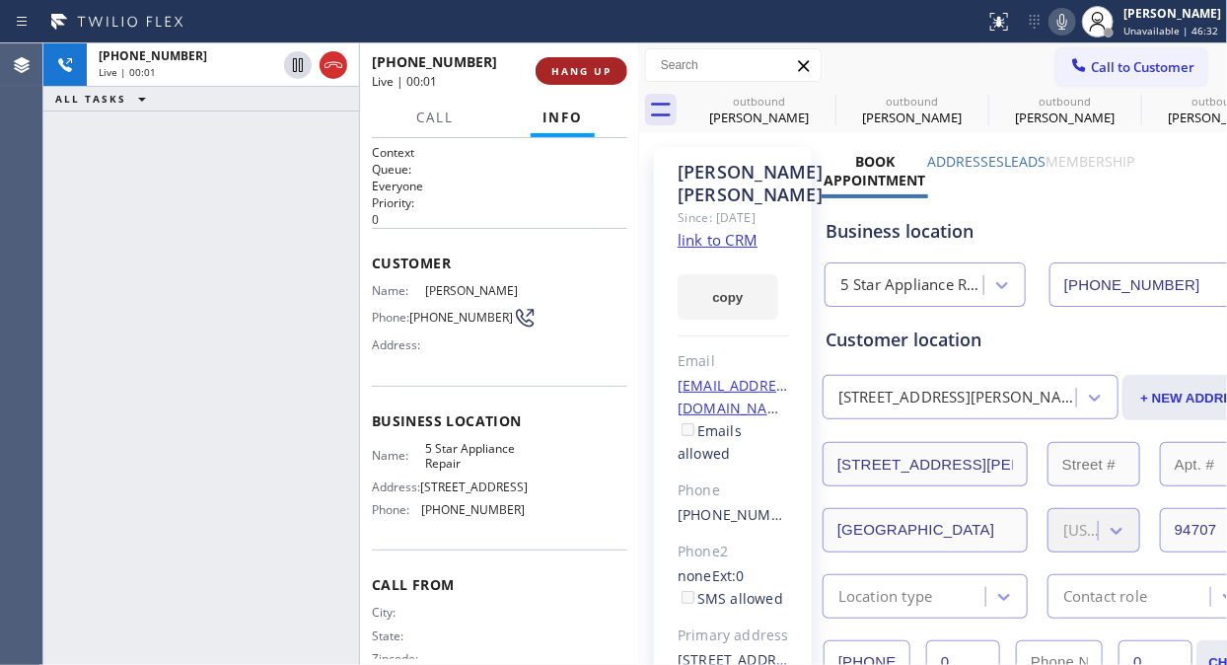
click at [558, 79] on button "HANG UP" at bounding box center [581, 71] width 92 height 28
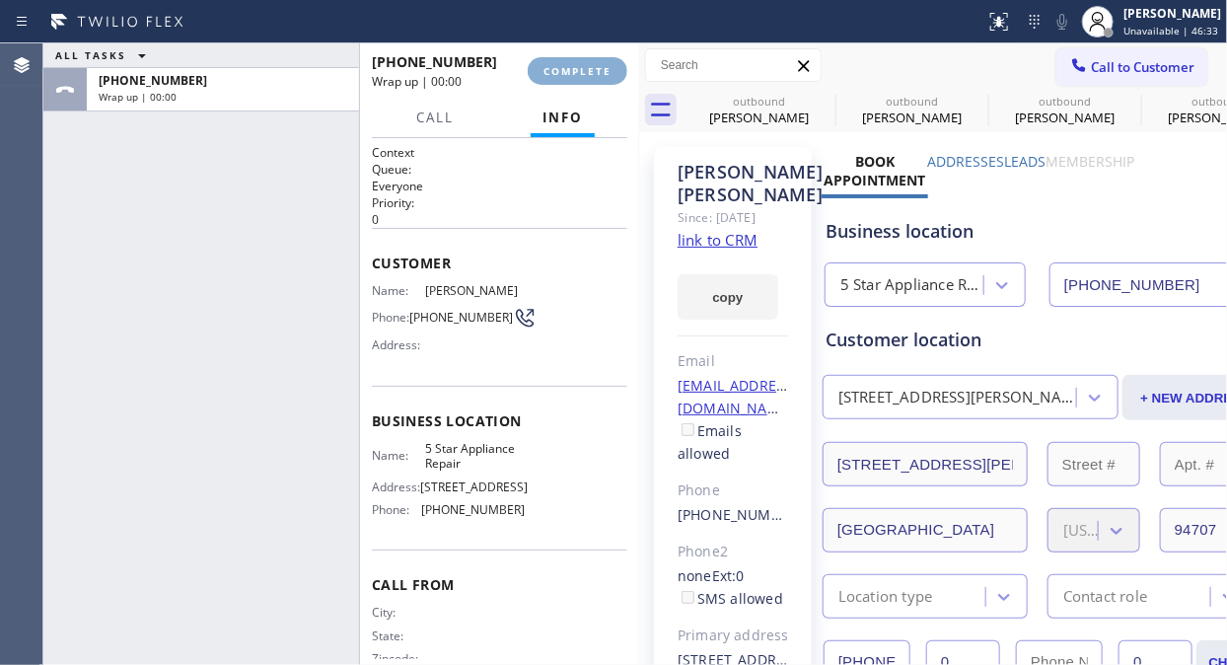
click at [558, 79] on button "COMPLETE" at bounding box center [578, 71] width 100 height 28
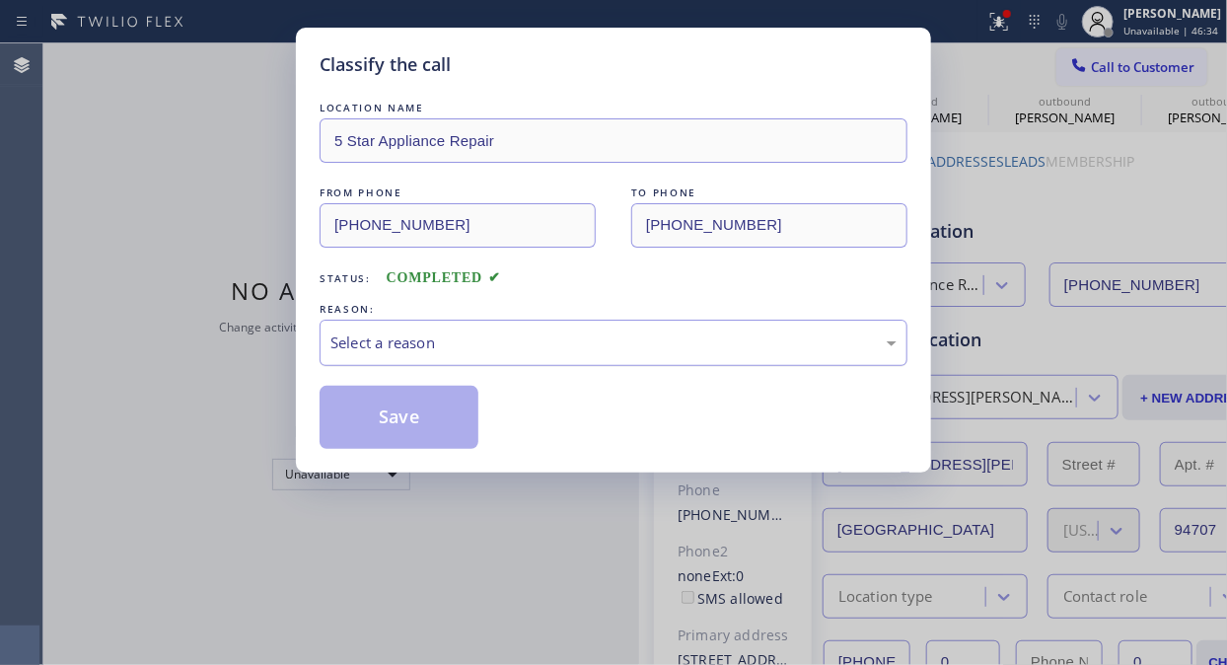
click at [595, 337] on div "Select a reason" at bounding box center [613, 342] width 566 height 23
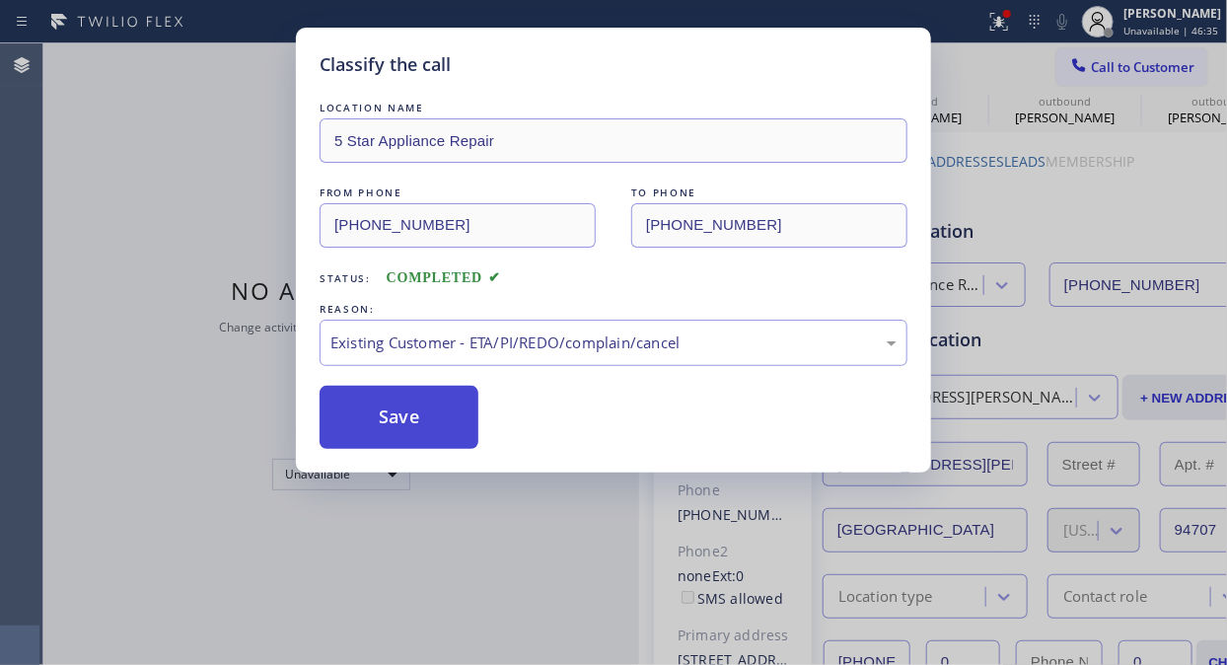
click at [417, 408] on button "Save" at bounding box center [398, 417] width 159 height 63
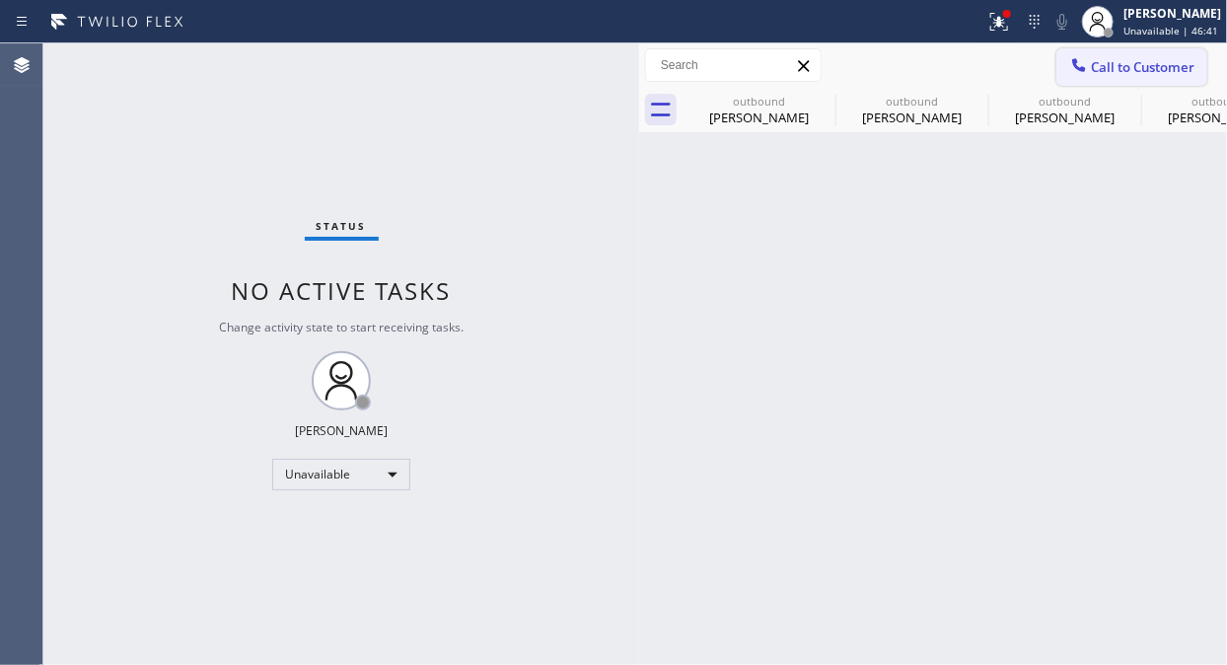
click at [0, 0] on icon at bounding box center [0, 0] width 0 height 0
click at [1106, 71] on span "Call to Customer" at bounding box center [1143, 67] width 104 height 18
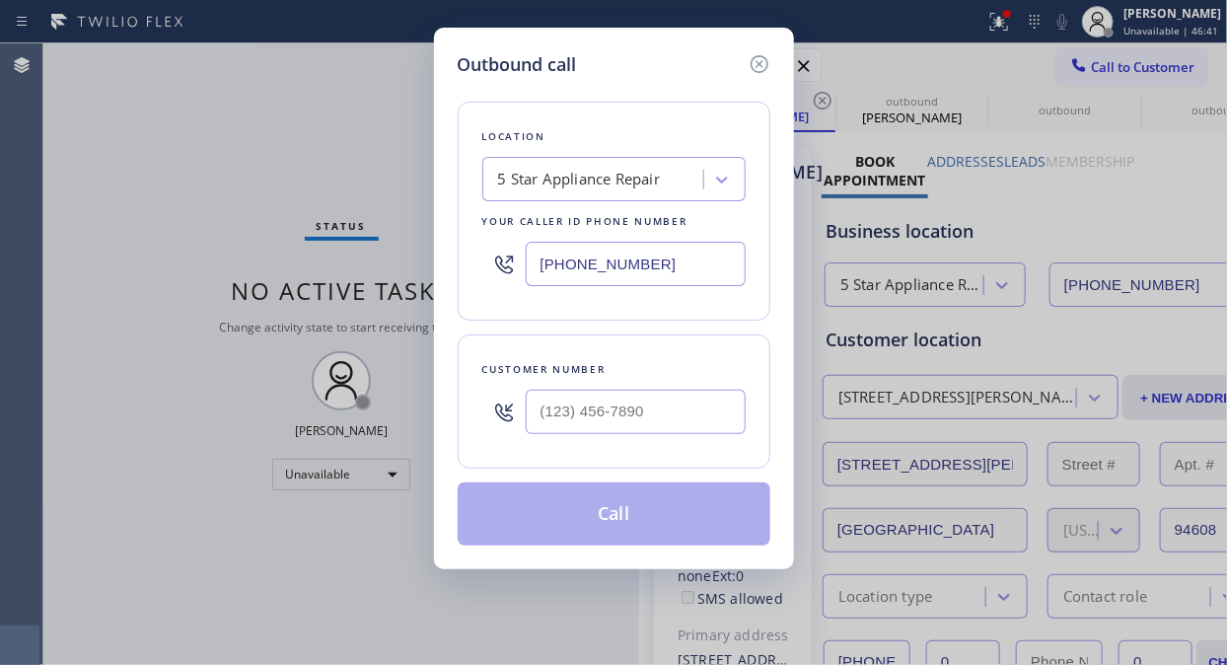
click at [1107, 71] on div "Outbound call Location 5 Star Appliance Repair Your caller id phone number [PHO…" at bounding box center [613, 332] width 1227 height 665
click at [684, 412] on input "(___) ___-____" at bounding box center [636, 411] width 220 height 44
paste input "562) 708-3524"
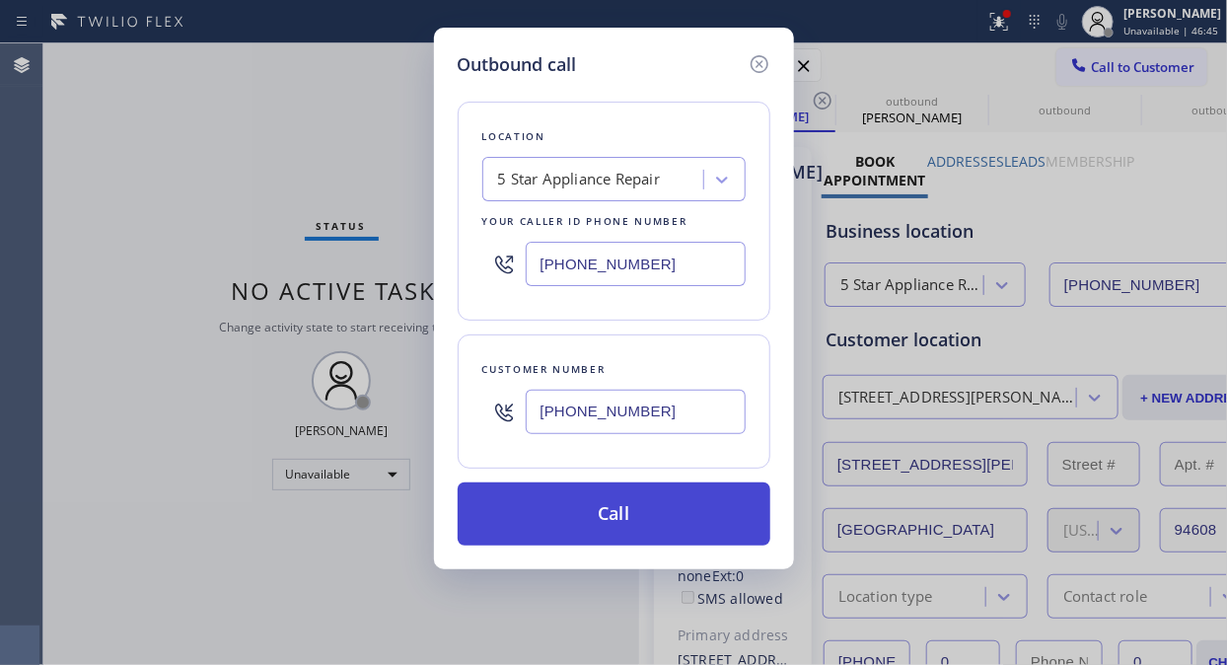
type input "[PHONE_NUMBER]"
click at [678, 510] on button "Call" at bounding box center [614, 513] width 313 height 63
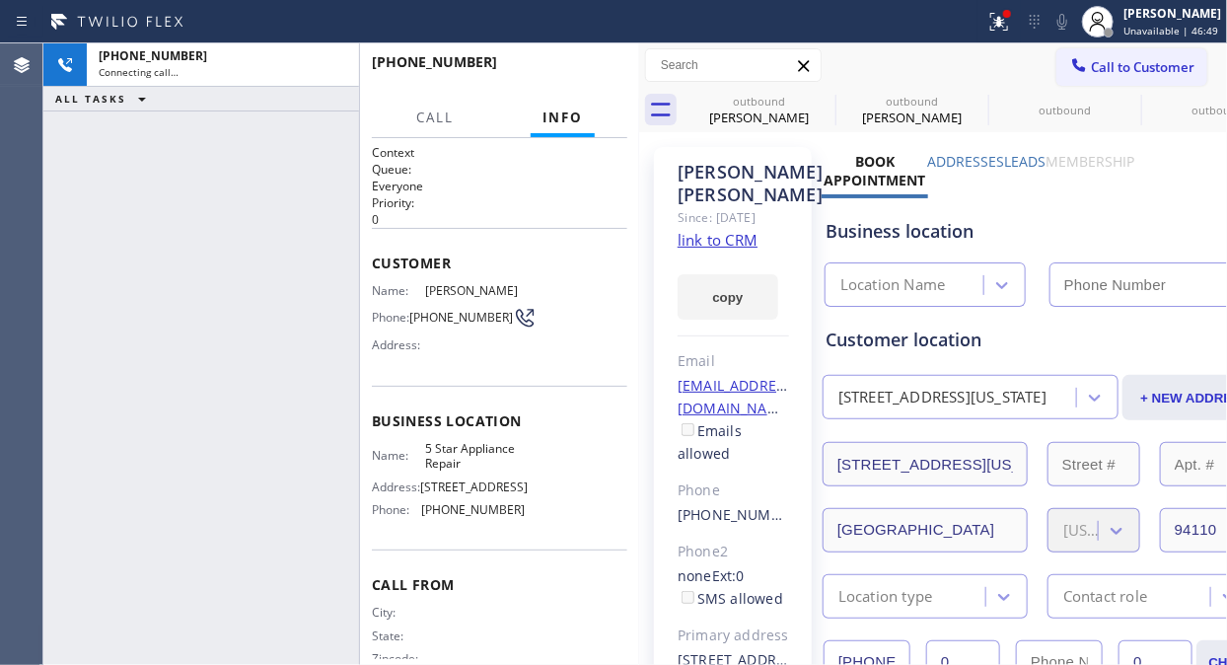
type input "[PHONE_NUMBER]"
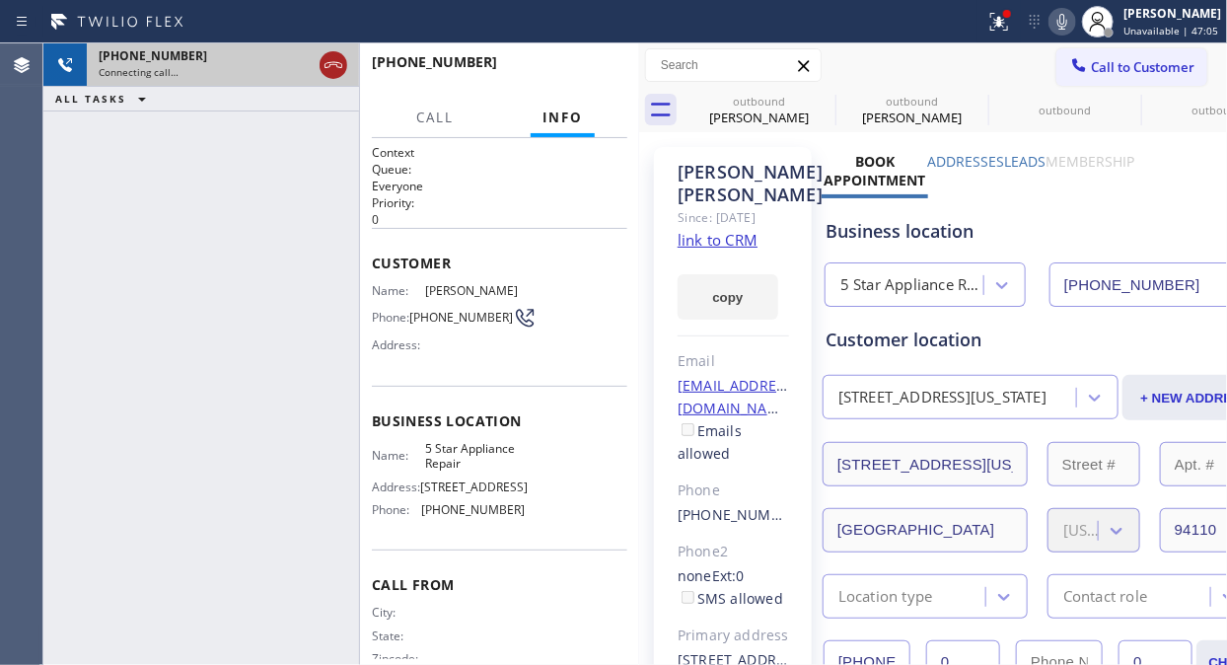
click at [332, 69] on icon at bounding box center [333, 65] width 24 height 24
click at [1110, 86] on div "Call to Customer Outbound call Location 5 Star Appliance Repair Your caller id …" at bounding box center [933, 65] width 588 height 44
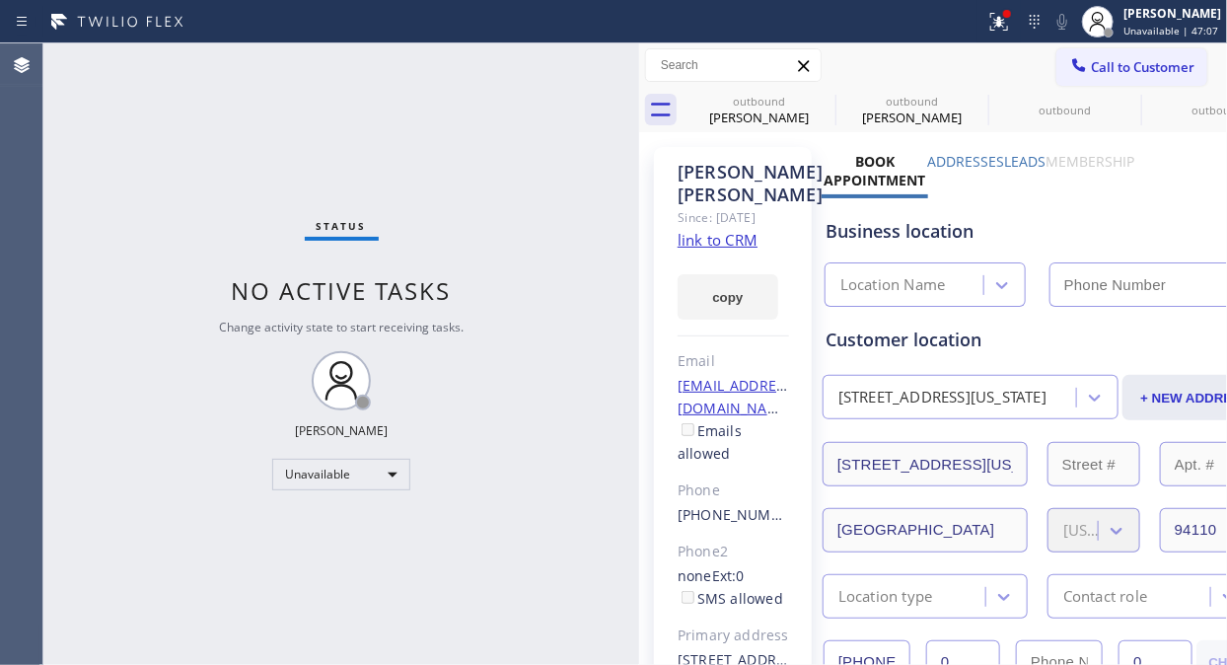
click at [1115, 66] on span "Call to Customer" at bounding box center [1143, 67] width 104 height 18
type input "[PHONE_NUMBER]"
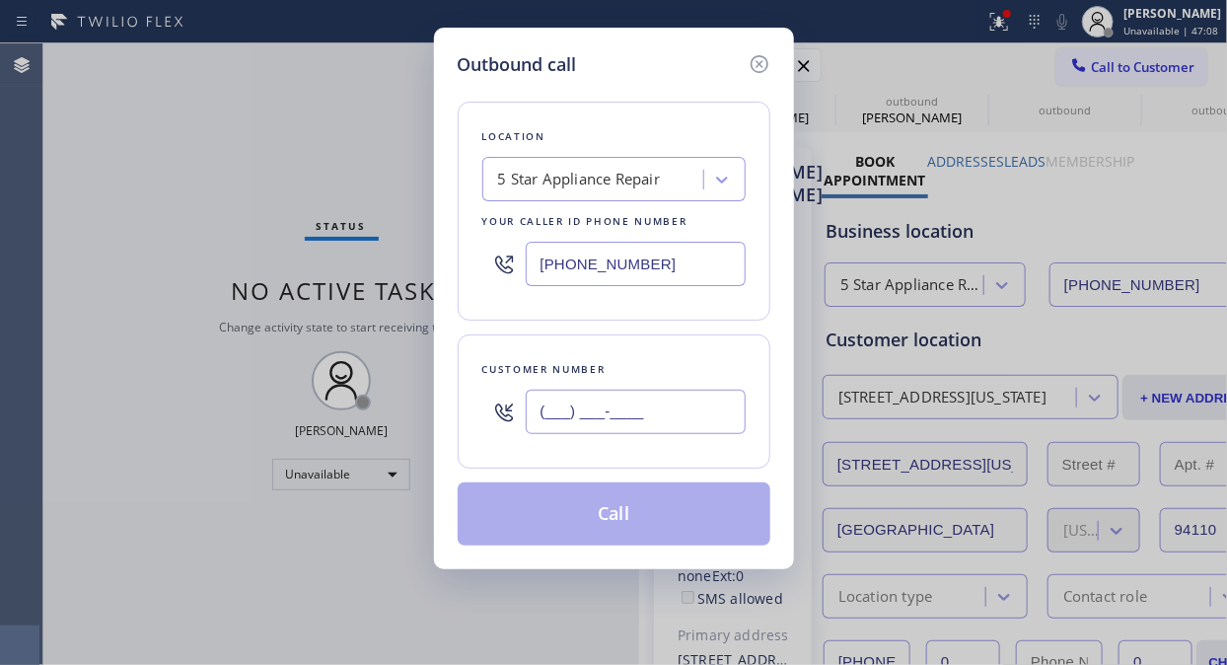
click at [643, 416] on input "(___) ___-____" at bounding box center [636, 411] width 220 height 44
paste input "415) 532-7558"
type input "[PHONE_NUMBER]"
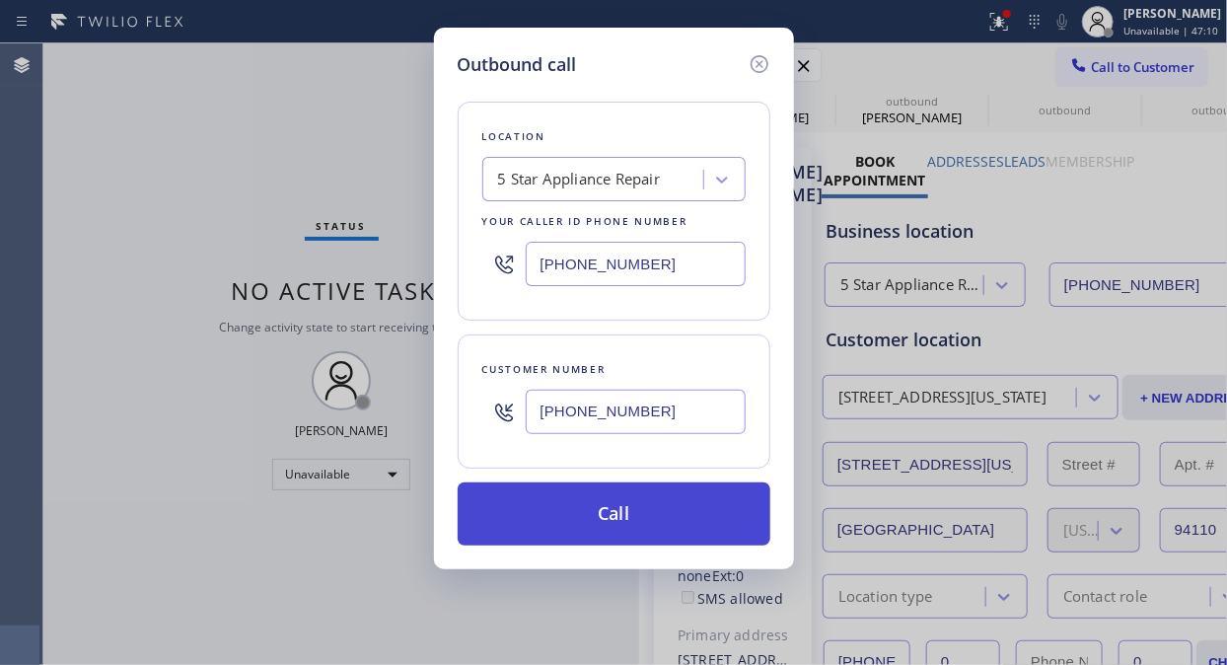
click at [662, 516] on button "Call" at bounding box center [614, 513] width 313 height 63
click at [668, 521] on button "Call" at bounding box center [614, 513] width 313 height 63
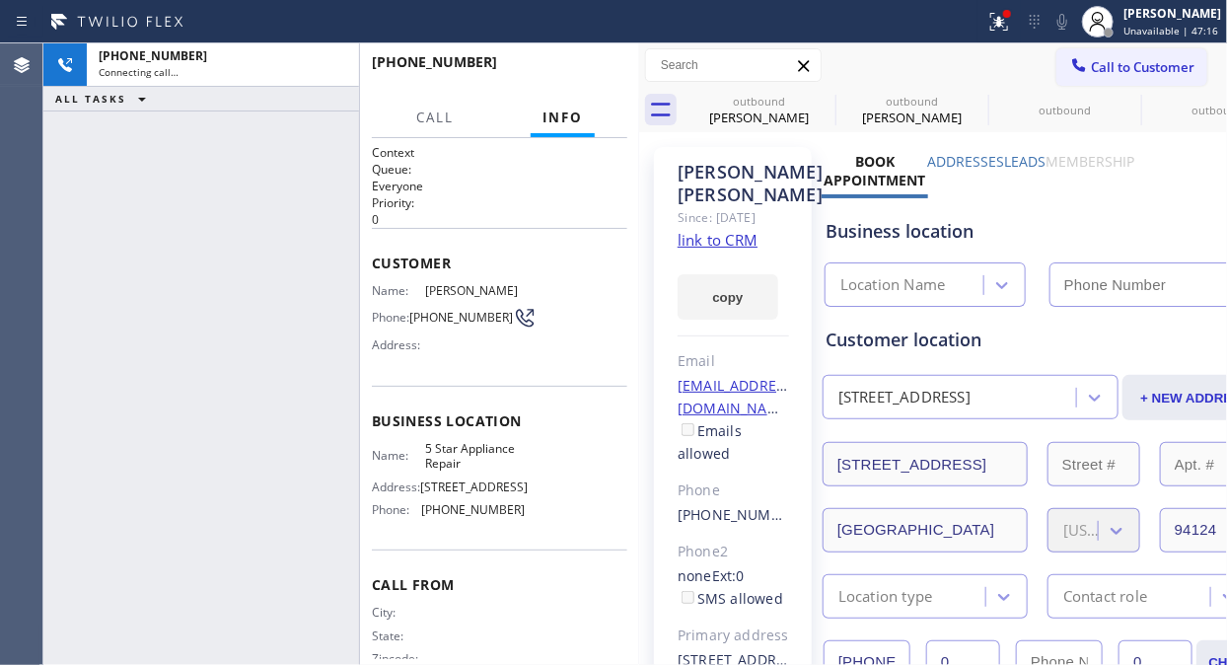
type input "[PHONE_NUMBER]"
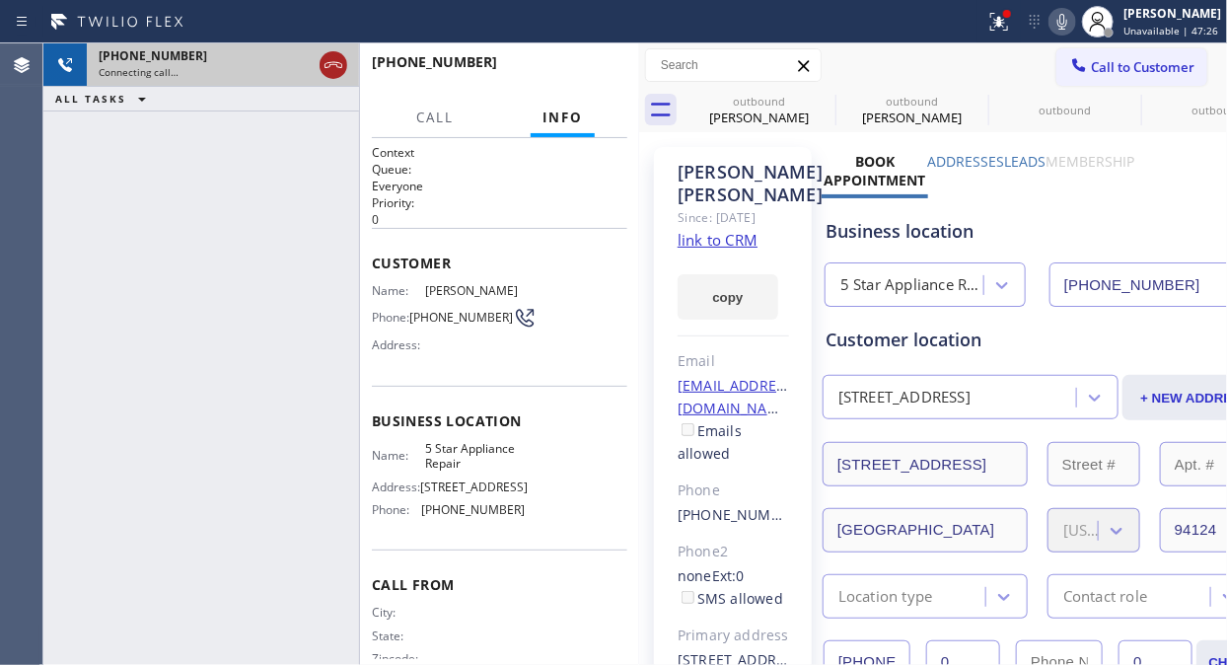
click at [333, 67] on icon at bounding box center [333, 65] width 24 height 24
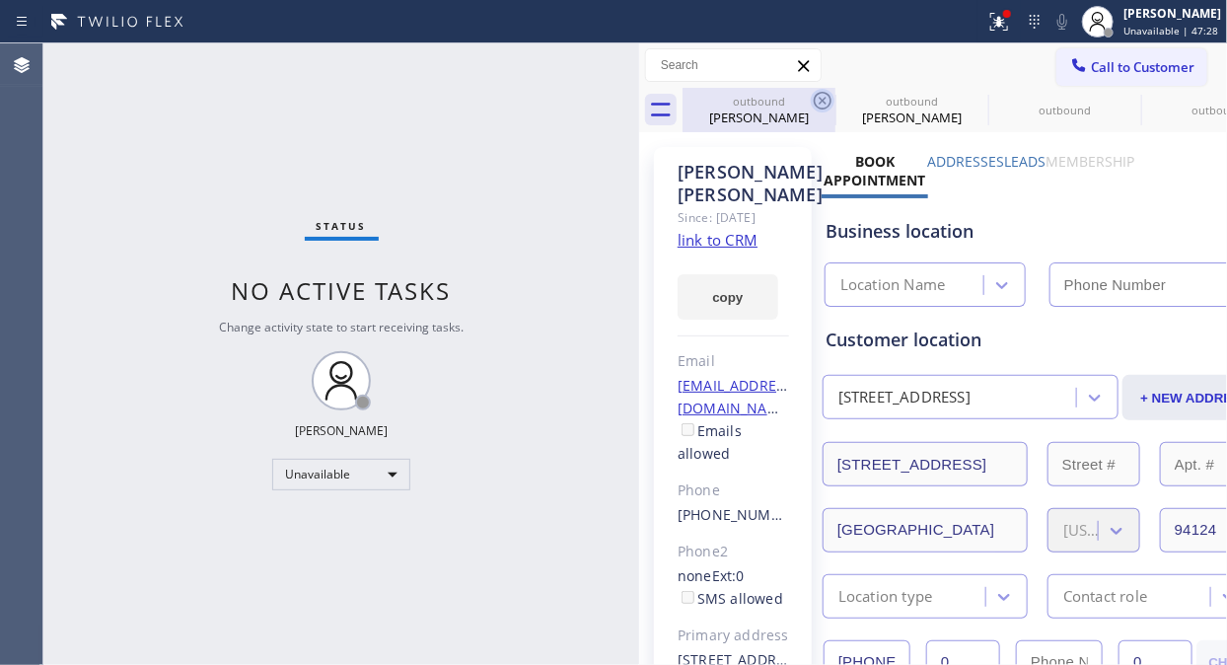
type input "[PHONE_NUMBER]"
click at [826, 104] on icon at bounding box center [823, 101] width 24 height 24
click at [0, 0] on icon at bounding box center [0, 0] width 0 height 0
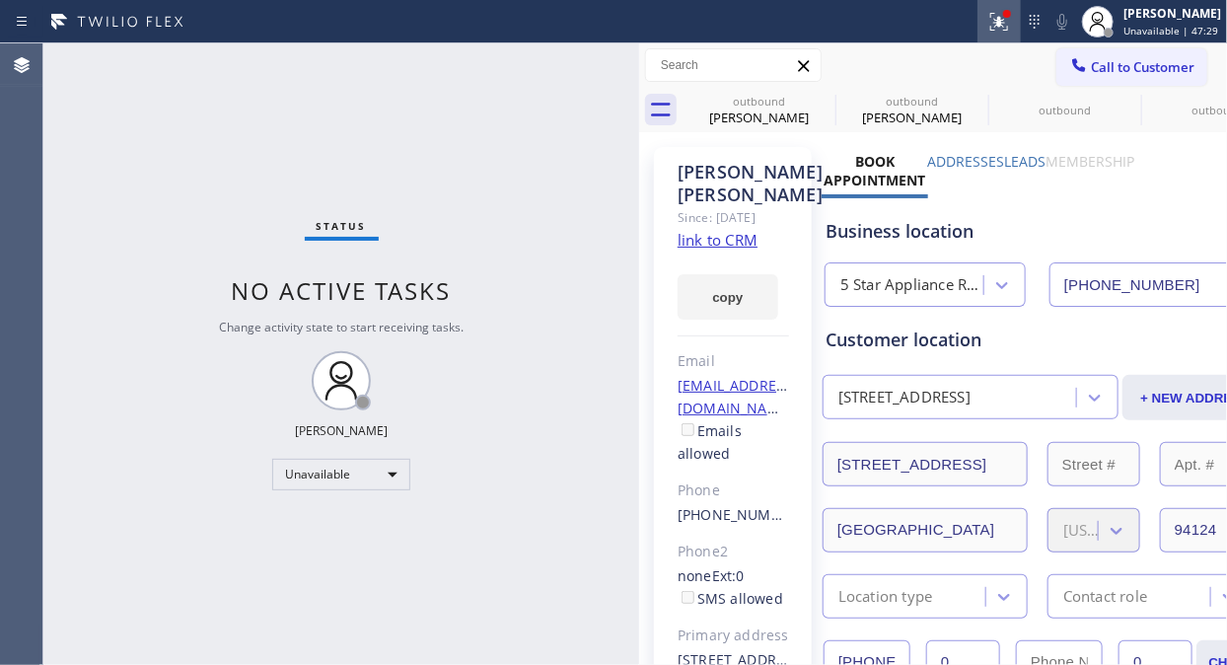
click at [0, 0] on icon at bounding box center [0, 0] width 0 height 0
click at [831, 102] on div "outbound [PERSON_NAME] outbound [PERSON_NAME] outbound outbound outbound outbou…" at bounding box center [954, 110] width 544 height 44
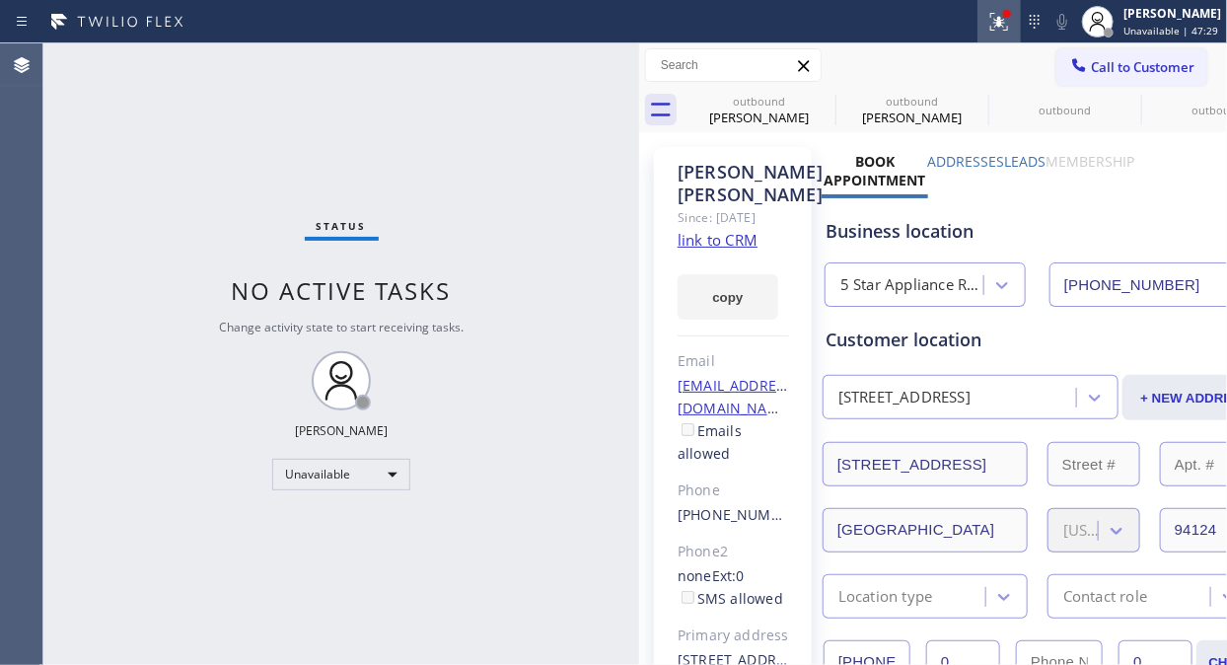
click at [0, 0] on icon at bounding box center [0, 0] width 0 height 0
click at [1005, 18] on icon at bounding box center [999, 19] width 12 height 7
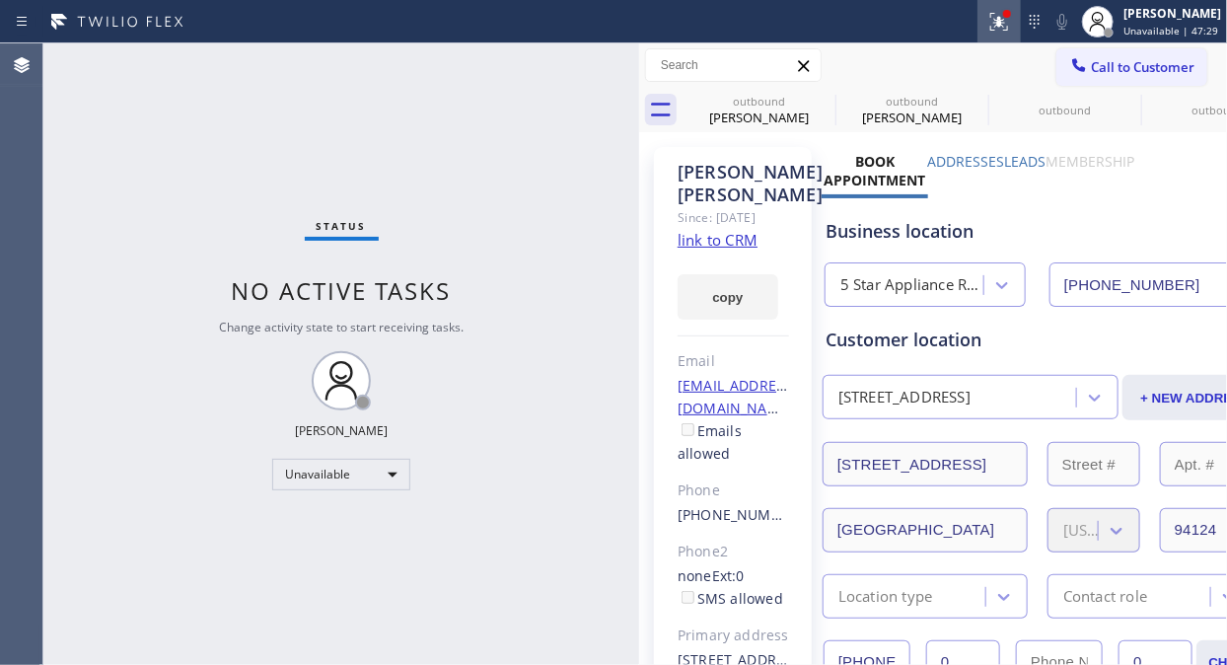
click at [0, 0] on icon at bounding box center [0, 0] width 0 height 0
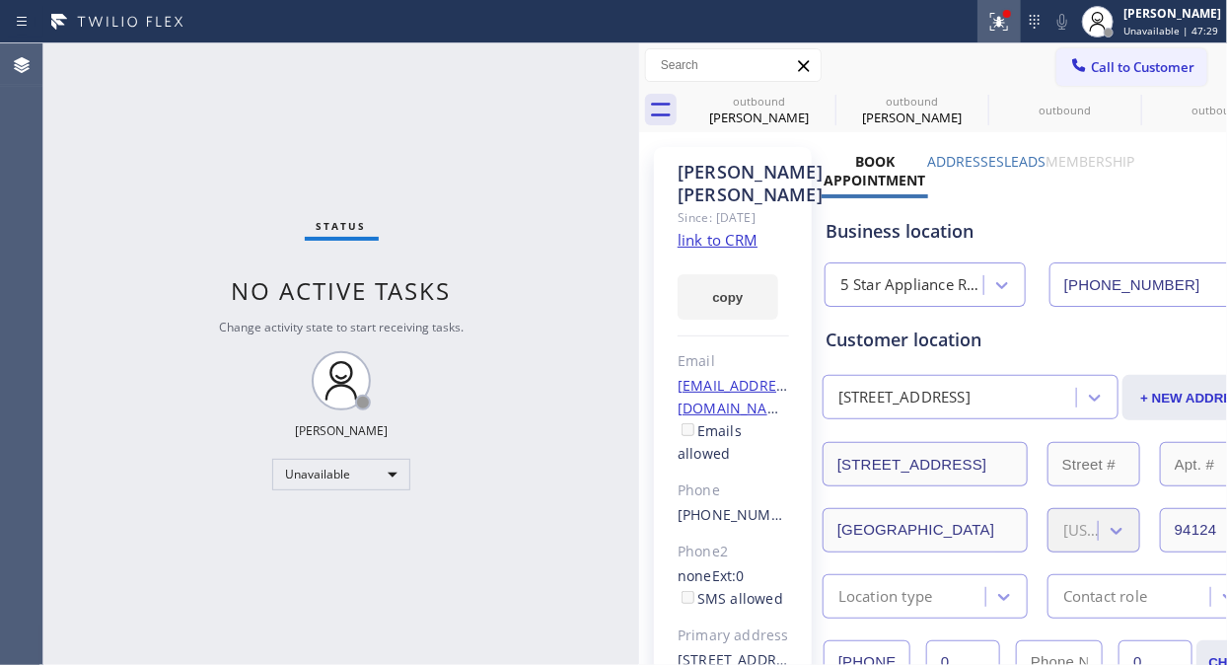
click at [0, 0] on icon at bounding box center [0, 0] width 0 height 0
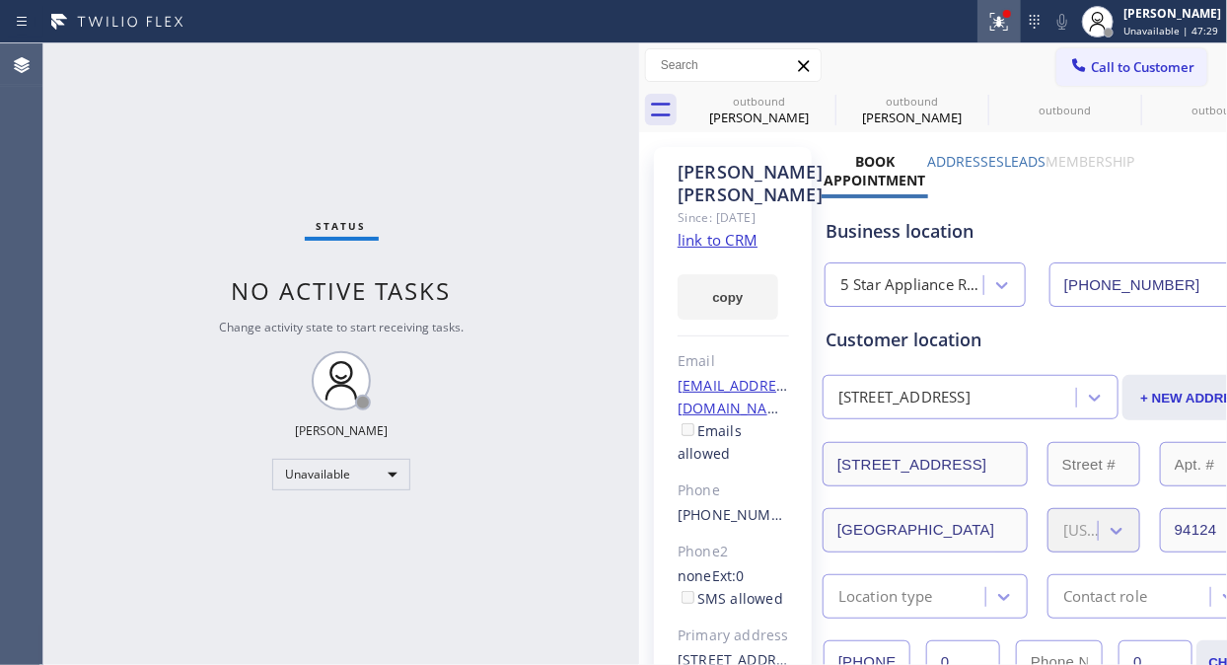
click at [823, 95] on div "Status report Issues detected These issues could affect your workflow. Please c…" at bounding box center [613, 332] width 1227 height 665
click at [823, 95] on span "Issues detected" at bounding box center [863, 102] width 92 height 17
click at [823, 97] on span "Issues detected" at bounding box center [863, 102] width 92 height 17
click at [823, 99] on span "Issues detected" at bounding box center [863, 102] width 92 height 17
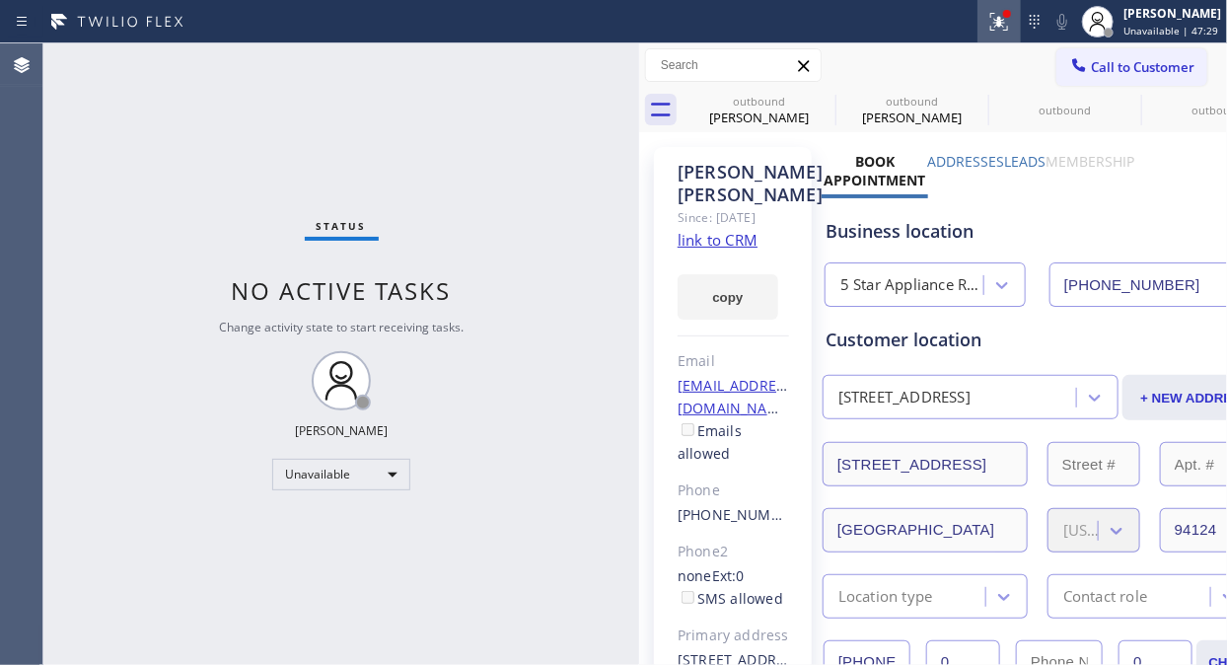
click at [823, 99] on span "Issues detected" at bounding box center [863, 102] width 92 height 17
click at [998, 20] on icon at bounding box center [999, 22] width 24 height 24
click at [1002, 23] on icon at bounding box center [996, 20] width 12 height 14
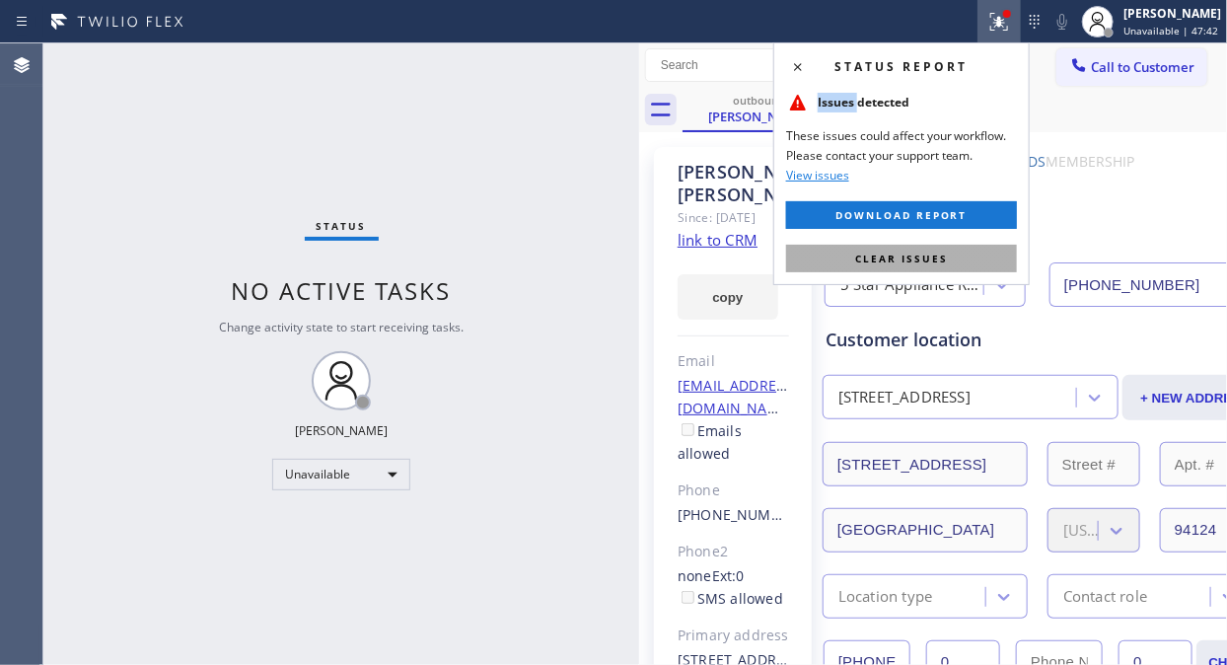
click at [971, 263] on button "Clear issues" at bounding box center [901, 259] width 231 height 28
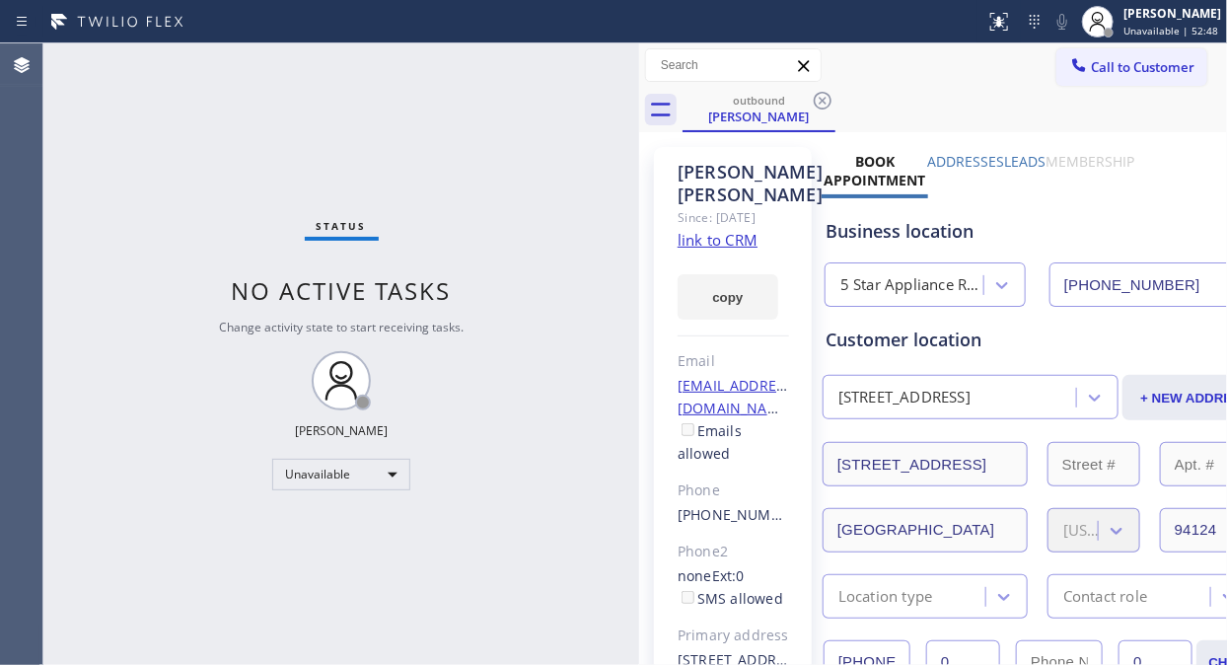
drag, startPoint x: 823, startPoint y: 99, endPoint x: 707, endPoint y: 7, distance: 148.1
click at [823, 99] on icon at bounding box center [822, 101] width 18 height 18
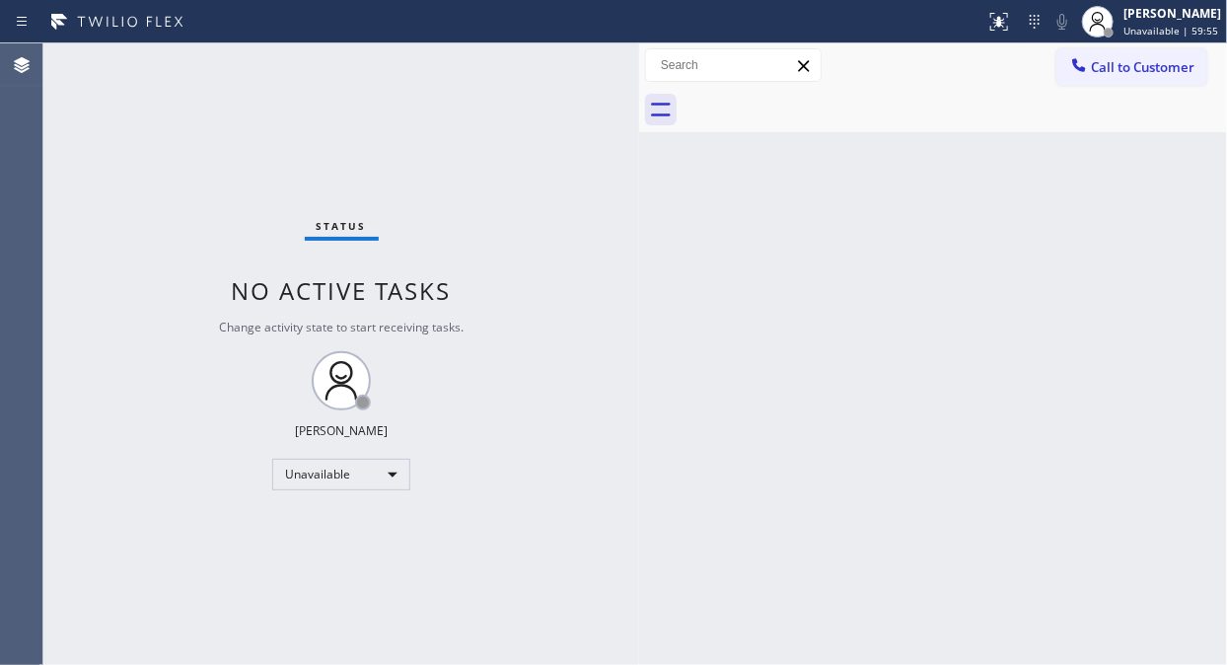
click at [135, 185] on div "Status No active tasks Change activity state to start receiving tasks. [PERSON_…" at bounding box center [341, 353] width 596 height 621
click at [109, 262] on div "Status No active tasks Change activity state to start receiving tasks. [PERSON_…" at bounding box center [341, 353] width 596 height 621
click at [1142, 66] on span "Call to Customer" at bounding box center [1143, 67] width 104 height 18
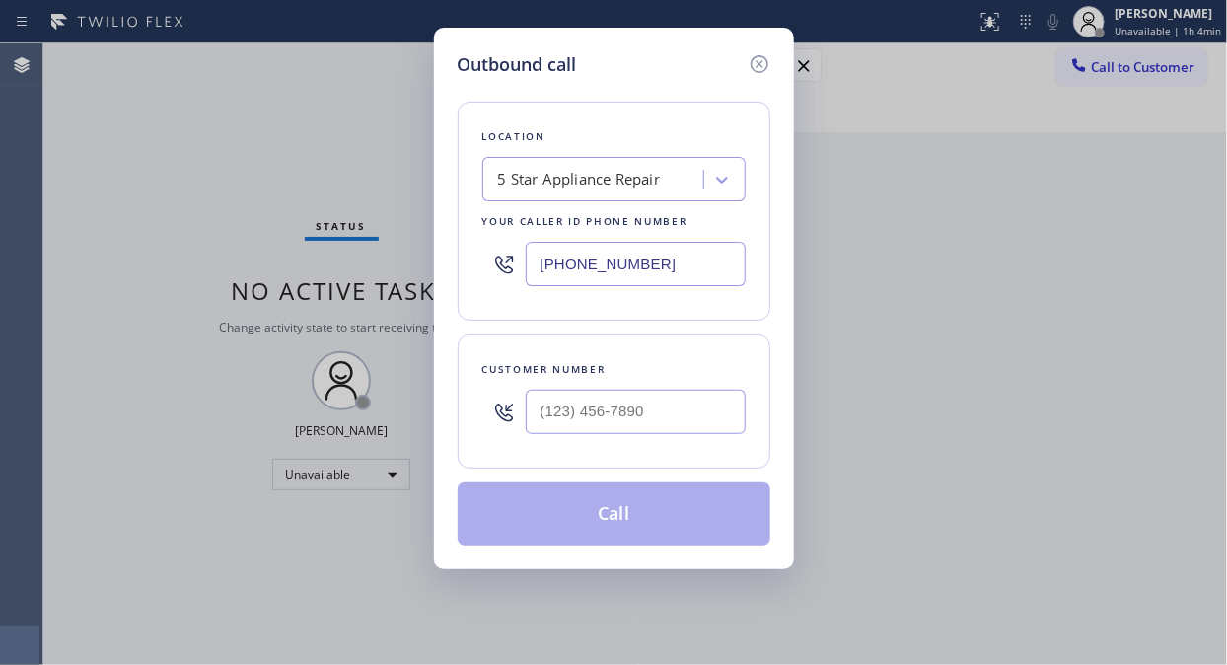
drag, startPoint x: 128, startPoint y: 174, endPoint x: 151, endPoint y: 122, distance: 56.1
click at [134, 169] on div "Outbound call Location 5 Star Appliance Repair Your caller id phone number [PHO…" at bounding box center [613, 332] width 1227 height 665
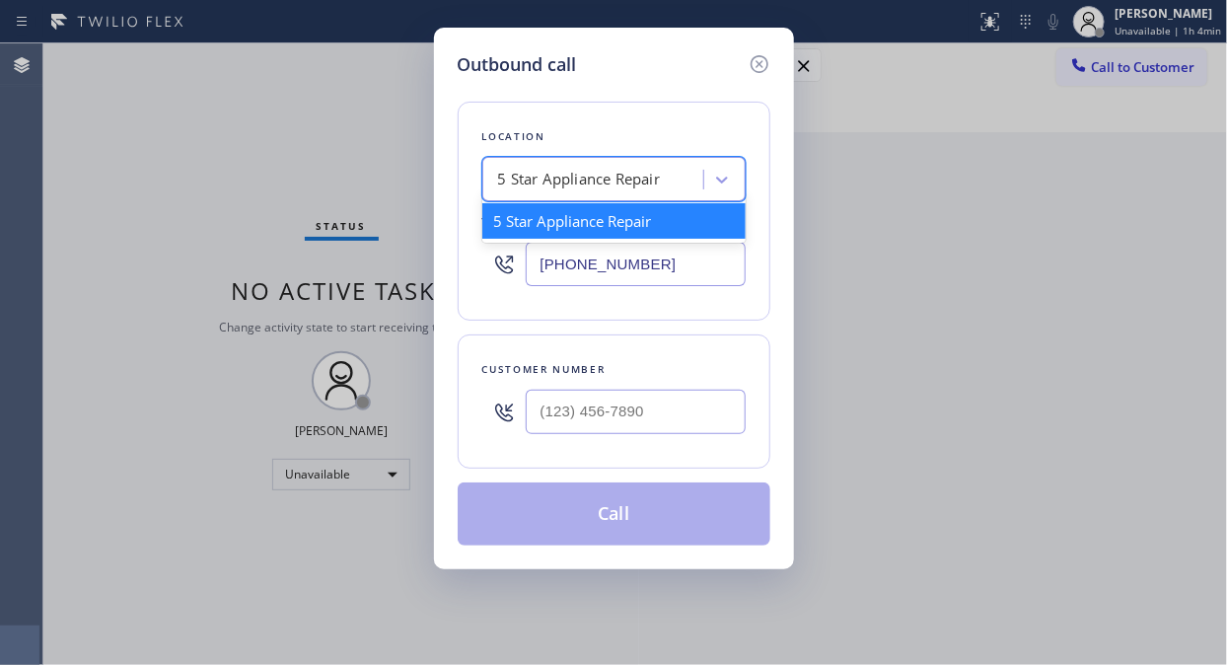
click at [544, 171] on div "5 Star Appliance Repair" at bounding box center [579, 180] width 163 height 23
paste input "Best HVAC Team Jamaica"
type input "Best HVAC Team Jamaica"
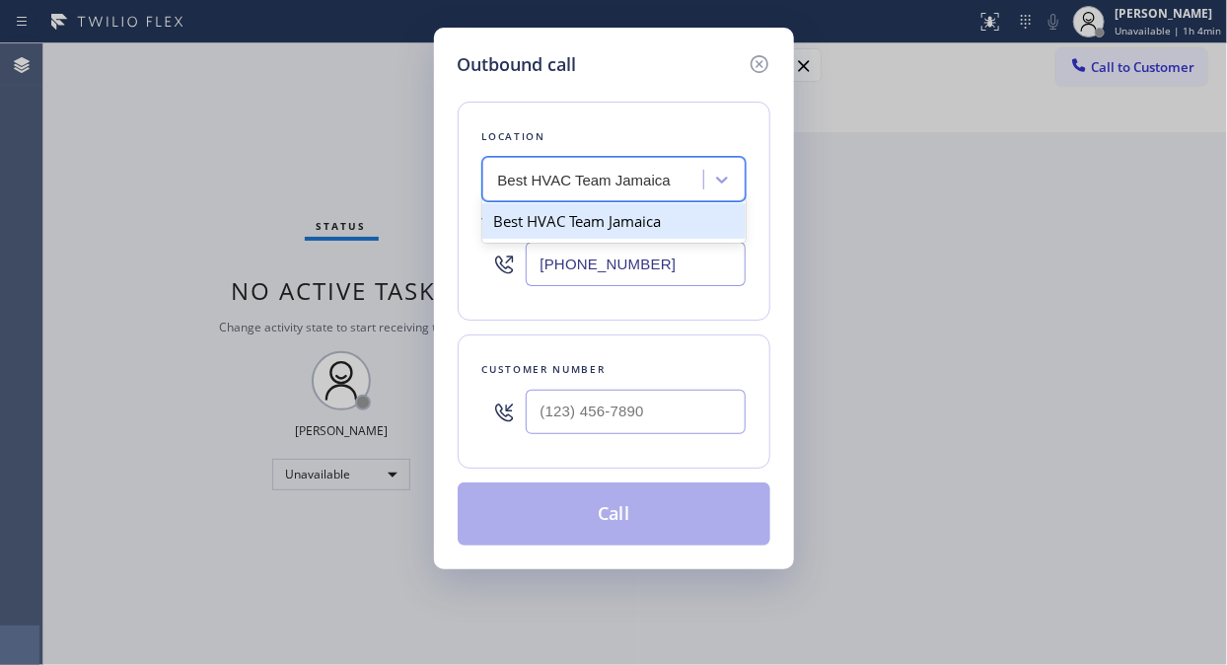
click at [598, 230] on div "Best HVAC Team Jamaica" at bounding box center [613, 220] width 263 height 35
type input "[PHONE_NUMBER]"
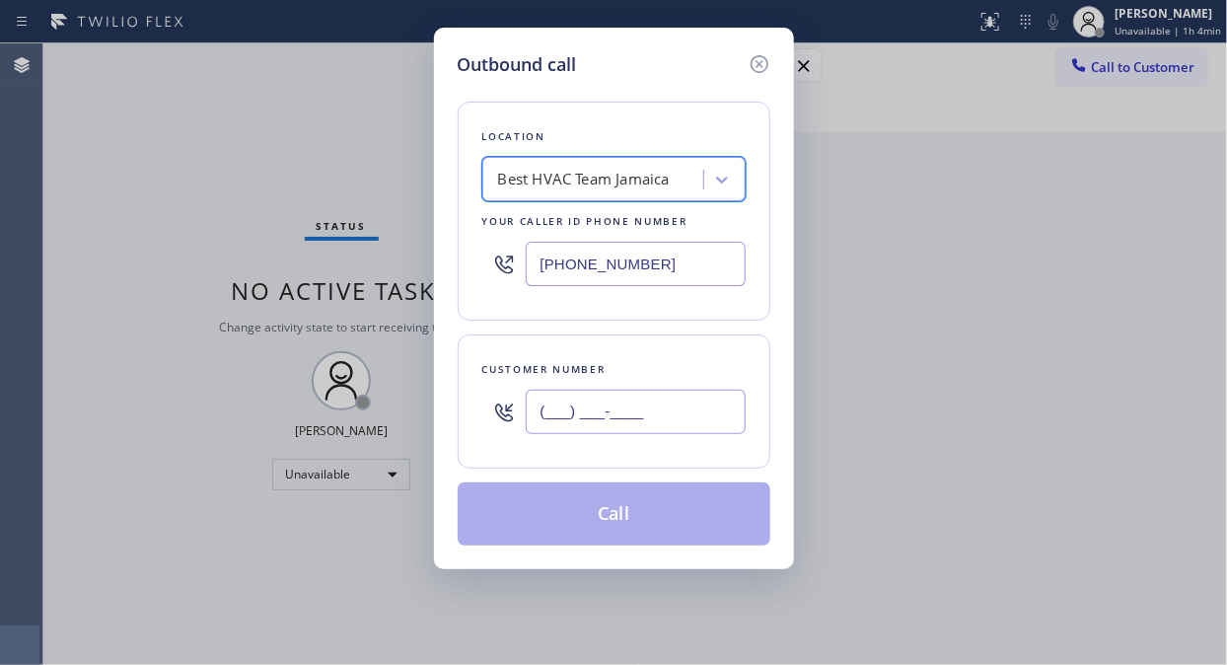
click at [550, 416] on input "(___) ___-____" at bounding box center [636, 411] width 220 height 44
paste input "347) 339-4940"
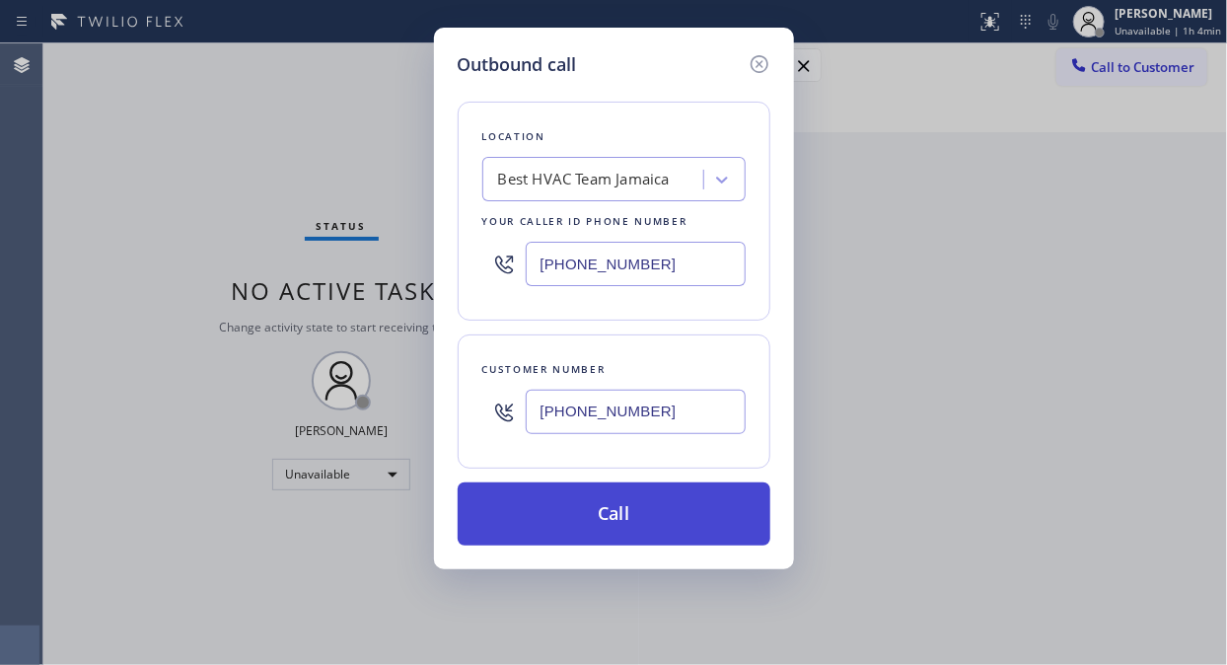
type input "[PHONE_NUMBER]"
click at [676, 509] on button "Call" at bounding box center [614, 513] width 313 height 63
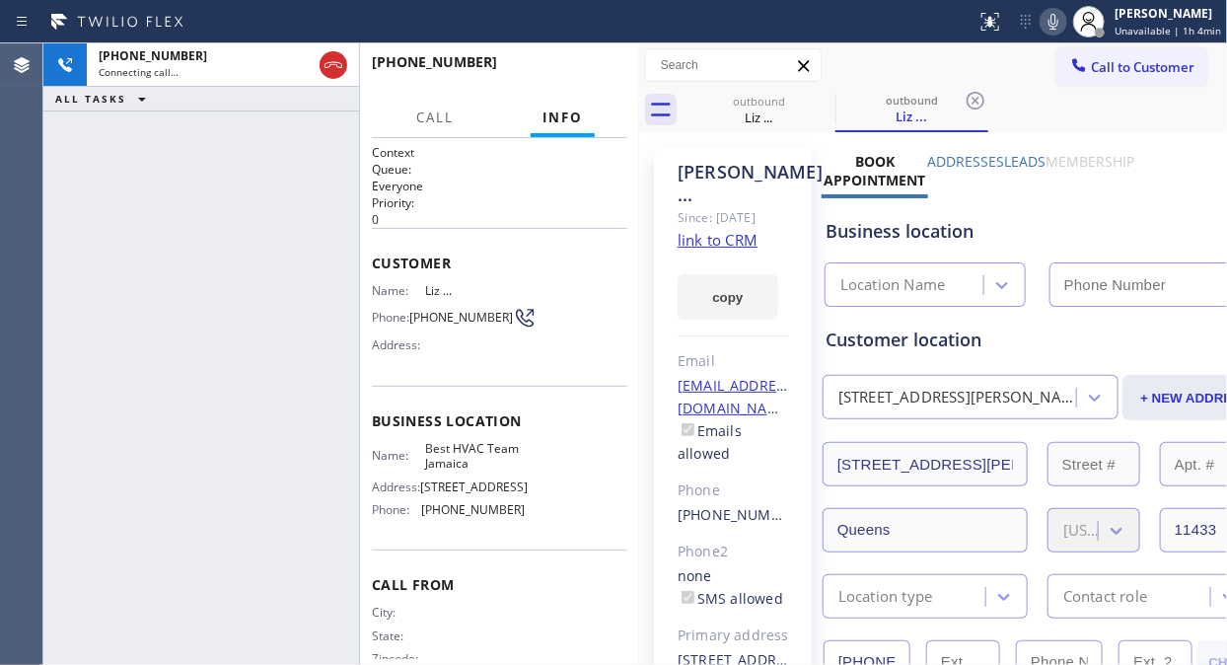
type input "[PHONE_NUMBER]"
click at [140, 252] on div "[PHONE_NUMBER] Live | 00:00 ALL TASKS ALL TASKS ACTIVE TASKS TASKS IN WRAP UP" at bounding box center [201, 353] width 316 height 621
click at [1053, 15] on icon at bounding box center [1053, 22] width 24 height 24
click at [1055, 24] on icon at bounding box center [1053, 22] width 24 height 24
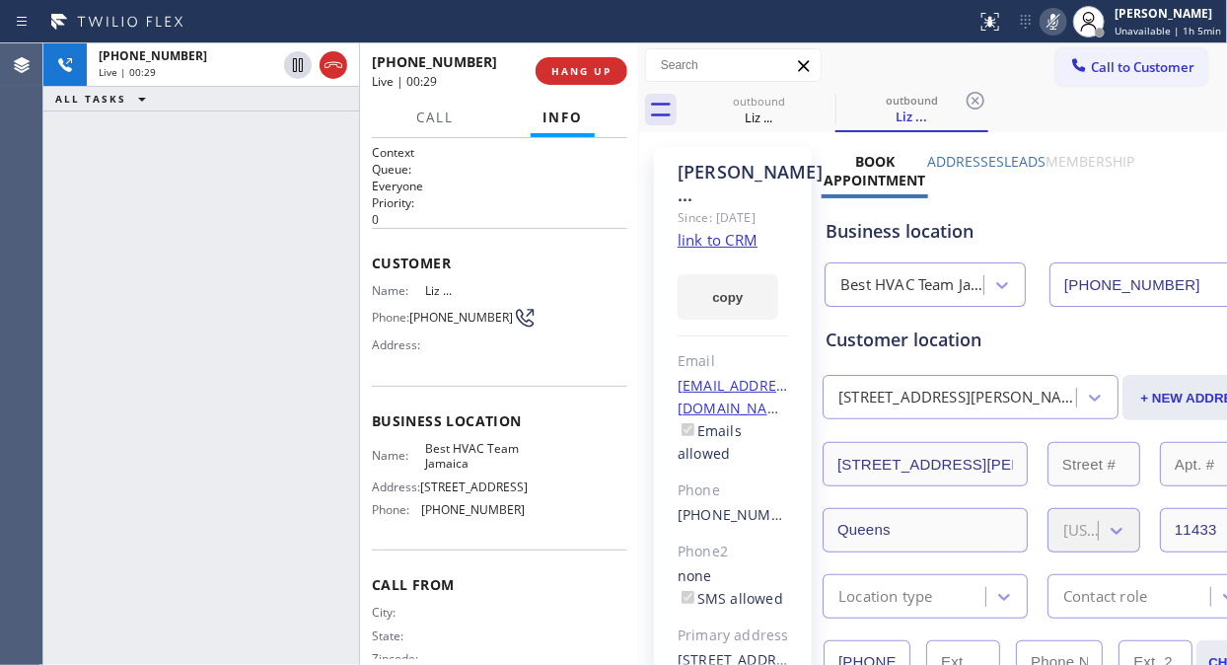
click at [1055, 24] on rect at bounding box center [1053, 20] width 14 height 14
click at [1055, 24] on icon at bounding box center [1053, 22] width 24 height 24
click at [1055, 24] on rect at bounding box center [1053, 20] width 14 height 14
click at [1055, 24] on icon at bounding box center [1053, 22] width 24 height 24
click at [1055, 24] on rect at bounding box center [1053, 20] width 14 height 14
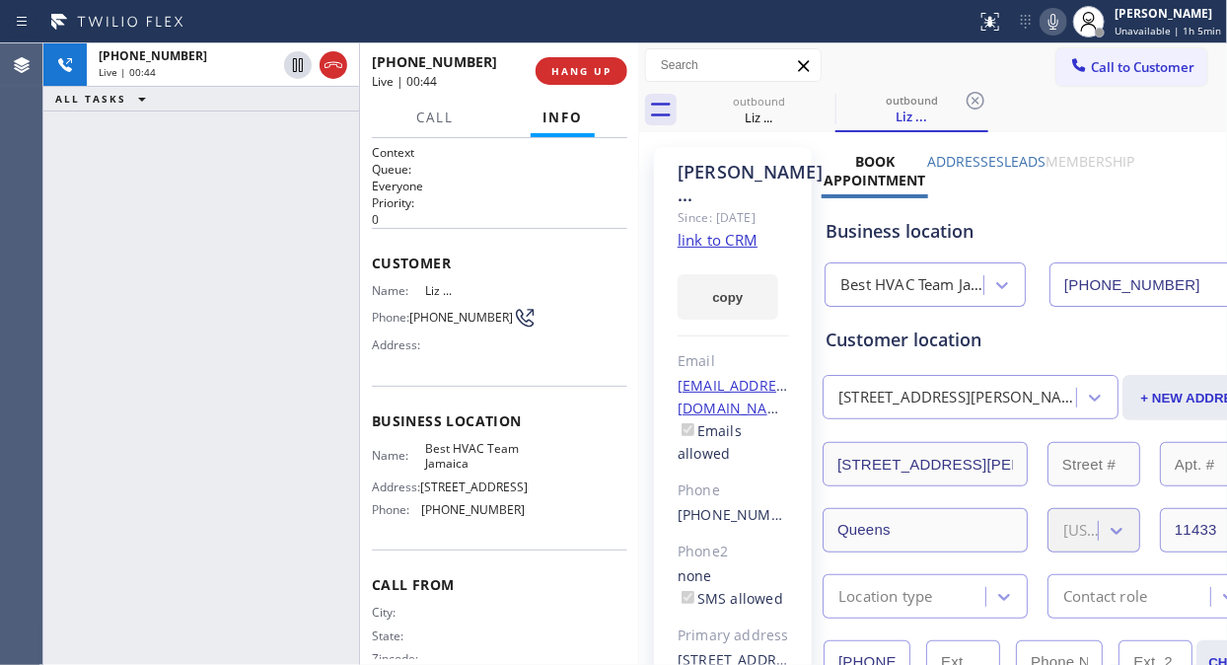
click at [1055, 24] on icon at bounding box center [1053, 22] width 24 height 24
click at [1055, 24] on rect at bounding box center [1053, 20] width 14 height 14
click at [152, 189] on div "[PHONE_NUMBER] Live | 00:56 ALL TASKS ALL TASKS ACTIVE TASKS TASKS IN WRAP UP" at bounding box center [201, 353] width 316 height 621
click at [1055, 22] on icon at bounding box center [1053, 22] width 24 height 24
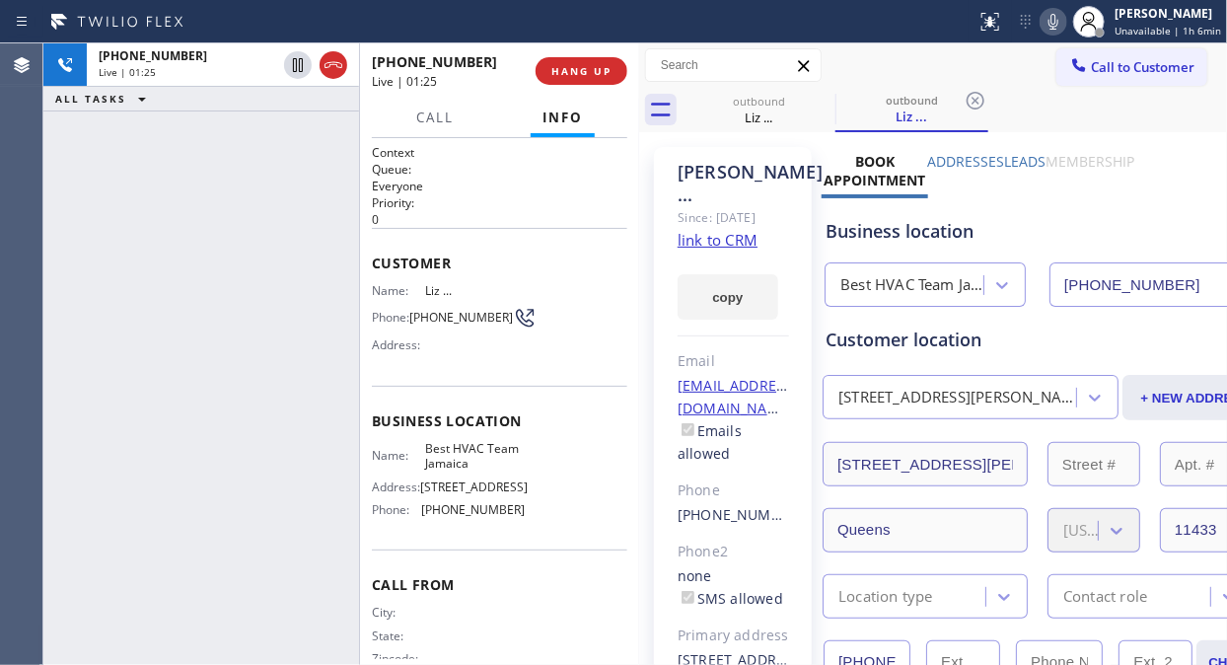
click at [1055, 22] on icon at bounding box center [1053, 22] width 24 height 24
click at [1061, 24] on icon at bounding box center [1053, 22] width 24 height 24
click at [1058, 24] on icon at bounding box center [1053, 22] width 10 height 16
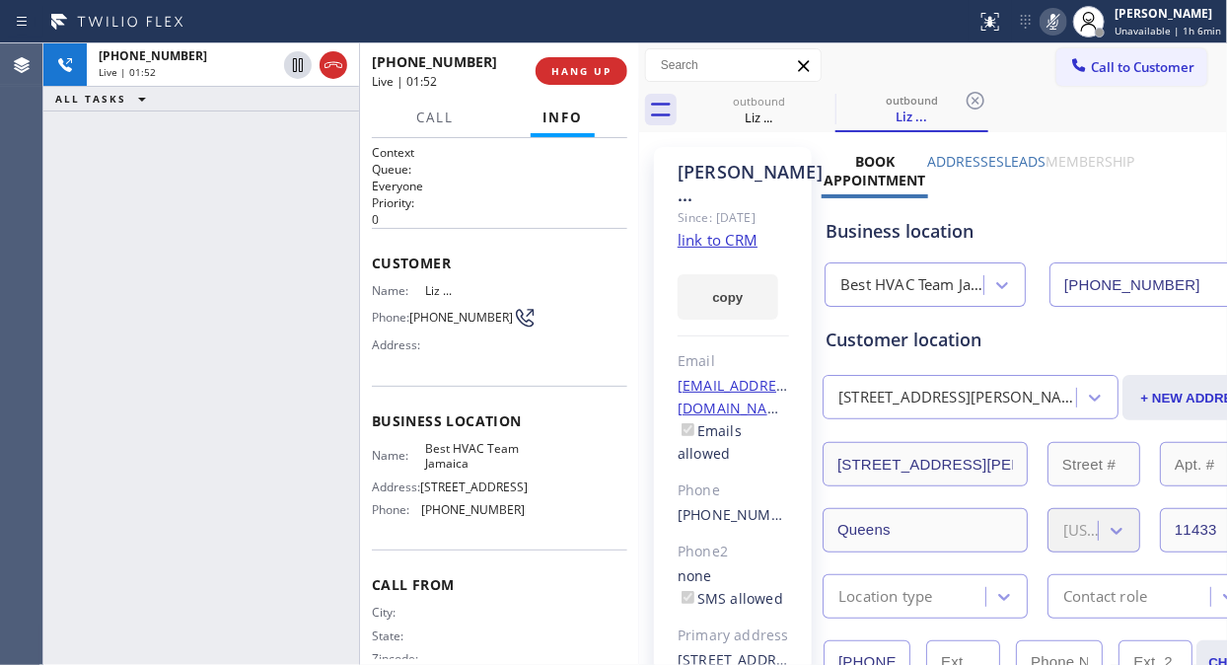
click at [1058, 24] on icon at bounding box center [1053, 22] width 10 height 16
click at [1056, 25] on icon at bounding box center [1053, 22] width 24 height 24
click at [1056, 26] on icon at bounding box center [1053, 22] width 10 height 16
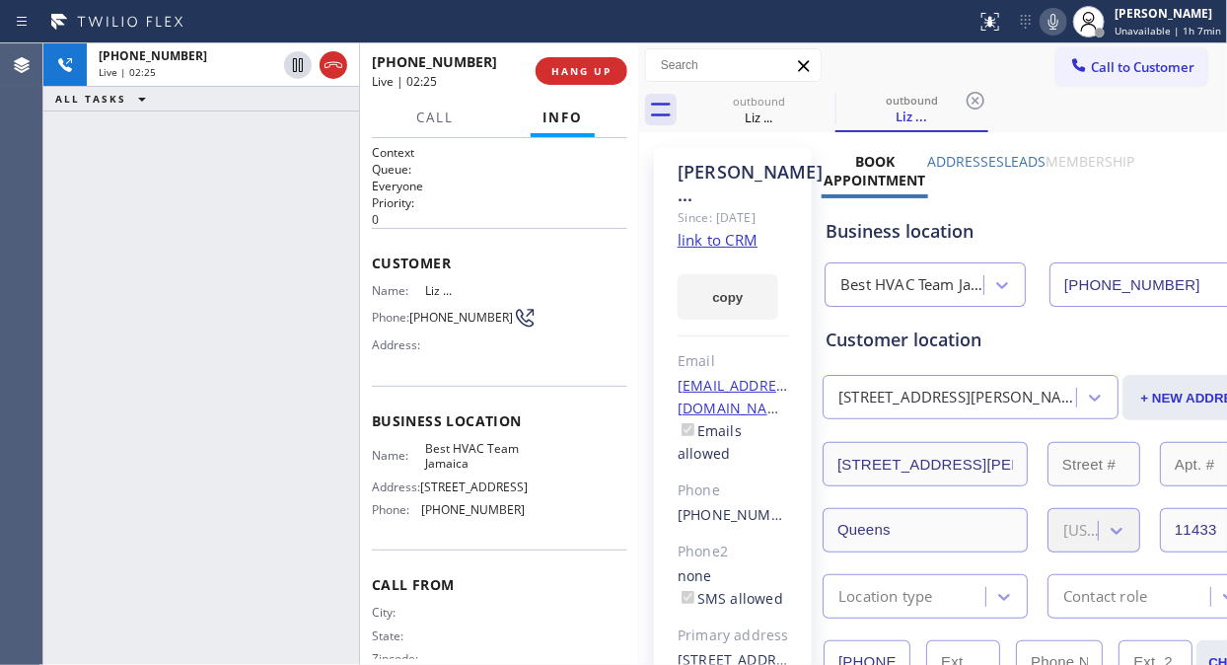
click at [1060, 25] on icon at bounding box center [1053, 22] width 24 height 24
click at [1009, 67] on div "Call to Customer Outbound call Location Best HVAC Team [GEOGRAPHIC_DATA] Your c…" at bounding box center [933, 65] width 588 height 35
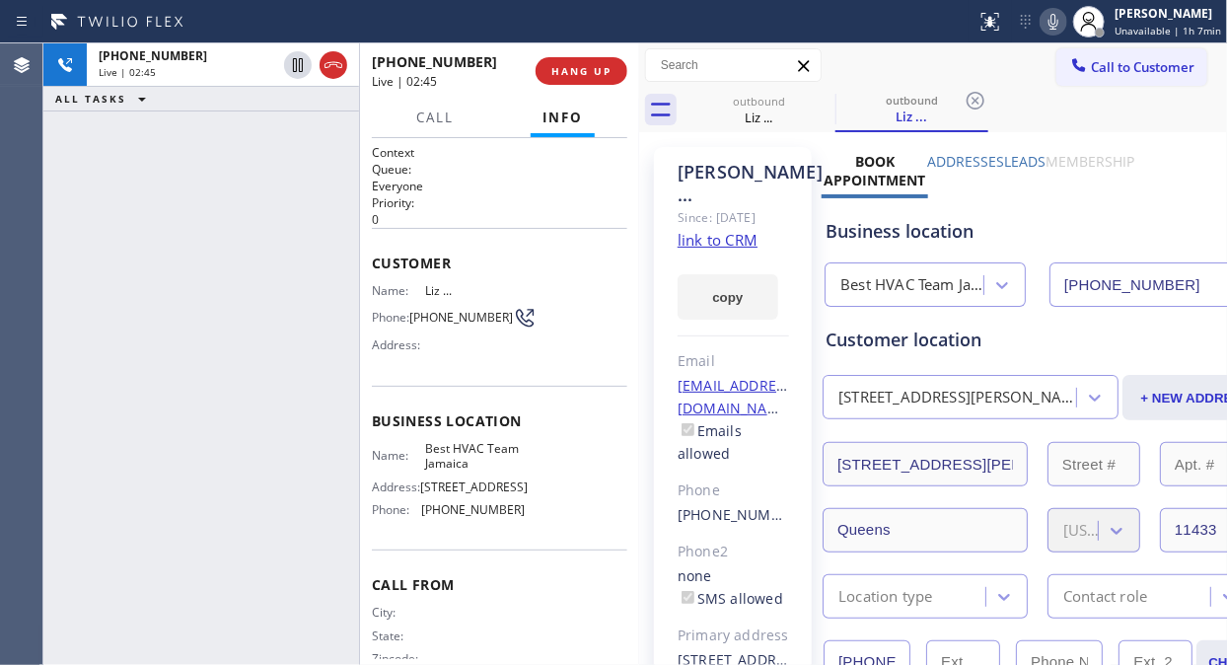
click at [1057, 25] on icon at bounding box center [1053, 22] width 24 height 24
click at [1060, 24] on icon at bounding box center [1053, 22] width 24 height 24
click at [594, 76] on span "HANG UP" at bounding box center [581, 71] width 60 height 14
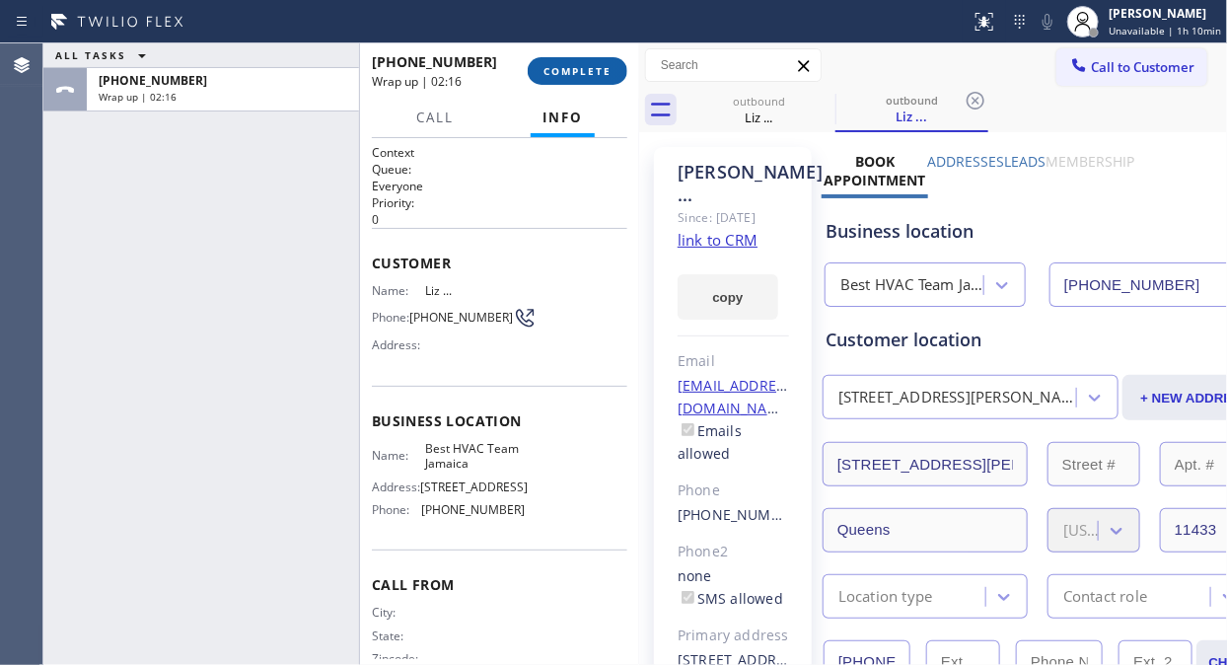
click at [554, 81] on button "COMPLETE" at bounding box center [578, 71] width 100 height 28
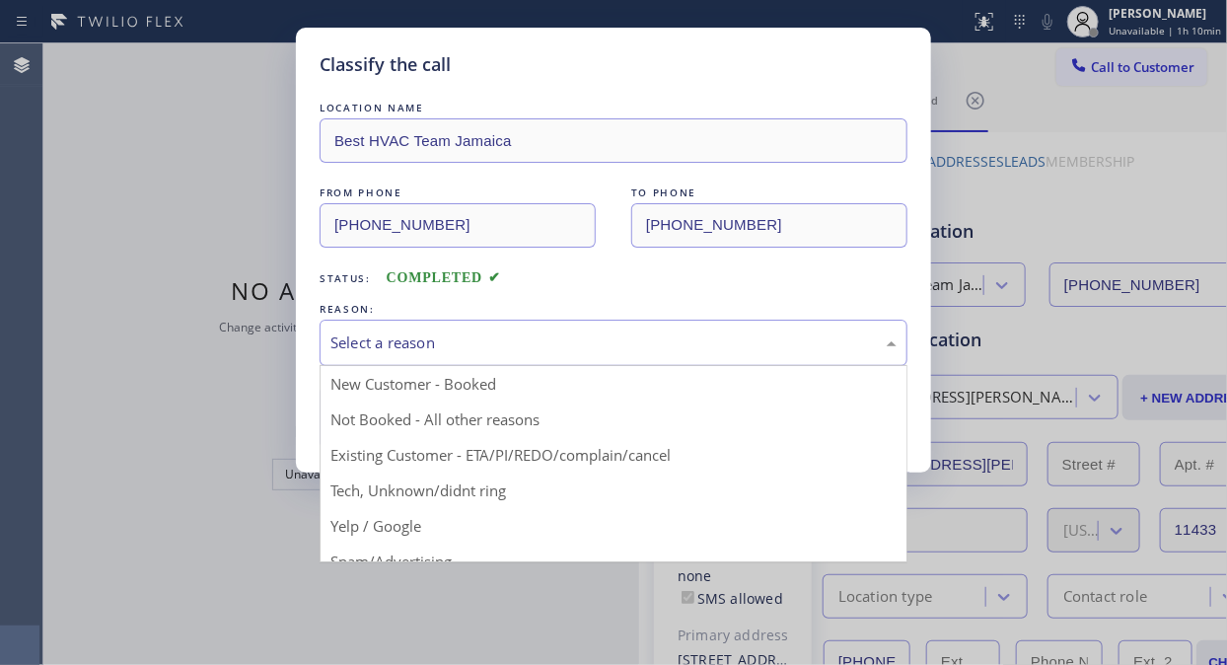
click at [558, 346] on div "Select a reason" at bounding box center [613, 342] width 566 height 23
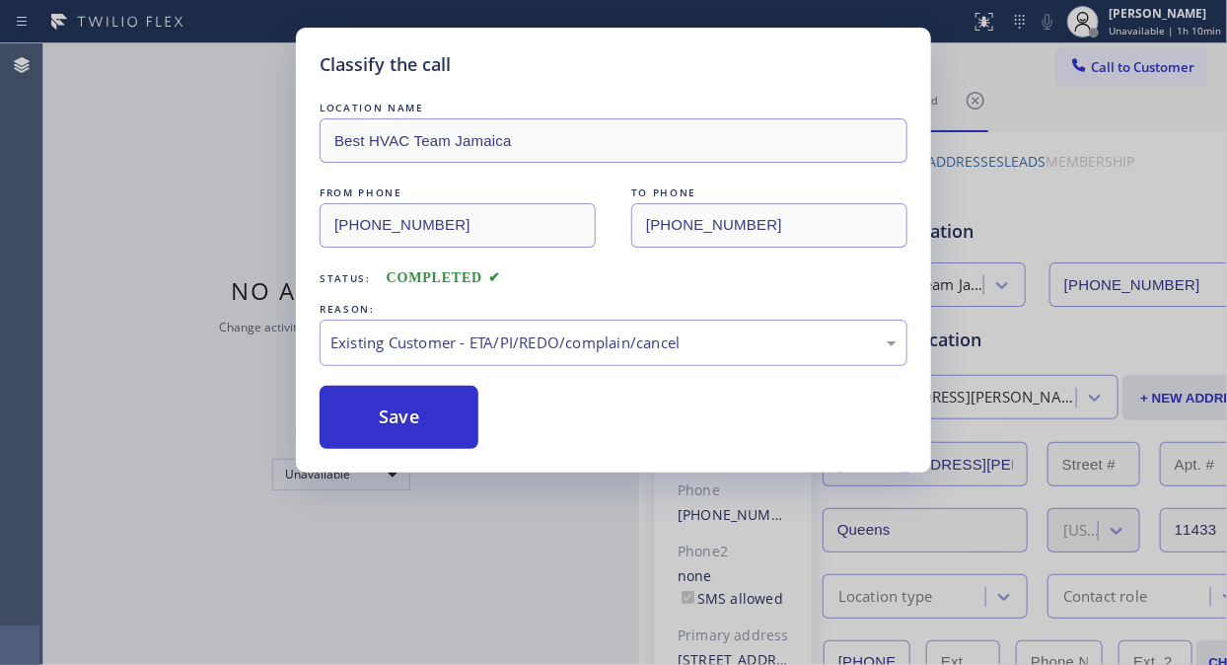
drag, startPoint x: 427, startPoint y: 417, endPoint x: 861, endPoint y: 155, distance: 507.0
click at [427, 418] on button "Save" at bounding box center [398, 417] width 159 height 63
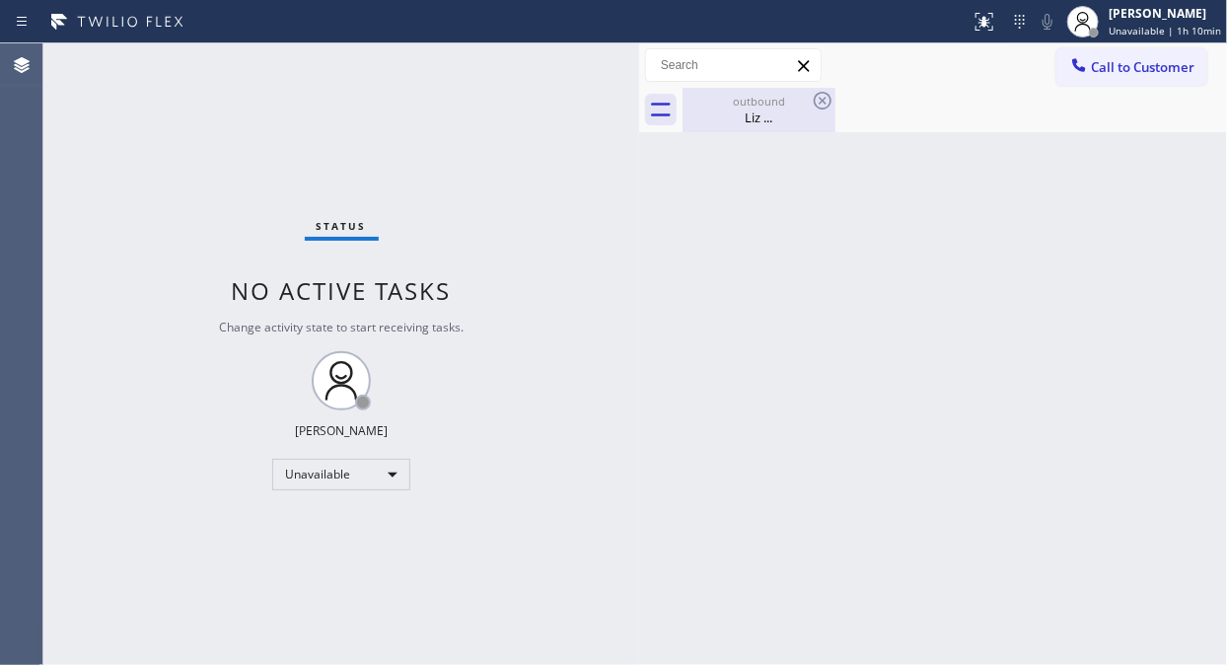
drag, startPoint x: 764, startPoint y: 116, endPoint x: 804, endPoint y: 96, distance: 44.5
click at [766, 115] on div "Liz ..." at bounding box center [758, 117] width 149 height 18
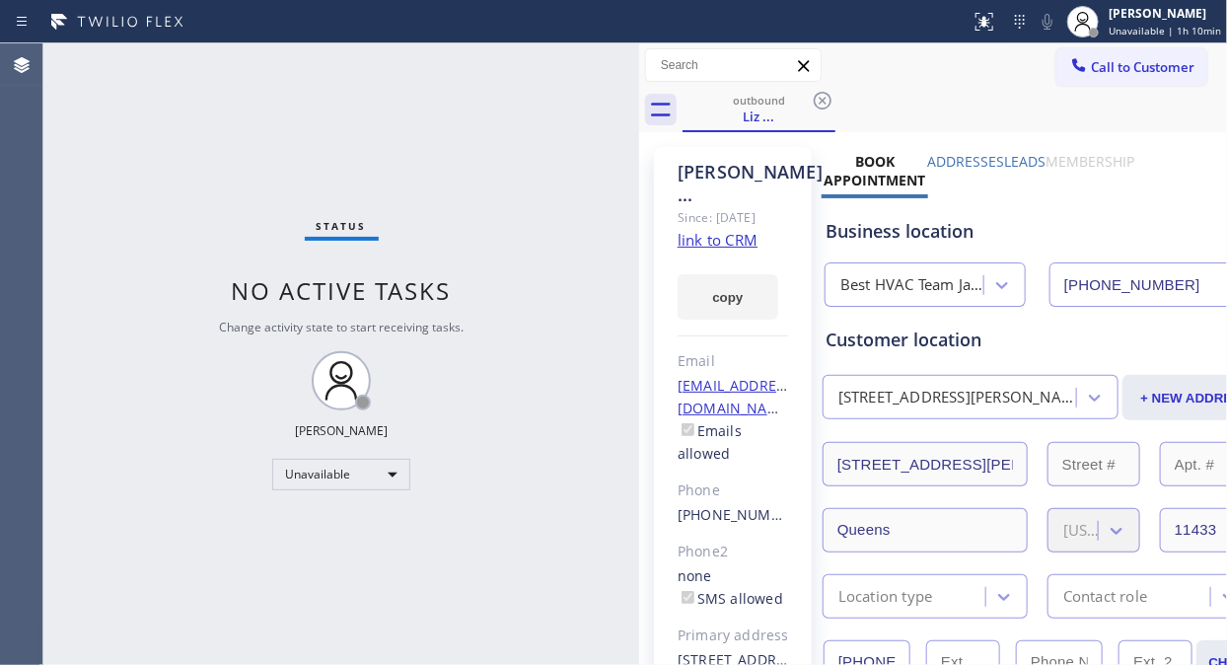
drag, startPoint x: 816, startPoint y: 96, endPoint x: 760, endPoint y: 5, distance: 106.7
click at [818, 95] on icon at bounding box center [823, 101] width 24 height 24
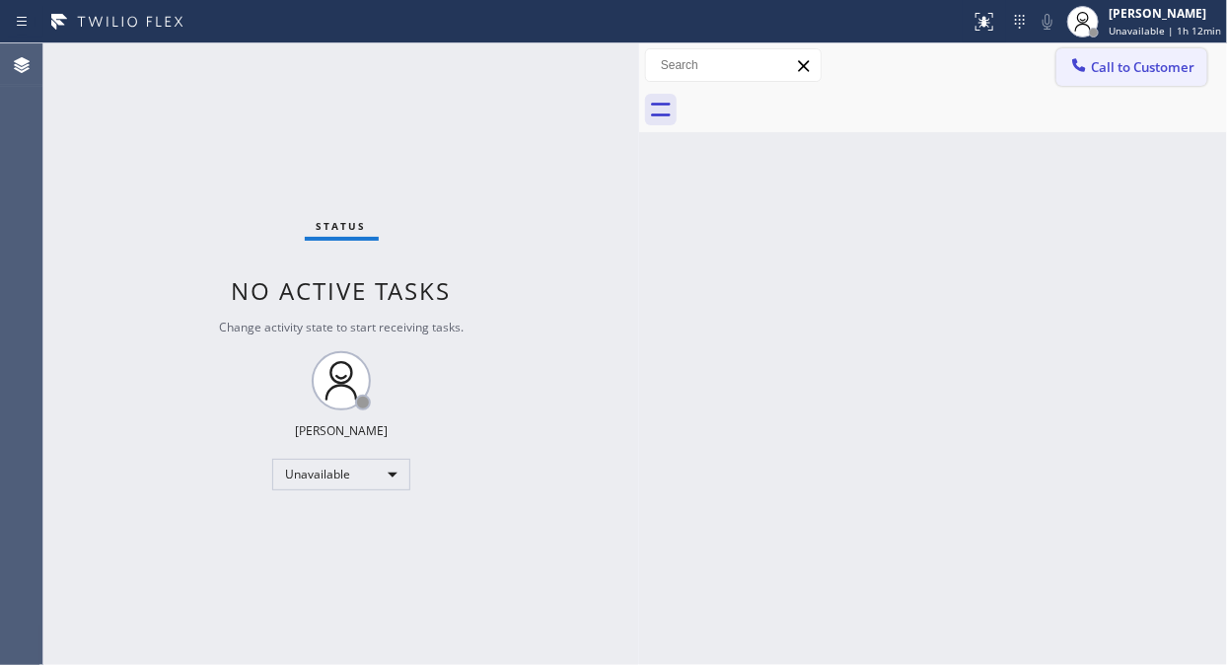
click at [1098, 74] on span "Call to Customer" at bounding box center [1143, 67] width 104 height 18
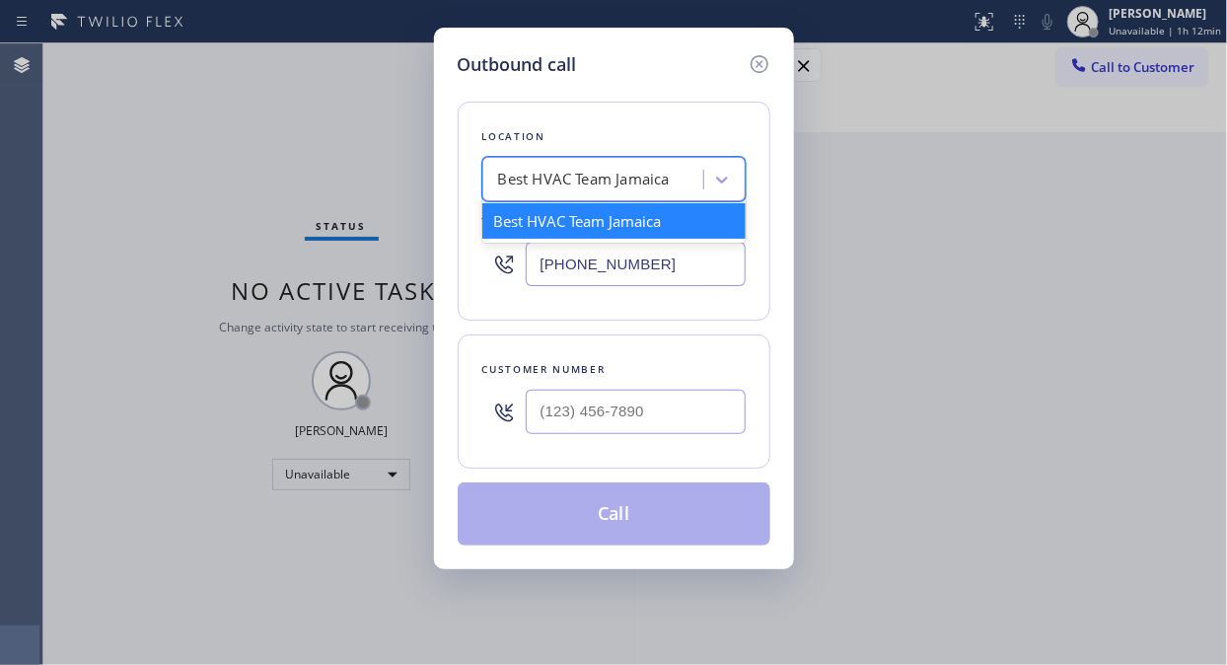
click at [643, 194] on div "Best HVAC Team Jamaica" at bounding box center [595, 180] width 215 height 35
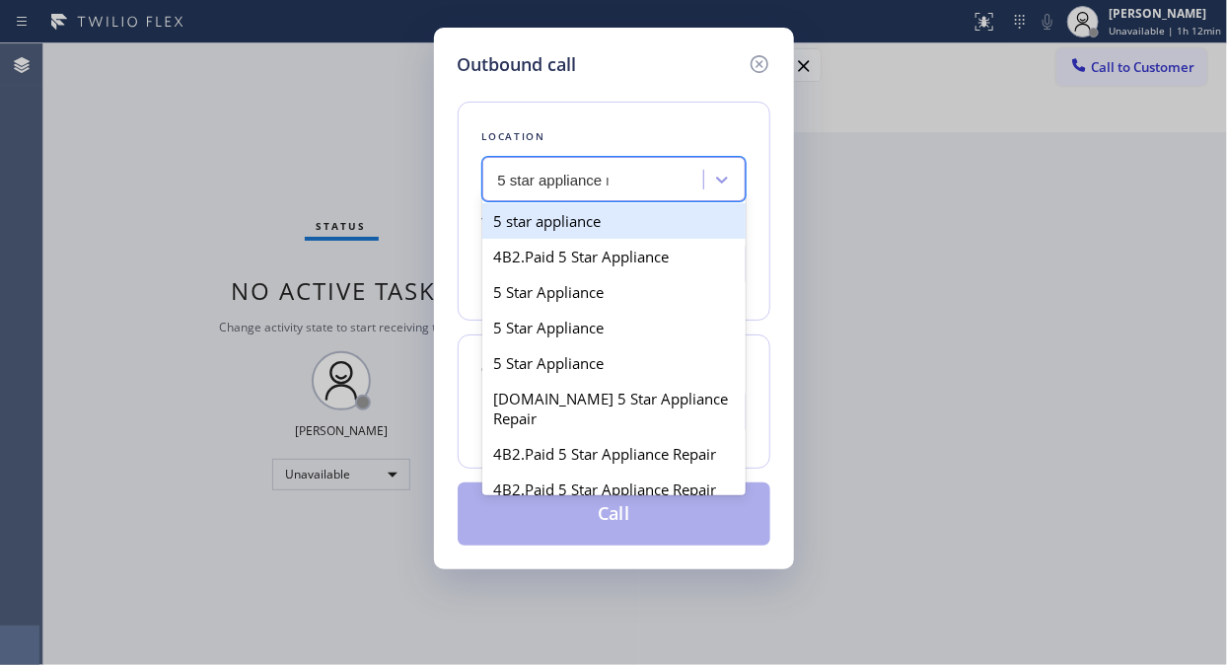
type input "5 star appliance re"
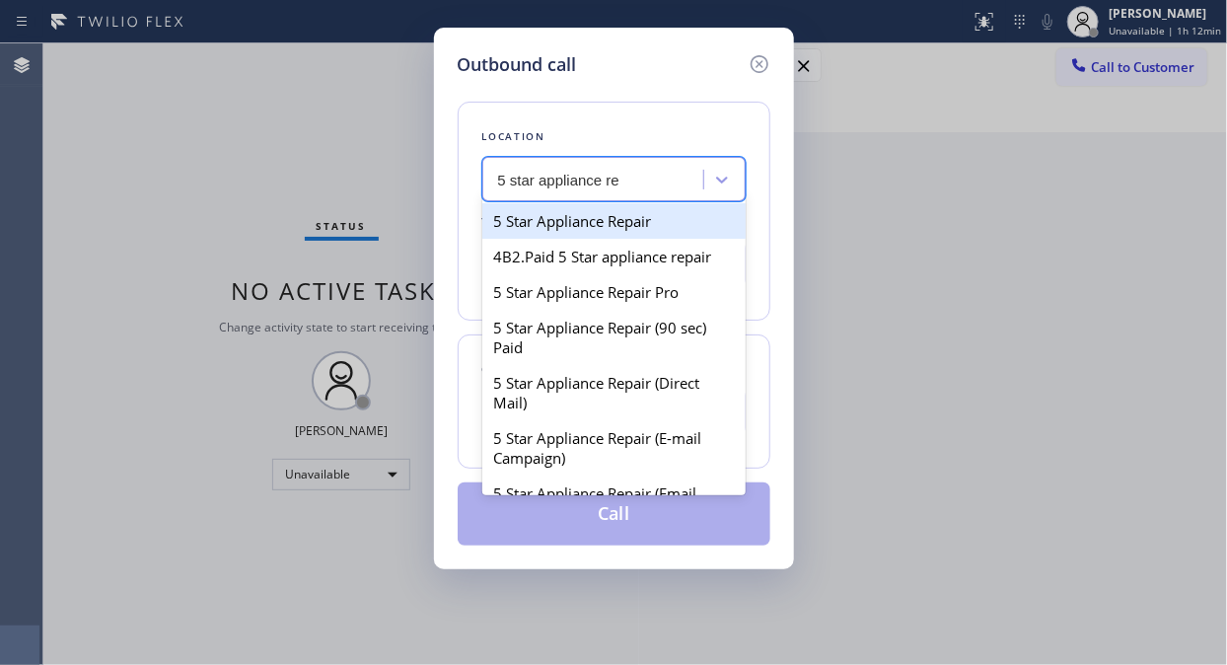
click at [633, 214] on div "5 Star Appliance Repair" at bounding box center [613, 220] width 263 height 35
type input "[PHONE_NUMBER]"
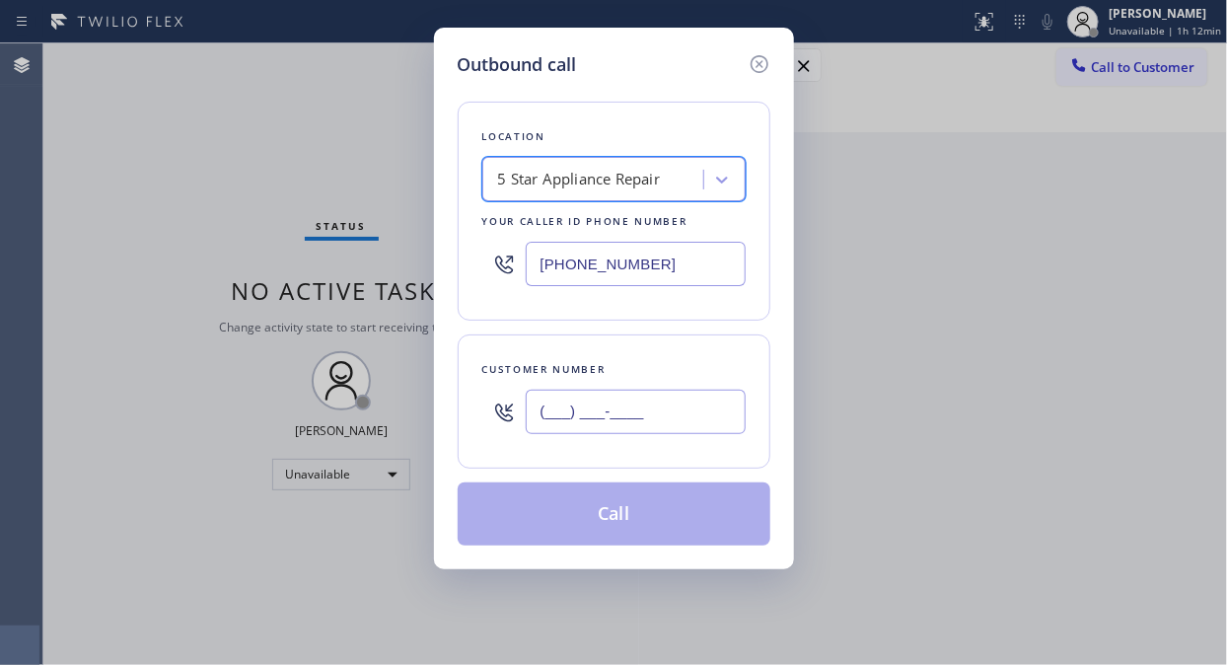
click at [598, 407] on input "(___) ___-____" at bounding box center [636, 411] width 220 height 44
paste input "310) 773-6926"
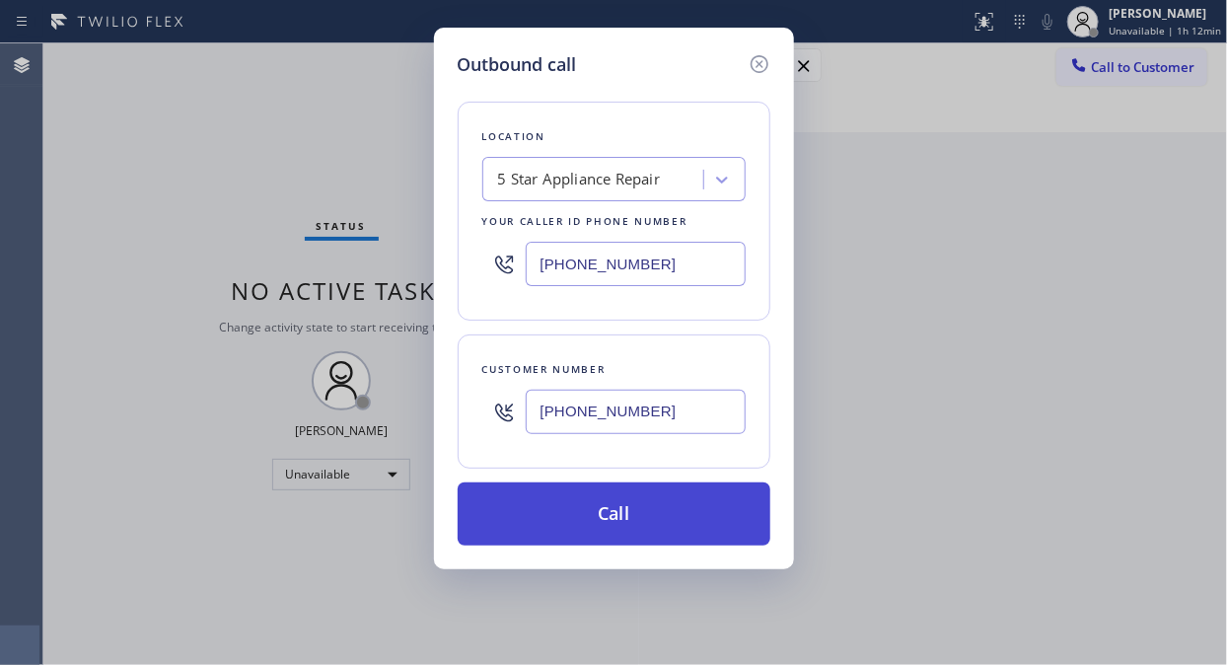
type input "[PHONE_NUMBER]"
click at [708, 534] on button "Call" at bounding box center [614, 513] width 313 height 63
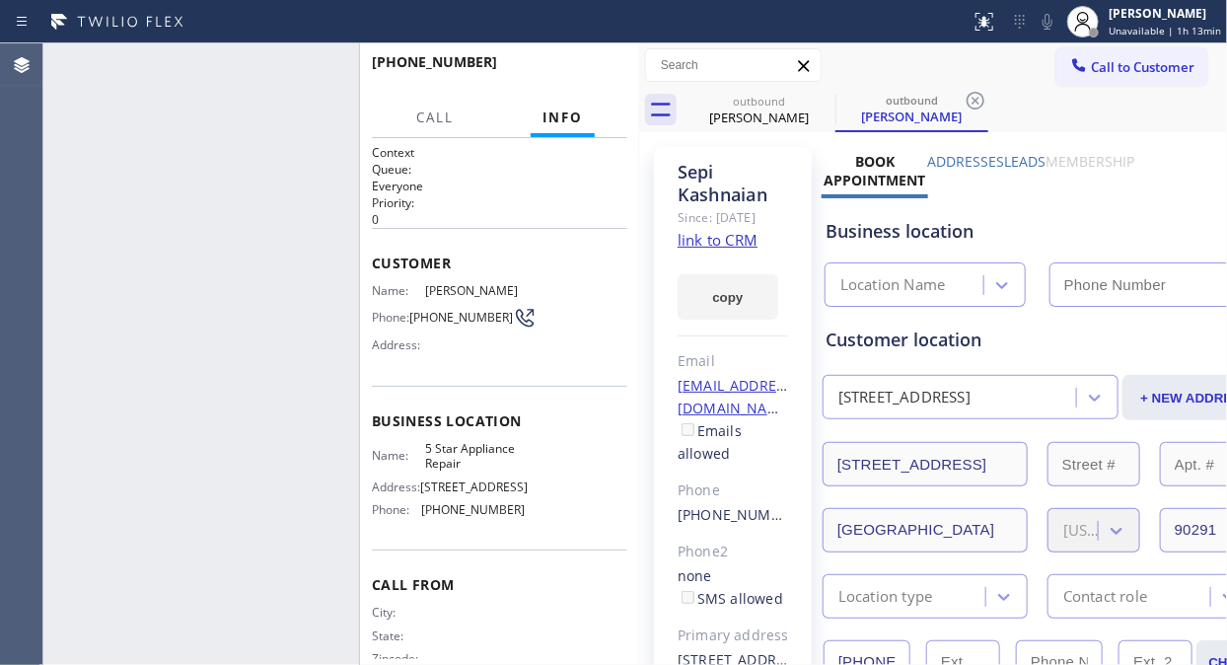
type input "[PHONE_NUMBER]"
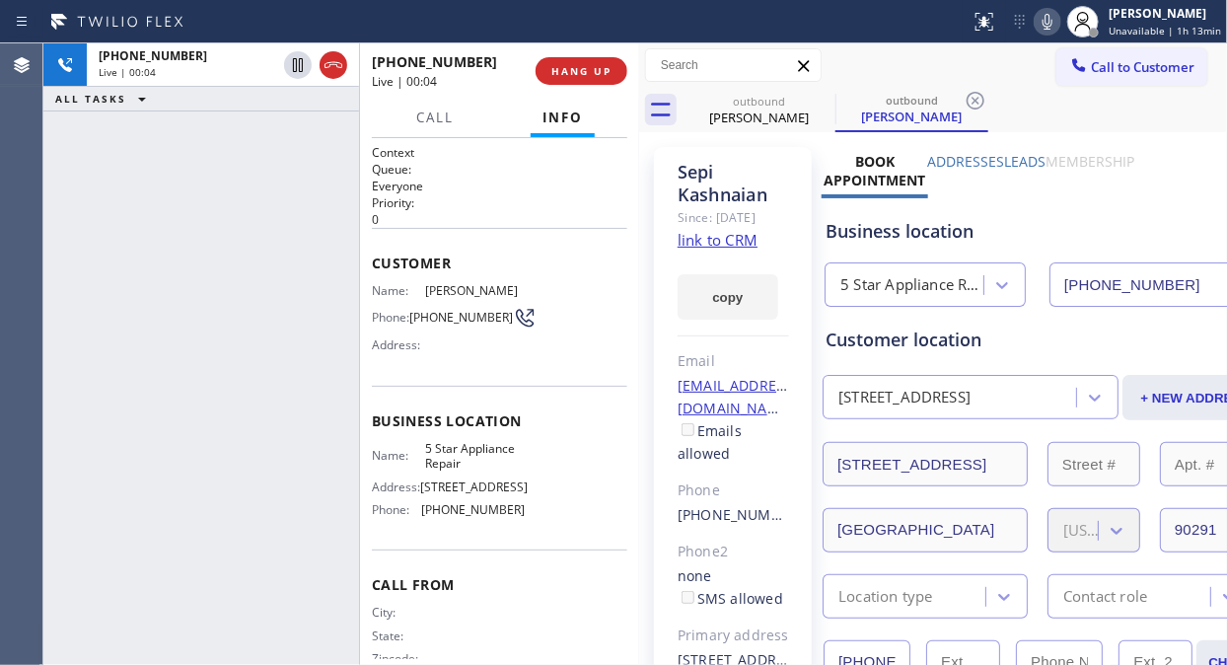
click at [727, 249] on link "link to CRM" at bounding box center [717, 240] width 80 height 20
click at [589, 75] on span "HANG UP" at bounding box center [581, 71] width 60 height 14
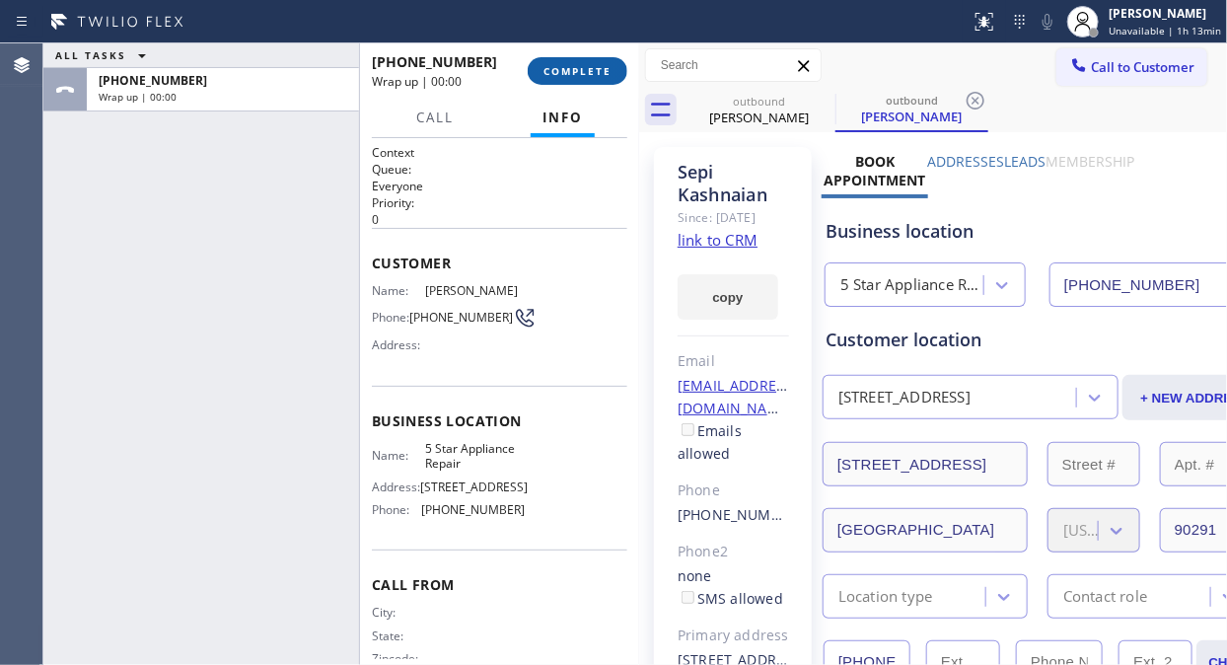
click at [589, 75] on span "COMPLETE" at bounding box center [577, 71] width 68 height 14
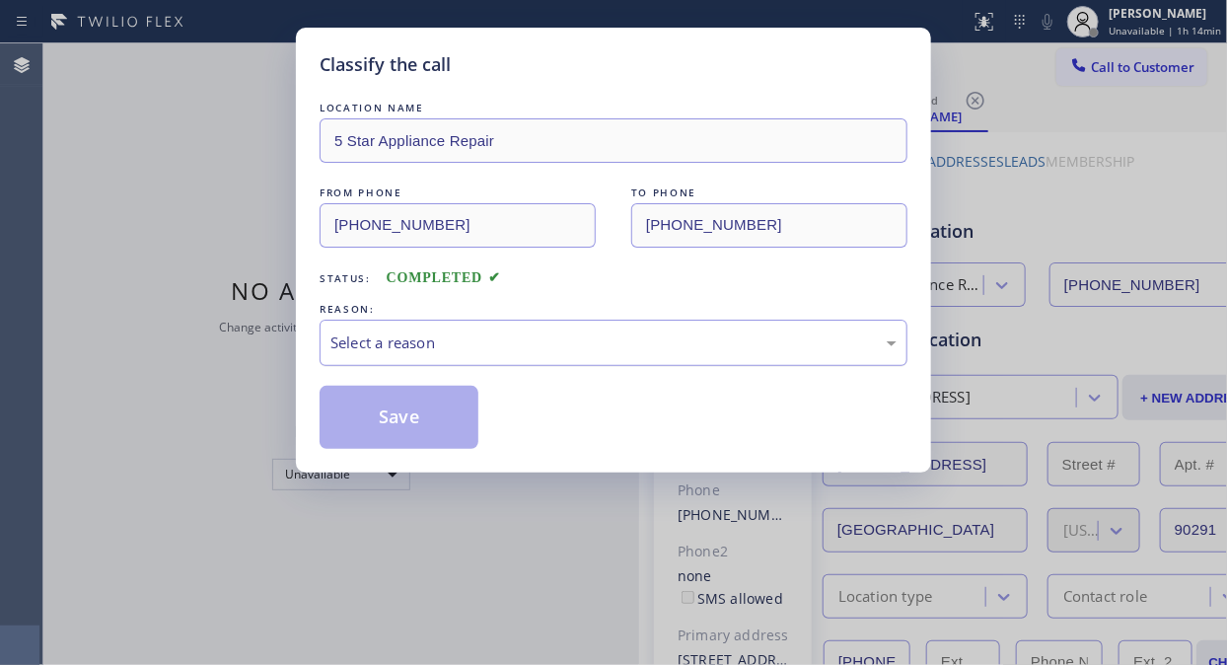
click at [614, 342] on div "Select a reason" at bounding box center [613, 342] width 566 height 23
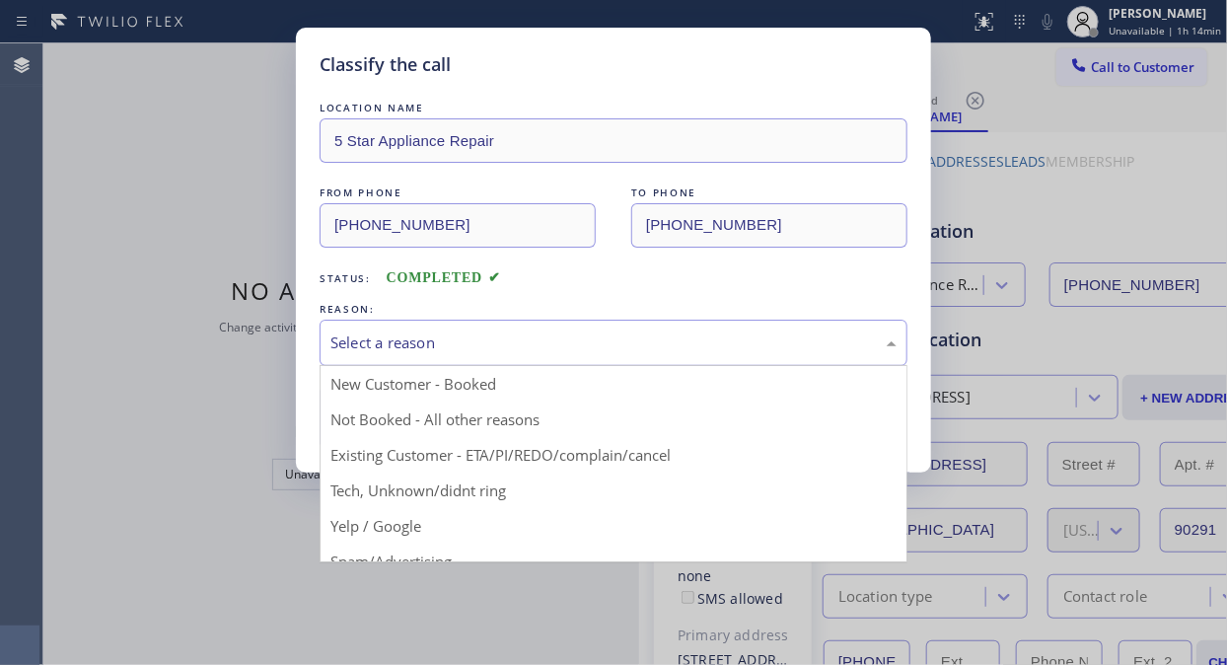
drag, startPoint x: 603, startPoint y: 452, endPoint x: 477, endPoint y: 427, distance: 128.6
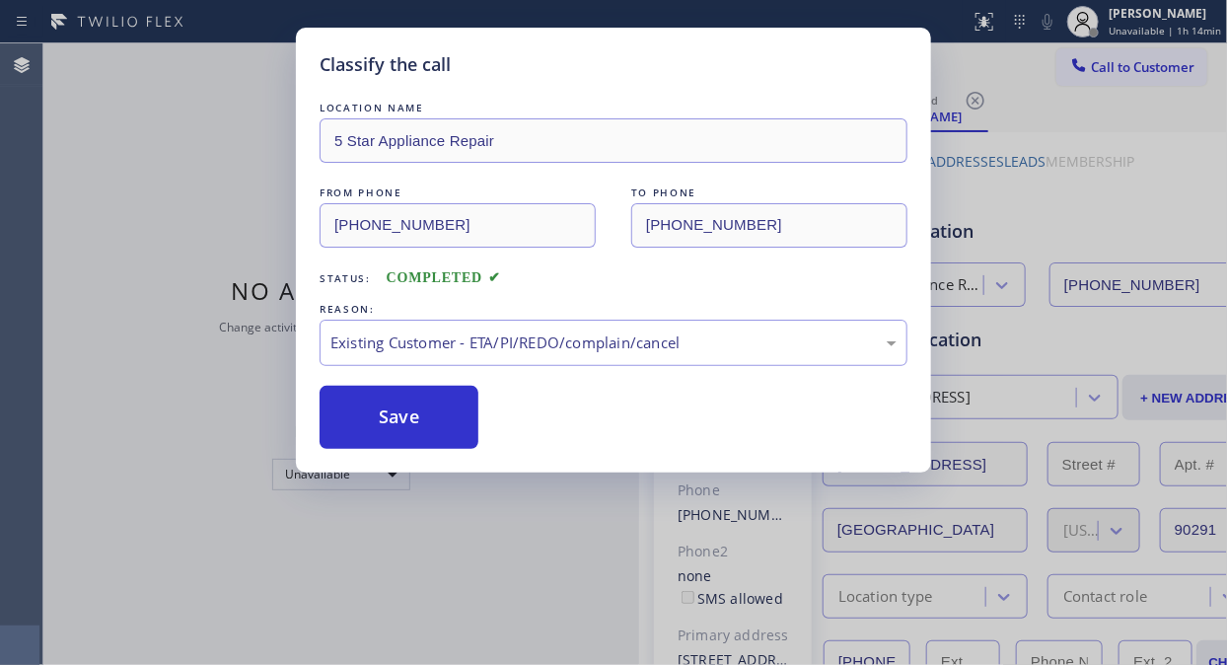
drag, startPoint x: 442, startPoint y: 412, endPoint x: 810, endPoint y: 619, distance: 422.1
click at [441, 417] on button "Save" at bounding box center [398, 417] width 159 height 63
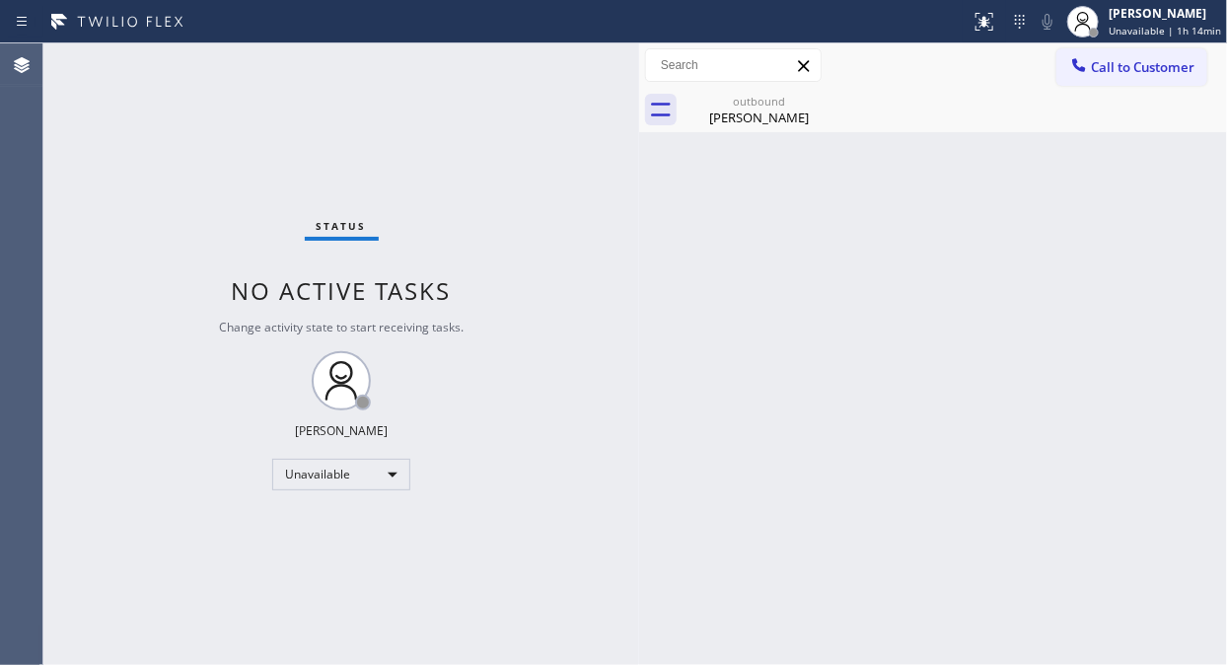
click at [170, 144] on div "Status No active tasks Change activity state to start receiving tasks. [PERSON_…" at bounding box center [341, 353] width 596 height 621
click at [797, 105] on div "outbound" at bounding box center [758, 101] width 149 height 15
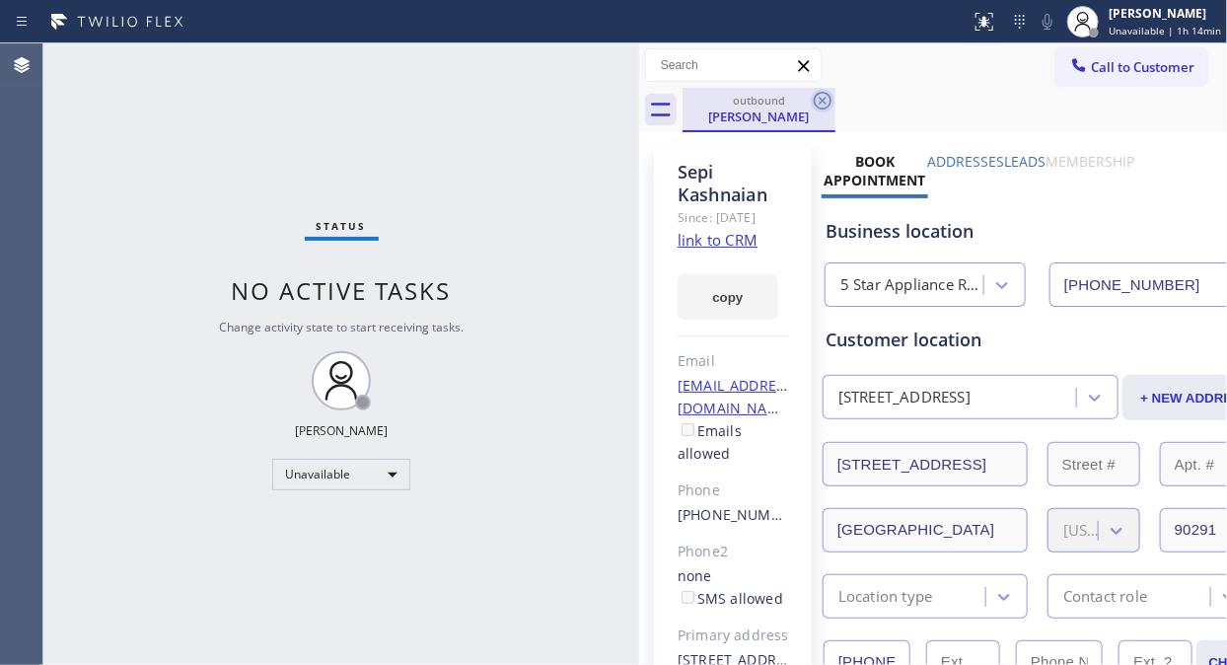
click at [820, 104] on icon at bounding box center [823, 101] width 24 height 24
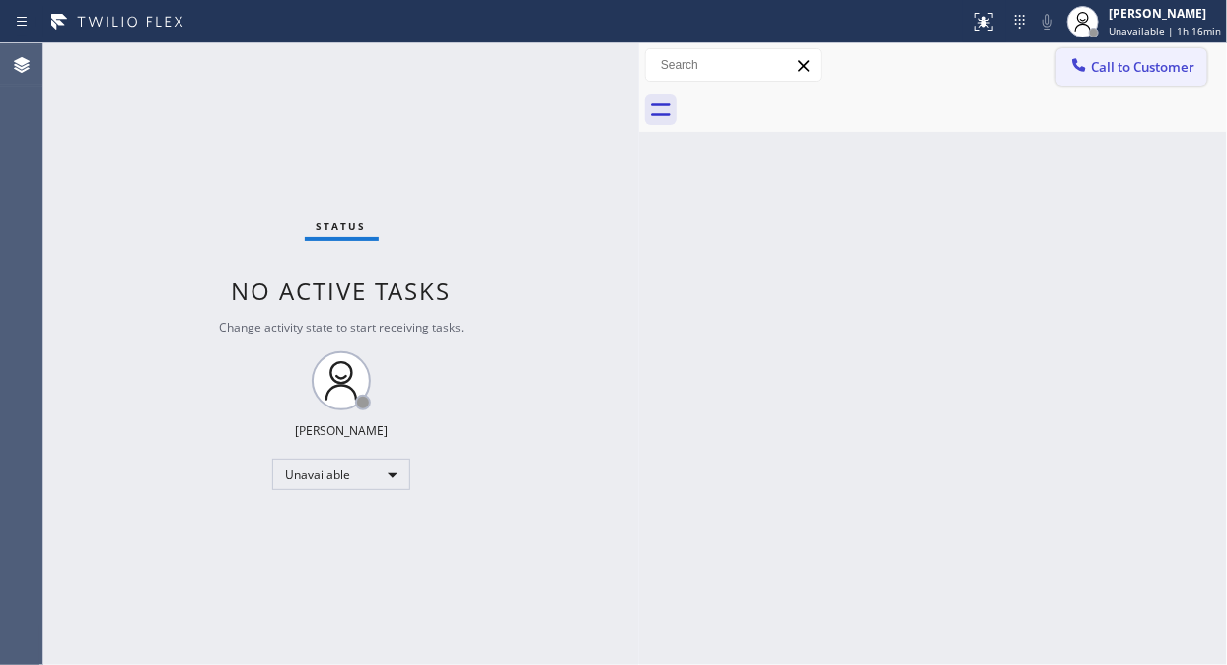
click at [1086, 70] on icon at bounding box center [1079, 65] width 20 height 20
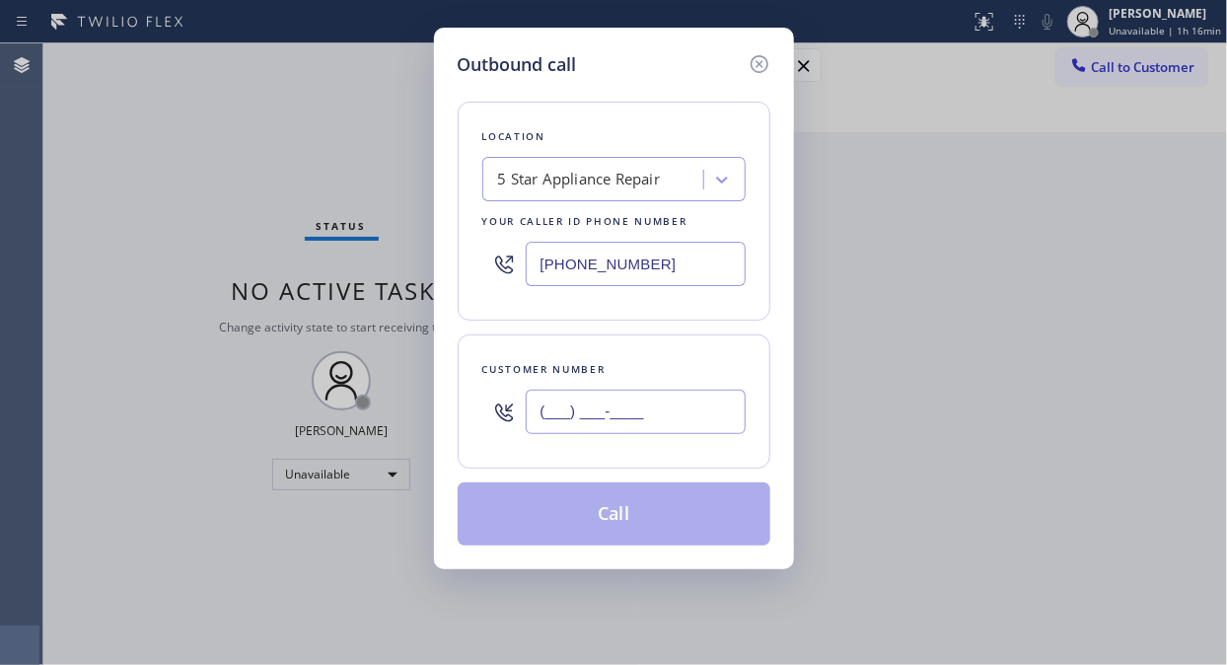
click at [627, 398] on input "(___) ___-____" at bounding box center [636, 411] width 220 height 44
paste input "424) 205-7405"
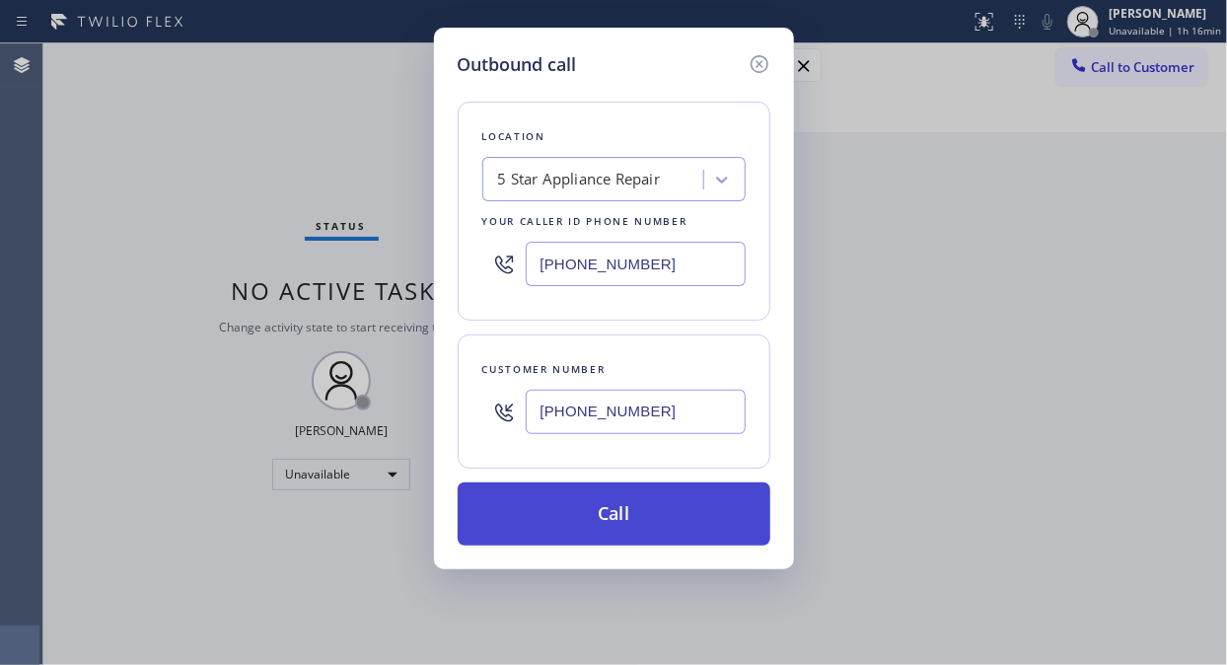
type input "[PHONE_NUMBER]"
click at [642, 507] on button "Call" at bounding box center [614, 513] width 313 height 63
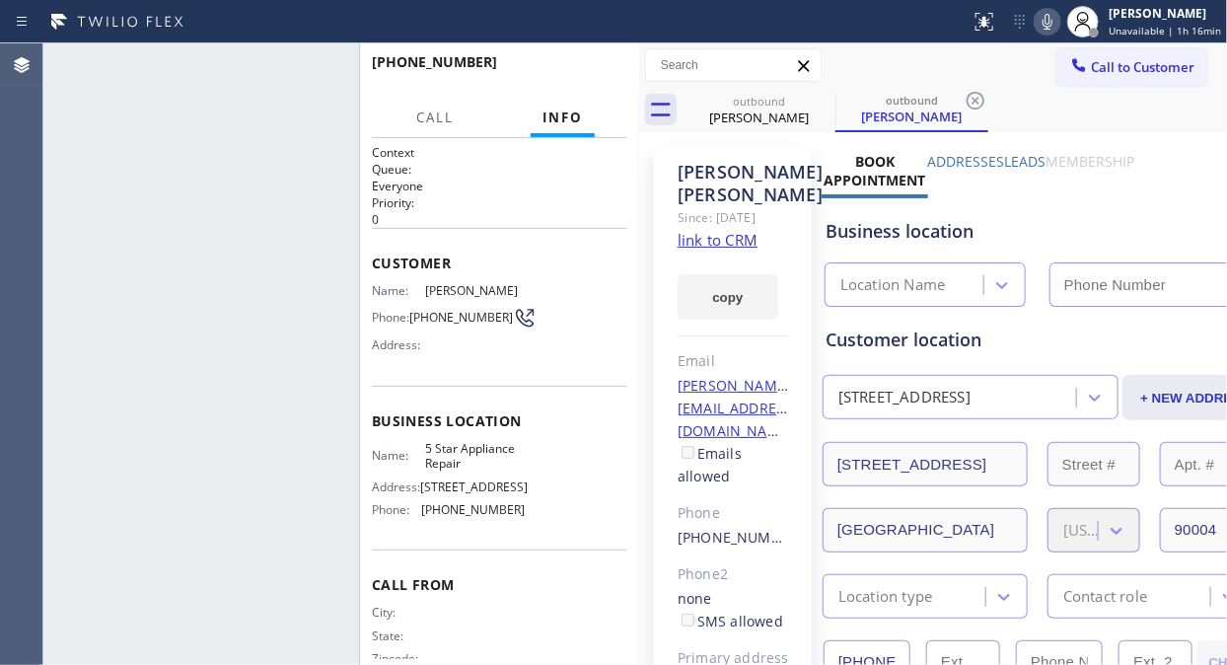
type input "[PHONE_NUMBER]"
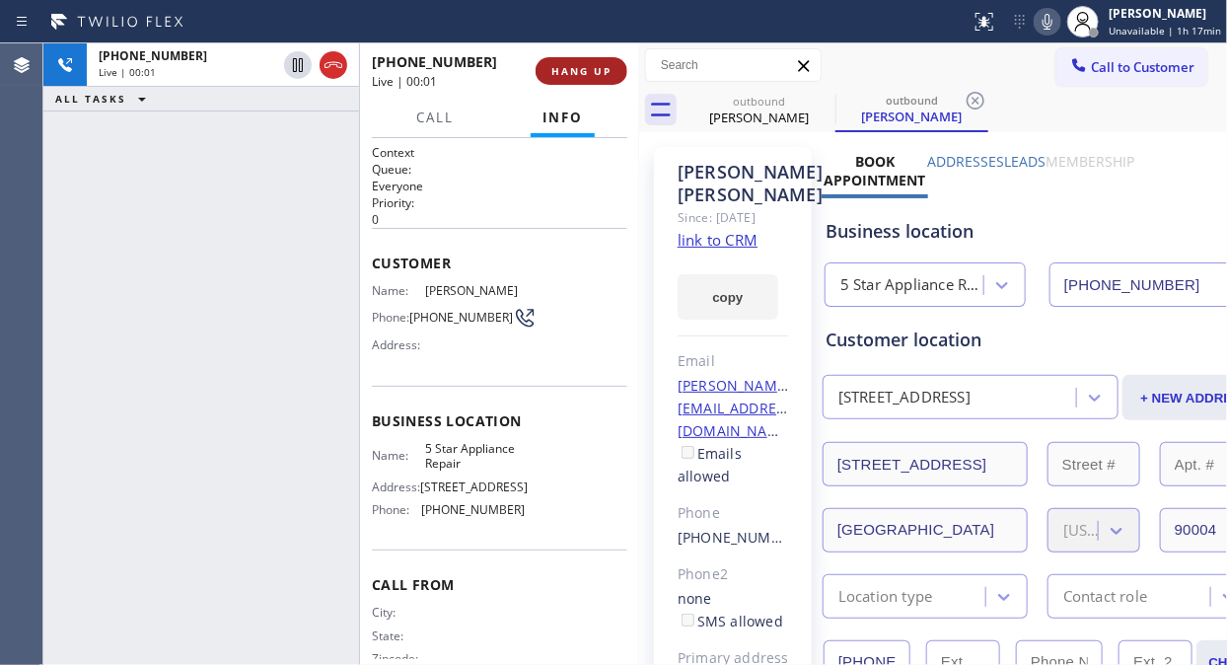
click at [576, 71] on span "HANG UP" at bounding box center [581, 71] width 60 height 14
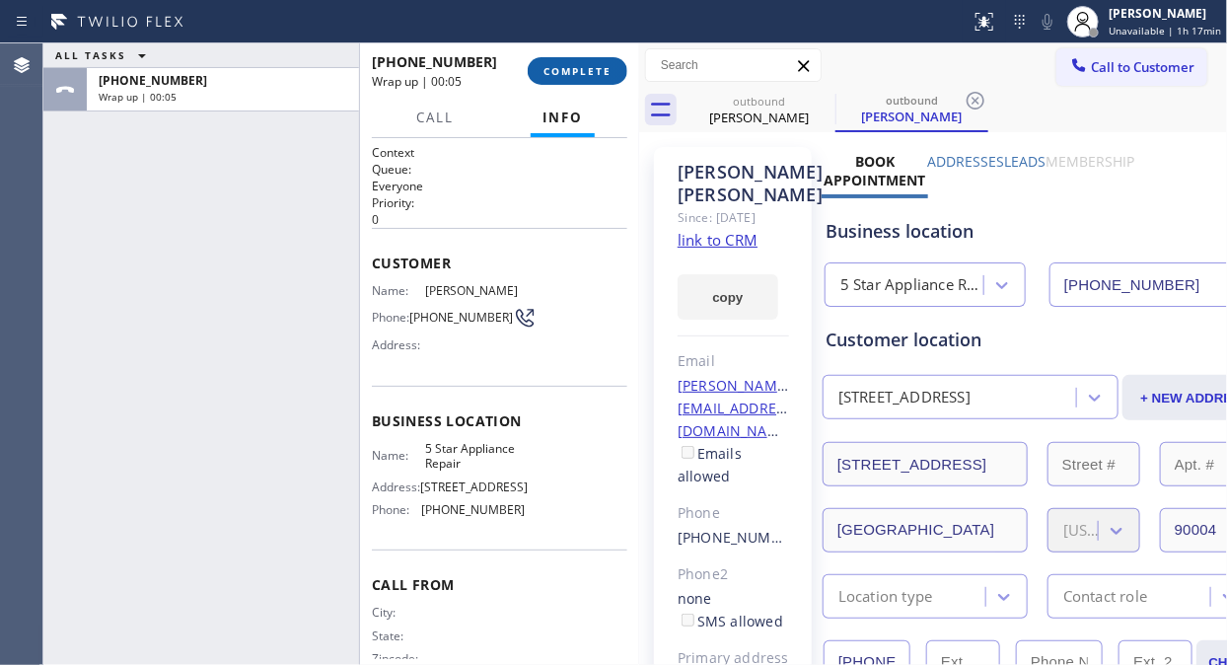
click at [546, 76] on span "COMPLETE" at bounding box center [577, 71] width 68 height 14
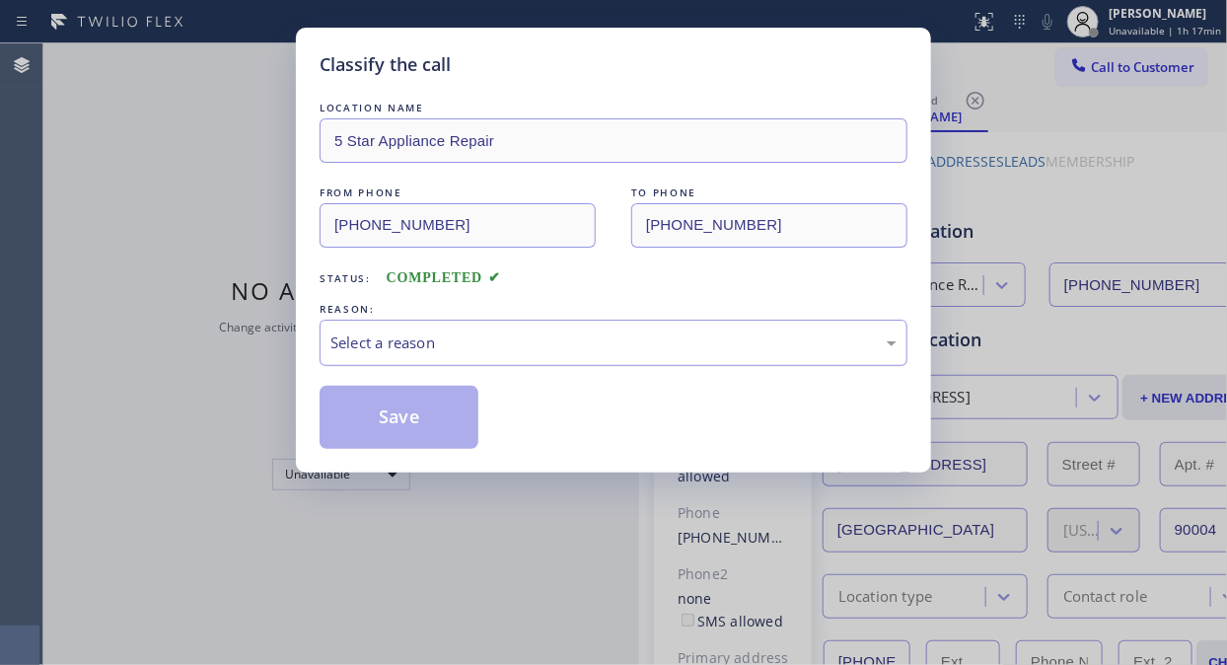
click at [588, 365] on div "Select a reason" at bounding box center [613, 342] width 588 height 46
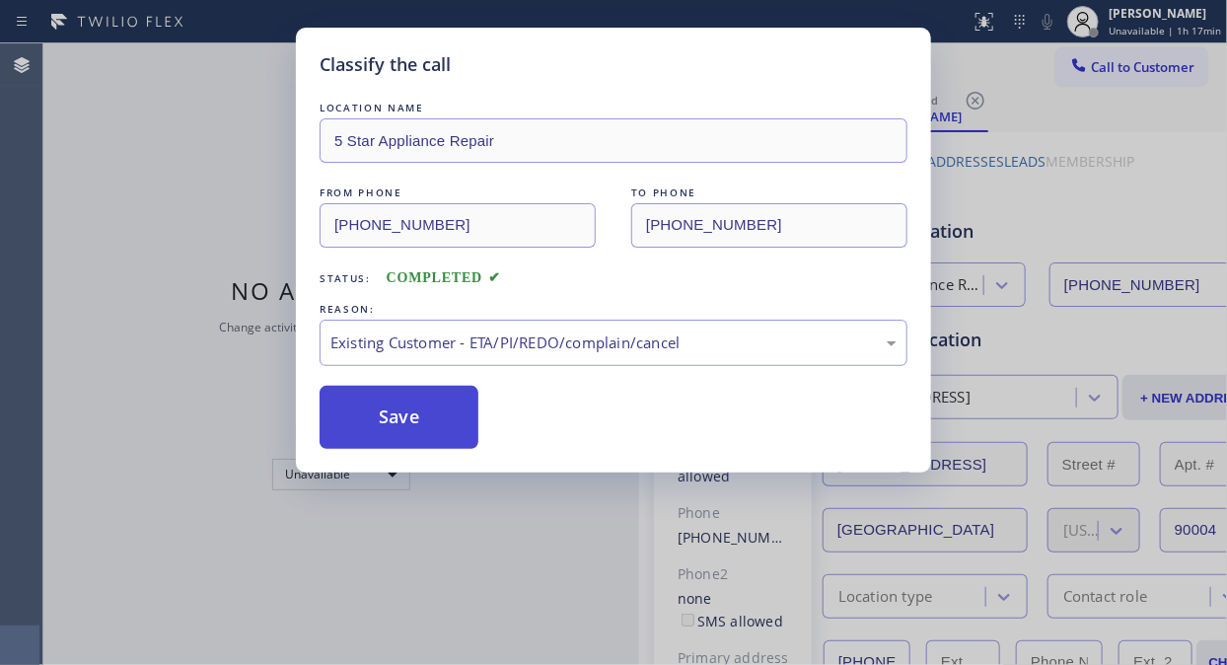
click at [382, 420] on button "Save" at bounding box center [398, 417] width 159 height 63
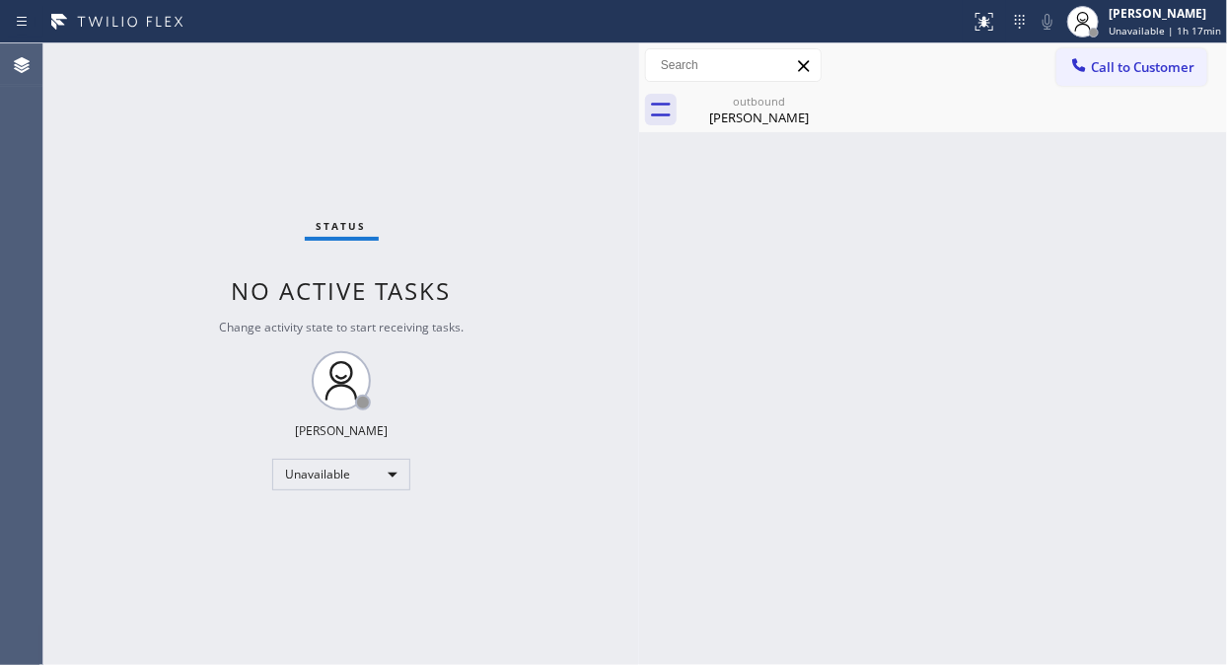
click at [1111, 65] on span "Call to Customer" at bounding box center [1143, 67] width 104 height 18
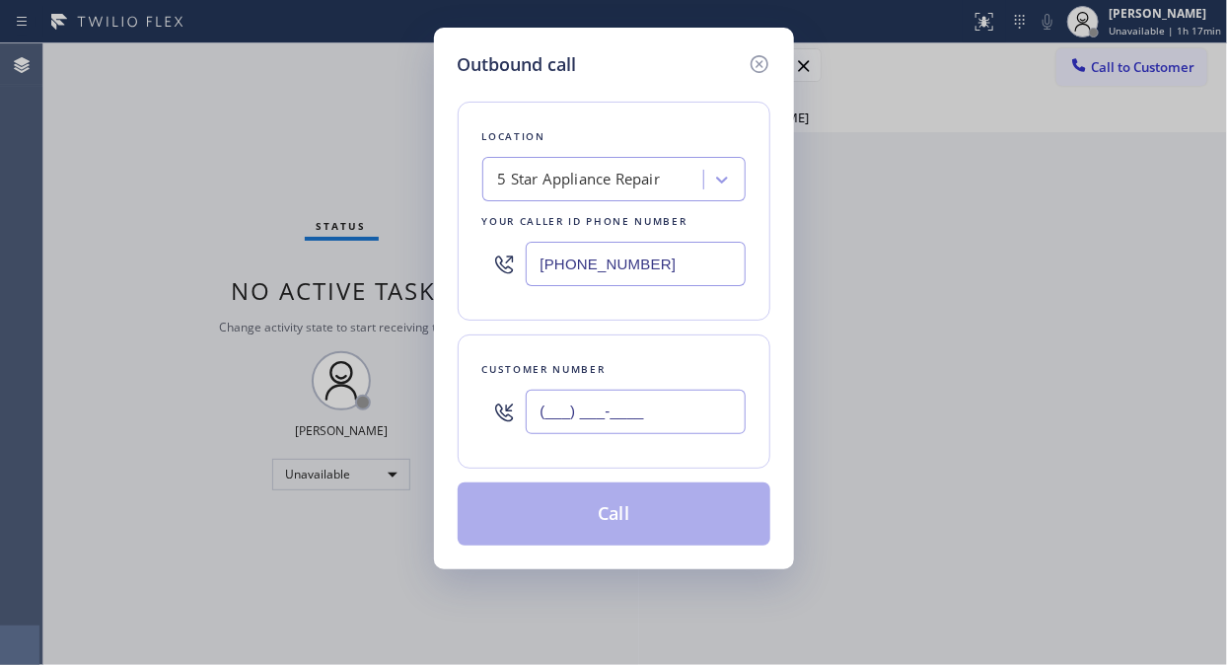
click at [646, 418] on input "(___) ___-____" at bounding box center [636, 411] width 220 height 44
paste input "425) 922-3750"
type input "[PHONE_NUMBER]"
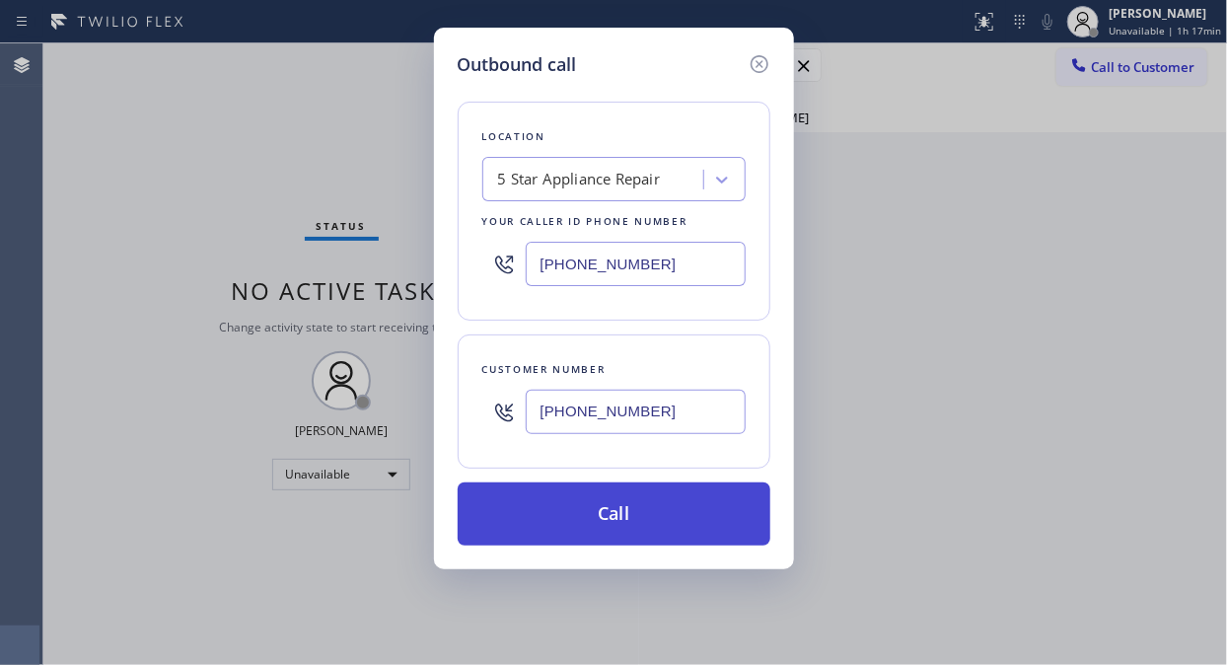
click at [662, 529] on button "Call" at bounding box center [614, 513] width 313 height 63
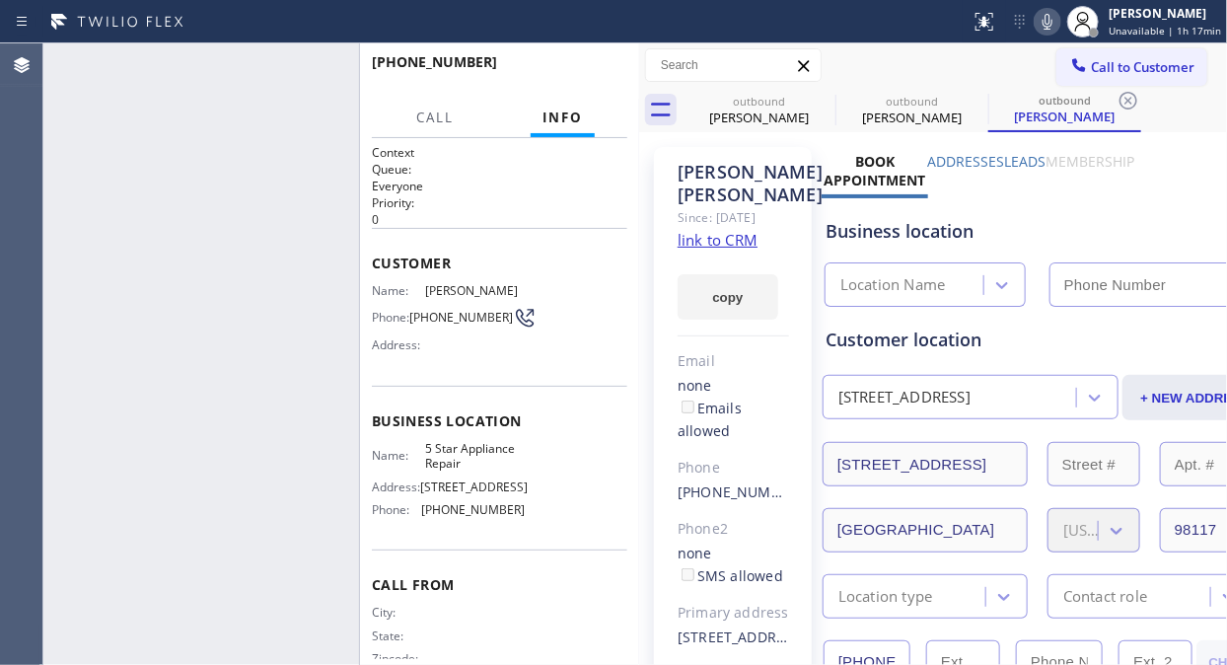
type input "[PHONE_NUMBER]"
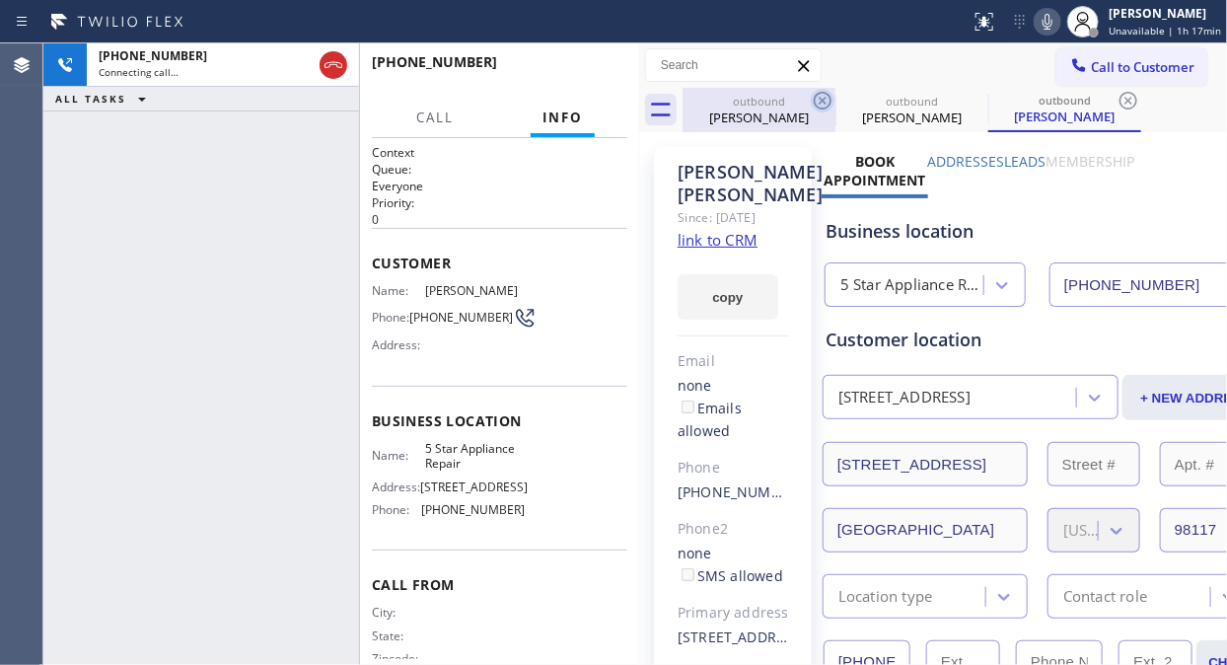
click at [823, 101] on icon at bounding box center [823, 101] width 24 height 24
click at [0, 0] on icon at bounding box center [0, 0] width 0 height 0
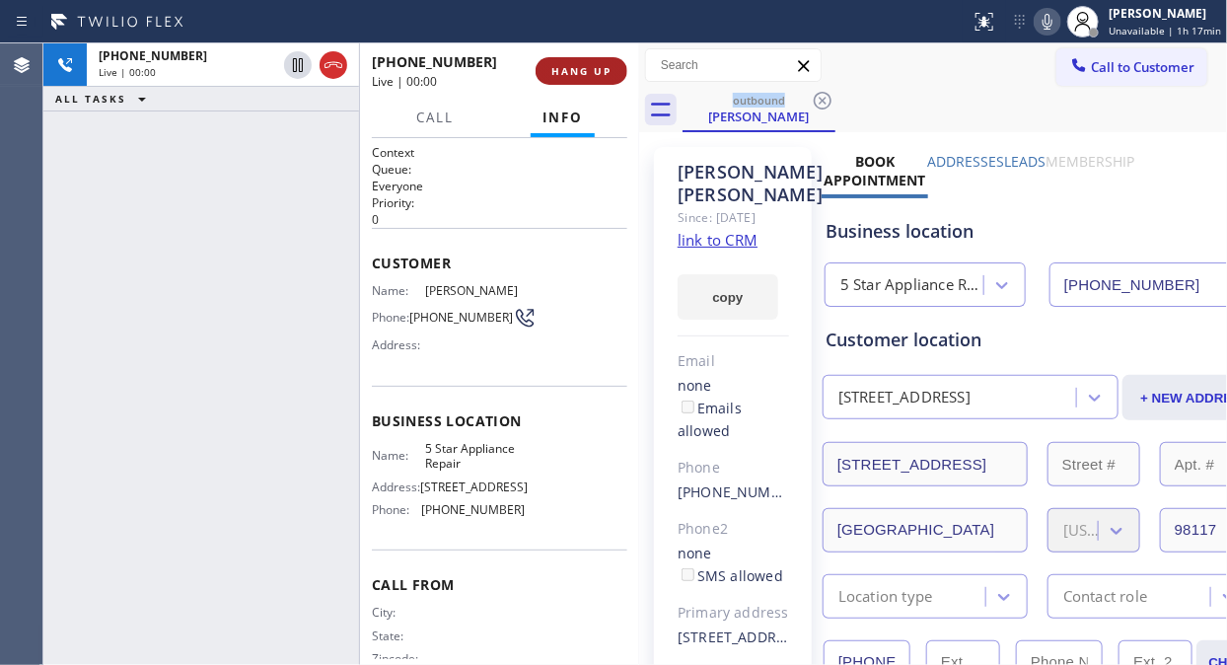
click at [589, 64] on span "HANG UP" at bounding box center [581, 71] width 60 height 14
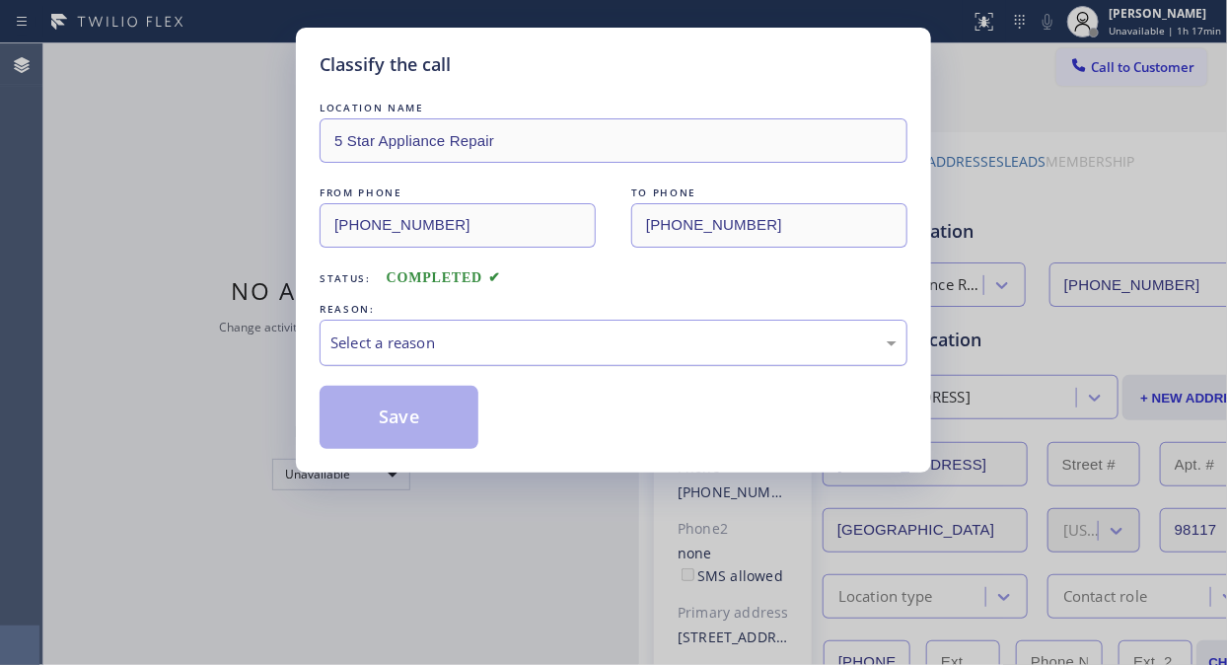
drag, startPoint x: 592, startPoint y: 336, endPoint x: 590, endPoint y: 346, distance: 10.1
click at [590, 336] on div "Select a reason" at bounding box center [613, 342] width 566 height 23
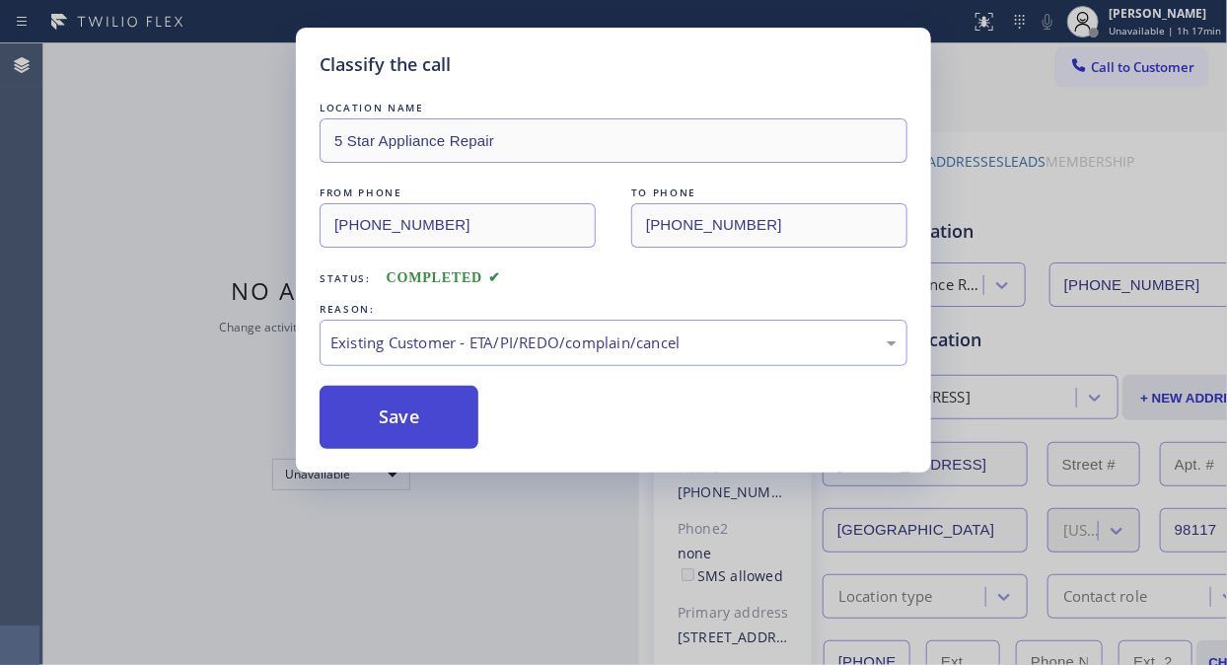
click at [436, 425] on button "Save" at bounding box center [398, 417] width 159 height 63
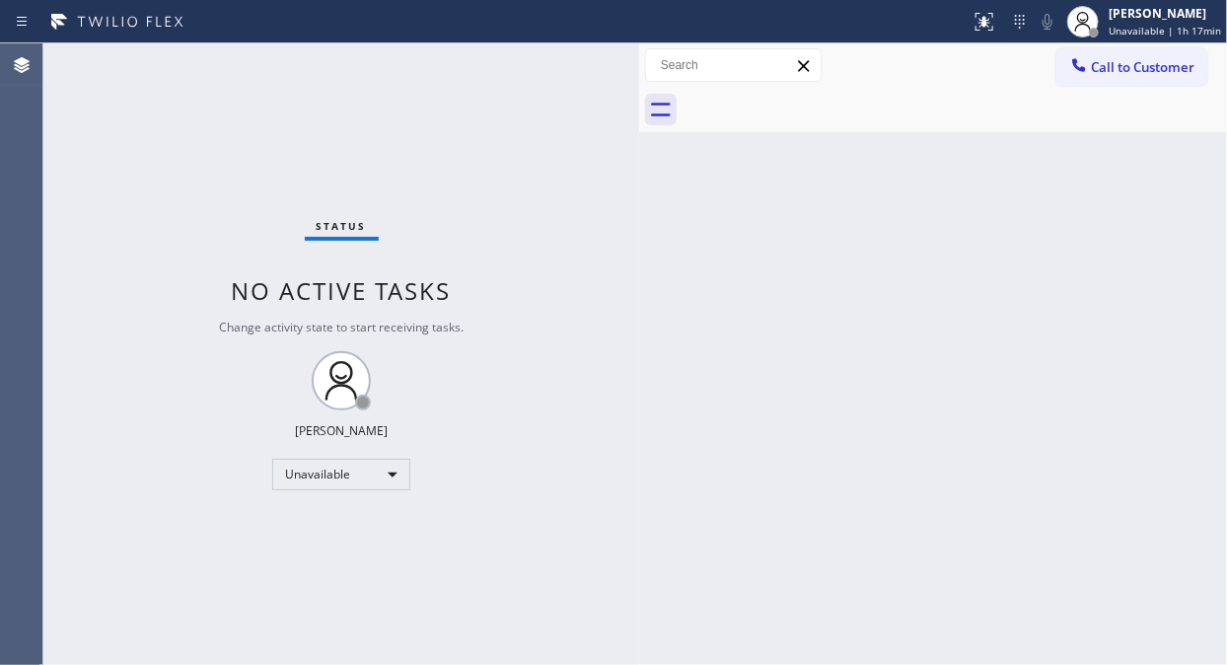
click at [1112, 66] on span "Call to Customer" at bounding box center [1143, 67] width 104 height 18
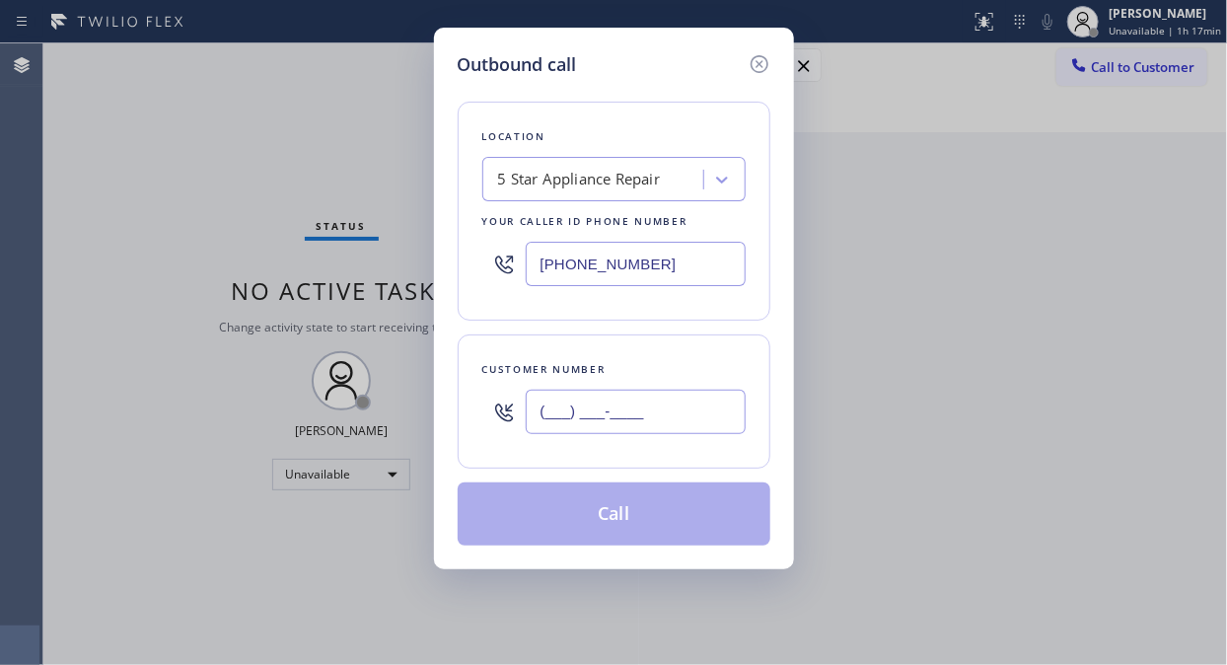
click at [695, 419] on input "(___) ___-____" at bounding box center [636, 411] width 220 height 44
paste input "714) 612-8287"
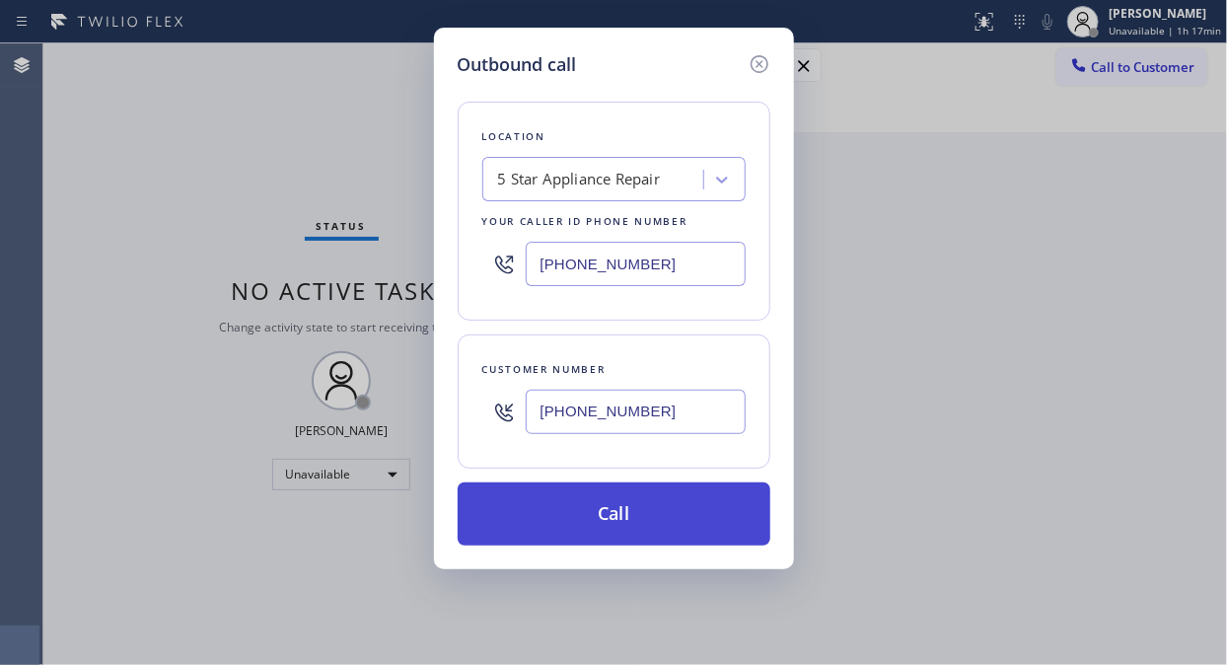
type input "[PHONE_NUMBER]"
click at [682, 508] on button "Call" at bounding box center [614, 513] width 313 height 63
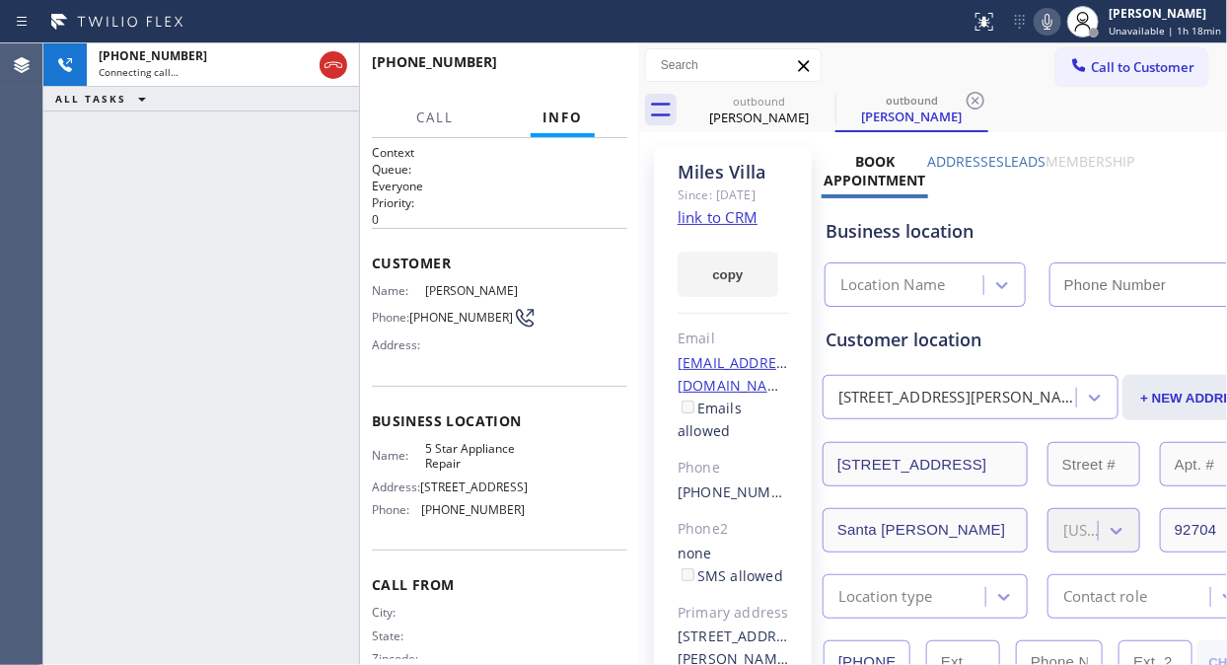
type input "[PHONE_NUMBER]"
click at [606, 75] on span "HANG UP" at bounding box center [581, 71] width 60 height 14
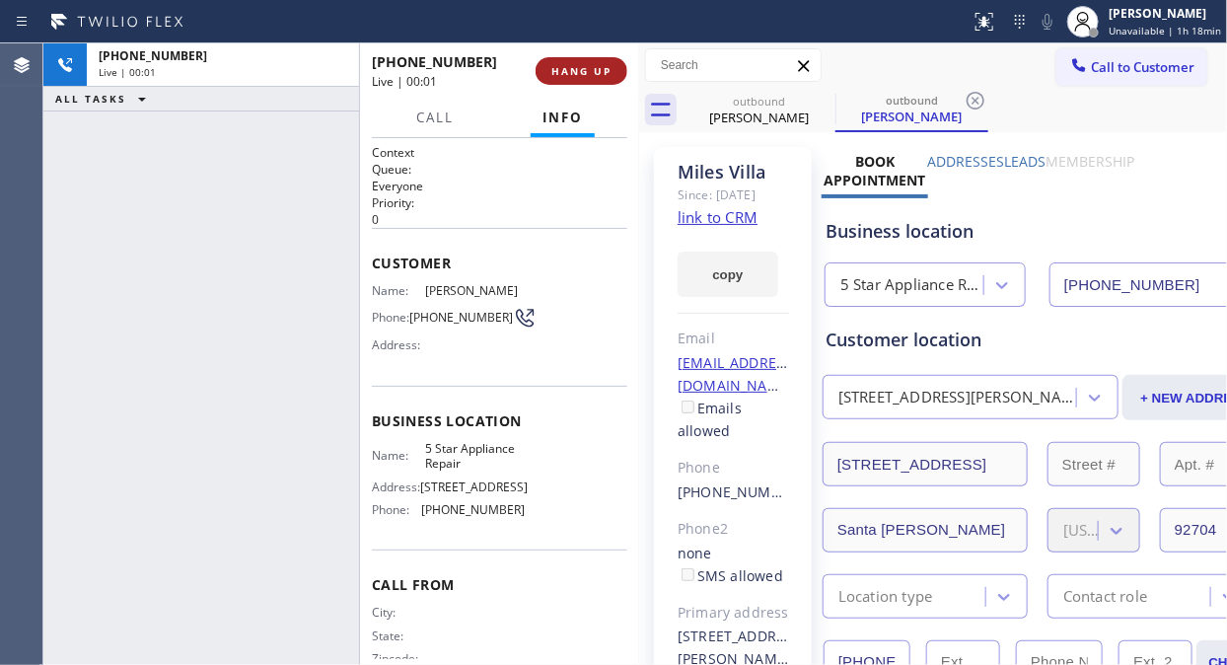
click at [606, 75] on span "HANG UP" at bounding box center [581, 71] width 60 height 14
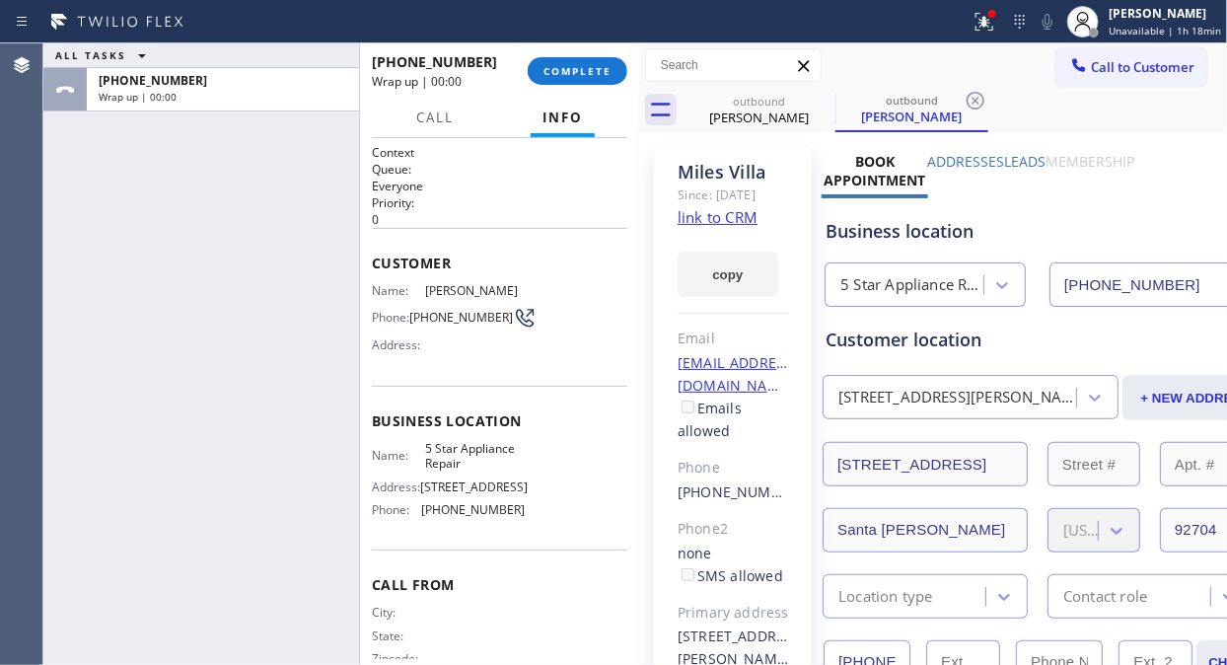
click at [565, 53] on div "[PHONE_NUMBER] Wrap up | 00:00 COMPLETE" at bounding box center [499, 70] width 255 height 51
click at [563, 65] on span "COMPLETE" at bounding box center [577, 71] width 68 height 14
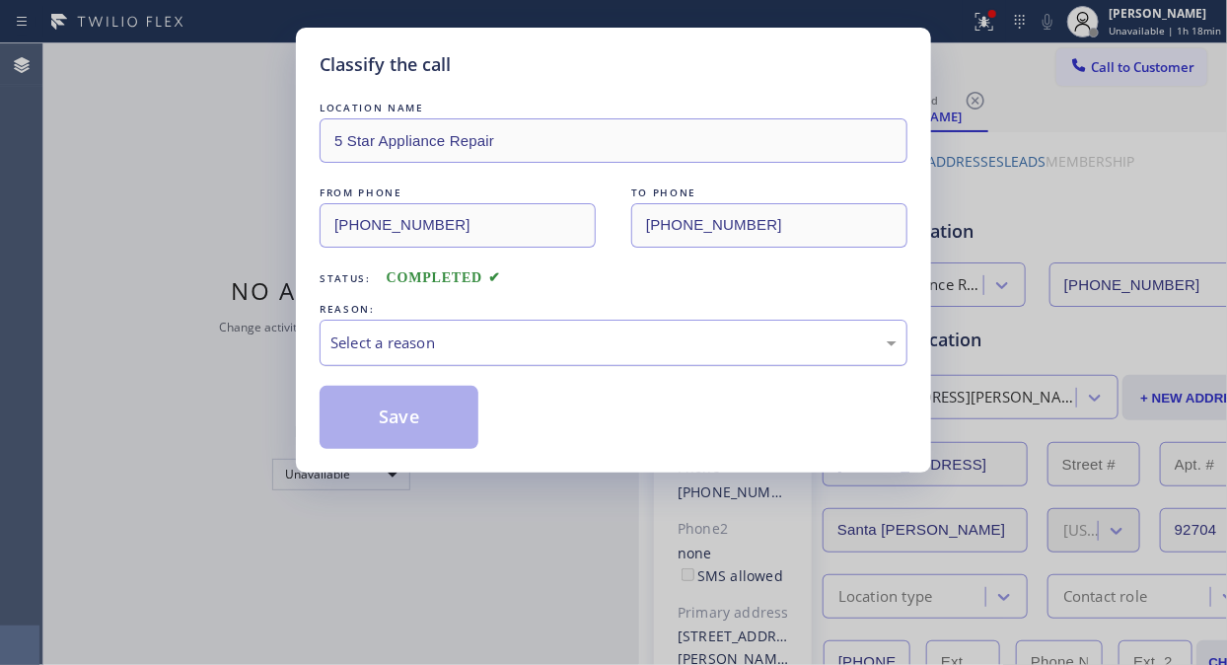
click at [587, 347] on div "Select a reason" at bounding box center [613, 342] width 566 height 23
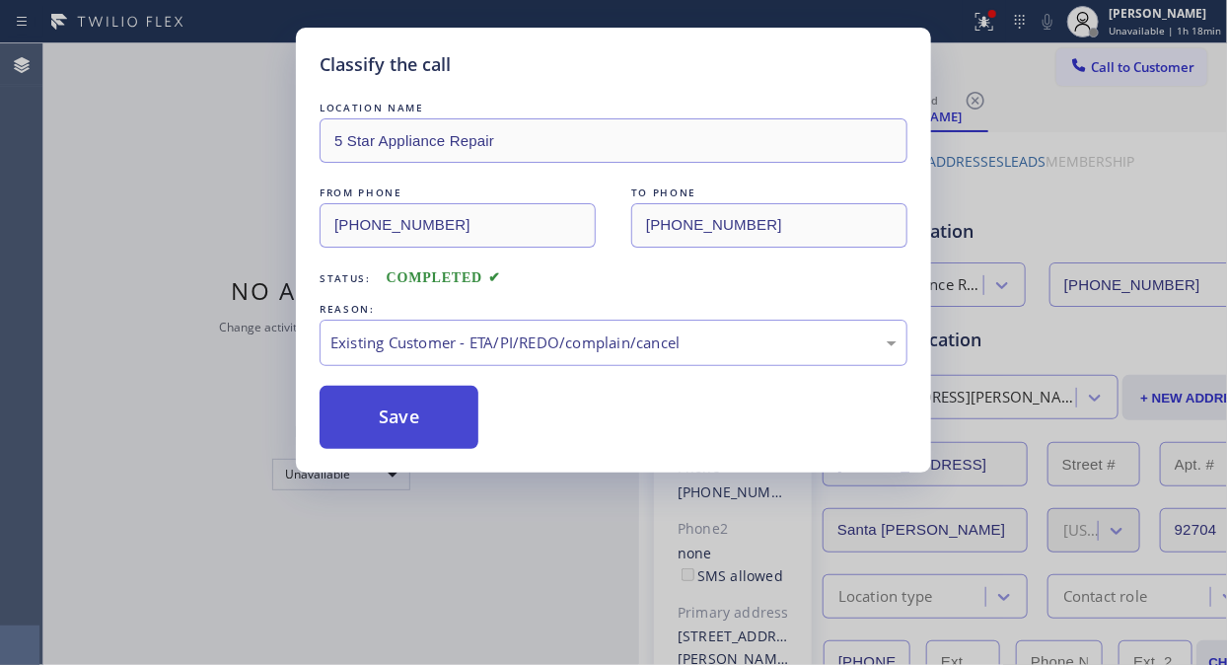
click at [380, 424] on button "Save" at bounding box center [398, 417] width 159 height 63
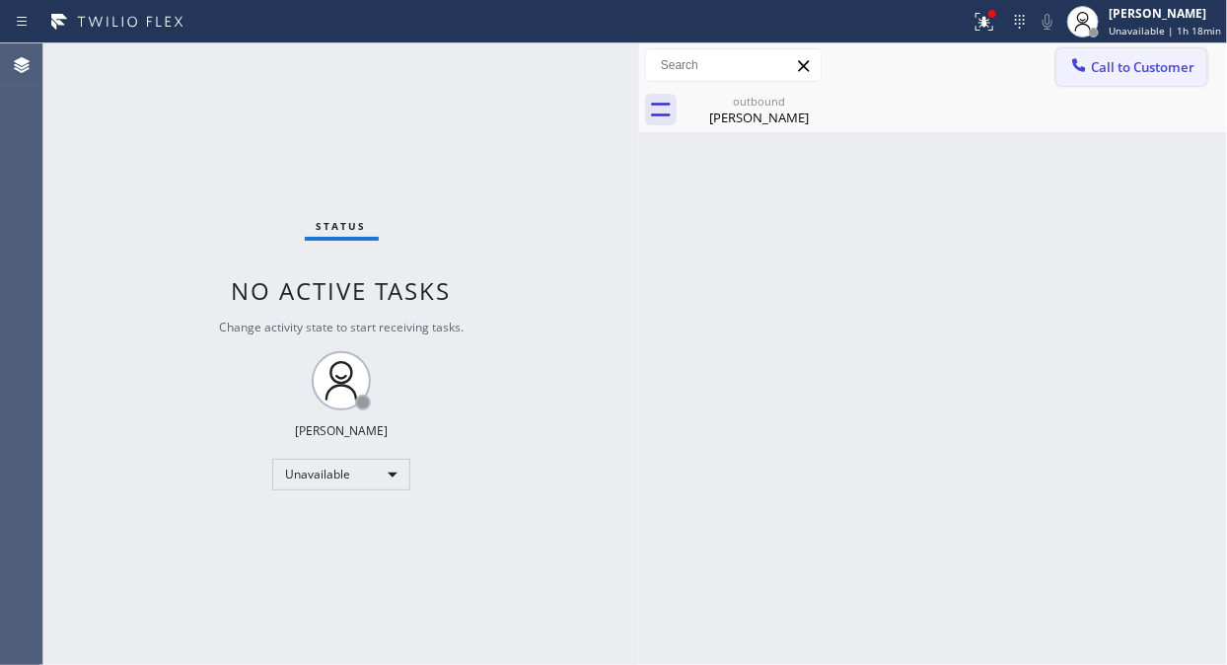
click at [1096, 64] on span "Call to Customer" at bounding box center [1143, 67] width 104 height 18
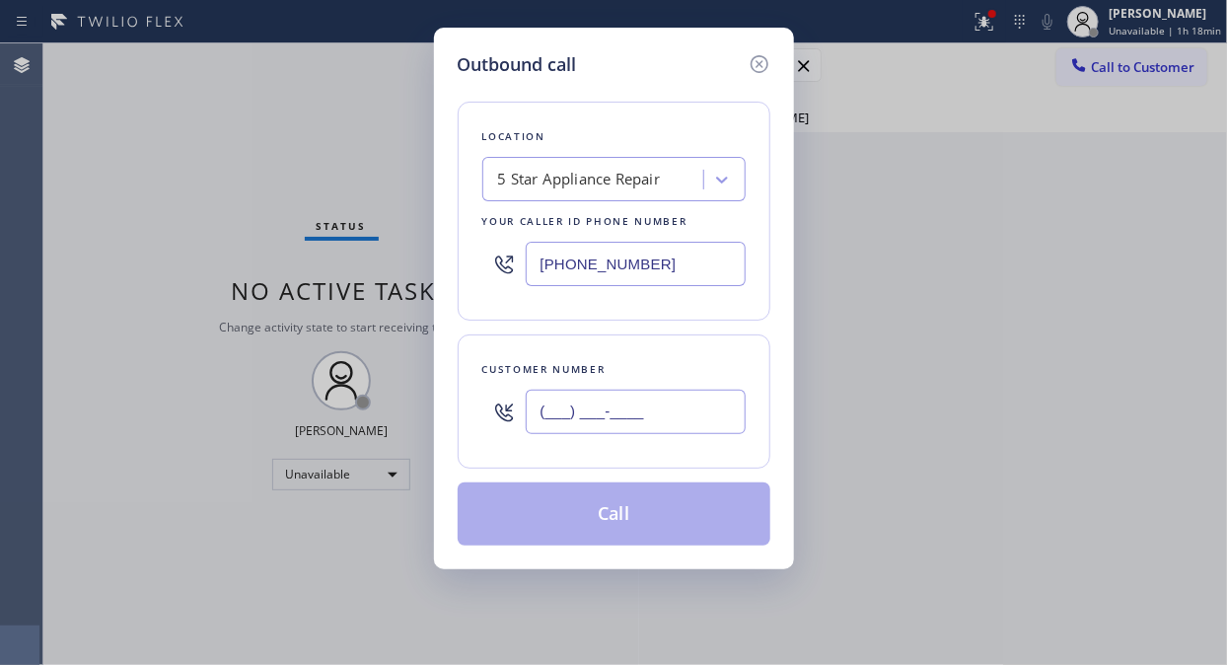
click at [637, 420] on input "(___) ___-____" at bounding box center [636, 411] width 220 height 44
paste input "408) 892-4232"
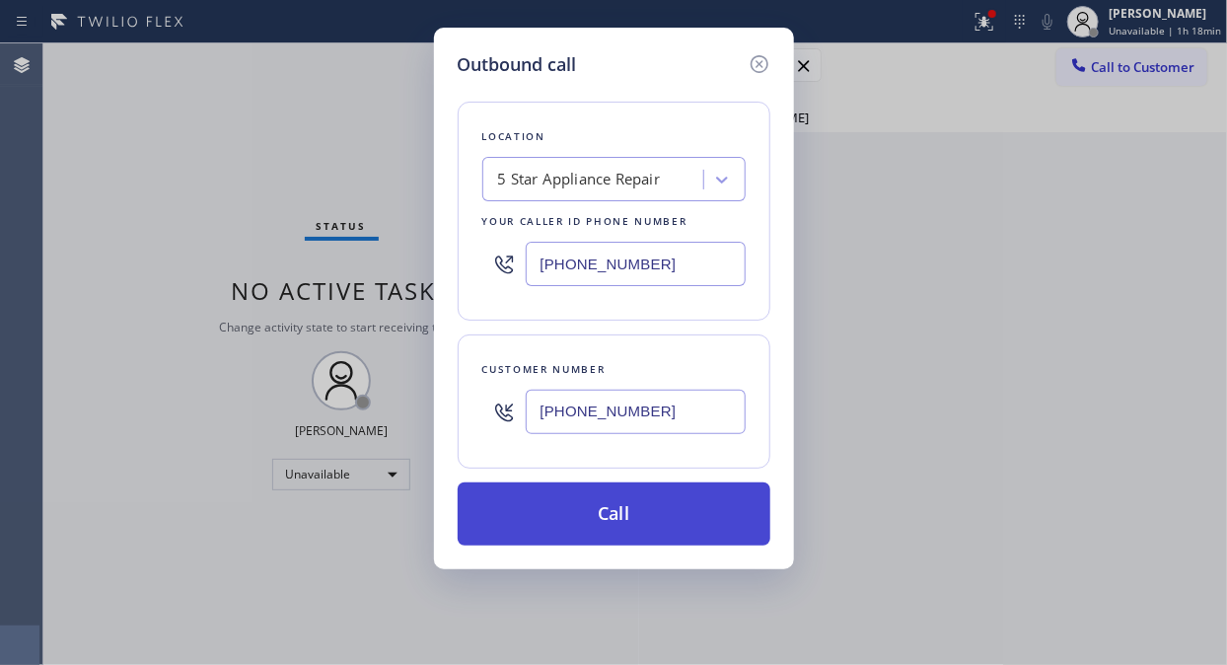
type input "[PHONE_NUMBER]"
drag, startPoint x: 638, startPoint y: 509, endPoint x: 851, endPoint y: 56, distance: 500.2
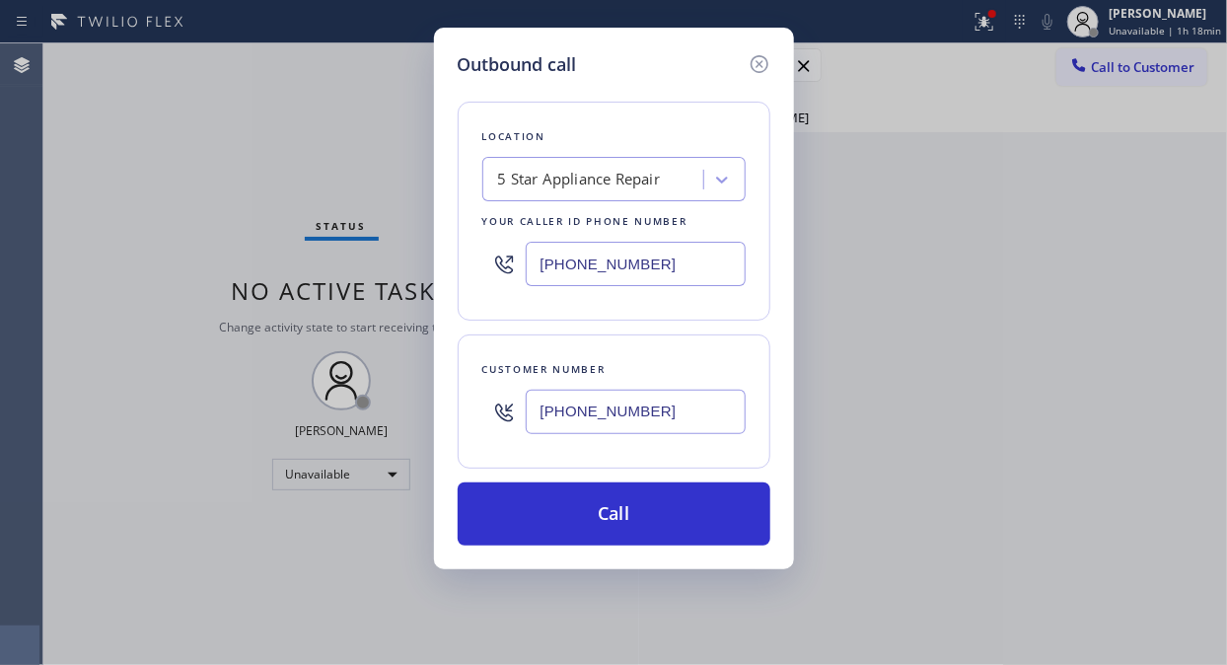
click at [638, 510] on button "Call" at bounding box center [614, 513] width 313 height 63
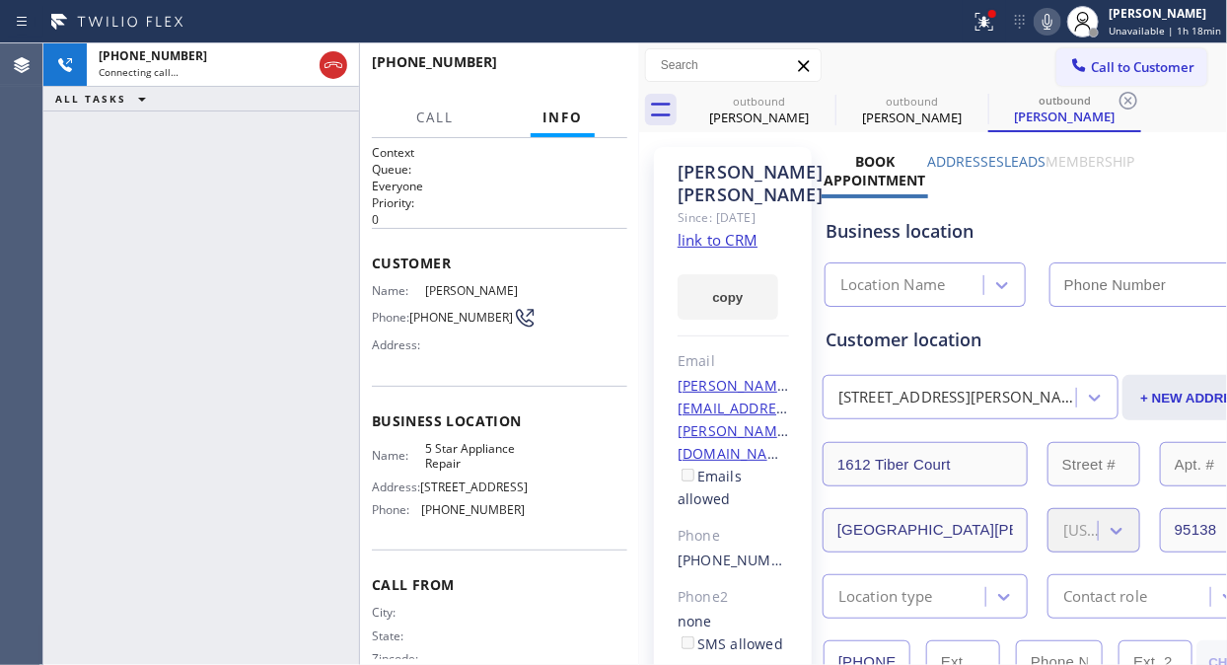
type input "[PHONE_NUMBER]"
drag, startPoint x: 599, startPoint y: 72, endPoint x: 580, endPoint y: 76, distance: 19.1
click at [595, 75] on span "HANG UP" at bounding box center [581, 71] width 60 height 14
click at [579, 76] on span "HANG UP" at bounding box center [581, 71] width 60 height 14
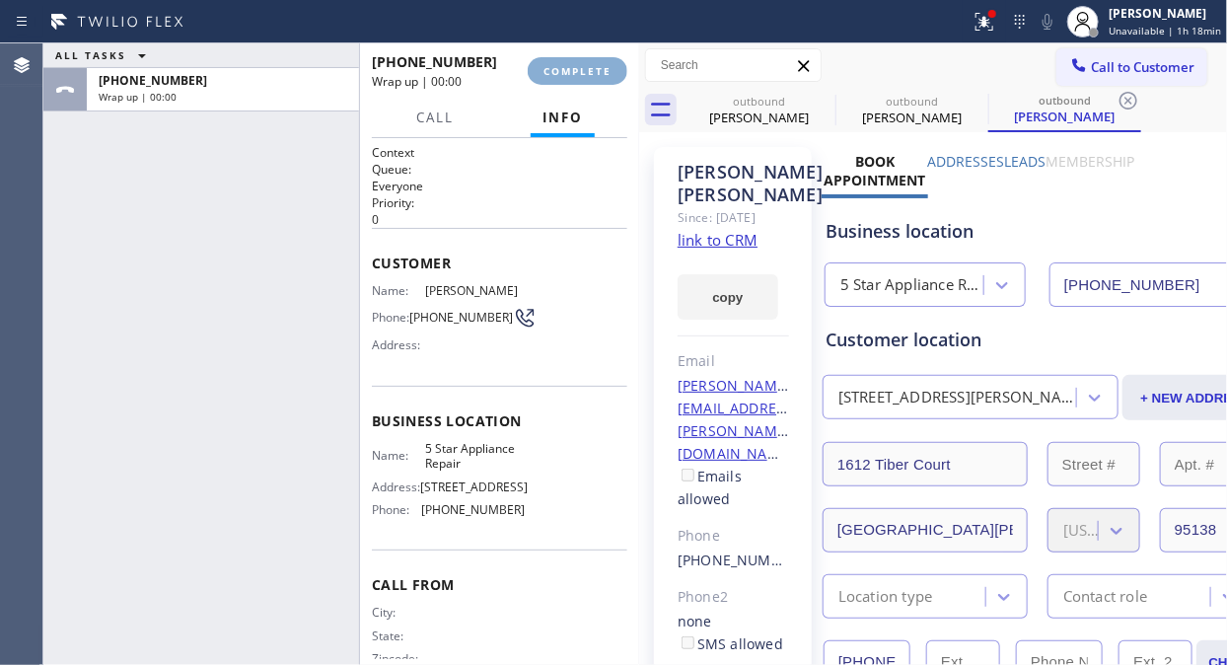
click at [577, 77] on span "COMPLETE" at bounding box center [577, 71] width 68 height 14
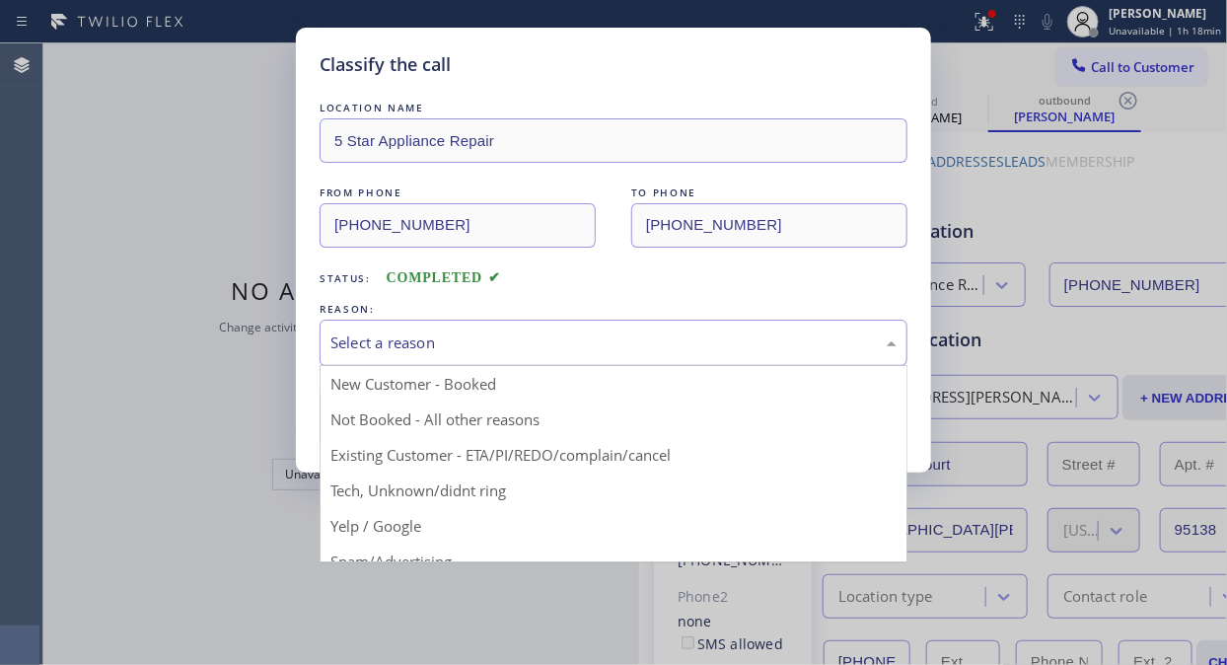
click at [605, 331] on div "Select a reason" at bounding box center [613, 342] width 566 height 23
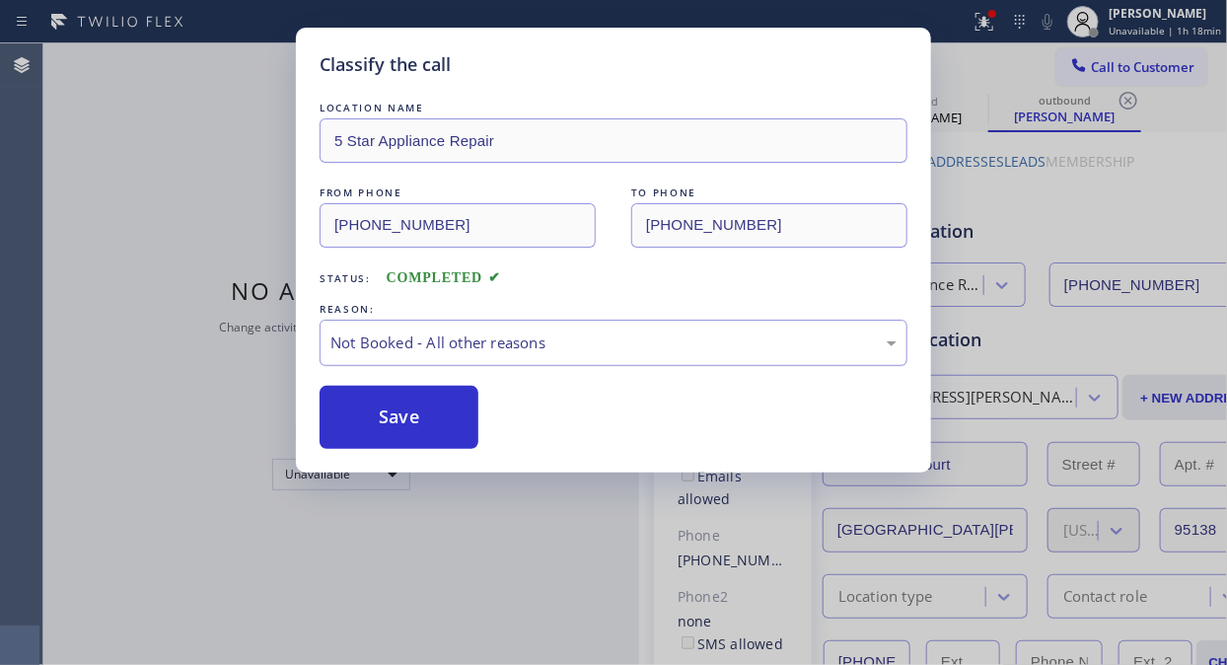
click at [594, 341] on div "Not Booked - All other reasons" at bounding box center [613, 342] width 566 height 23
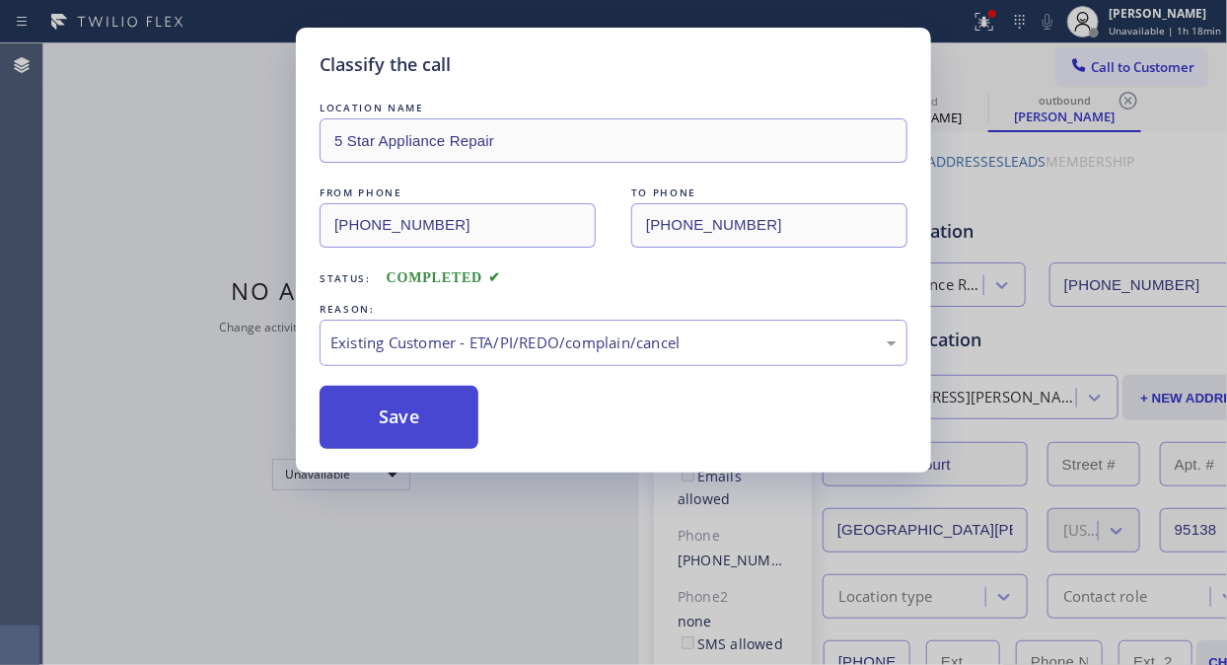
click at [463, 414] on button "Save" at bounding box center [398, 417] width 159 height 63
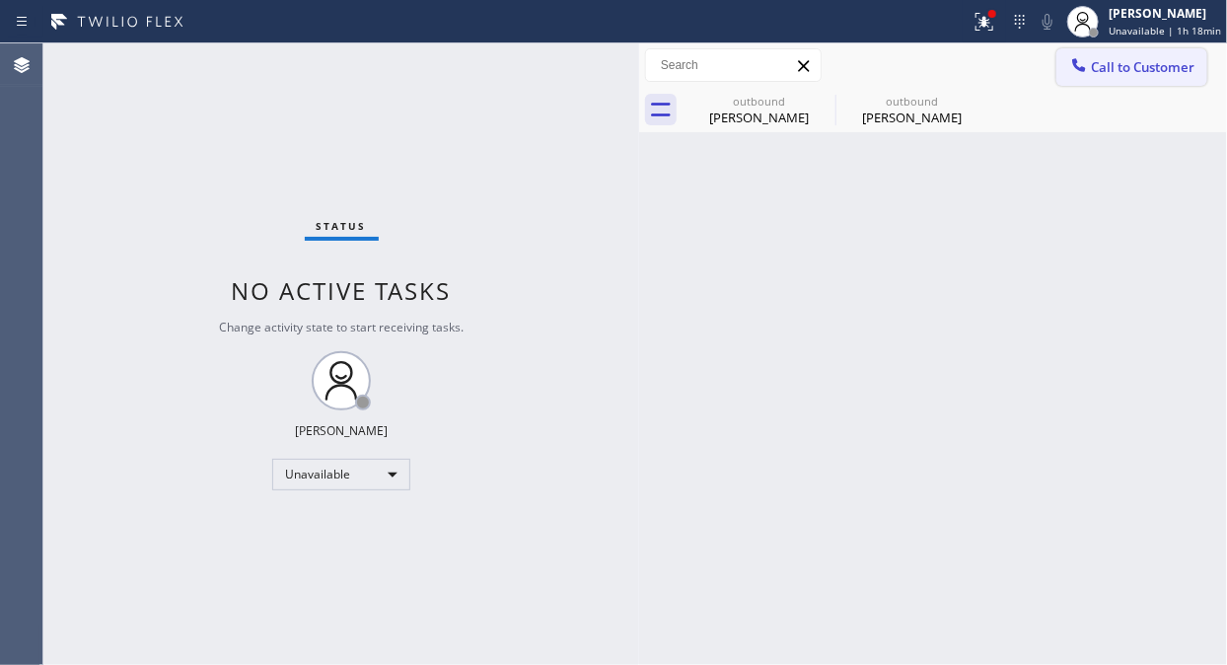
click at [1129, 62] on span "Call to Customer" at bounding box center [1143, 67] width 104 height 18
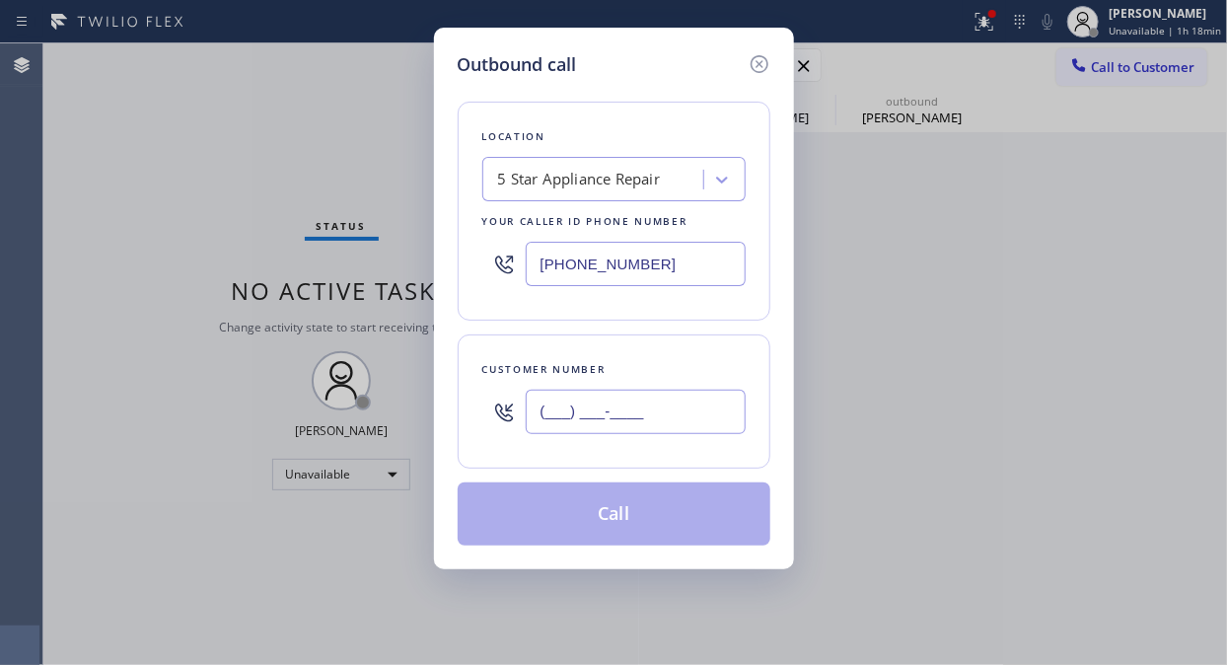
click at [687, 411] on input "(___) ___-____" at bounding box center [636, 411] width 220 height 44
paste input "310) 508-4888"
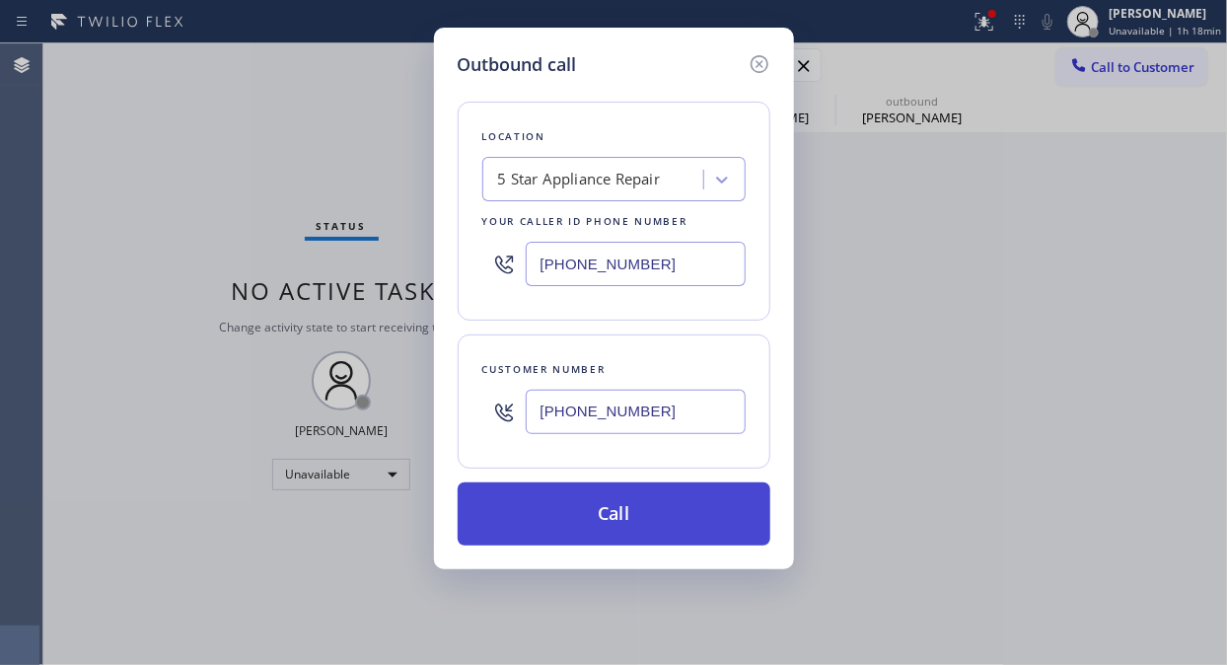
type input "[PHONE_NUMBER]"
drag, startPoint x: 727, startPoint y: 504, endPoint x: 882, endPoint y: 103, distance: 430.1
click at [727, 505] on button "Call" at bounding box center [614, 513] width 313 height 63
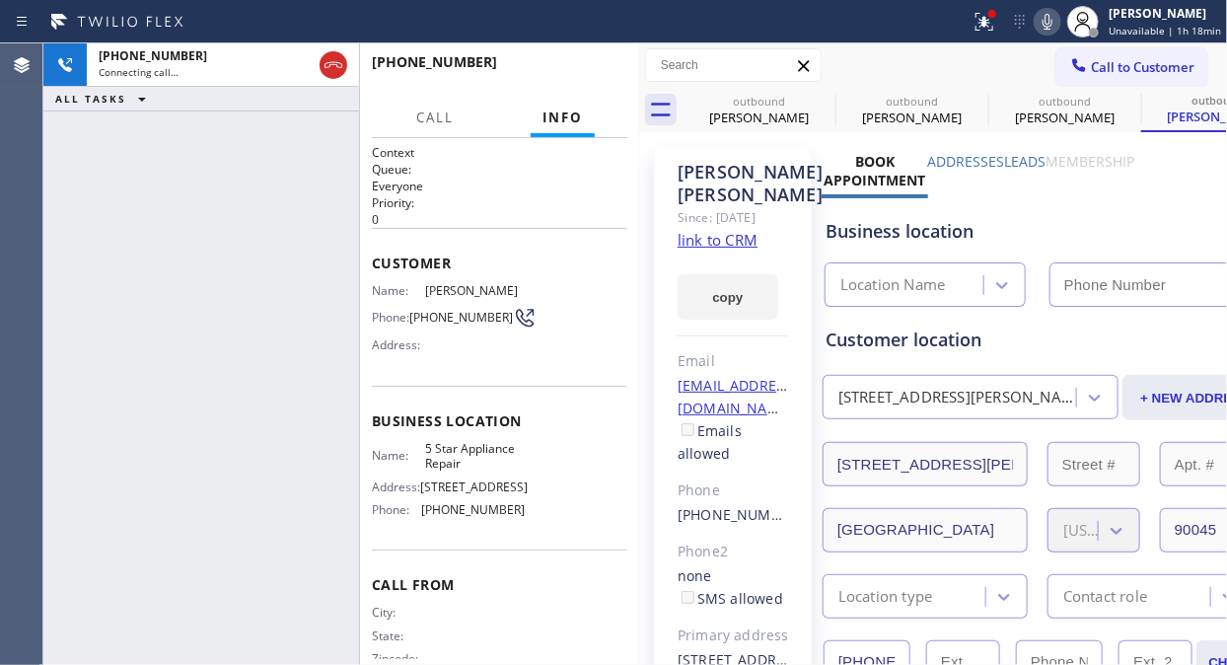
type input "[PHONE_NUMBER]"
click at [983, 34] on button at bounding box center [983, 21] width 43 height 43
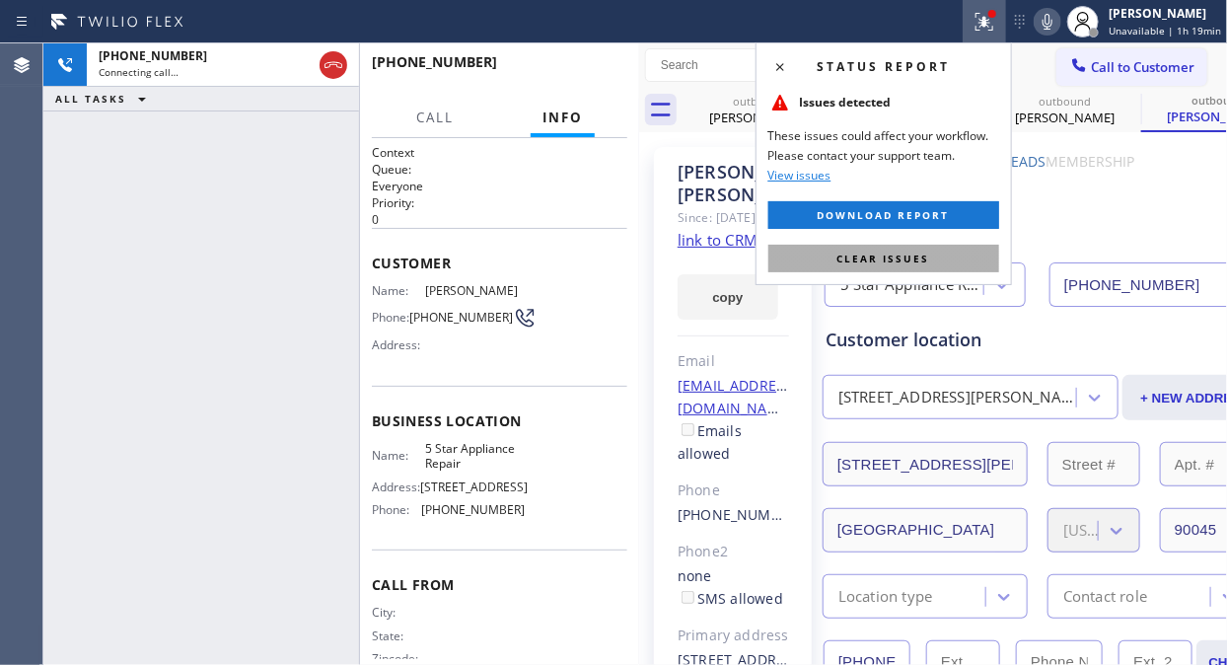
click at [849, 260] on span "Clear issues" at bounding box center [883, 258] width 93 height 14
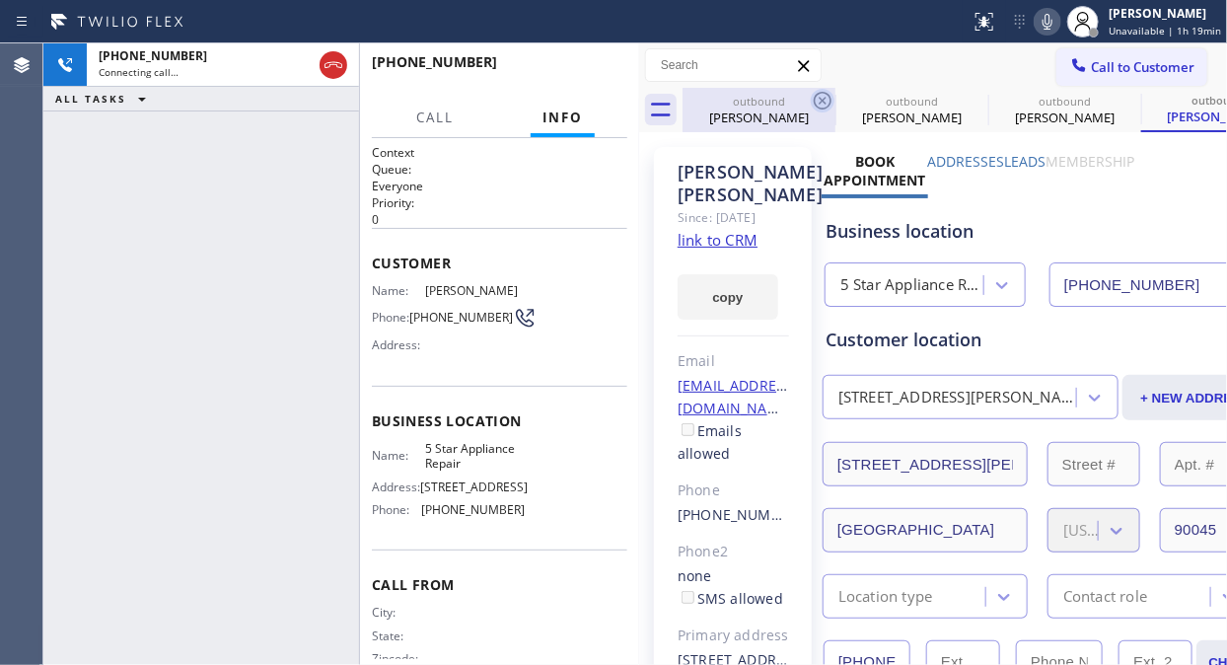
click at [823, 102] on icon at bounding box center [822, 101] width 18 height 18
click at [0, 0] on icon at bounding box center [0, 0] width 0 height 0
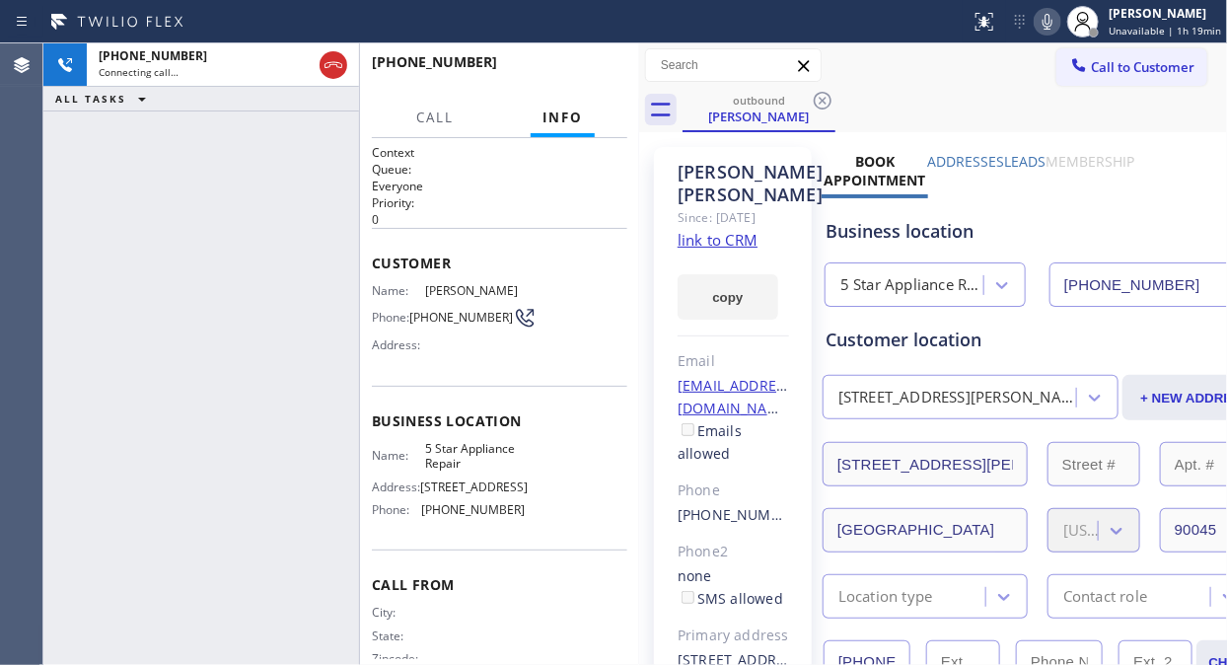
click at [823, 102] on icon at bounding box center [822, 101] width 18 height 18
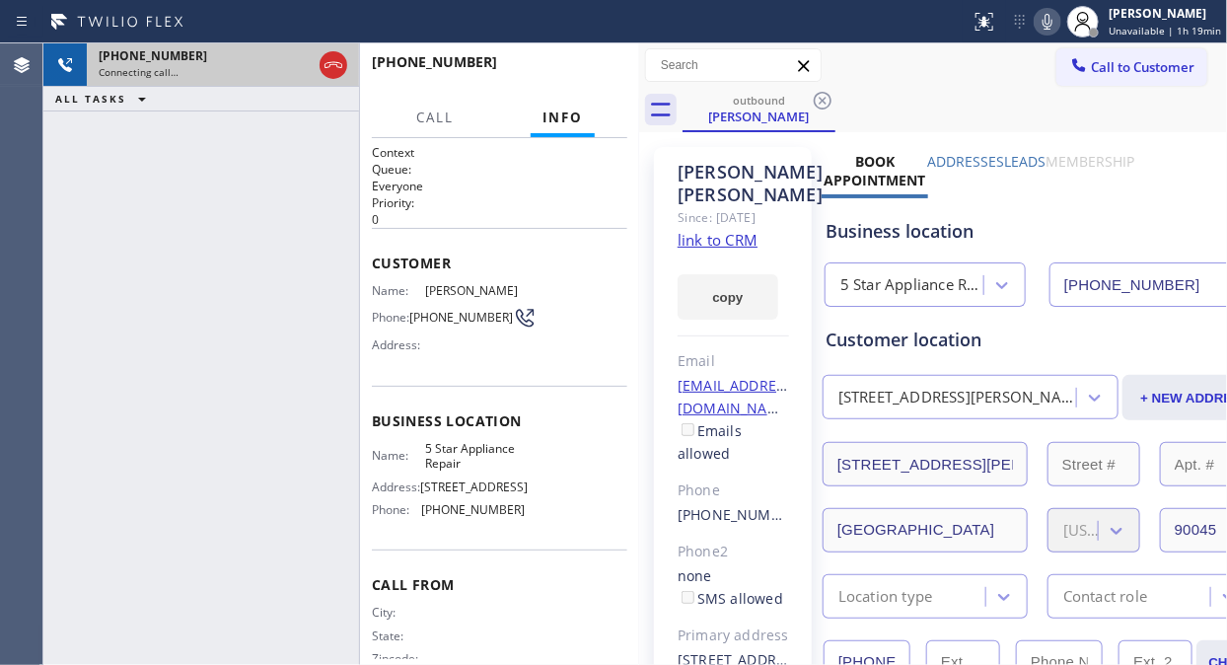
click at [210, 65] on div "Connecting call…" at bounding box center [205, 72] width 213 height 14
click at [242, 70] on div "Connecting call…" at bounding box center [205, 72] width 213 height 14
click at [342, 70] on icon at bounding box center [333, 65] width 24 height 24
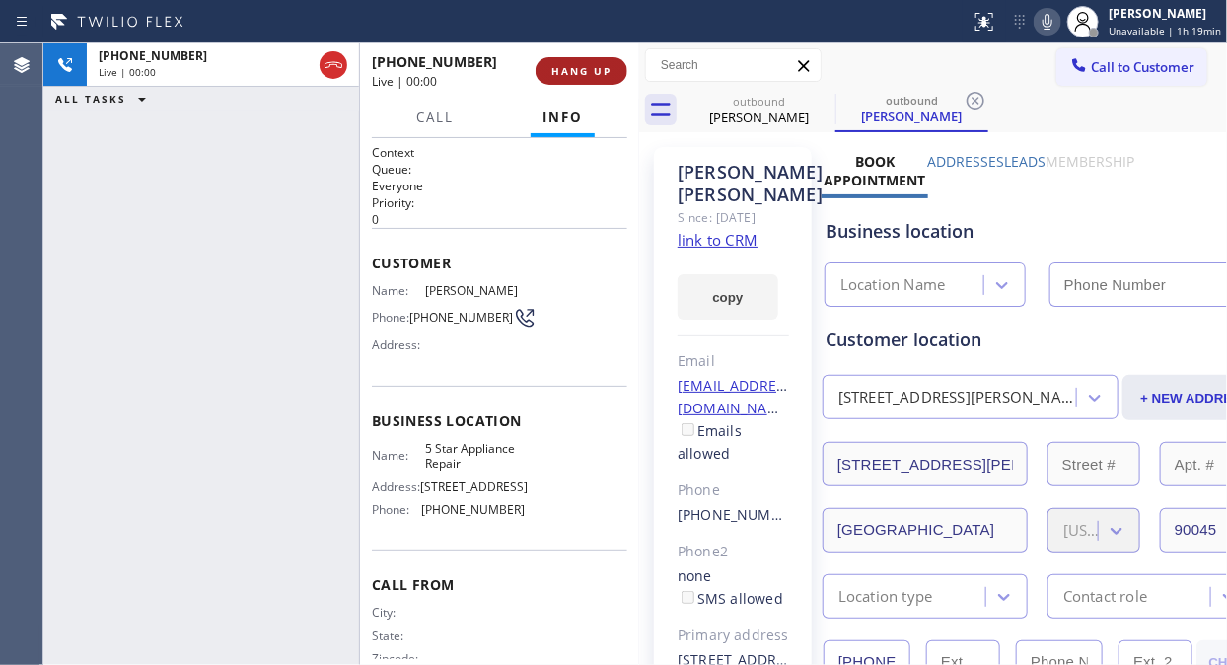
click at [593, 69] on span "HANG UP" at bounding box center [581, 71] width 60 height 14
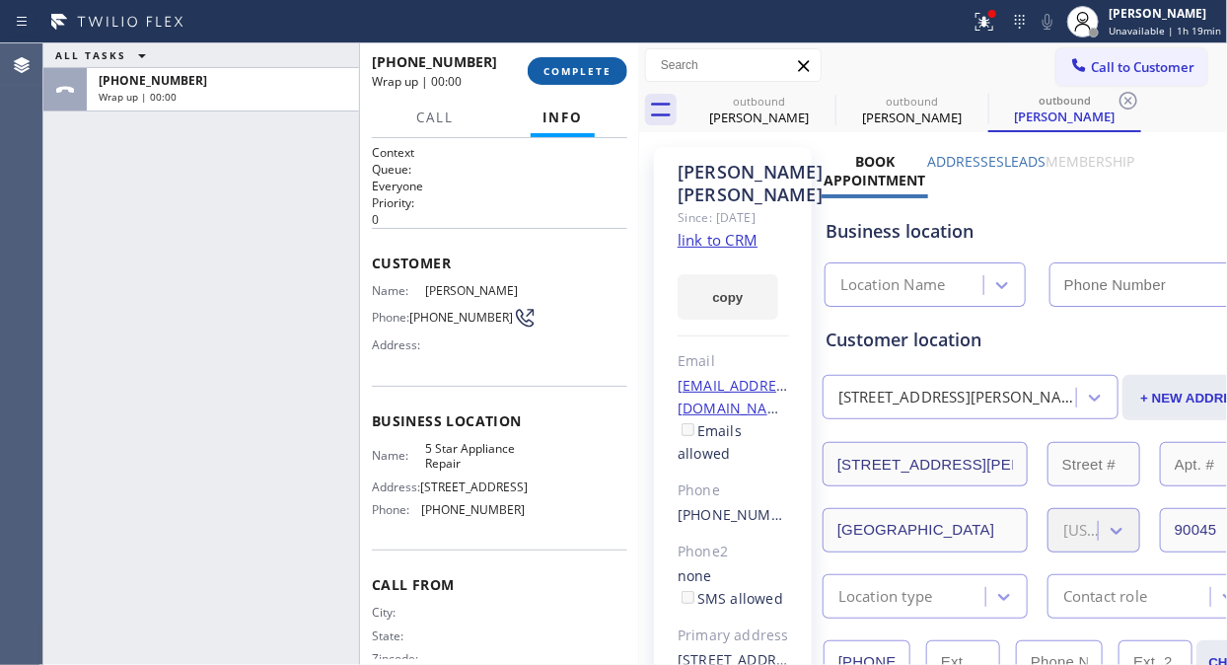
type input "[PHONE_NUMBER]"
click at [594, 64] on span "COMPLETE" at bounding box center [577, 71] width 68 height 14
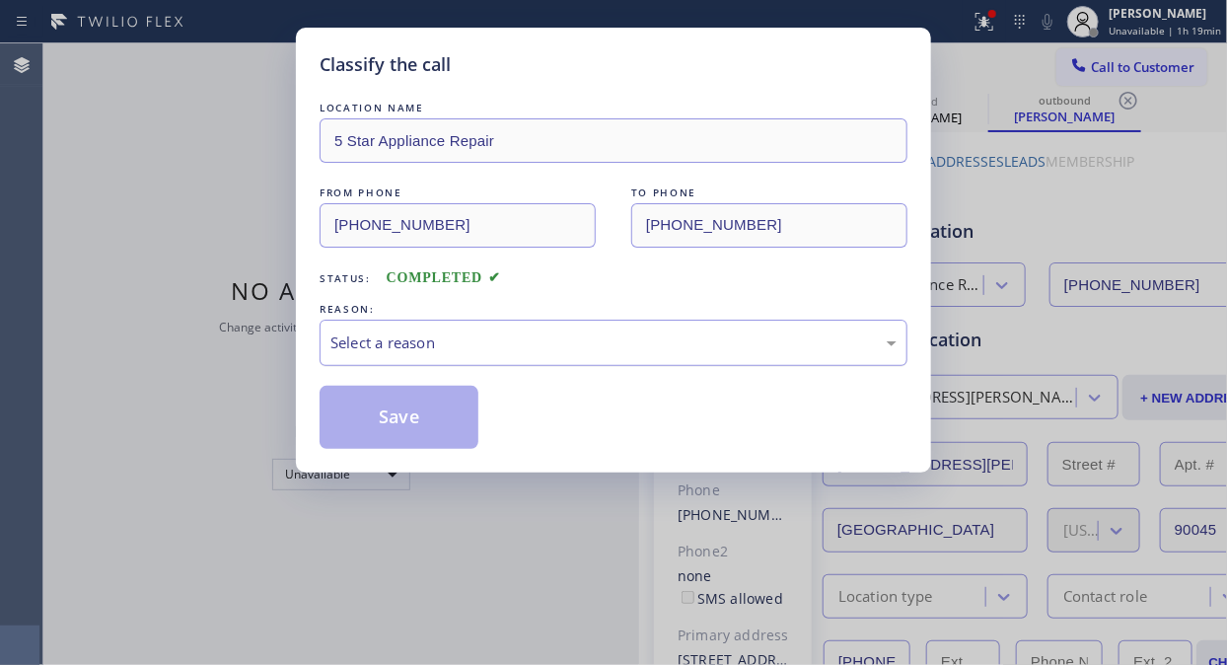
click at [592, 358] on div "Select a reason" at bounding box center [613, 342] width 588 height 46
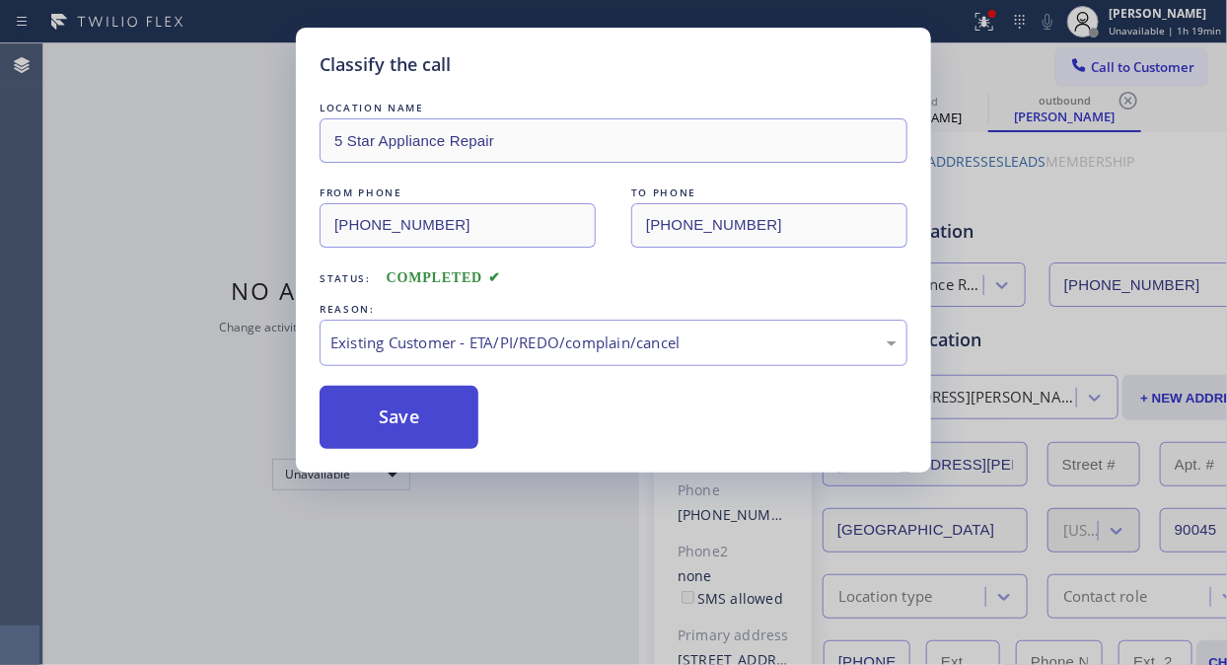
click at [429, 431] on button "Save" at bounding box center [398, 417] width 159 height 63
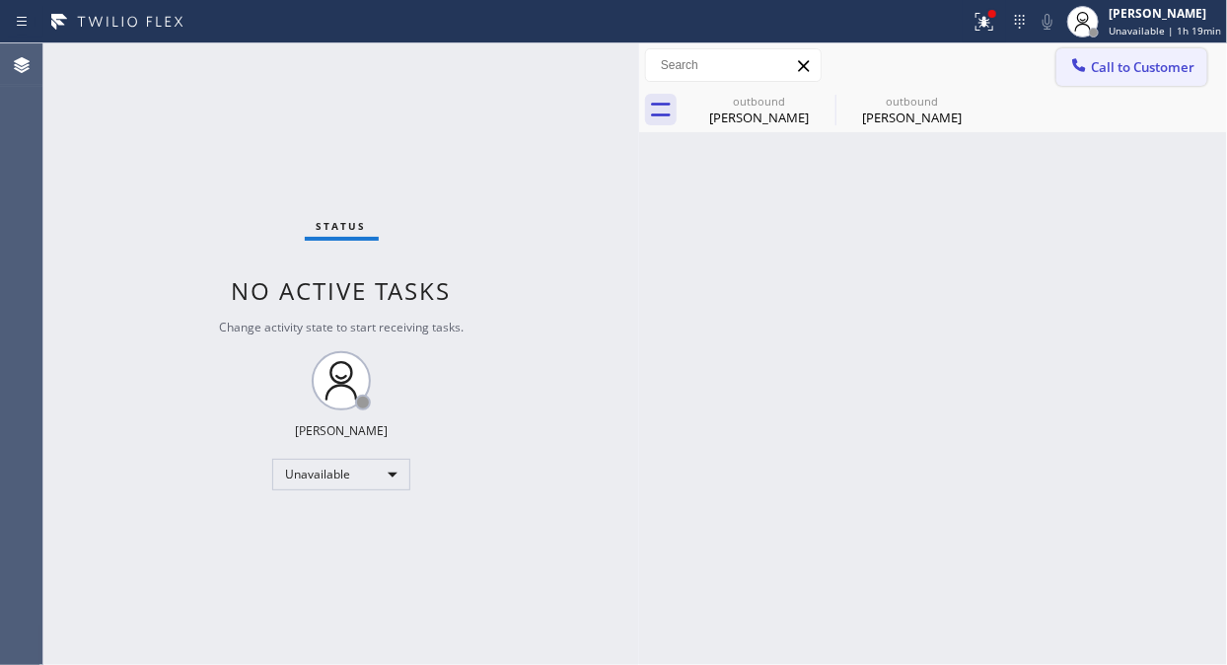
click at [1088, 71] on icon at bounding box center [1079, 65] width 20 height 20
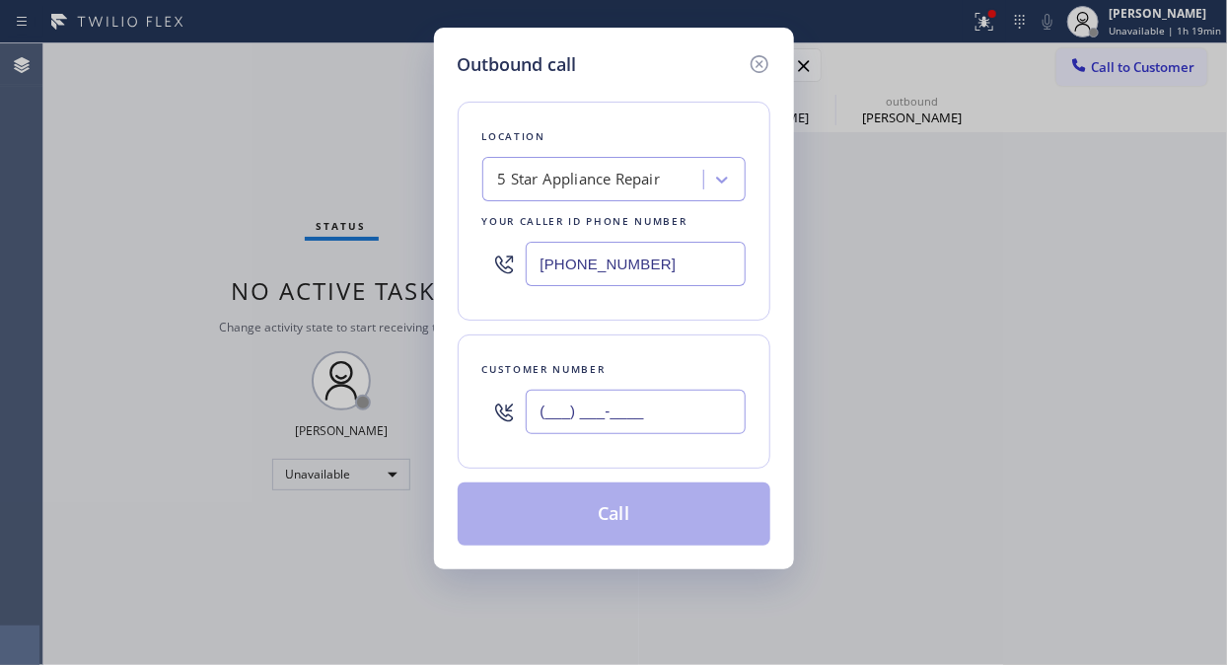
click at [624, 412] on input "(___) ___-____" at bounding box center [636, 411] width 220 height 44
paste input "310) 977-7317"
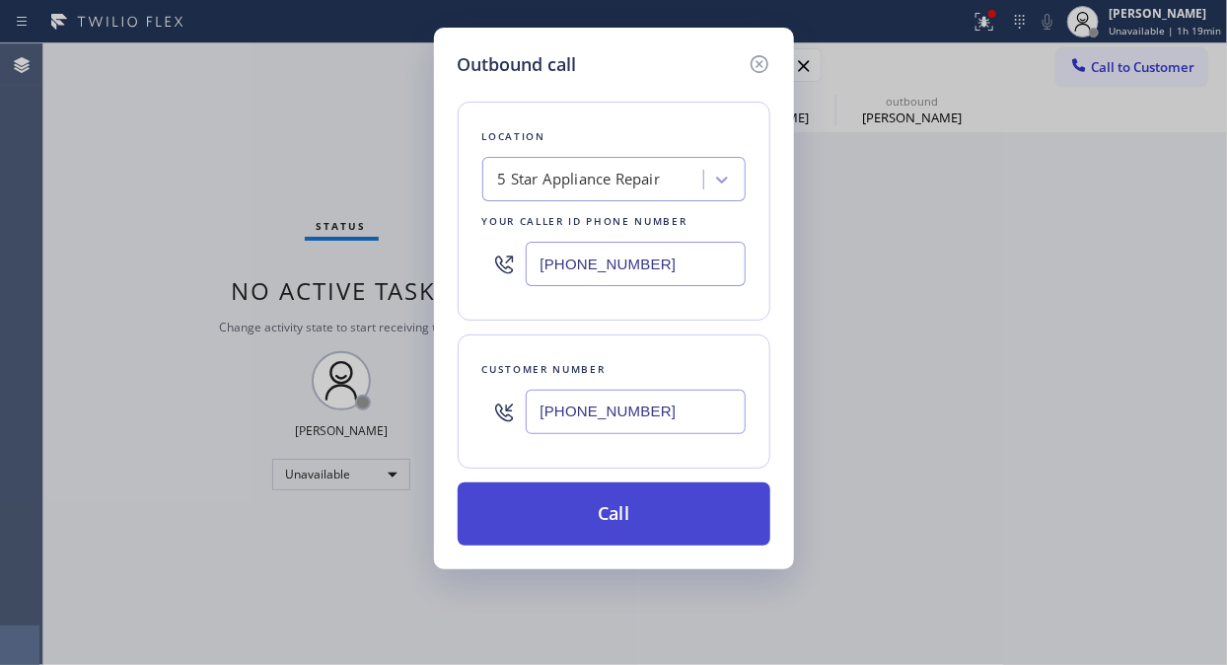
type input "[PHONE_NUMBER]"
click at [645, 504] on button "Call" at bounding box center [614, 513] width 313 height 63
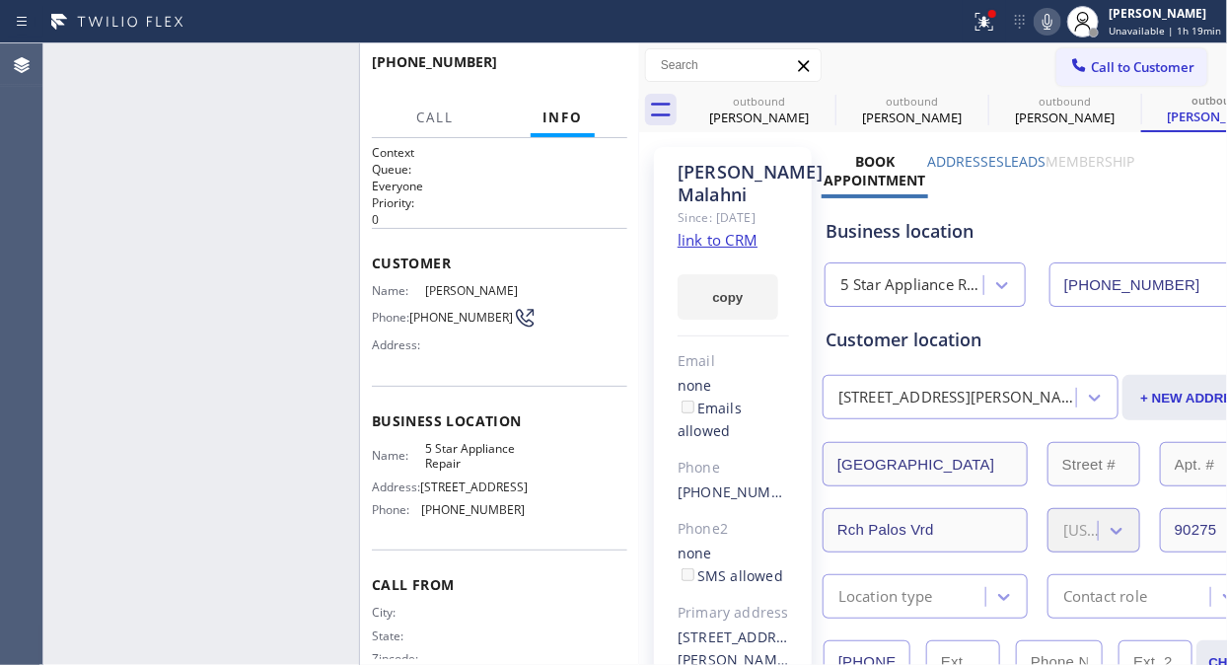
type input "[PHONE_NUMBER]"
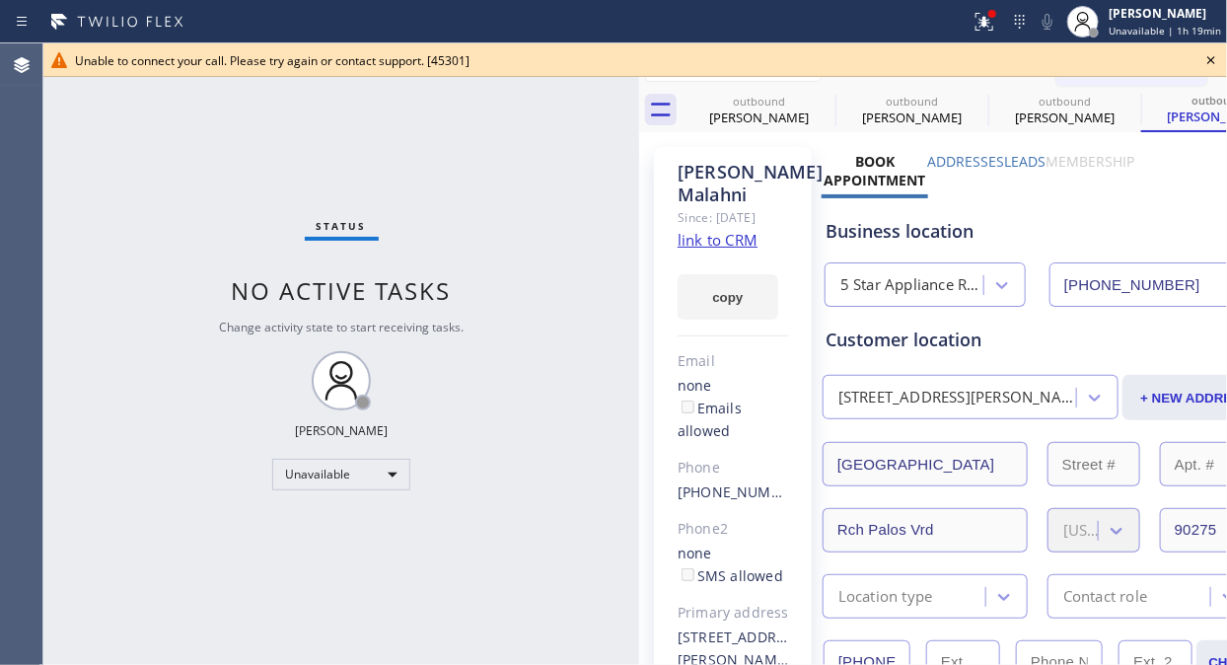
click at [1206, 64] on icon at bounding box center [1211, 60] width 24 height 24
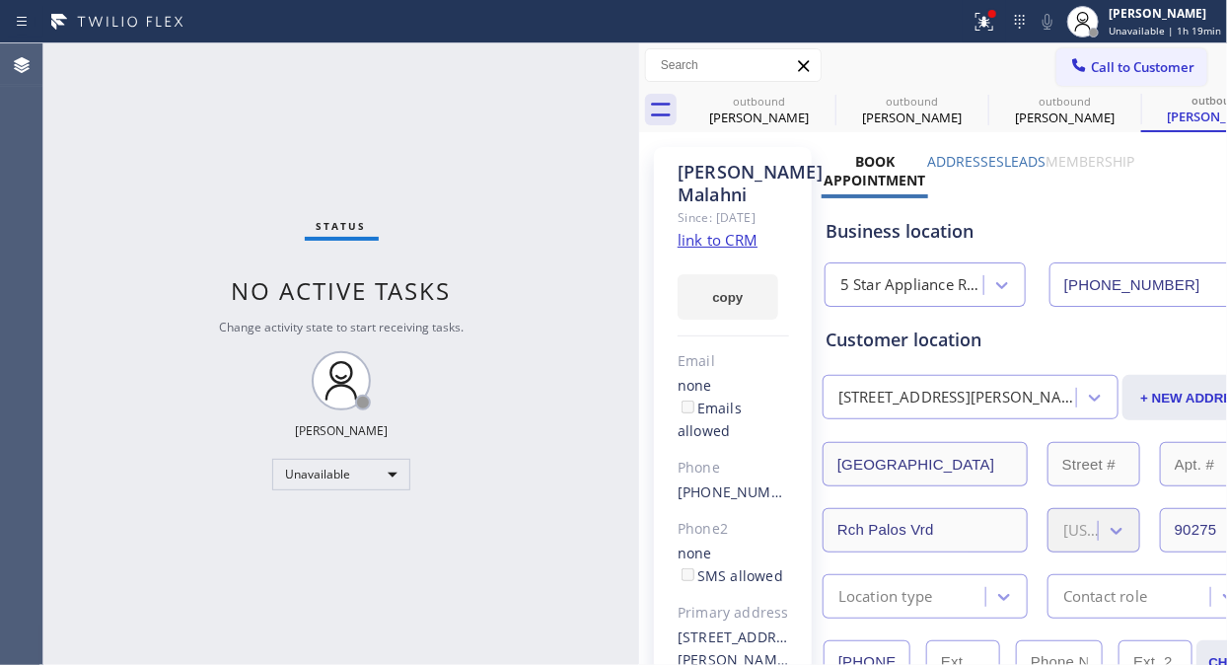
click at [988, 64] on div "Call to Customer Outbound call Location 5 Star Appliance Repair Your caller id …" at bounding box center [933, 65] width 588 height 35
click at [1108, 60] on span "Call to Customer" at bounding box center [1143, 67] width 104 height 18
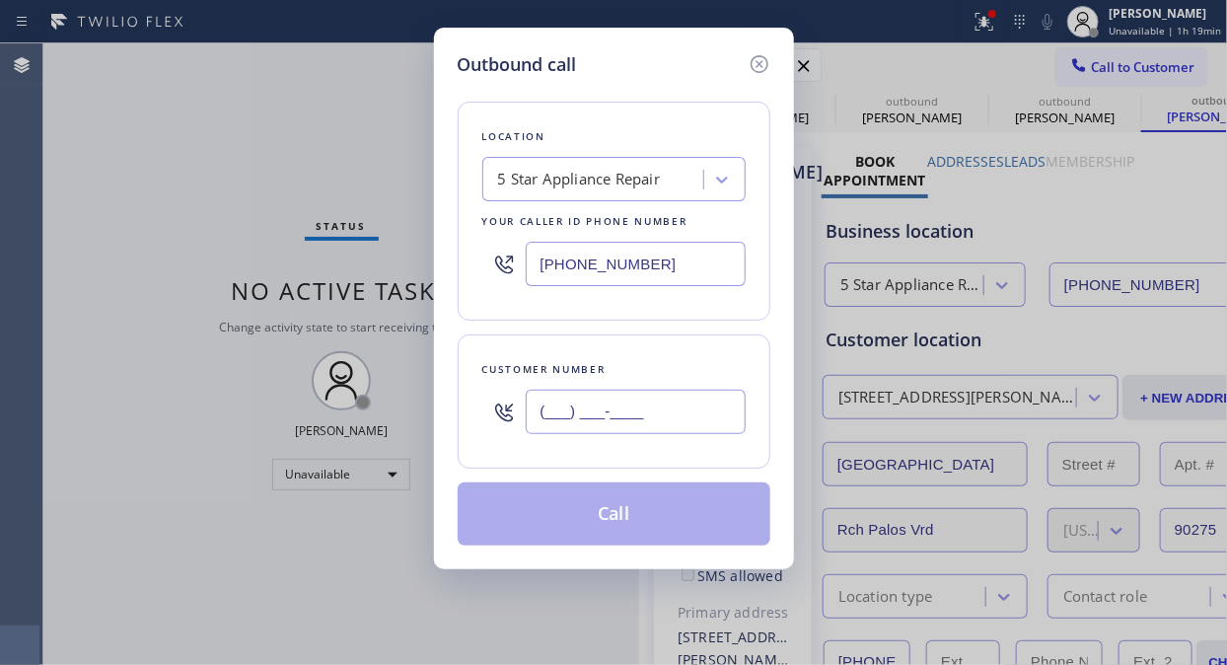
click at [647, 401] on input "(___) ___-____" at bounding box center [636, 411] width 220 height 44
paste input "415) 847-2763"
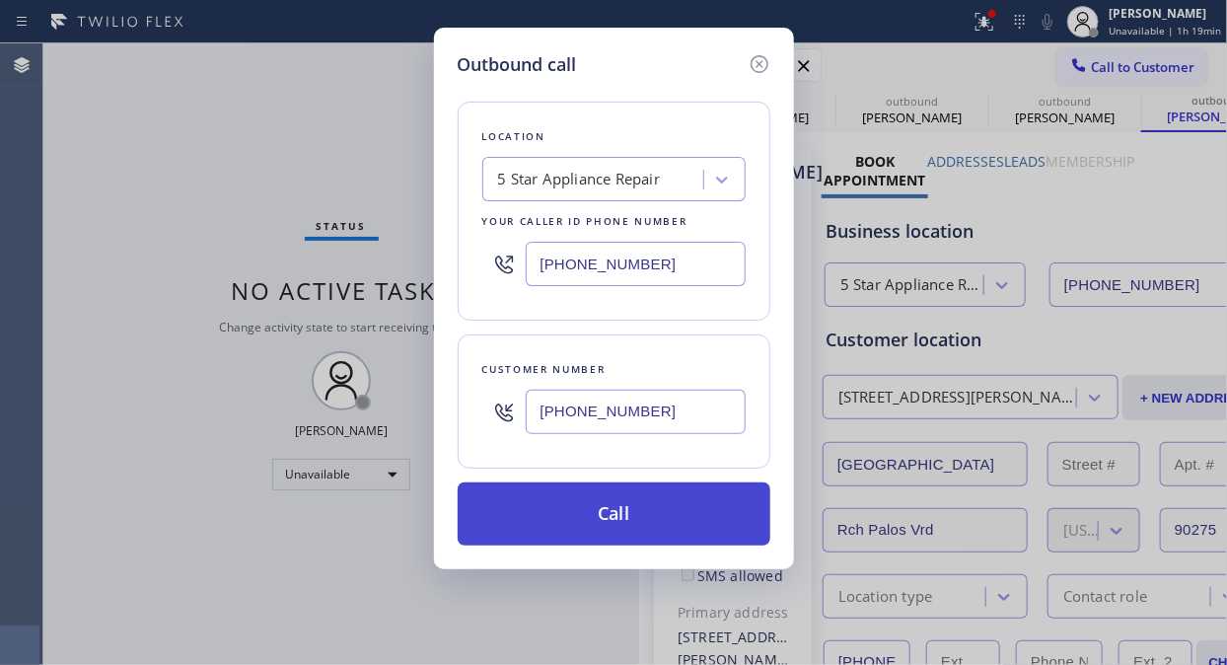
type input "[PHONE_NUMBER]"
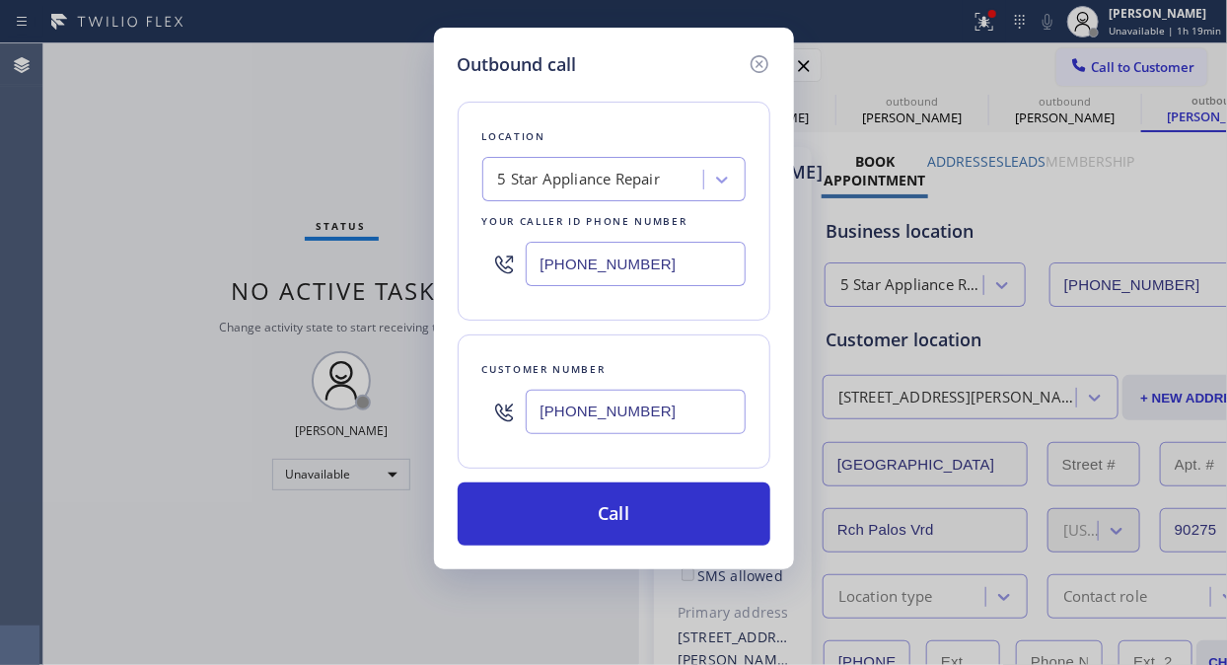
drag, startPoint x: 672, startPoint y: 511, endPoint x: 899, endPoint y: 153, distance: 423.7
click at [673, 511] on button "Call" at bounding box center [614, 513] width 313 height 63
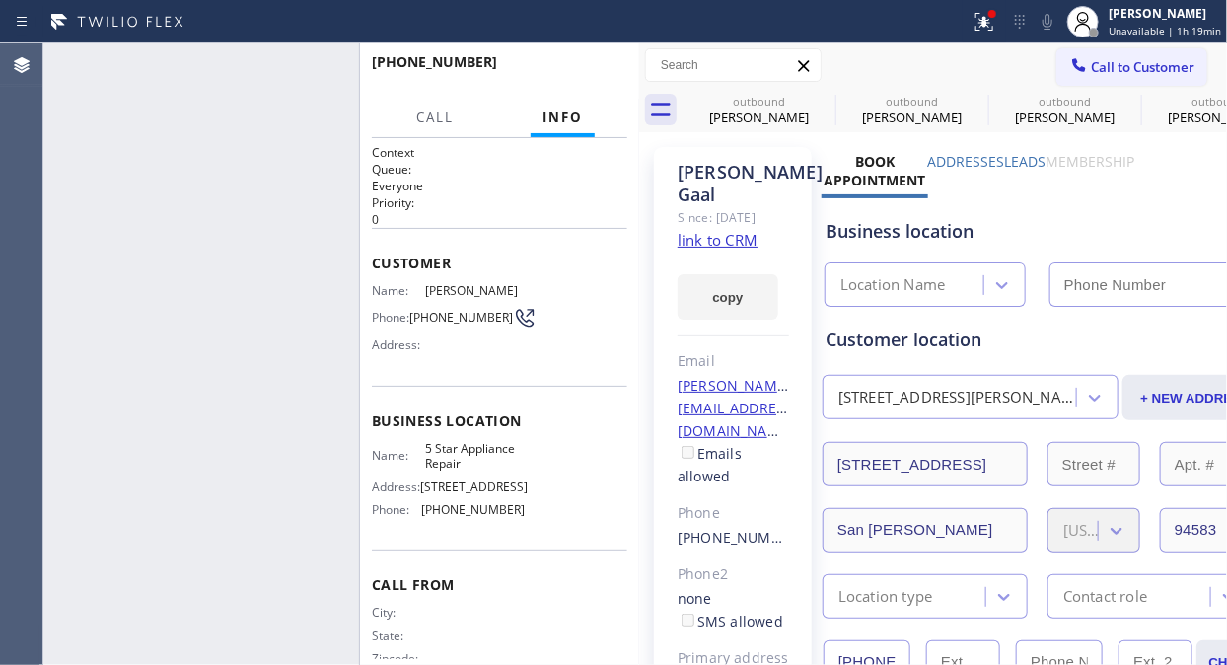
type input "[PHONE_NUMBER]"
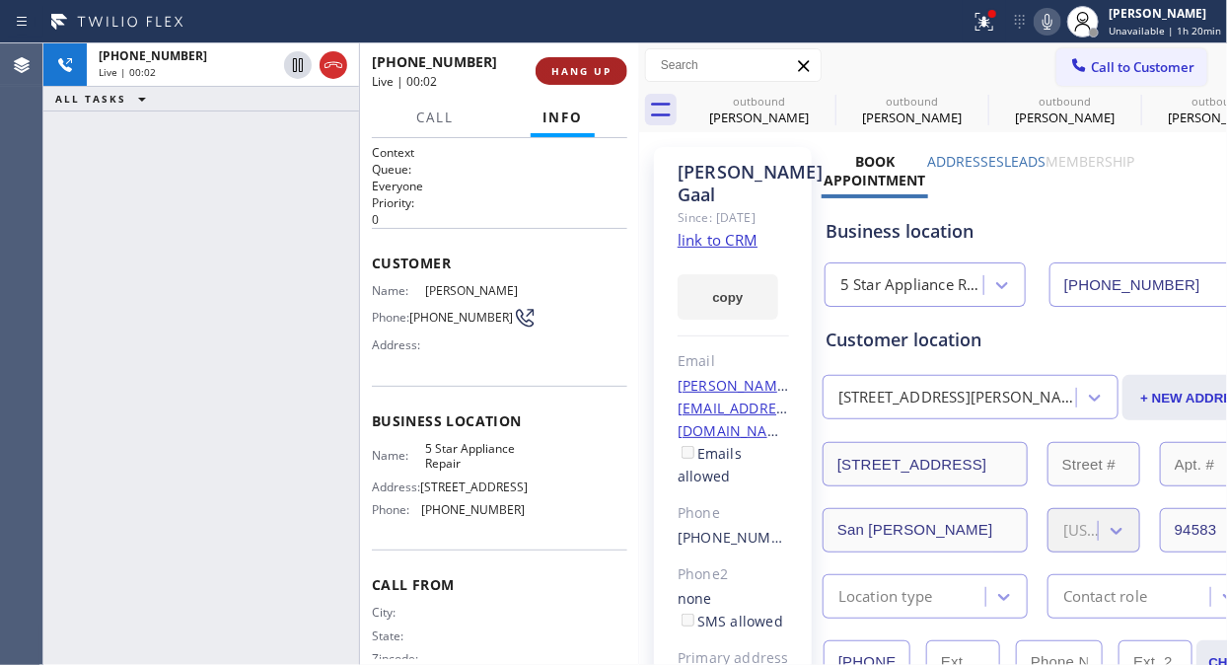
click at [598, 69] on span "HANG UP" at bounding box center [581, 71] width 60 height 14
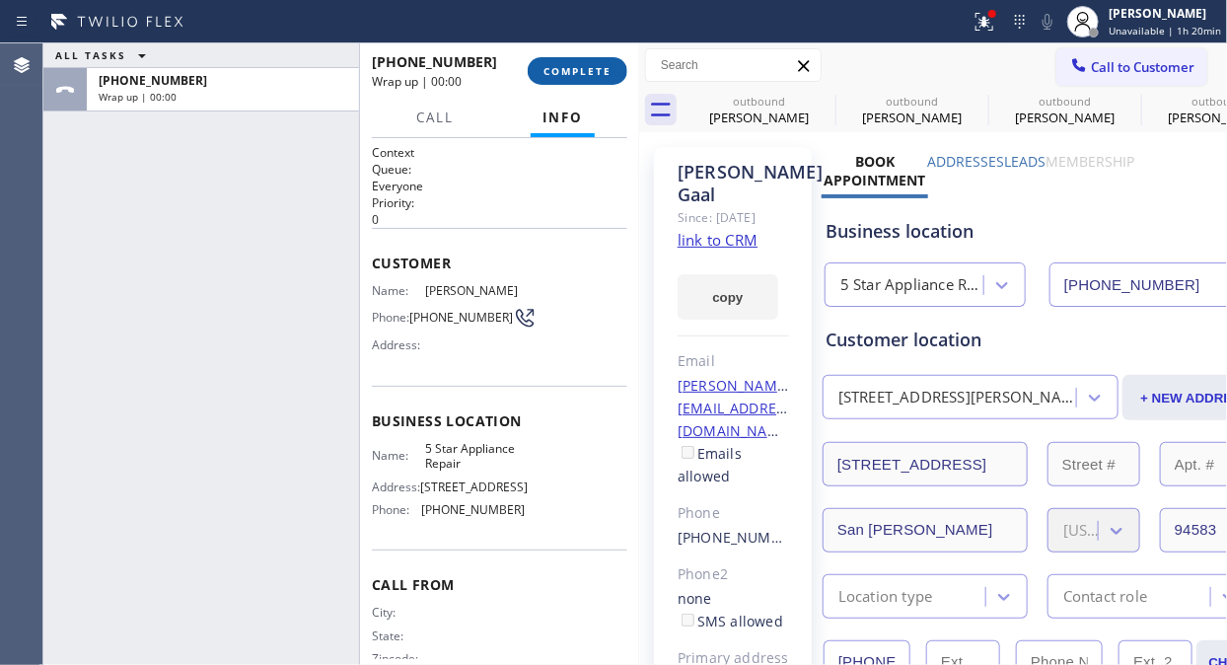
click at [598, 69] on span "COMPLETE" at bounding box center [577, 71] width 68 height 14
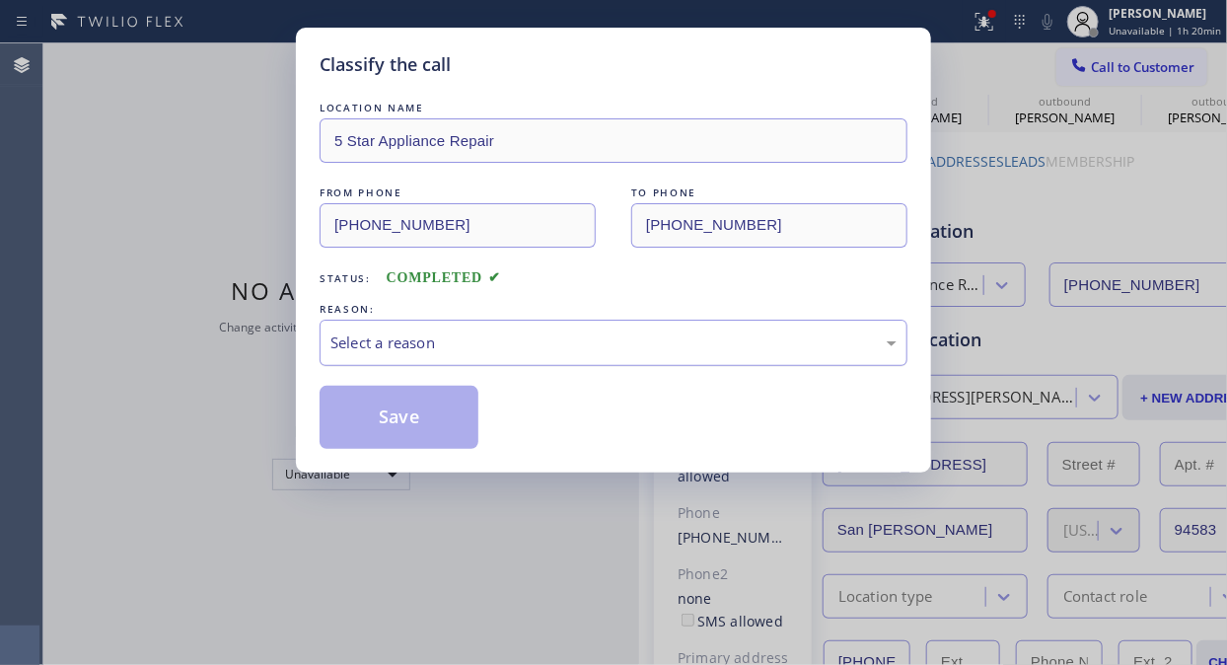
click at [592, 350] on div "Select a reason" at bounding box center [613, 342] width 566 height 23
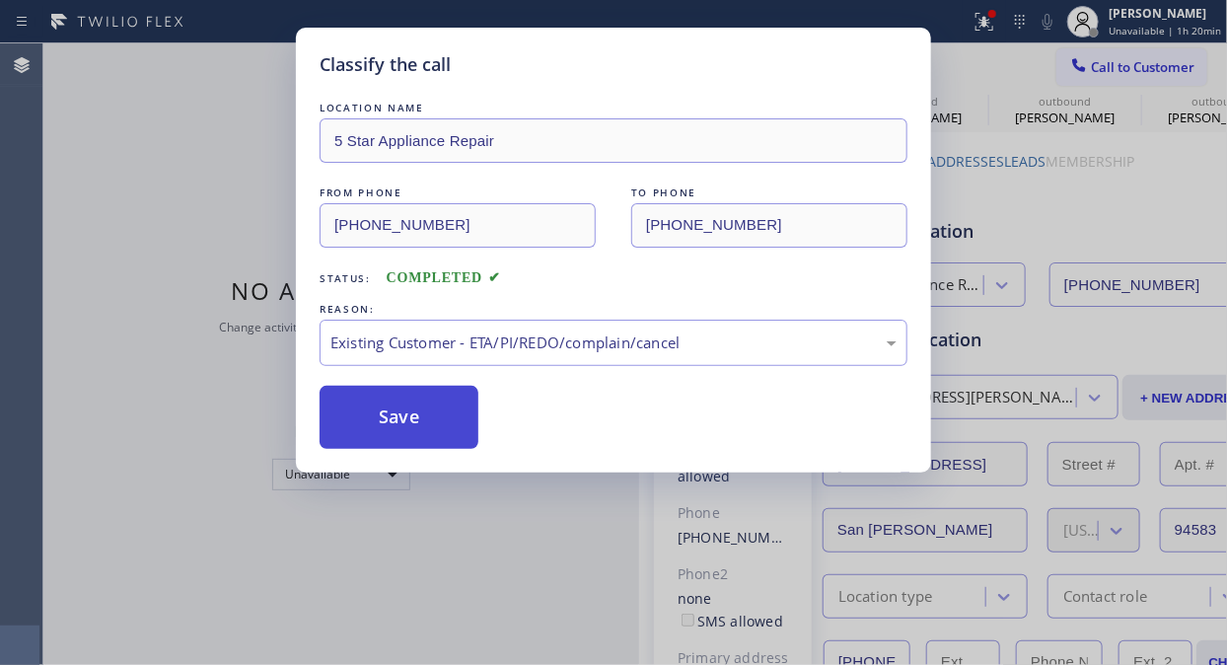
click at [419, 410] on button "Save" at bounding box center [398, 417] width 159 height 63
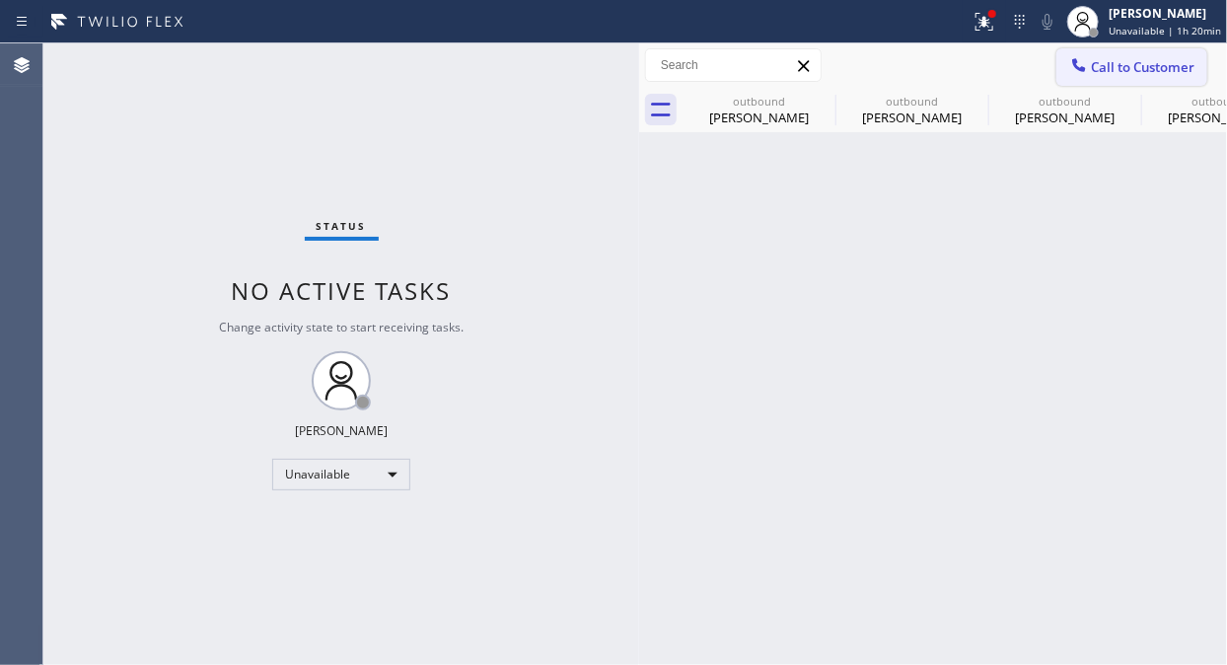
click at [1095, 61] on span "Call to Customer" at bounding box center [1143, 67] width 104 height 18
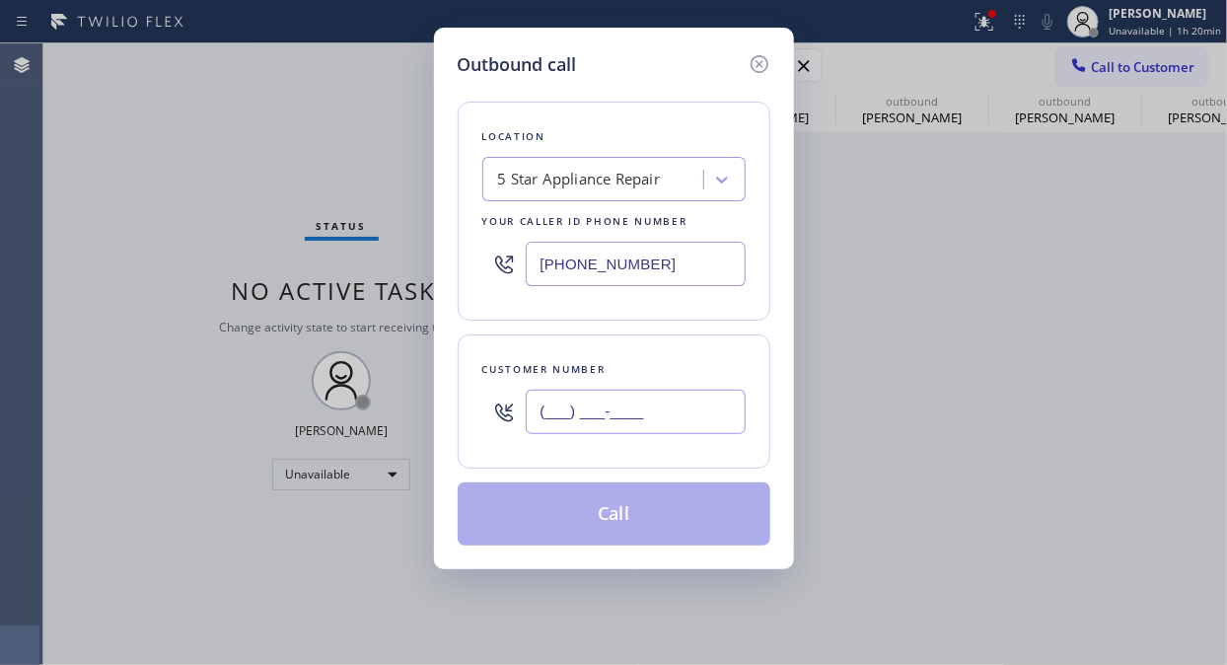
click at [651, 427] on input "(___) ___-____" at bounding box center [636, 411] width 220 height 44
paste input "480) 734-3826"
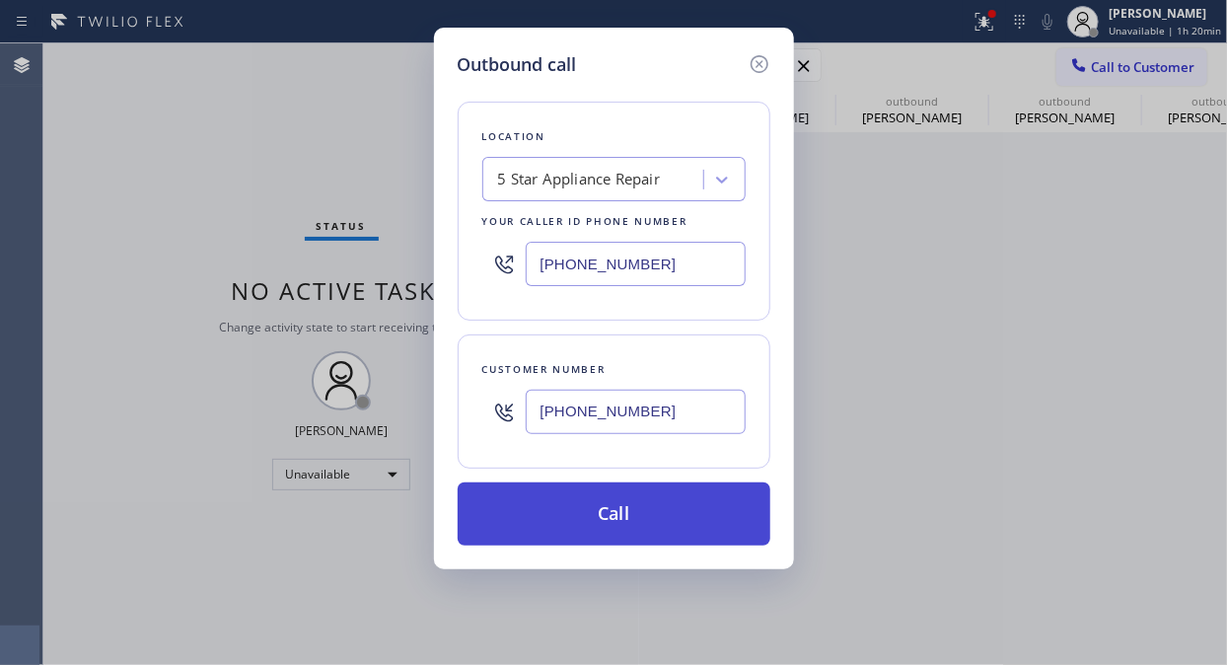
type input "[PHONE_NUMBER]"
click at [704, 507] on button "Call" at bounding box center [614, 513] width 313 height 63
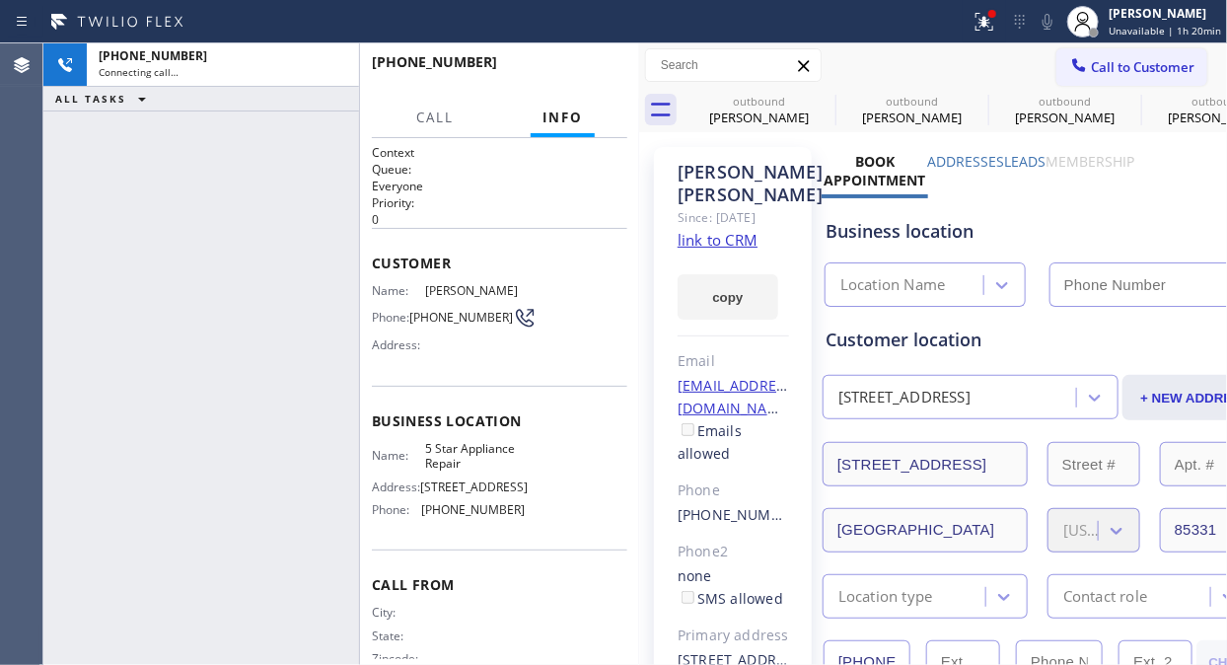
drag, startPoint x: 119, startPoint y: 227, endPoint x: 598, endPoint y: 3, distance: 528.0
click at [119, 227] on div "[PHONE_NUMBER] Connecting call… ALL TASKS ALL TASKS ACTIVE TASKS TASKS IN WRAP …" at bounding box center [201, 353] width 316 height 621
type input "[PHONE_NUMBER]"
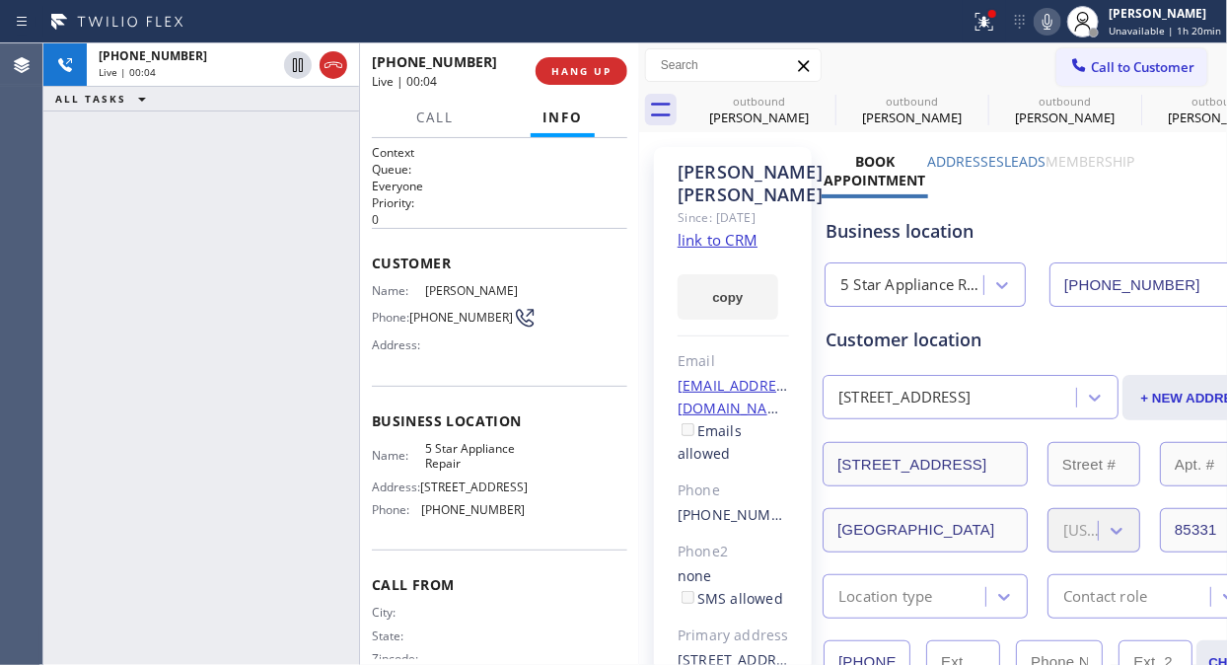
click at [706, 249] on link "link to CRM" at bounding box center [717, 240] width 80 height 20
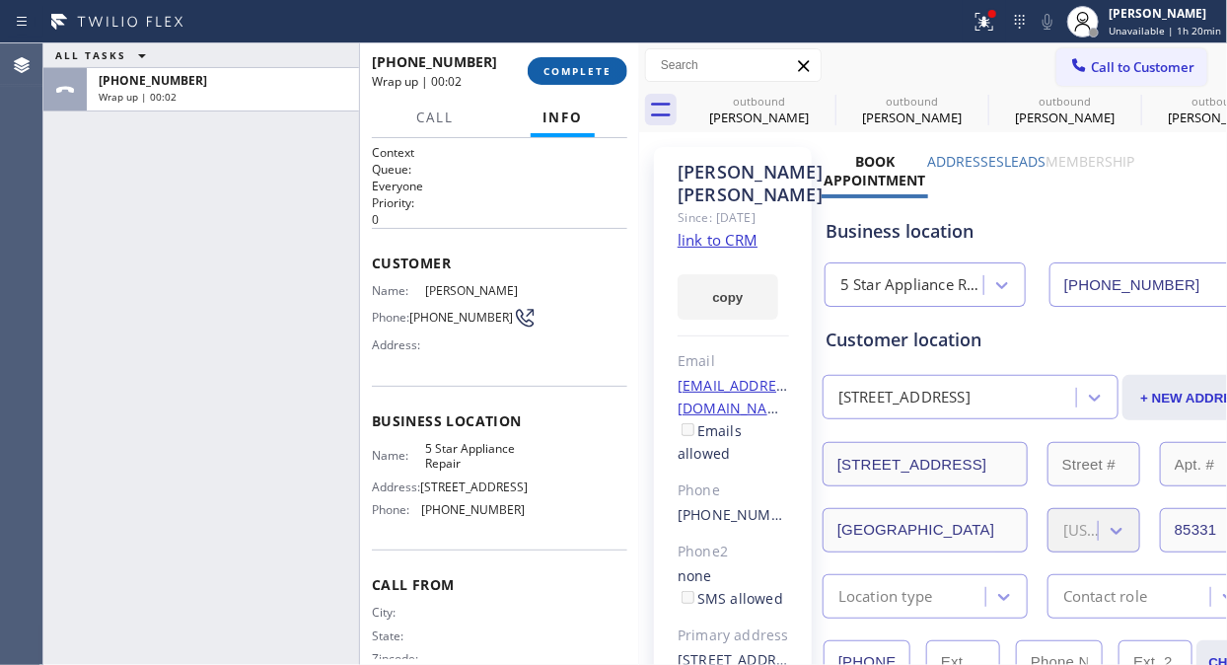
click at [598, 76] on span "COMPLETE" at bounding box center [577, 71] width 68 height 14
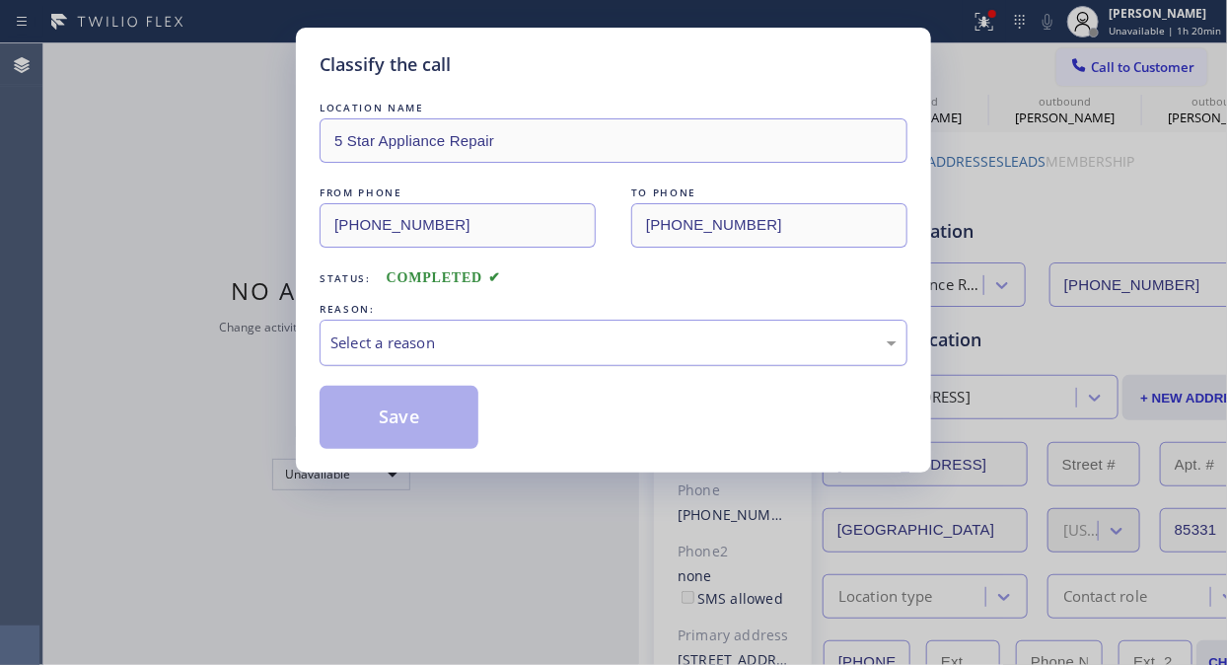
click at [609, 363] on div "Select a reason" at bounding box center [613, 342] width 588 height 46
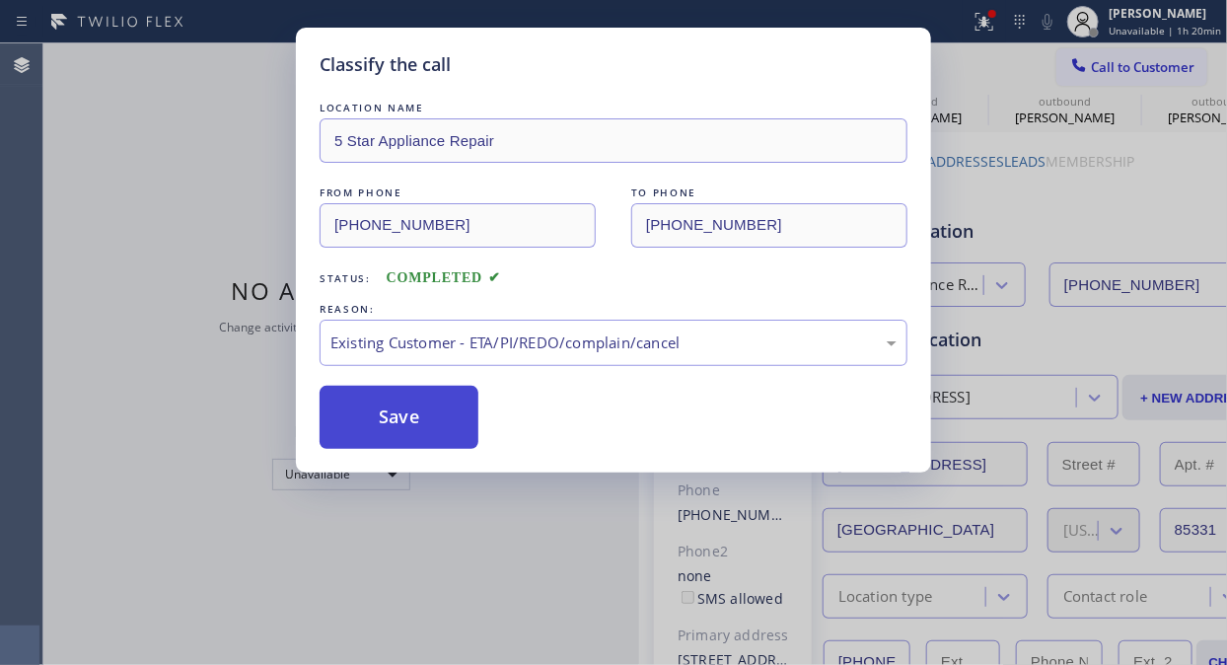
click at [382, 418] on button "Save" at bounding box center [398, 417] width 159 height 63
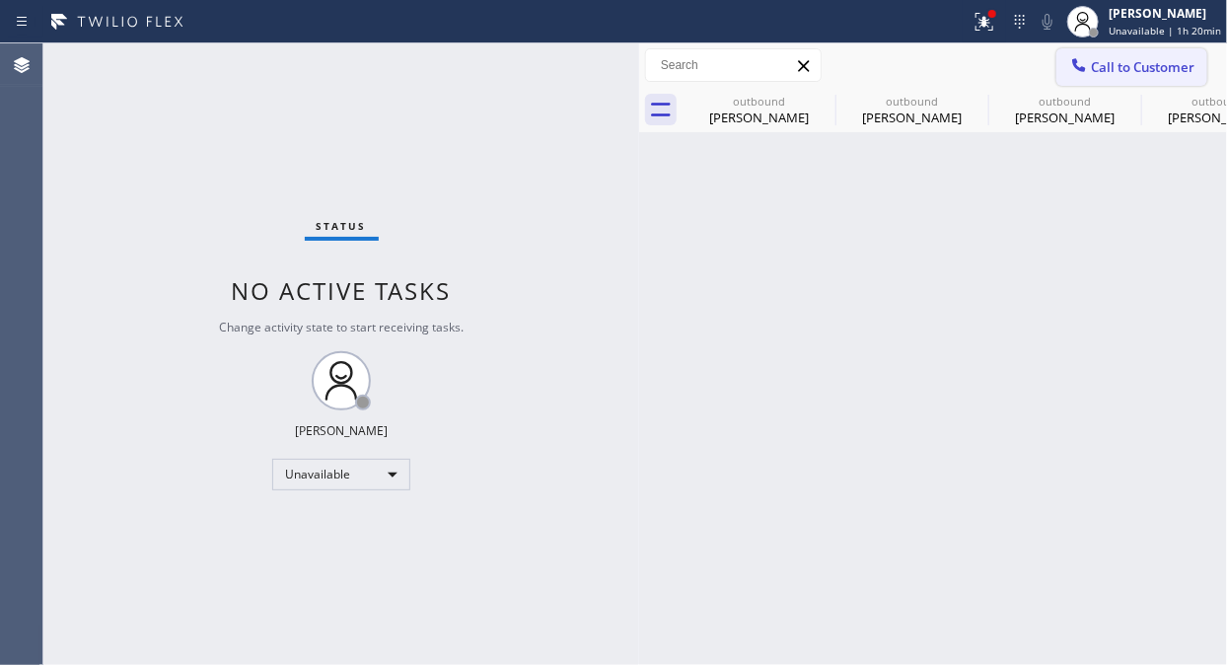
click at [1095, 59] on span "Call to Customer" at bounding box center [1143, 67] width 104 height 18
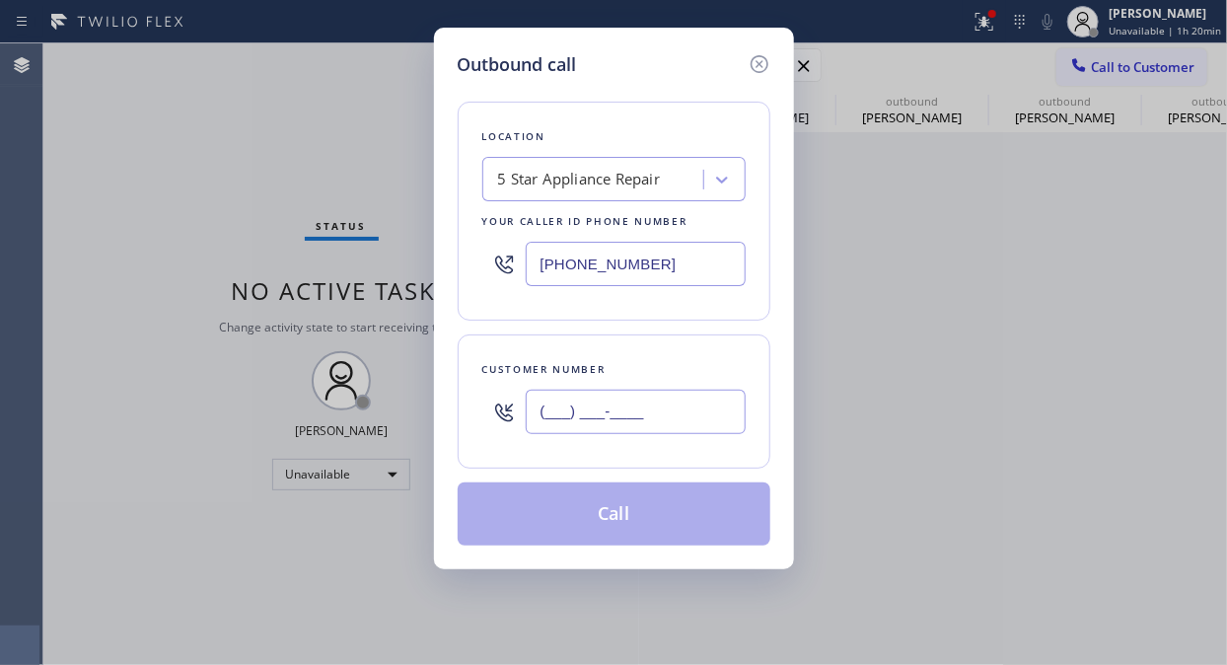
click at [593, 412] on input "(___) ___-____" at bounding box center [636, 411] width 220 height 44
paste input "310) 408-8760"
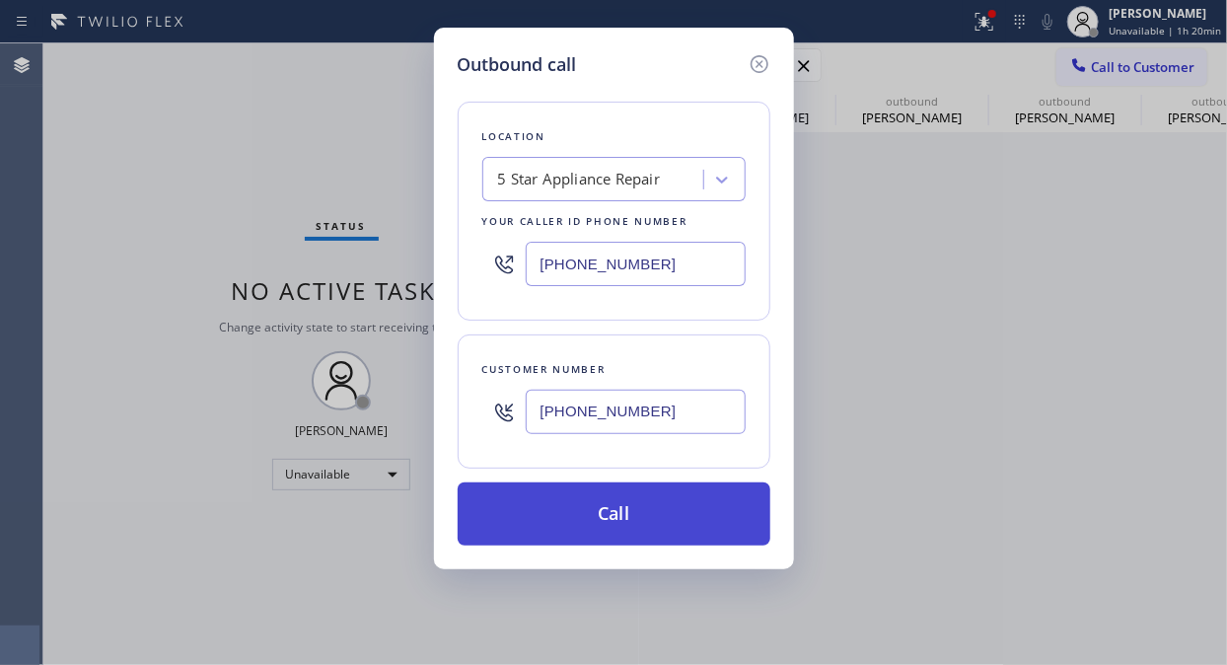
type input "[PHONE_NUMBER]"
click at [639, 505] on button "Call" at bounding box center [614, 513] width 313 height 63
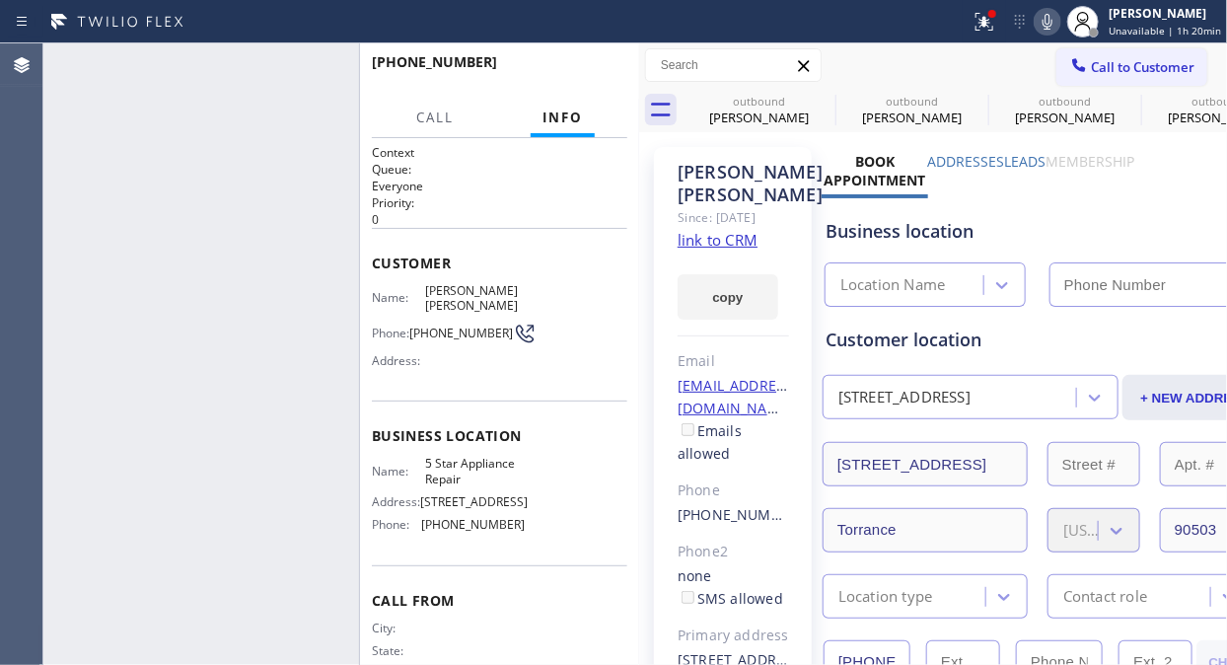
type input "[PHONE_NUMBER]"
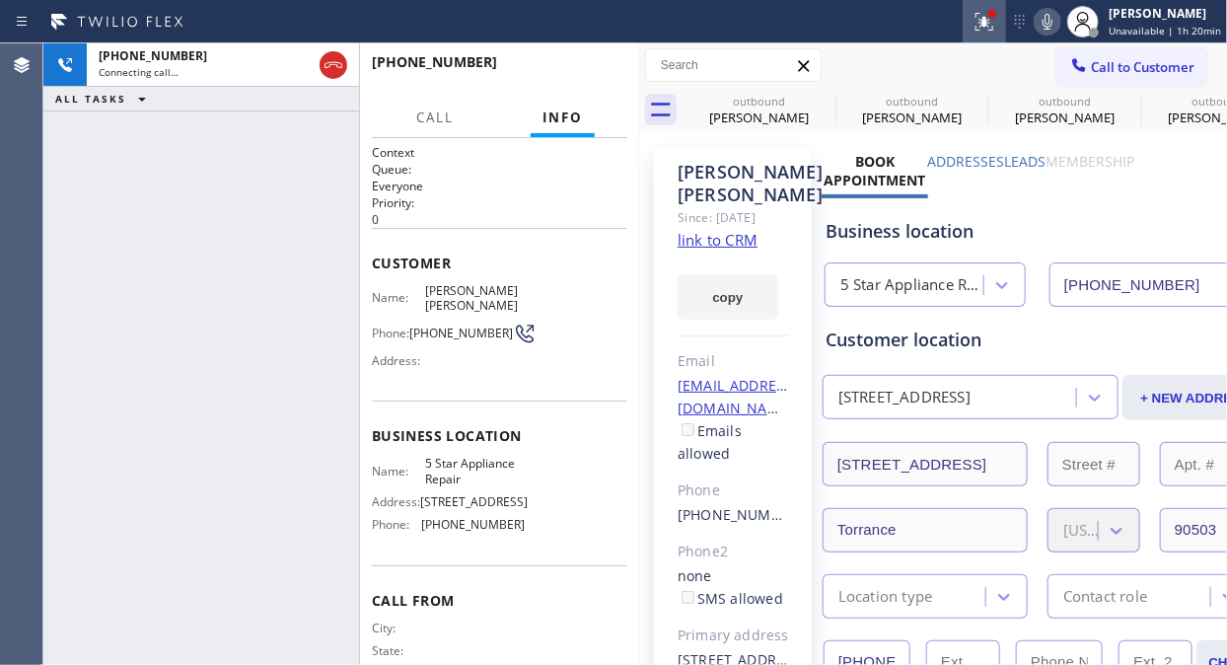
drag, startPoint x: 964, startPoint y: 6, endPoint x: 986, endPoint y: 23, distance: 27.4
click at [972, 13] on div "Status report Issues detected These issues could affect your workflow. Please c…" at bounding box center [613, 21] width 1227 height 43
drag, startPoint x: 986, startPoint y: 23, endPoint x: 984, endPoint y: 49, distance: 26.7
click at [987, 24] on icon at bounding box center [984, 22] width 24 height 24
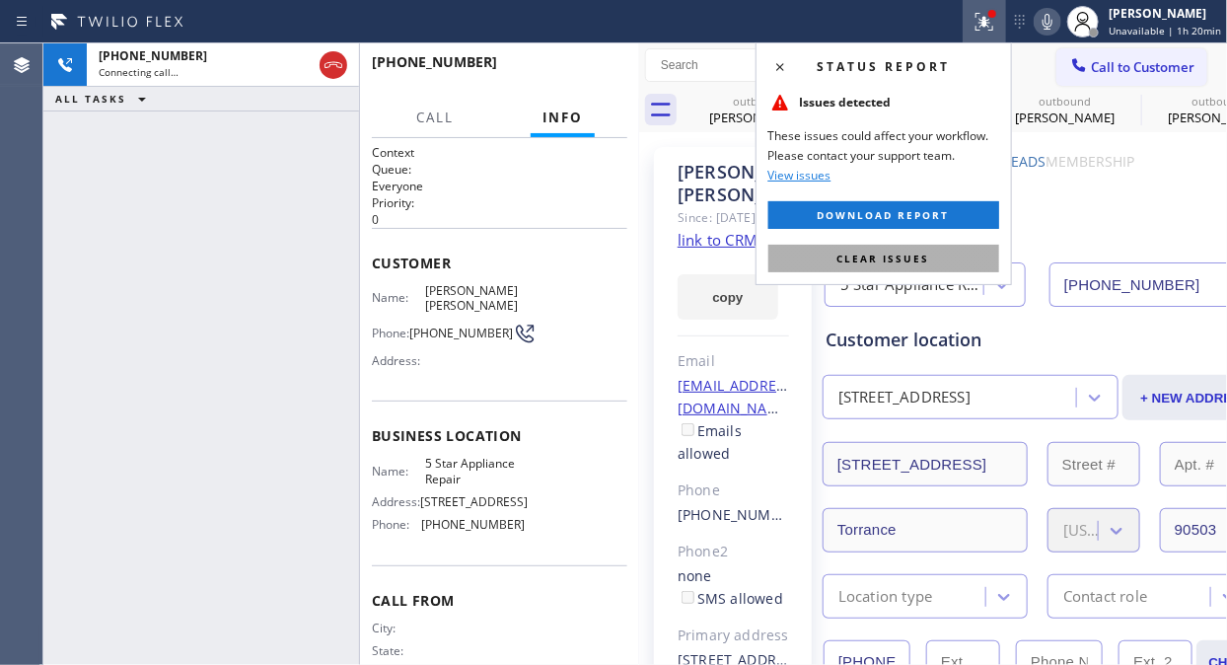
click at [892, 268] on button "Clear issues" at bounding box center [883, 259] width 231 height 28
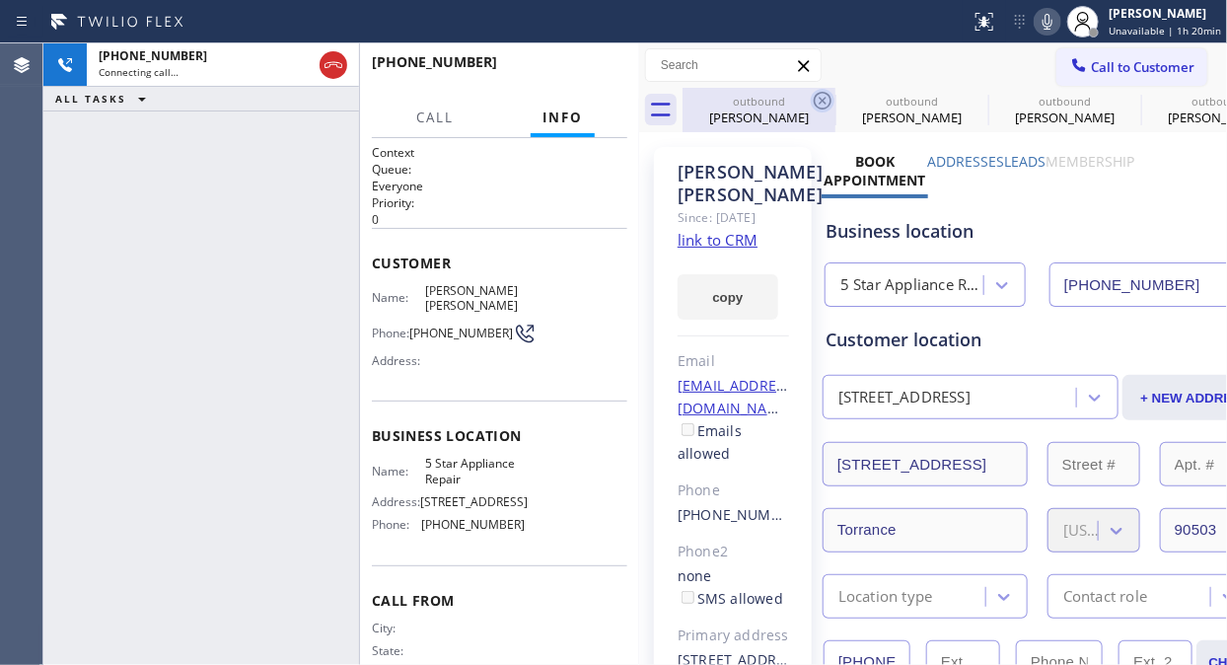
click at [820, 101] on icon at bounding box center [823, 101] width 24 height 24
click at [0, 0] on icon at bounding box center [0, 0] width 0 height 0
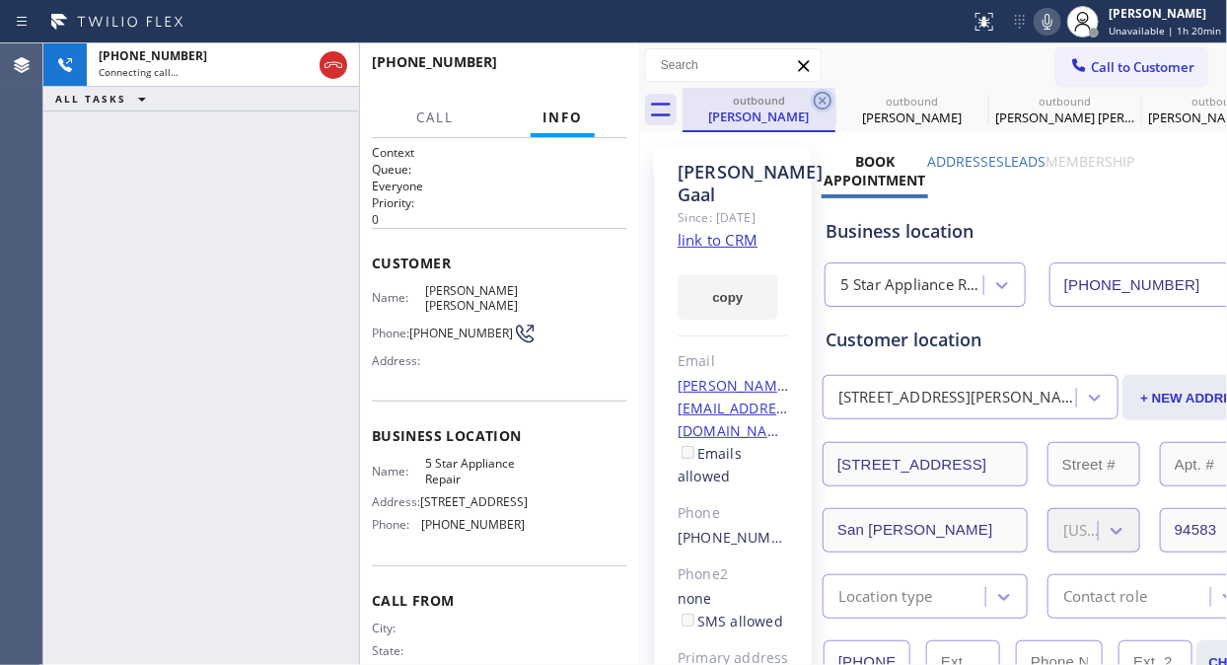
click at [825, 99] on icon at bounding box center [823, 101] width 24 height 24
click at [0, 0] on icon at bounding box center [0, 0] width 0 height 0
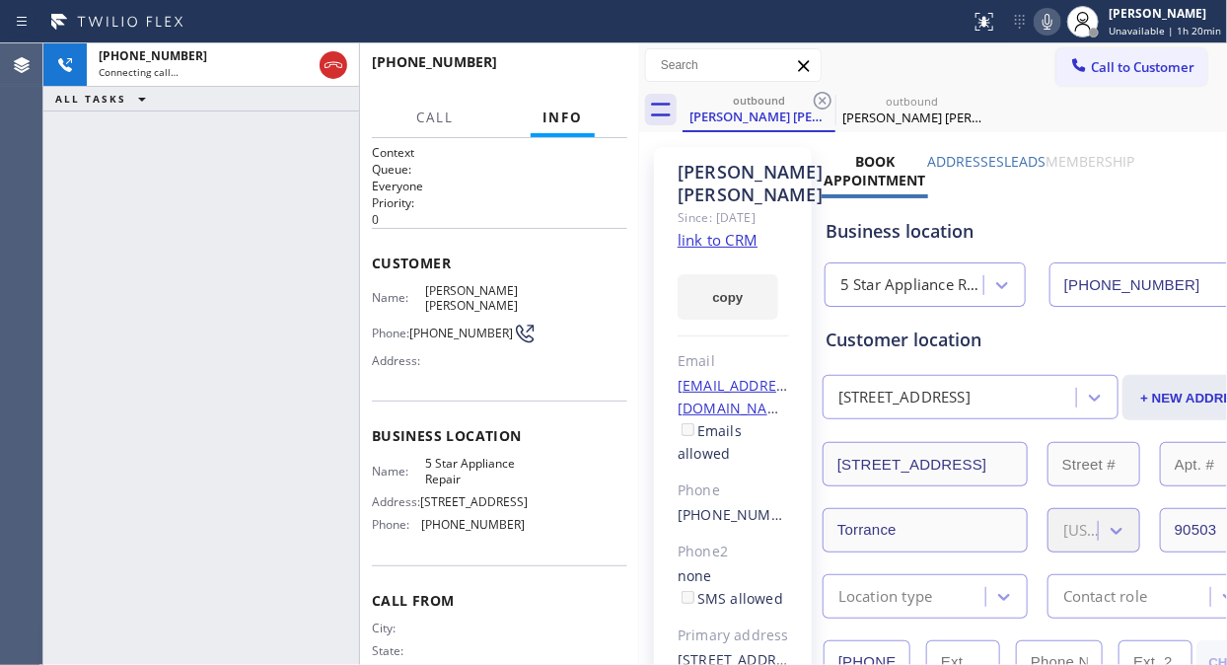
click at [825, 99] on icon at bounding box center [823, 101] width 24 height 24
drag, startPoint x: 820, startPoint y: 99, endPoint x: 682, endPoint y: 103, distance: 138.1
click at [812, 100] on icon at bounding box center [823, 101] width 24 height 24
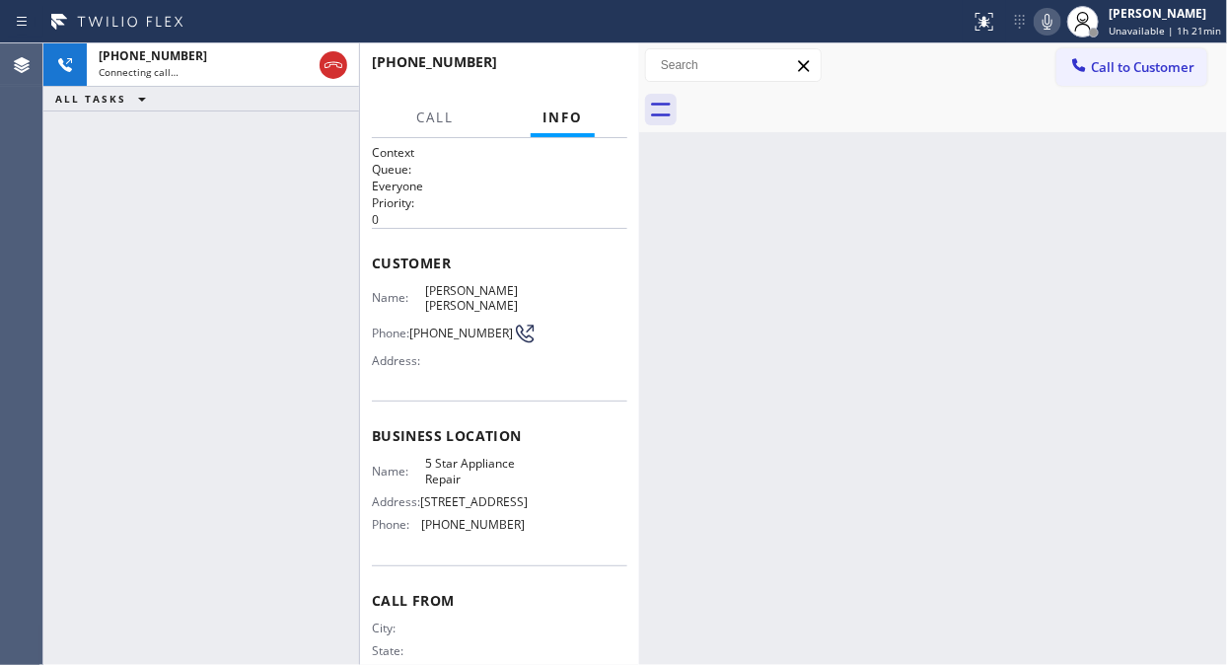
click at [195, 138] on div "[PHONE_NUMBER] Connecting call… ALL TASKS ALL TASKS ACTIVE TASKS TASKS IN WRAP …" at bounding box center [201, 353] width 316 height 621
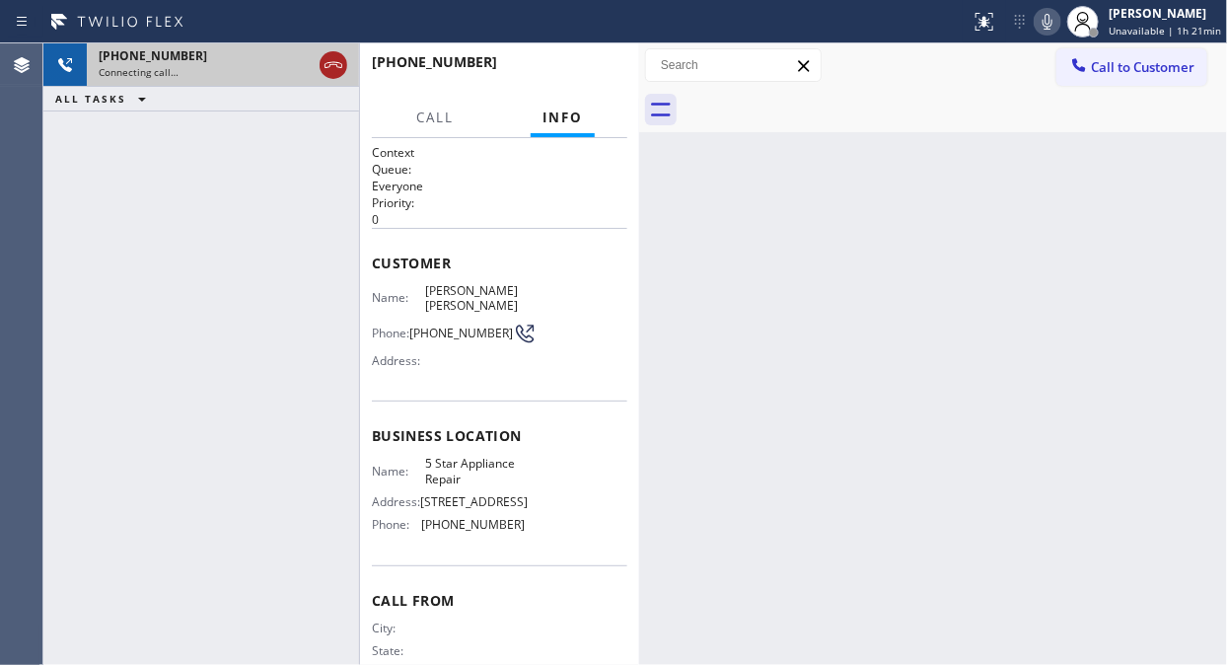
click at [338, 63] on icon at bounding box center [333, 65] width 24 height 24
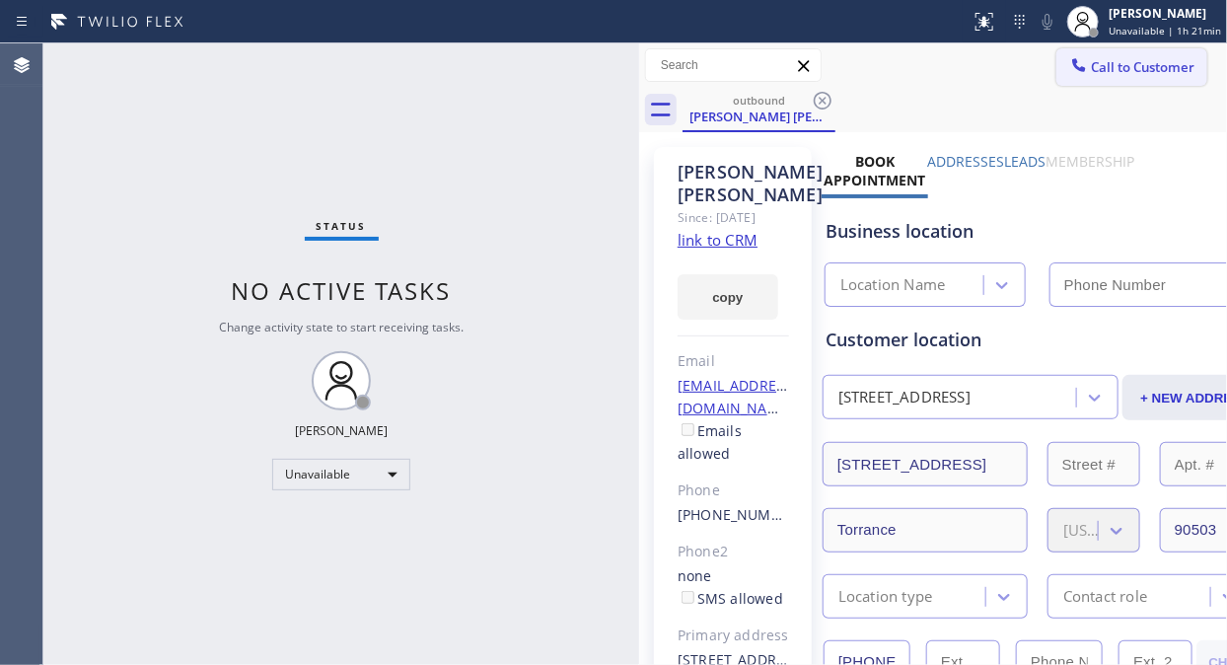
click at [1095, 72] on span "Call to Customer" at bounding box center [1143, 67] width 104 height 18
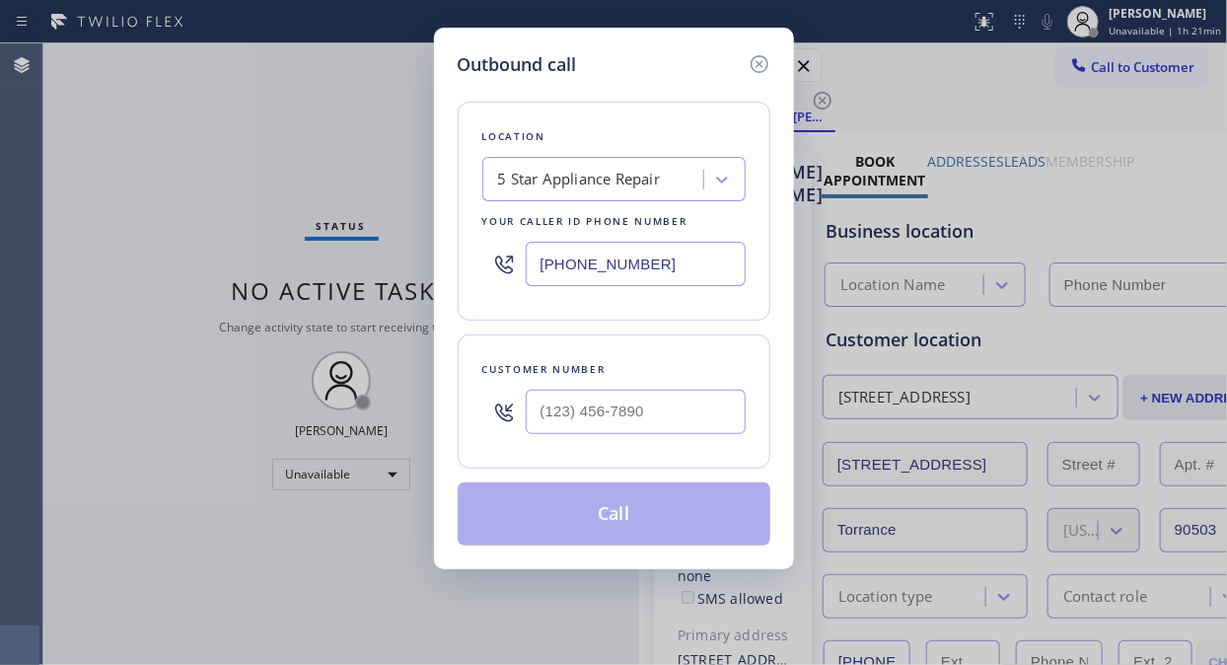
type input "[PHONE_NUMBER]"
click at [539, 428] on input "(___) ___-____" at bounding box center [636, 411] width 220 height 44
paste input "310) 946-9299"
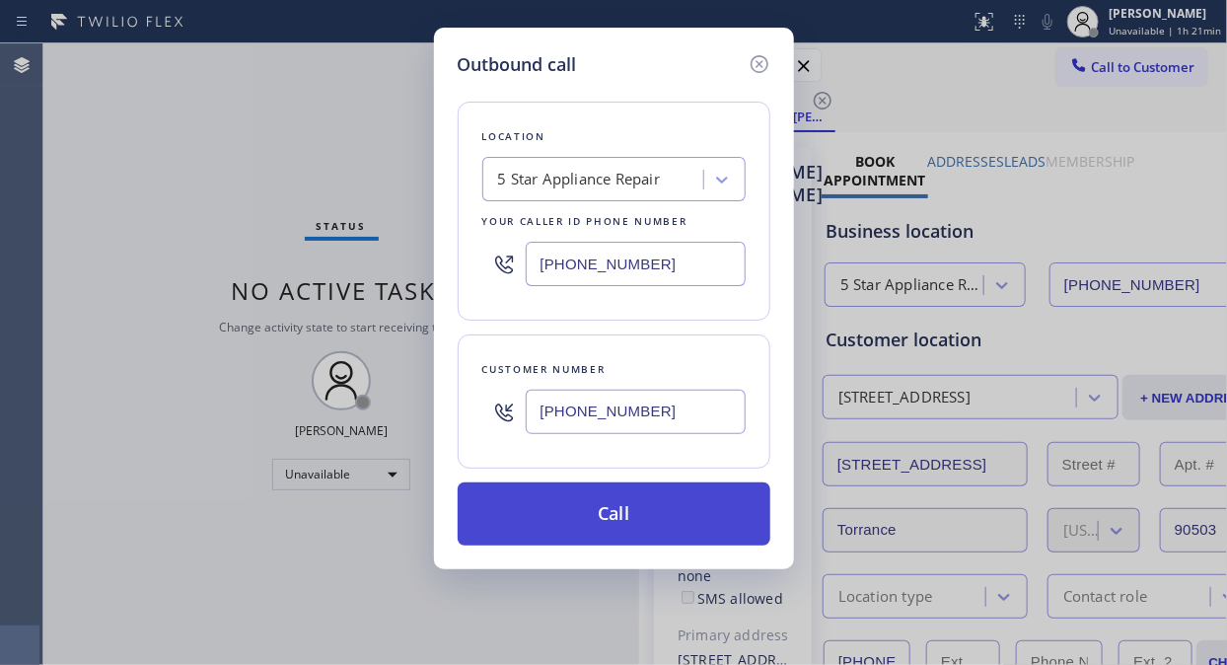
type input "[PHONE_NUMBER]"
click at [656, 534] on button "Call" at bounding box center [614, 513] width 313 height 63
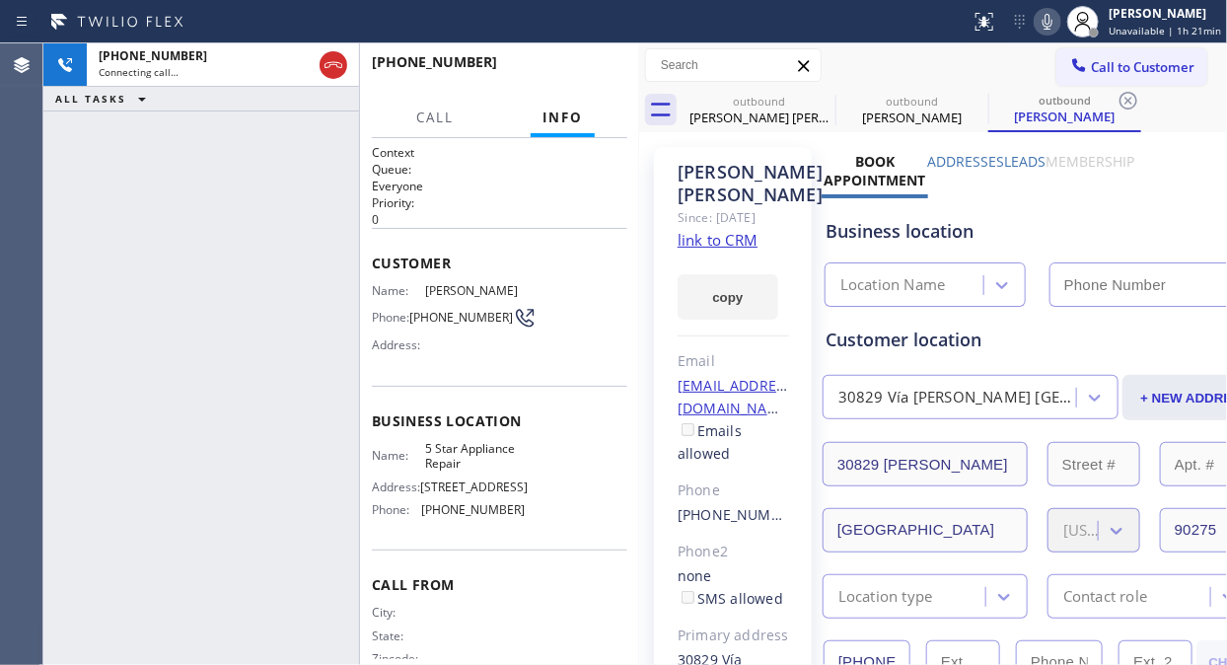
type input "[PHONE_NUMBER]"
click at [711, 249] on link "link to CRM" at bounding box center [717, 240] width 80 height 20
click at [1049, 12] on icon at bounding box center [1047, 22] width 24 height 24
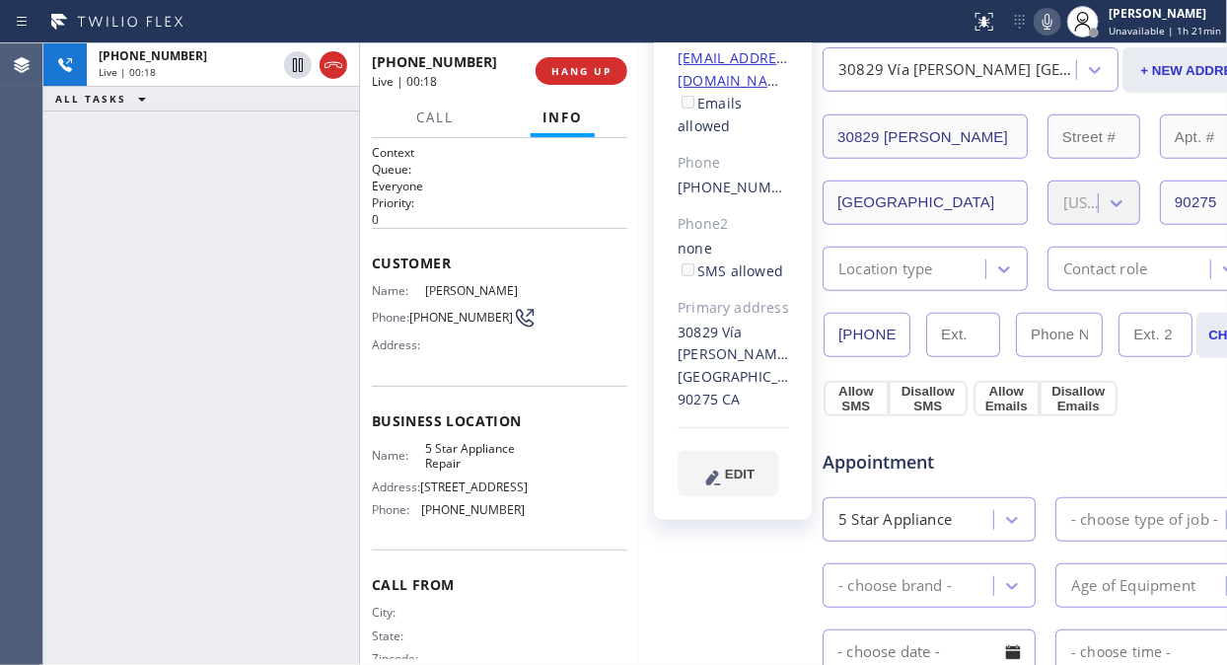
scroll to position [328, 0]
click at [582, 73] on span "HANG UP" at bounding box center [581, 71] width 60 height 14
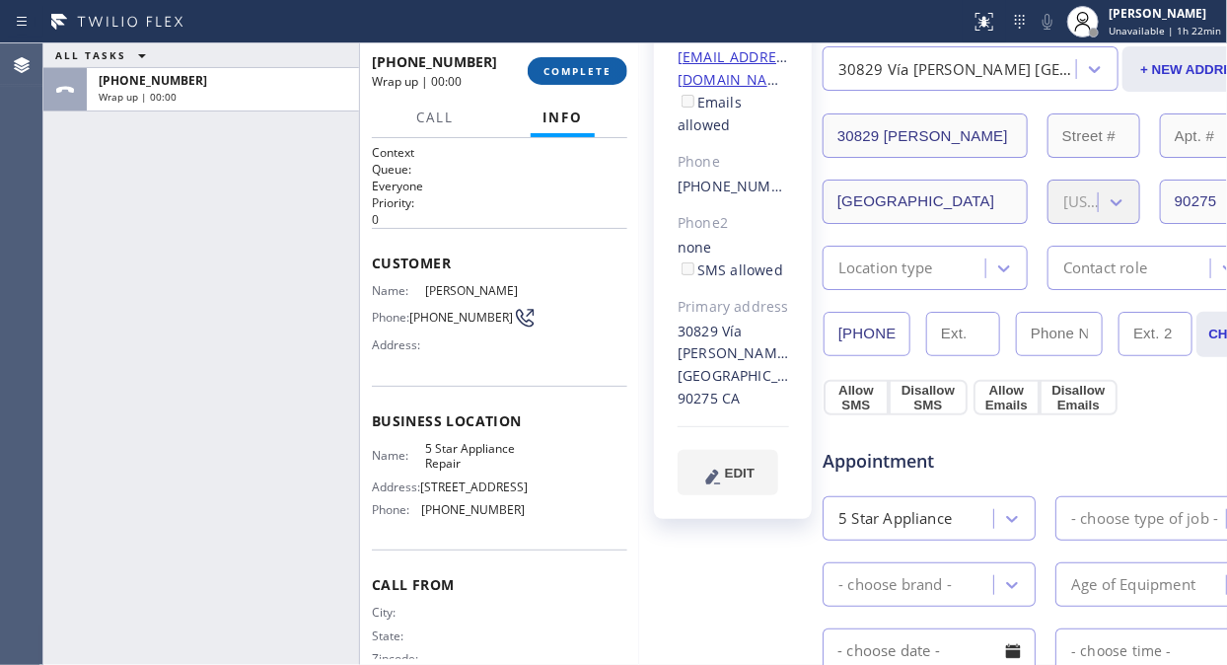
click at [582, 73] on span "COMPLETE" at bounding box center [577, 71] width 68 height 14
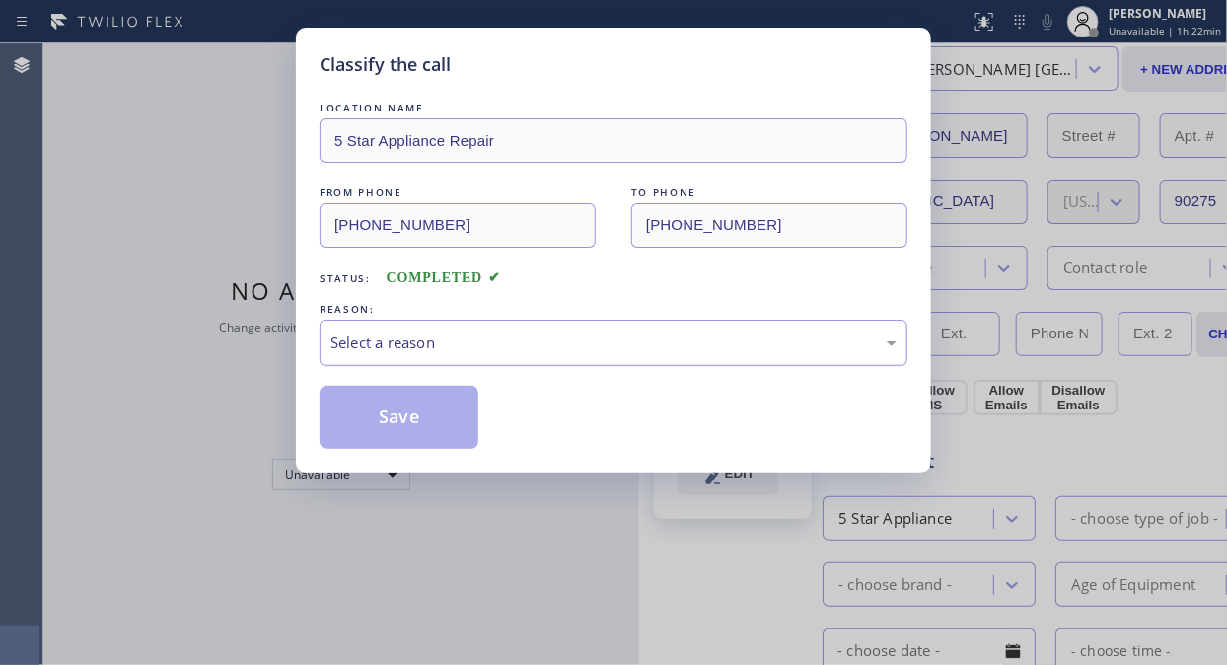
click at [579, 348] on div "Select a reason" at bounding box center [613, 342] width 566 height 23
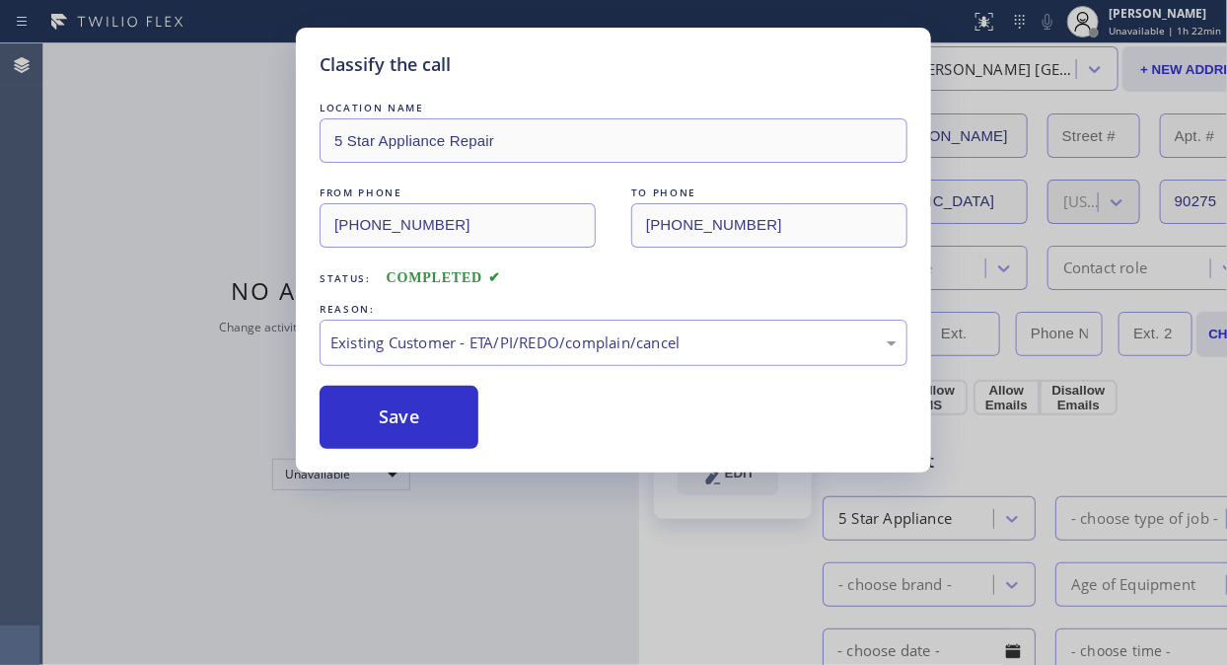
click at [481, 428] on div "Save" at bounding box center [613, 417] width 588 height 63
click at [449, 422] on button "Save" at bounding box center [398, 417] width 159 height 63
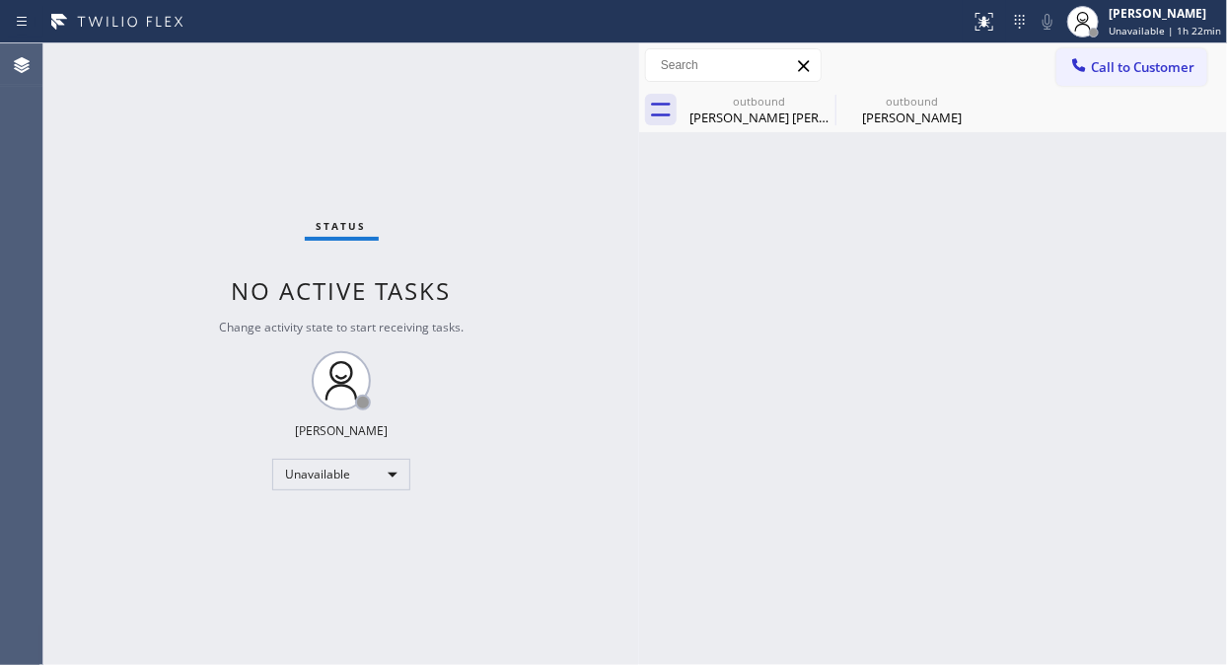
click at [939, 136] on div "Back to Dashboard Change Sender ID Customers Technicians Select a contact Outbo…" at bounding box center [933, 353] width 588 height 621
click at [934, 121] on div "[PERSON_NAME]" at bounding box center [911, 117] width 149 height 18
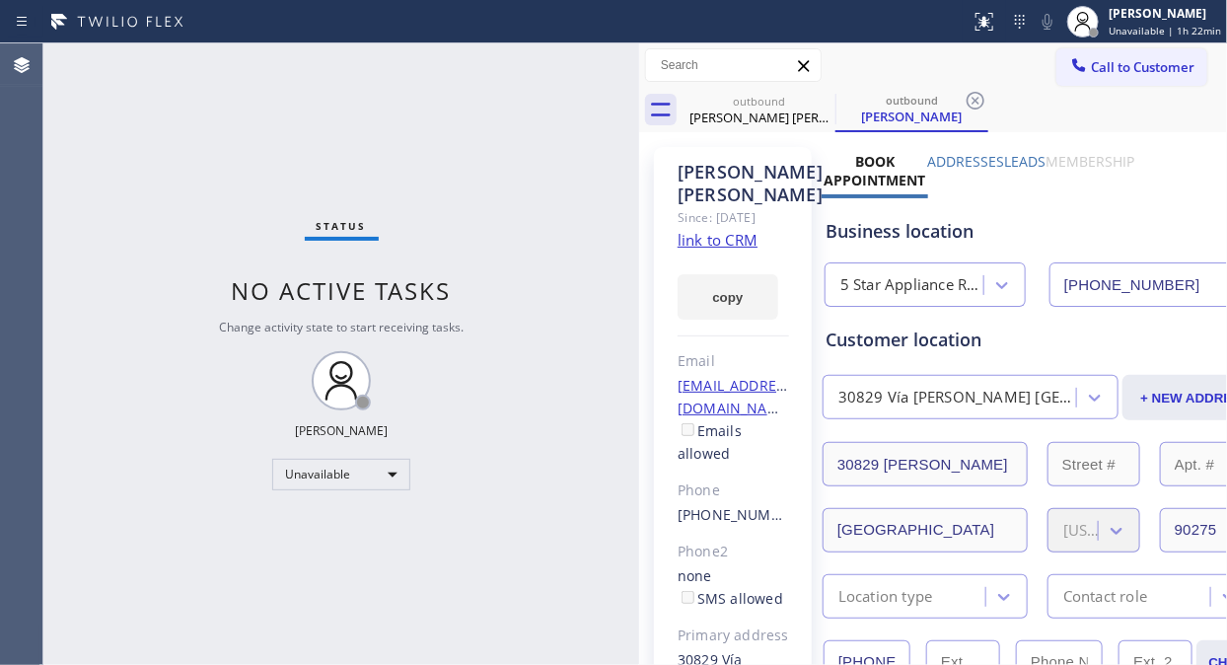
click at [1035, 156] on label "Leads" at bounding box center [1025, 161] width 41 height 19
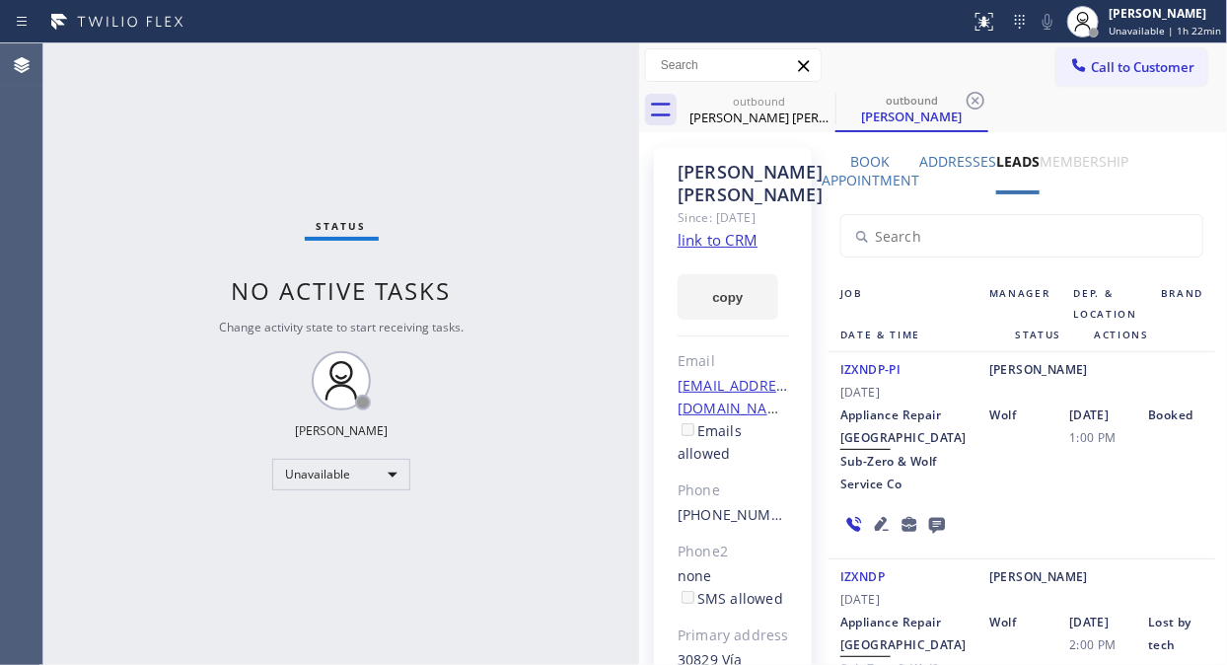
click at [945, 533] on icon at bounding box center [937, 526] width 16 height 16
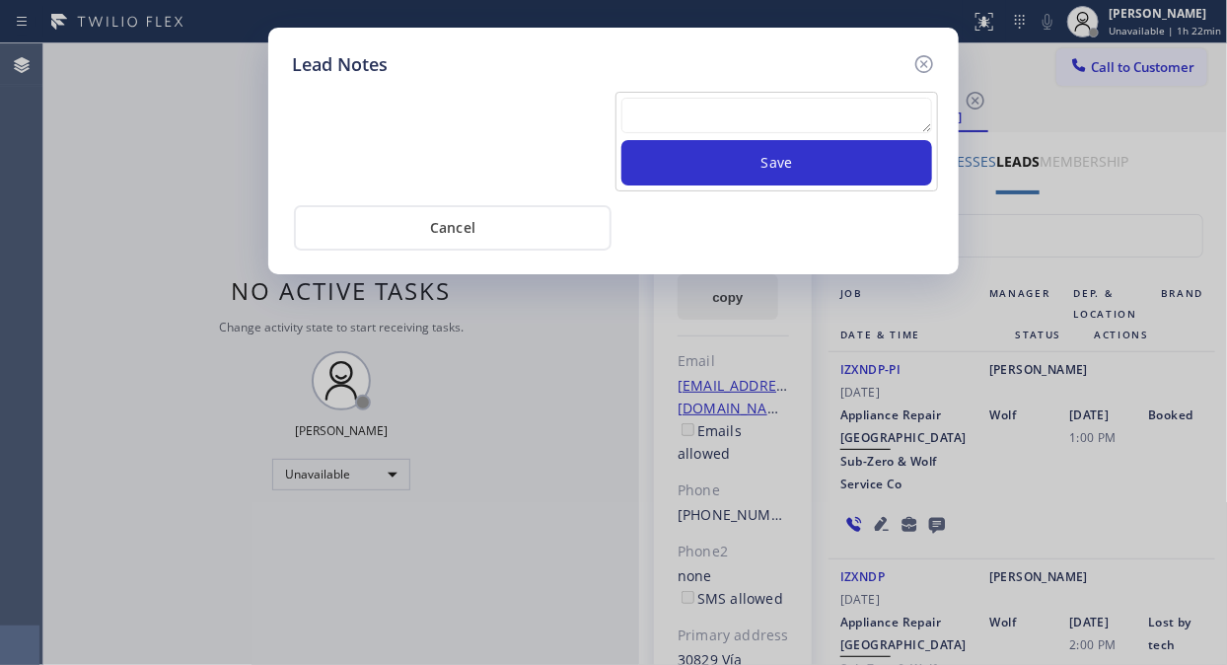
click at [663, 103] on textarea at bounding box center [776, 115] width 311 height 35
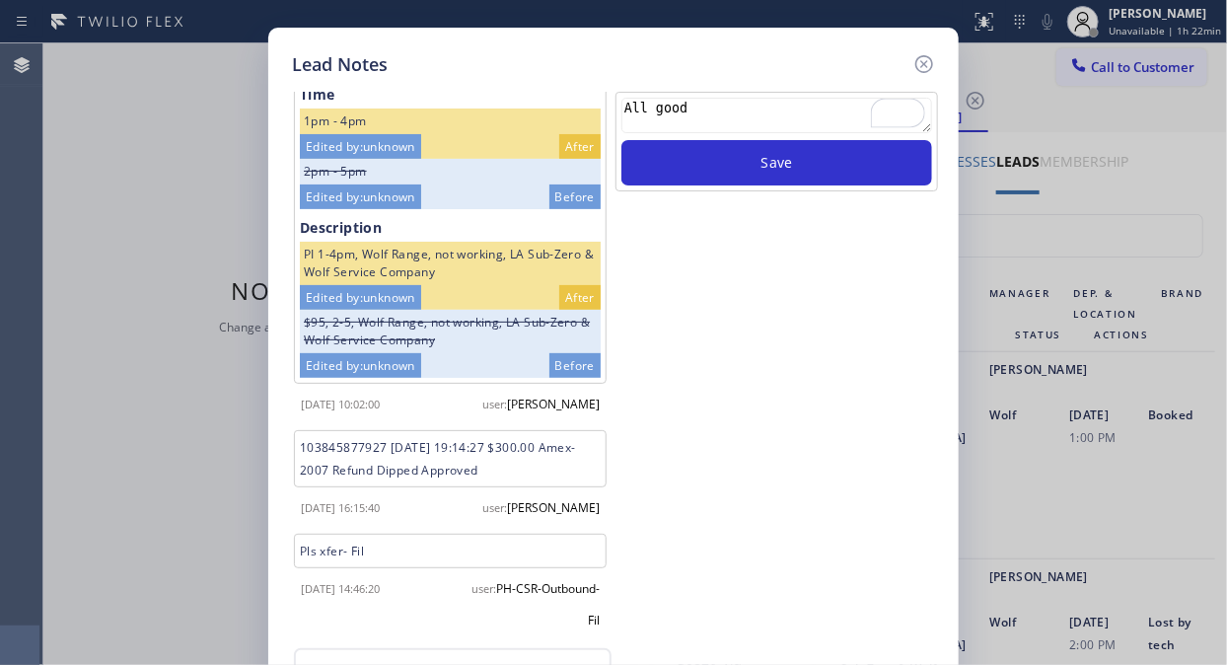
scroll to position [266, 0]
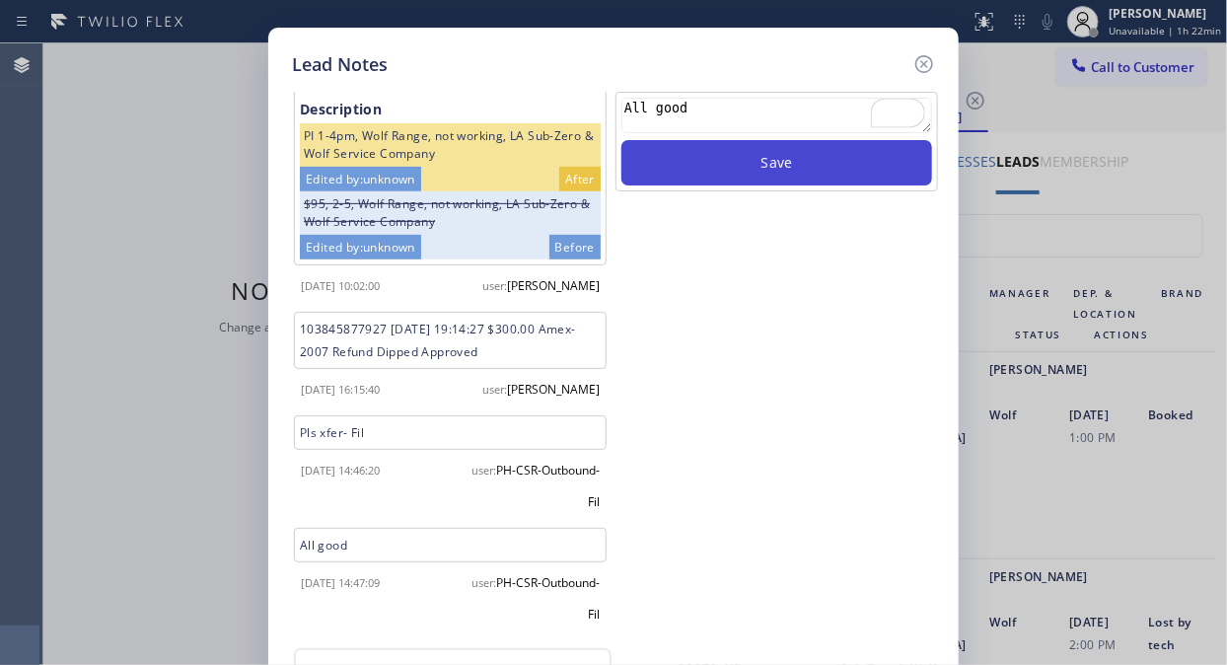
type textarea "All good"
click at [789, 168] on button "Save" at bounding box center [776, 162] width 311 height 45
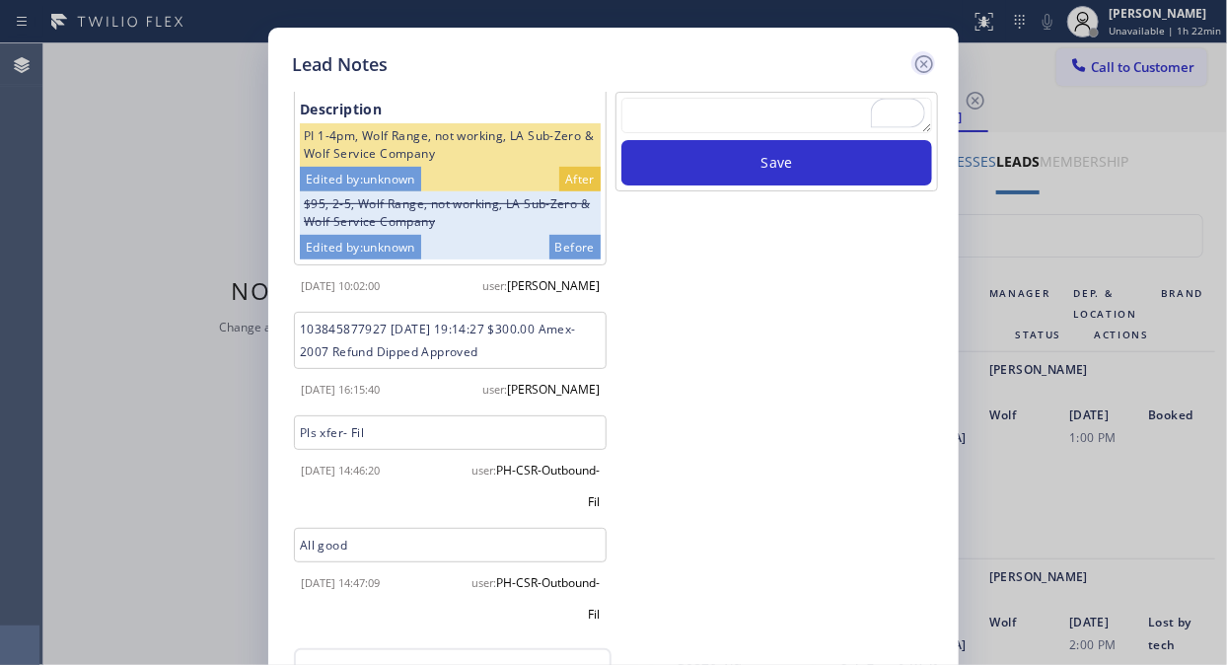
click at [922, 62] on icon at bounding box center [924, 64] width 18 height 18
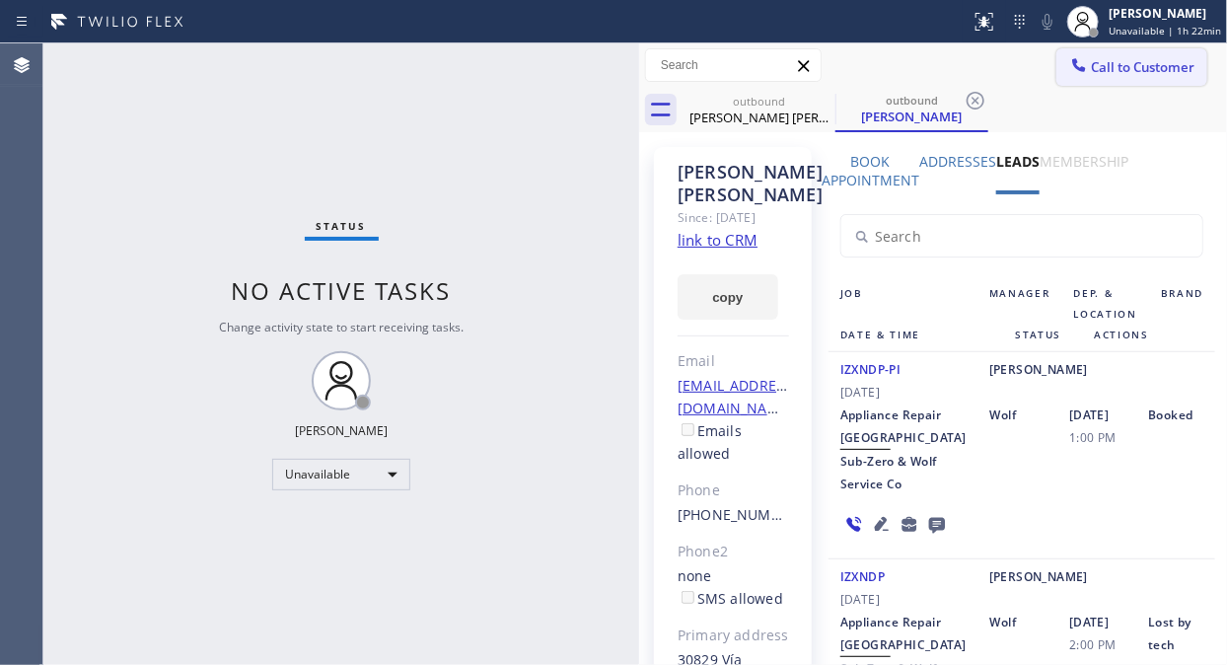
click at [1091, 66] on span "Call to Customer" at bounding box center [1143, 67] width 104 height 18
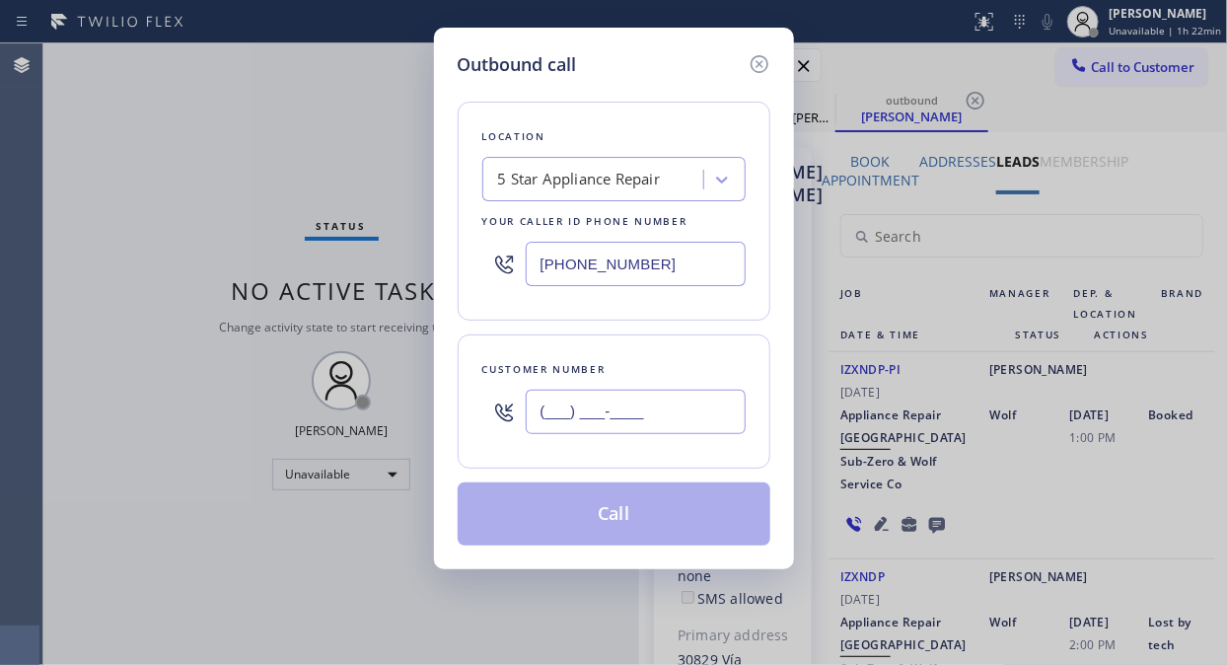
click at [557, 418] on input "(___) ___-____" at bounding box center [636, 411] width 220 height 44
paste input "213) 944-7999"
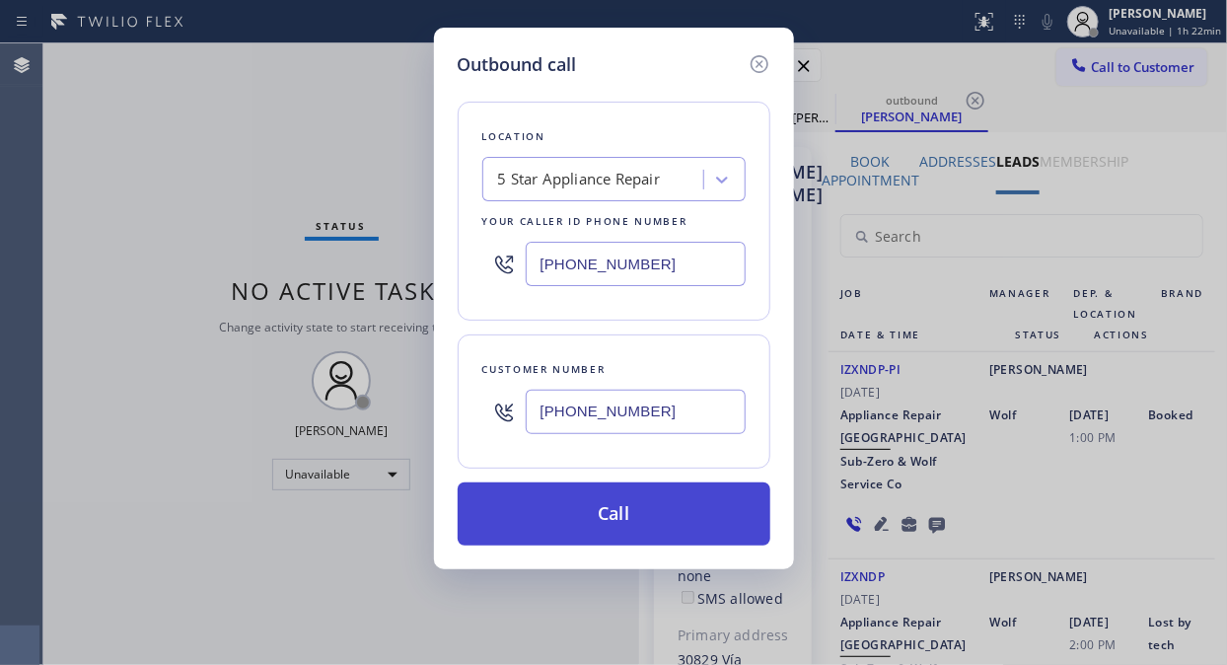
type input "[PHONE_NUMBER]"
click at [600, 518] on button "Call" at bounding box center [614, 513] width 313 height 63
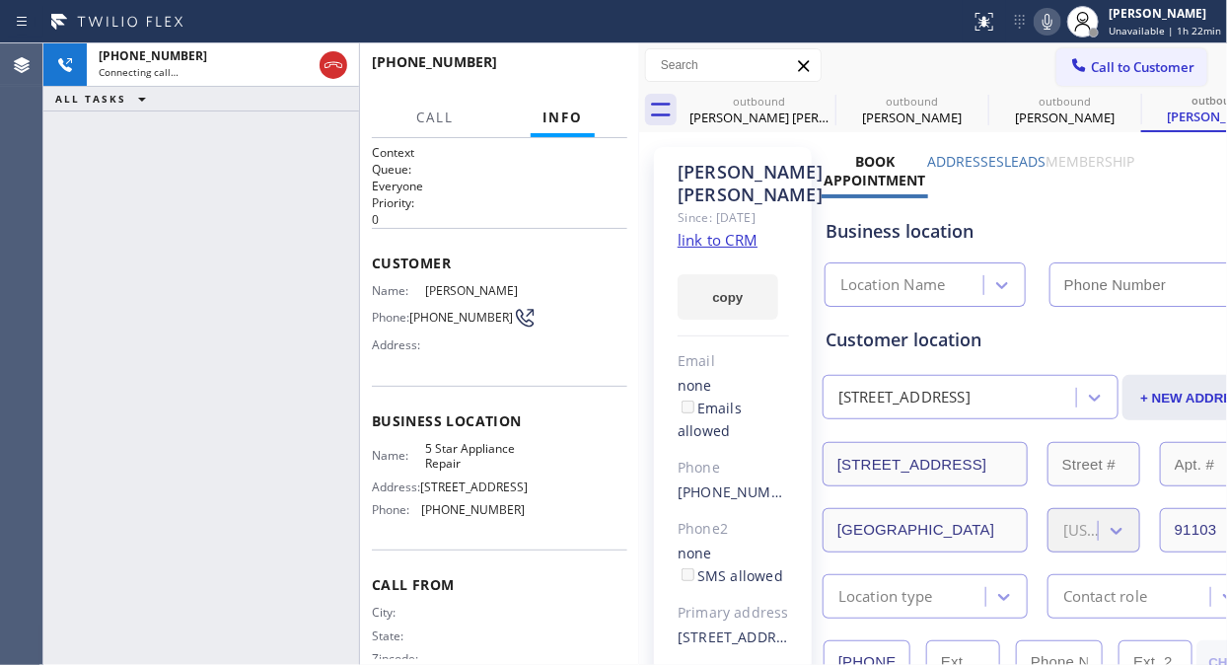
type input "[PHONE_NUMBER]"
click at [579, 66] on span "HANG UP" at bounding box center [581, 71] width 60 height 14
click at [580, 67] on span "HANG UP" at bounding box center [581, 71] width 60 height 14
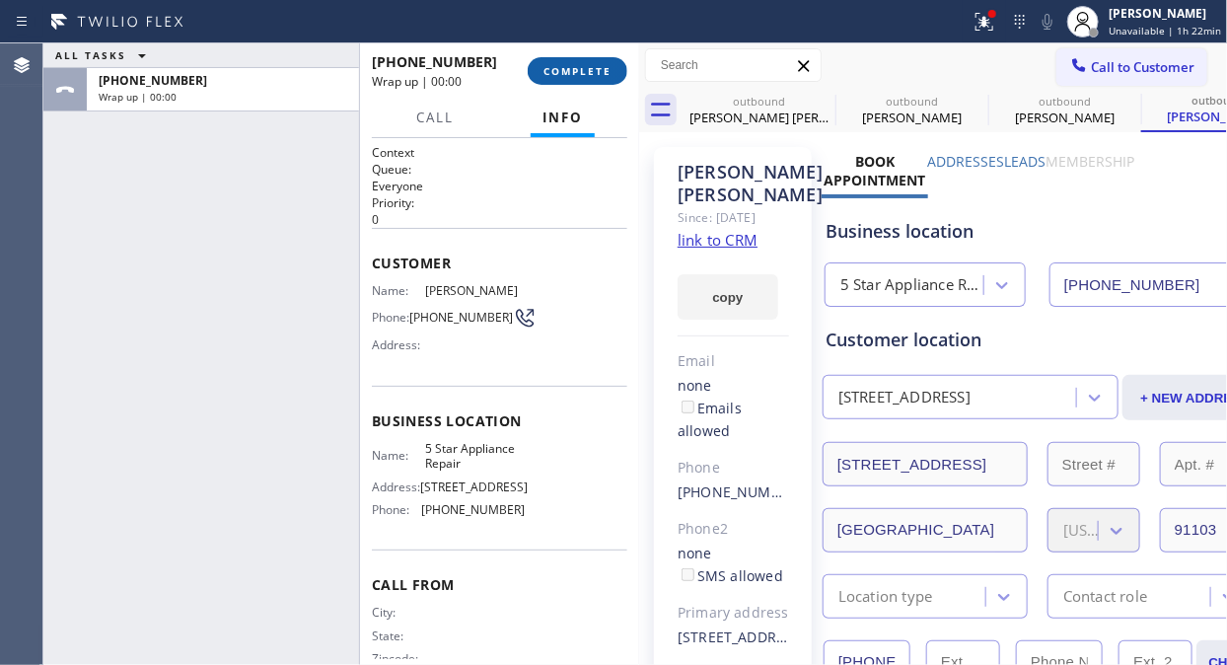
click at [562, 70] on span "COMPLETE" at bounding box center [577, 71] width 68 height 14
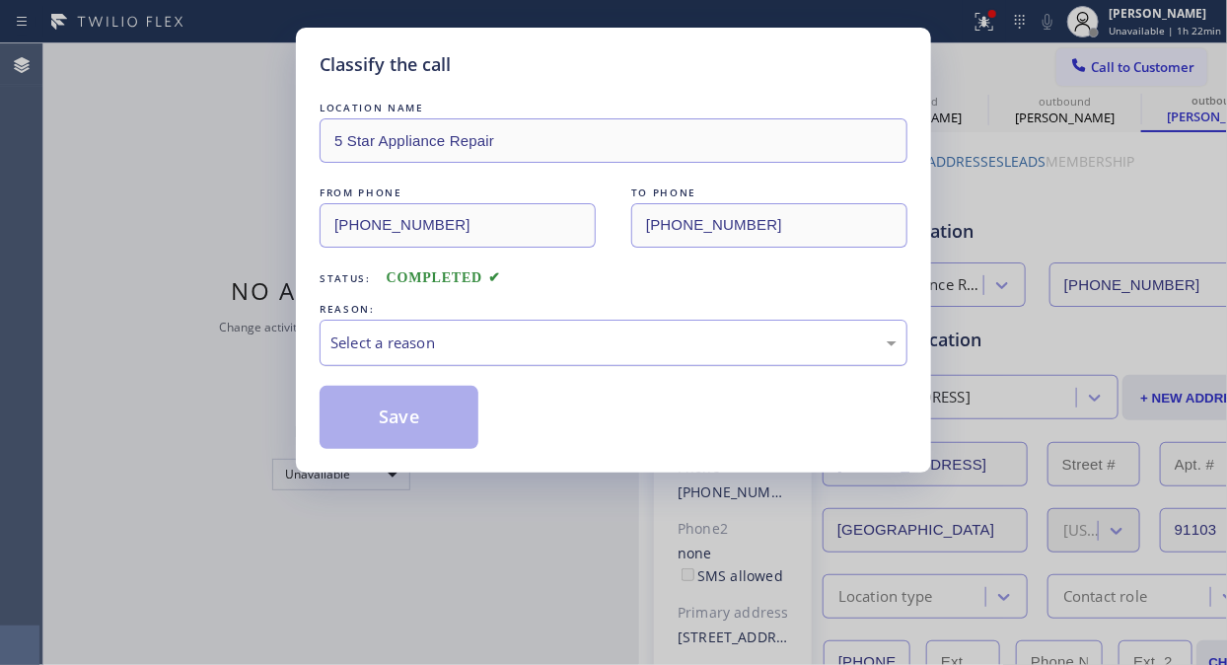
click at [565, 357] on div "Select a reason" at bounding box center [613, 342] width 588 height 46
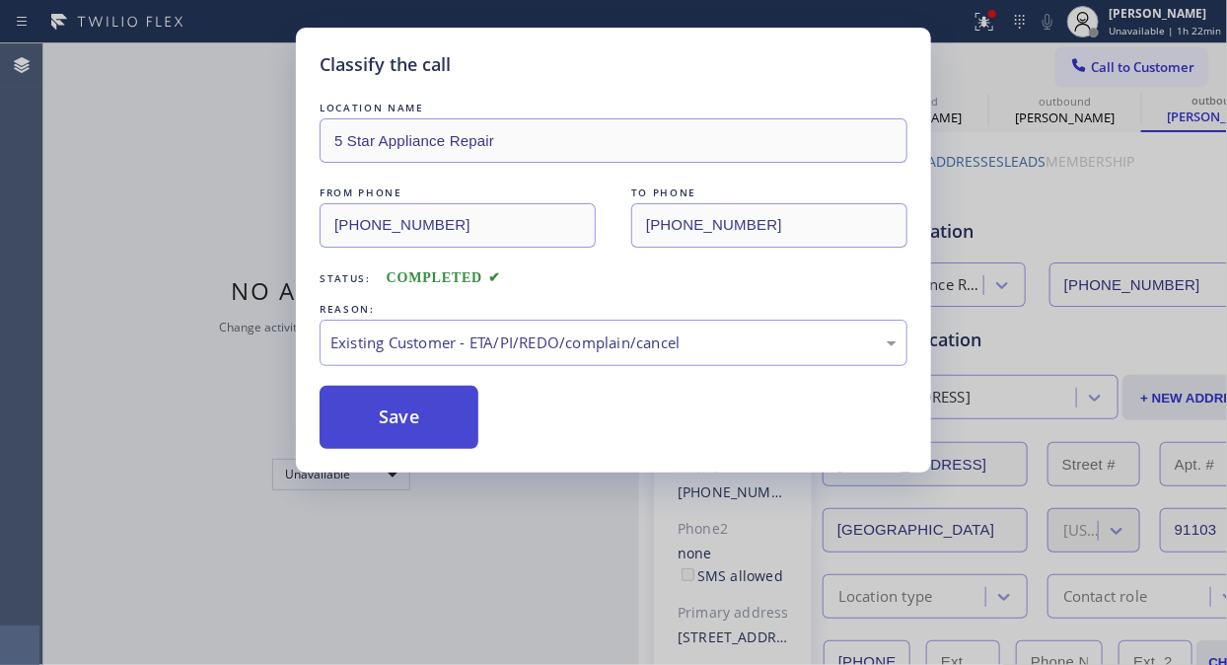
click at [450, 428] on button "Save" at bounding box center [398, 417] width 159 height 63
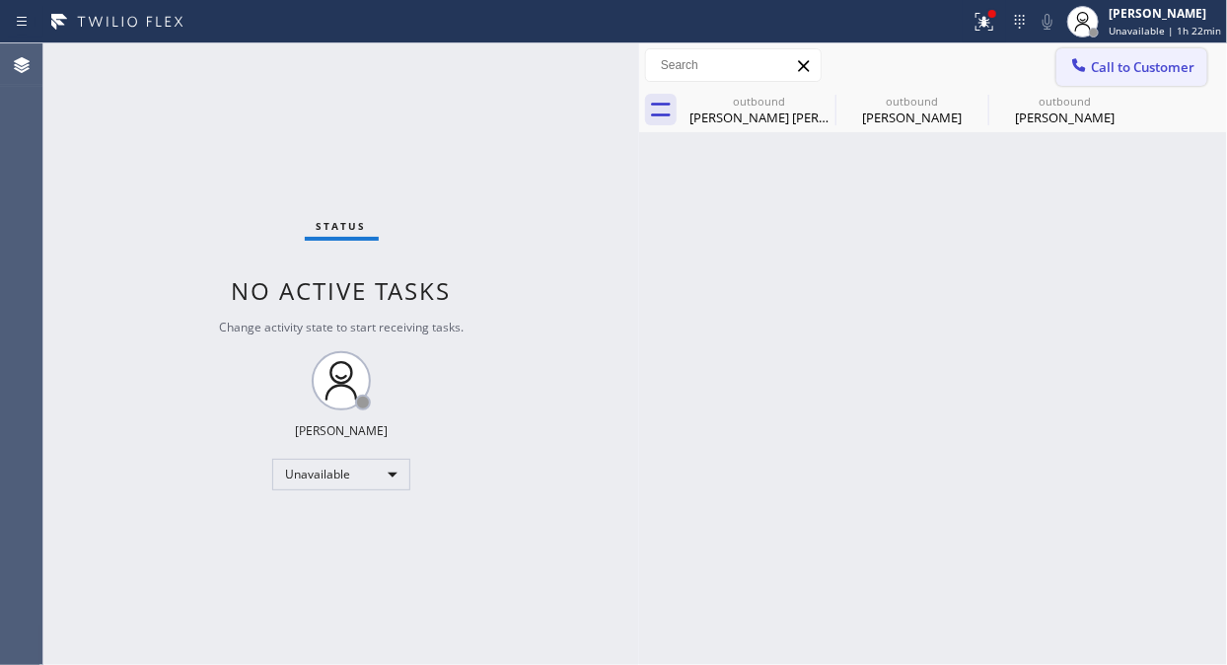
click at [1082, 57] on icon at bounding box center [1079, 65] width 20 height 20
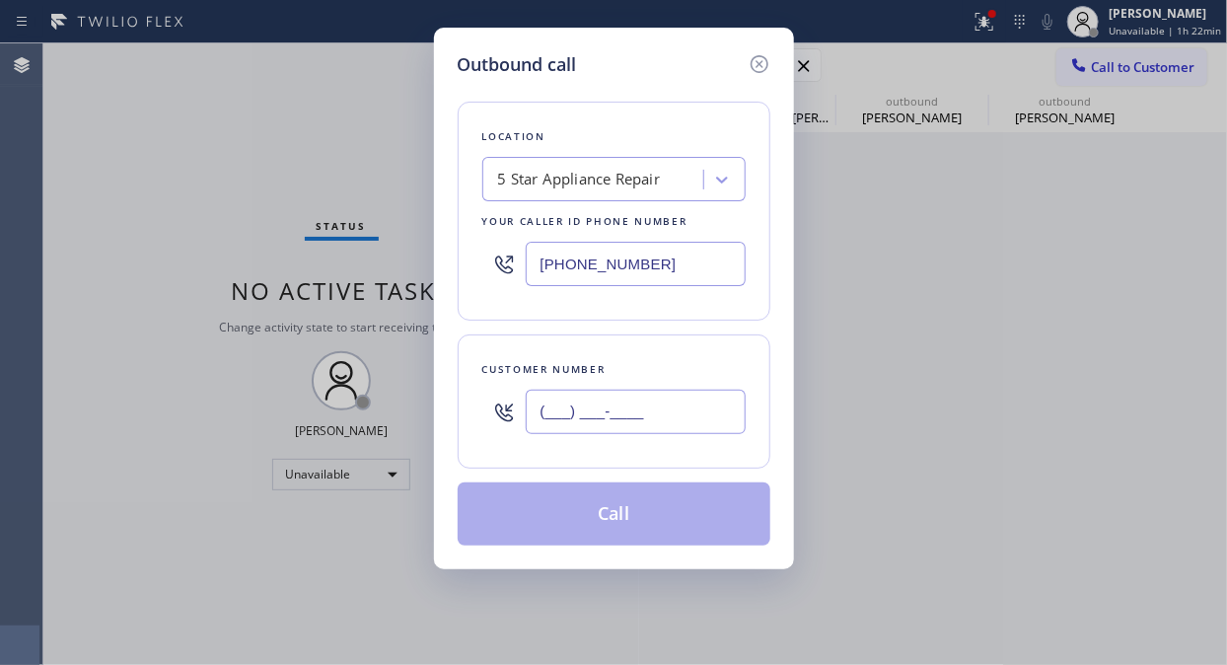
click at [540, 422] on input "(___) ___-____" at bounding box center [636, 411] width 220 height 44
paste input "626) 799-4861"
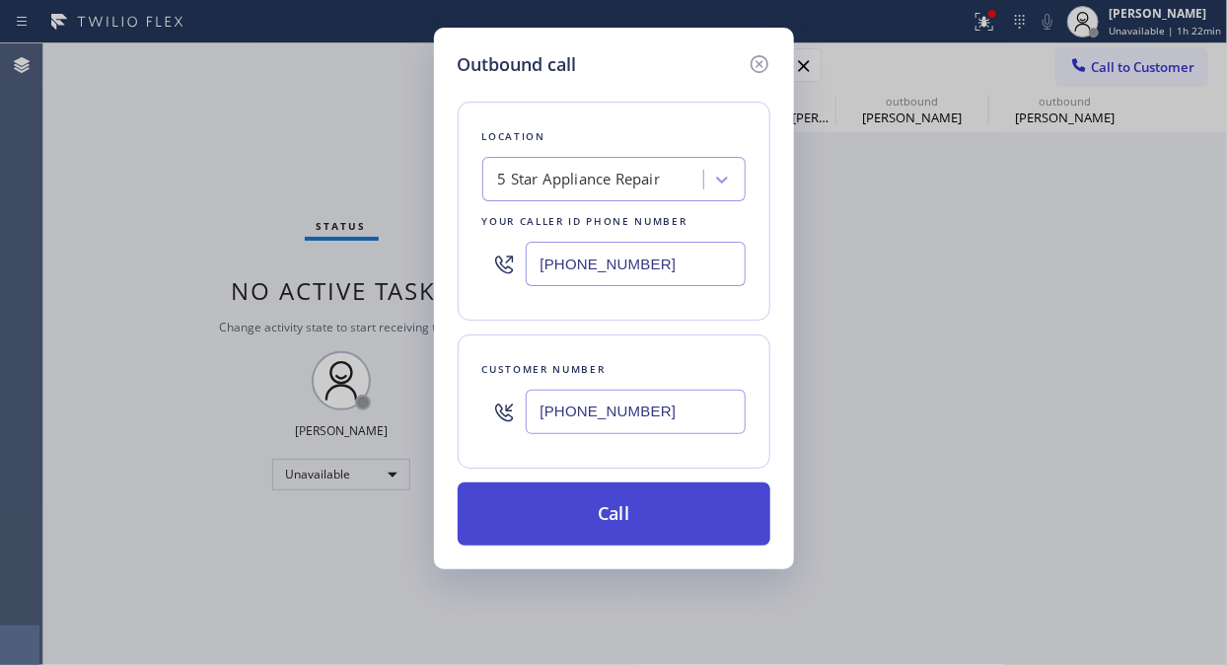
type input "[PHONE_NUMBER]"
click at [619, 513] on button "Call" at bounding box center [614, 513] width 313 height 63
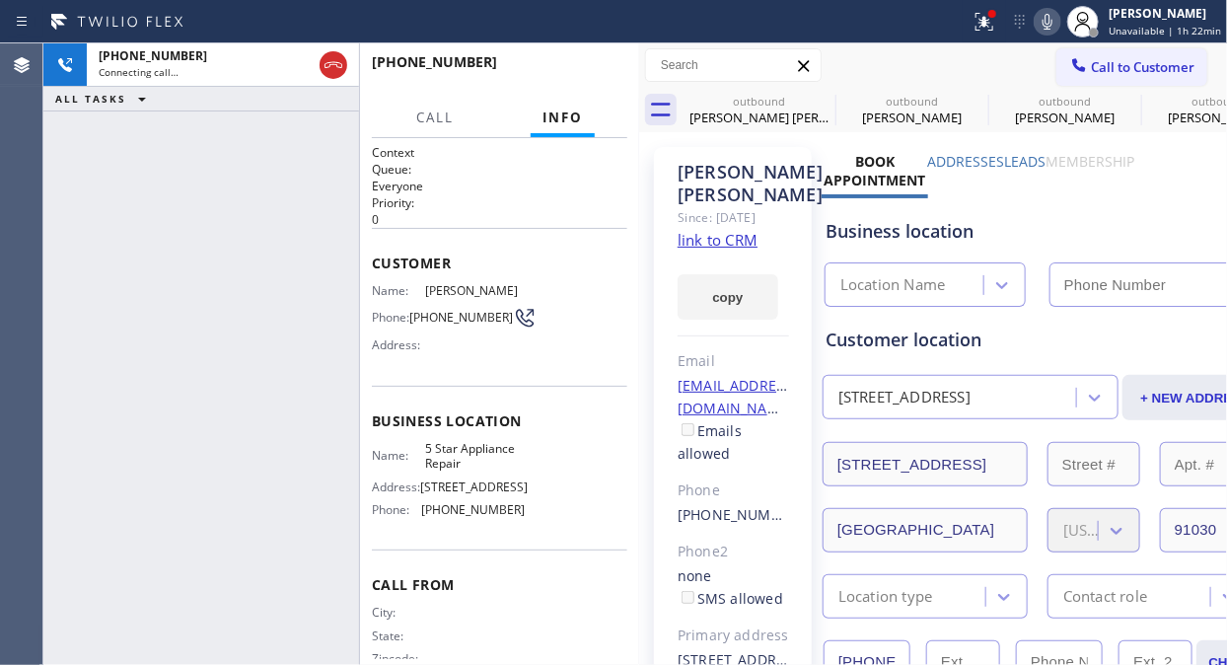
type input "[PHONE_NUMBER]"
click at [819, 97] on icon at bounding box center [822, 101] width 18 height 18
click at [0, 0] on icon at bounding box center [0, 0] width 0 height 0
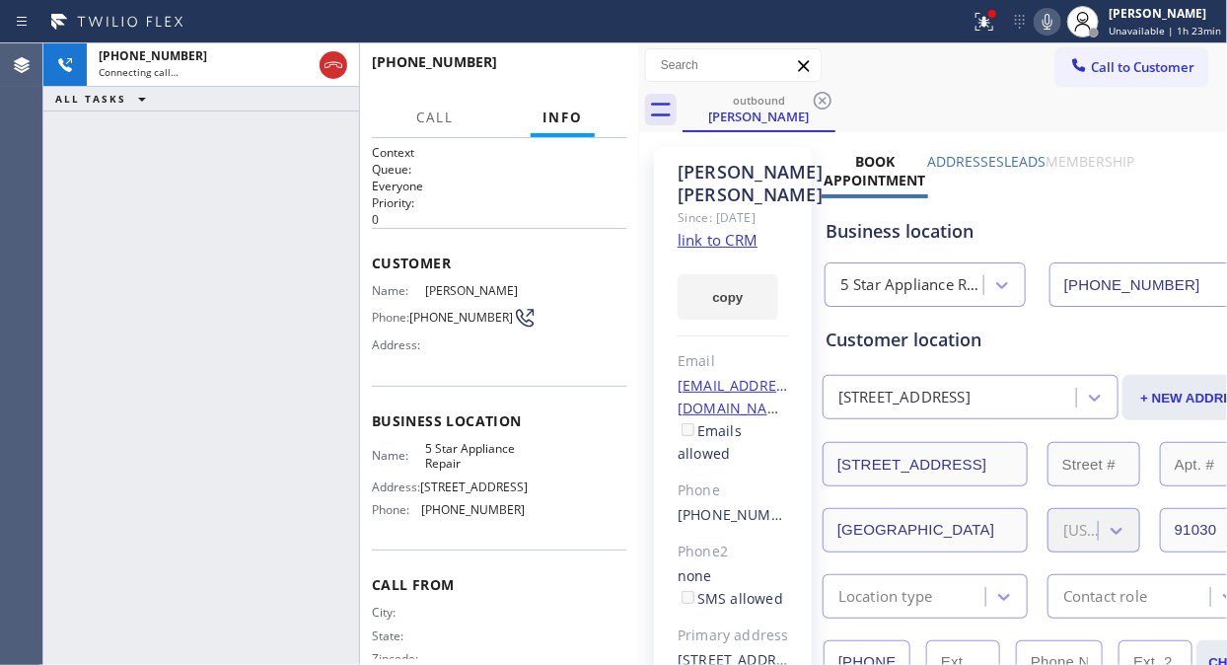
click at [819, 97] on icon at bounding box center [822, 101] width 18 height 18
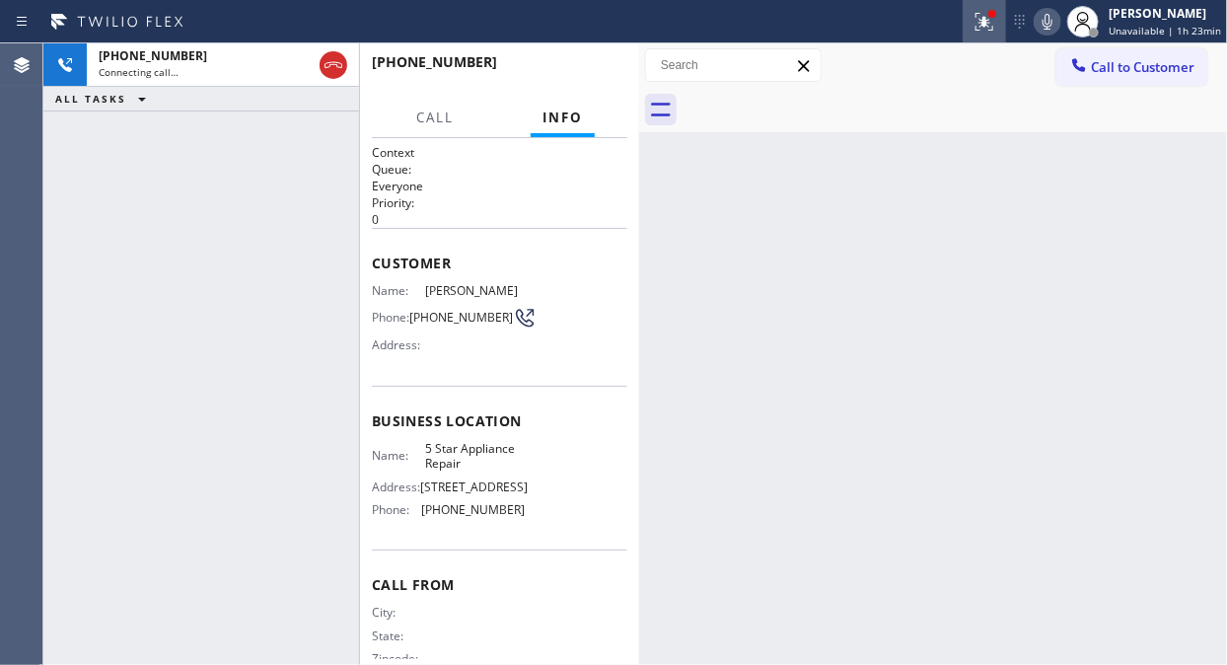
click at [980, 31] on icon at bounding box center [984, 22] width 24 height 24
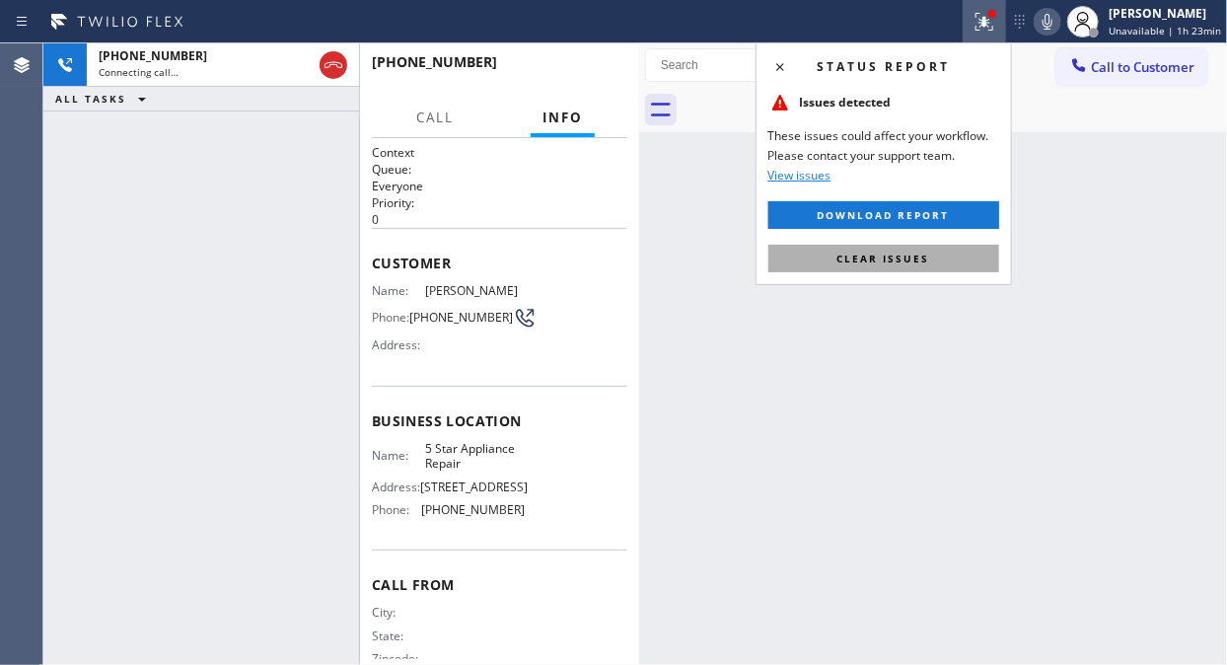
click at [878, 263] on span "Clear issues" at bounding box center [883, 258] width 93 height 14
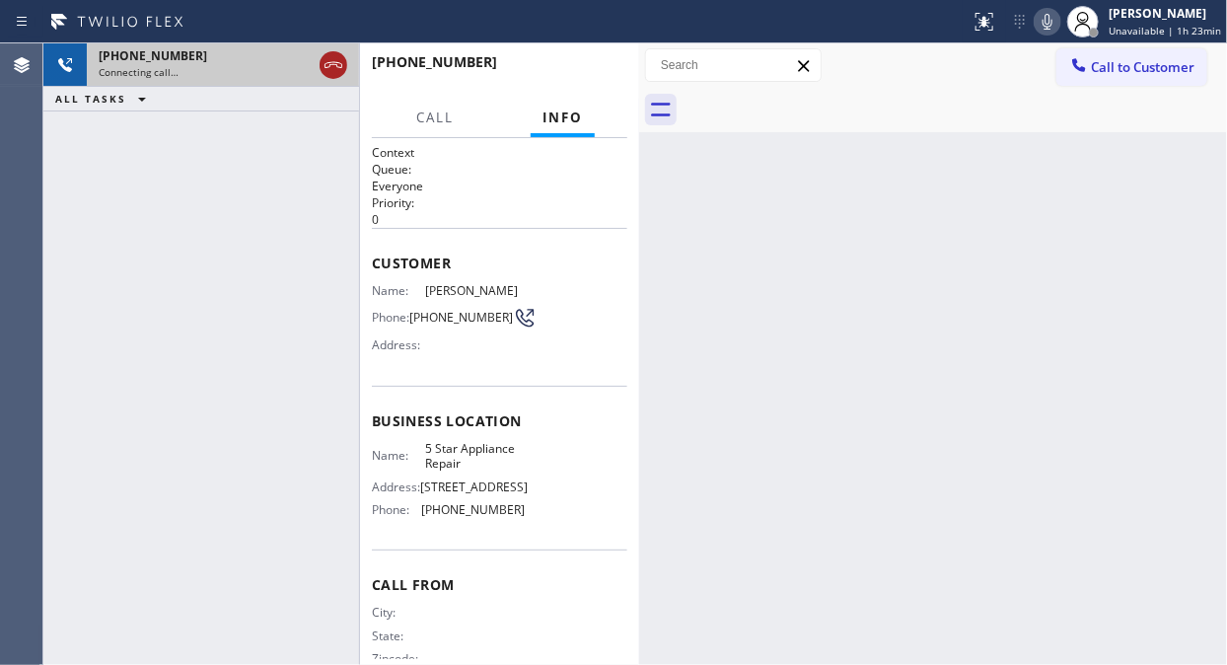
click at [335, 61] on icon at bounding box center [333, 65] width 24 height 24
click at [1125, 77] on button "Call to Customer" at bounding box center [1131, 66] width 151 height 37
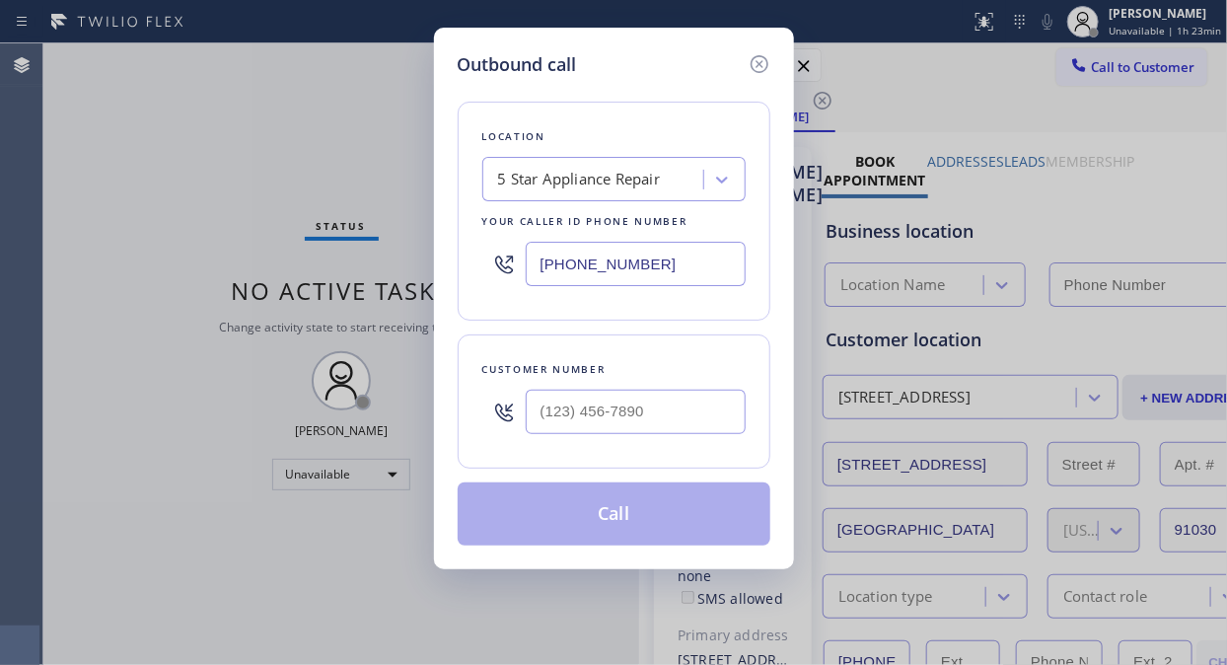
type input "[PHONE_NUMBER]"
click at [543, 407] on input "(___) ___-____" at bounding box center [636, 411] width 220 height 44
paste input "916) 402-7760"
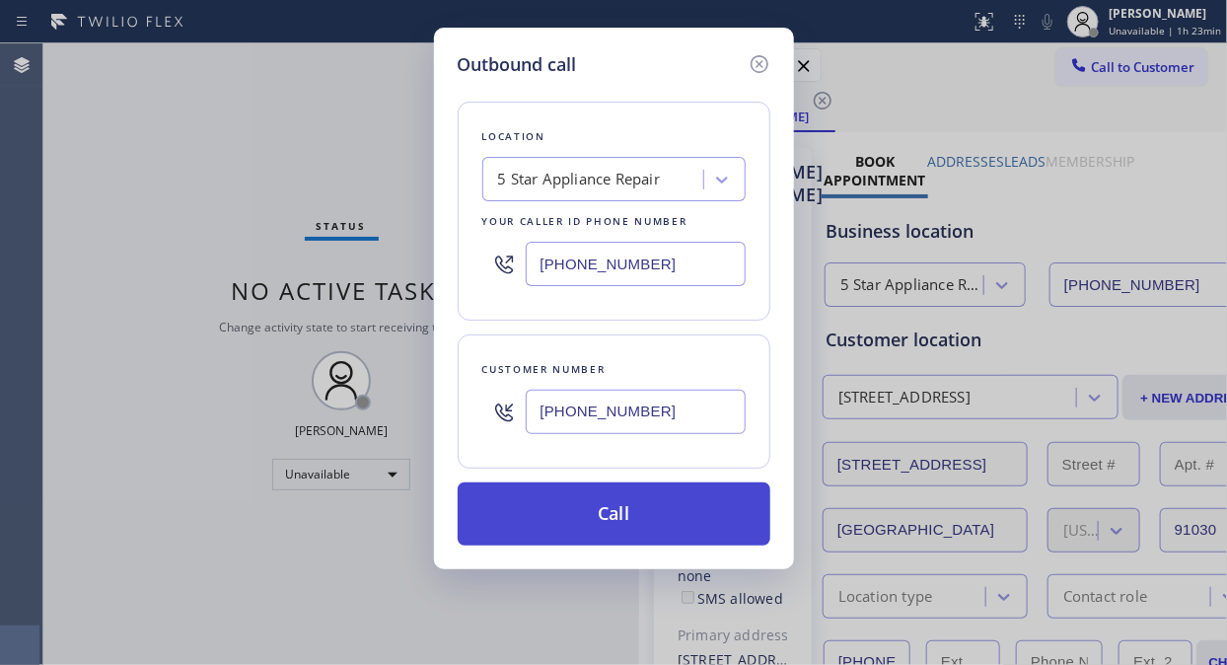
type input "[PHONE_NUMBER]"
click at [586, 509] on button "Call" at bounding box center [614, 513] width 313 height 63
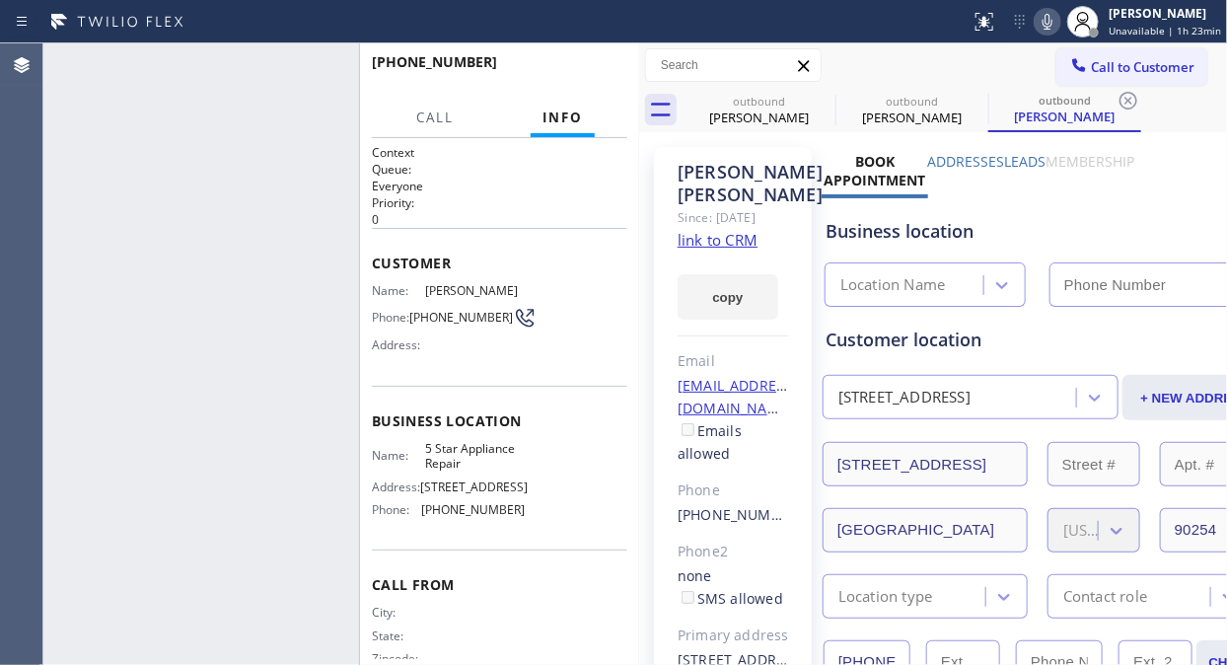
type input "[PHONE_NUMBER]"
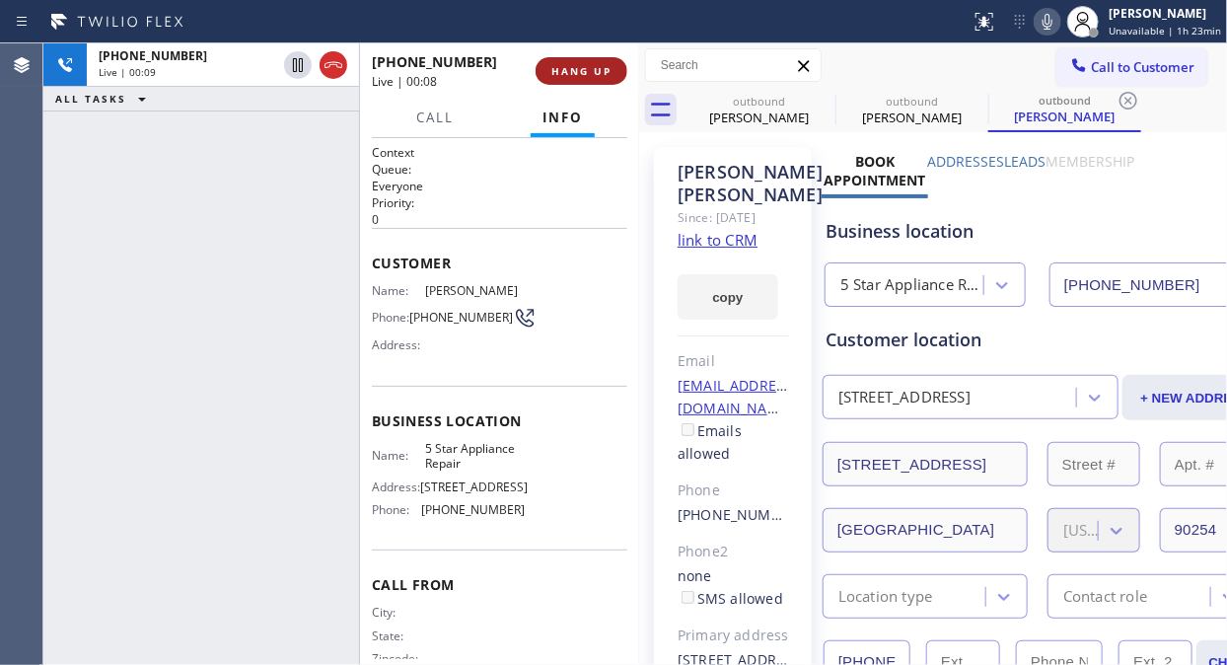
click at [546, 74] on button "HANG UP" at bounding box center [581, 71] width 92 height 28
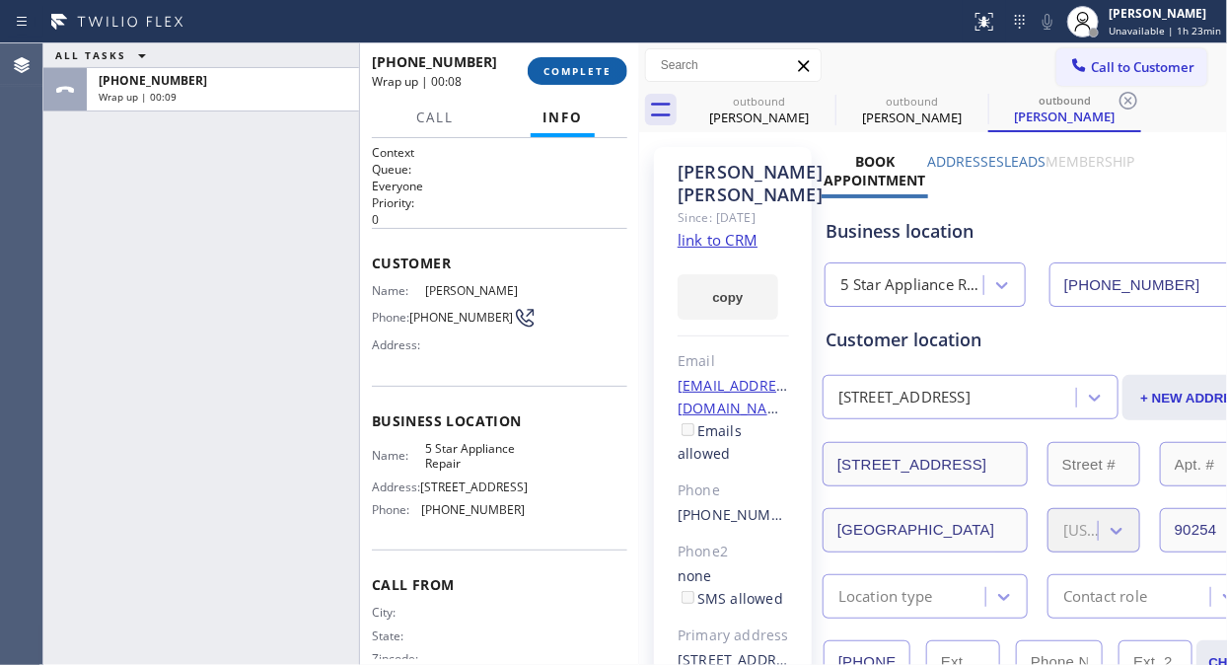
click at [539, 75] on button "COMPLETE" at bounding box center [578, 71] width 100 height 28
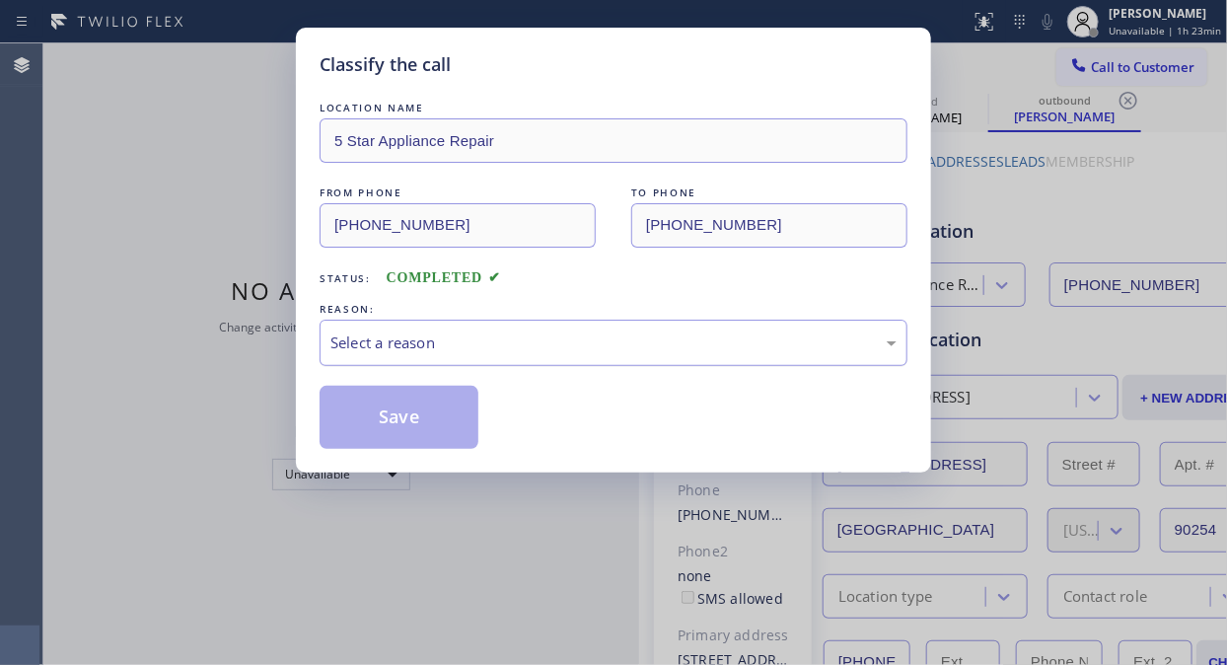
click at [547, 346] on div "Select a reason" at bounding box center [613, 342] width 566 height 23
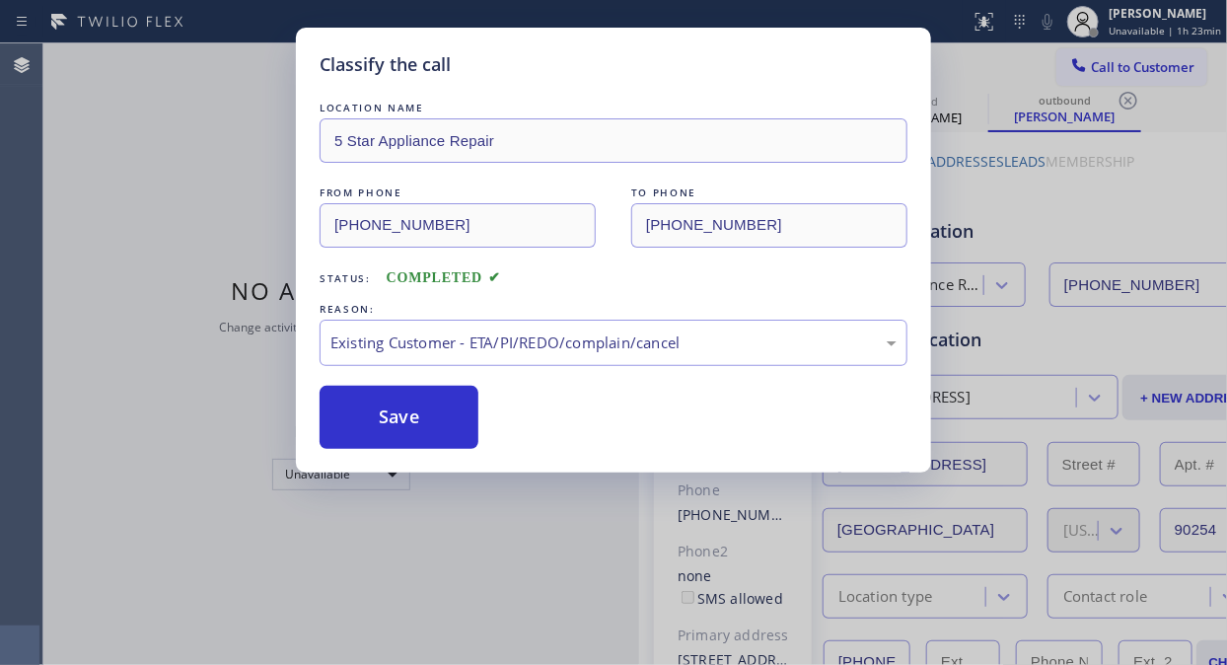
click at [431, 429] on button "Save" at bounding box center [398, 417] width 159 height 63
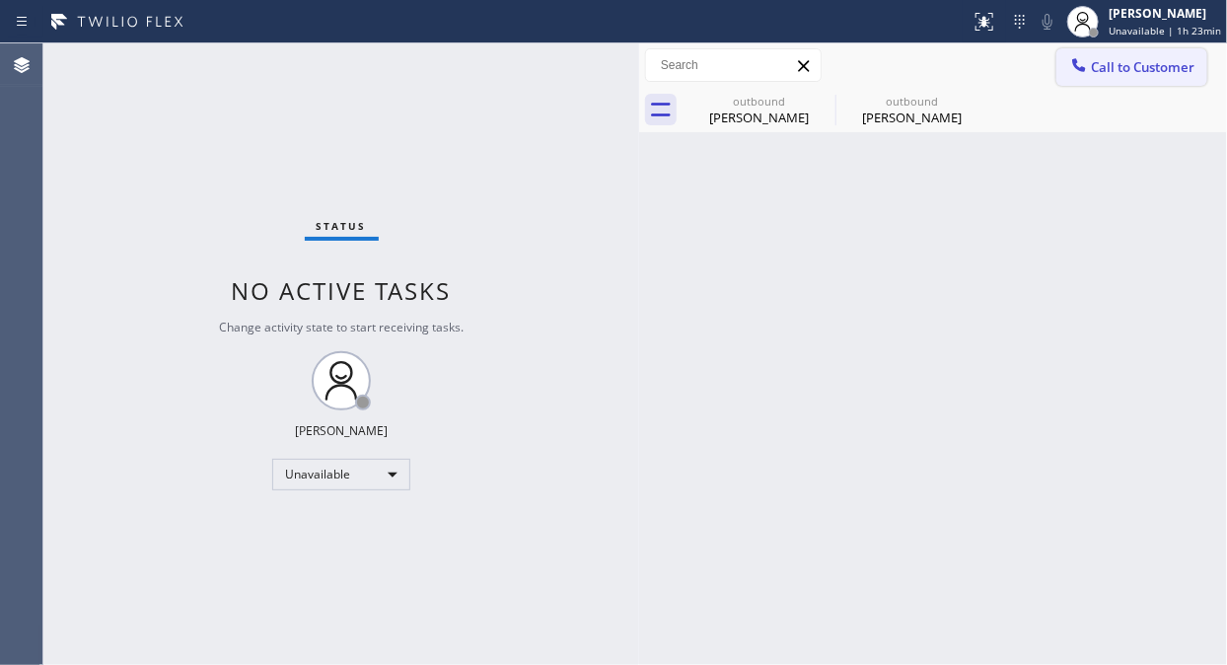
click at [1096, 58] on span "Call to Customer" at bounding box center [1143, 67] width 104 height 18
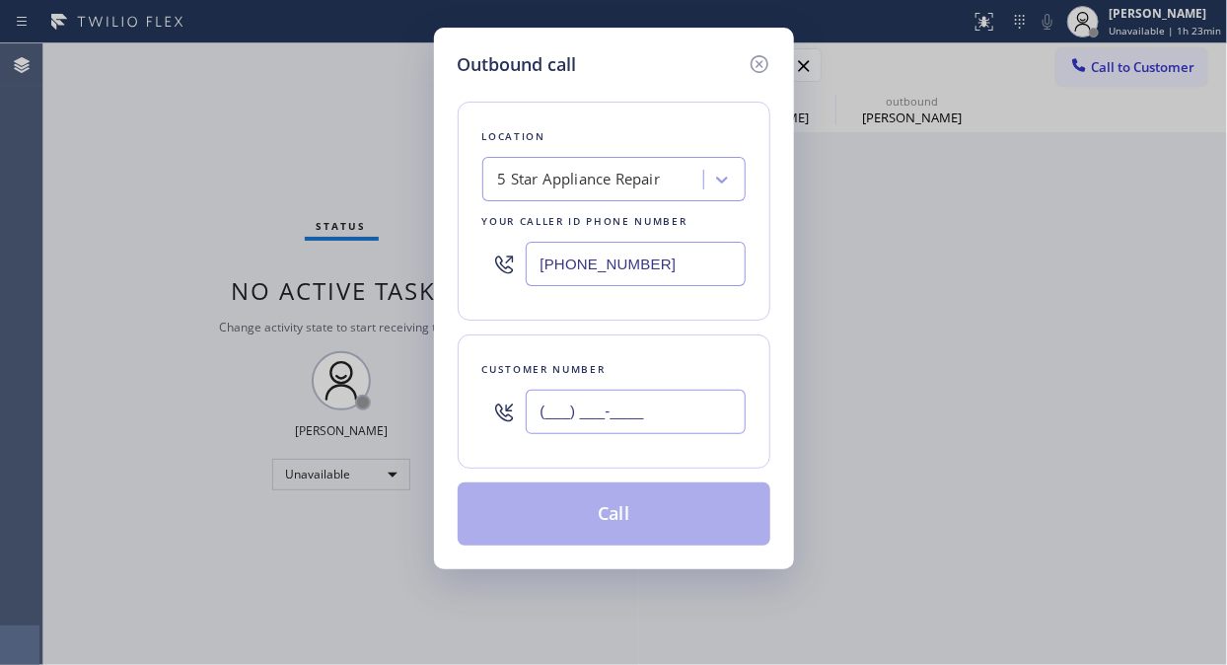
click at [585, 409] on input "(___) ___-____" at bounding box center [636, 411] width 220 height 44
paste input "323) 559-1571"
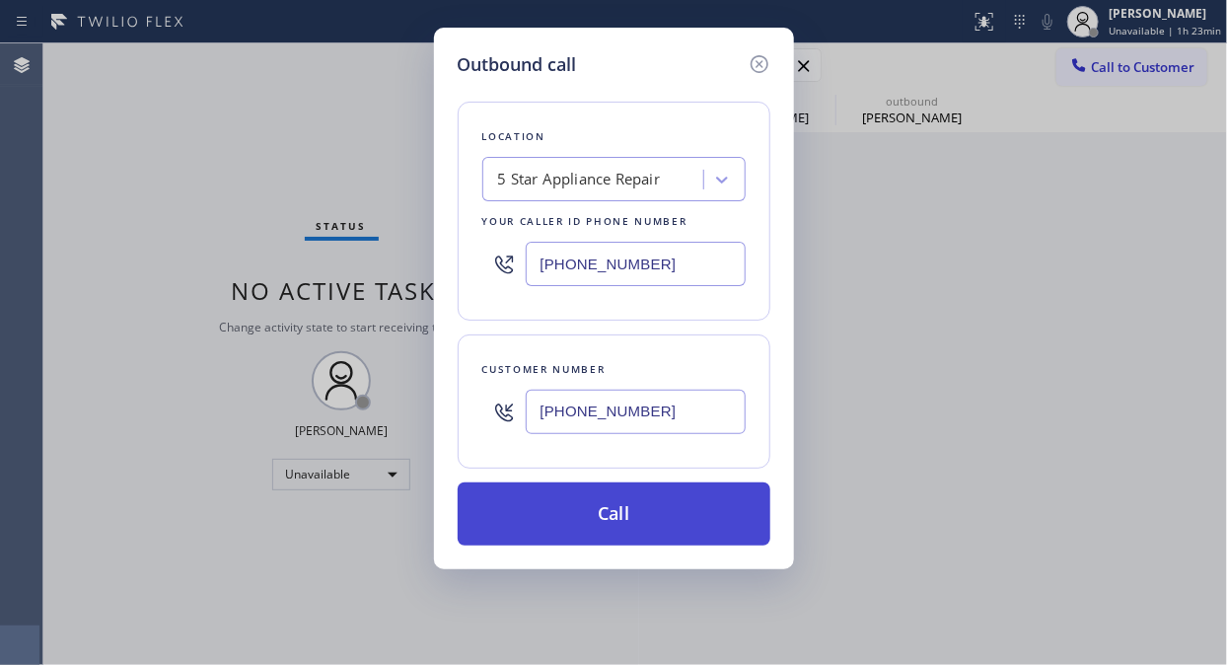
type input "[PHONE_NUMBER]"
click at [624, 518] on button "Call" at bounding box center [614, 513] width 313 height 63
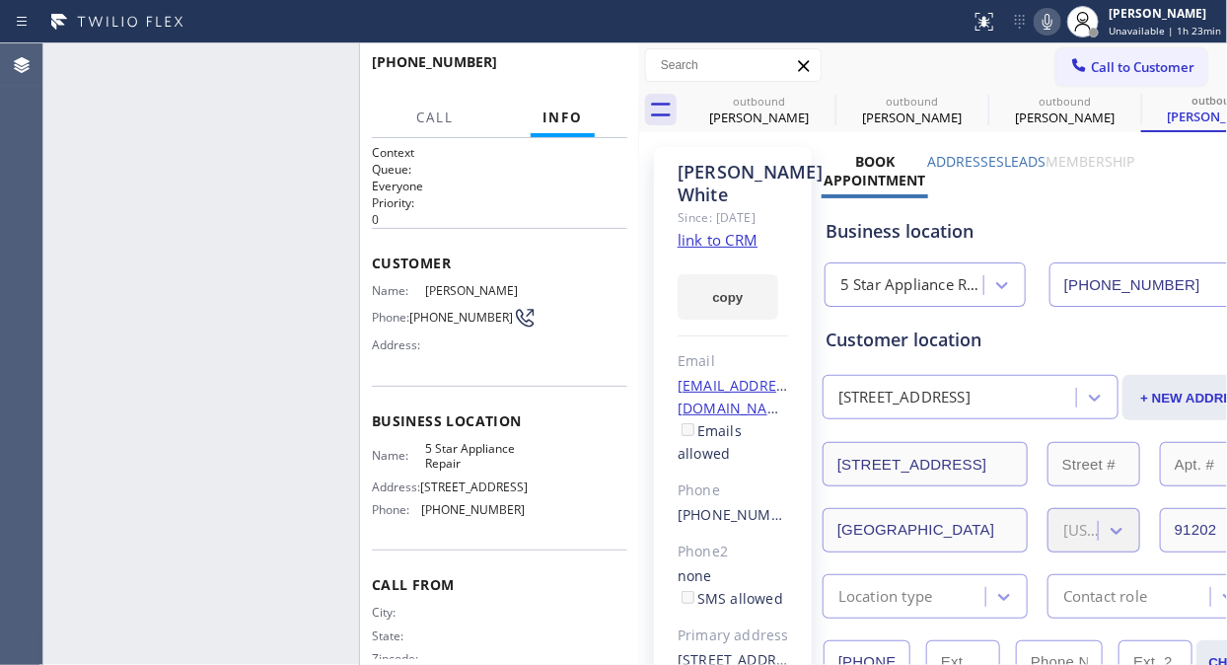
type input "[PHONE_NUMBER]"
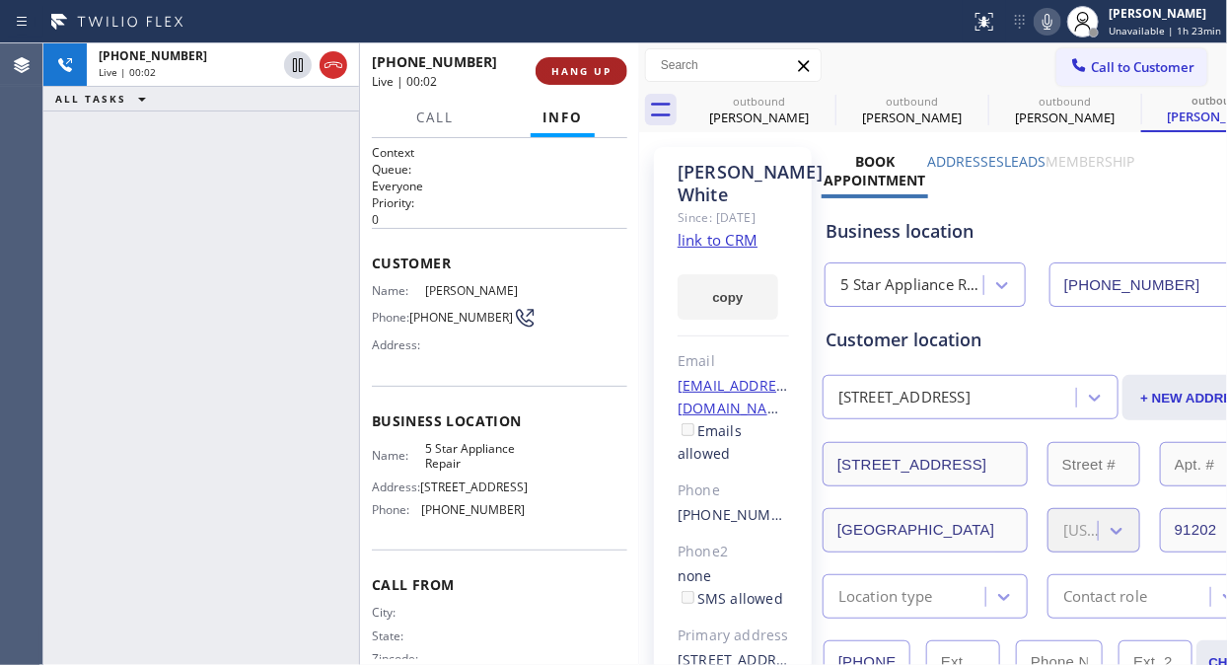
click at [587, 67] on span "HANG UP" at bounding box center [581, 71] width 60 height 14
click at [585, 69] on span "HANG UP" at bounding box center [581, 71] width 60 height 14
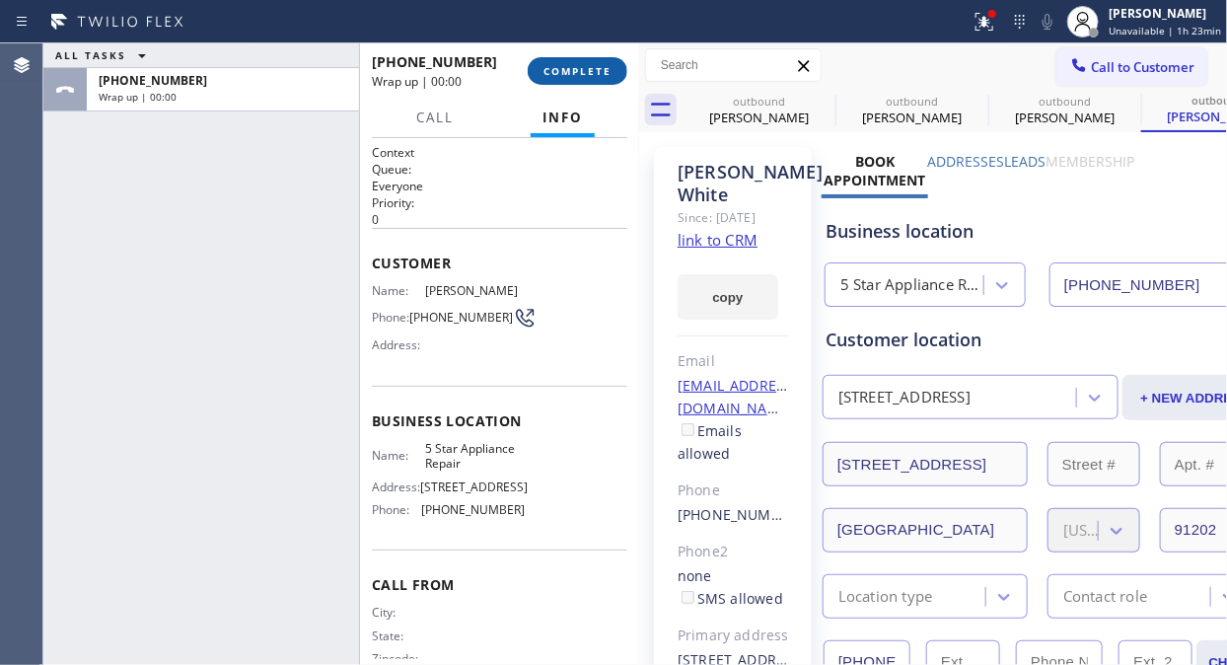
click at [583, 71] on span "COMPLETE" at bounding box center [577, 71] width 68 height 14
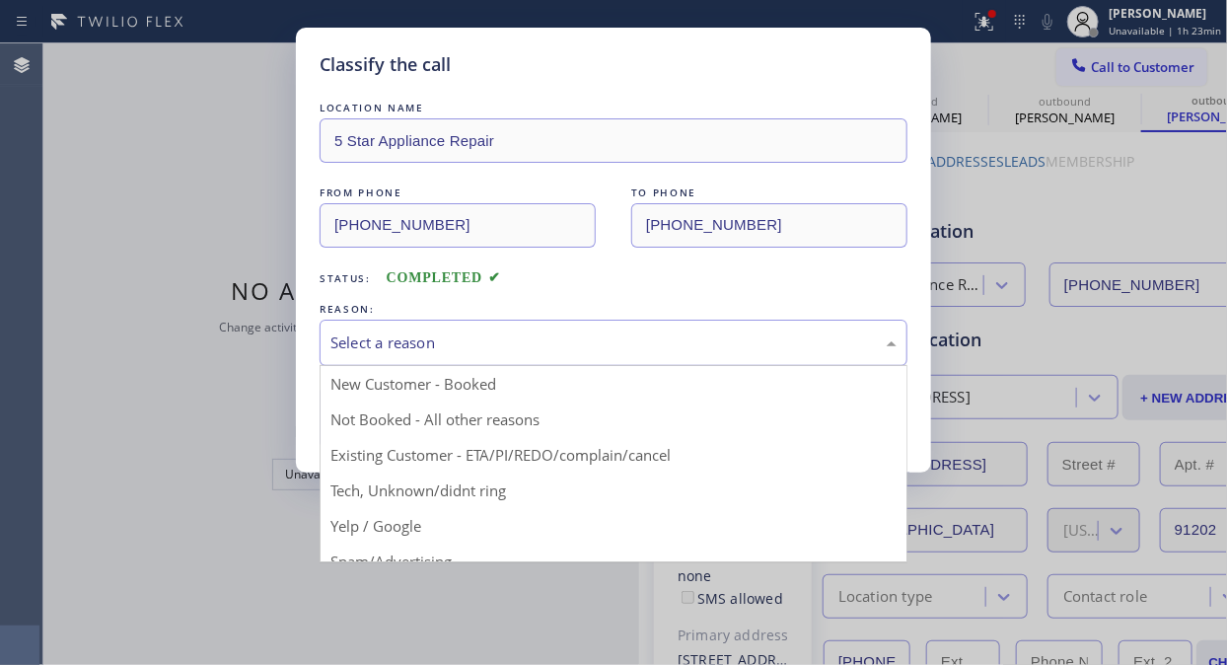
drag, startPoint x: 592, startPoint y: 346, endPoint x: 570, endPoint y: 408, distance: 65.8
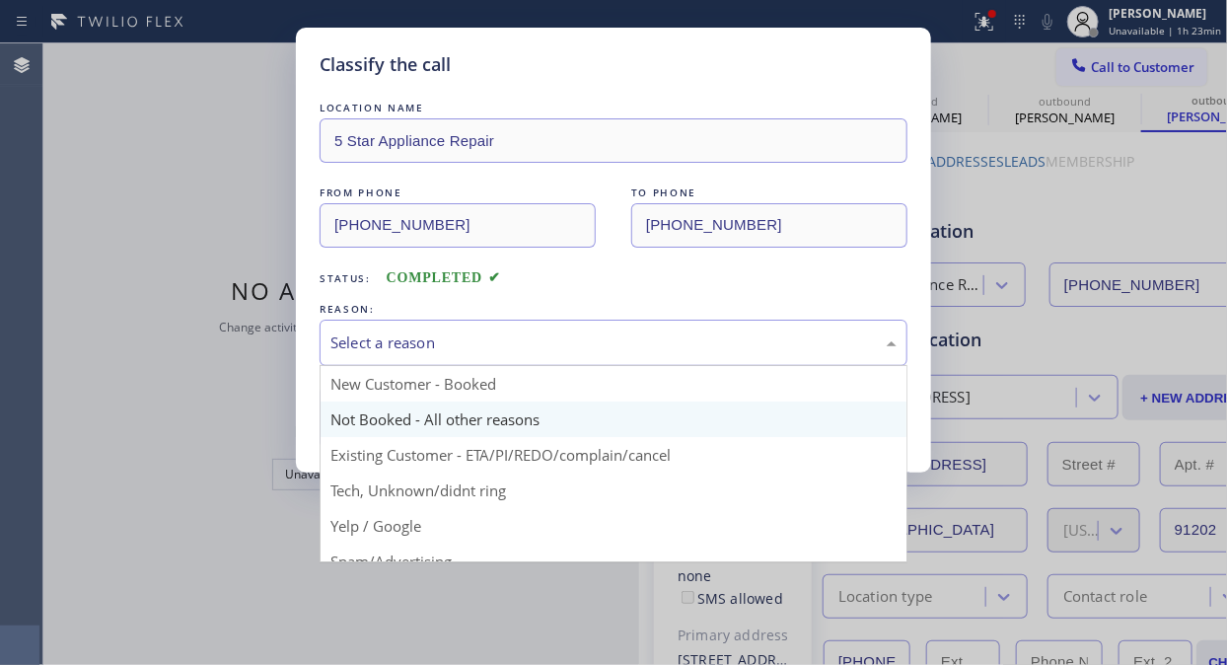
click at [592, 348] on div "Select a reason" at bounding box center [613, 342] width 566 height 23
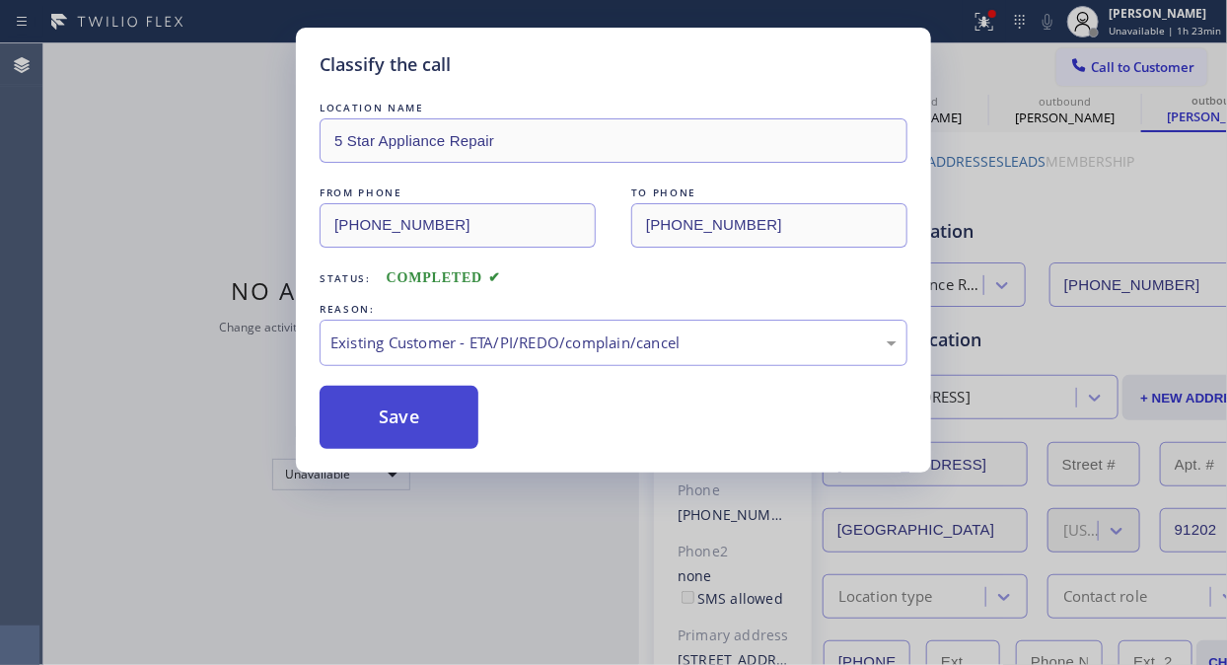
click at [404, 409] on button "Save" at bounding box center [398, 417] width 159 height 63
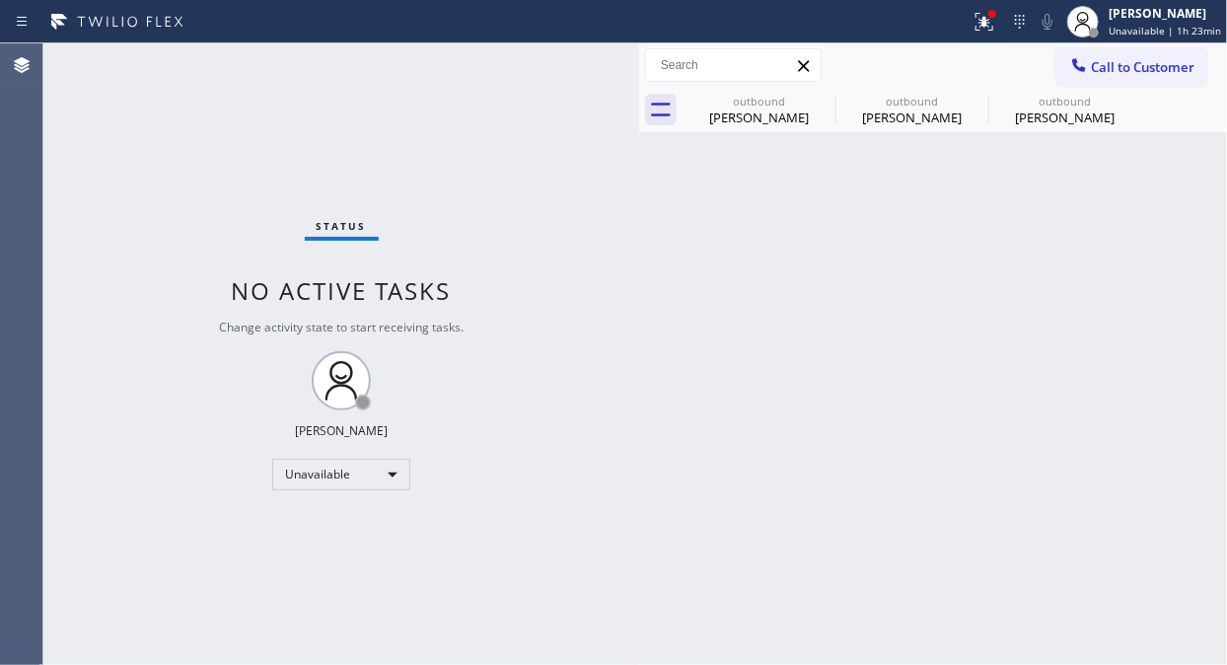
click at [1059, 69] on button "Call to Customer" at bounding box center [1131, 66] width 151 height 37
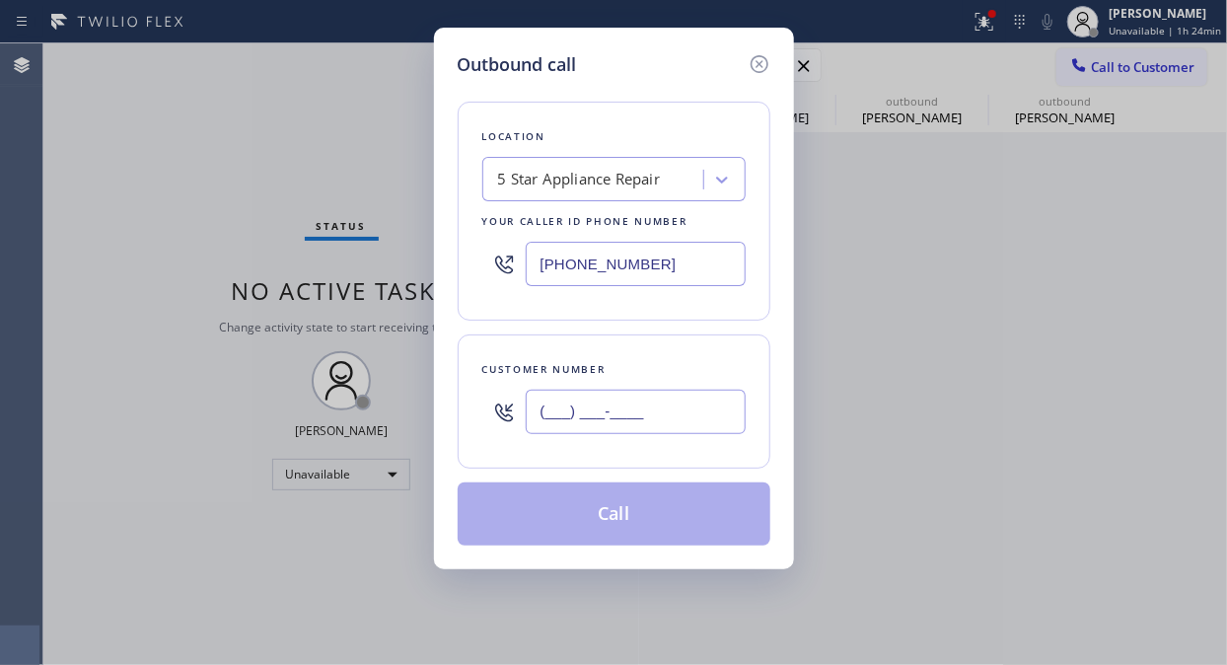
click at [643, 422] on input "(___) ___-____" at bounding box center [636, 411] width 220 height 44
paste input "310) 994-9571"
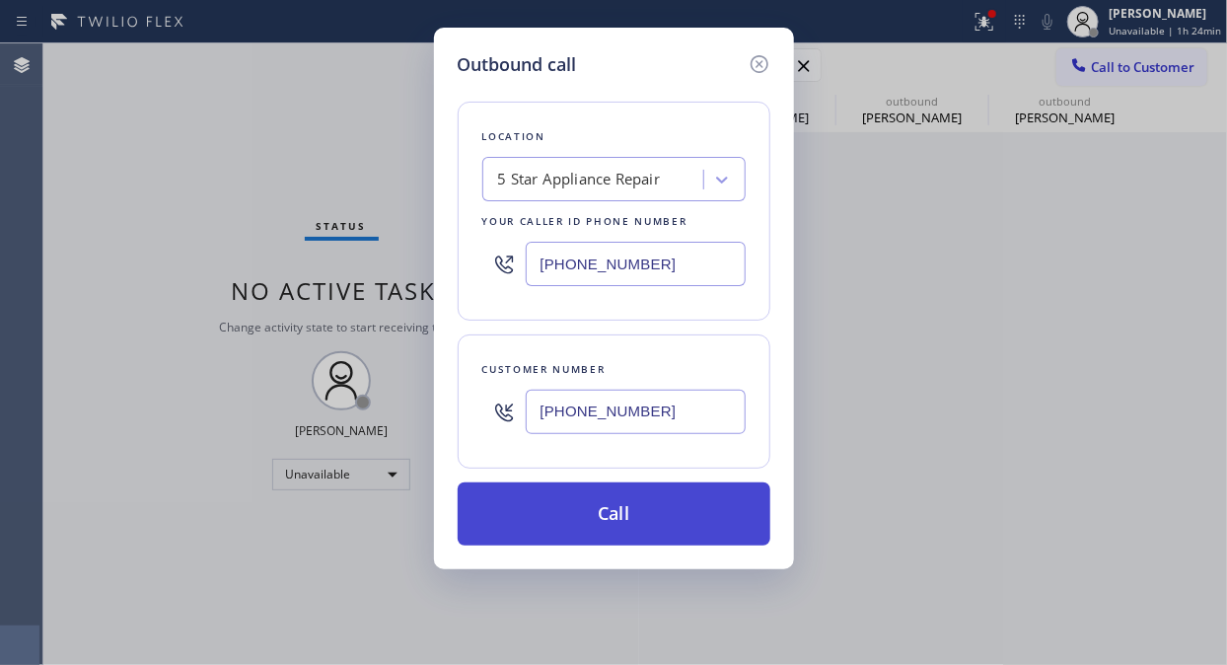
type input "[PHONE_NUMBER]"
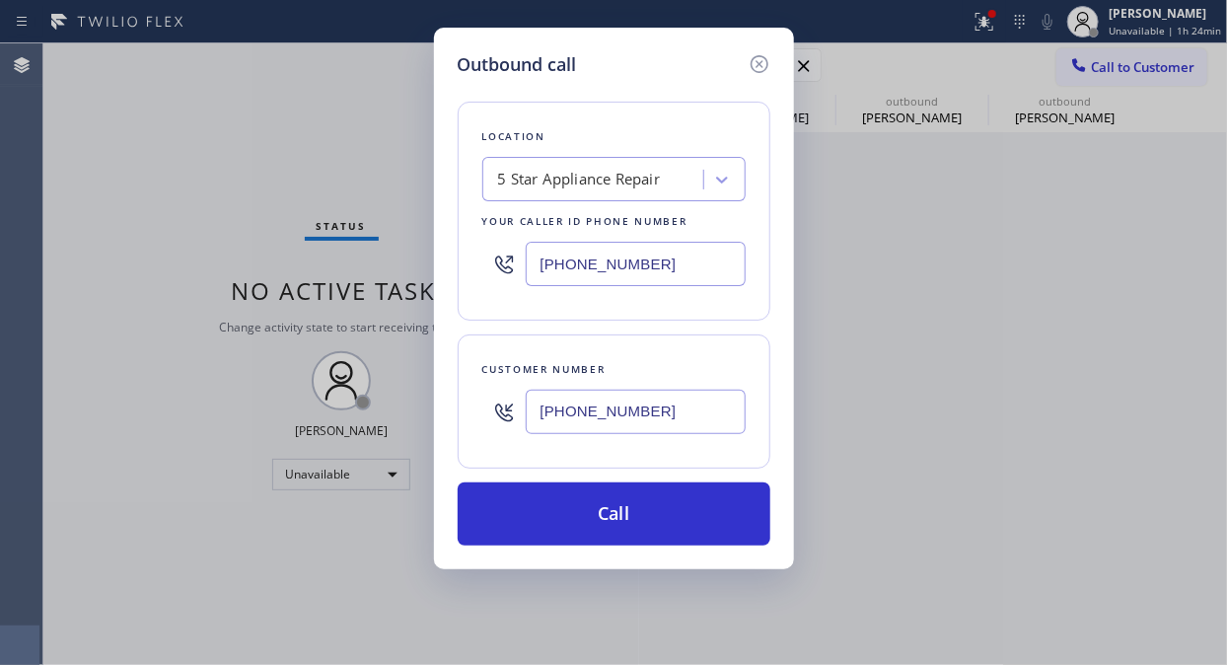
drag, startPoint x: 674, startPoint y: 517, endPoint x: 783, endPoint y: 262, distance: 276.6
click at [676, 517] on button "Call" at bounding box center [614, 513] width 313 height 63
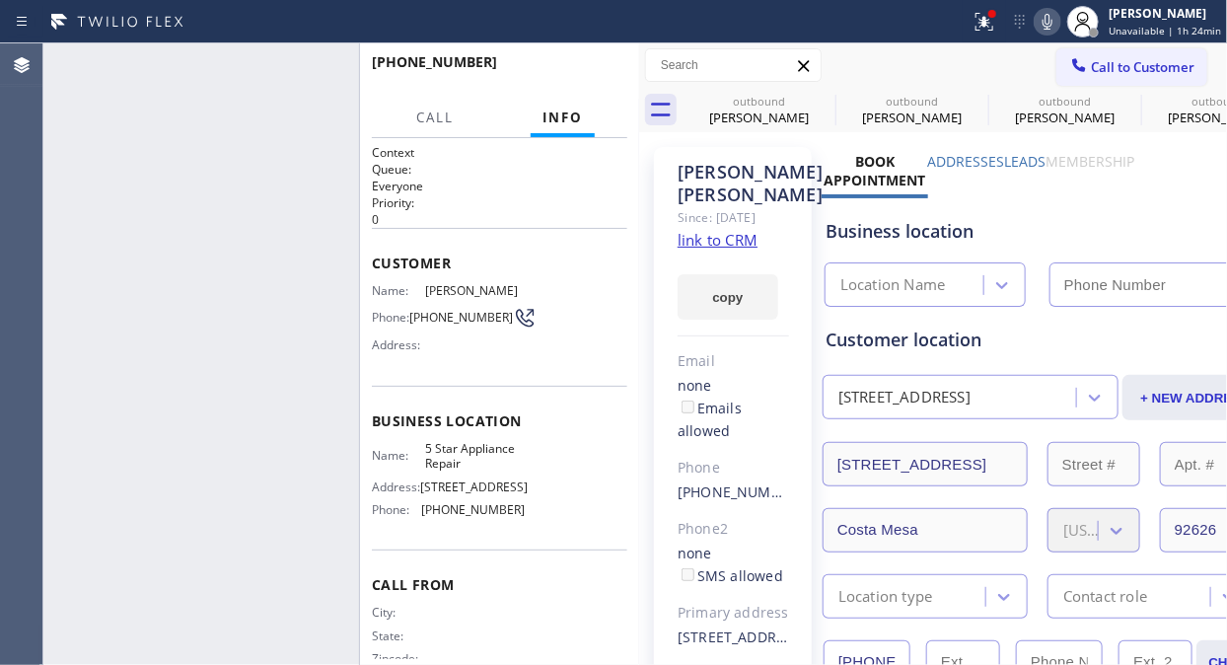
type input "[PHONE_NUMBER]"
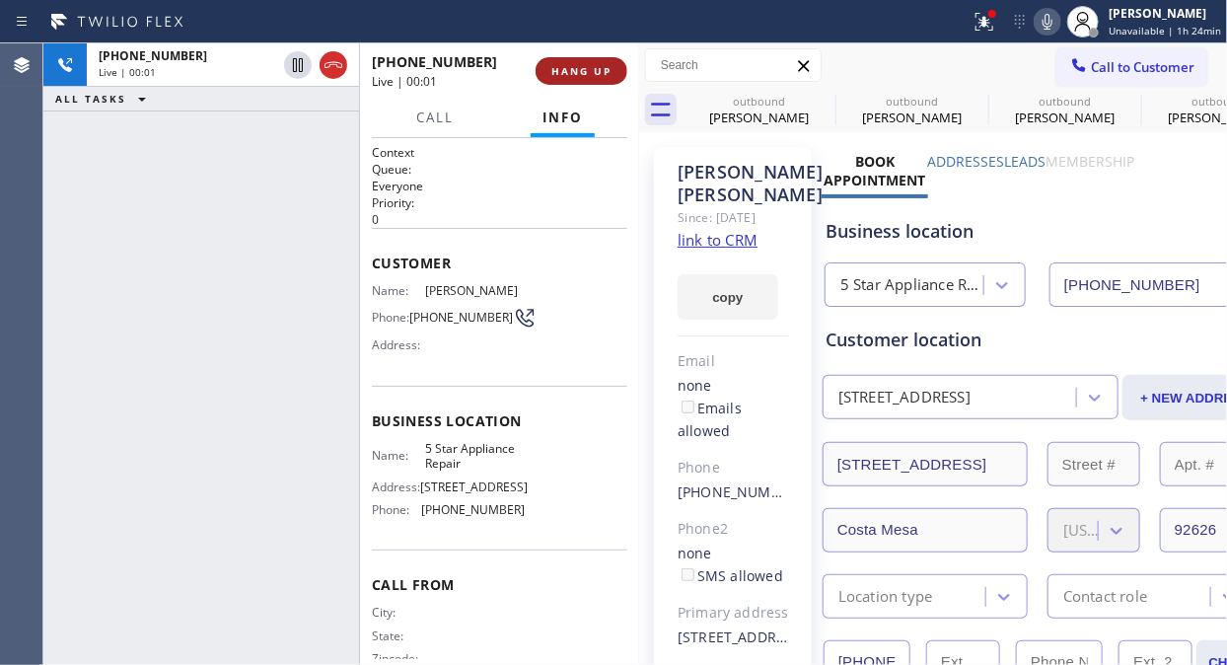
click at [577, 67] on span "HANG UP" at bounding box center [581, 71] width 60 height 14
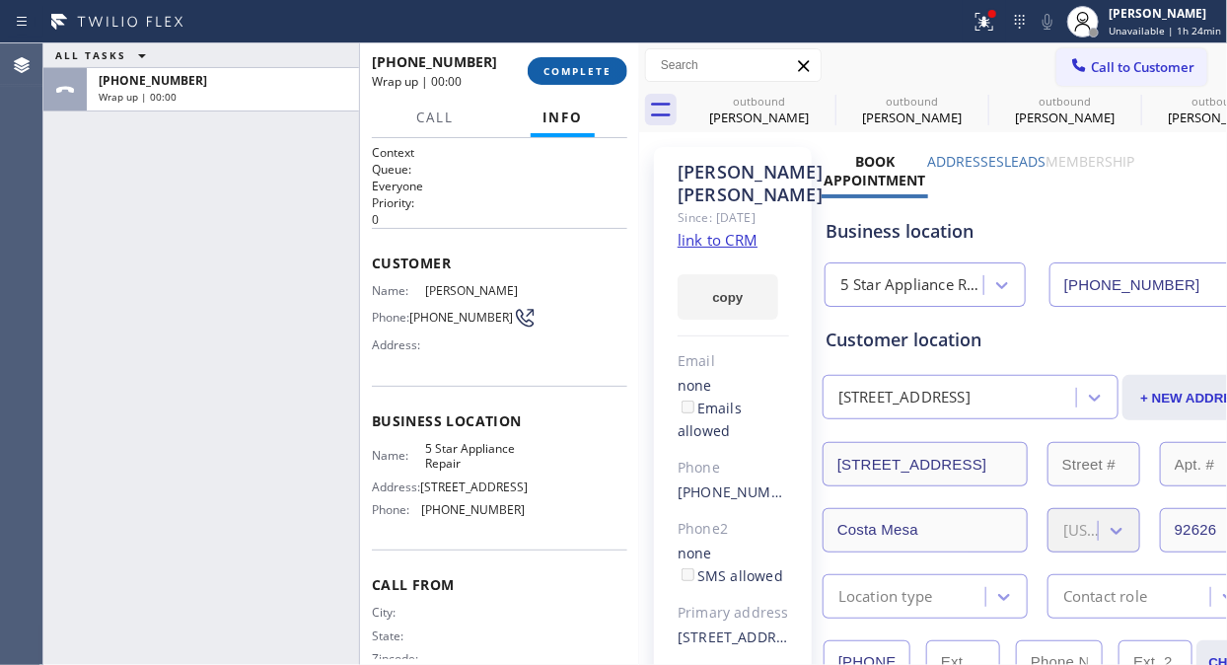
click at [577, 67] on span "COMPLETE" at bounding box center [577, 71] width 68 height 14
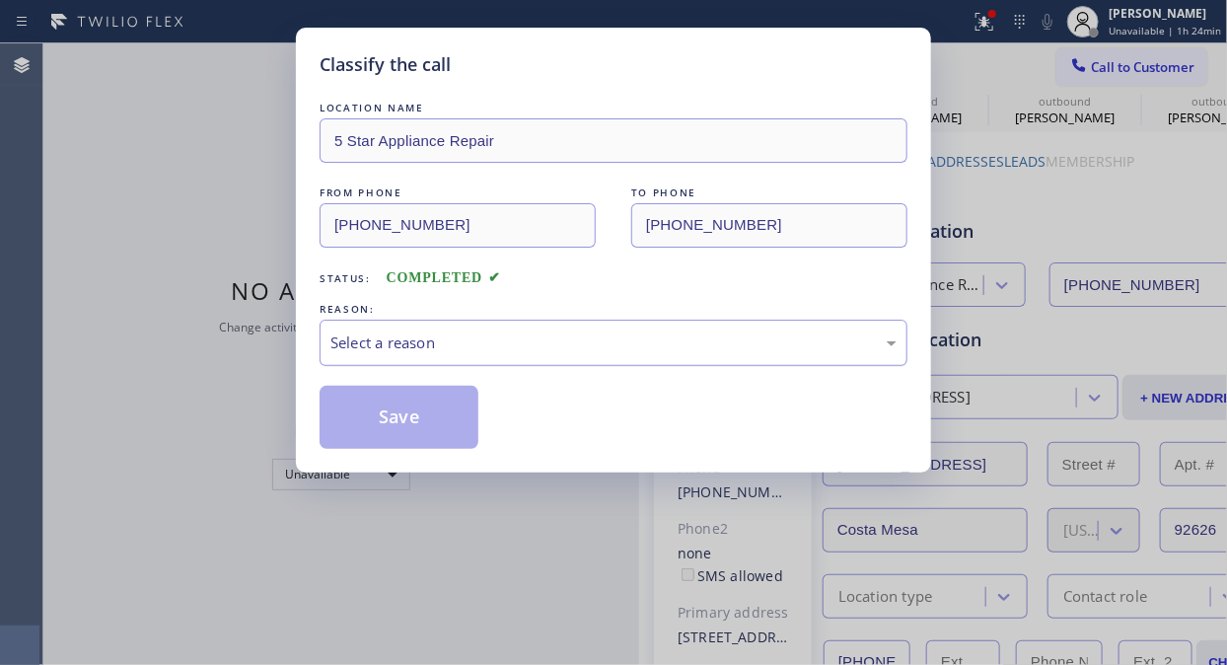
click at [606, 351] on div "Select a reason" at bounding box center [613, 342] width 566 height 23
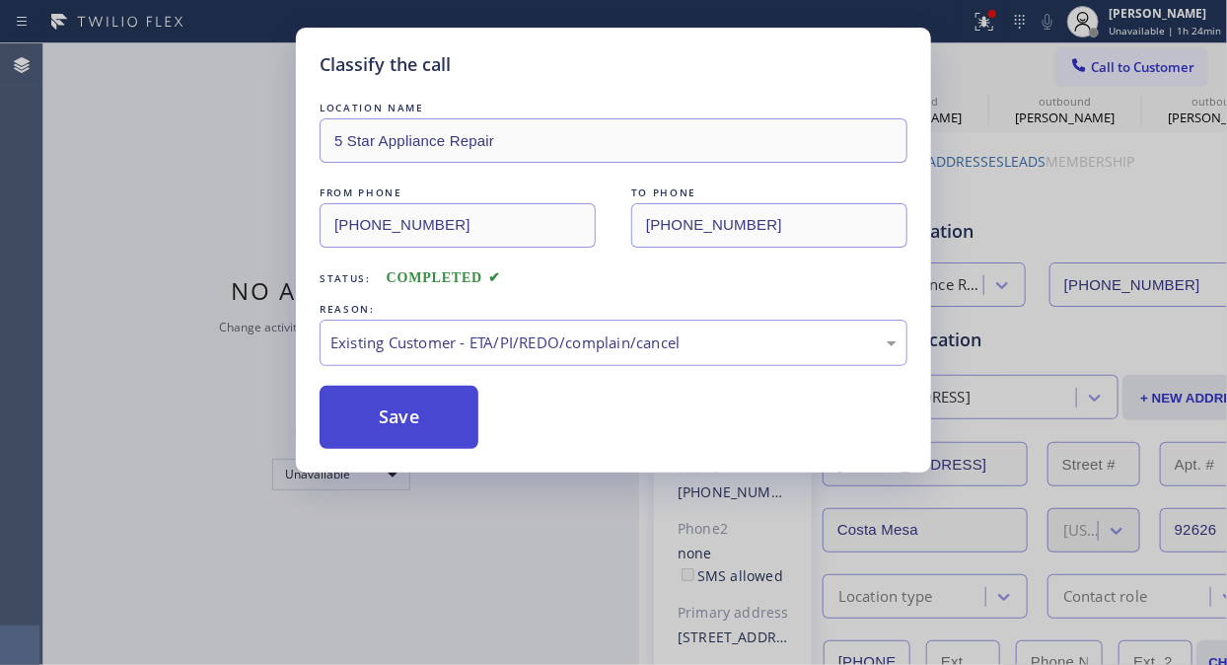
click at [438, 426] on button "Save" at bounding box center [398, 417] width 159 height 63
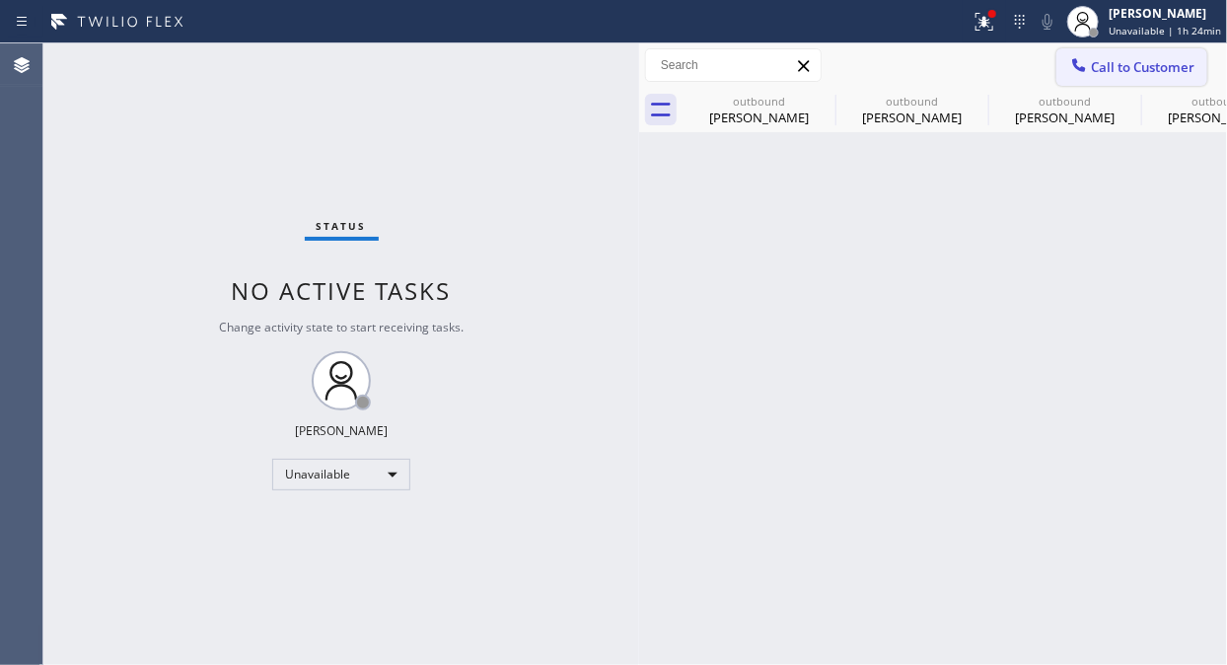
click at [1099, 64] on span "Call to Customer" at bounding box center [1143, 67] width 104 height 18
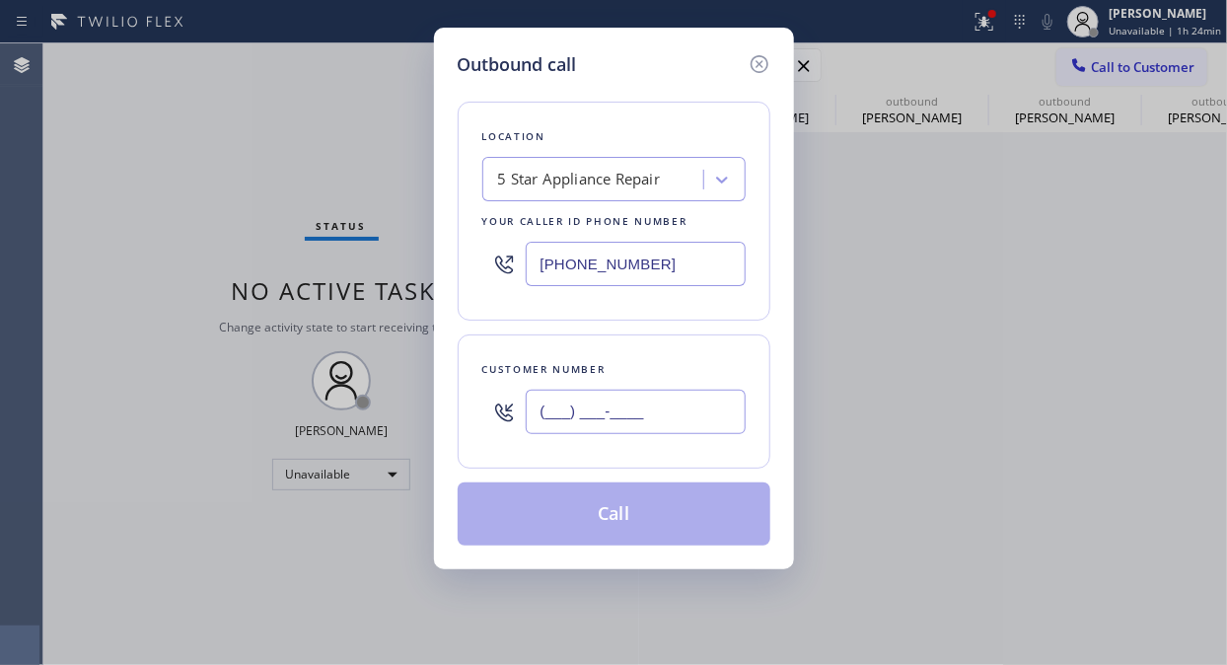
click at [735, 417] on input "(___) ___-____" at bounding box center [636, 411] width 220 height 44
paste input "858) 442-5384"
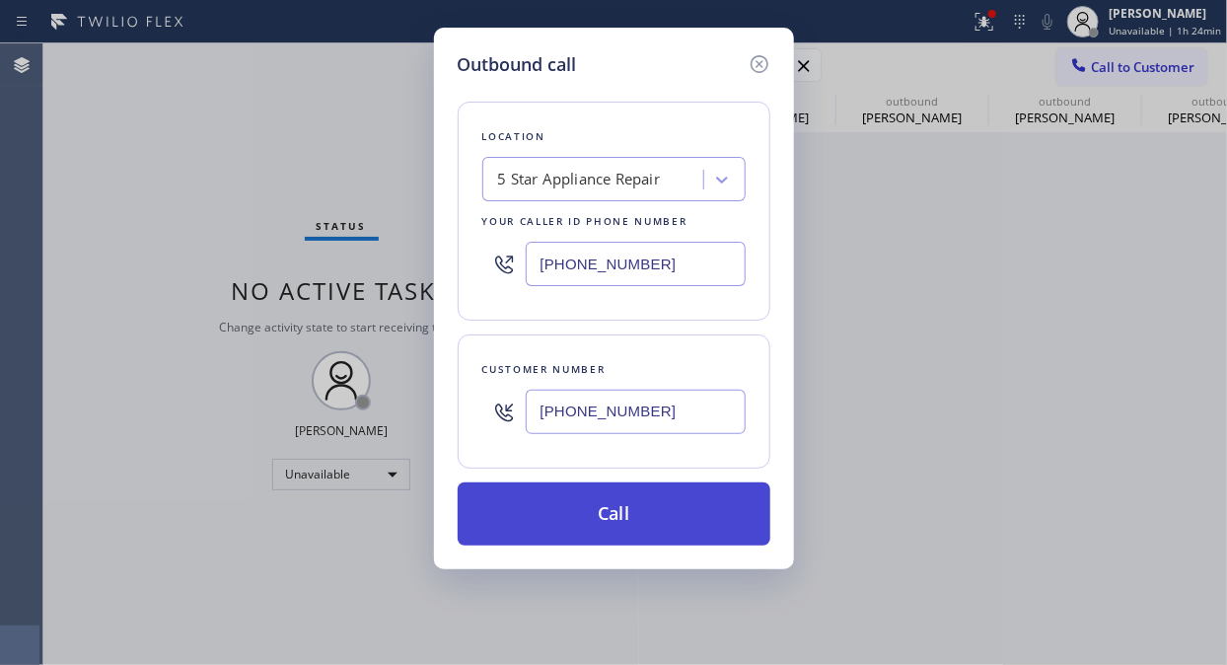
type input "[PHONE_NUMBER]"
click at [716, 505] on button "Call" at bounding box center [614, 513] width 313 height 63
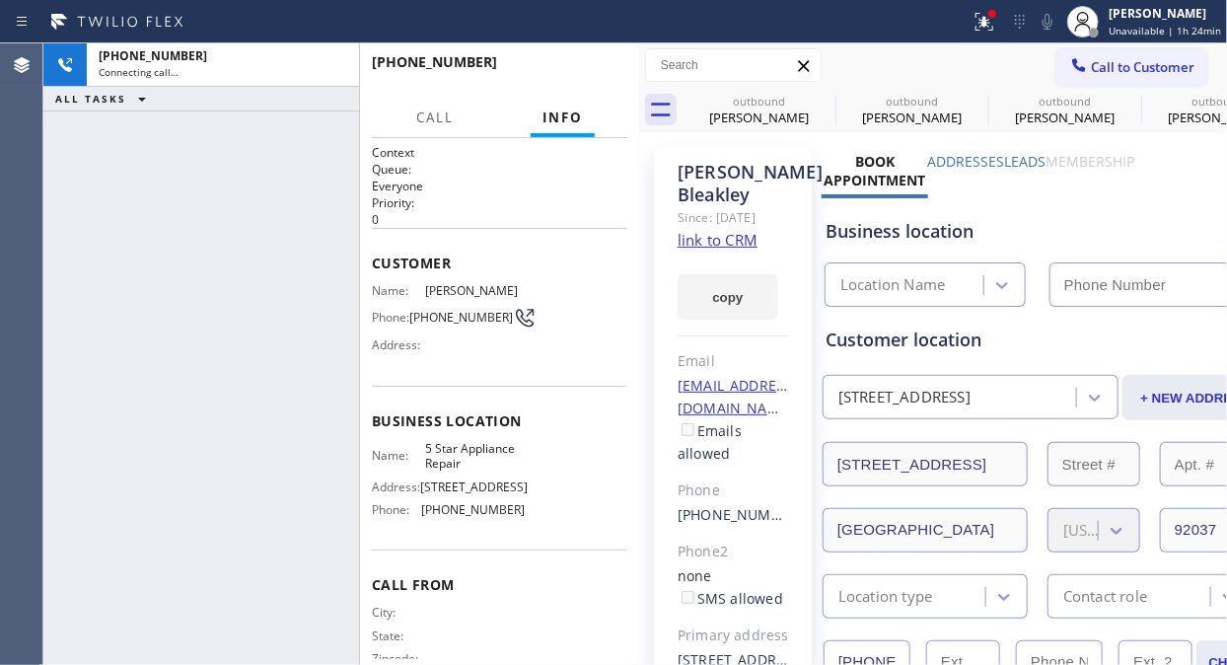
type input "[PHONE_NUMBER]"
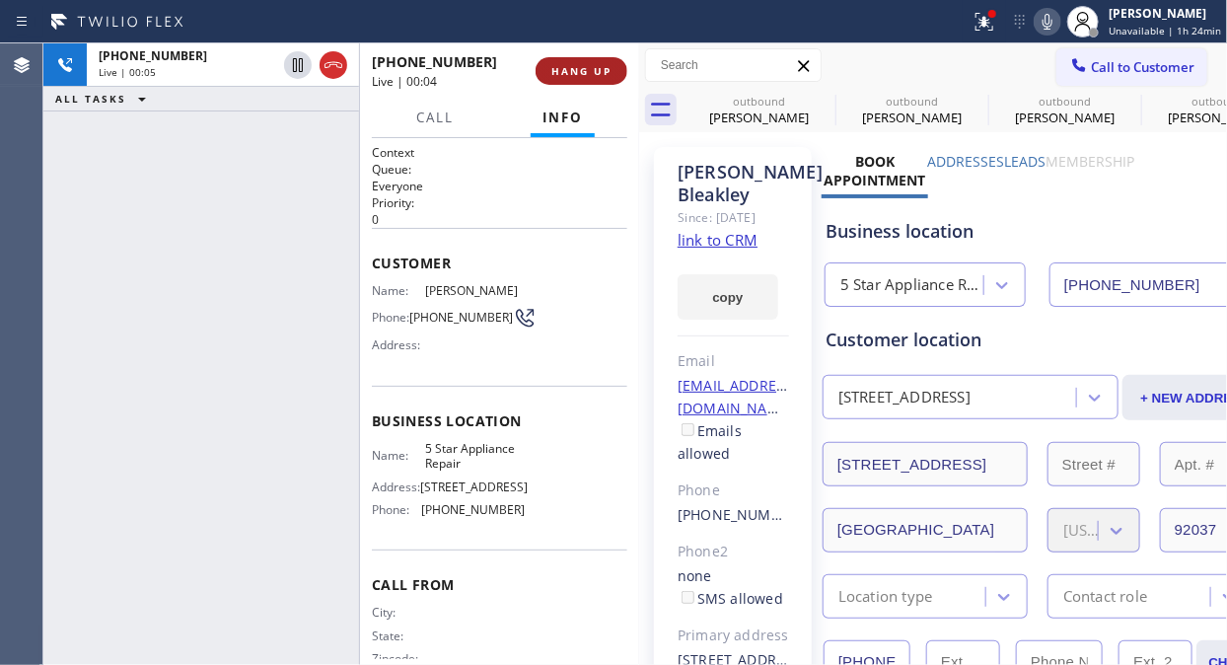
click at [580, 72] on span "HANG UP" at bounding box center [581, 71] width 60 height 14
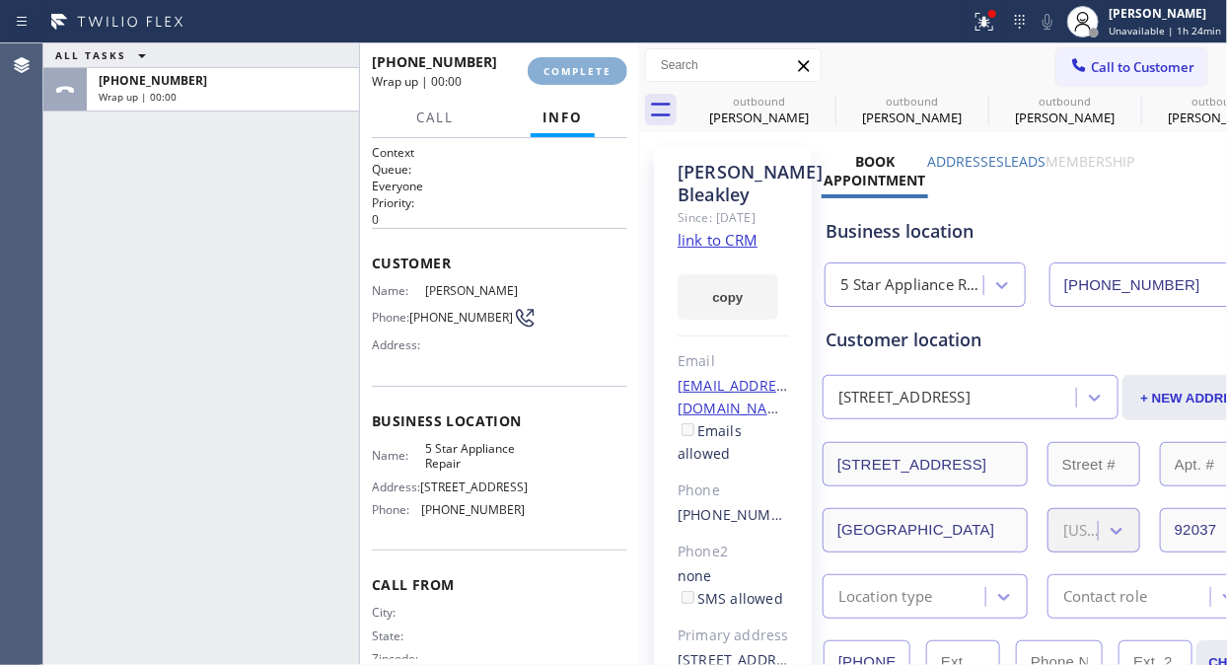
click at [580, 72] on span "COMPLETE" at bounding box center [577, 71] width 68 height 14
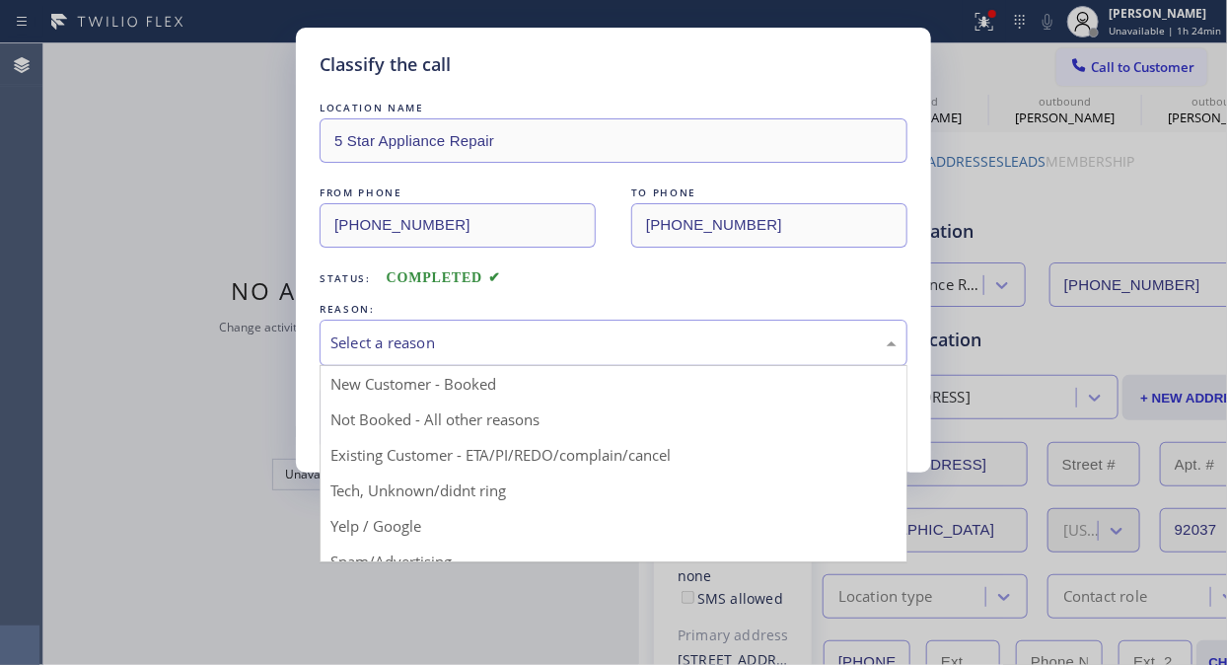
click at [587, 338] on div "Select a reason" at bounding box center [613, 342] width 566 height 23
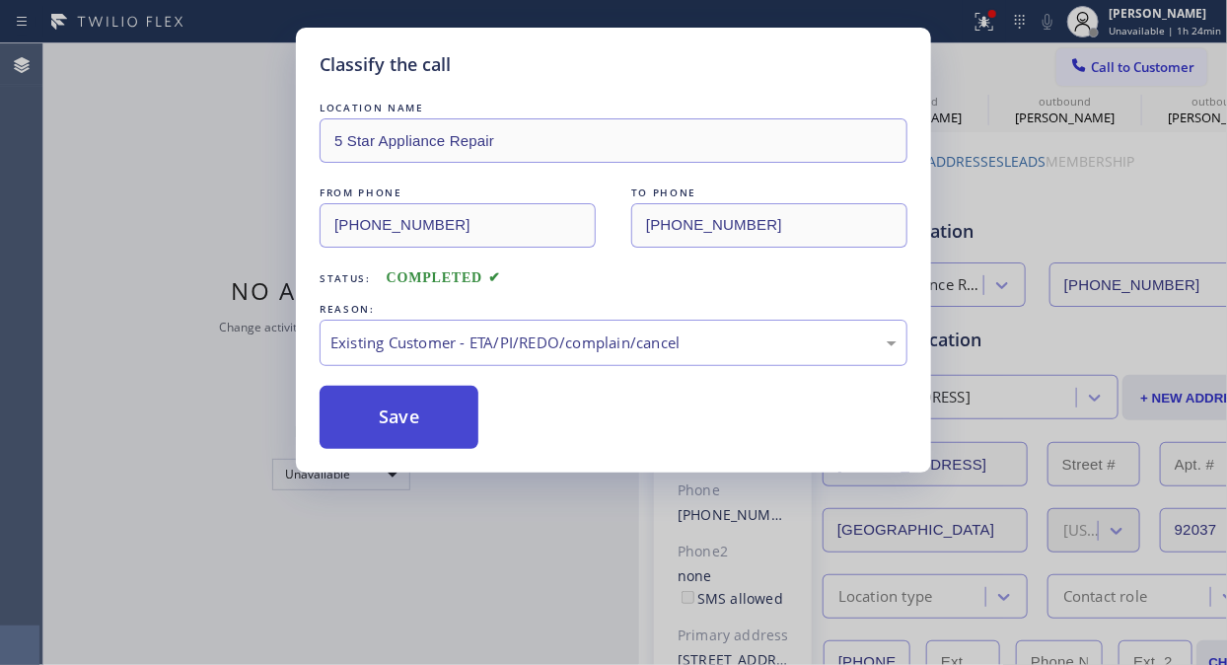
click at [416, 418] on button "Save" at bounding box center [398, 417] width 159 height 63
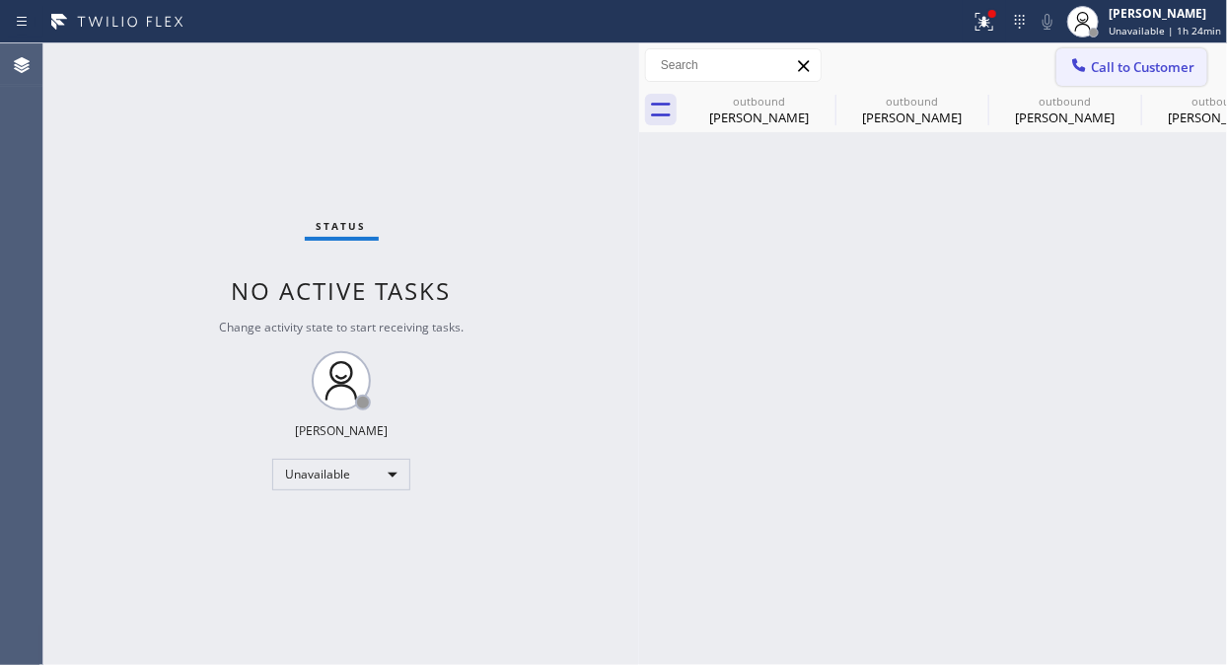
click at [1085, 75] on div at bounding box center [1079, 67] width 24 height 24
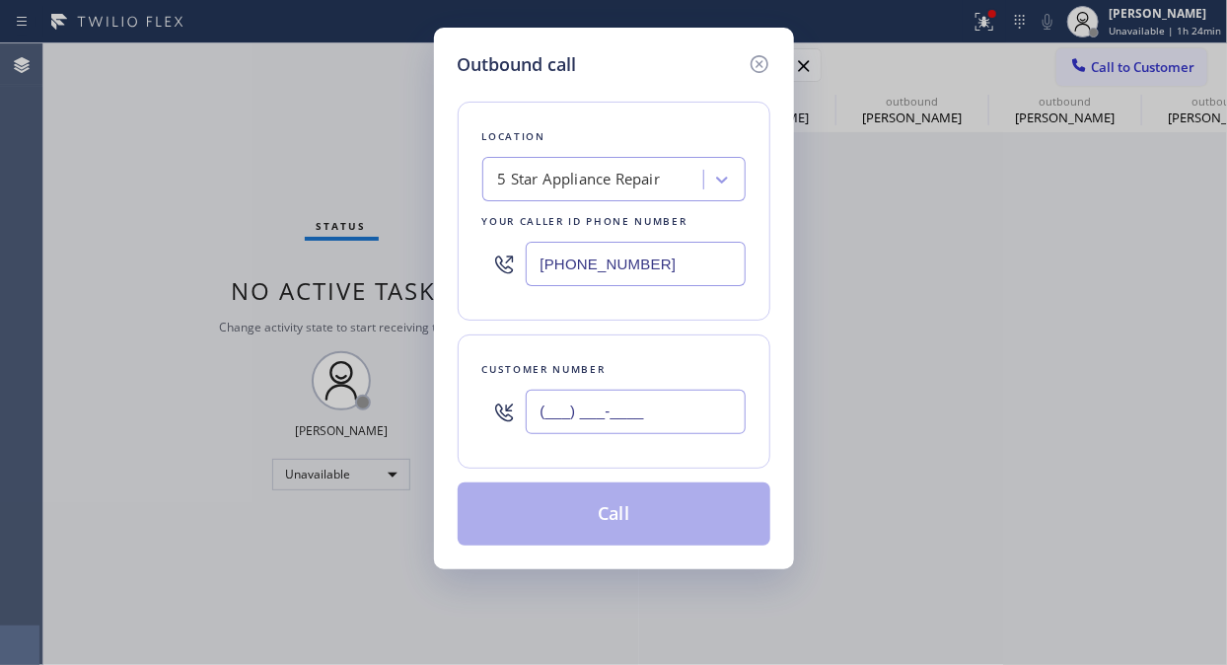
click at [707, 424] on input "(___) ___-____" at bounding box center [636, 411] width 220 height 44
paste input "714) 505-0626"
type input "[PHONE_NUMBER]"
click at [707, 516] on button "Call" at bounding box center [614, 513] width 313 height 63
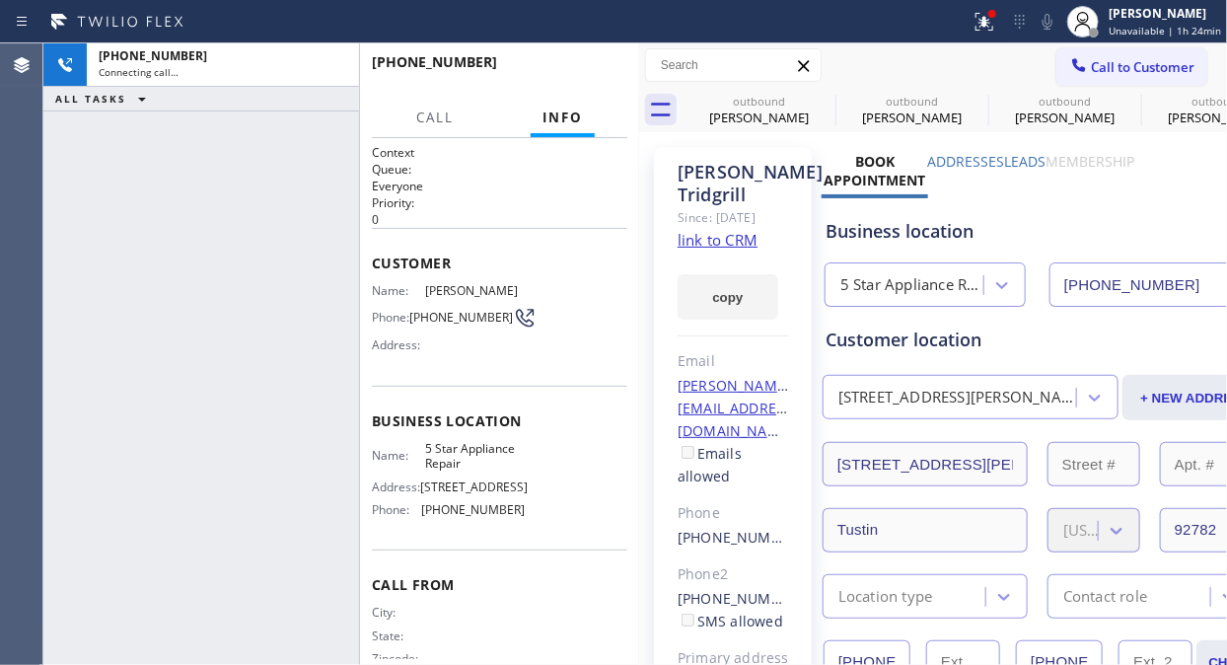
type input "[PHONE_NUMBER]"
click at [605, 72] on span "HANG UP" at bounding box center [581, 71] width 60 height 14
click at [602, 71] on span "HANG UP" at bounding box center [581, 71] width 60 height 14
click at [600, 71] on span "COMPLETE" at bounding box center [577, 71] width 68 height 14
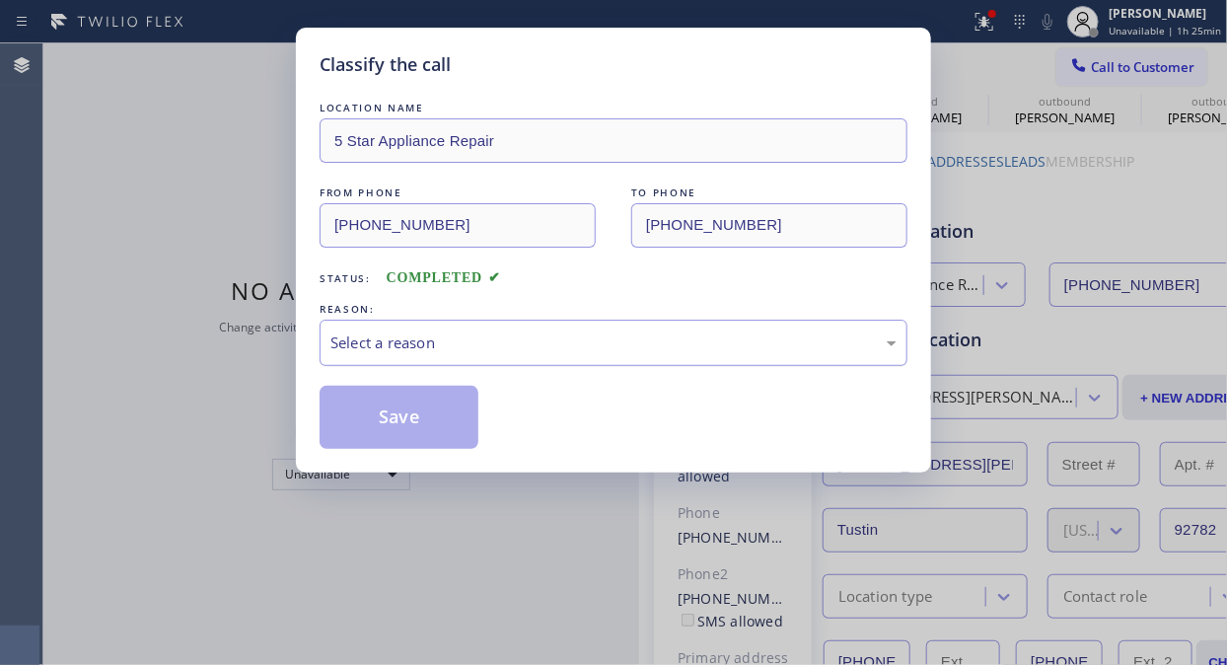
click at [626, 359] on div "Select a reason" at bounding box center [613, 342] width 588 height 46
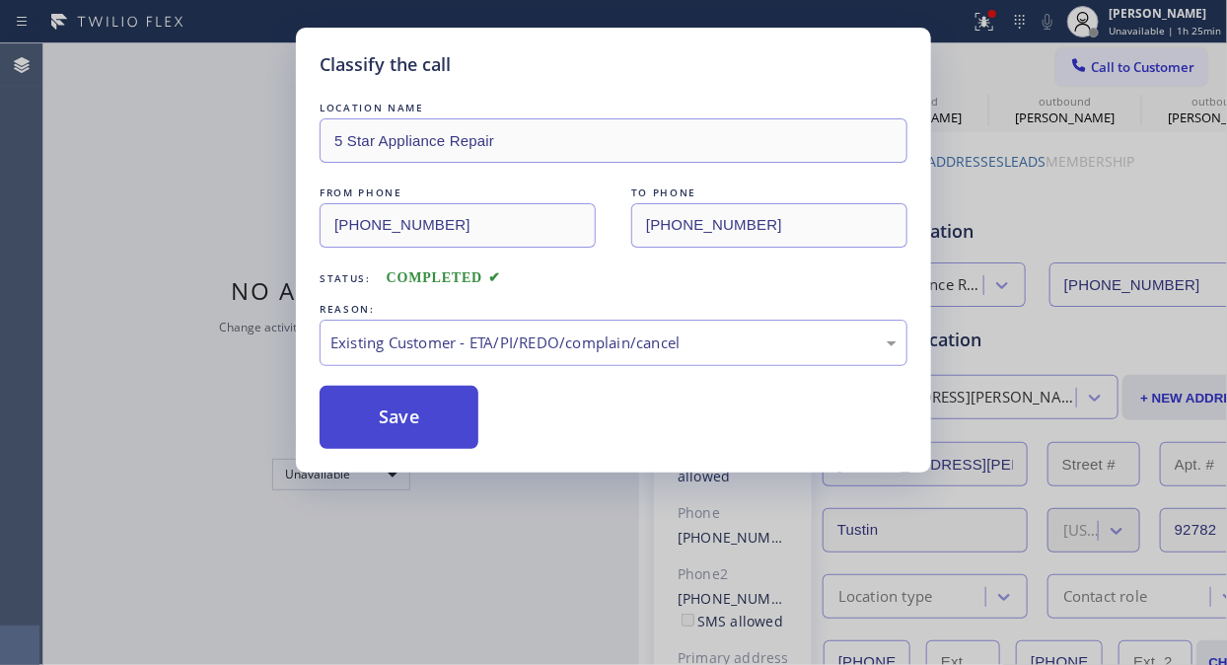
click at [445, 406] on button "Save" at bounding box center [398, 417] width 159 height 63
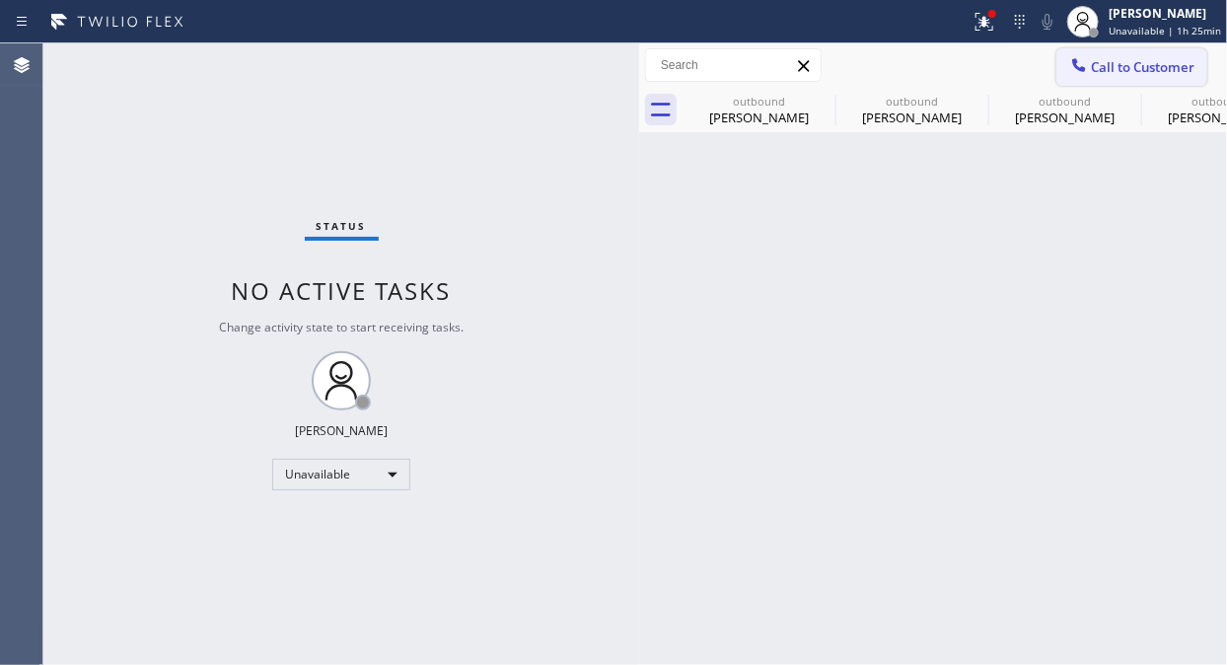
click at [1095, 73] on span "Call to Customer" at bounding box center [1143, 67] width 104 height 18
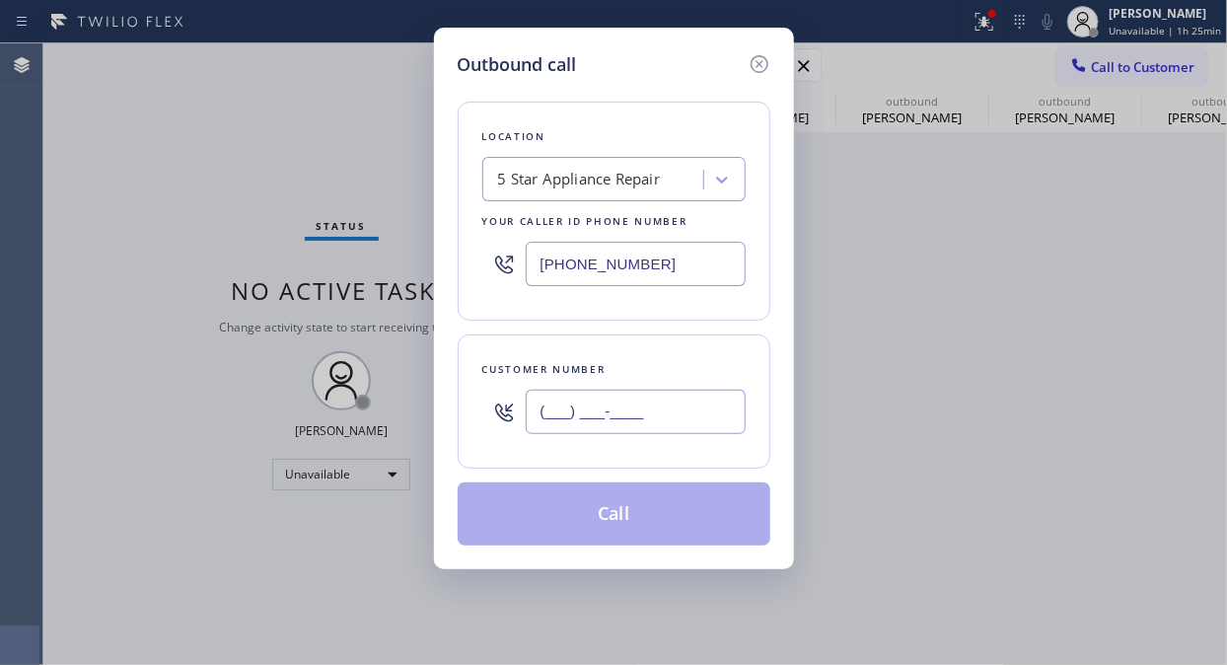
click at [661, 406] on input "(___) ___-____" at bounding box center [636, 411] width 220 height 44
paste input "310) 850-1569"
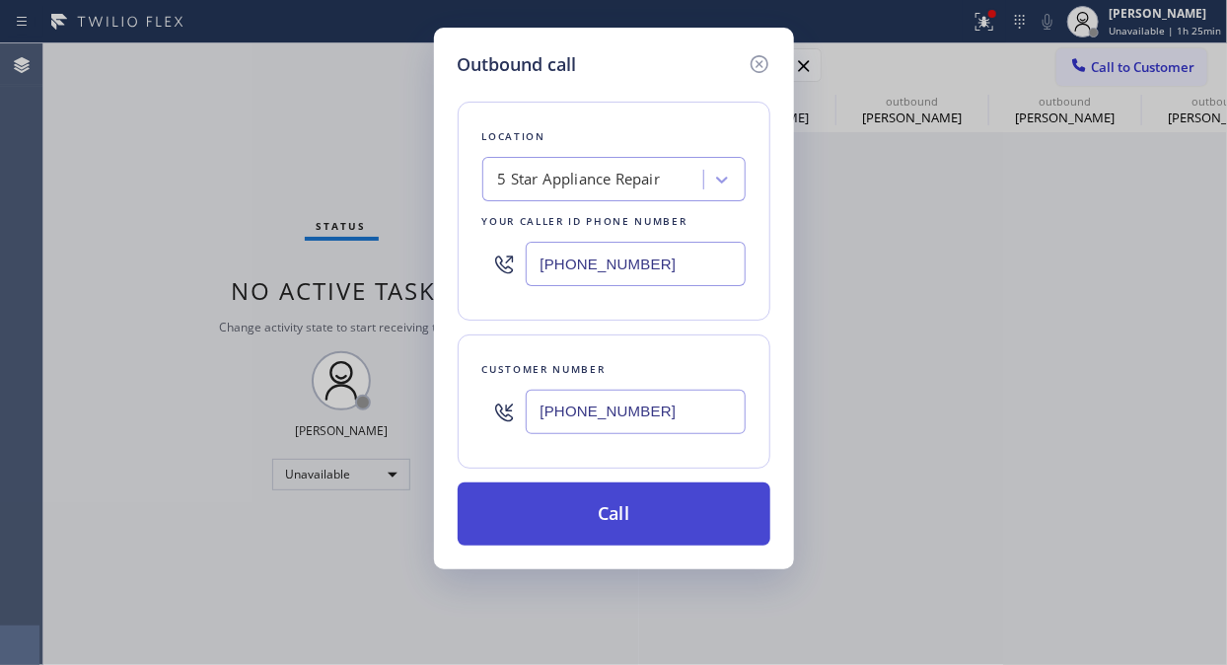
type input "[PHONE_NUMBER]"
click at [685, 533] on button "Call" at bounding box center [614, 513] width 313 height 63
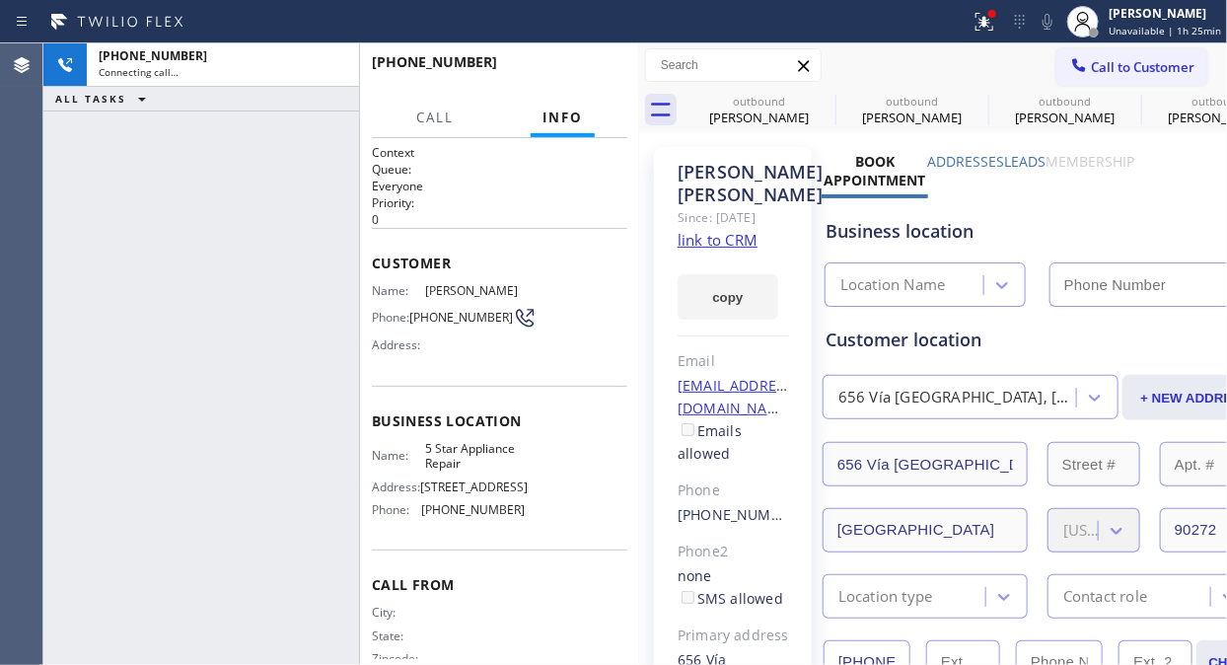
type input "[PHONE_NUMBER]"
click at [1056, 30] on icon at bounding box center [1047, 22] width 24 height 24
click at [990, 17] on icon at bounding box center [984, 19] width 12 height 7
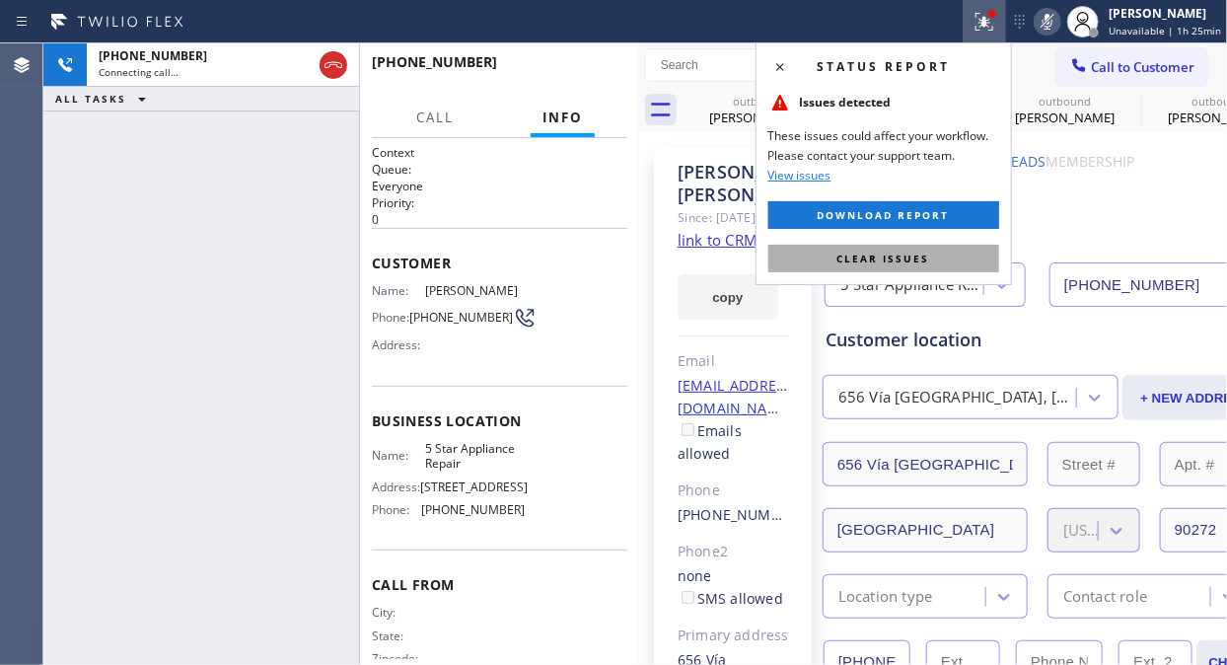
click at [912, 251] on span "Clear issues" at bounding box center [883, 258] width 93 height 14
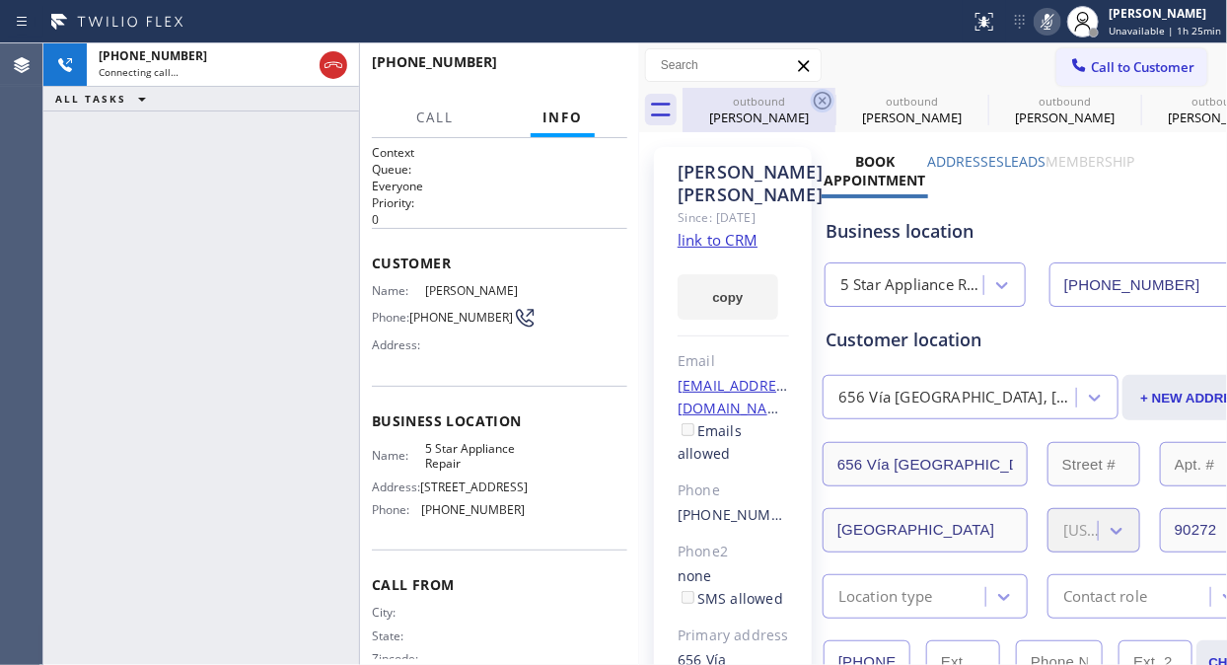
click at [812, 102] on icon at bounding box center [823, 101] width 24 height 24
click at [0, 0] on icon at bounding box center [0, 0] width 0 height 0
click at [820, 96] on icon at bounding box center [823, 101] width 24 height 24
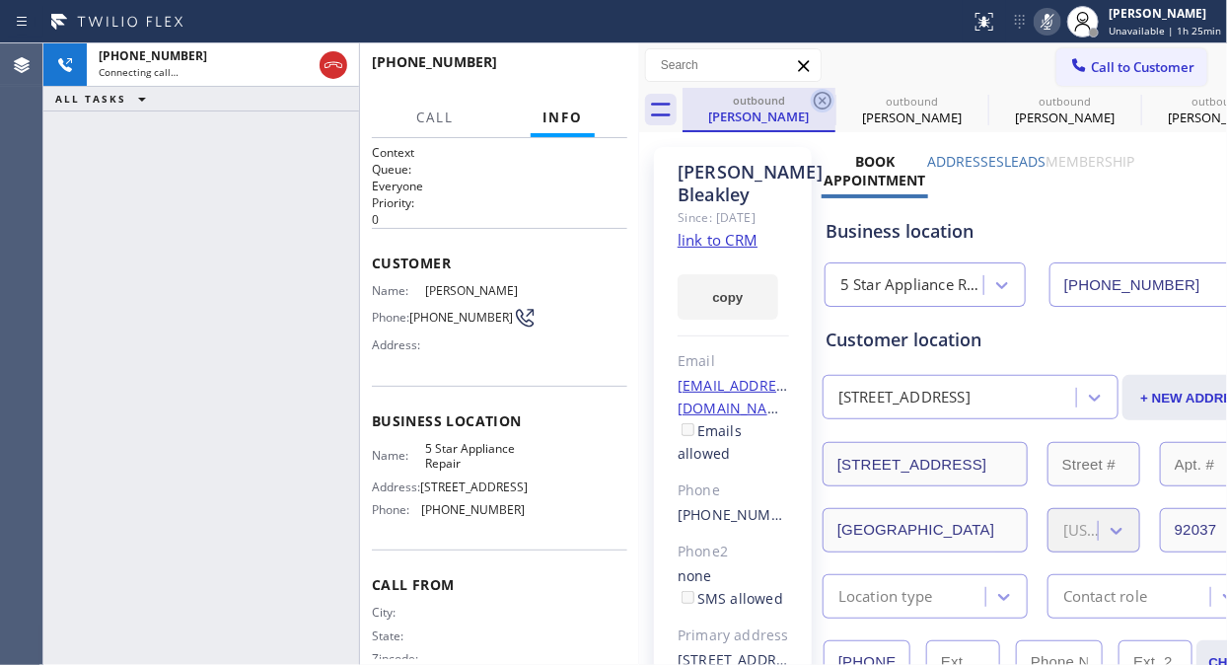
click at [0, 0] on icon at bounding box center [0, 0] width 0 height 0
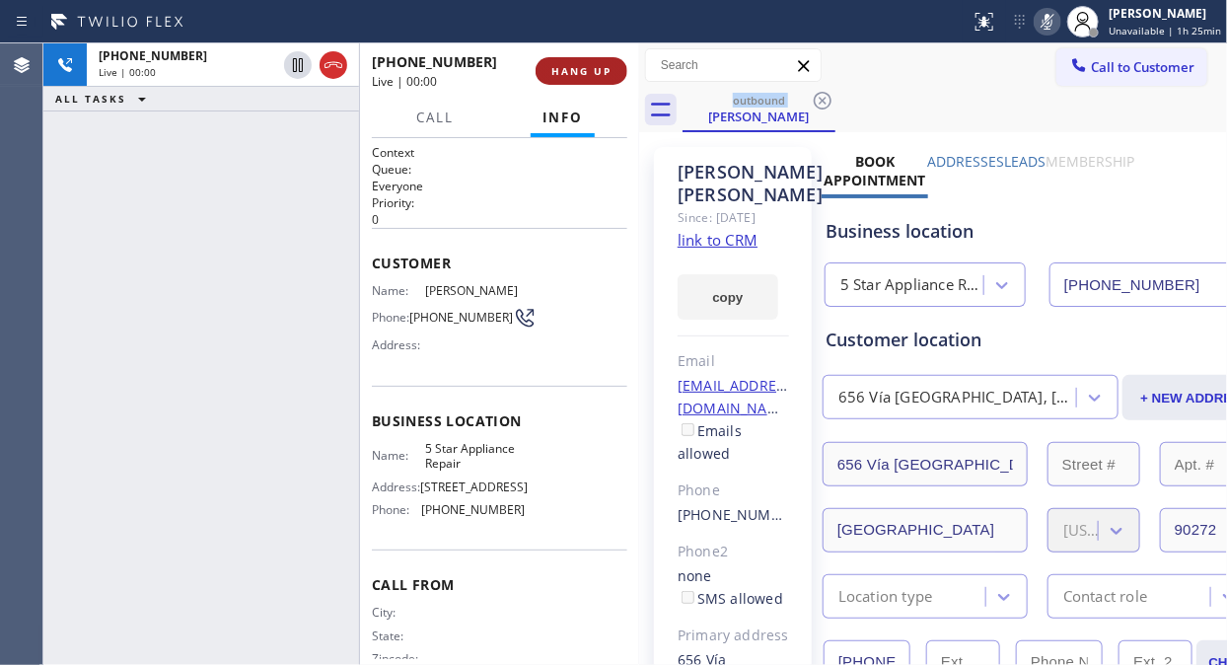
click at [570, 74] on span "HANG UP" at bounding box center [581, 71] width 60 height 14
click at [570, 74] on span "COMPLETE" at bounding box center [577, 71] width 68 height 14
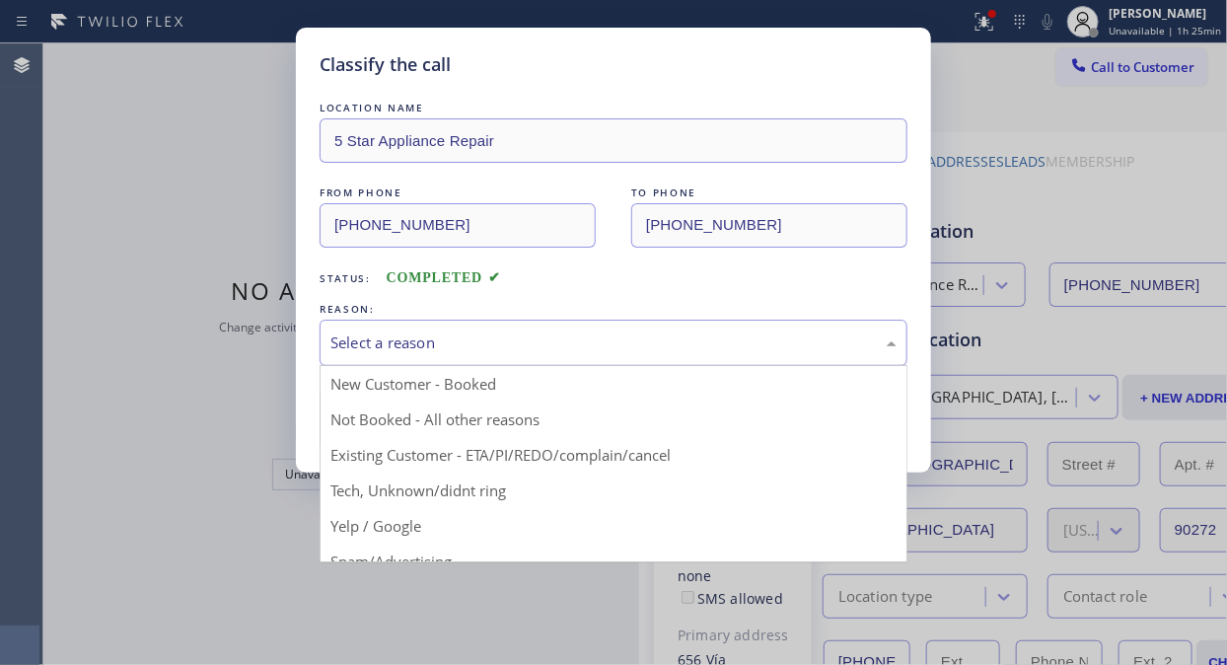
click at [618, 349] on div "Select a reason" at bounding box center [613, 342] width 566 height 23
drag, startPoint x: 583, startPoint y: 451, endPoint x: 533, endPoint y: 442, distance: 50.1
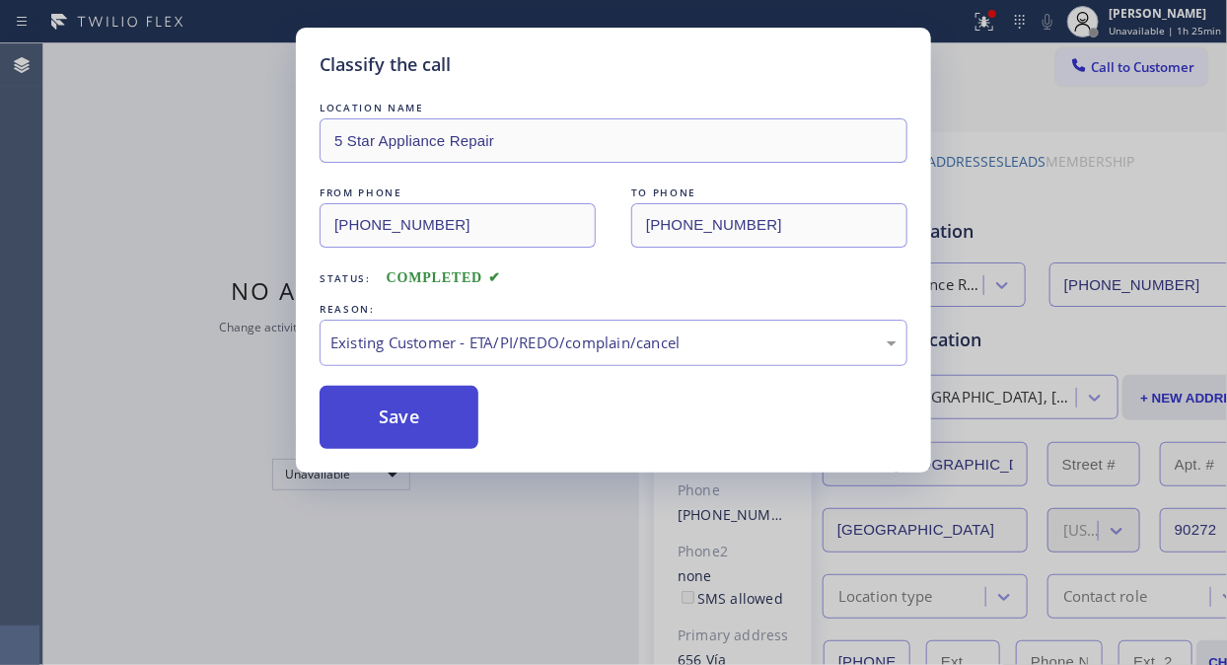
click at [396, 398] on button "Save" at bounding box center [398, 417] width 159 height 63
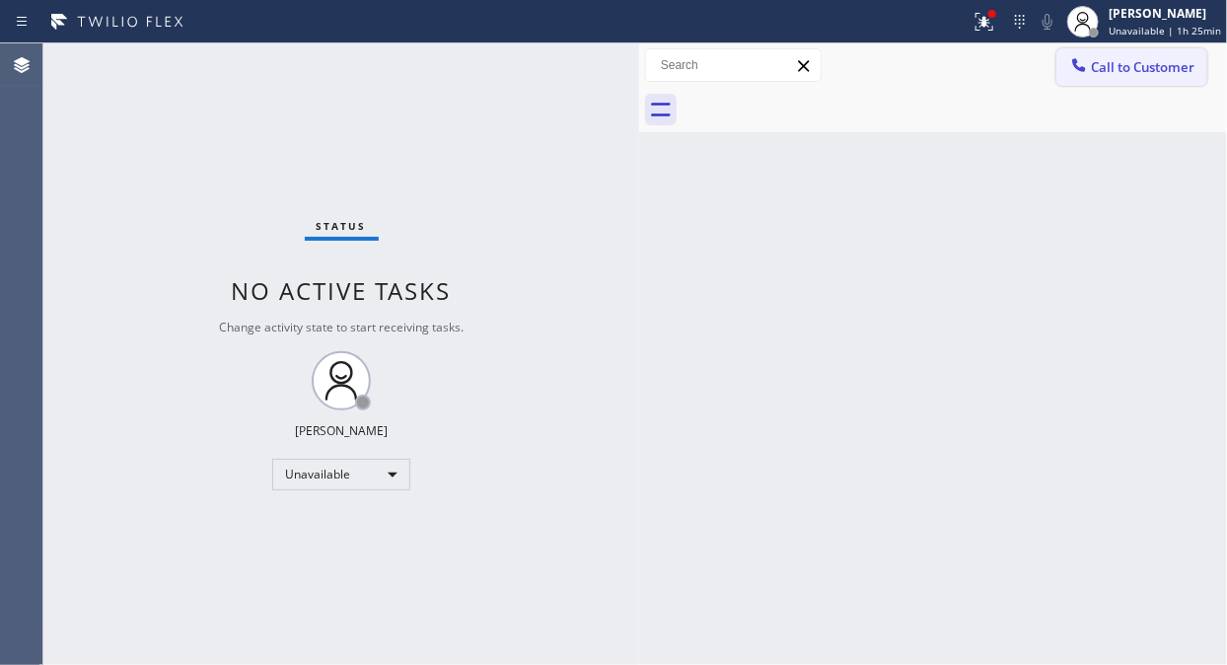
click at [1109, 70] on span "Call to Customer" at bounding box center [1143, 67] width 104 height 18
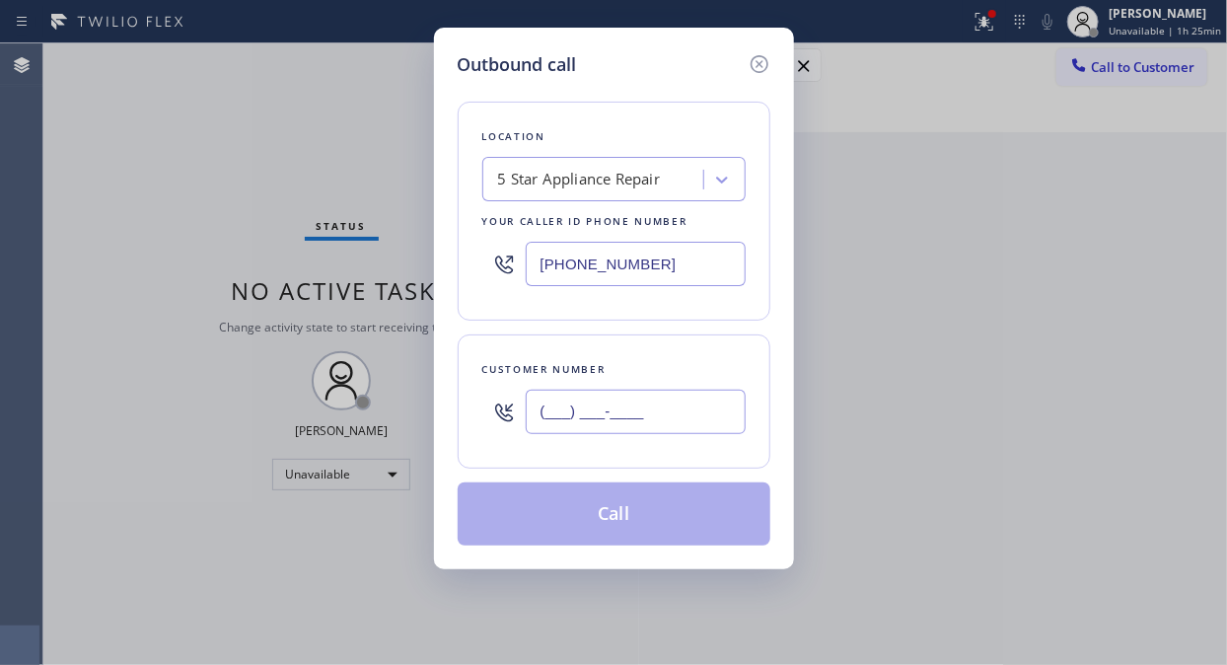
click at [722, 398] on input "(___) ___-____" at bounding box center [636, 411] width 220 height 44
paste input "805) 484-7542"
type input "[PHONE_NUMBER]"
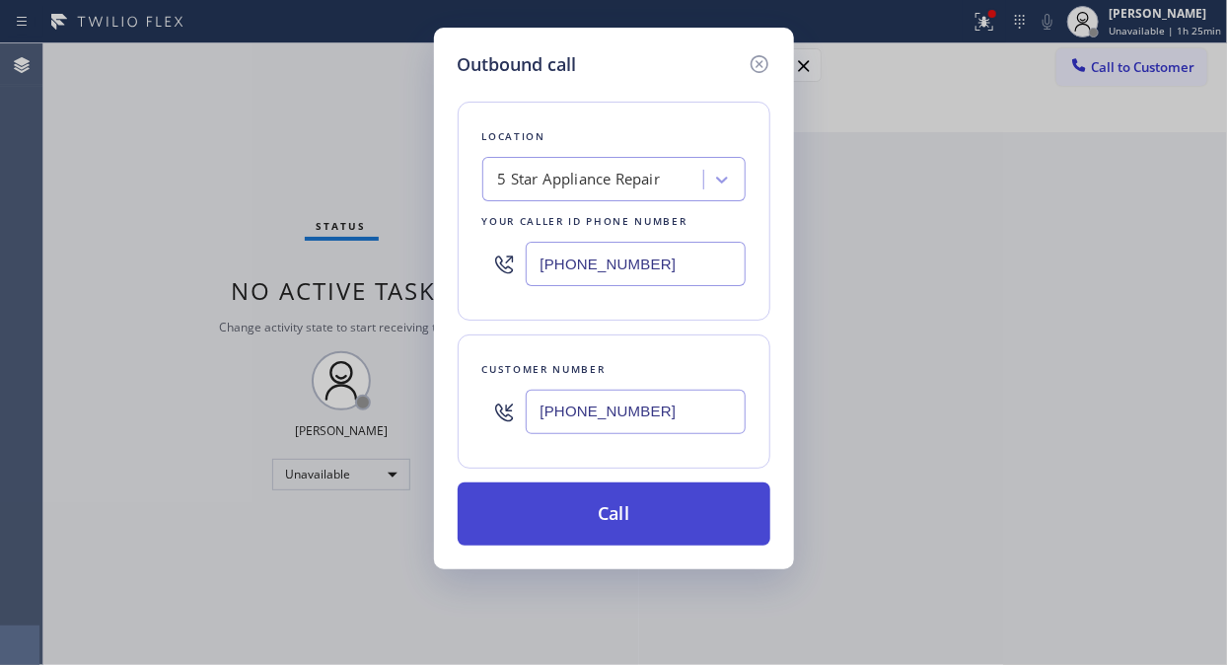
click at [684, 514] on button "Call" at bounding box center [614, 513] width 313 height 63
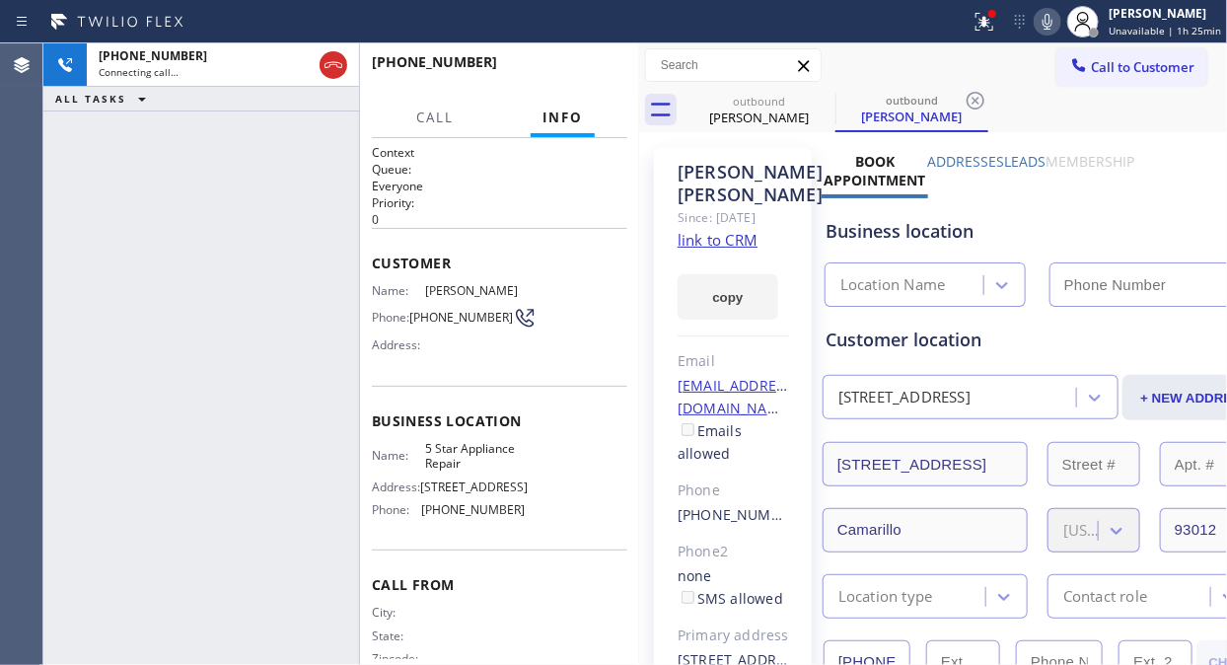
type input "[PHONE_NUMBER]"
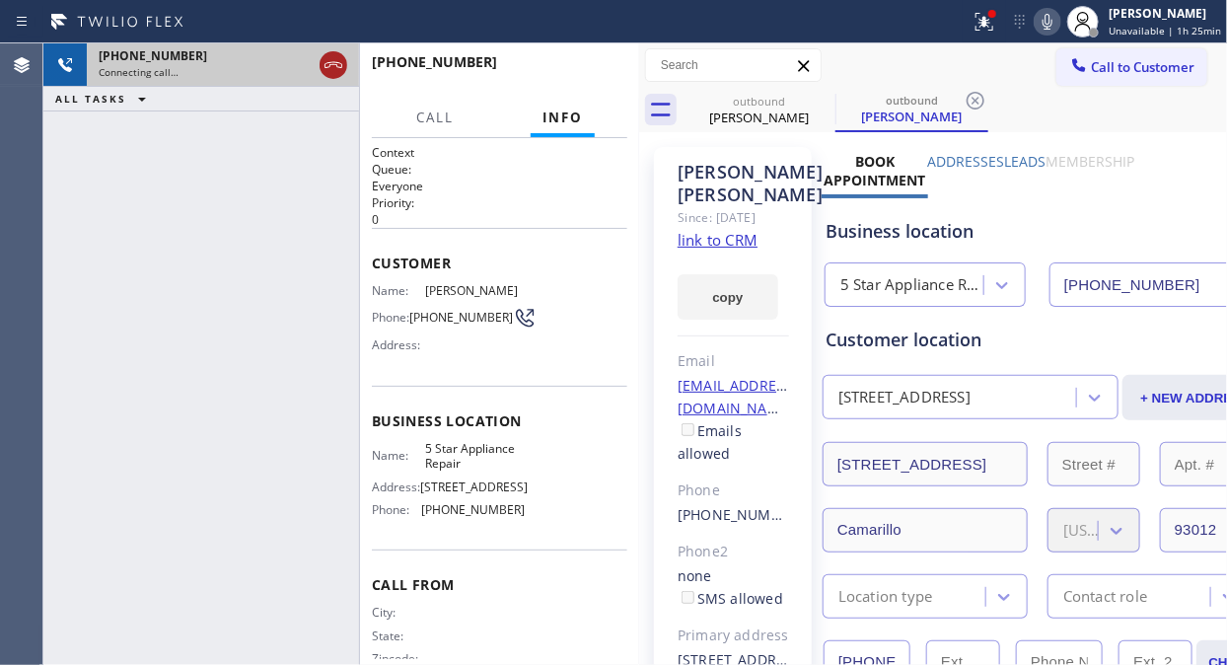
click at [328, 73] on icon at bounding box center [333, 65] width 24 height 24
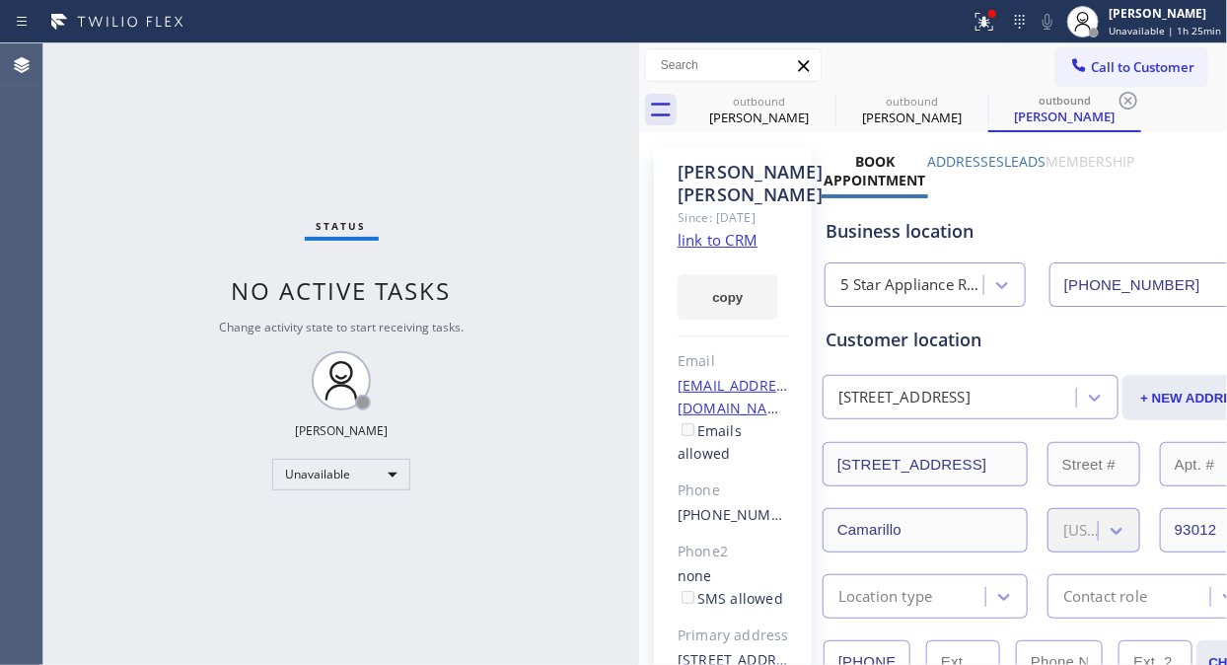
type input "[PHONE_NUMBER]"
click at [0, 0] on icon at bounding box center [0, 0] width 0 height 0
click at [1116, 101] on icon at bounding box center [1128, 101] width 24 height 24
click at [820, 101] on div "outbound [PERSON_NAME] outbound [PERSON_NAME] outbound [PERSON_NAME]" at bounding box center [954, 110] width 544 height 44
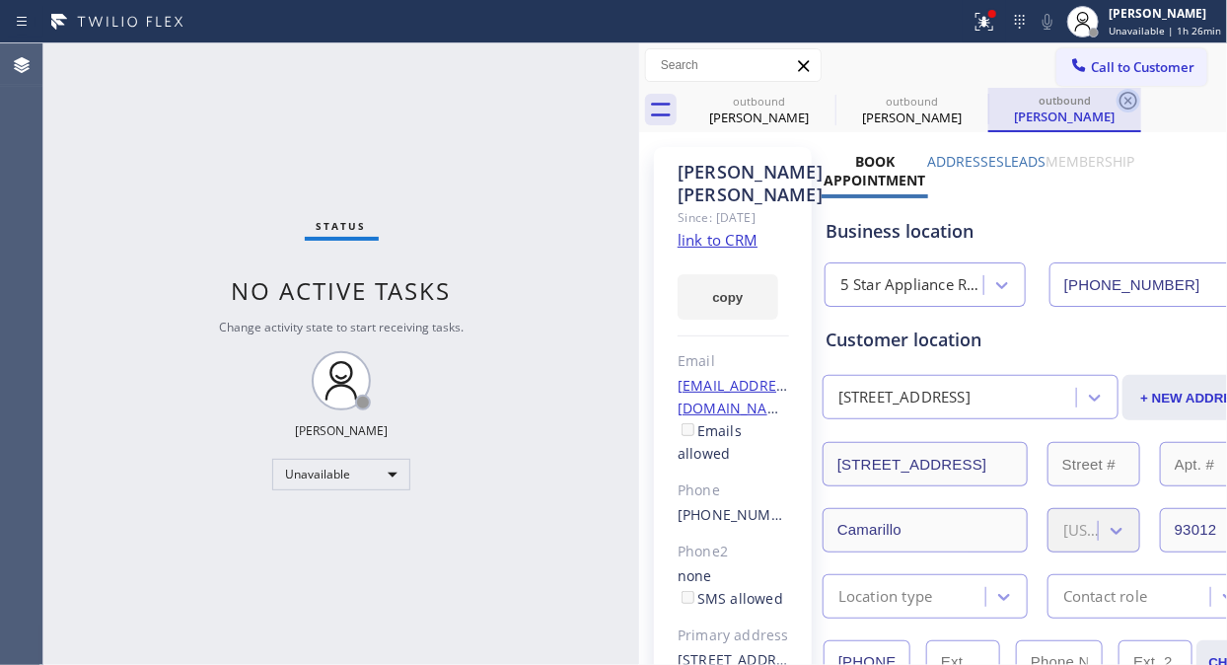
click at [820, 101] on div "outbound [PERSON_NAME] outbound [PERSON_NAME] outbound [PERSON_NAME]" at bounding box center [954, 110] width 544 height 44
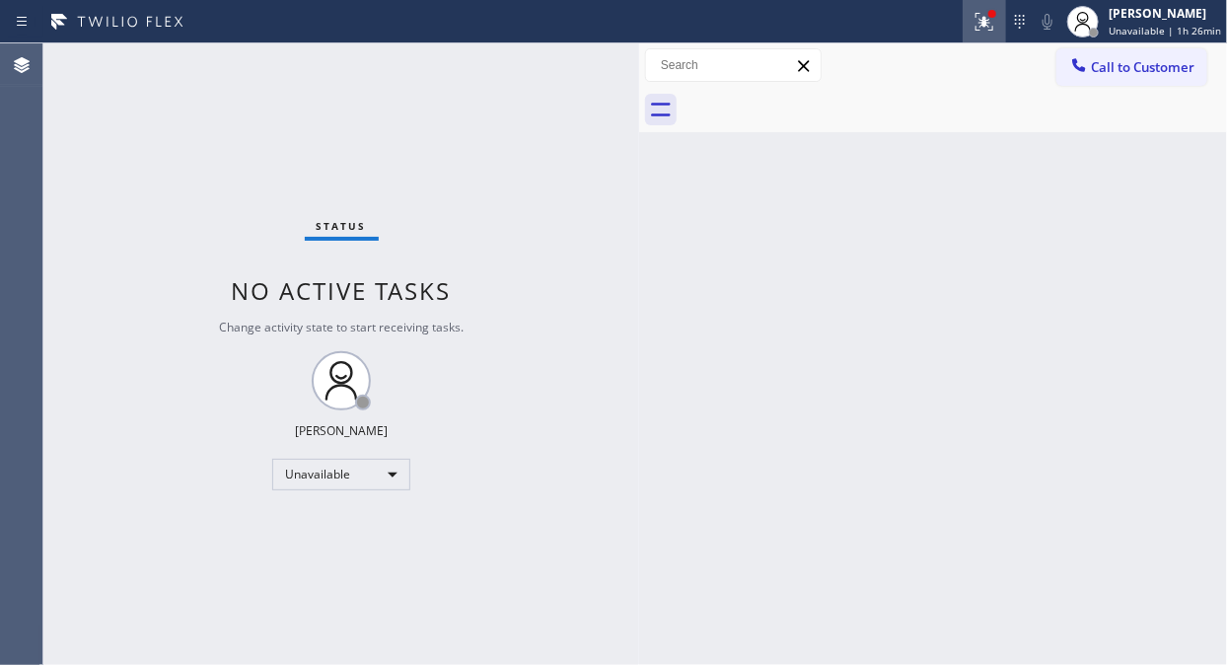
click at [990, 20] on icon at bounding box center [984, 22] width 18 height 18
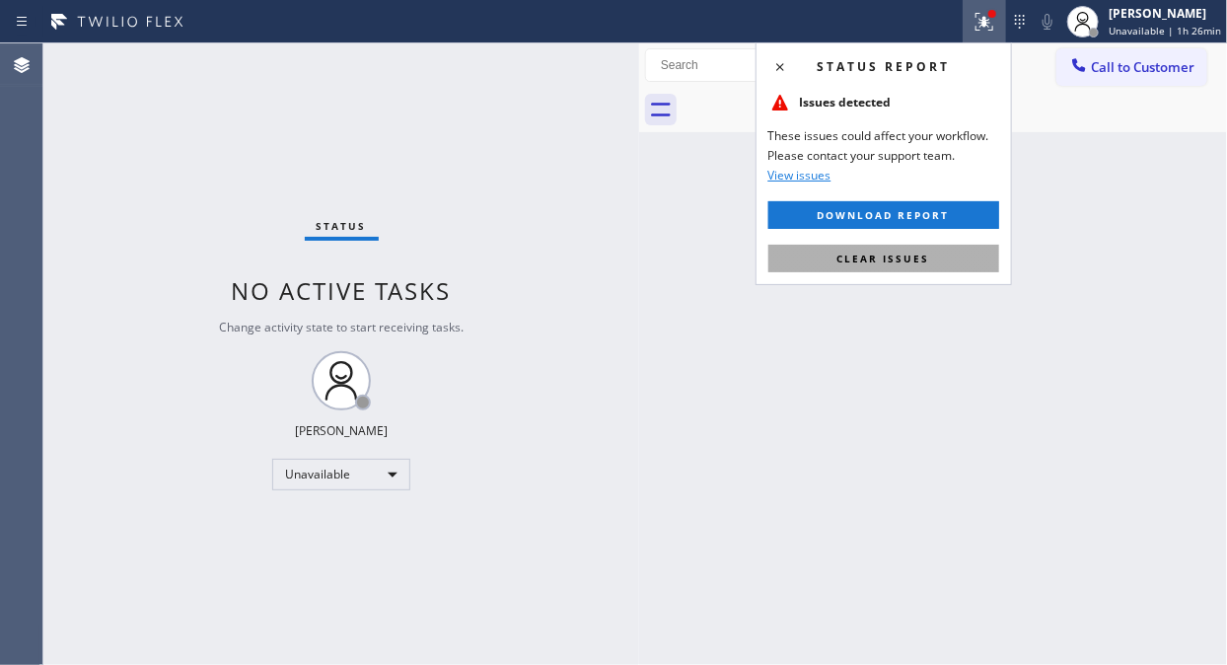
click at [884, 262] on span "Clear issues" at bounding box center [883, 258] width 93 height 14
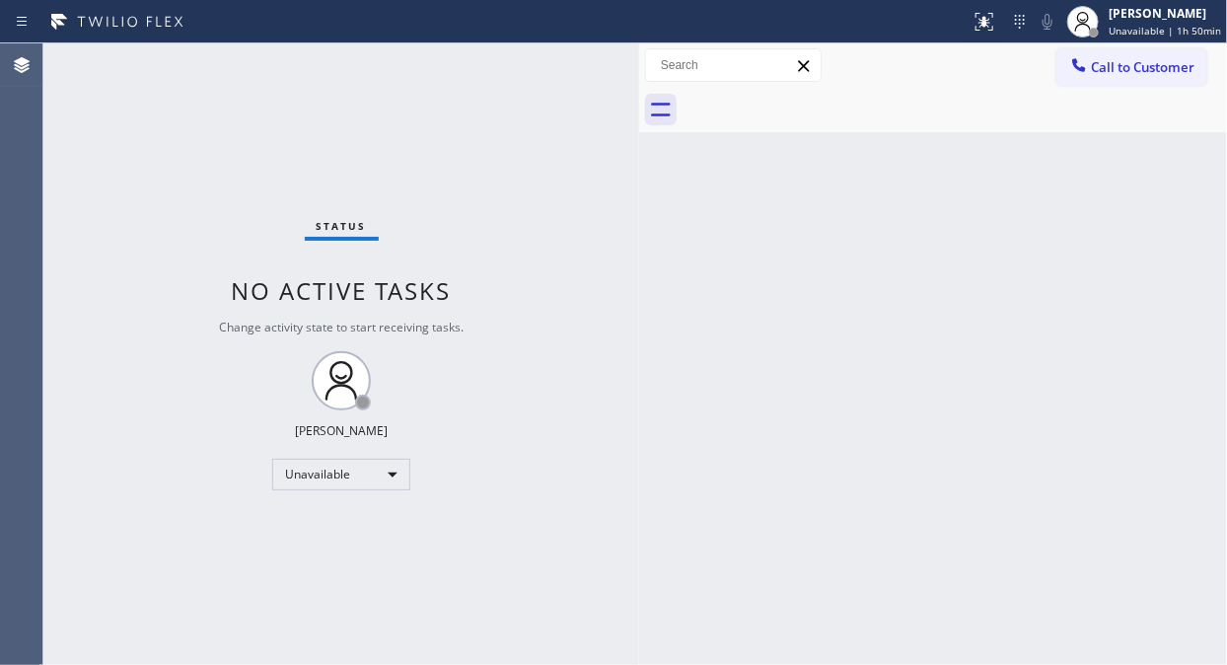
drag, startPoint x: 452, startPoint y: 299, endPoint x: 557, endPoint y: 178, distance: 160.0
click at [452, 299] on div "Status No active tasks Change activity state to start receiving tasks. [PERSON_…" at bounding box center [341, 353] width 596 height 621
click at [1195, 24] on span "Unavailable | 1h 50min" at bounding box center [1164, 31] width 112 height 14
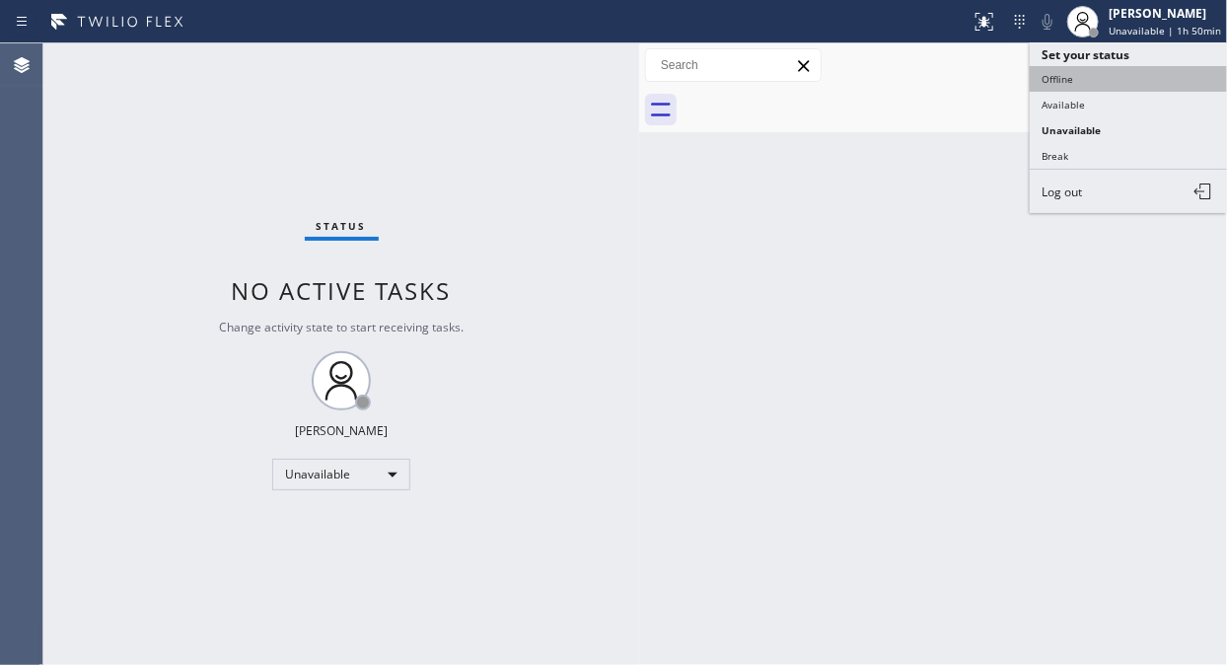
click at [1110, 73] on button "Offline" at bounding box center [1127, 79] width 197 height 26
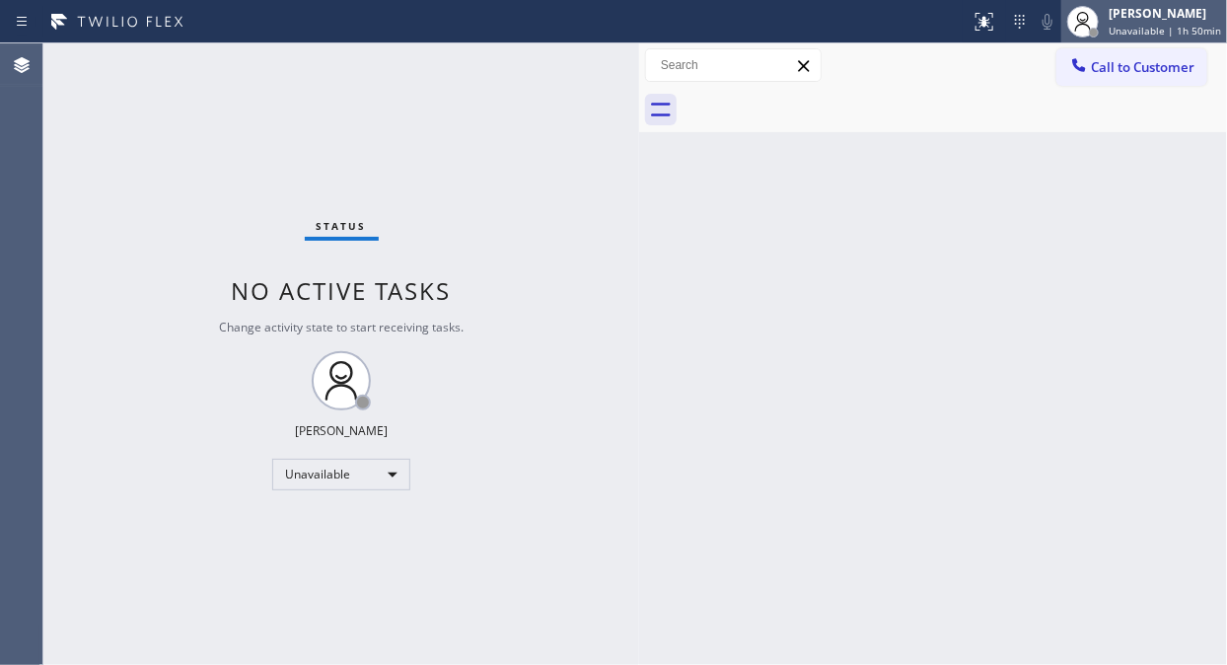
click at [1168, 28] on span "Unavailable | 1h 50min" at bounding box center [1164, 31] width 112 height 14
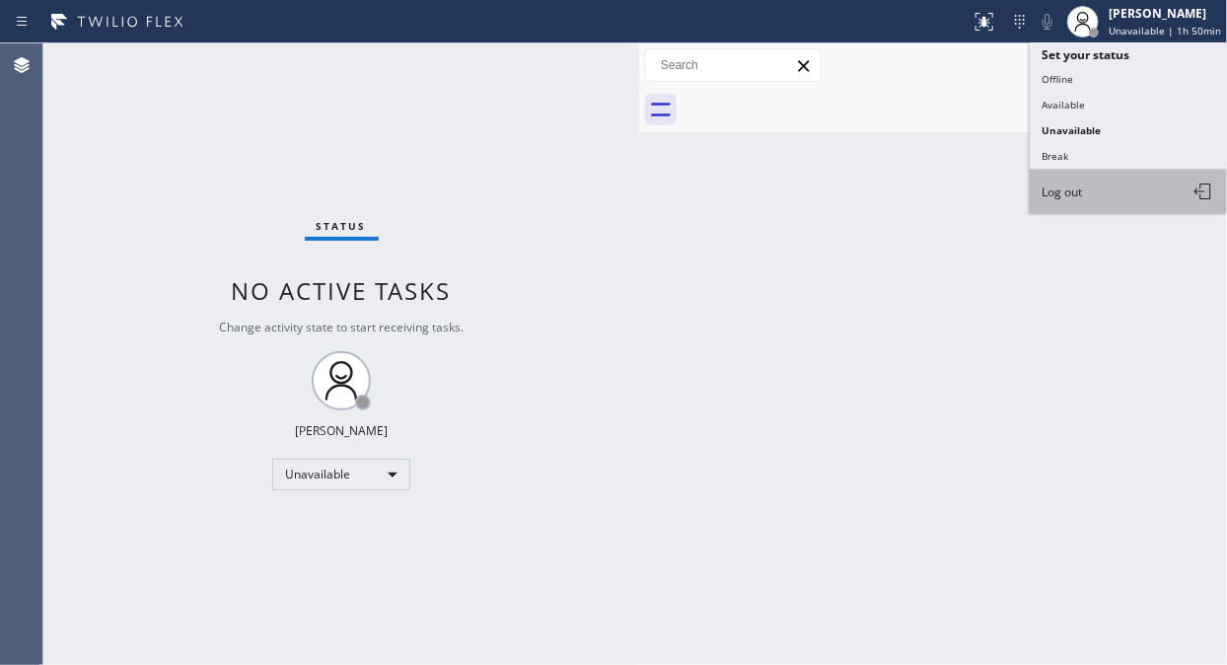
click at [1099, 193] on button "Log out" at bounding box center [1127, 191] width 197 height 43
